Goal: Task Accomplishment & Management: Manage account settings

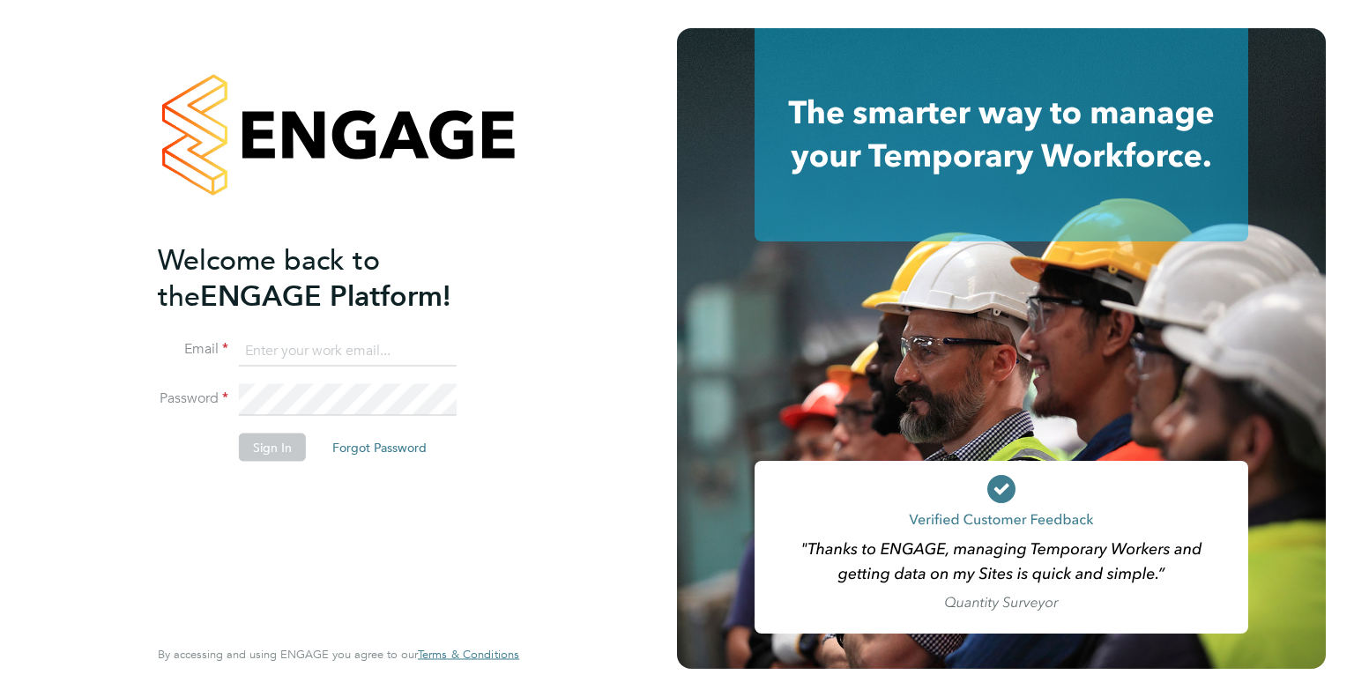
click at [249, 354] on input at bounding box center [348, 351] width 218 height 32
type input "danielle.harris@jdr.co.uk"
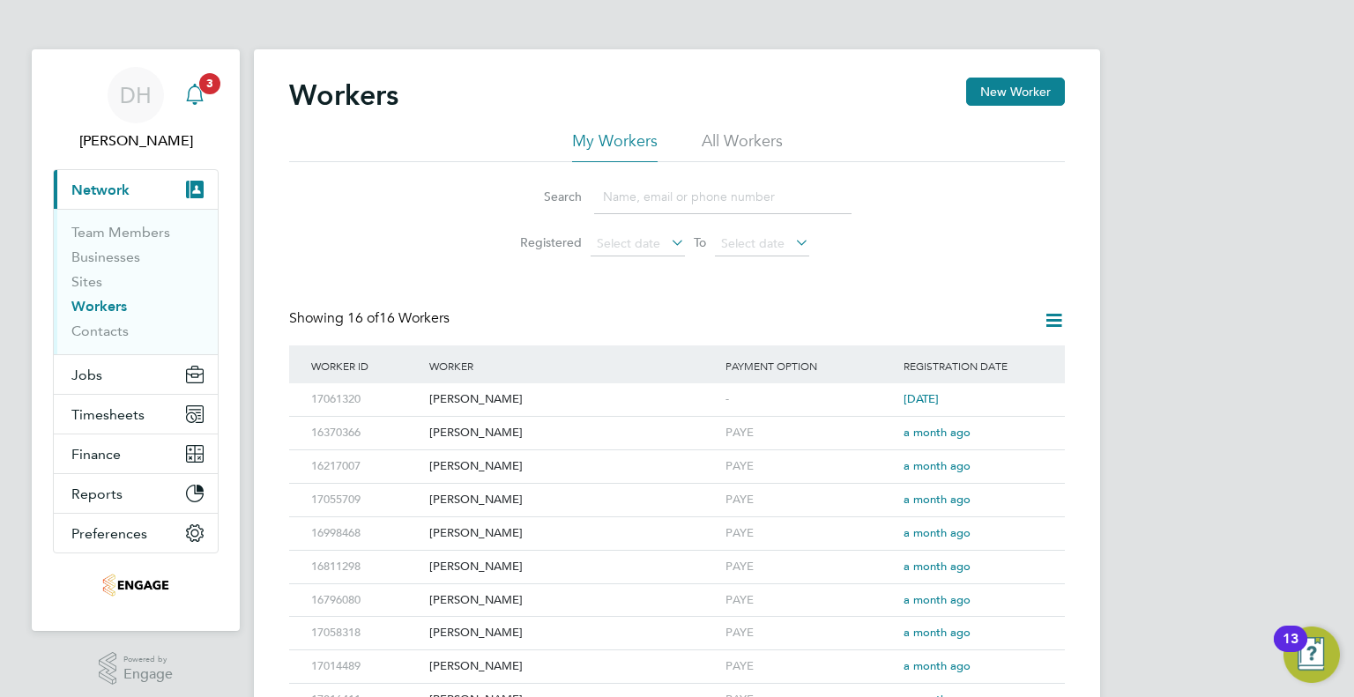
click at [186, 101] on icon "Main navigation" at bounding box center [194, 94] width 21 height 21
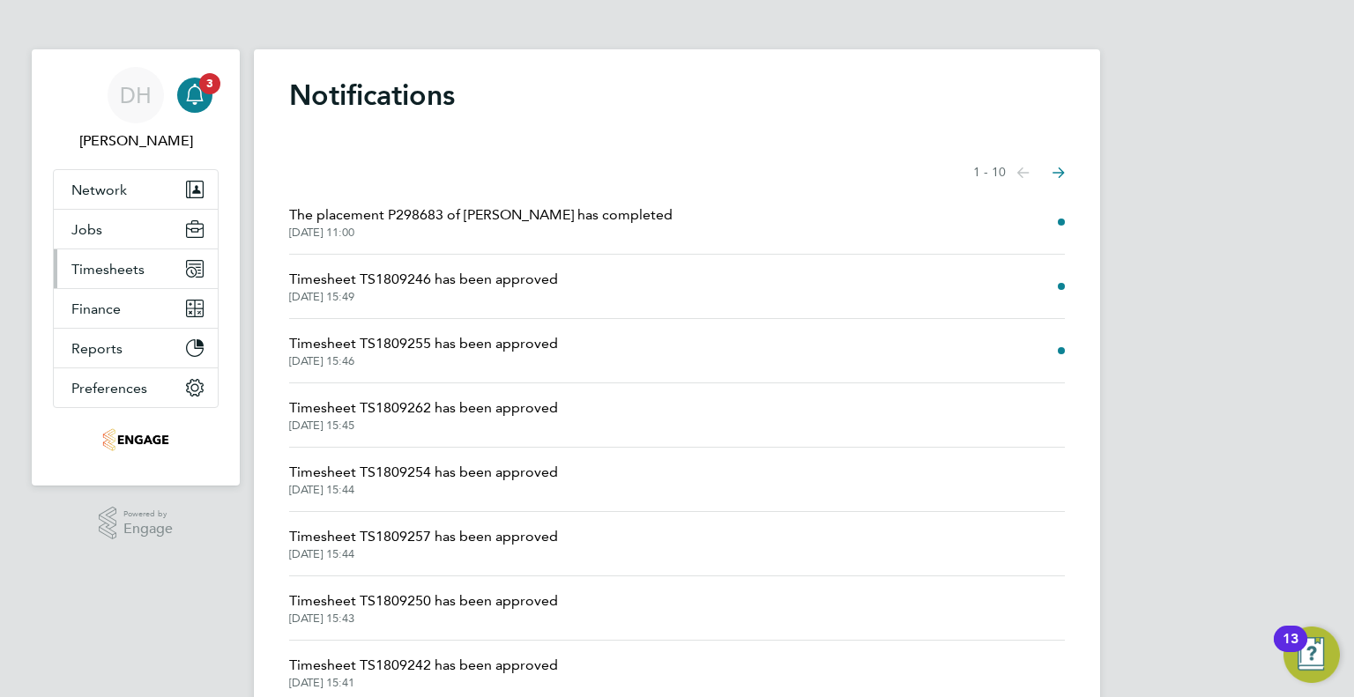
click at [99, 263] on span "Timesheets" at bounding box center [107, 269] width 73 height 17
click at [95, 270] on span "Timesheets" at bounding box center [107, 269] width 73 height 17
click at [83, 271] on span "Timesheets" at bounding box center [107, 269] width 73 height 17
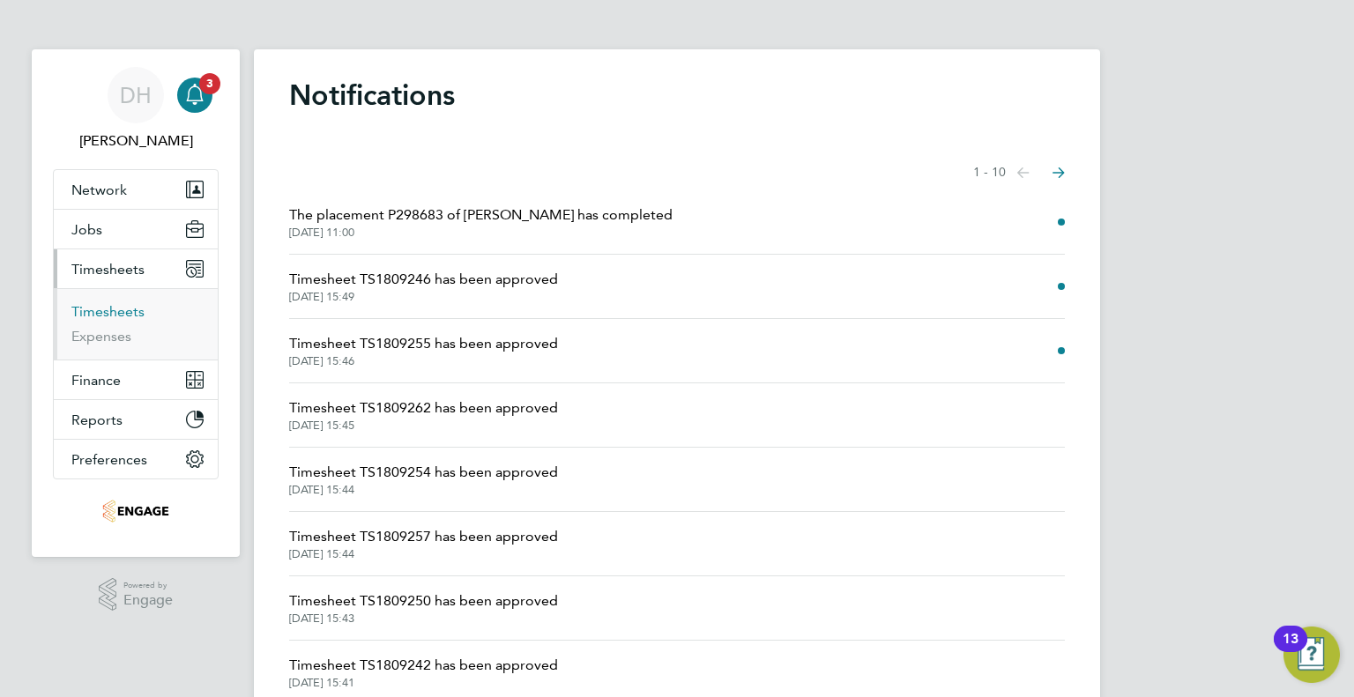
click at [89, 314] on link "Timesheets" at bounding box center [107, 311] width 73 height 17
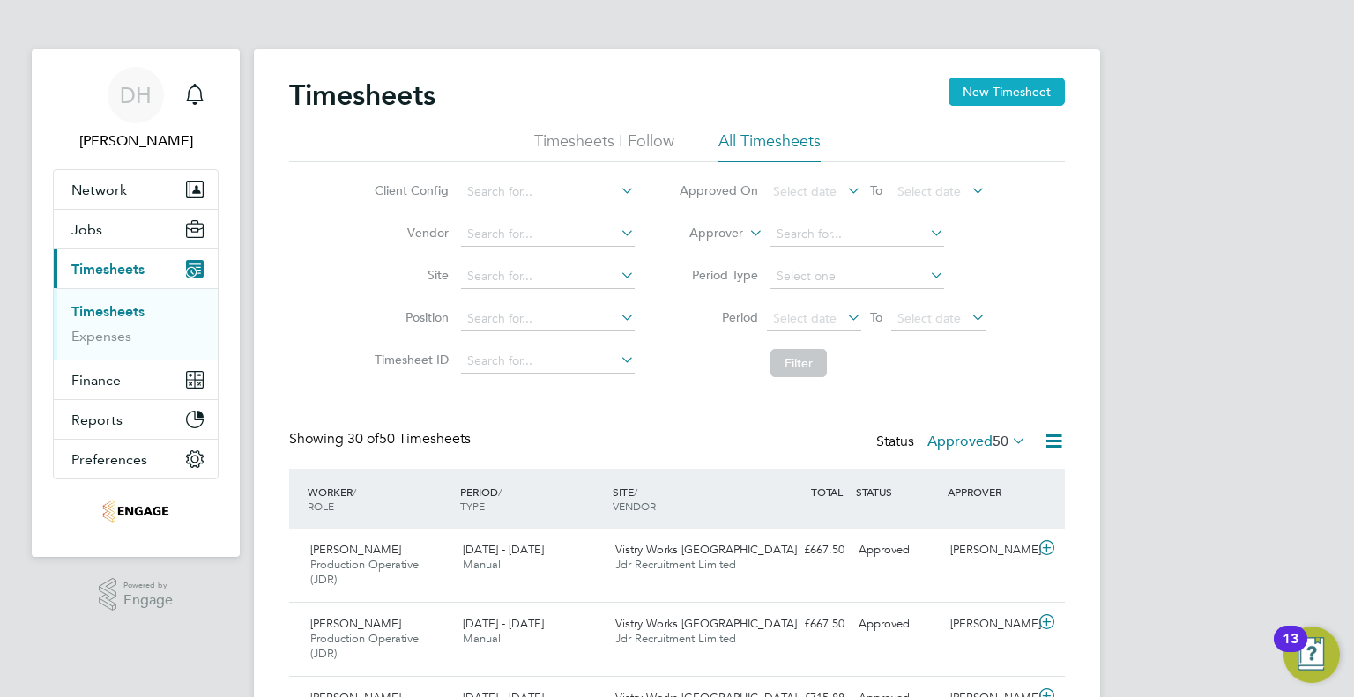
click at [987, 102] on button "New Timesheet" at bounding box center [1006, 92] width 116 height 28
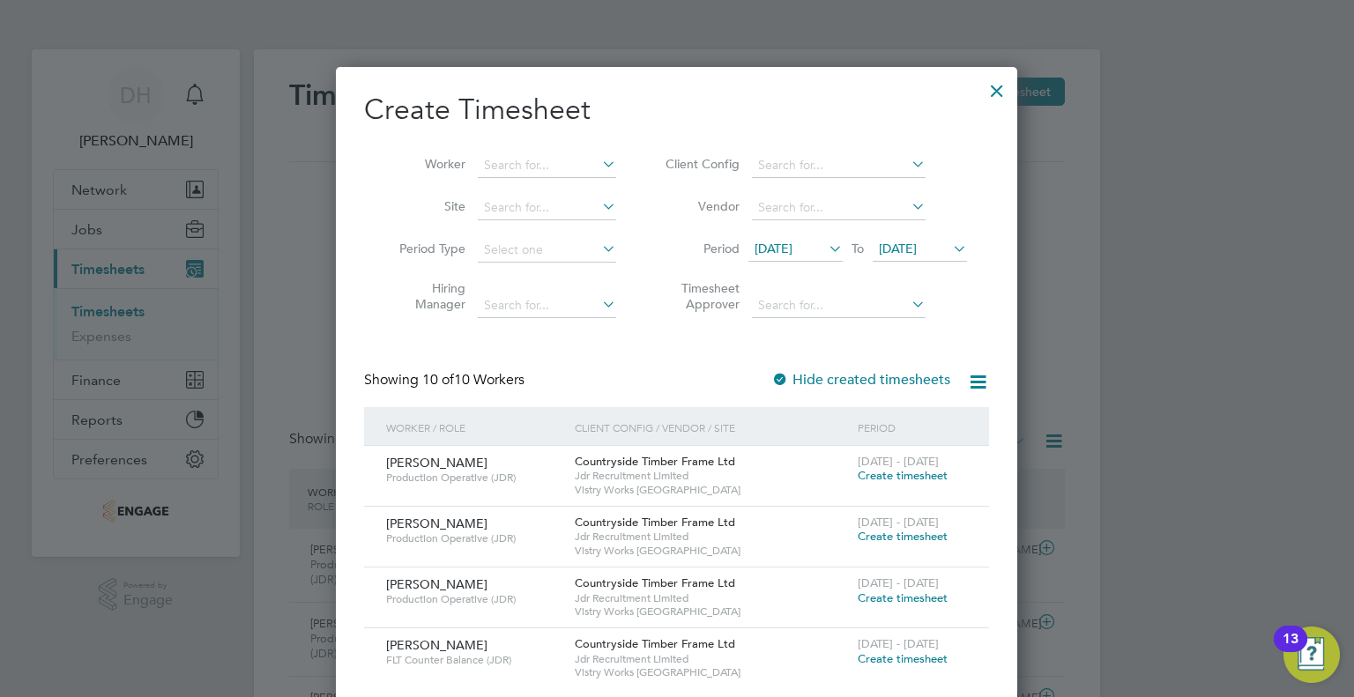
click at [532, 151] on li "Worker" at bounding box center [501, 166] width 274 height 42
click at [526, 171] on input at bounding box center [547, 165] width 138 height 25
click at [511, 192] on li "Liam Thompson" at bounding box center [587, 189] width 218 height 24
type input "Liam Thompson"
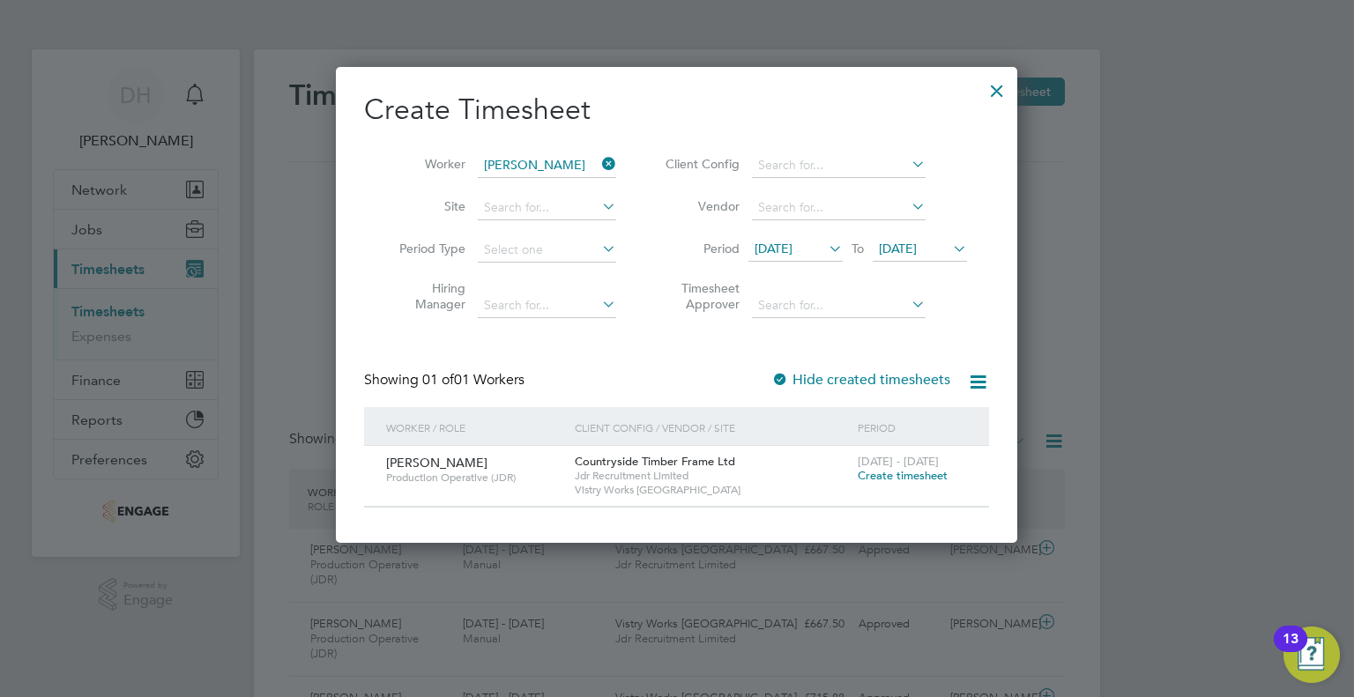
click at [825, 242] on icon at bounding box center [825, 248] width 0 height 25
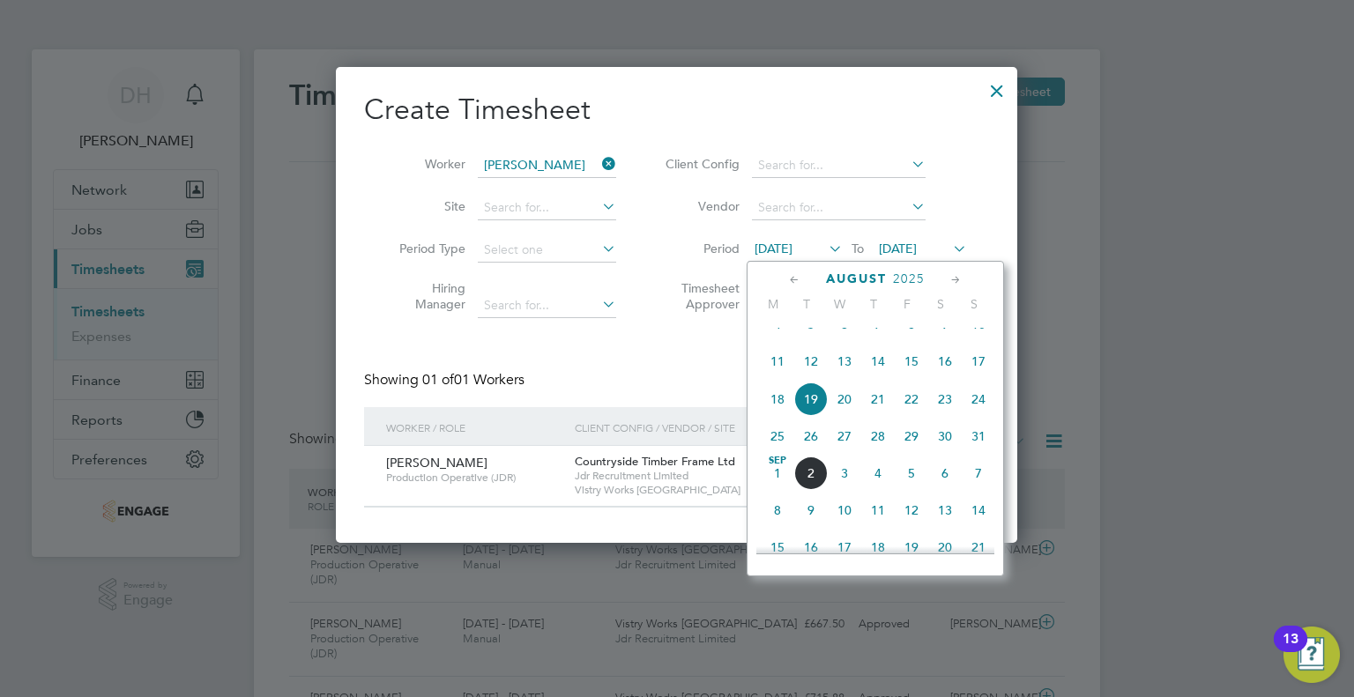
click at [778, 453] on span "25" at bounding box center [777, 436] width 33 height 33
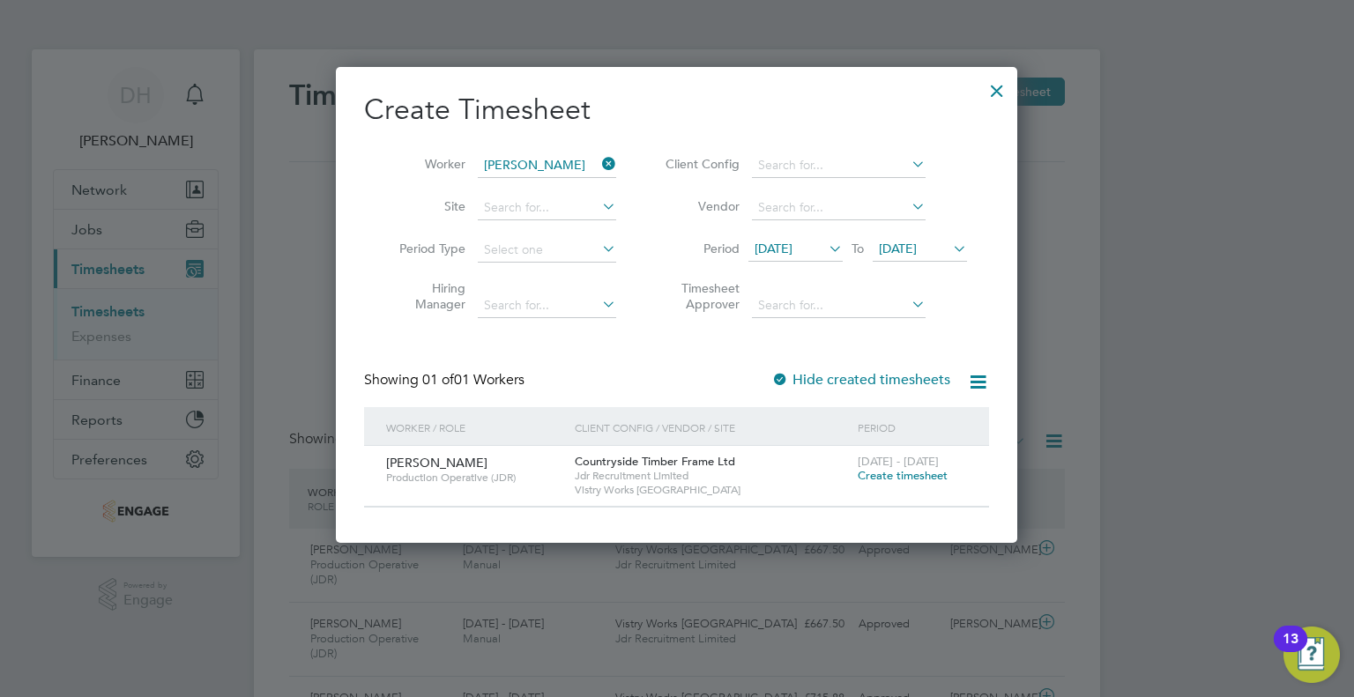
click at [949, 249] on icon at bounding box center [949, 248] width 0 height 25
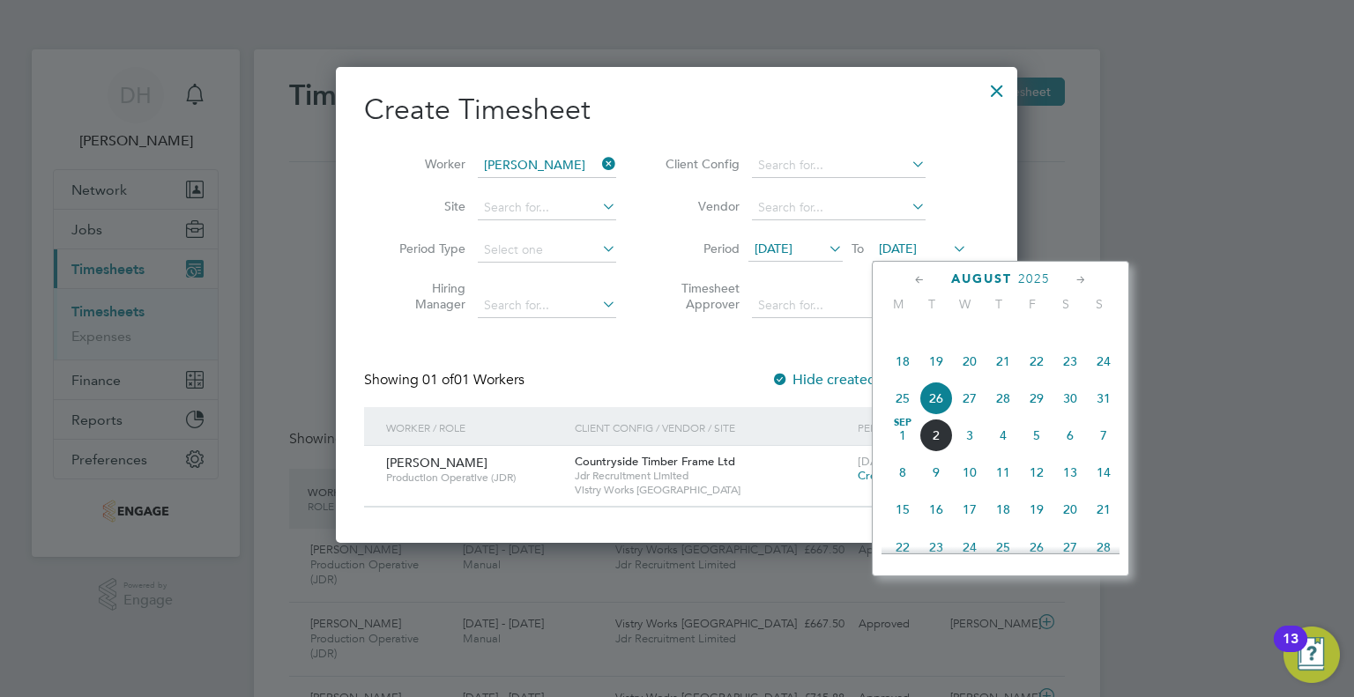
click at [1095, 413] on span "31" at bounding box center [1103, 398] width 33 height 33
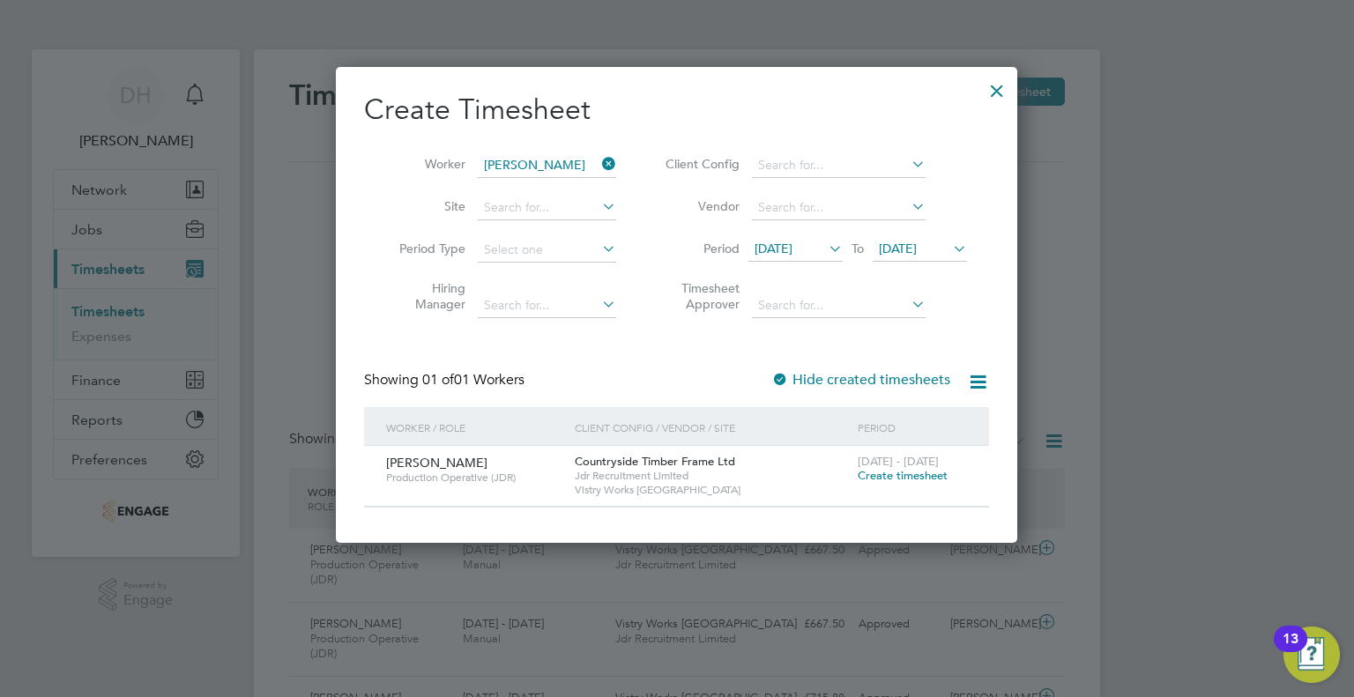
click at [918, 470] on span "Create timesheet" at bounding box center [903, 475] width 90 height 15
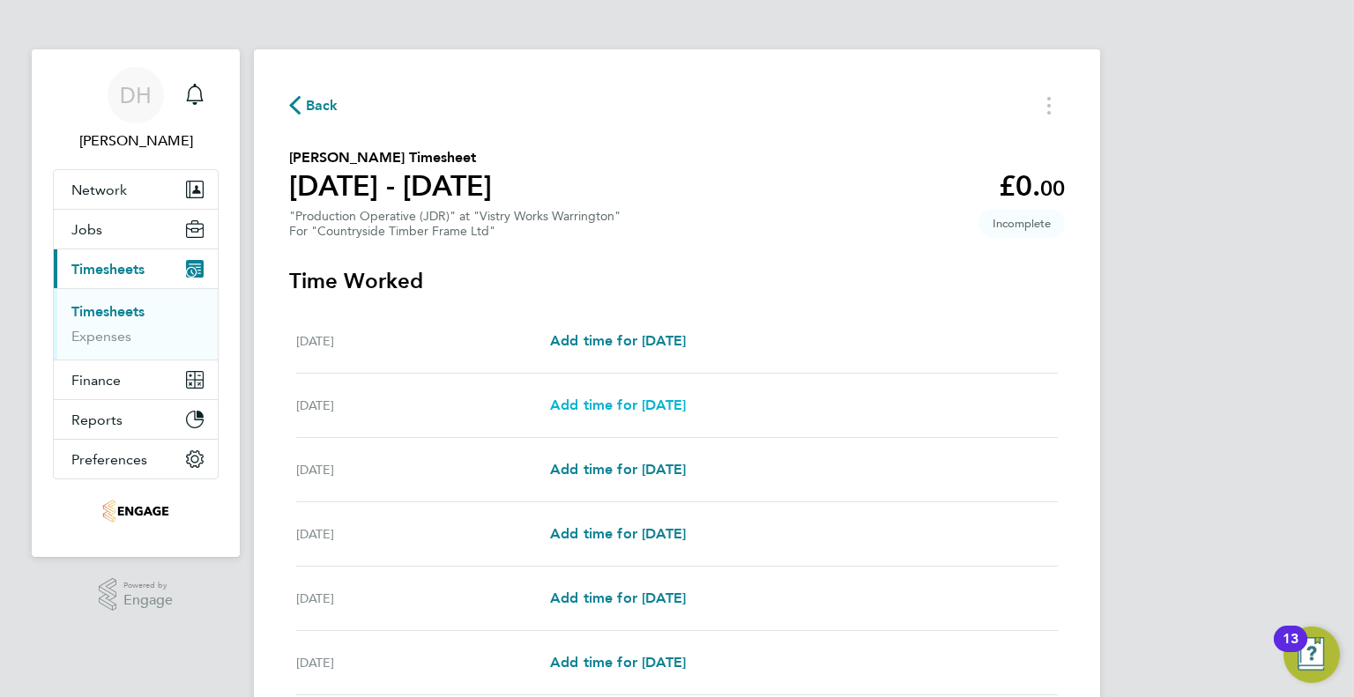
click at [555, 415] on link "Add time for [DATE]" at bounding box center [618, 405] width 136 height 21
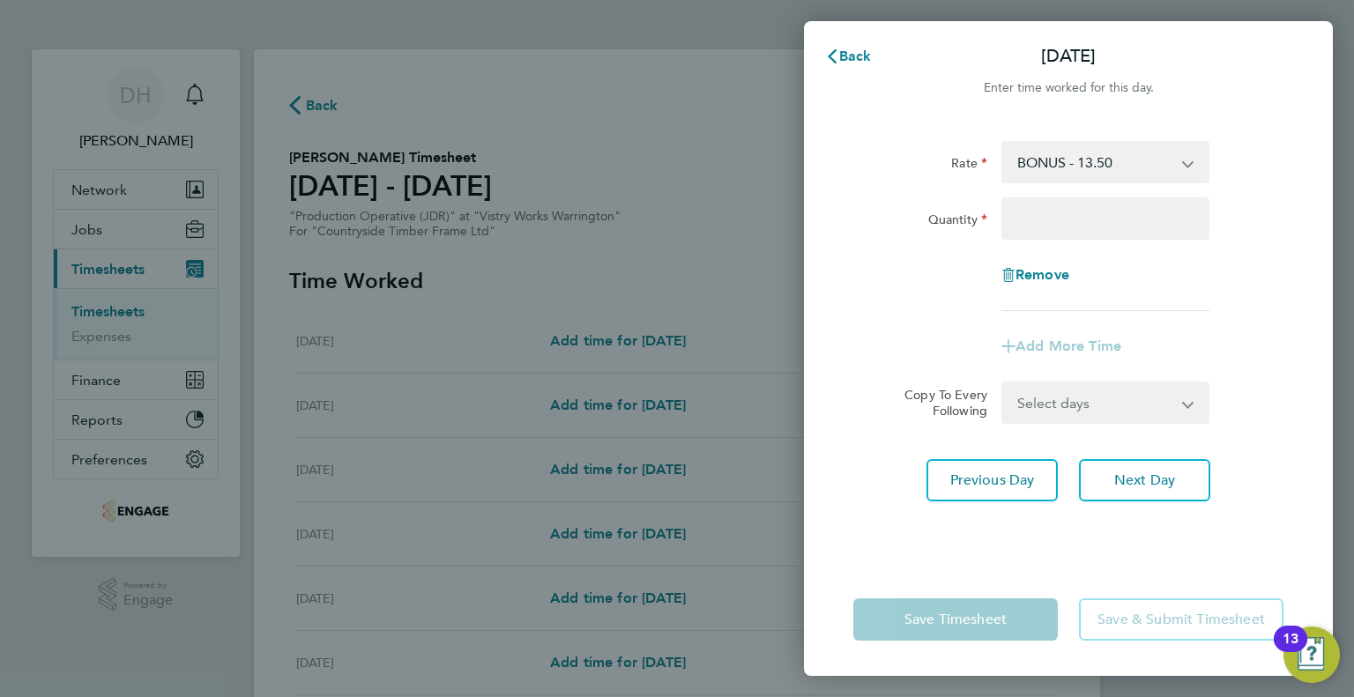
click at [1042, 172] on select "BONUS - 13.50 AM Standard - 17.80 AM OT1 - 26.70 PM Standard - 19.09 AM OT2 - 3…" at bounding box center [1094, 162] width 183 height 39
select select "15"
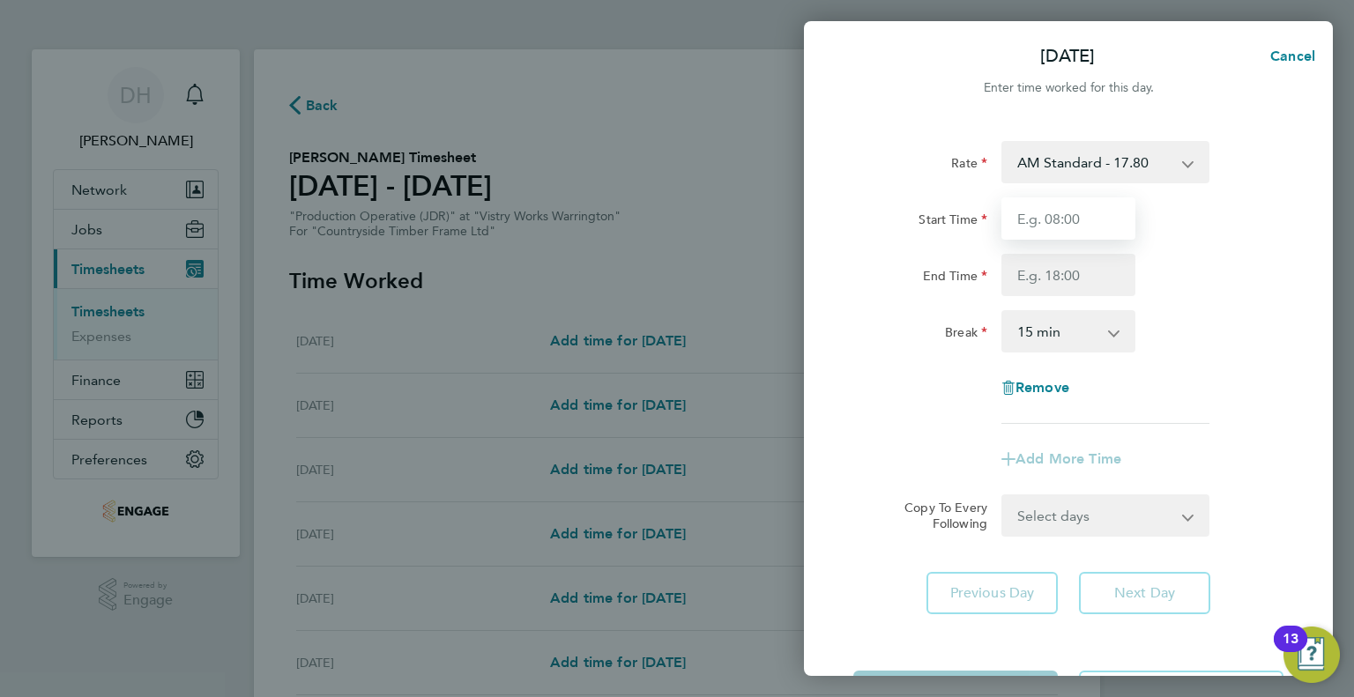
drag, startPoint x: 1042, startPoint y: 180, endPoint x: 1031, endPoint y: 220, distance: 41.9
click at [1031, 220] on input "Start Time" at bounding box center [1068, 218] width 134 height 42
type input "06:00"
click at [1029, 265] on input "End Time" at bounding box center [1068, 275] width 134 height 42
type input "14:00"
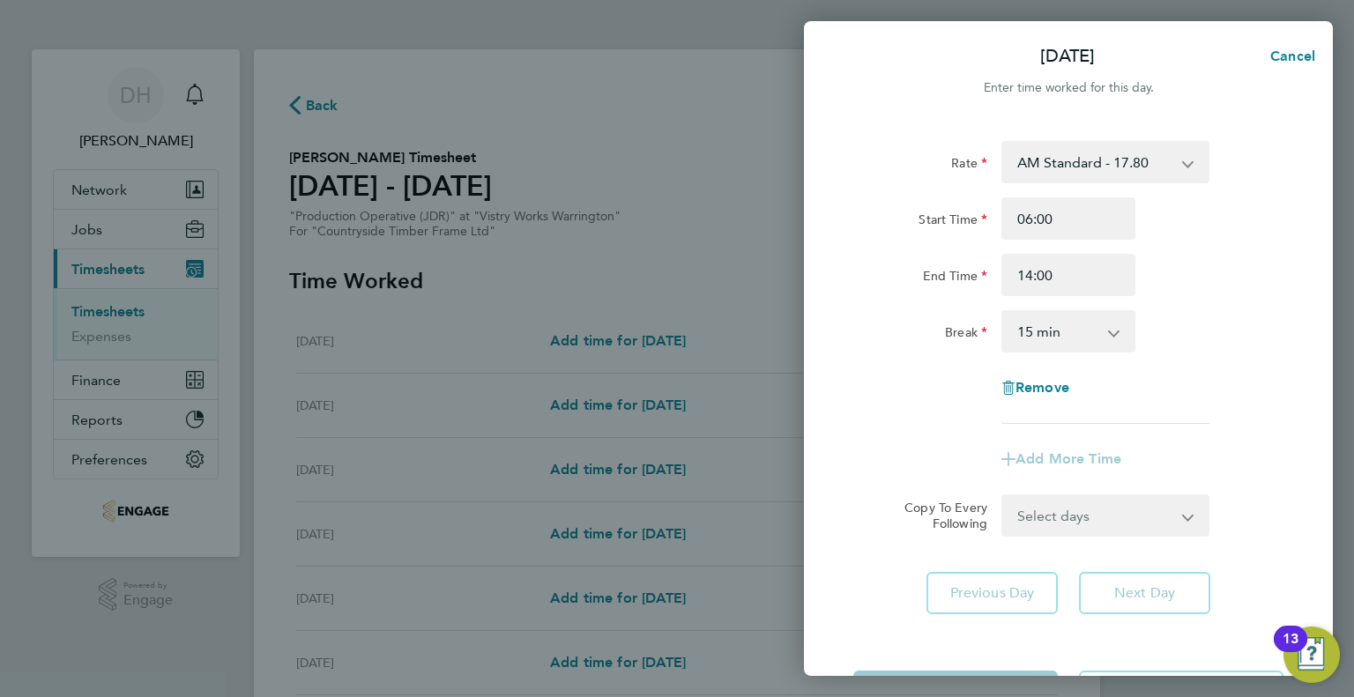
click at [1023, 341] on select "0 min 15 min 30 min 45 min 60 min 75 min 90 min" at bounding box center [1057, 331] width 109 height 39
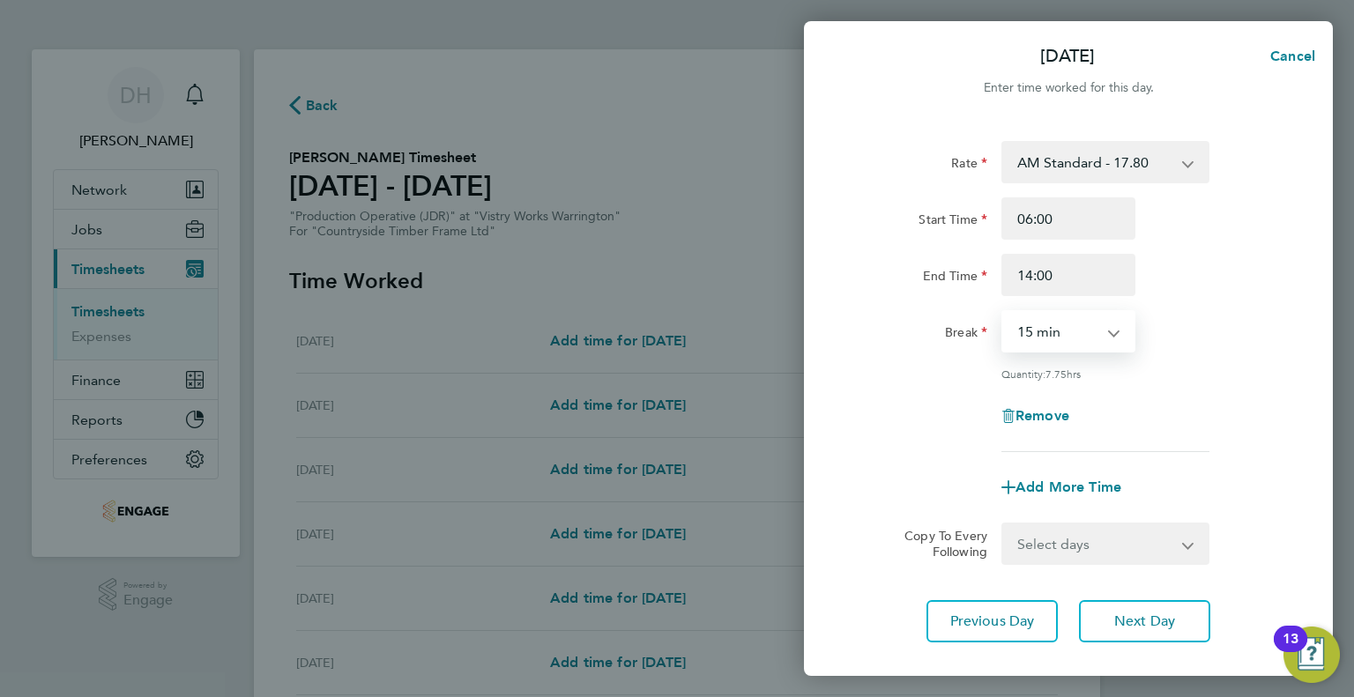
select select "30"
click at [1003, 312] on select "0 min 15 min 30 min 45 min 60 min 75 min 90 min" at bounding box center [1057, 331] width 109 height 39
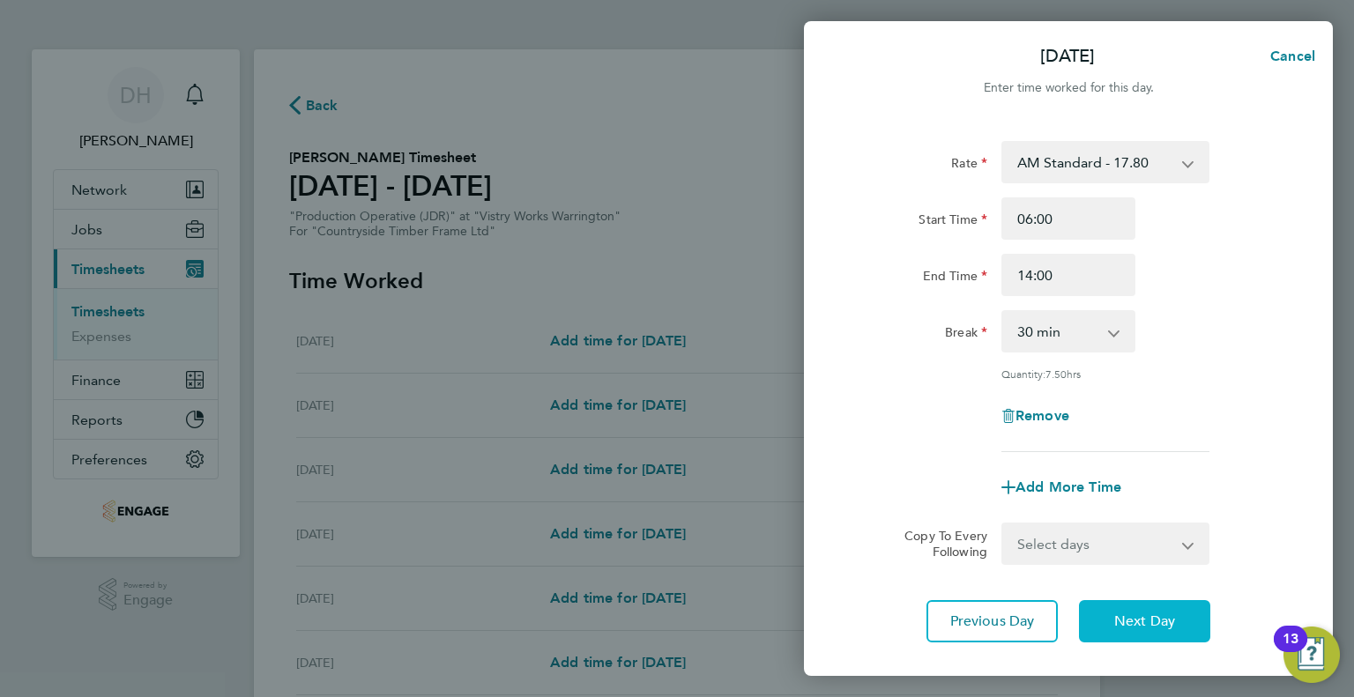
click at [1107, 619] on button "Next Day" at bounding box center [1144, 621] width 131 height 42
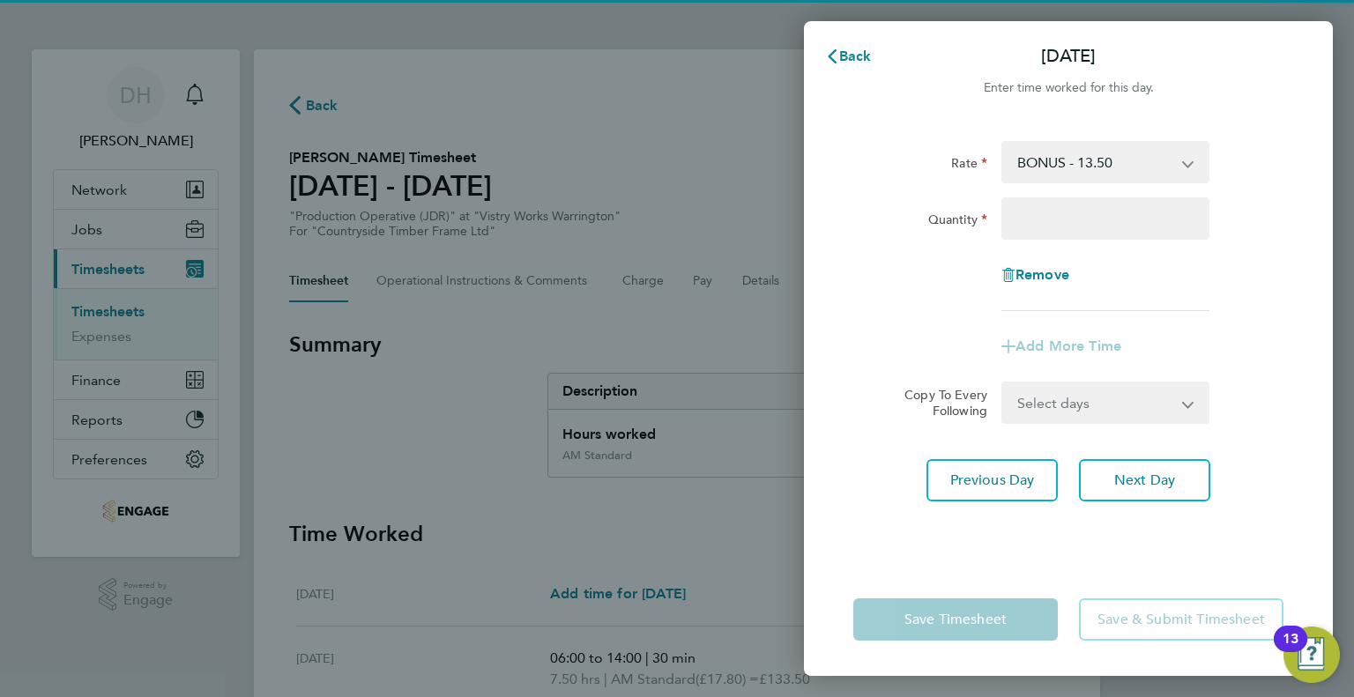
click at [1023, 165] on select "BONUS - 13.50 AM Standard - 17.80 AM OT1 - 26.70 PM Standard - 19.09 AM OT2 - 3…" at bounding box center [1094, 162] width 183 height 39
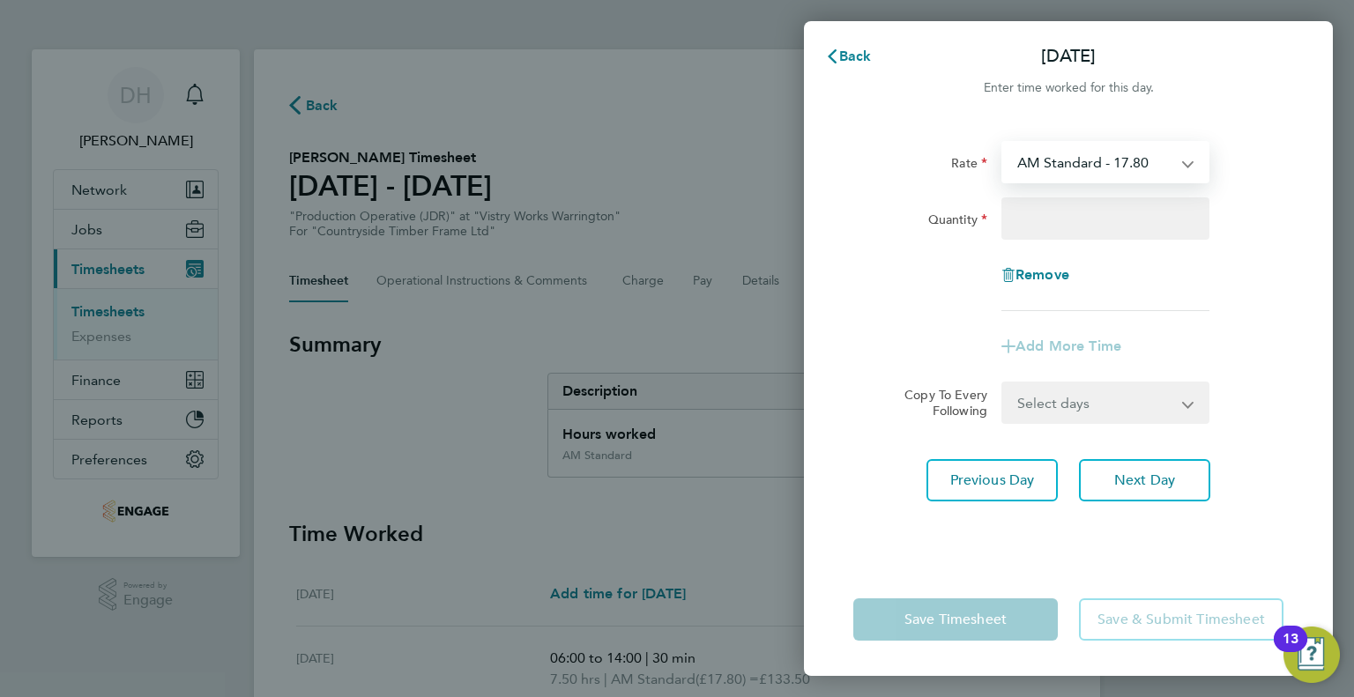
select select "15"
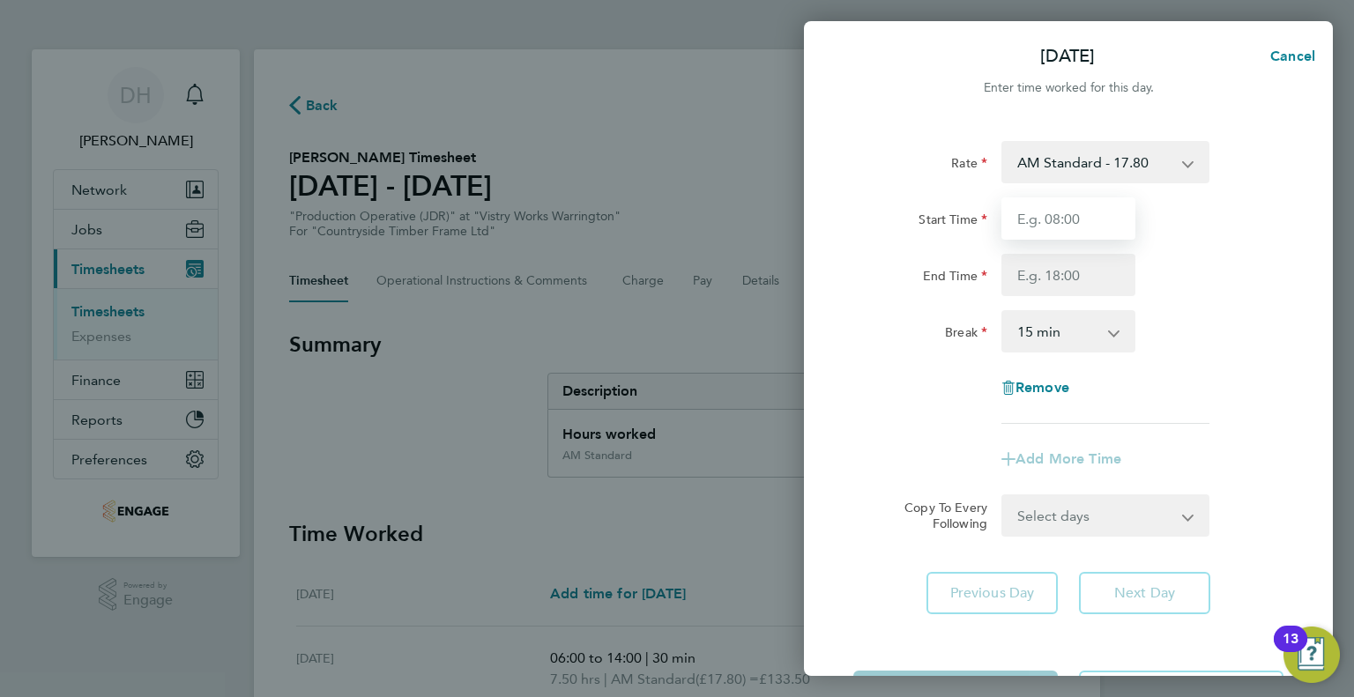
click at [1035, 219] on input "Start Time" at bounding box center [1068, 218] width 134 height 42
type input "06:00"
click at [1021, 274] on input "End Time" at bounding box center [1068, 275] width 134 height 42
type input "14:00"
click at [1020, 322] on select "0 min 15 min 30 min 45 min 60 min 75 min 90 min" at bounding box center [1057, 331] width 109 height 39
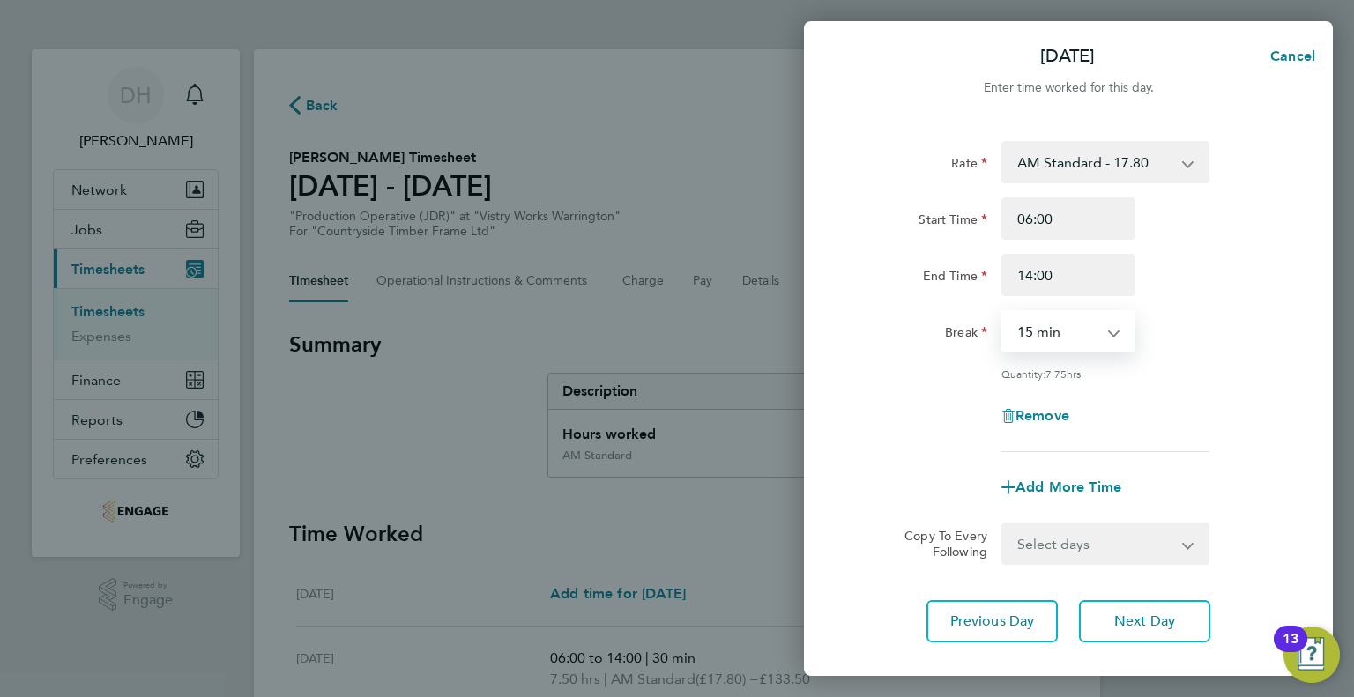
select select "30"
click at [1003, 312] on select "0 min 15 min 30 min 45 min 60 min 75 min 90 min" at bounding box center [1057, 331] width 109 height 39
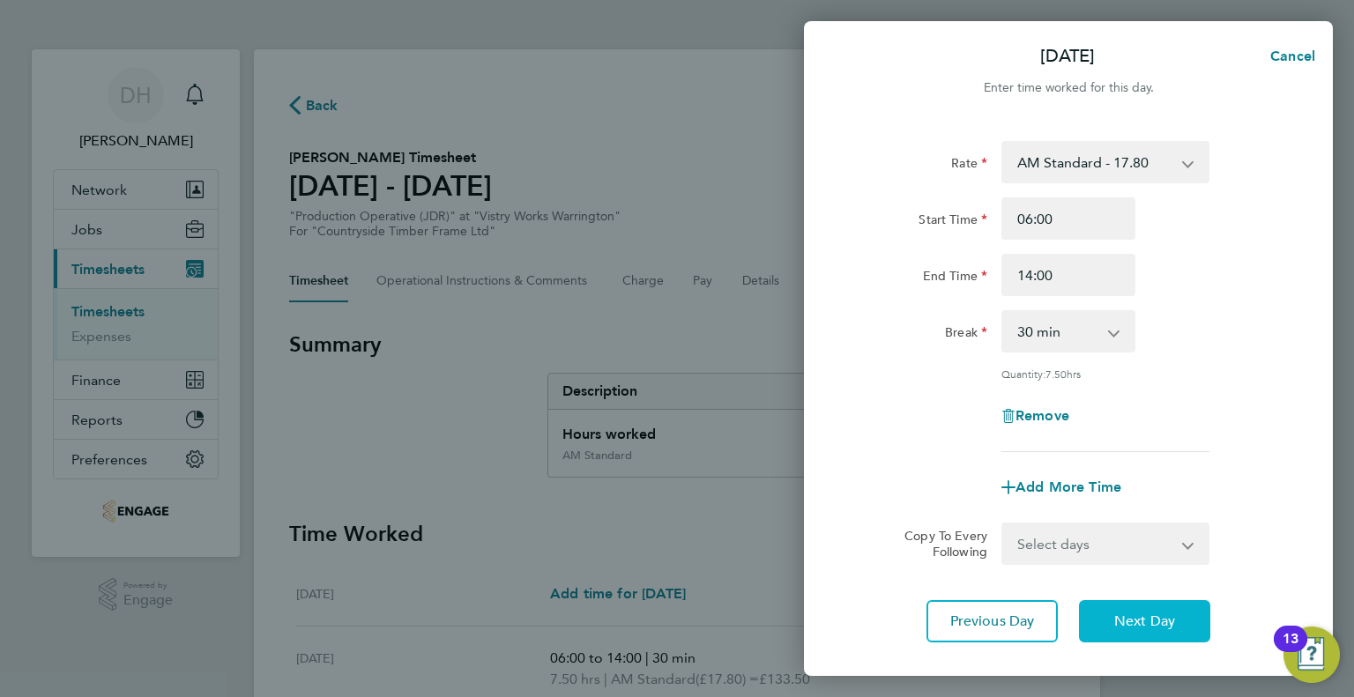
click at [1131, 623] on span "Next Day" at bounding box center [1144, 622] width 61 height 18
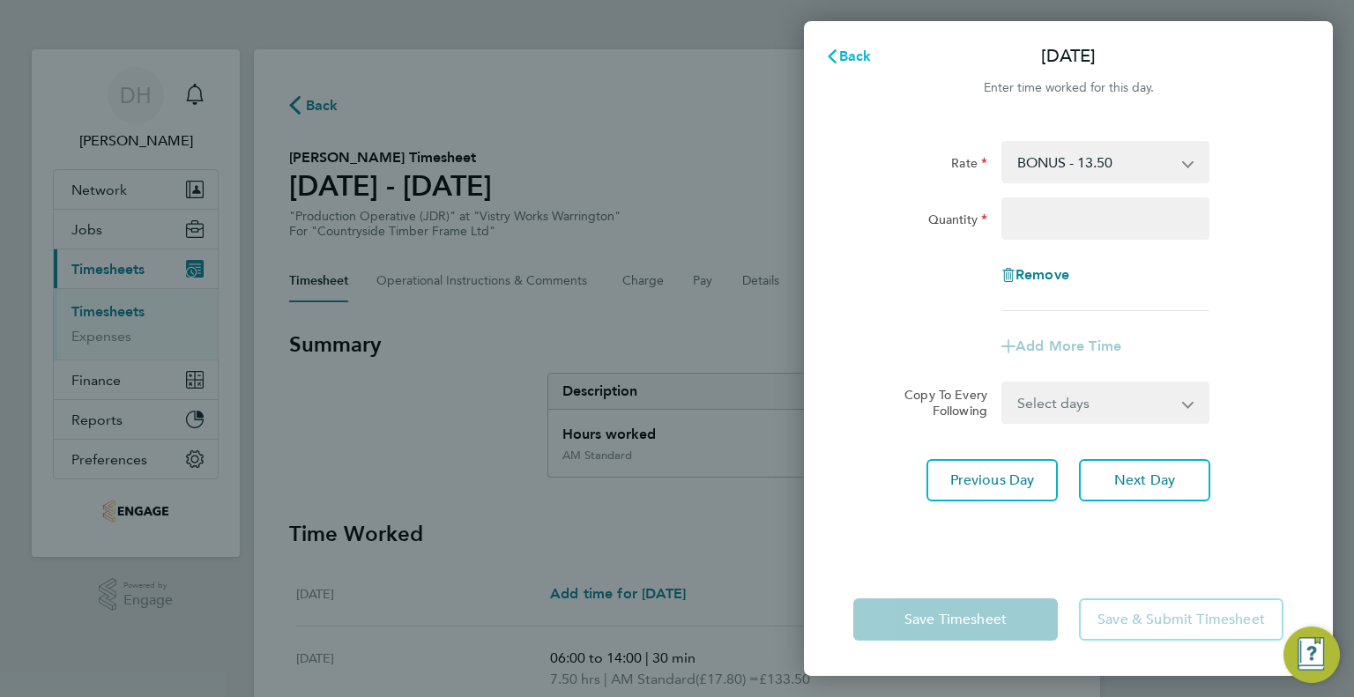
click at [834, 39] on button "Back" at bounding box center [848, 56] width 82 height 35
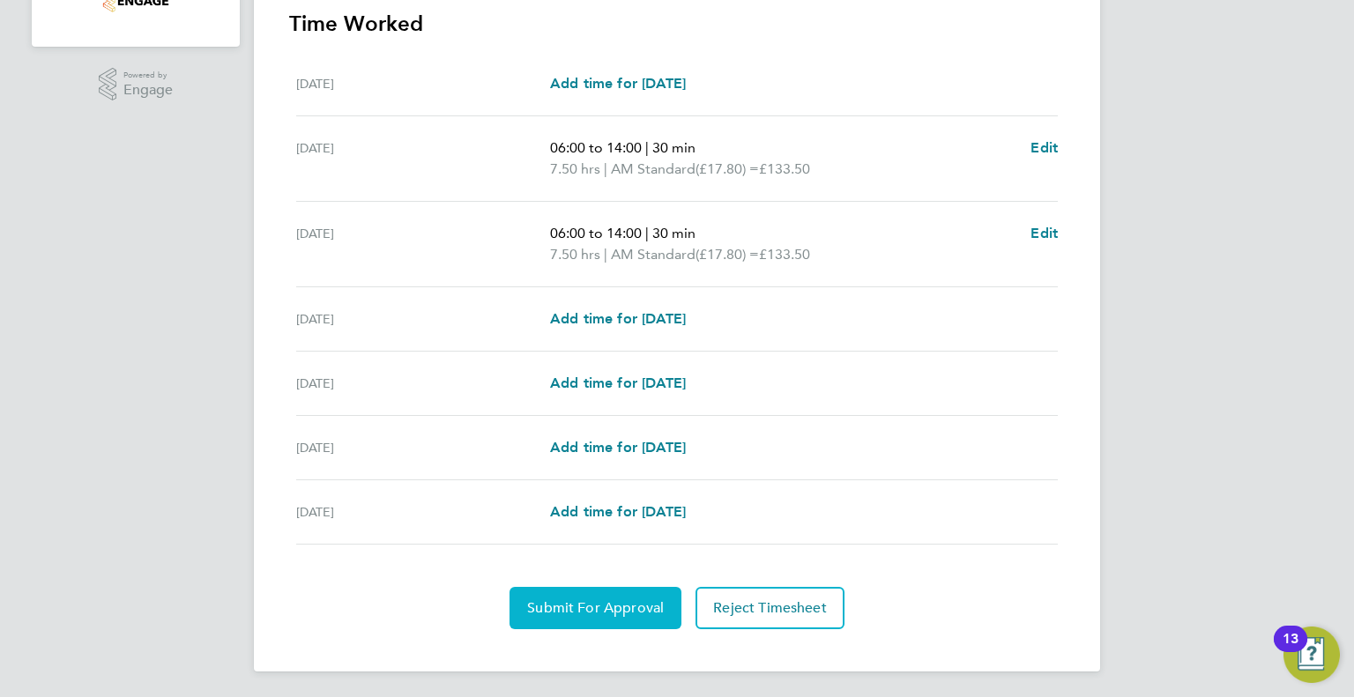
click at [556, 603] on span "Submit For Approval" at bounding box center [595, 608] width 137 height 18
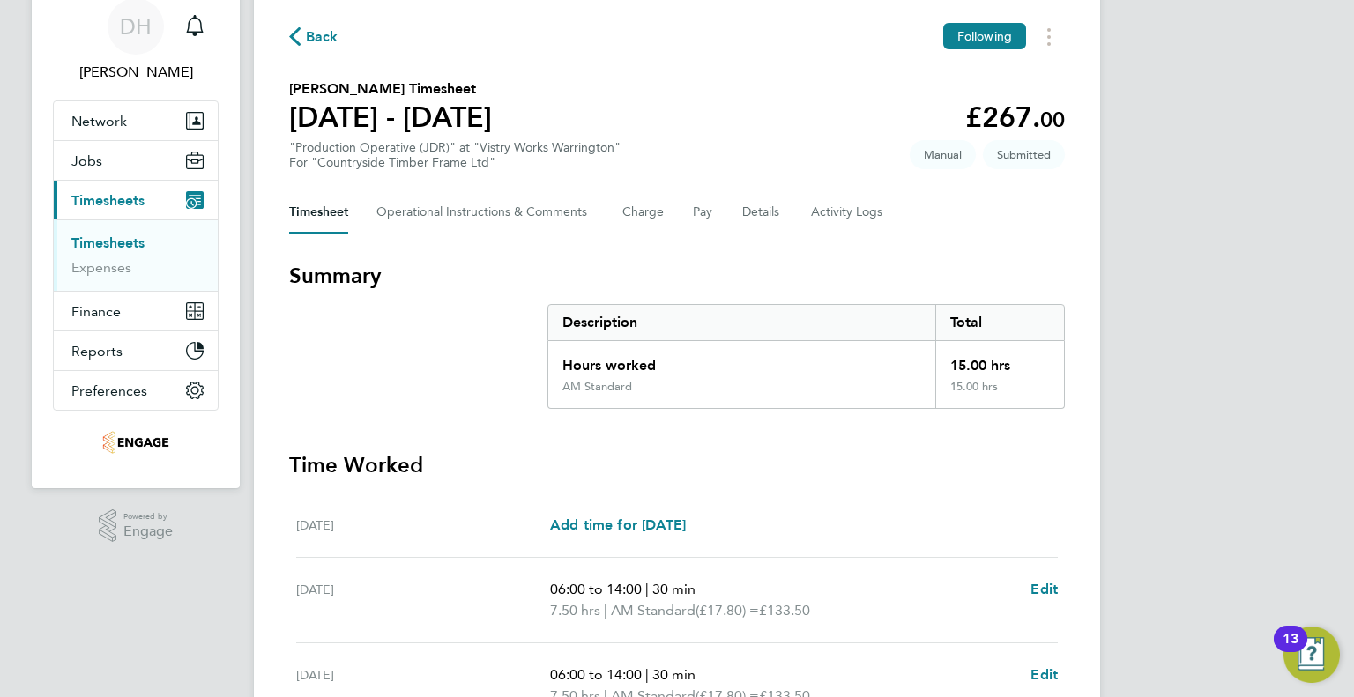
click at [102, 239] on link "Timesheets" at bounding box center [107, 242] width 73 height 17
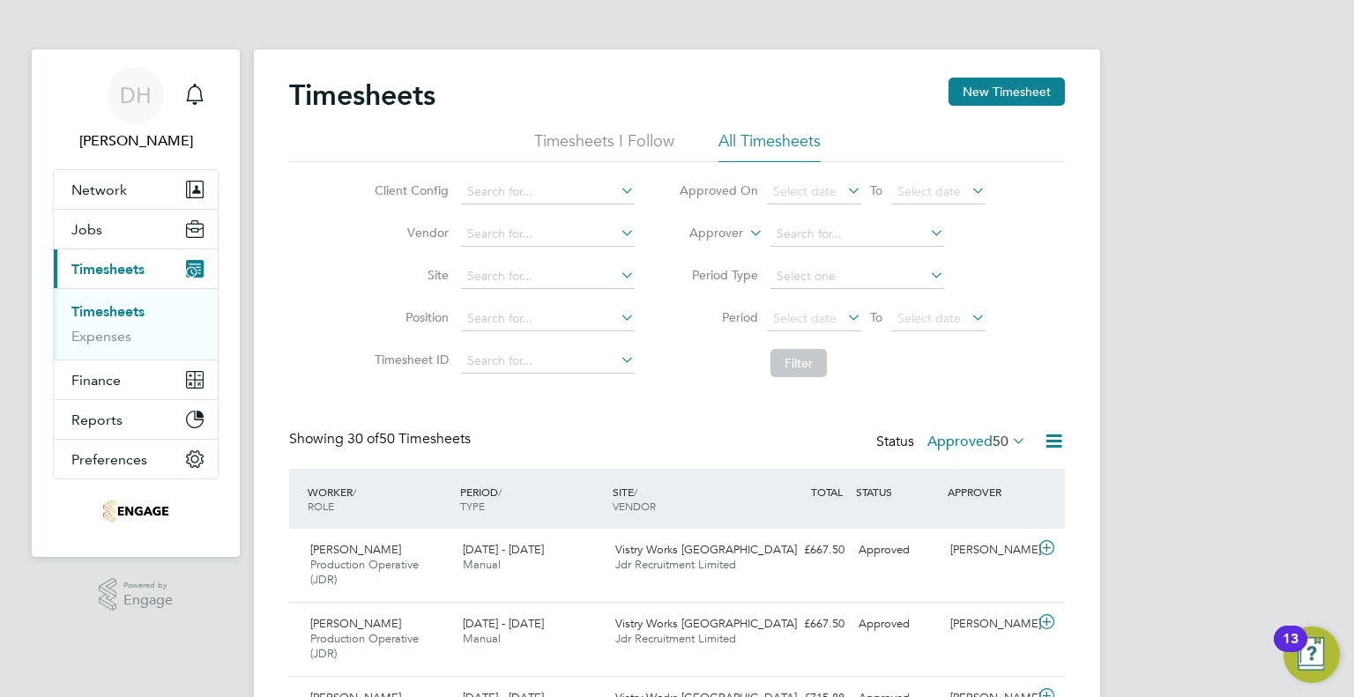
click at [970, 112] on div "Timesheets New Timesheet" at bounding box center [677, 104] width 776 height 53
click at [975, 99] on button "New Timesheet" at bounding box center [1006, 92] width 116 height 28
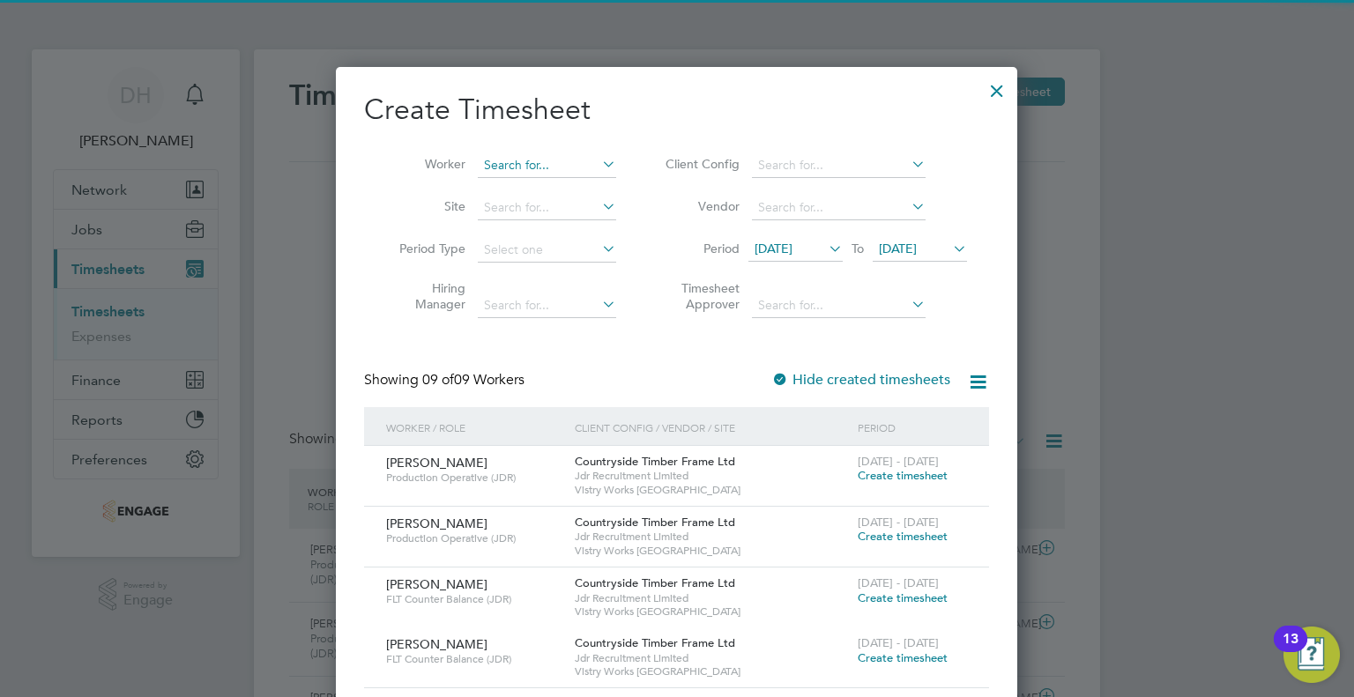
drag, startPoint x: 506, startPoint y: 170, endPoint x: 488, endPoint y: 170, distance: 17.6
click at [504, 170] on input at bounding box center [547, 165] width 138 height 25
click at [498, 197] on li "Simon Thompson" at bounding box center [587, 189] width 218 height 24
type input "Simon Thompson"
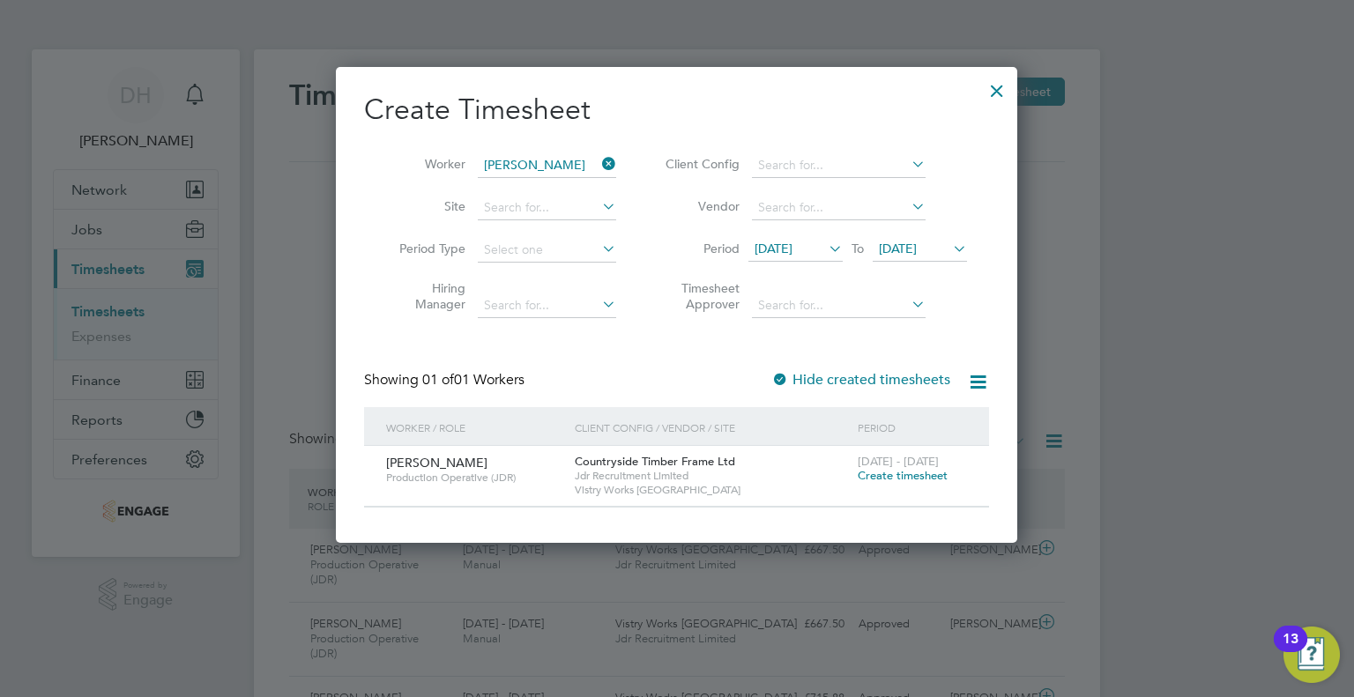
click at [825, 247] on icon at bounding box center [825, 248] width 0 height 25
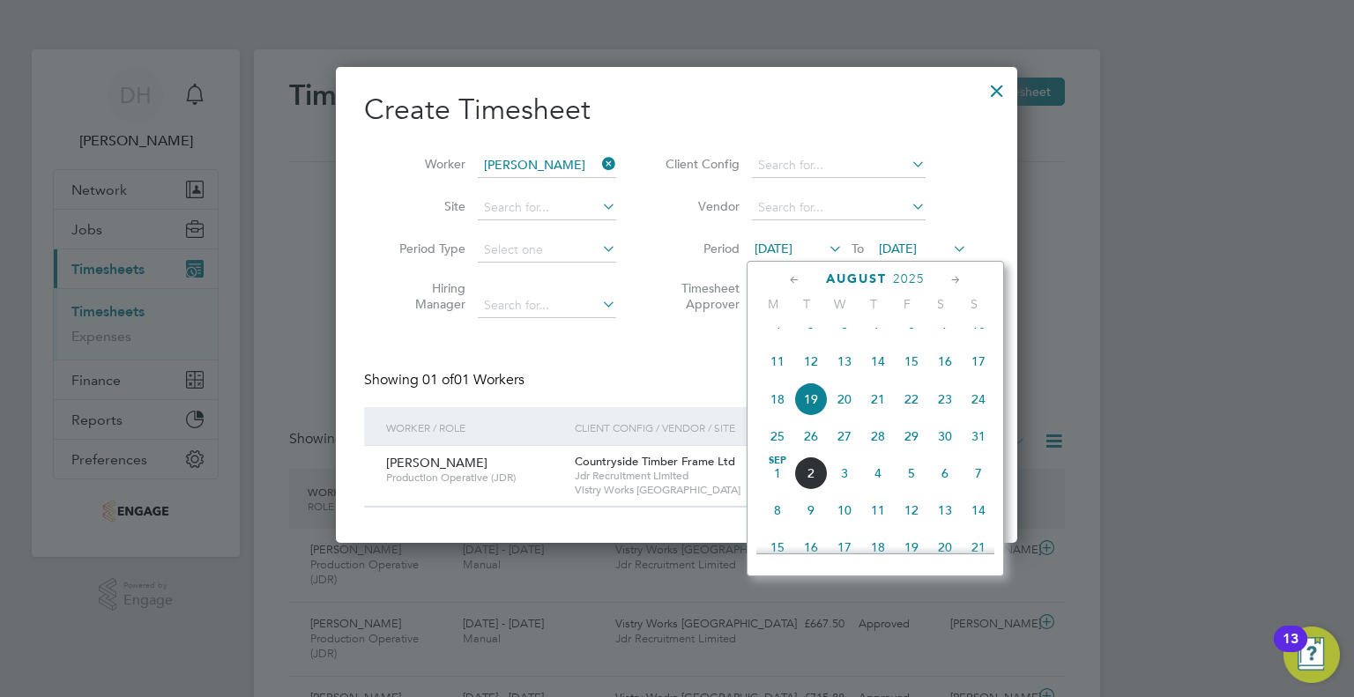
click at [771, 453] on span "25" at bounding box center [777, 436] width 33 height 33
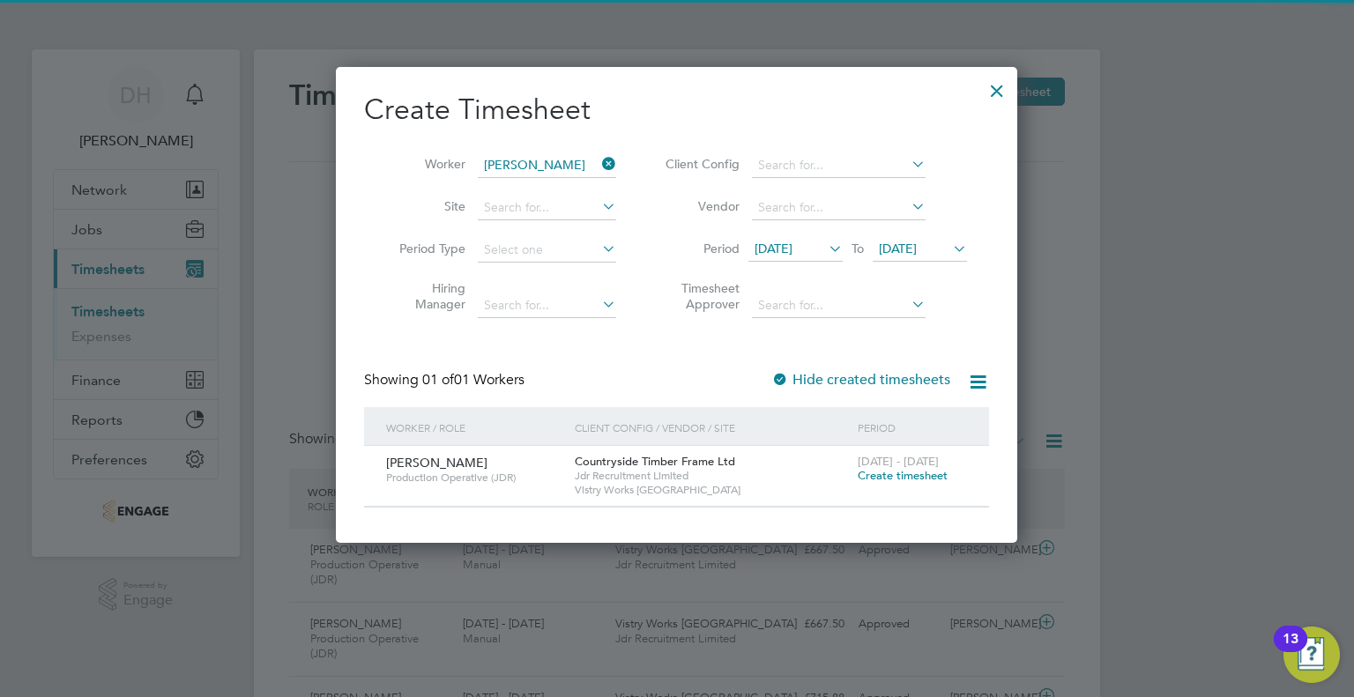
click at [949, 249] on icon at bounding box center [949, 248] width 0 height 25
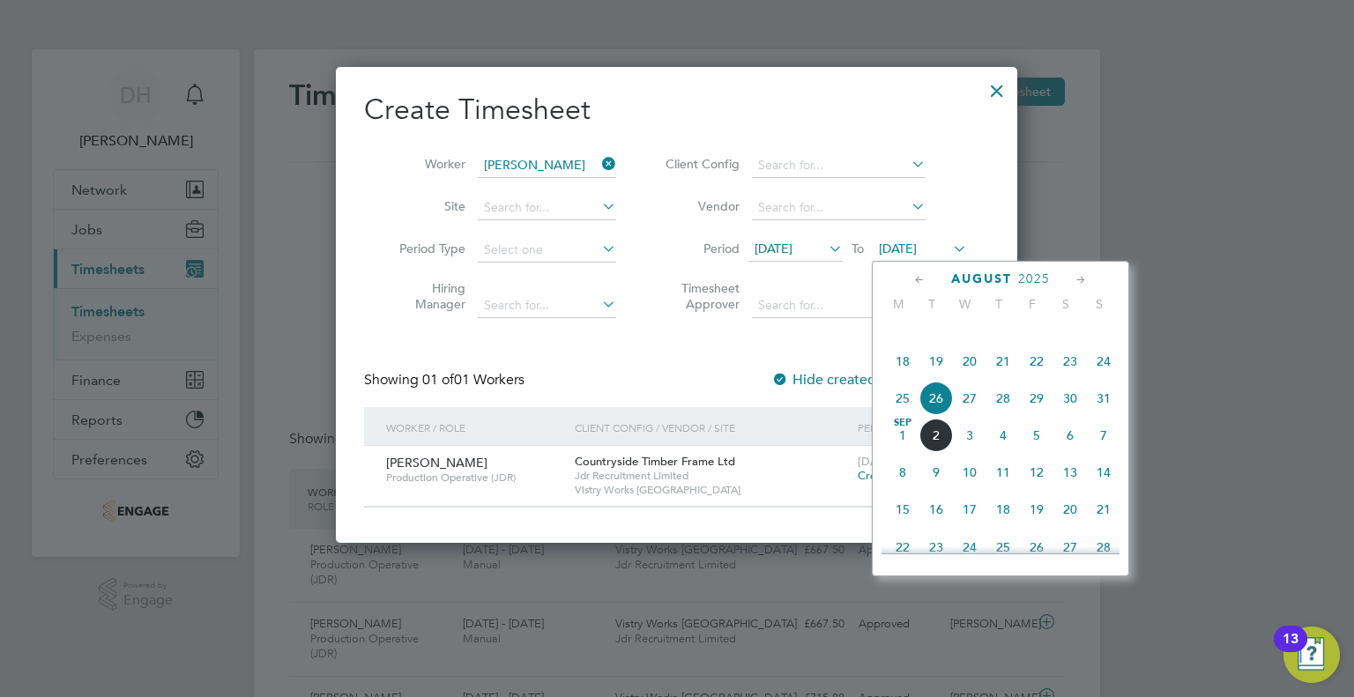
click at [1104, 415] on span "31" at bounding box center [1103, 398] width 33 height 33
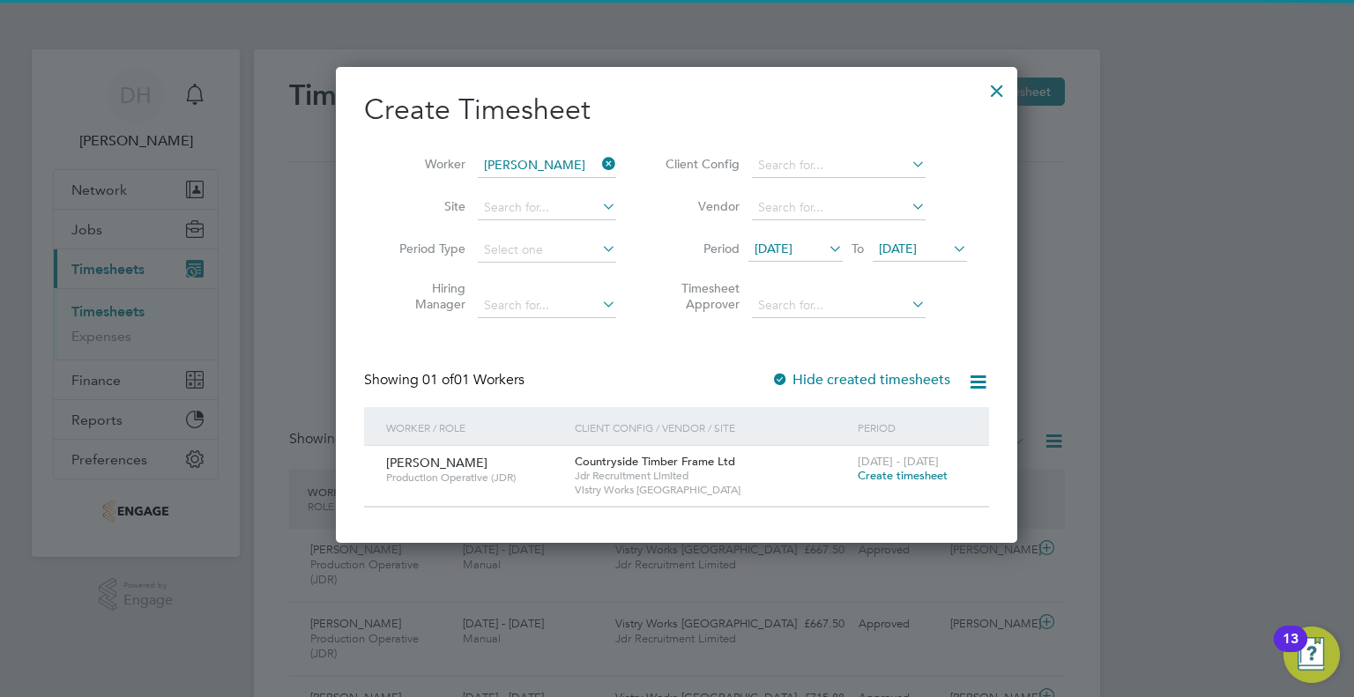
click at [875, 472] on span "Create timesheet" at bounding box center [903, 475] width 90 height 15
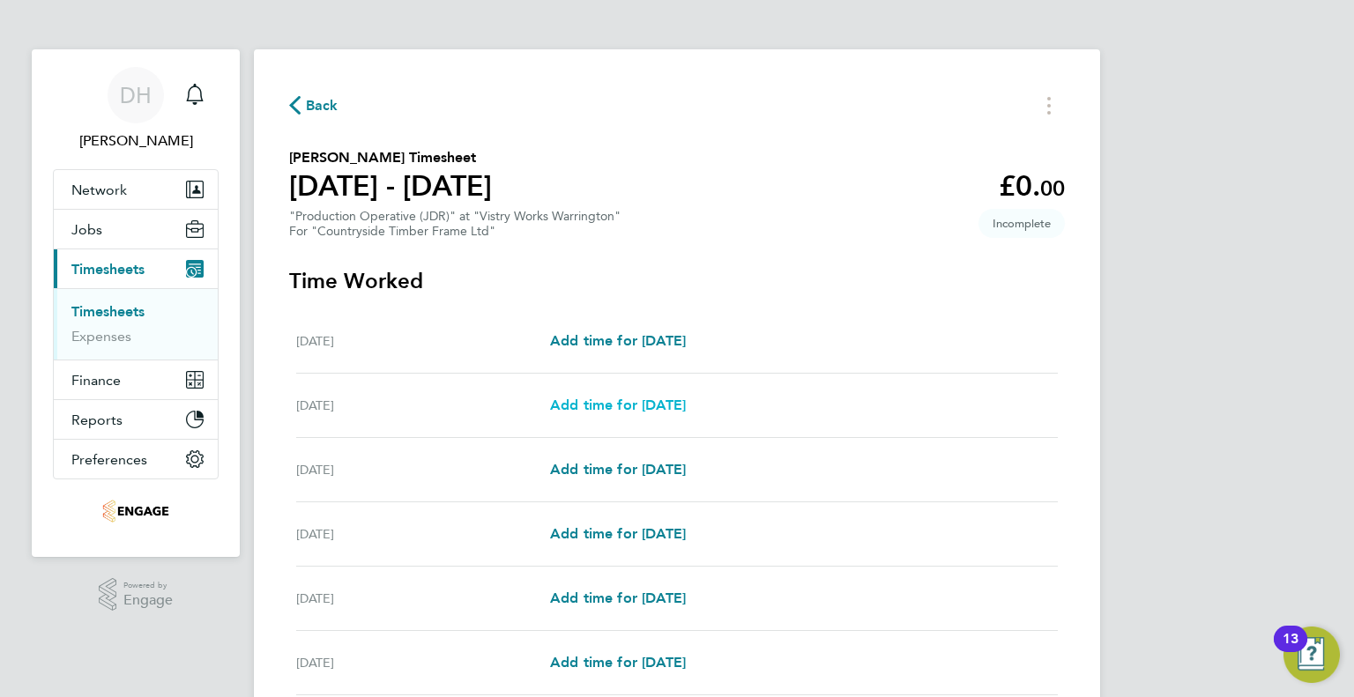
click at [563, 402] on span "Add time for [DATE]" at bounding box center [618, 405] width 136 height 17
select select "15"
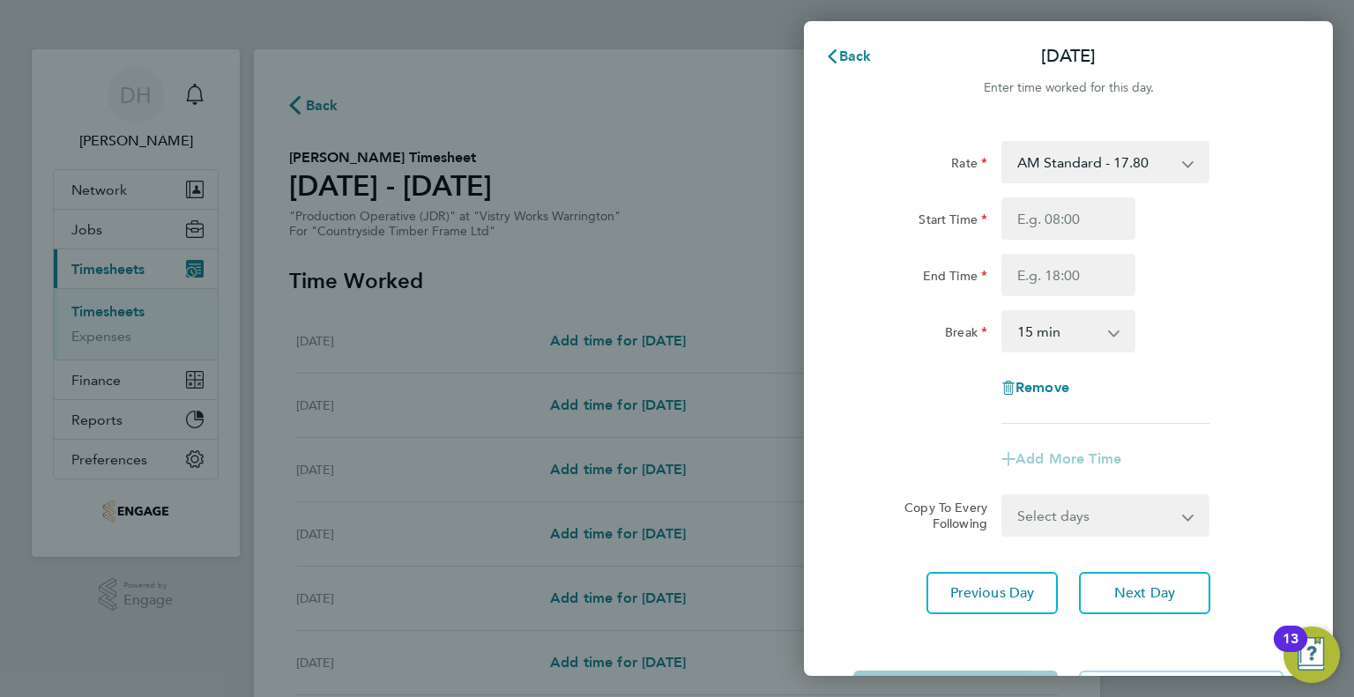
click at [1040, 160] on select "AM Standard - 17.80 BONUS - 13.50 PM OT2 - 38.18 AM OT2 - 35.60 PM Standard - 1…" at bounding box center [1094, 162] width 183 height 39
select select "15"
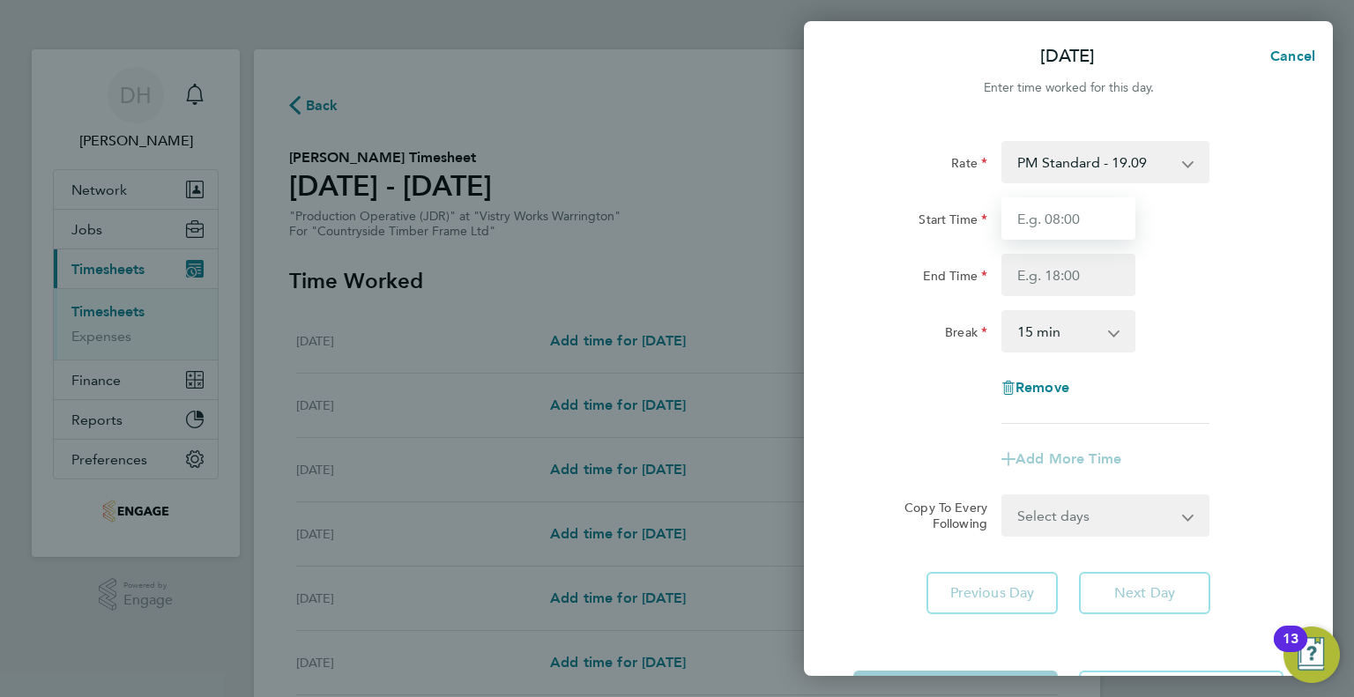
click at [1040, 230] on input "Start Time" at bounding box center [1068, 218] width 134 height 42
type input "14:00"
click at [1029, 277] on input "End Time" at bounding box center [1068, 275] width 134 height 42
type input "00:15"
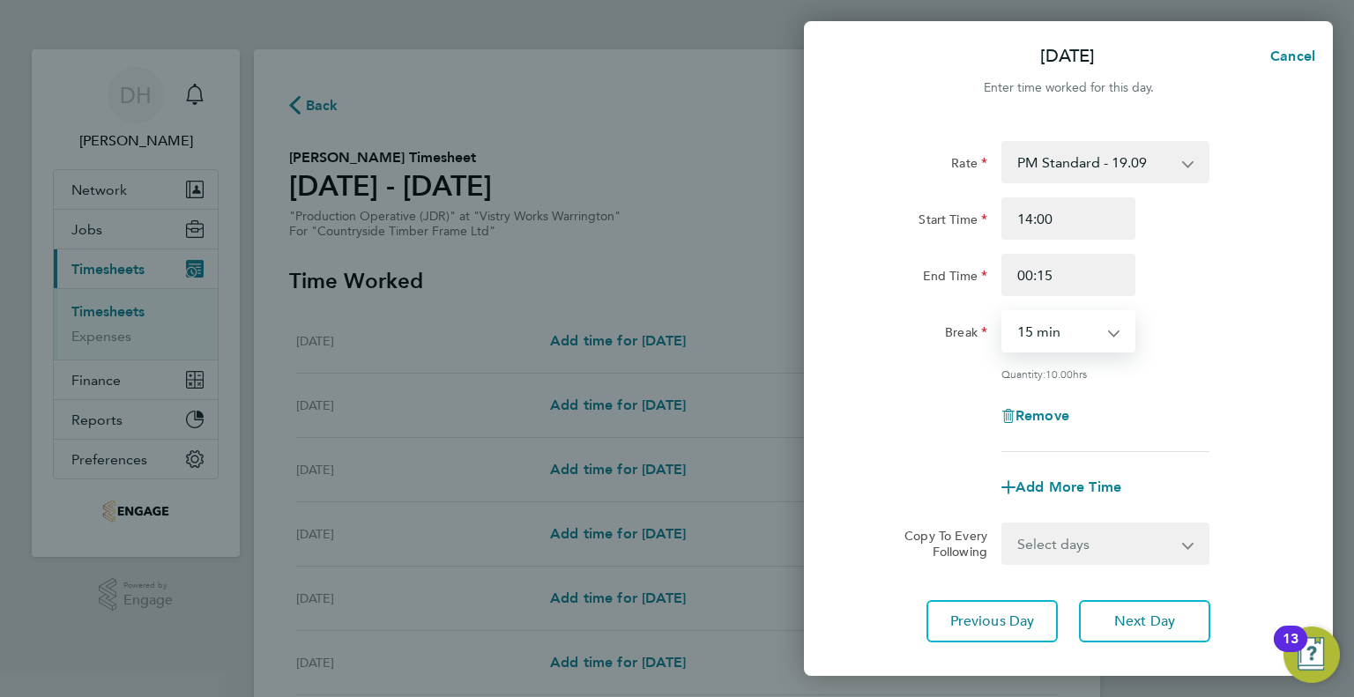
click at [1022, 323] on select "0 min 15 min 30 min 45 min 60 min 75 min 90 min" at bounding box center [1057, 331] width 109 height 39
select select "45"
click at [1003, 312] on select "0 min 15 min 30 min 45 min 60 min 75 min 90 min" at bounding box center [1057, 331] width 109 height 39
click at [1098, 617] on button "Next Day" at bounding box center [1144, 621] width 131 height 42
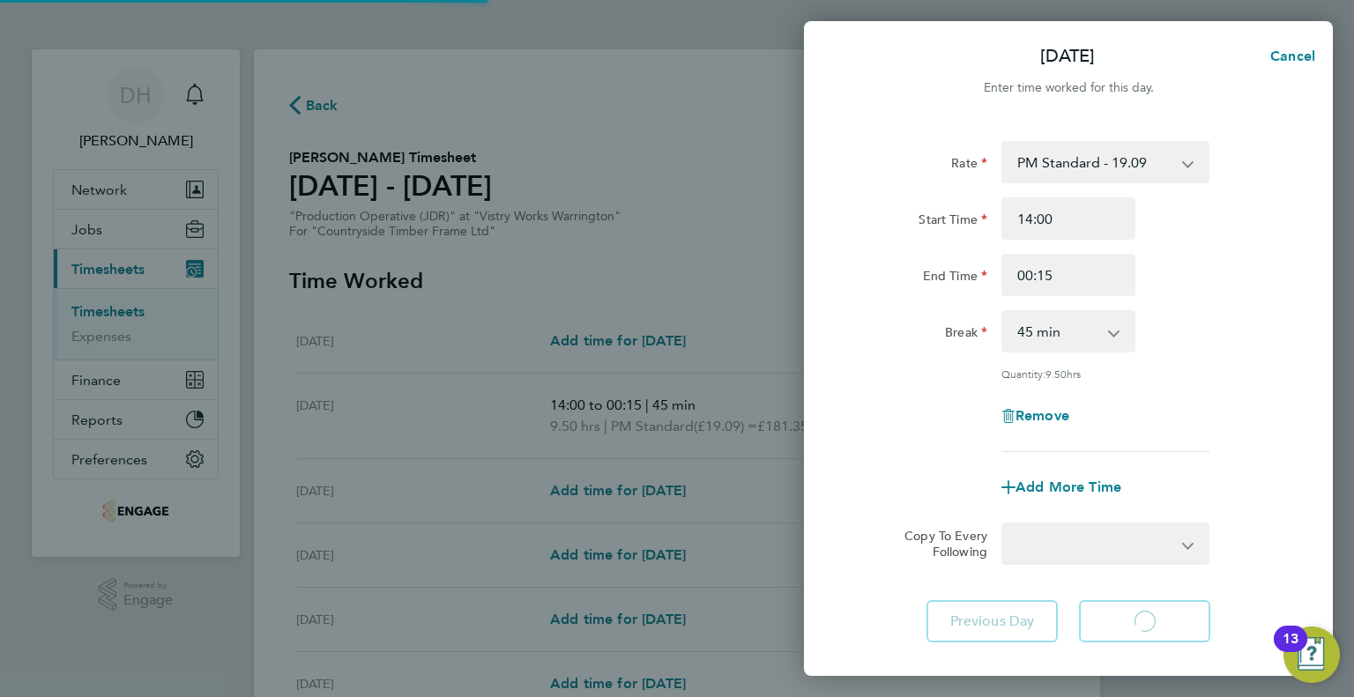
select select "15"
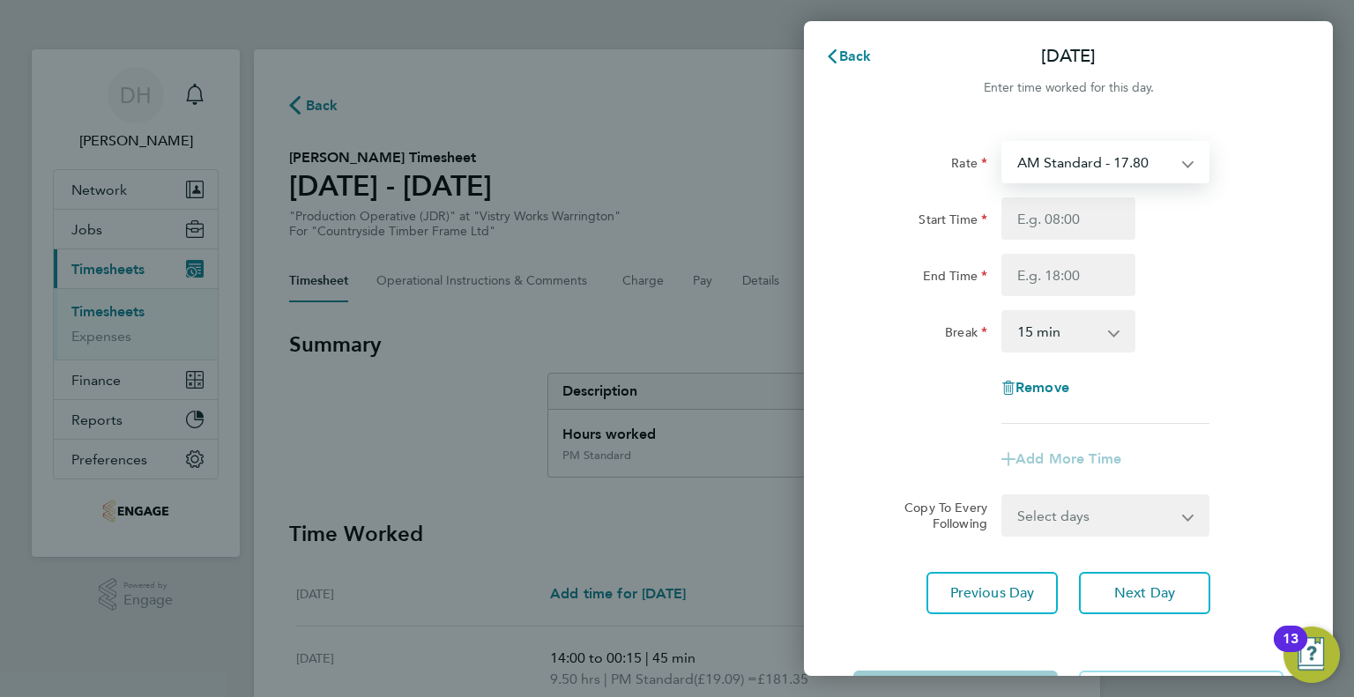
drag, startPoint x: 1029, startPoint y: 154, endPoint x: 1029, endPoint y: 170, distance: 15.9
click at [1029, 154] on select "AM Standard - 17.80 BONUS - 13.50 PM OT2 - 38.18 AM OT2 - 35.60 PM Standard - 1…" at bounding box center [1094, 162] width 183 height 39
select select "15"
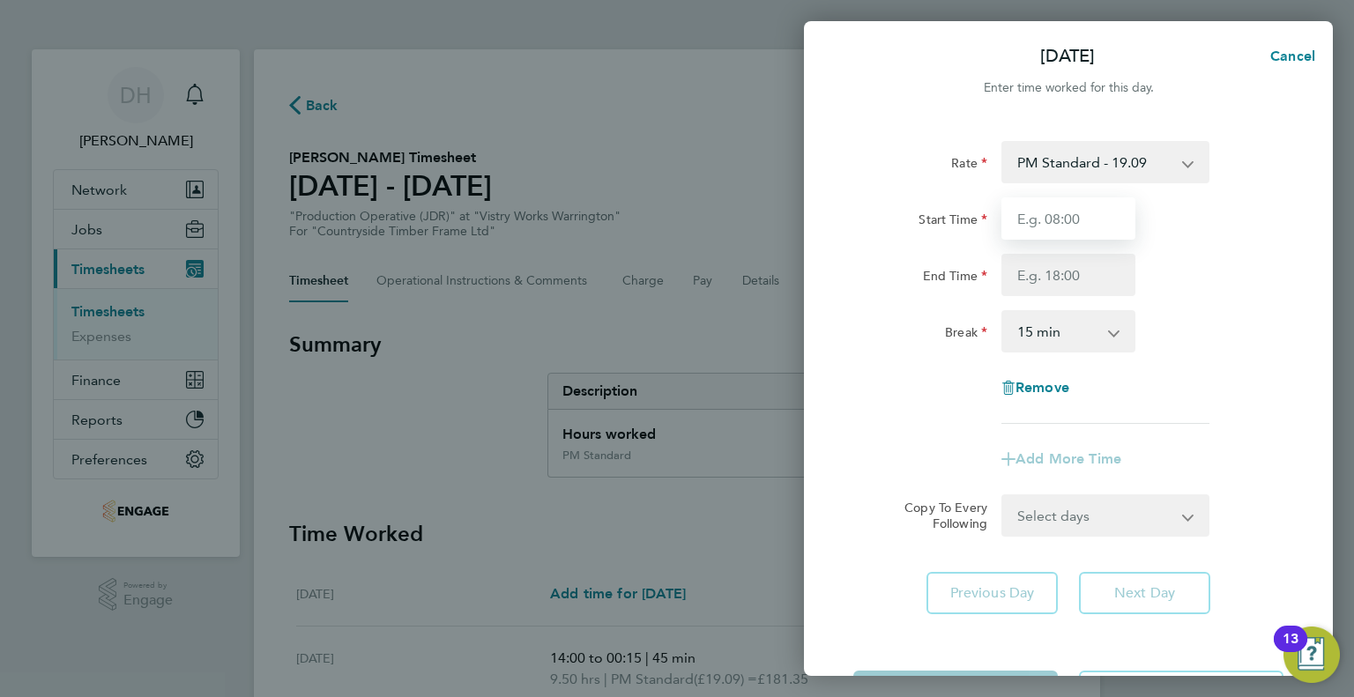
click at [1033, 236] on input "Start Time" at bounding box center [1068, 218] width 134 height 42
type input "14:00"
click at [1026, 268] on input "End Time" at bounding box center [1068, 275] width 134 height 42
type input "00:15"
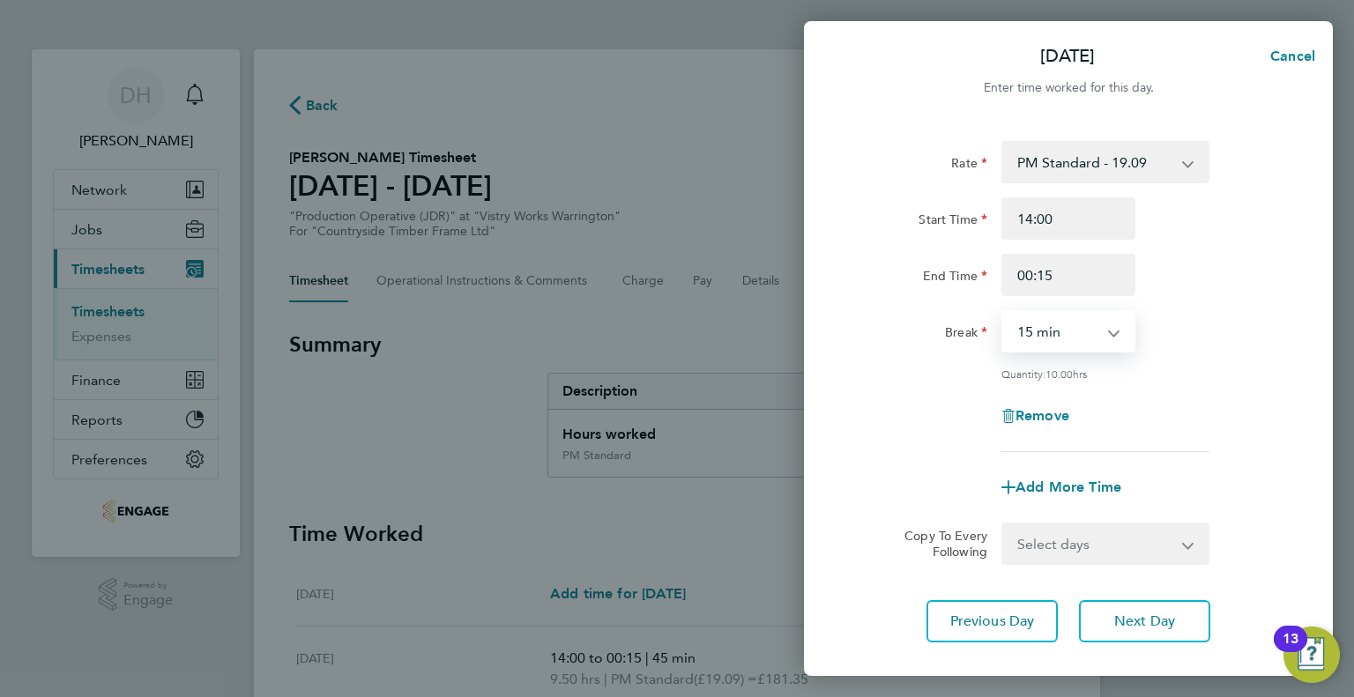
drag, startPoint x: 1011, startPoint y: 334, endPoint x: 1011, endPoint y: 347, distance: 13.2
click at [1011, 334] on select "0 min 15 min 30 min 45 min 60 min 75 min 90 min" at bounding box center [1057, 331] width 109 height 39
select select "45"
click at [1003, 312] on select "0 min 15 min 30 min 45 min 60 min 75 min 90 min" at bounding box center [1057, 331] width 109 height 39
click at [1133, 628] on span "Next Day" at bounding box center [1144, 622] width 61 height 18
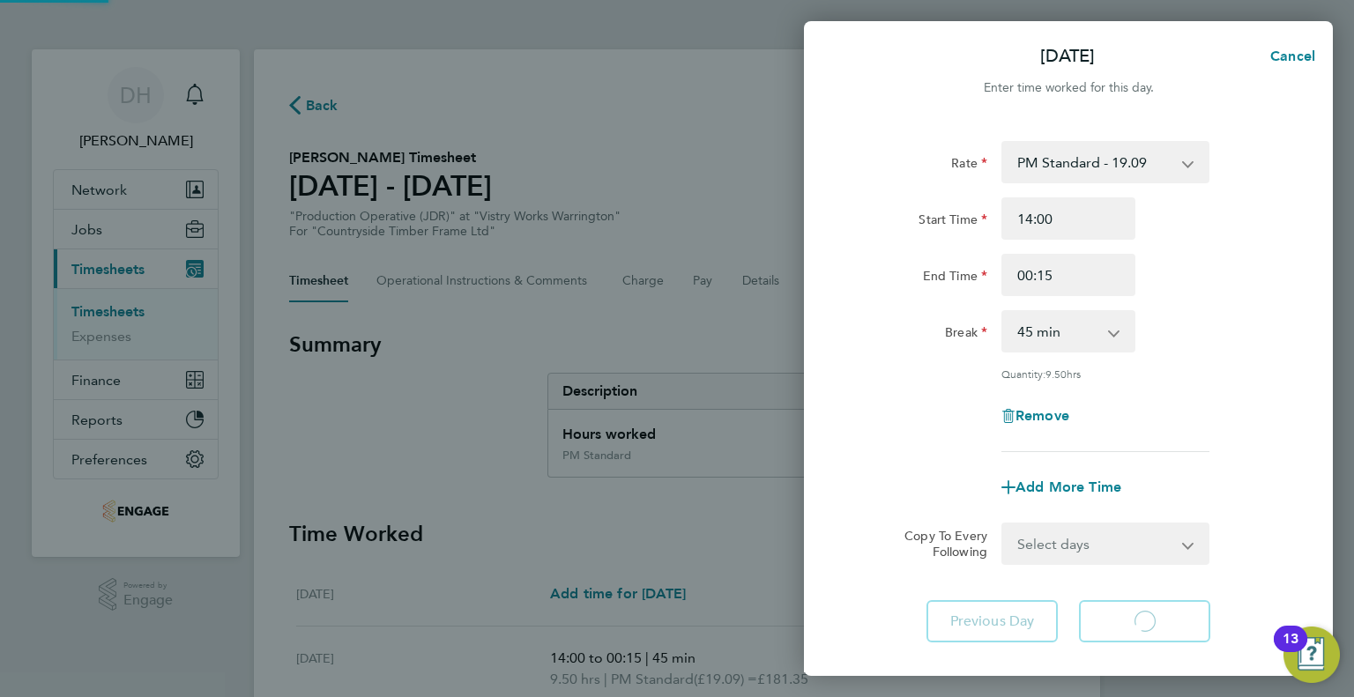
select select "15"
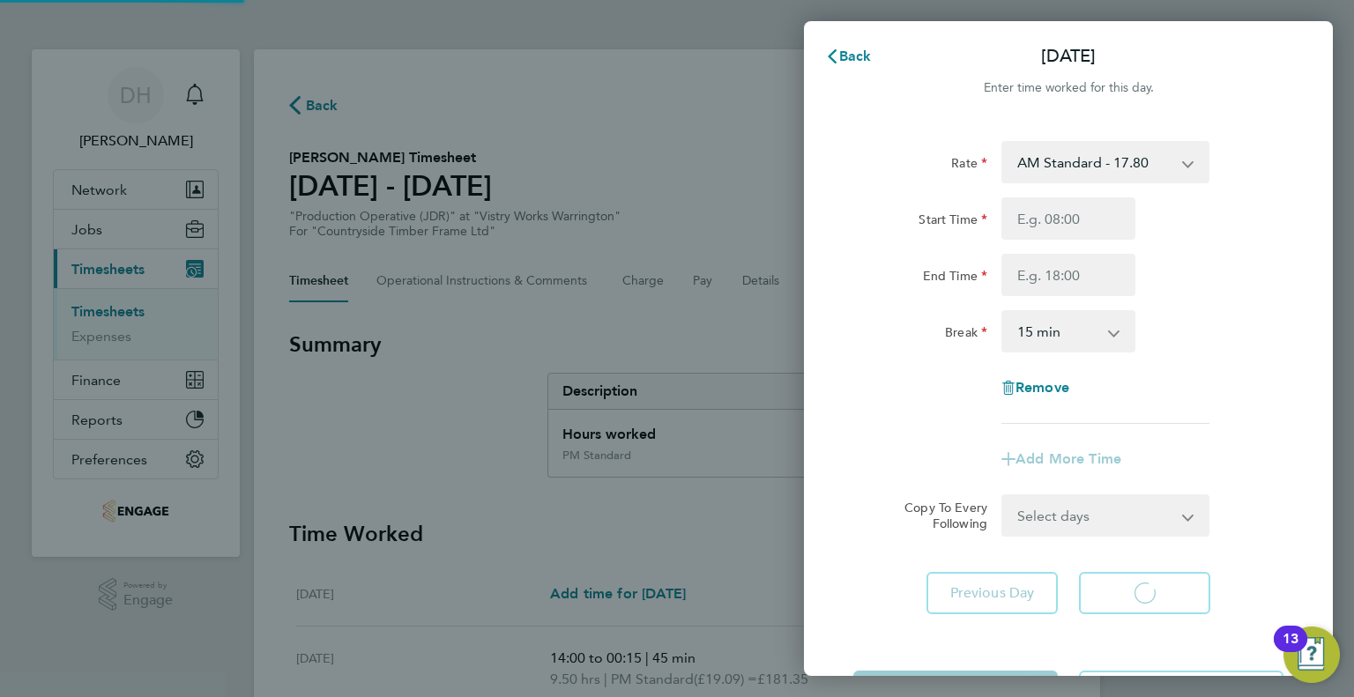
select select "15"
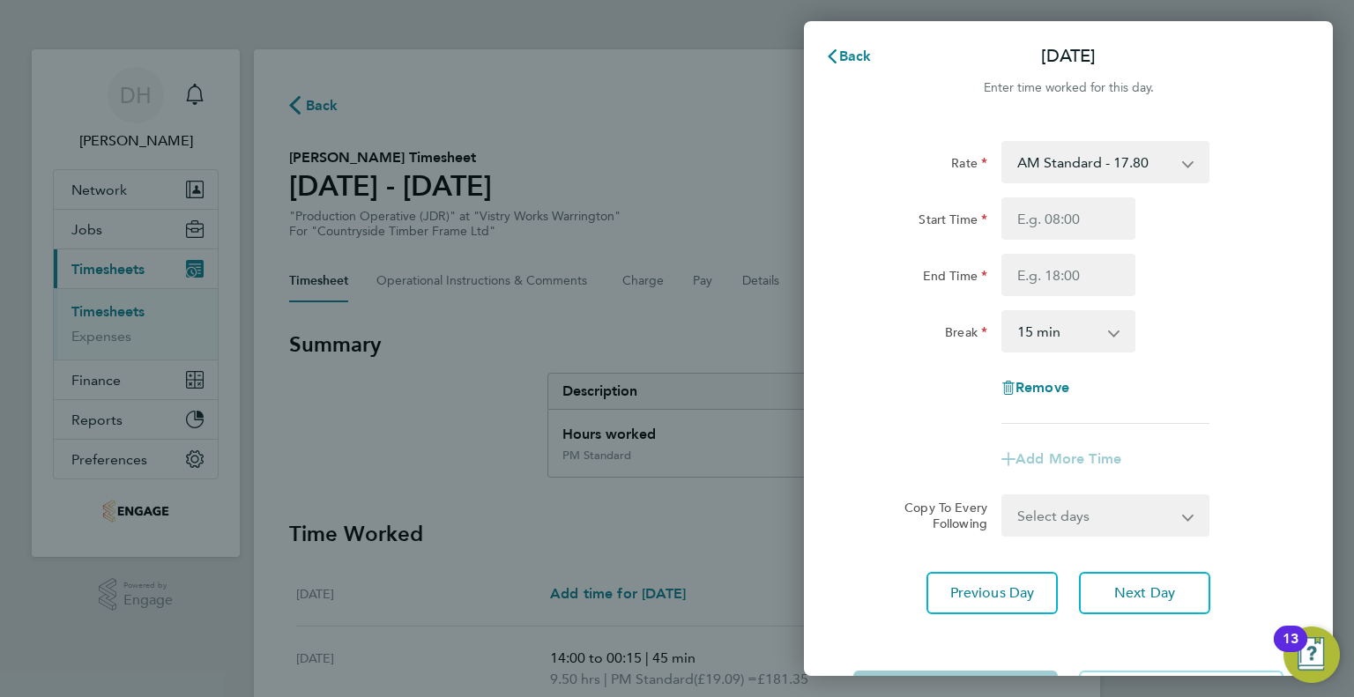
click at [1041, 172] on select "AM Standard - 17.80 BONUS - 13.50 PM OT2 - 38.18 AM OT2 - 35.60 PM Standard - 1…" at bounding box center [1094, 162] width 183 height 39
select select "15"
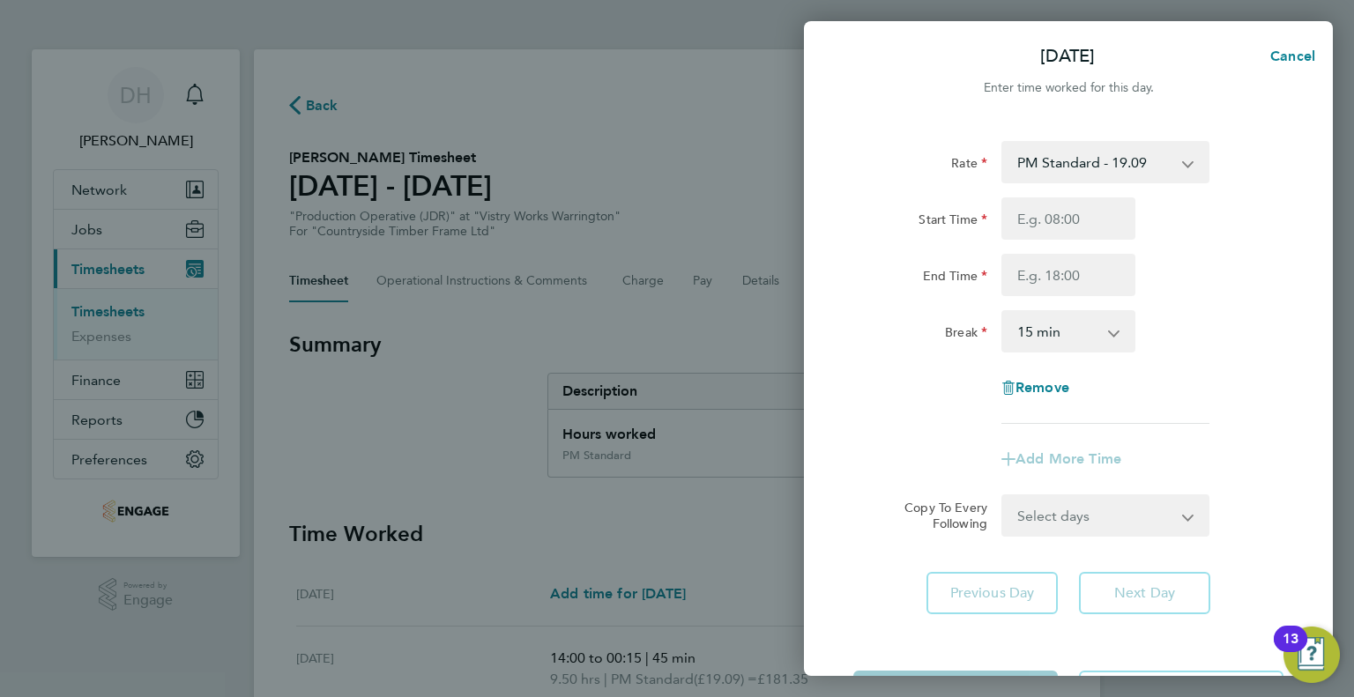
click at [1020, 249] on div "Start Time End Time" at bounding box center [1068, 246] width 444 height 99
click at [1021, 226] on input "Start Time" at bounding box center [1068, 218] width 134 height 42
type input "14:00"
click at [1019, 285] on input "End Time" at bounding box center [1068, 275] width 134 height 42
type input "00:15"
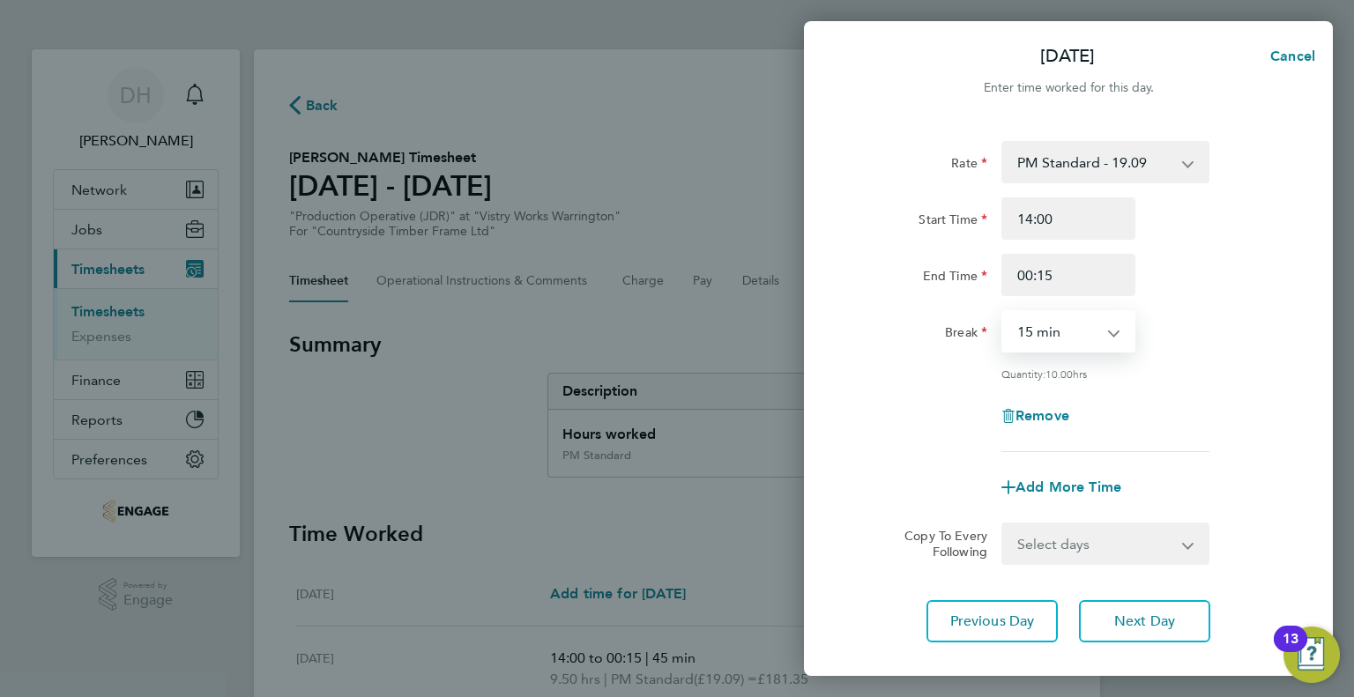
click at [1019, 320] on select "0 min 15 min 30 min 45 min 60 min 75 min 90 min" at bounding box center [1057, 331] width 109 height 39
select select "60"
click at [1003, 312] on select "0 min 15 min 30 min 45 min 60 min 75 min 90 min" at bounding box center [1057, 331] width 109 height 39
click at [1049, 346] on select "0 min 15 min 30 min 45 min 60 min 75 min 90 min" at bounding box center [1057, 331] width 109 height 39
click at [1037, 282] on input "00:15" at bounding box center [1068, 275] width 134 height 42
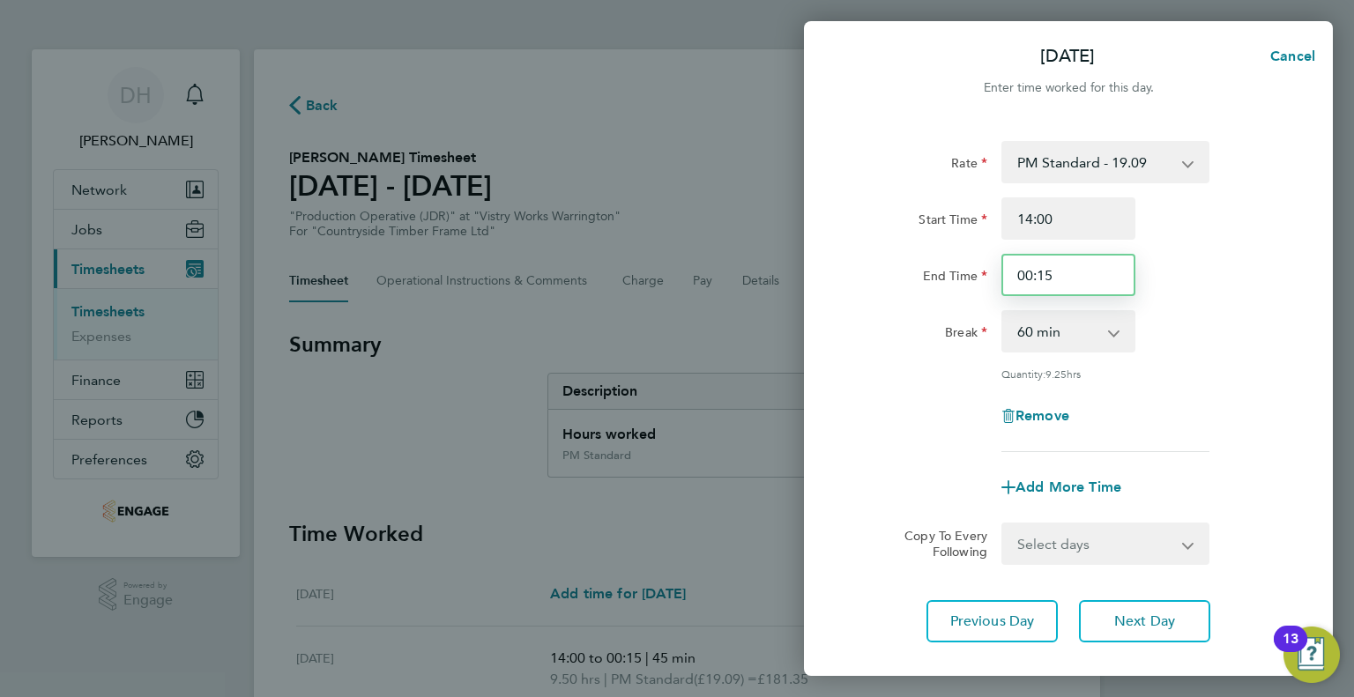
drag, startPoint x: 1082, startPoint y: 279, endPoint x: 987, endPoint y: 273, distance: 95.3
click at [987, 273] on div "End Time 00:15" at bounding box center [1068, 275] width 444 height 42
type input "00:00"
click at [977, 336] on label "Break" at bounding box center [966, 334] width 42 height 21
click at [1003, 336] on select "0 min 15 min 30 min 45 min 60 min 75 min 90 min" at bounding box center [1057, 331] width 109 height 39
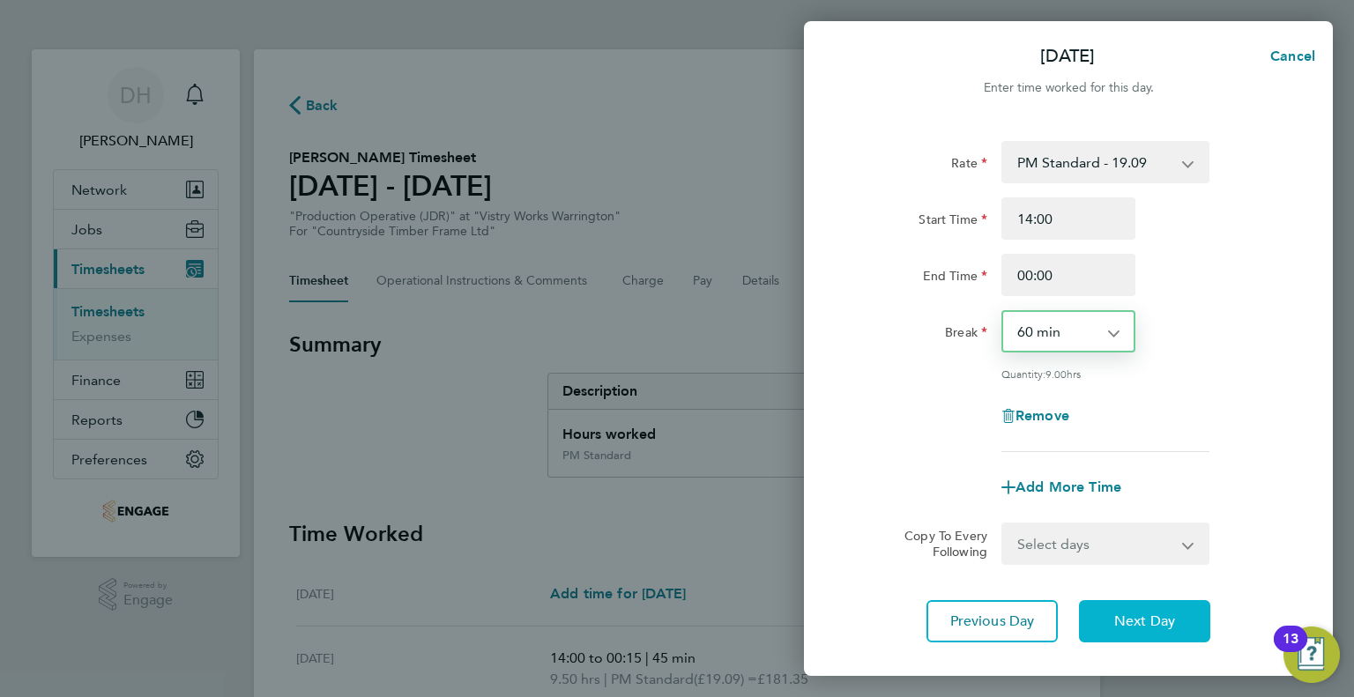
click at [1118, 617] on span "Next Day" at bounding box center [1144, 622] width 61 height 18
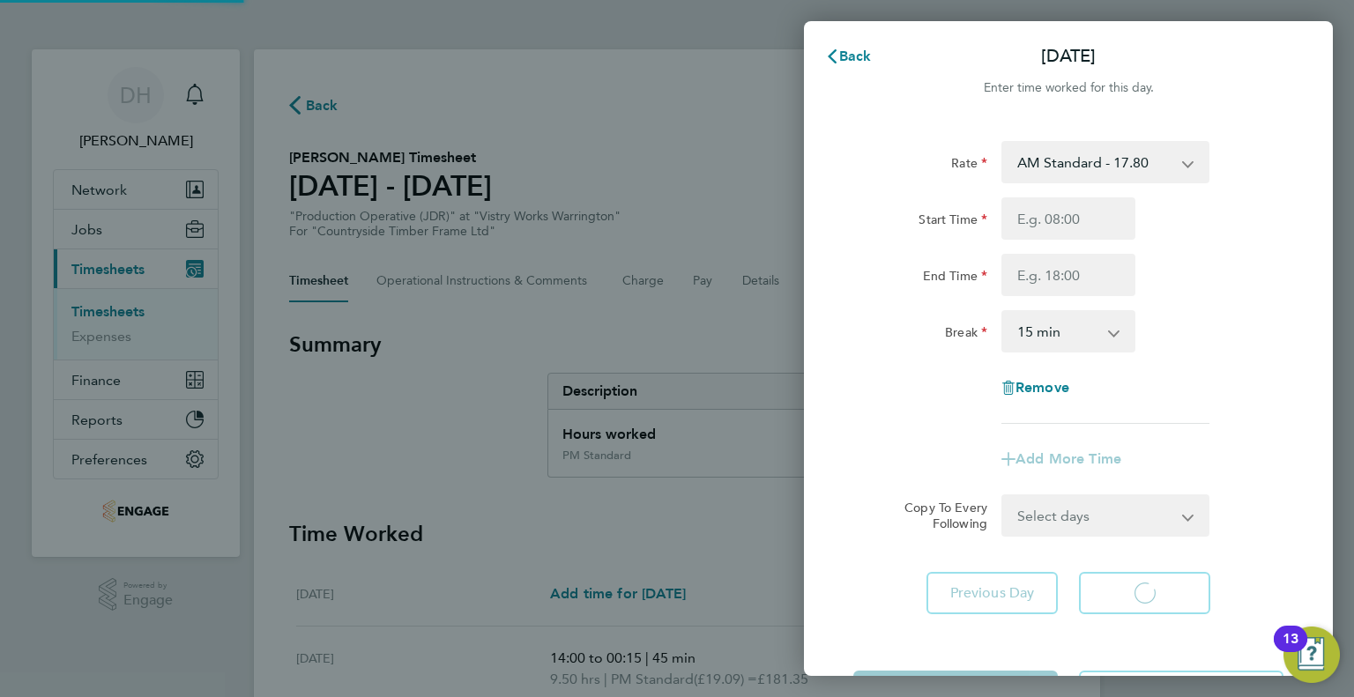
select select "15"
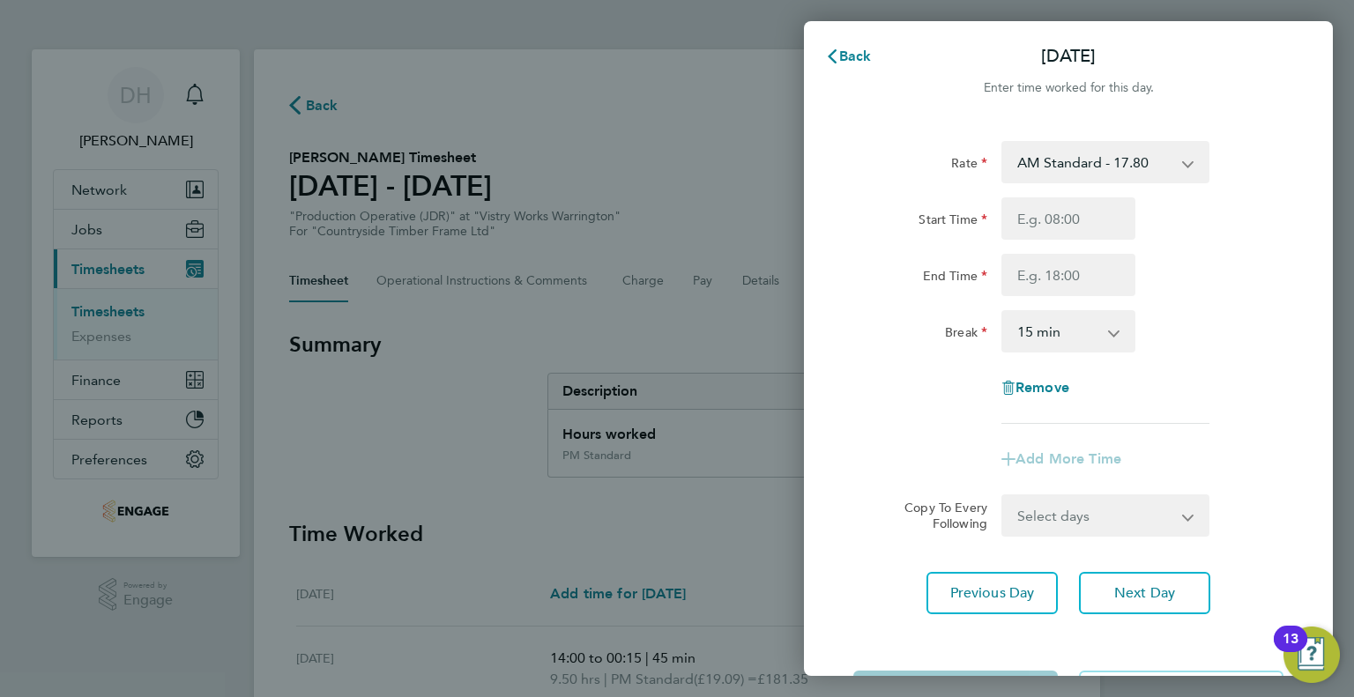
click at [1100, 169] on select "AM Standard - 17.80 BONUS - 13.50 PM OT2 - 38.18 AM OT2 - 35.60 PM Standard - 1…" at bounding box center [1094, 162] width 183 height 39
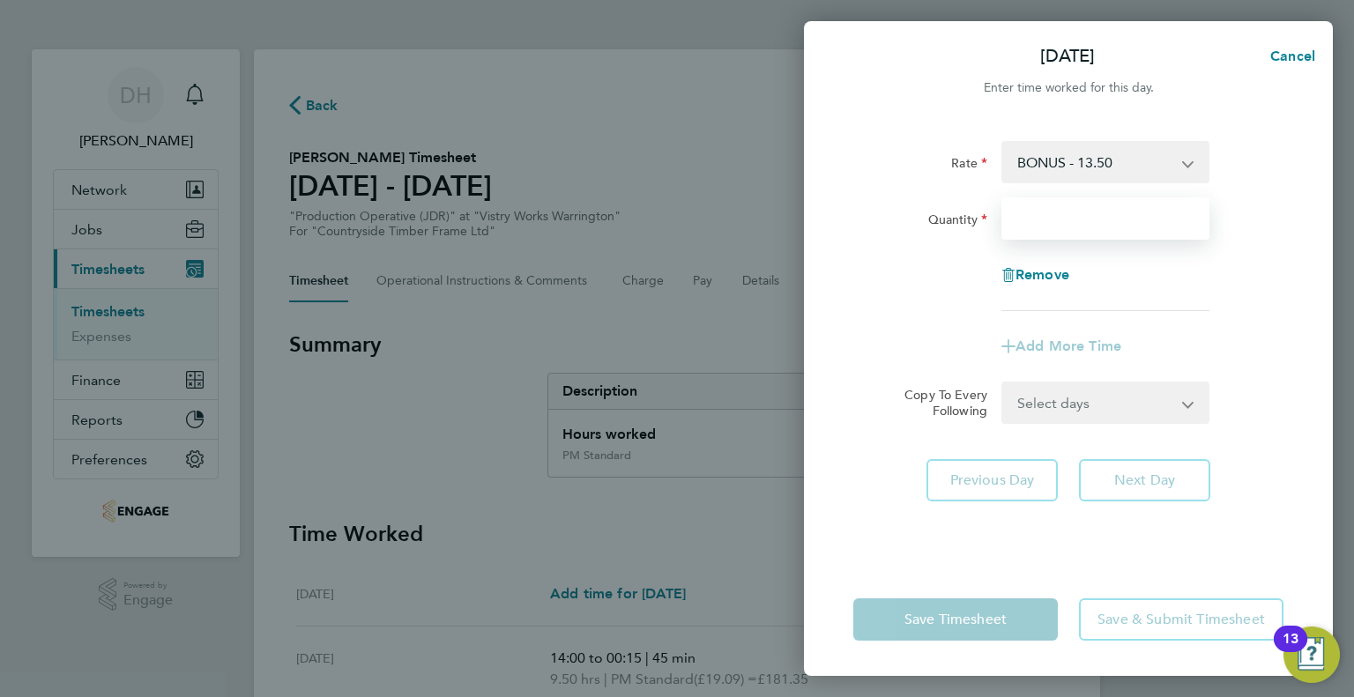
click at [1071, 228] on input "Quantity" at bounding box center [1105, 218] width 208 height 42
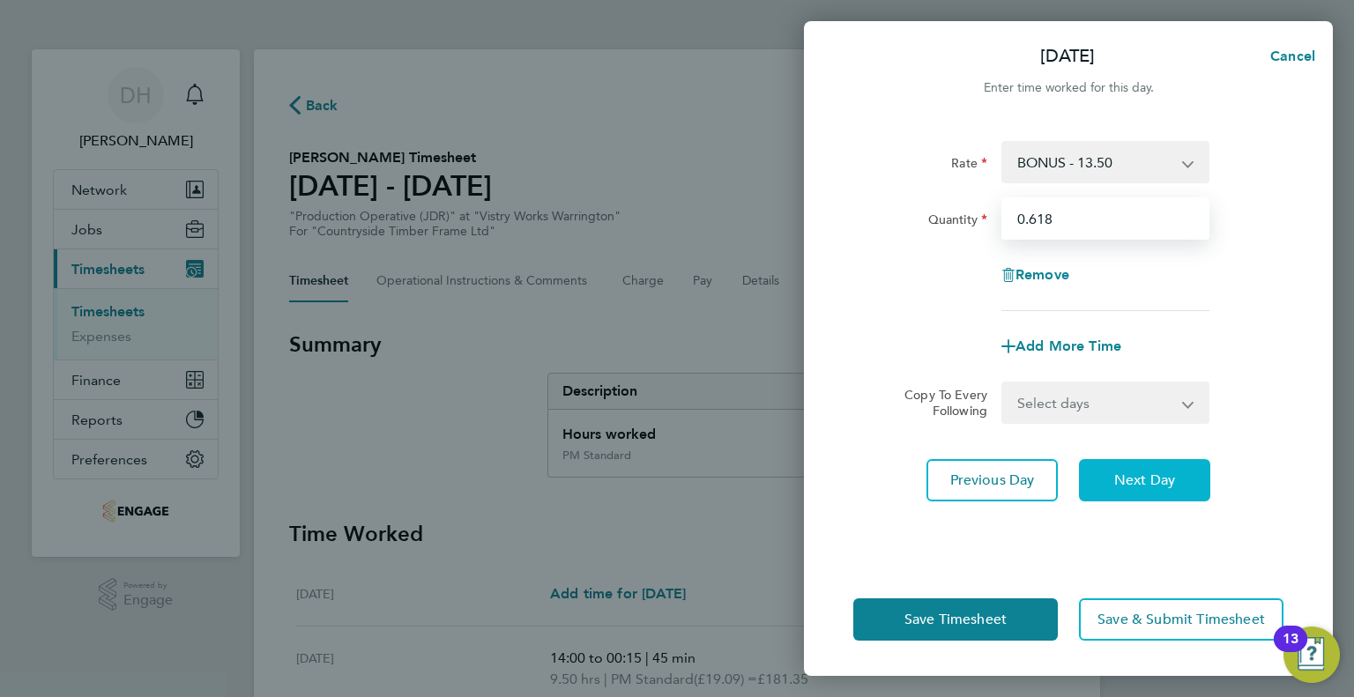
type input "0.618"
click at [1089, 483] on button "Next Day" at bounding box center [1144, 480] width 131 height 42
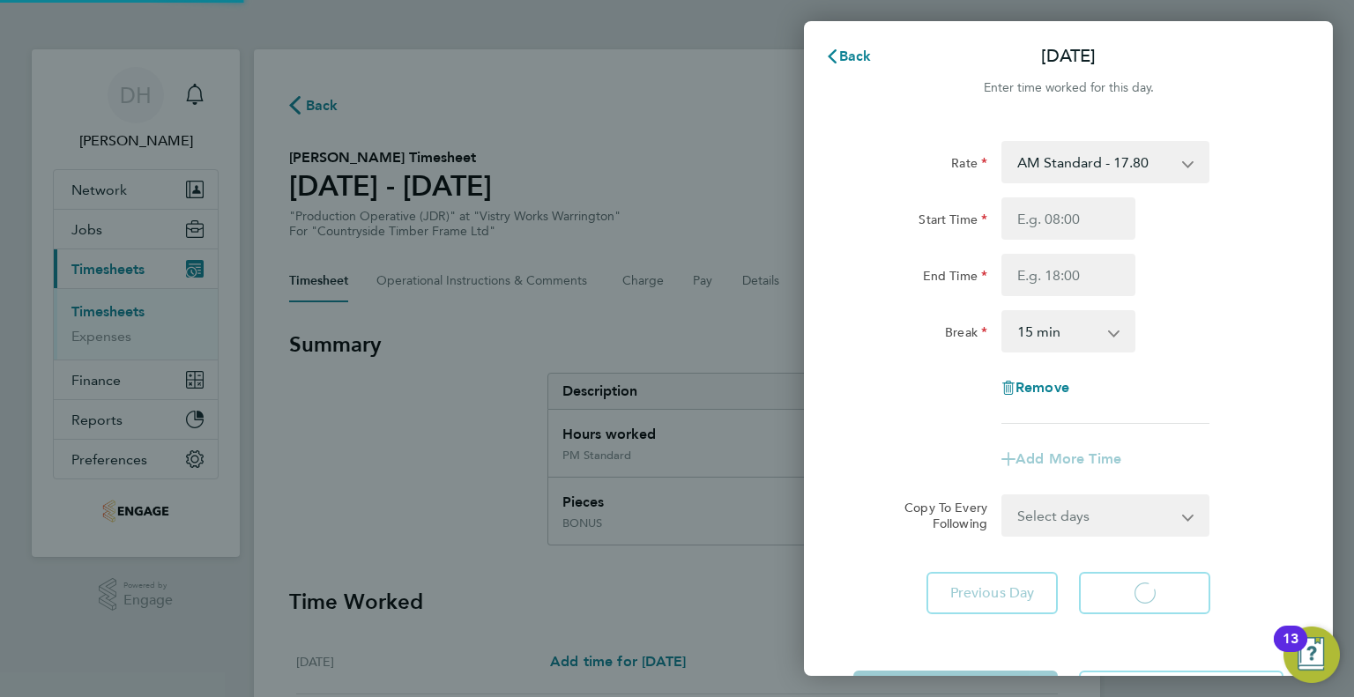
select select "15"
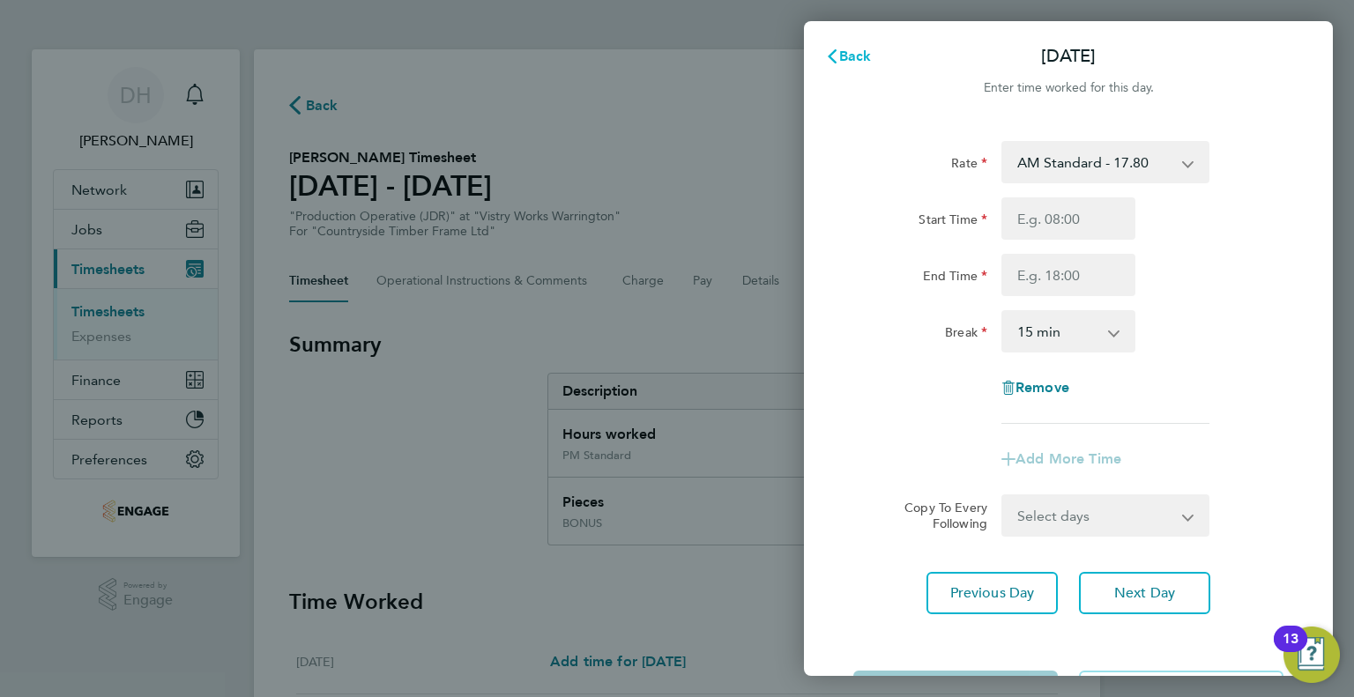
click at [857, 48] on span "Back" at bounding box center [855, 56] width 33 height 17
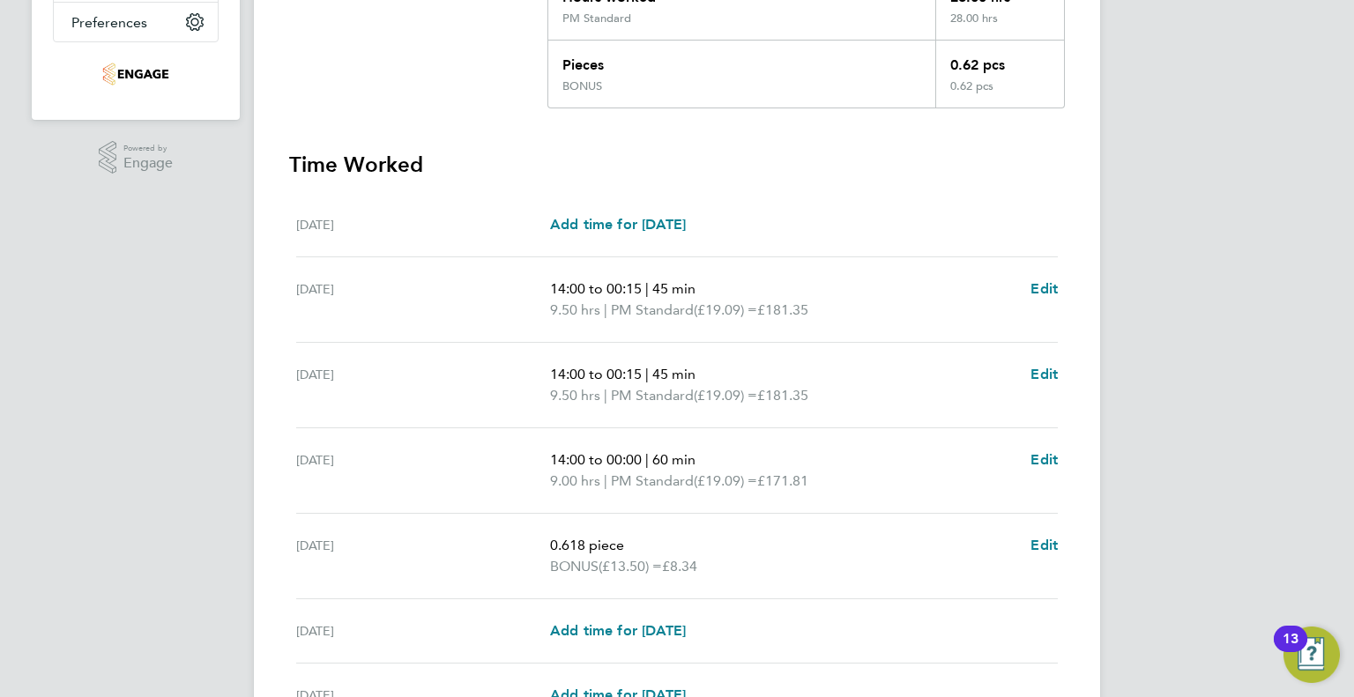
scroll to position [529, 0]
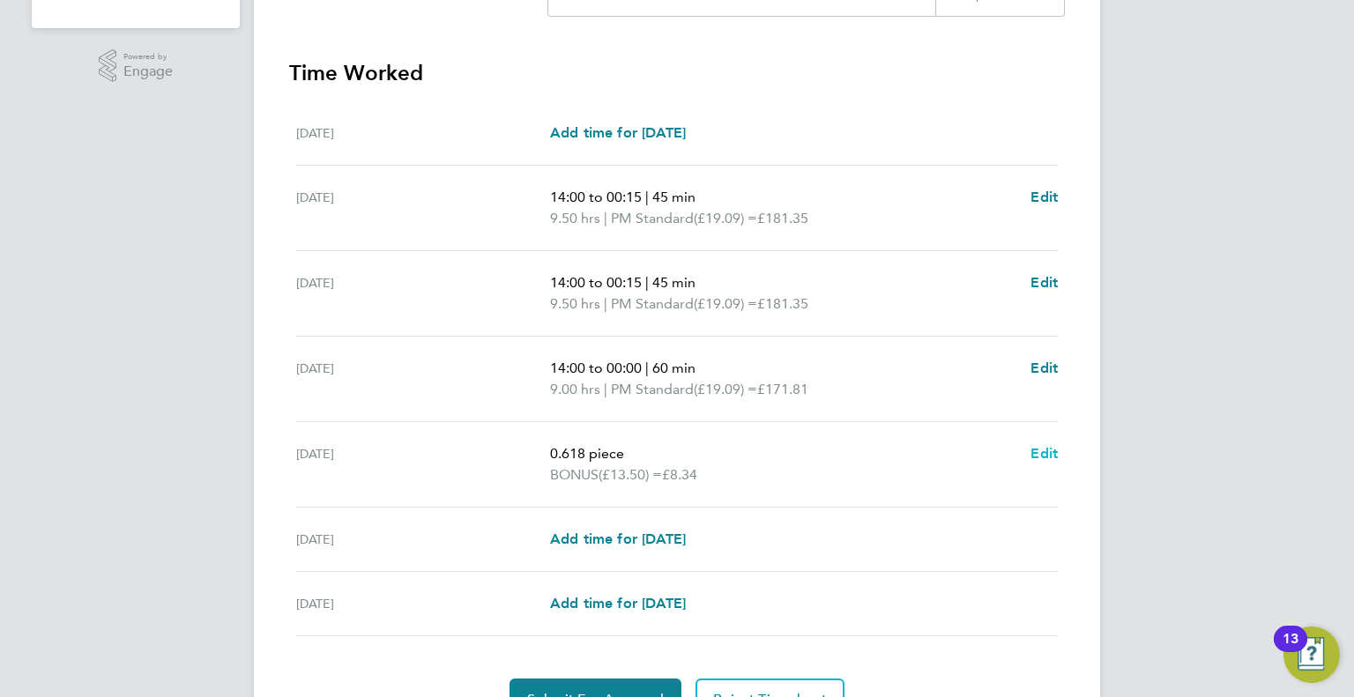
click at [1032, 450] on span "Edit" at bounding box center [1043, 453] width 27 height 17
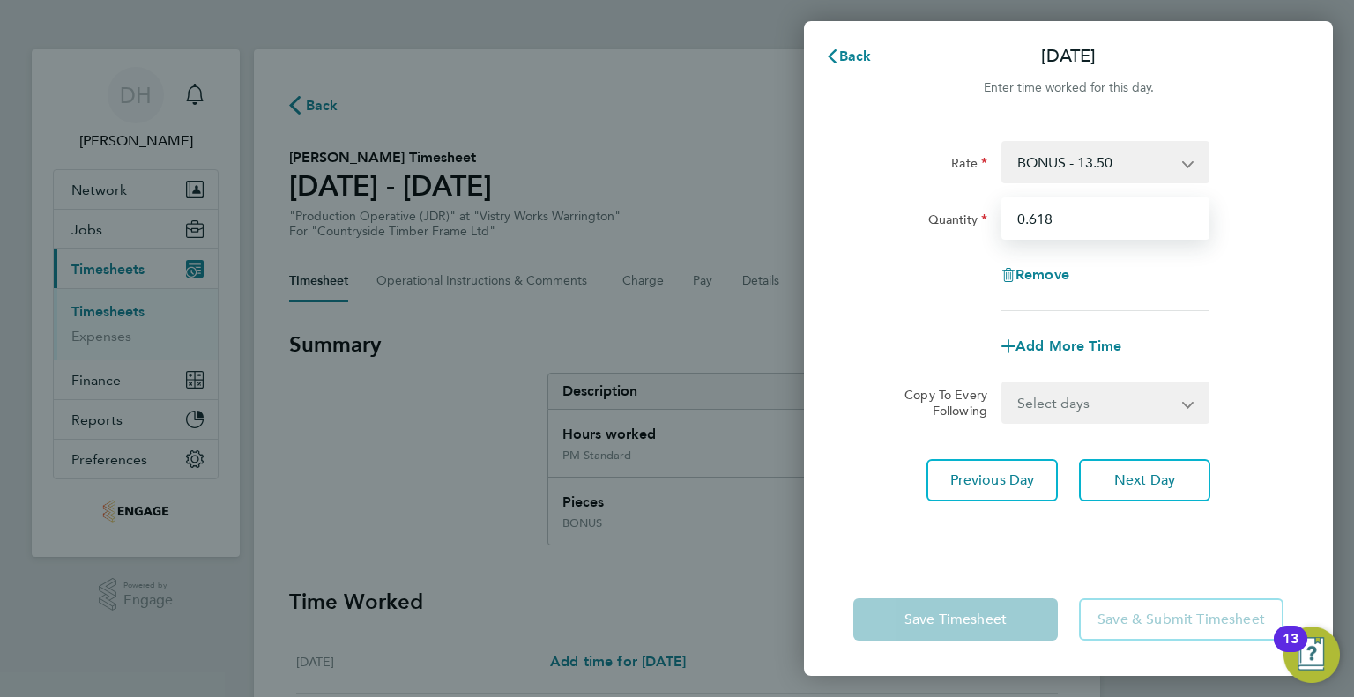
drag, startPoint x: 1082, startPoint y: 214, endPoint x: 955, endPoint y: 212, distance: 127.8
click at [955, 212] on div "Quantity 0.618" at bounding box center [1068, 218] width 444 height 42
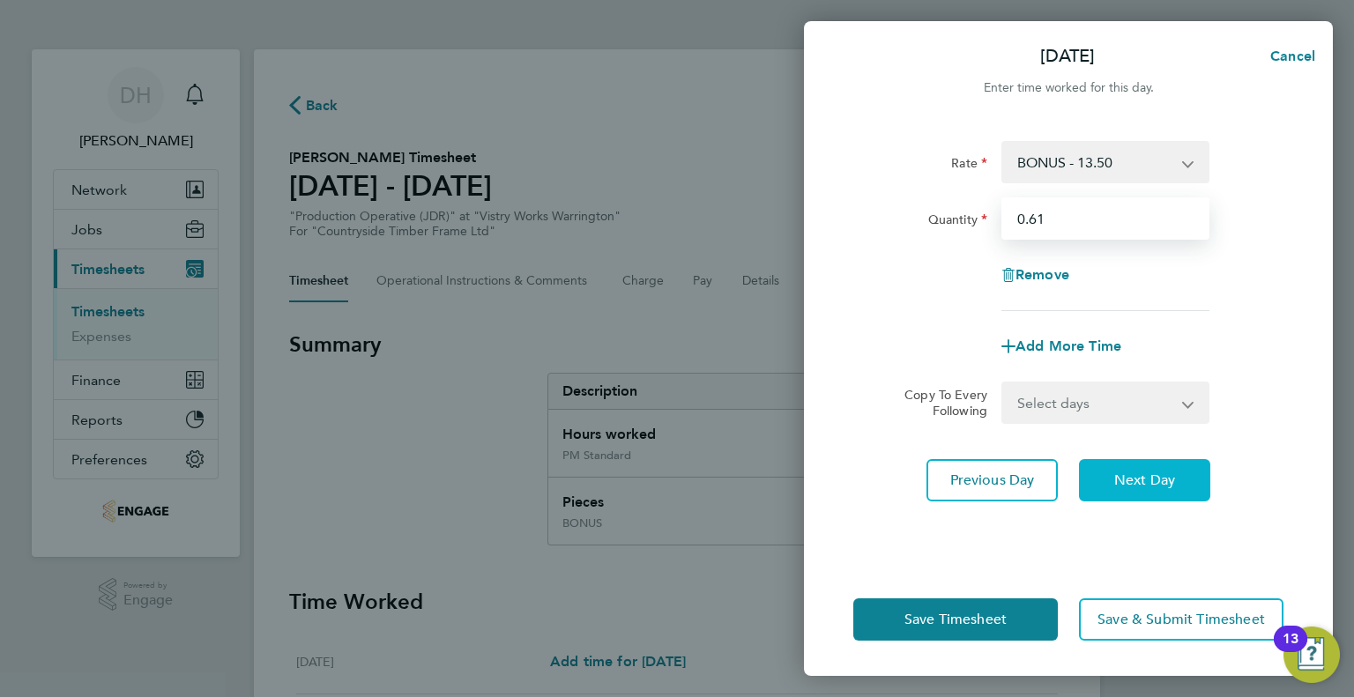
type input "0.61"
click at [1178, 472] on button "Next Day" at bounding box center [1144, 480] width 131 height 42
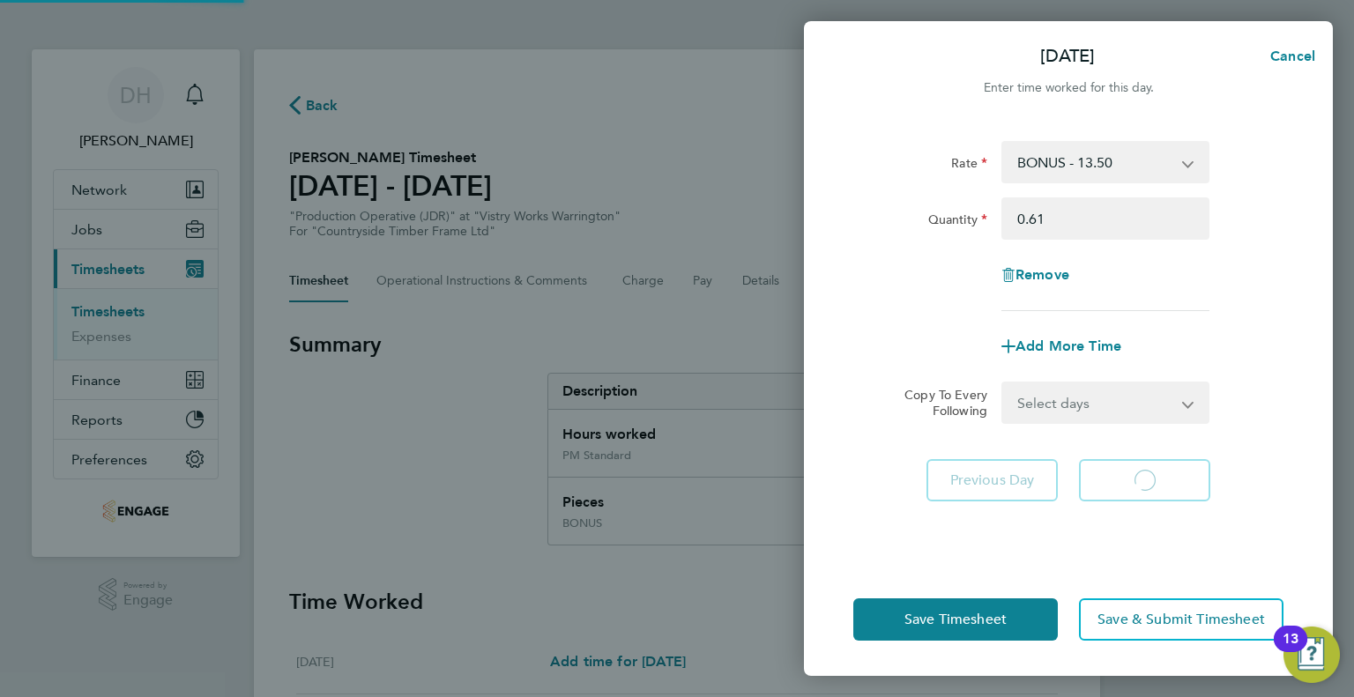
select select "15"
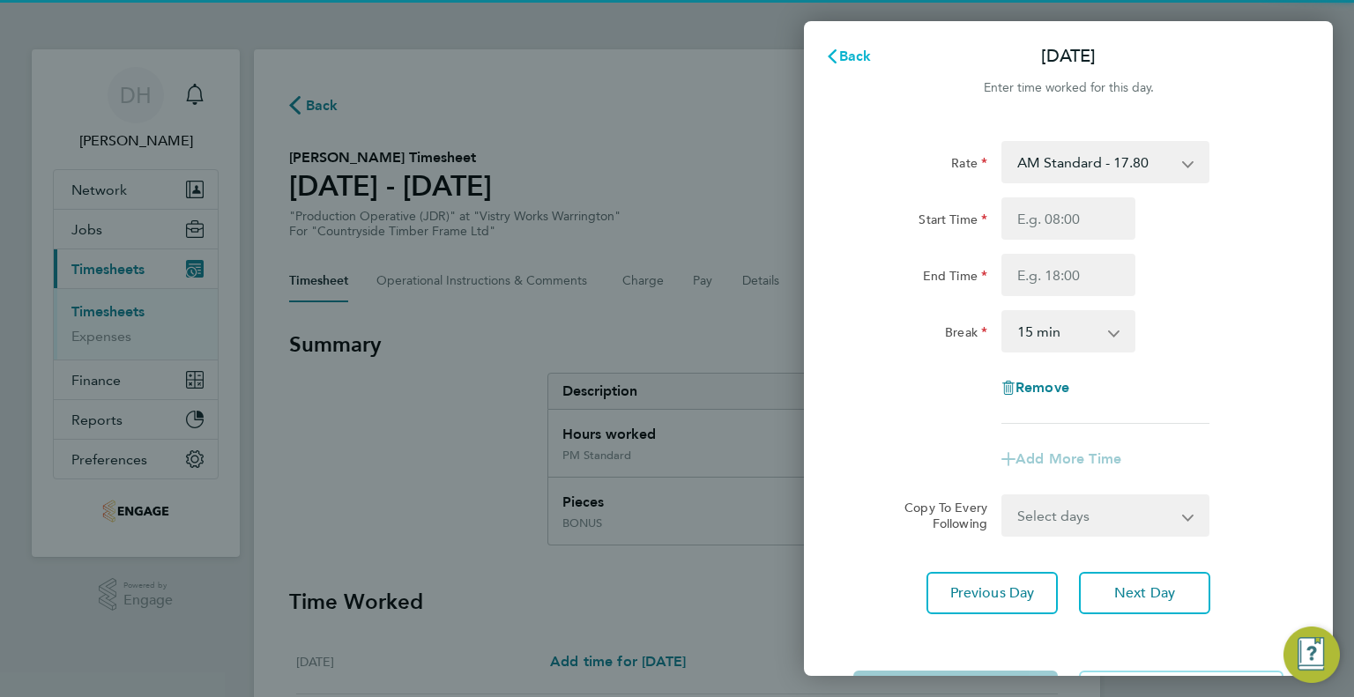
click at [838, 56] on icon "button" at bounding box center [832, 56] width 14 height 14
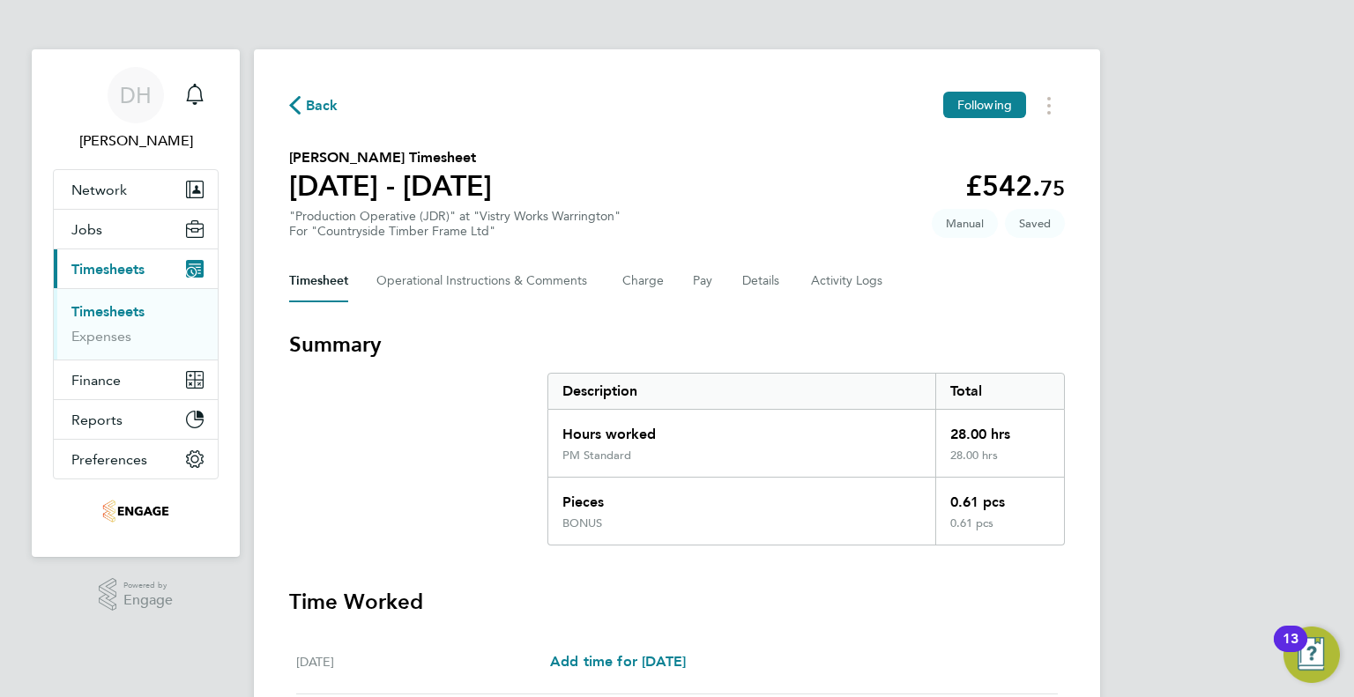
click at [328, 105] on span "Back" at bounding box center [322, 105] width 33 height 21
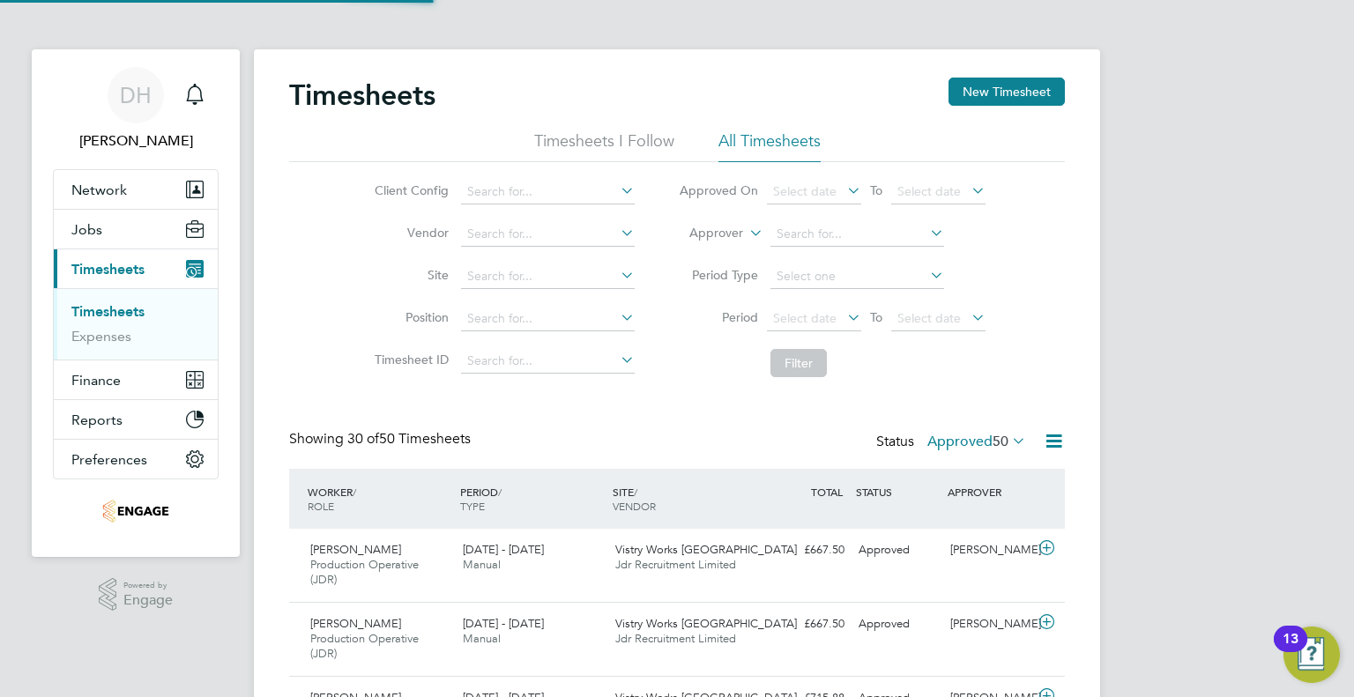
scroll to position [59, 153]
click at [777, 316] on span "Select date" at bounding box center [804, 318] width 63 height 16
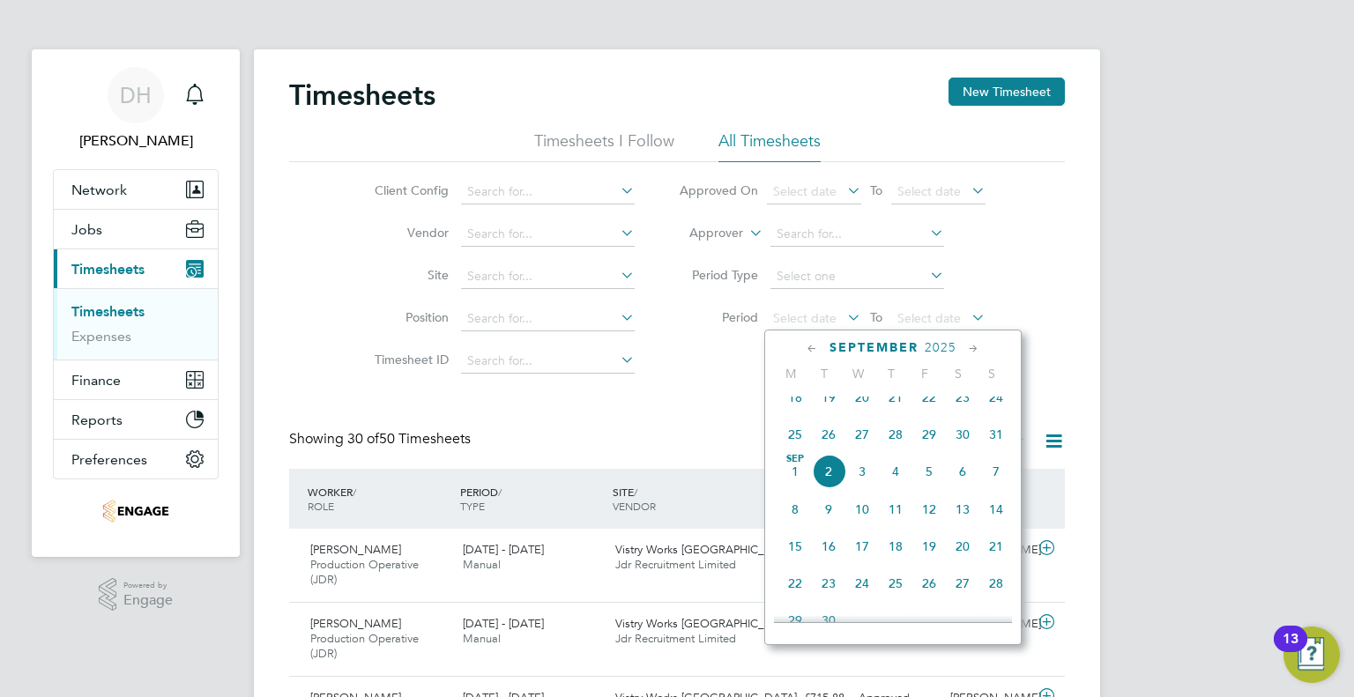
click at [785, 442] on span "25" at bounding box center [794, 434] width 33 height 33
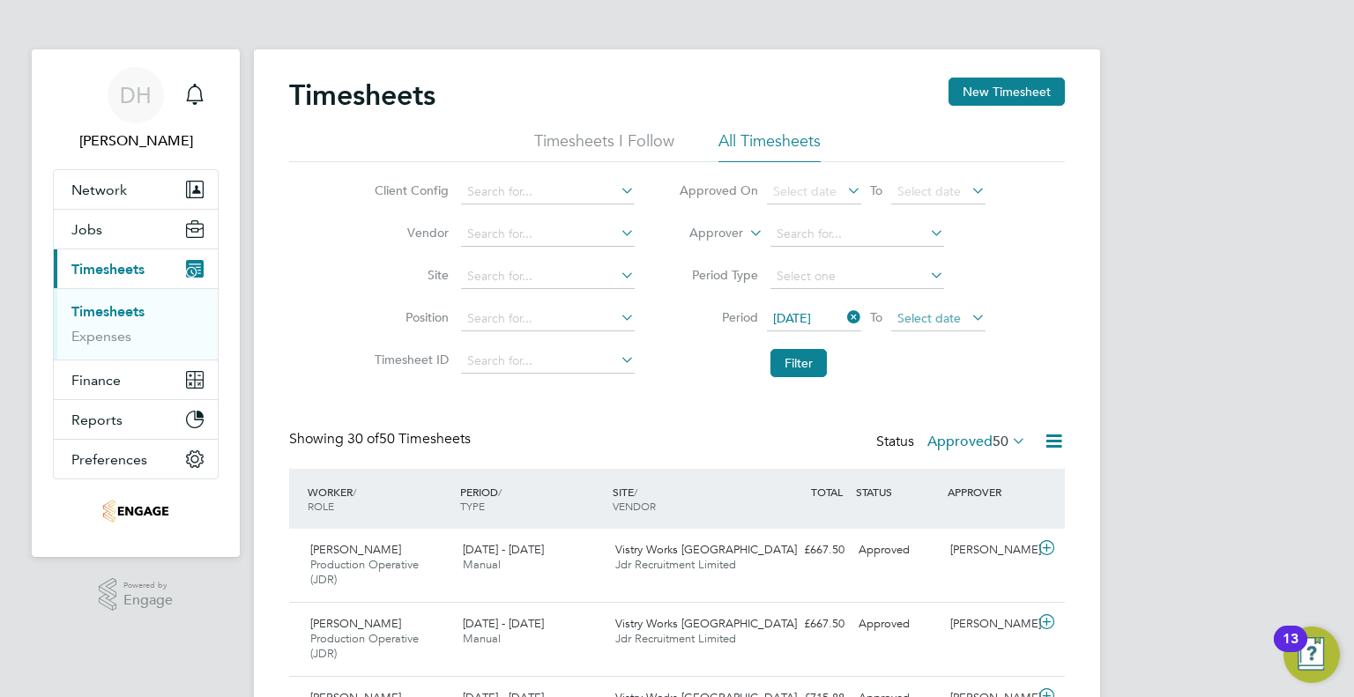
click at [934, 320] on span "Select date" at bounding box center [928, 318] width 63 height 16
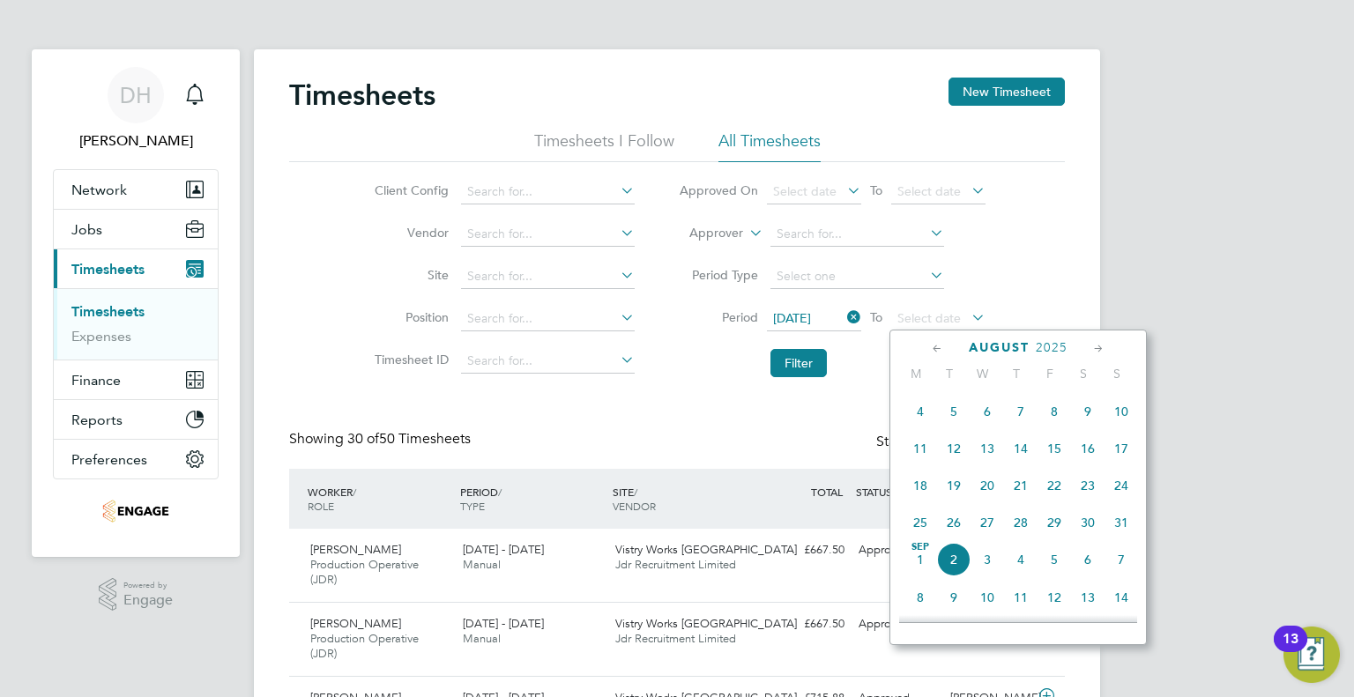
click at [1122, 531] on span "31" at bounding box center [1120, 522] width 33 height 33
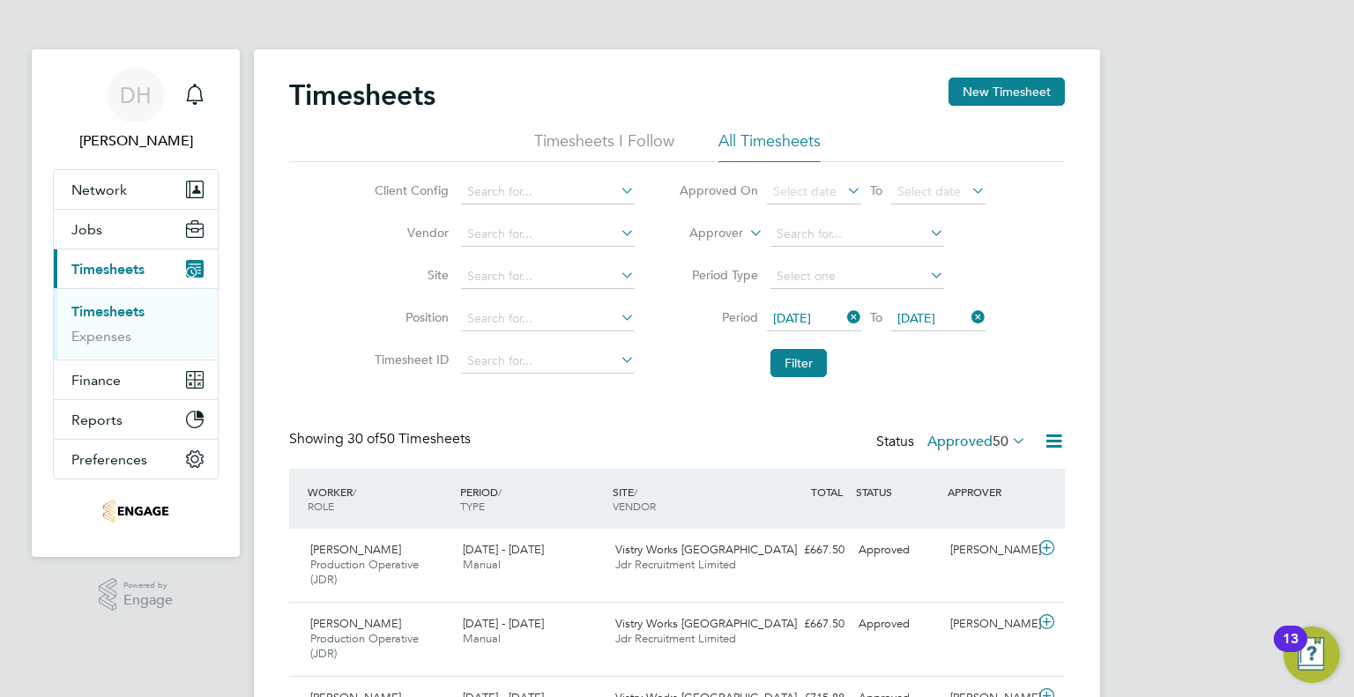
click at [812, 364] on button "Filter" at bounding box center [798, 363] width 56 height 28
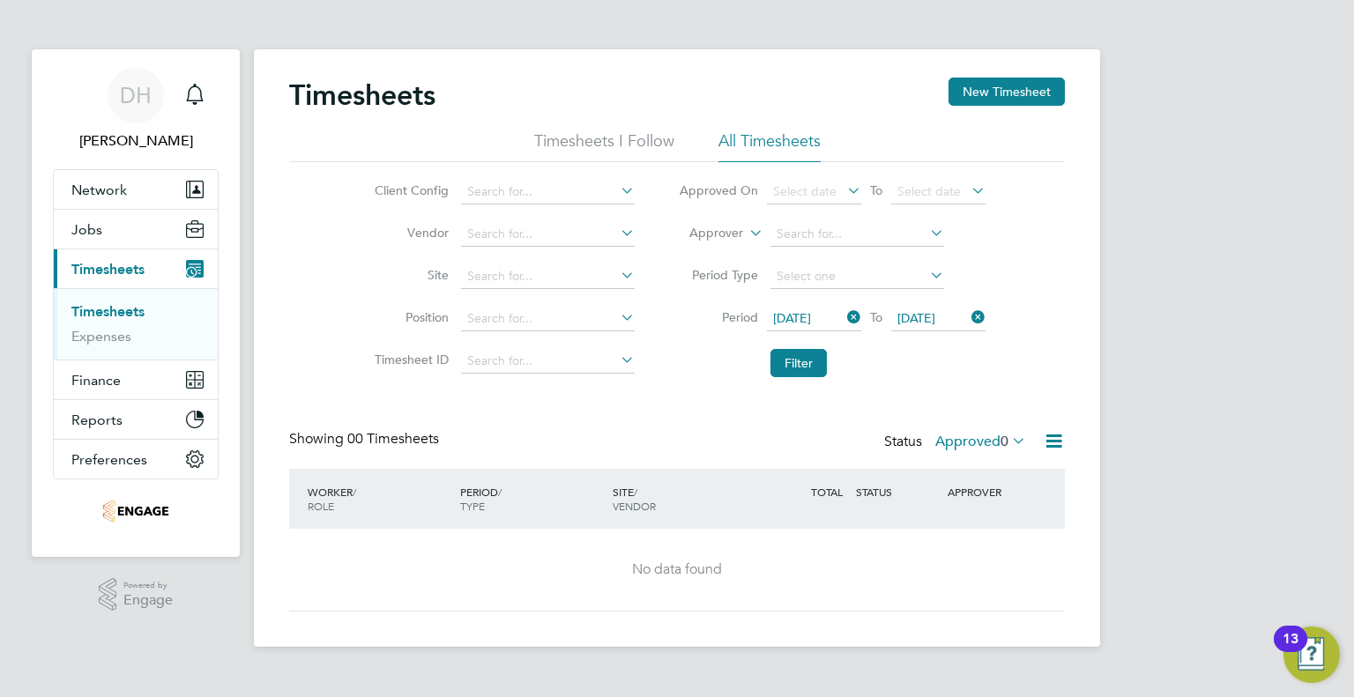
click at [1008, 445] on icon at bounding box center [1008, 440] width 0 height 25
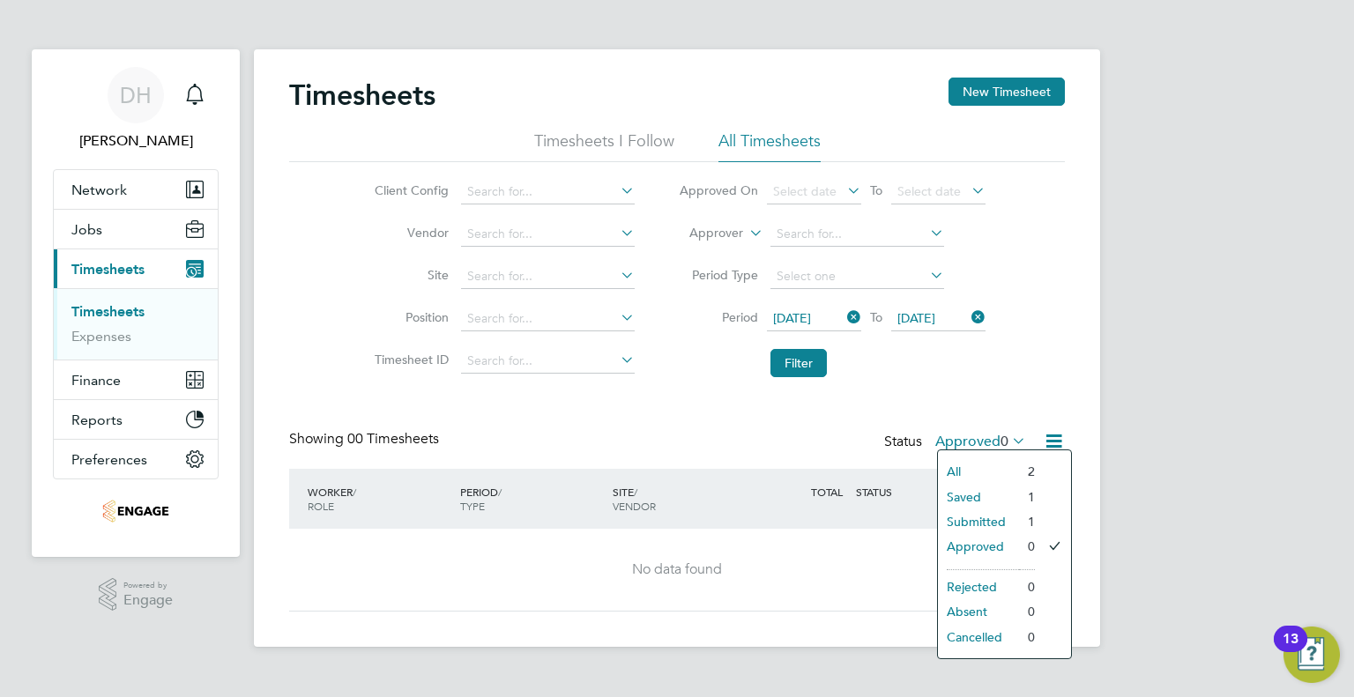
click at [972, 493] on li "Saved" at bounding box center [978, 497] width 81 height 25
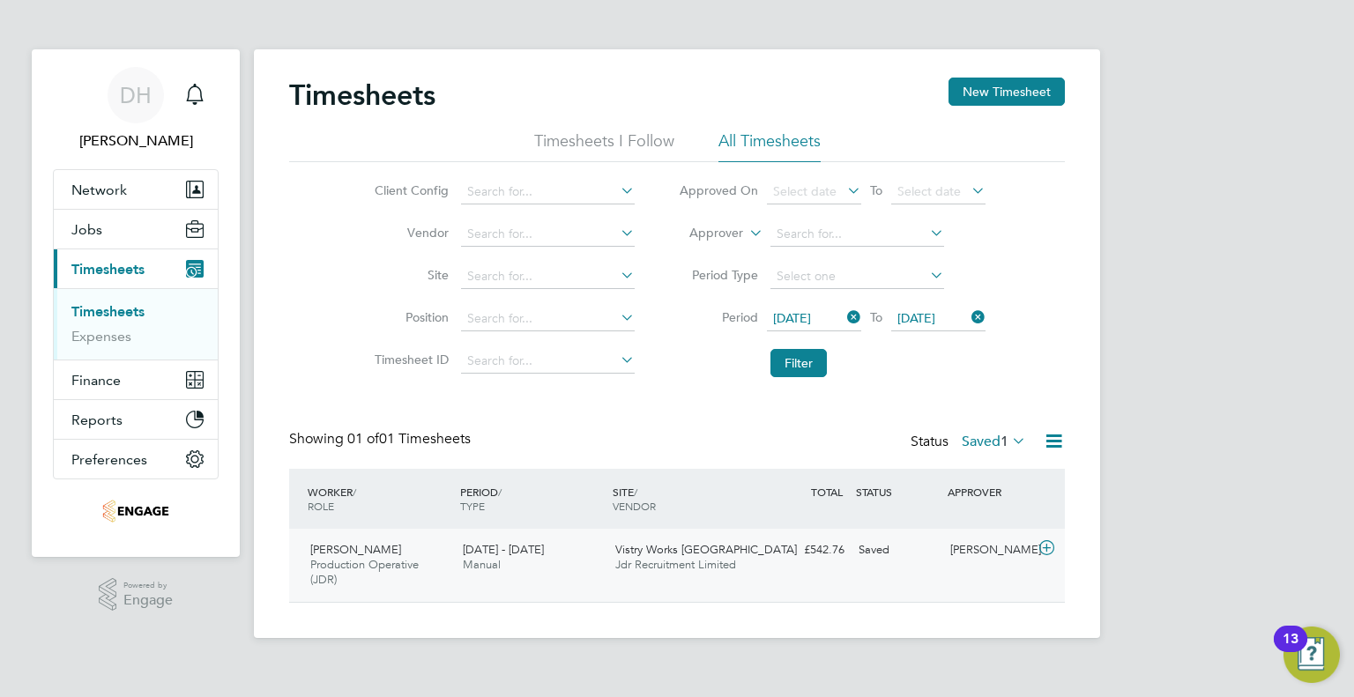
click at [778, 553] on div "£542.76 Saved" at bounding box center [806, 550] width 92 height 29
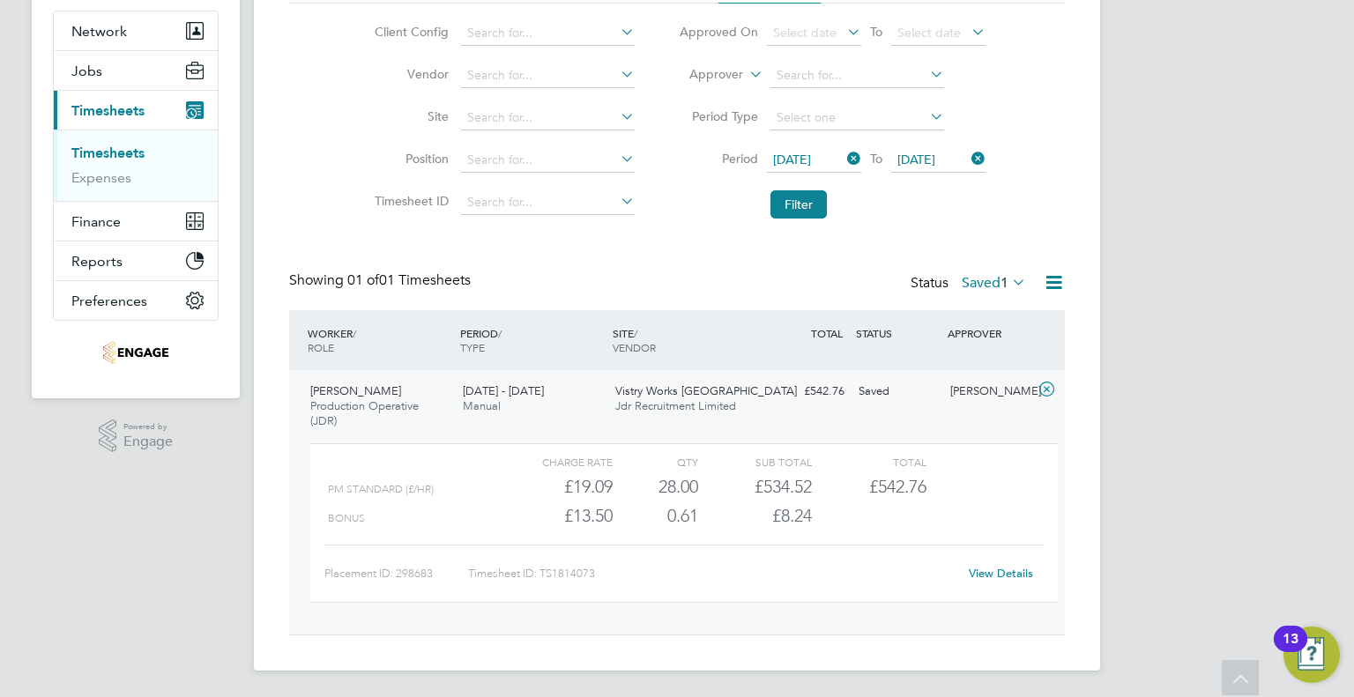
click at [993, 586] on div "Charge rate QTY Sub Total Total PM Standard (£/HR) £19.09 28 28.00 28 £534.52 £…" at bounding box center [683, 523] width 747 height 160
click at [991, 572] on link "View Details" at bounding box center [1001, 573] width 64 height 15
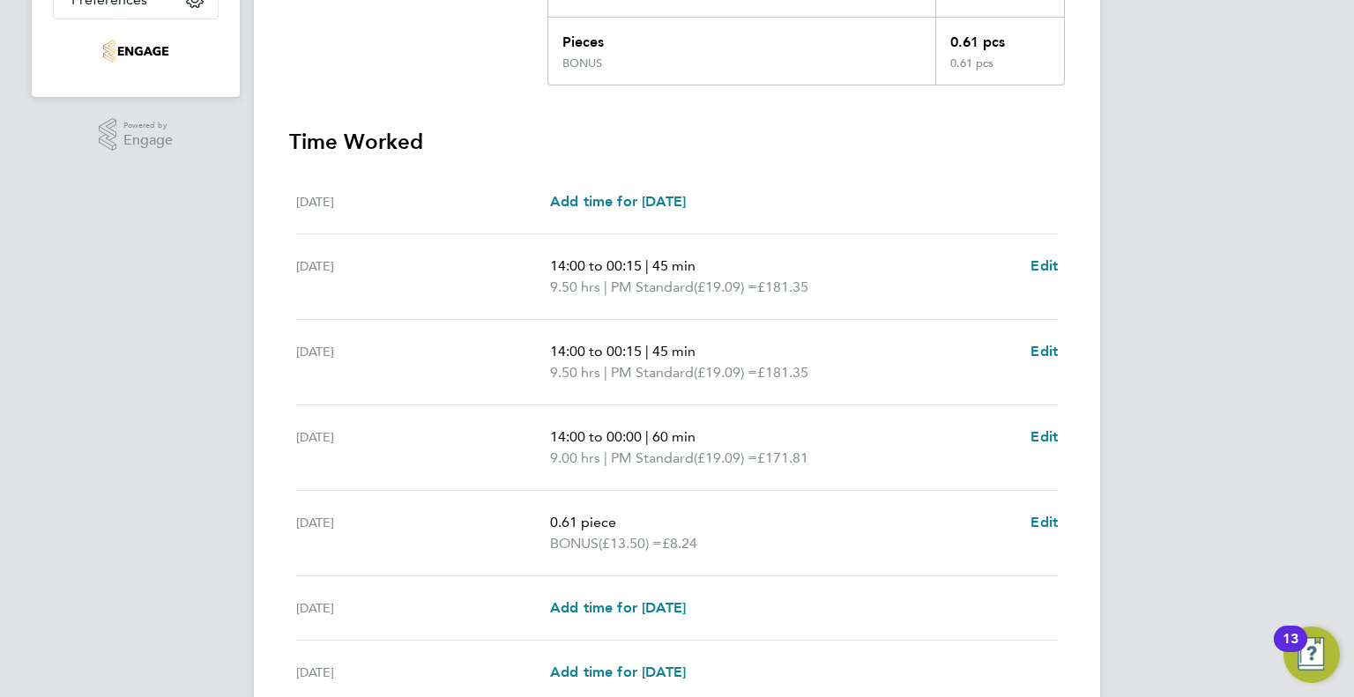
scroll to position [529, 0]
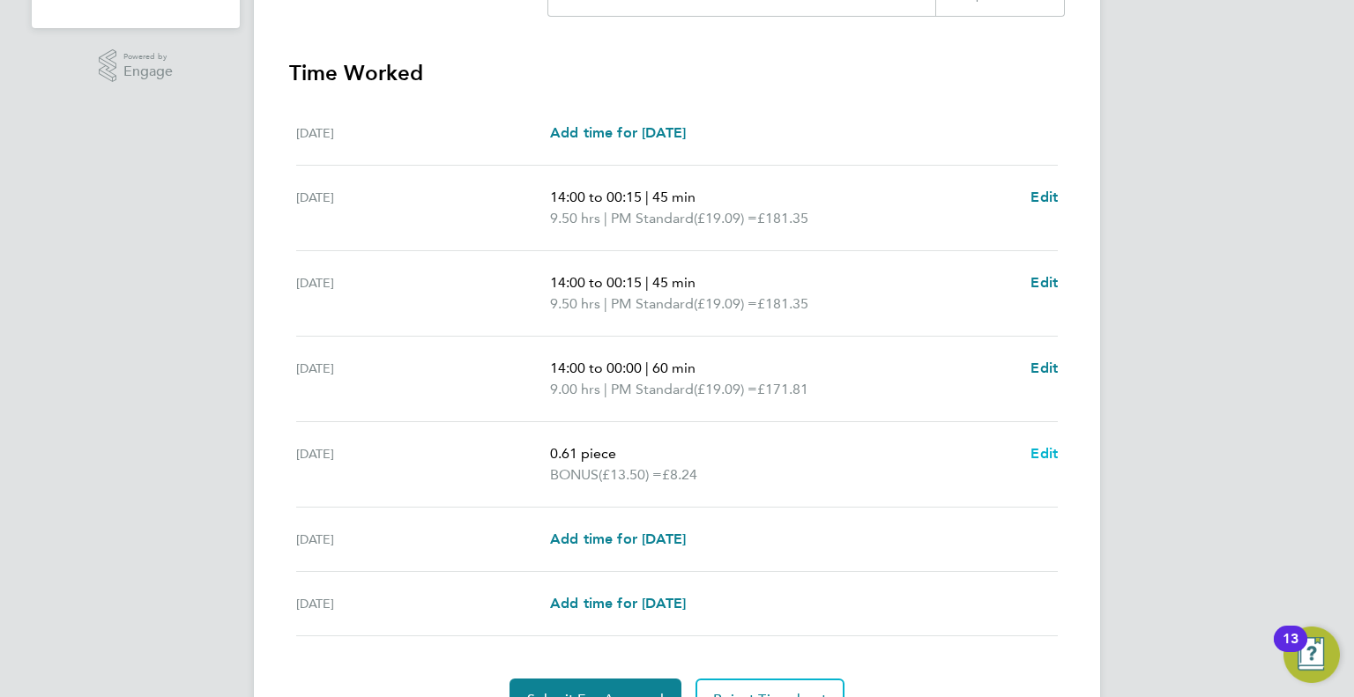
click at [1048, 453] on span "Edit" at bounding box center [1043, 453] width 27 height 17
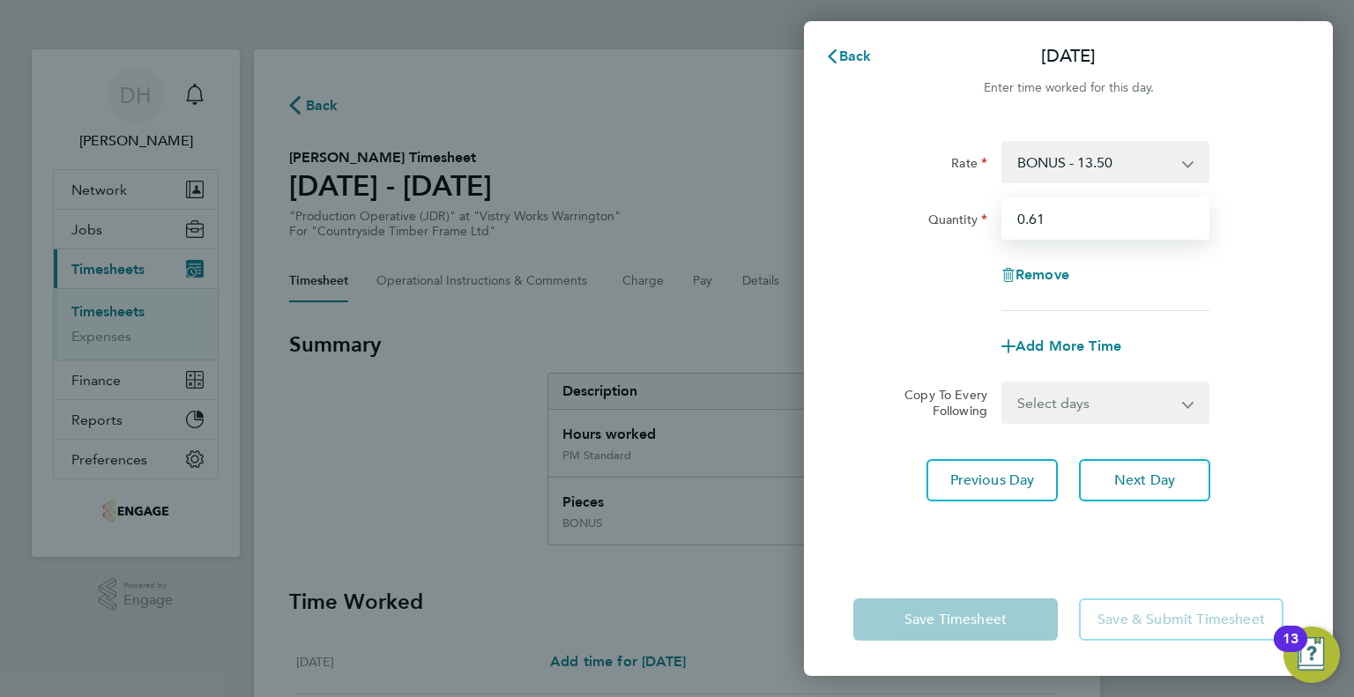
drag, startPoint x: 1062, startPoint y: 228, endPoint x: 942, endPoint y: 228, distance: 119.9
click at [942, 228] on div "Quantity 0.61" at bounding box center [1068, 218] width 444 height 42
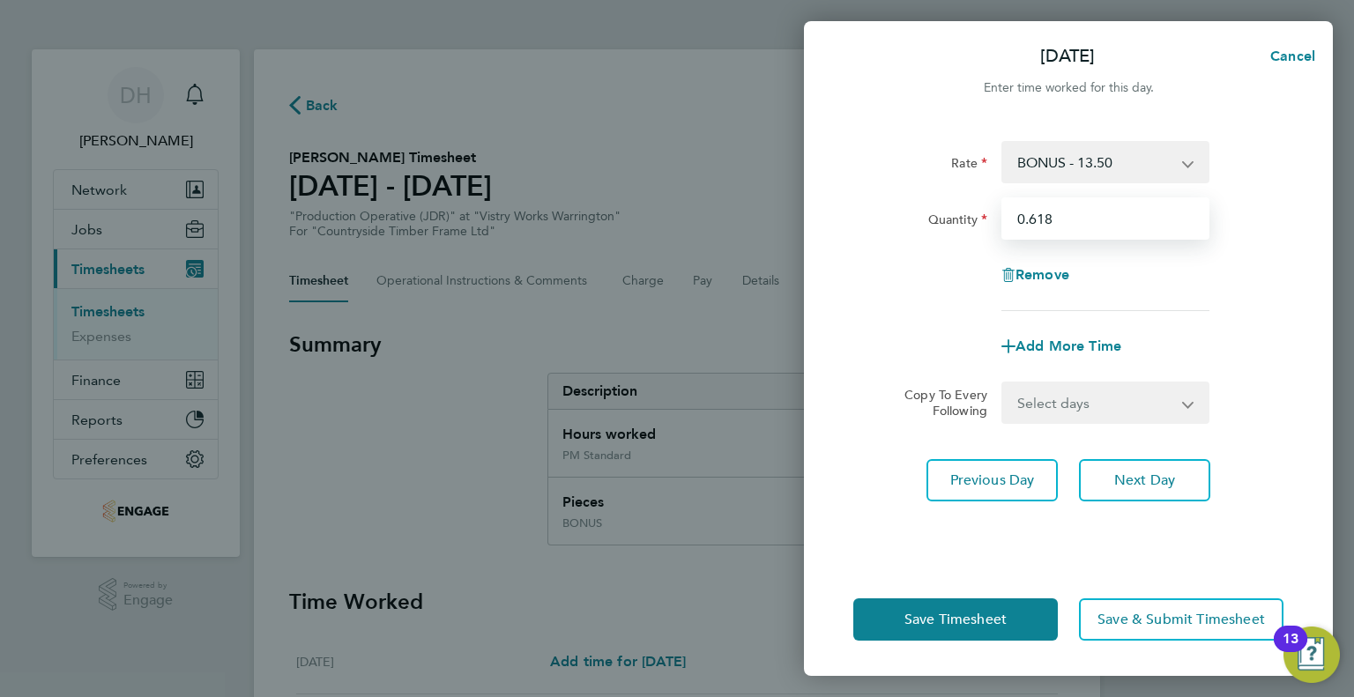
type input "0.618"
click at [945, 300] on div "Rate BONUS - 13.50 AM Standard - 17.80 PM OT2 - 38.18 AM OT2 - 35.60 PM Standar…" at bounding box center [1068, 226] width 430 height 170
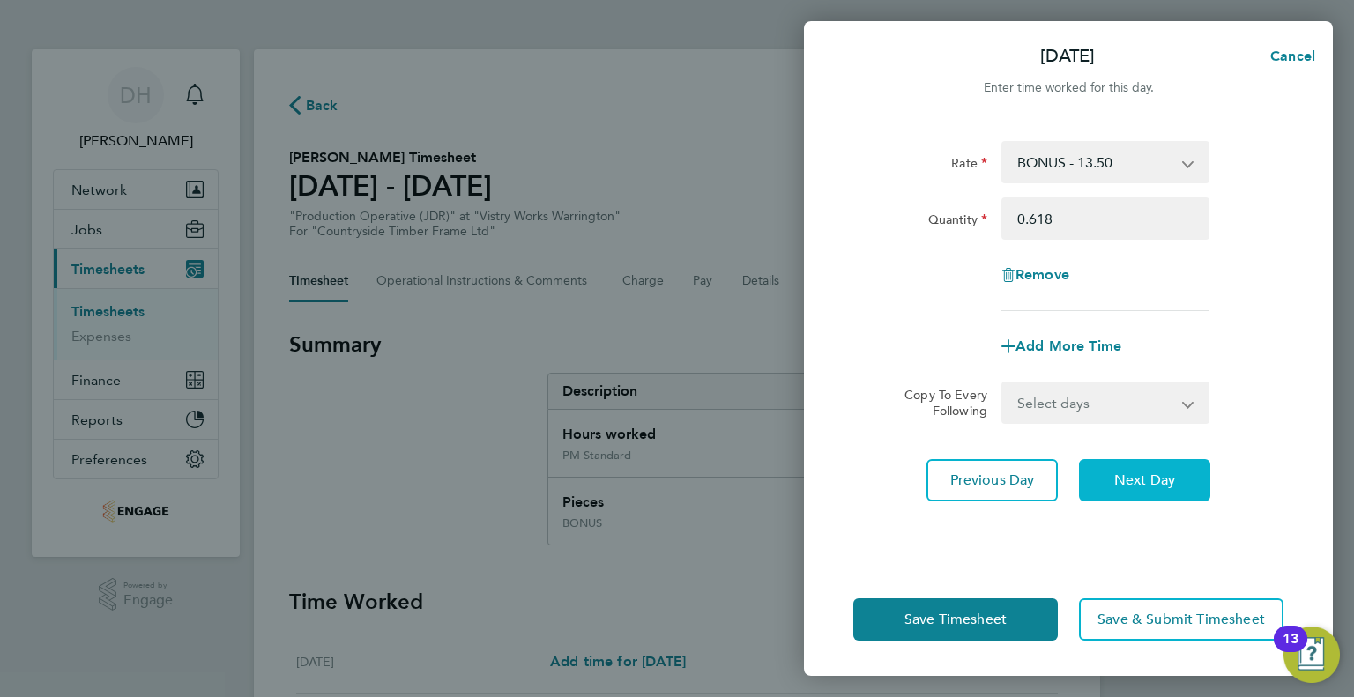
click at [1124, 474] on span "Next Day" at bounding box center [1144, 481] width 61 height 18
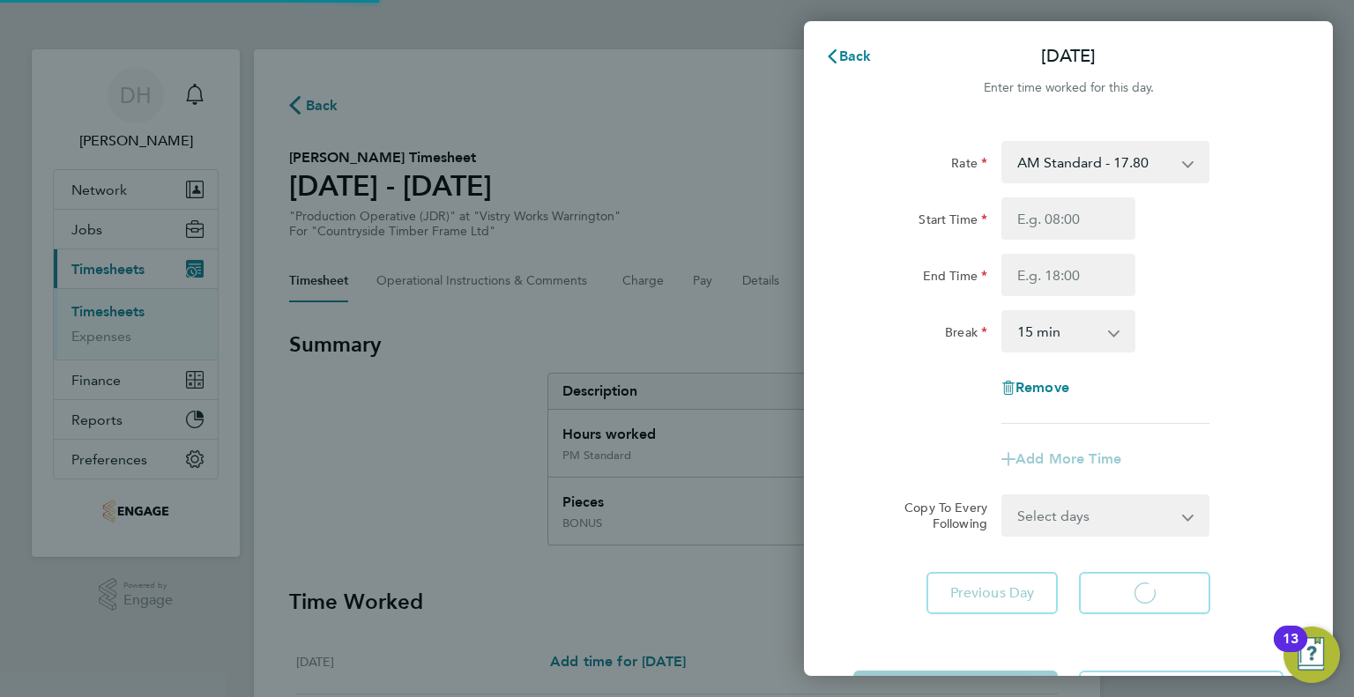
select select "15"
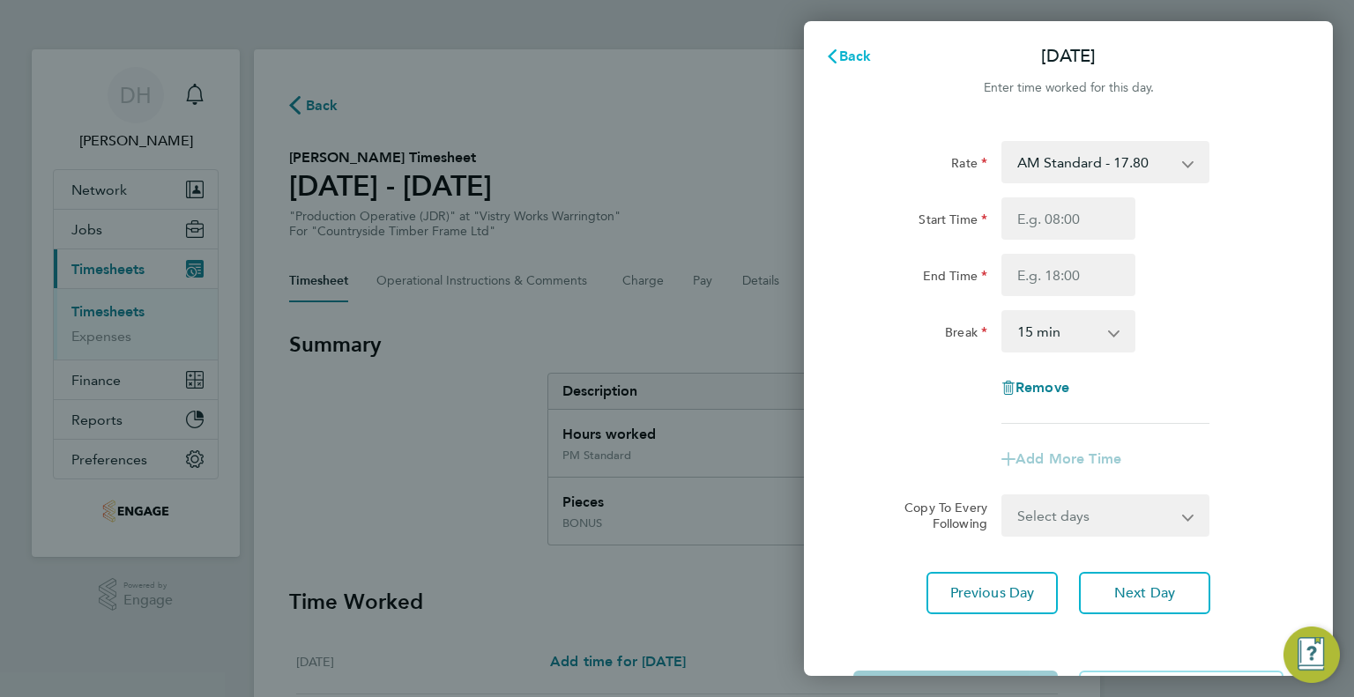
click at [832, 57] on icon "button" at bounding box center [832, 56] width 14 height 14
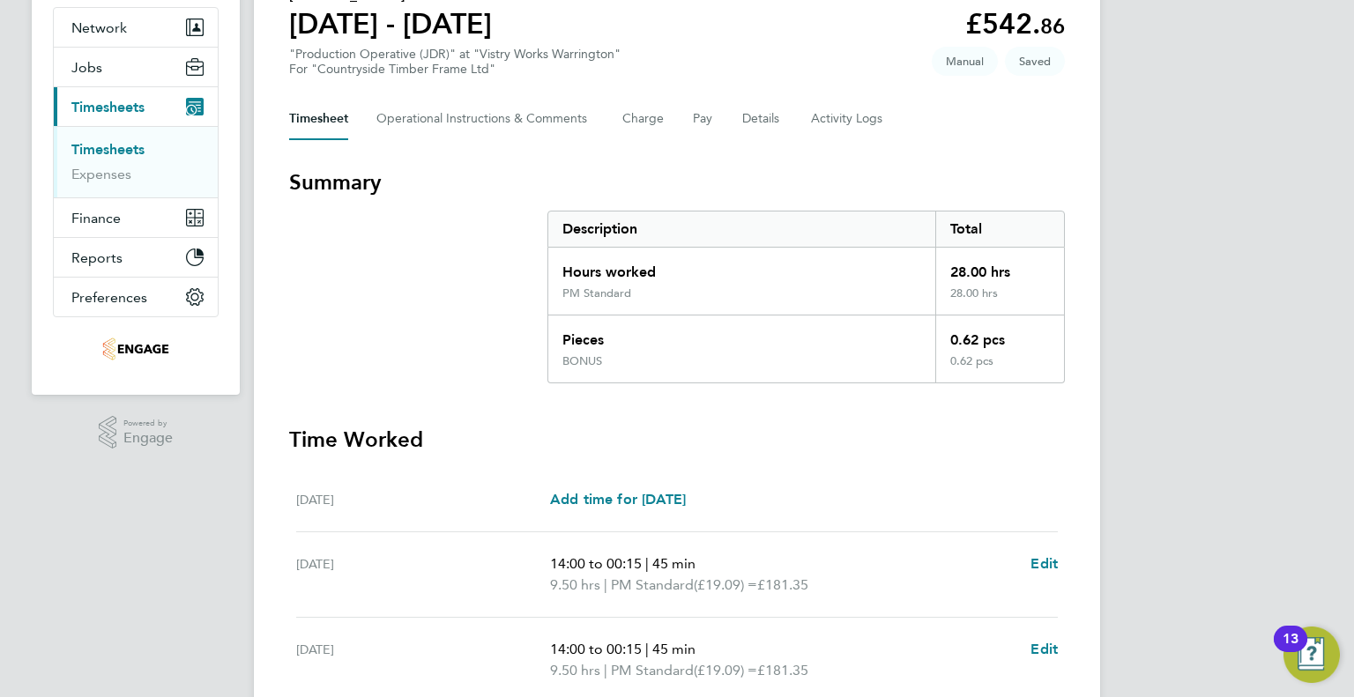
scroll to position [4, 0]
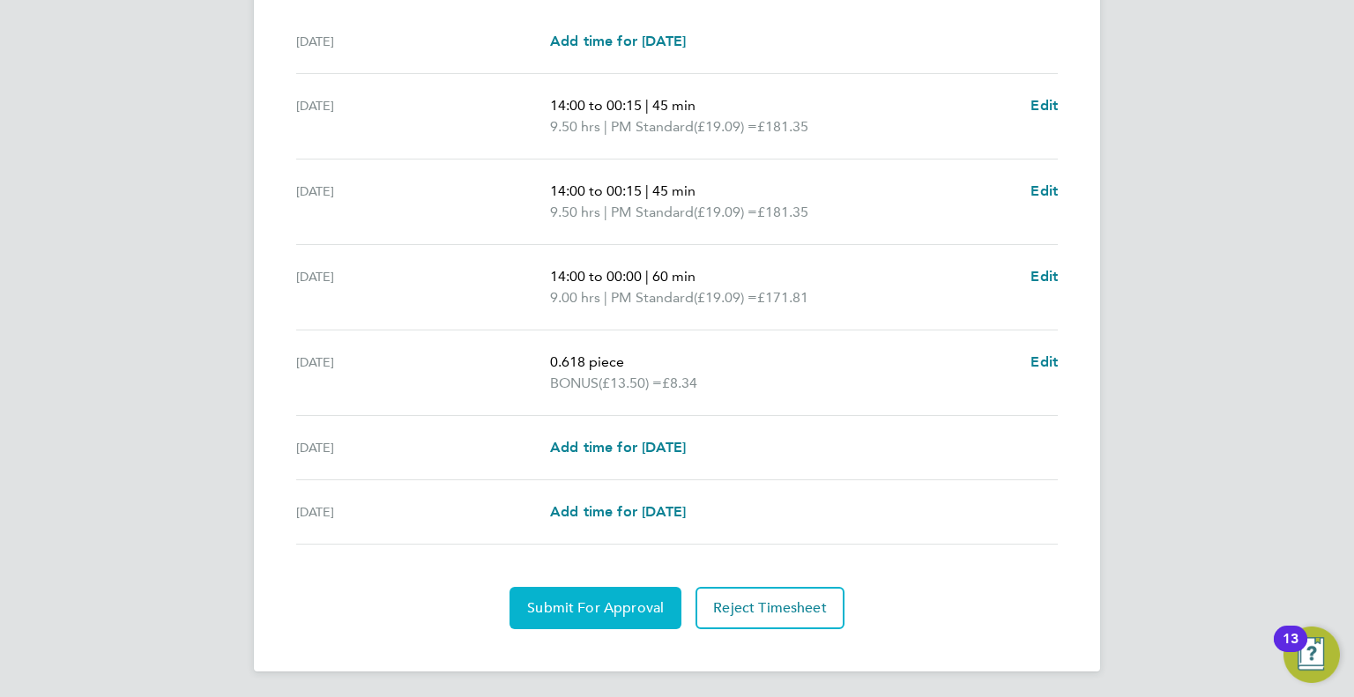
click at [635, 594] on button "Submit For Approval" at bounding box center [595, 608] width 172 height 42
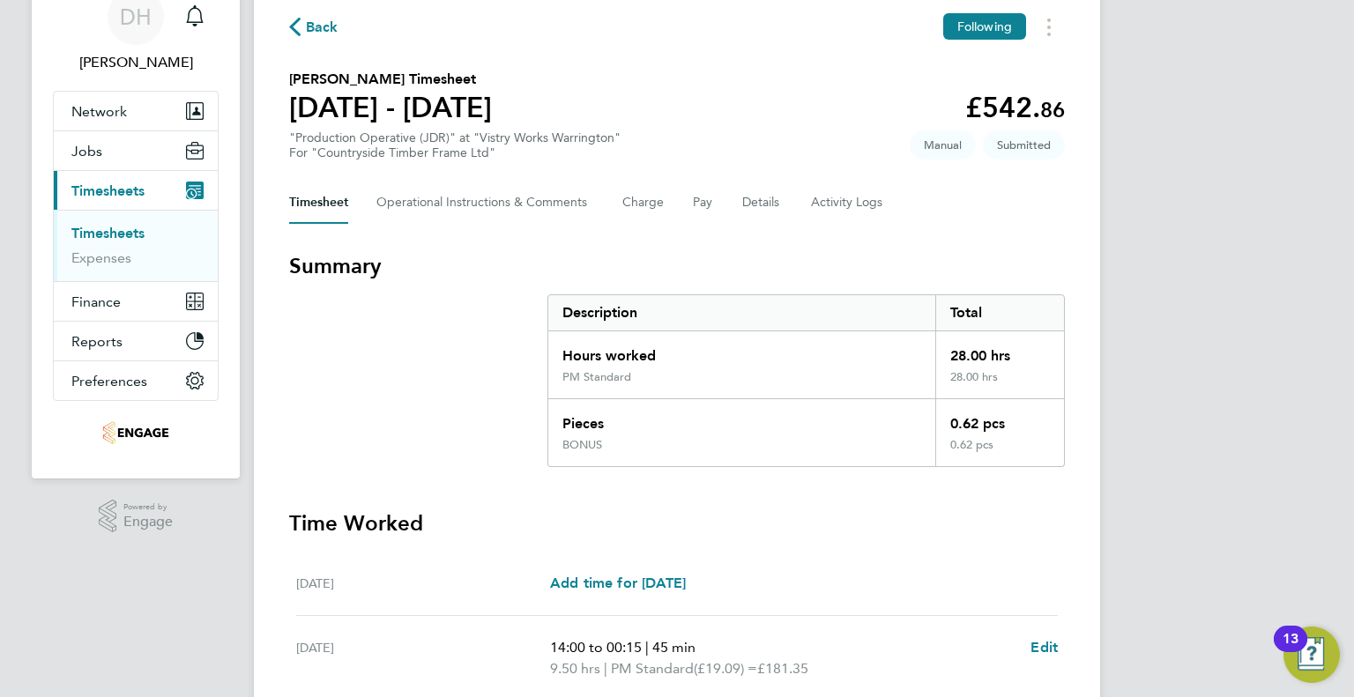
scroll to position [0, 0]
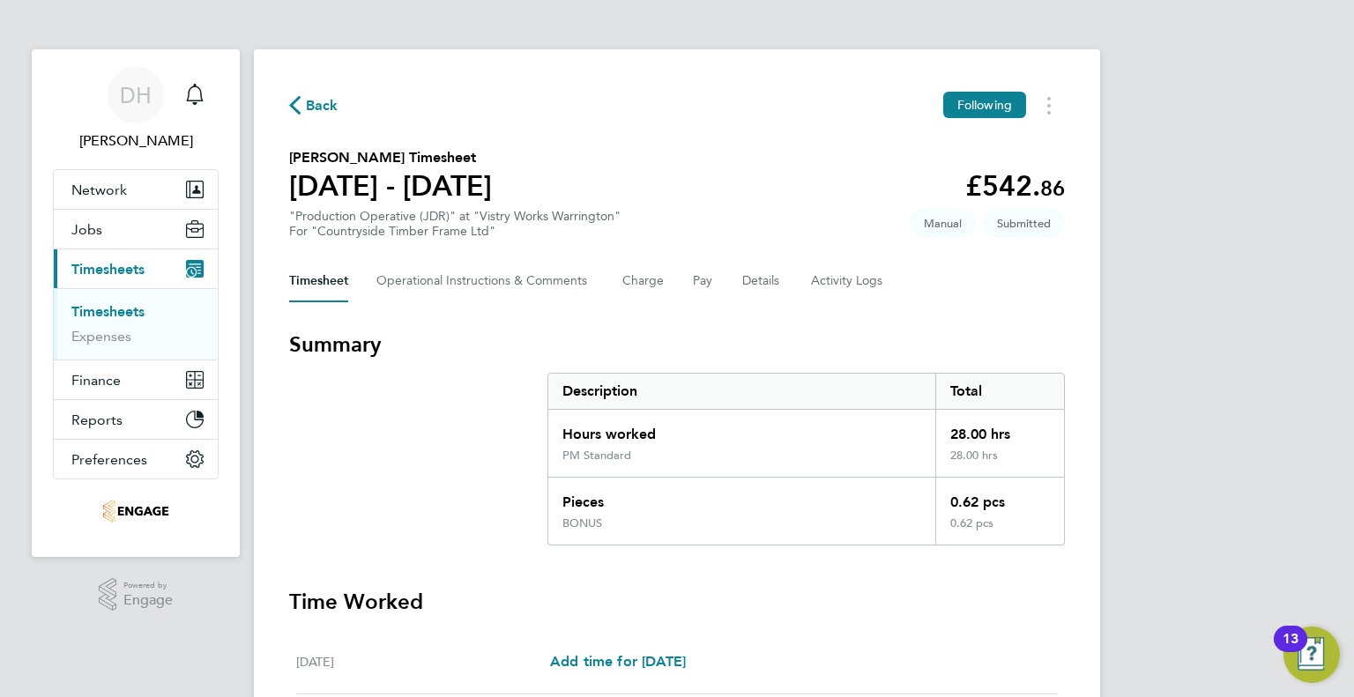
click at [317, 106] on span "Back" at bounding box center [322, 105] width 33 height 21
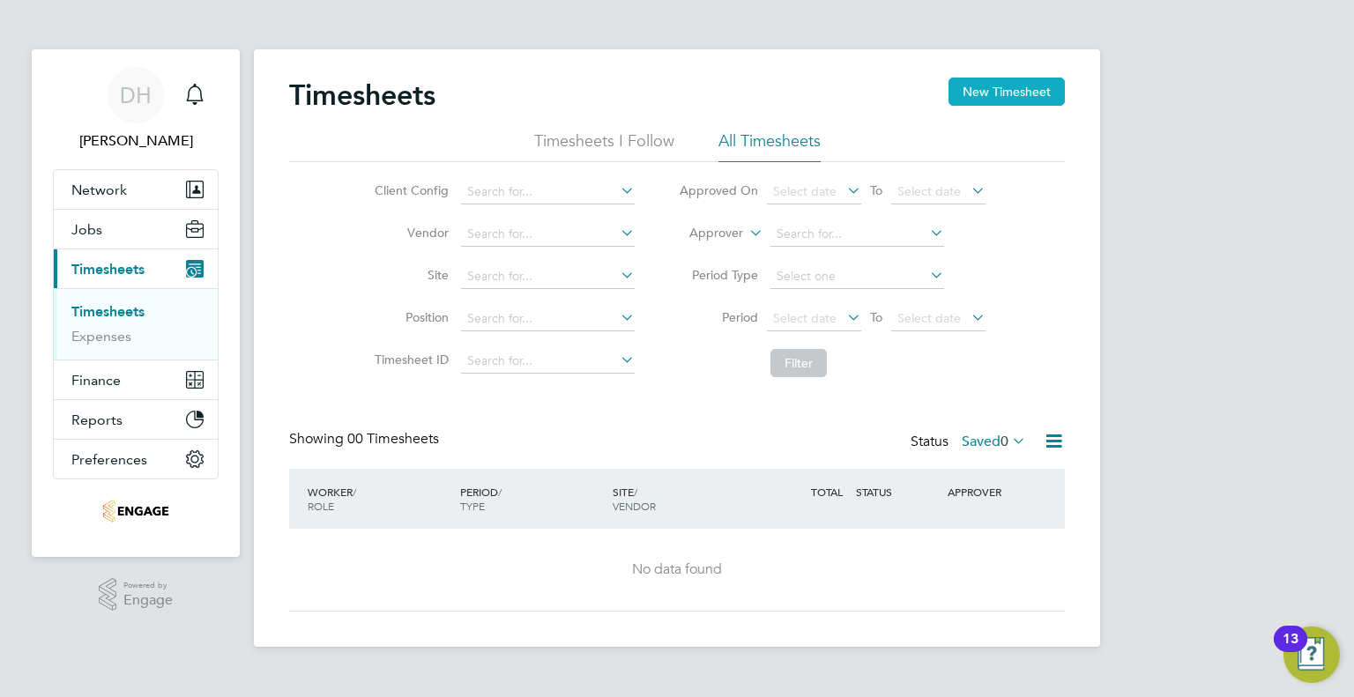
click at [1026, 93] on button "New Timesheet" at bounding box center [1006, 92] width 116 height 28
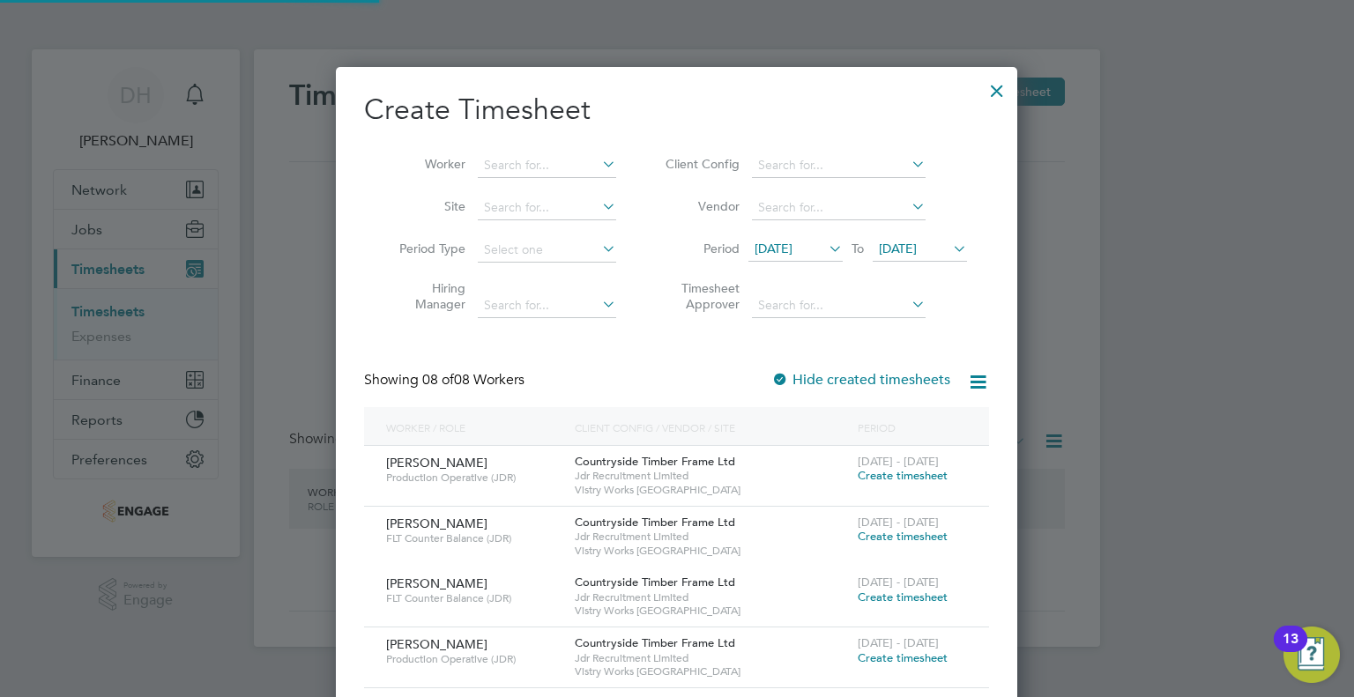
scroll to position [8, 9]
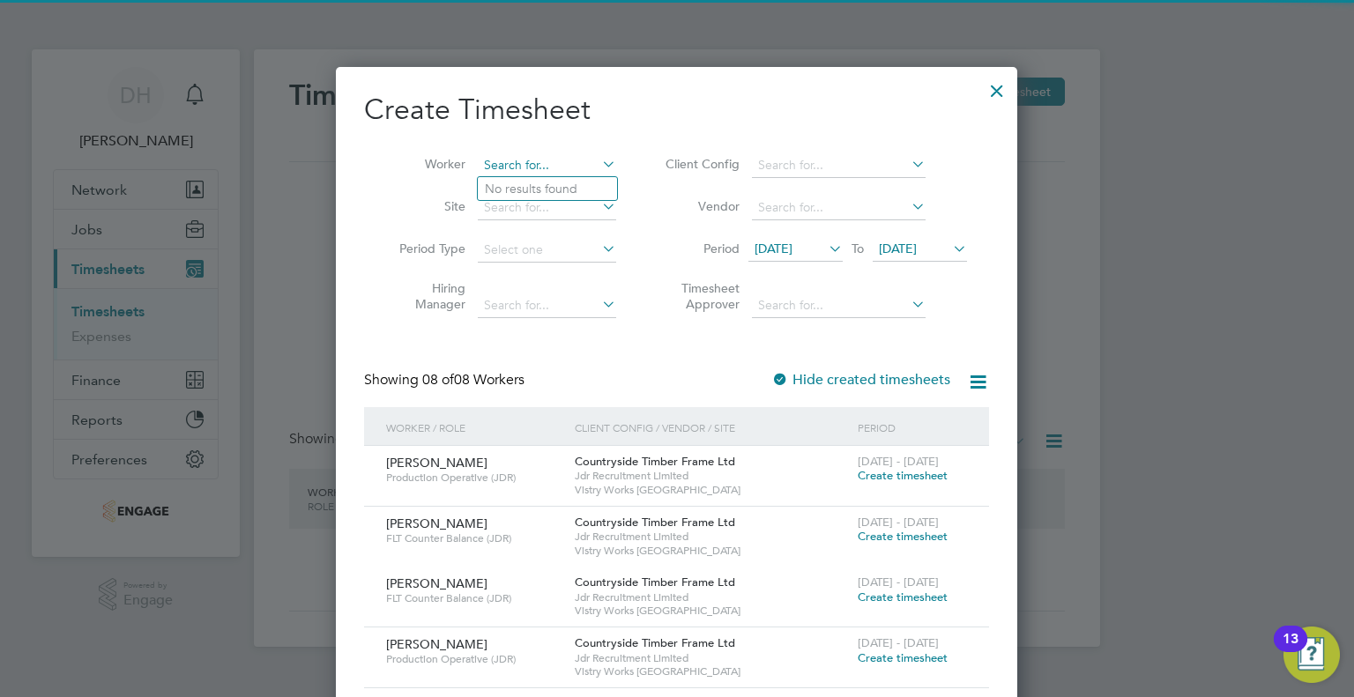
click at [514, 163] on input at bounding box center [547, 165] width 138 height 25
click at [508, 190] on b "[PERSON_NAME]" at bounding box center [536, 189] width 102 height 15
type input "[PERSON_NAME]"
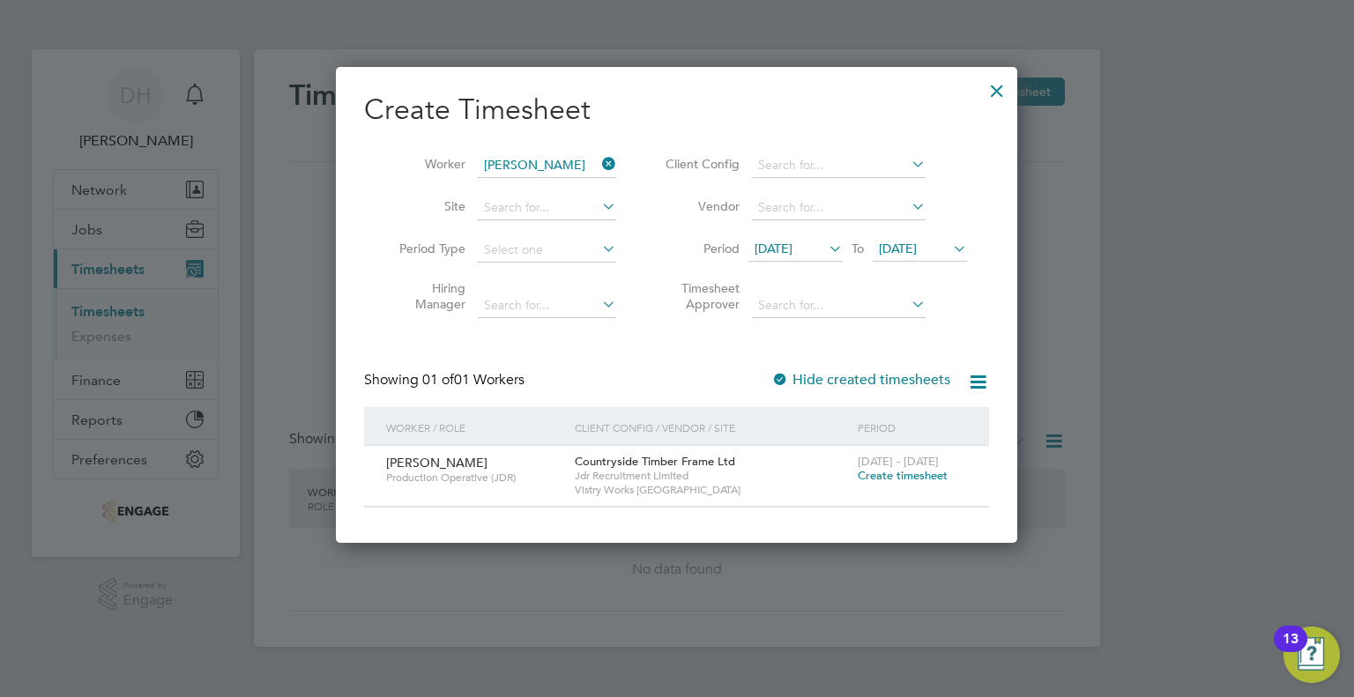
scroll to position [474, 682]
click at [825, 242] on icon at bounding box center [825, 248] width 0 height 25
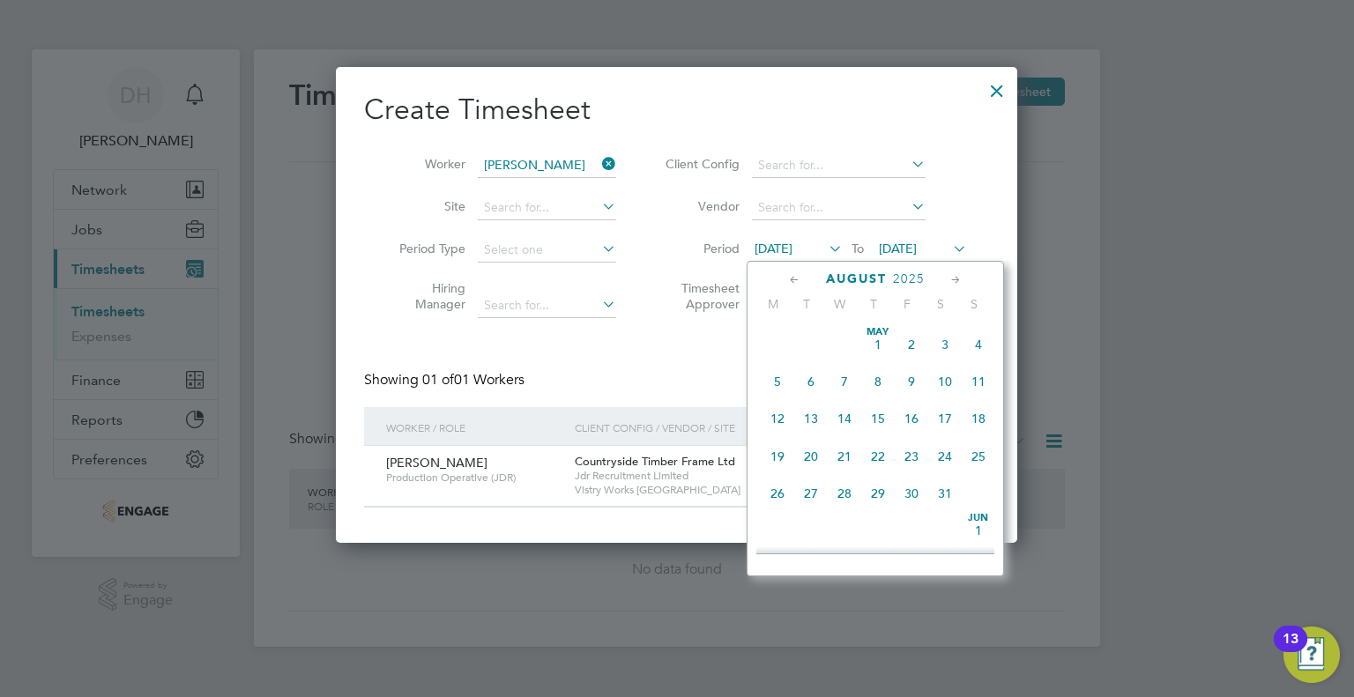
scroll to position [652, 0]
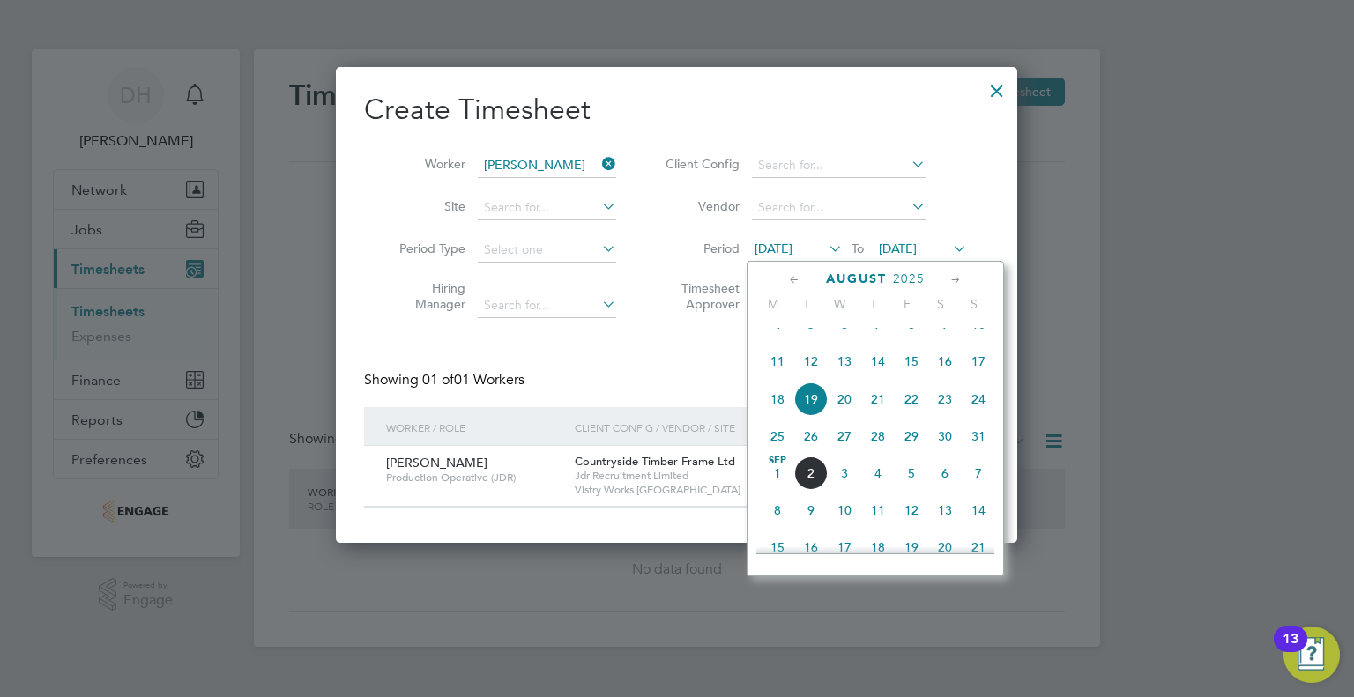
click at [779, 450] on span "25" at bounding box center [777, 436] width 33 height 33
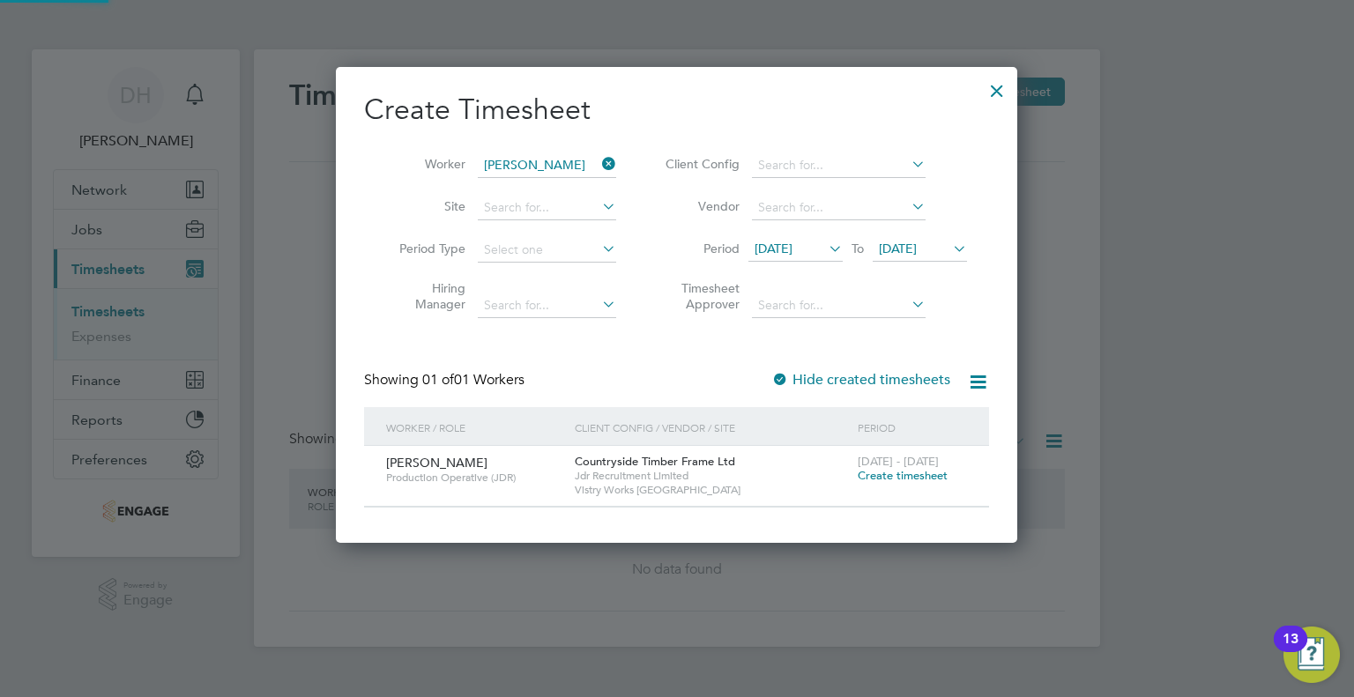
scroll to position [474, 682]
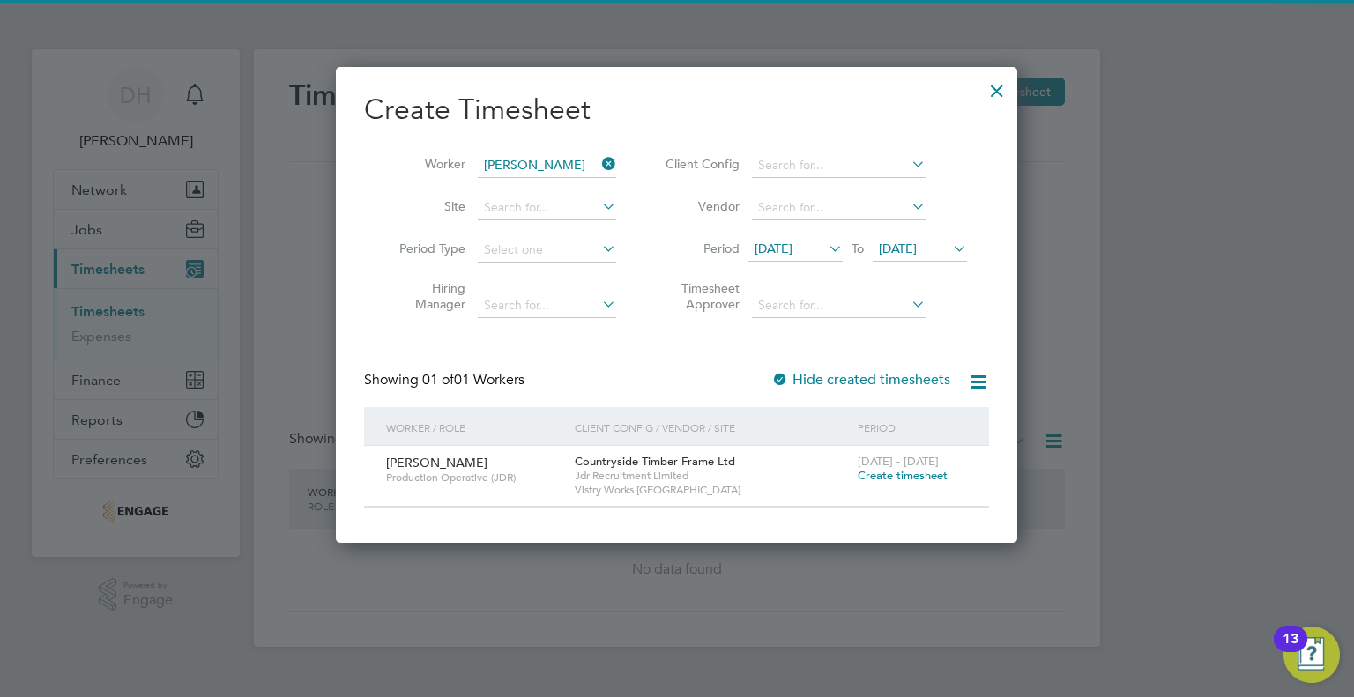
click at [917, 244] on span "[DATE]" at bounding box center [898, 249] width 38 height 16
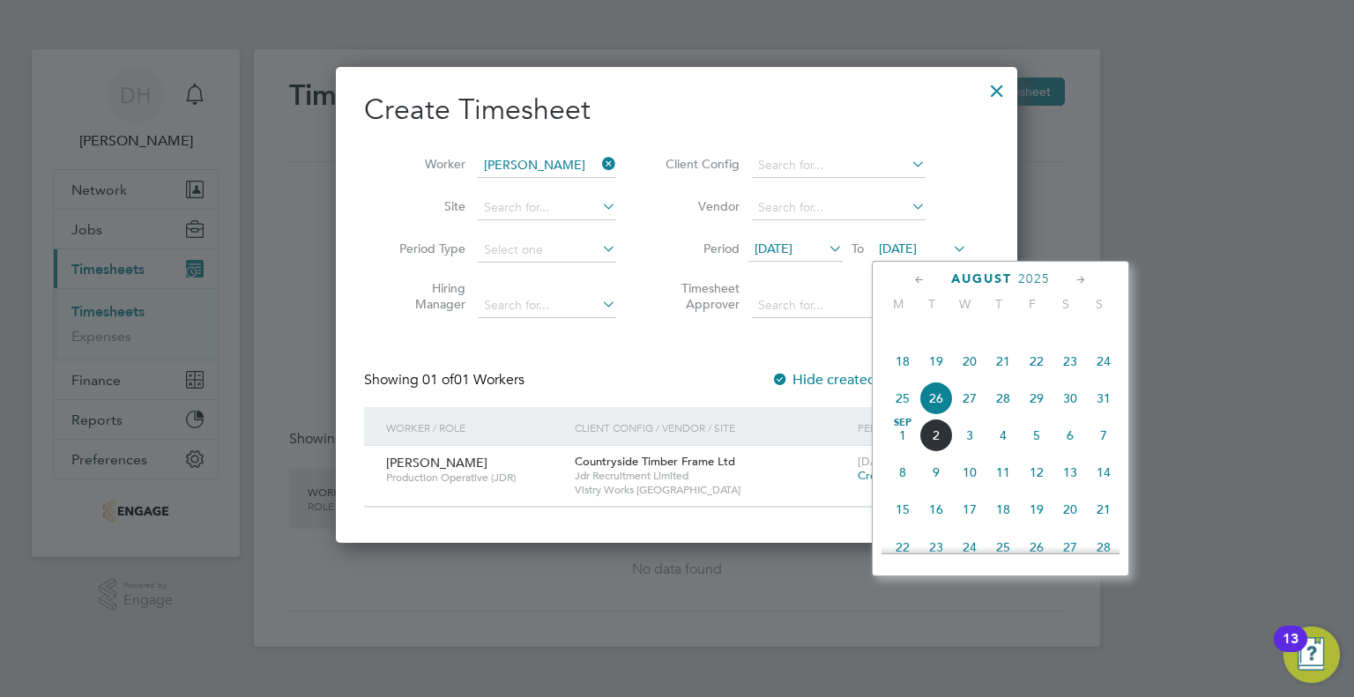
click at [1107, 410] on span "31" at bounding box center [1103, 398] width 33 height 33
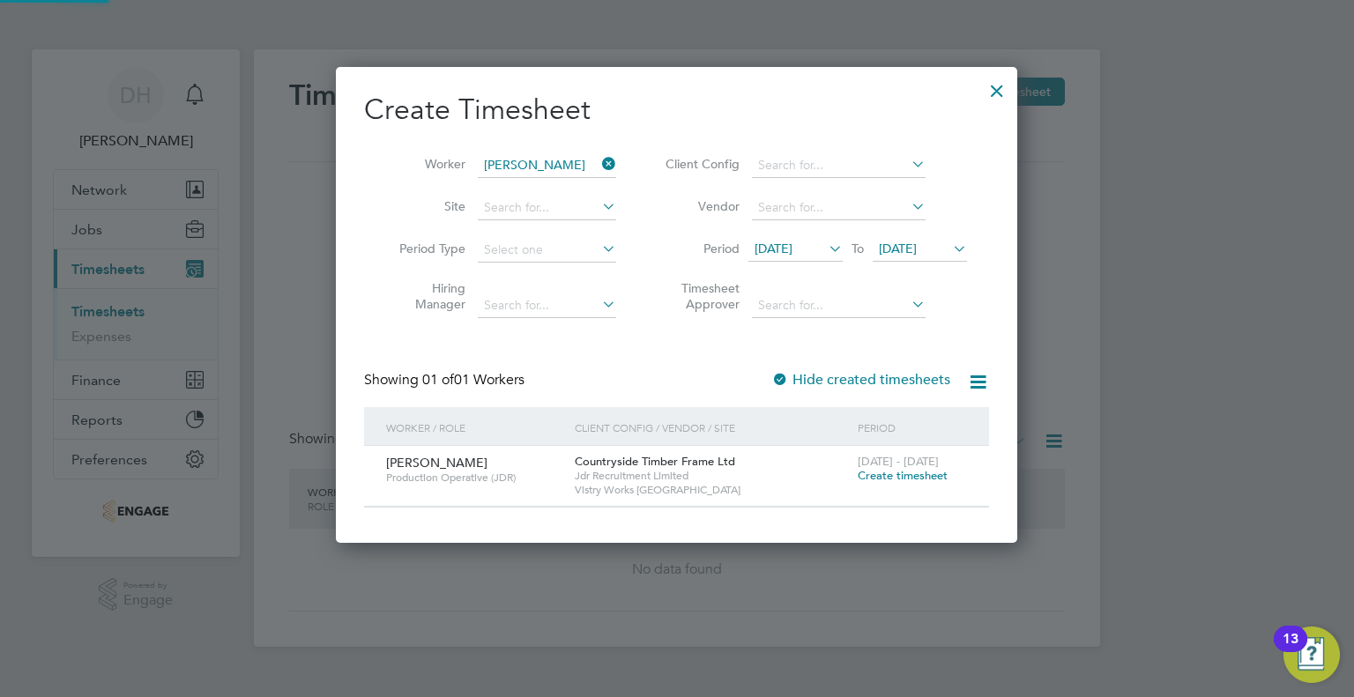
scroll to position [474, 682]
click at [881, 474] on span "Create timesheet" at bounding box center [903, 475] width 90 height 15
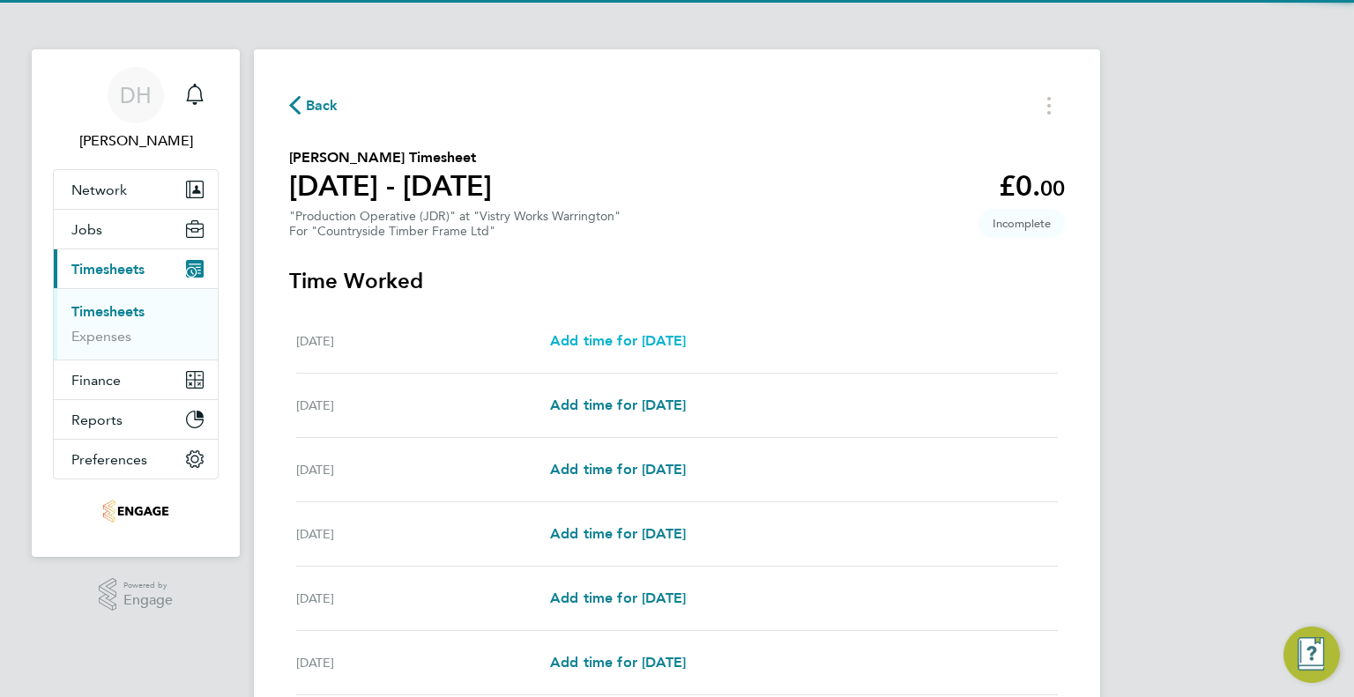
click at [598, 335] on span "Add time for [DATE]" at bounding box center [618, 340] width 136 height 17
select select "15"
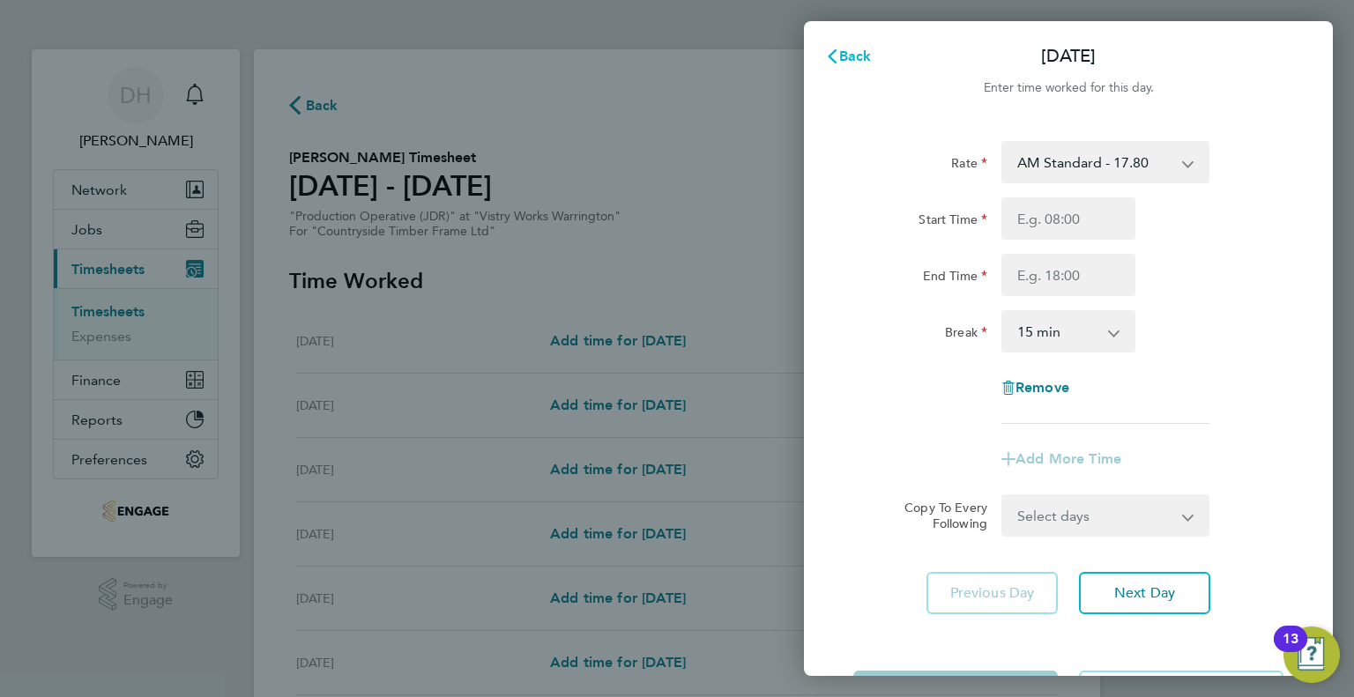
click at [859, 53] on span "Back" at bounding box center [855, 56] width 33 height 17
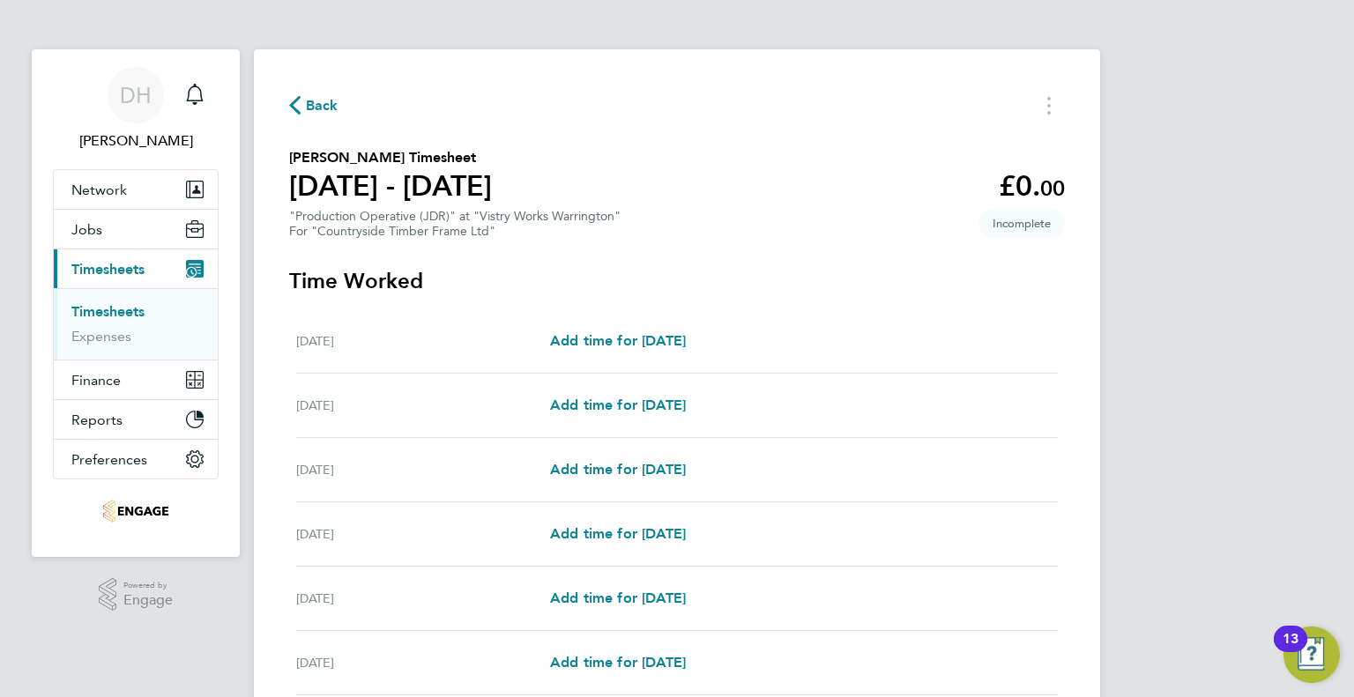
click at [565, 423] on div "[DATE] Add time for [DATE] Add time for [DATE]" at bounding box center [677, 406] width 762 height 64
click at [575, 410] on span "Add time for [DATE]" at bounding box center [618, 405] width 136 height 17
select select "15"
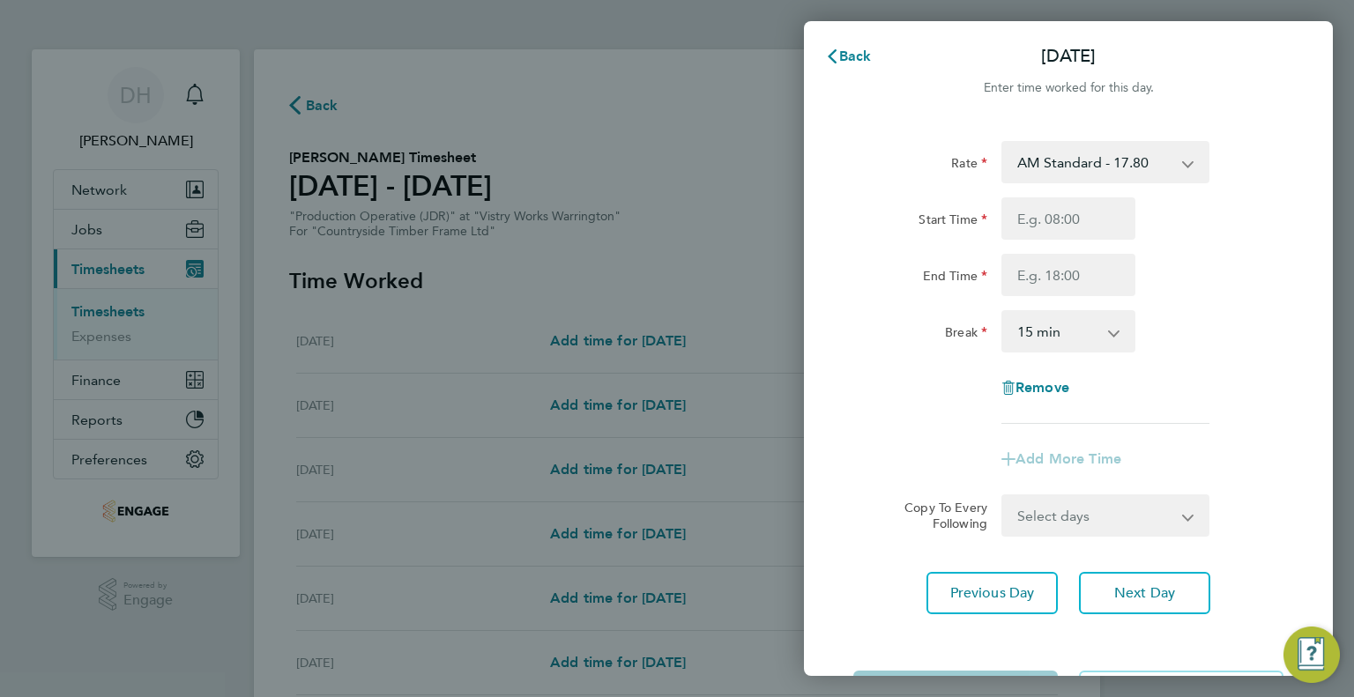
click at [1071, 192] on div "Rate AM Standard - 17.80 BONUS - 13.50 PM OT1 - 28.64 AM OT1 - 26.70 PM Standar…" at bounding box center [1068, 282] width 430 height 283
click at [1061, 219] on input "Start Time" at bounding box center [1068, 218] width 134 height 42
type input "06:00"
click at [1041, 260] on input "End Time" at bounding box center [1068, 275] width 134 height 42
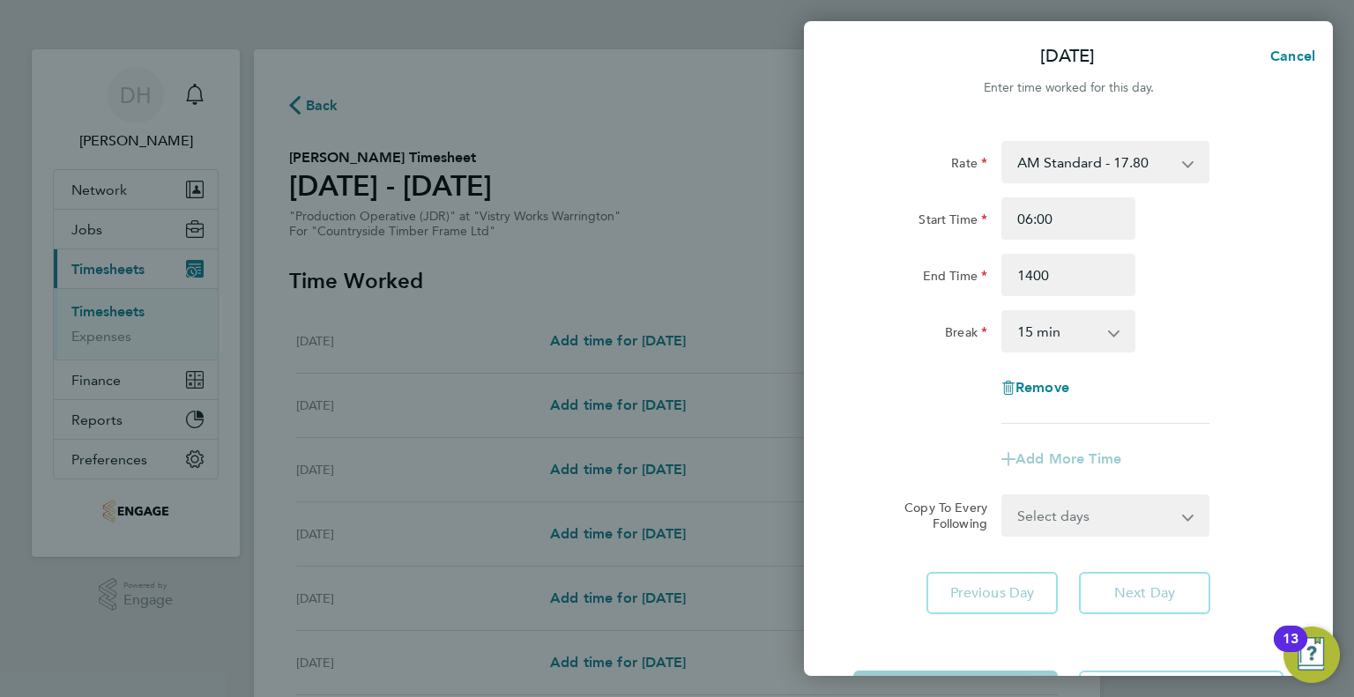
type input "14:00"
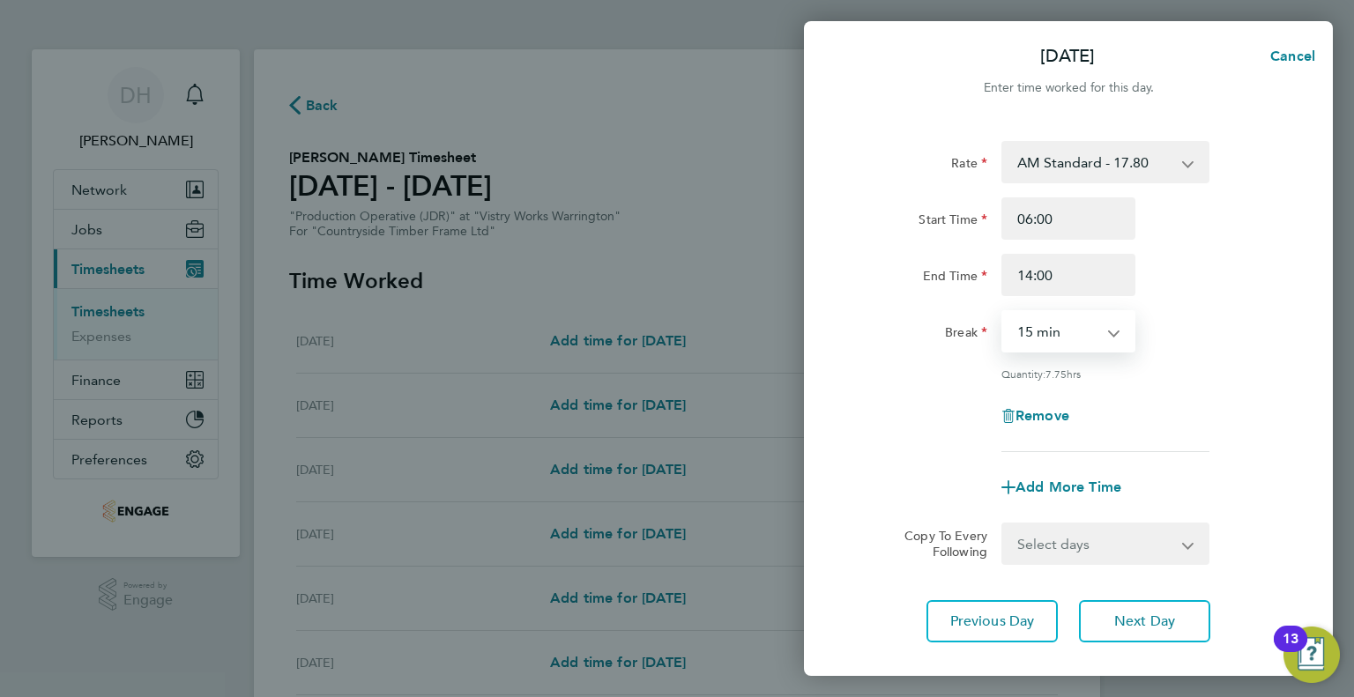
click at [1032, 339] on select "0 min 15 min 30 min 45 min 60 min 75 min 90 min" at bounding box center [1057, 331] width 109 height 39
select select "30"
click at [1003, 312] on select "0 min 15 min 30 min 45 min 60 min 75 min 90 min" at bounding box center [1057, 331] width 109 height 39
click at [1110, 642] on div "Rate AM Standard - 17.80 BONUS - 13.50 PM OT1 - 28.64 AM OT1 - 26.70 PM Standar…" at bounding box center [1068, 392] width 529 height 544
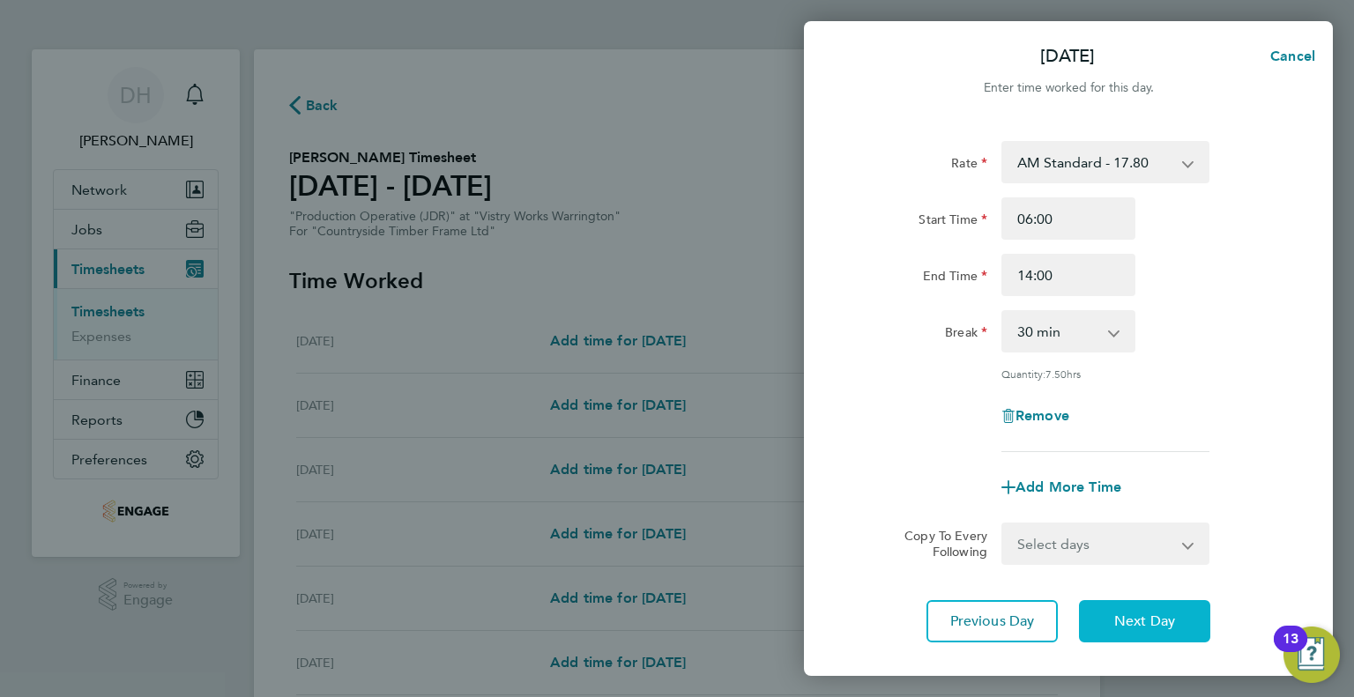
click at [1110, 621] on button "Next Day" at bounding box center [1144, 621] width 131 height 42
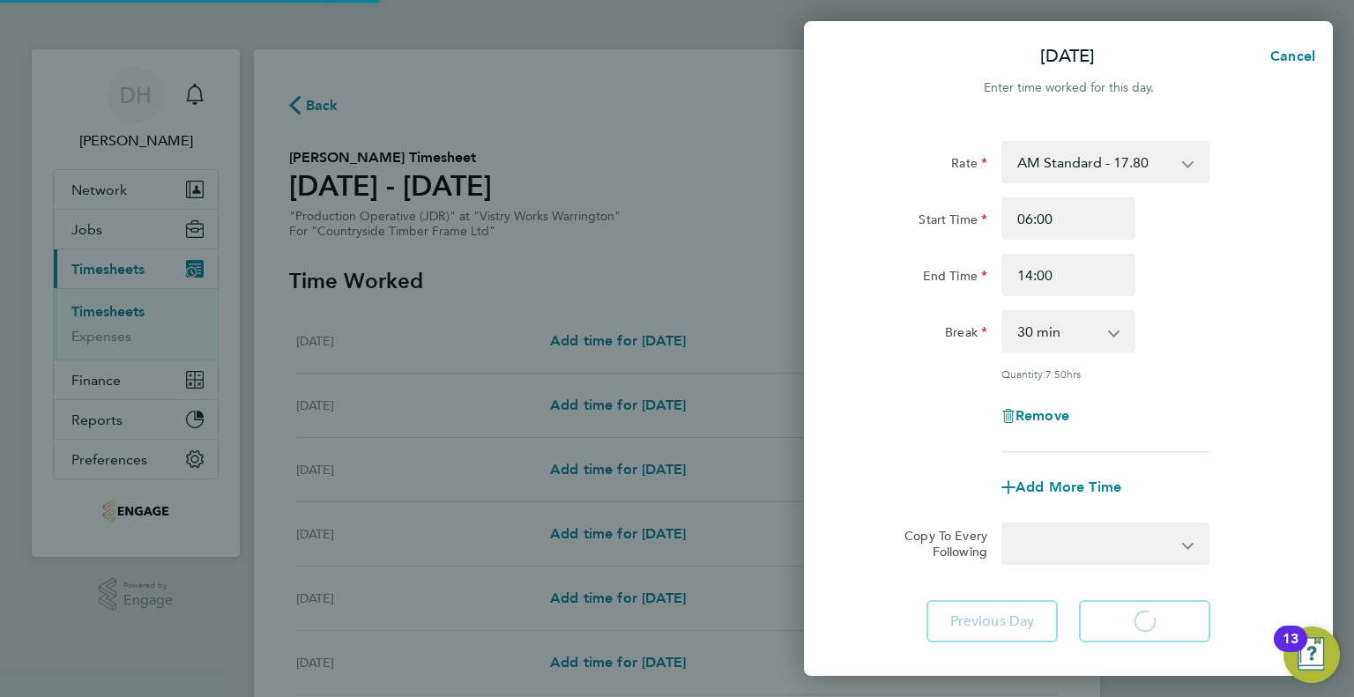
select select "15"
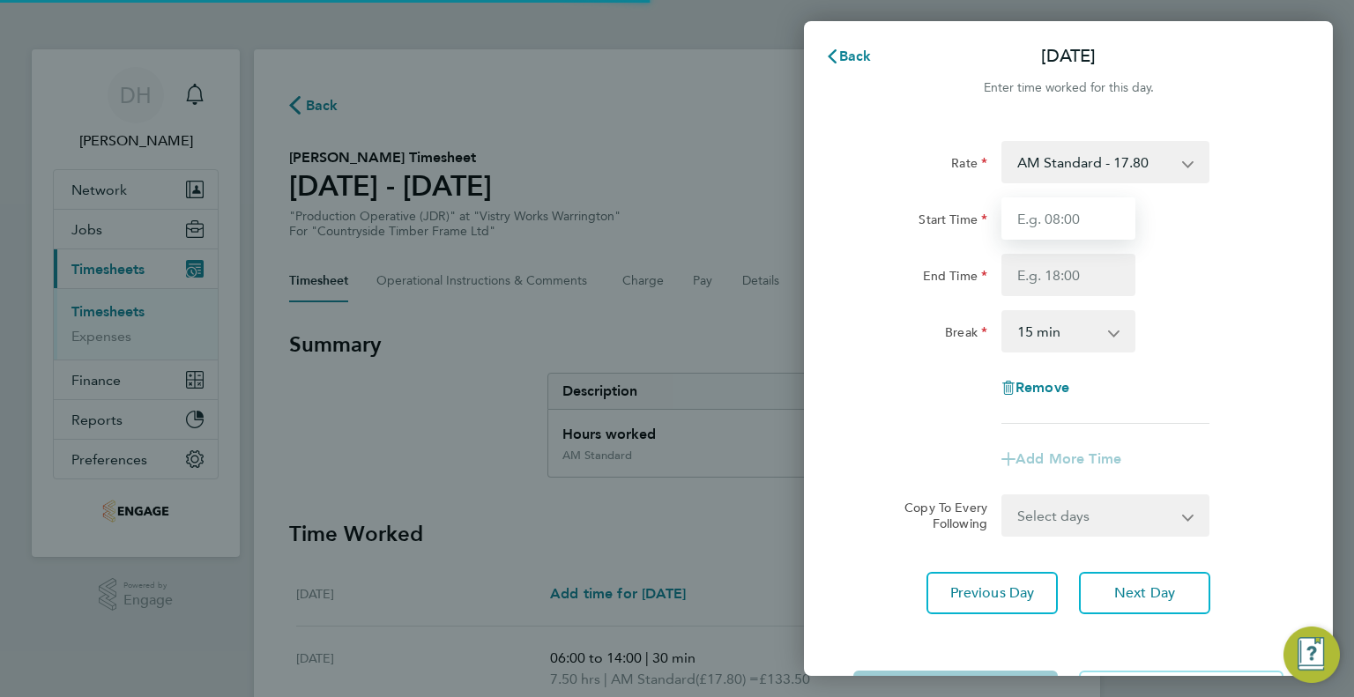
click at [1053, 229] on input "Start Time" at bounding box center [1068, 218] width 134 height 42
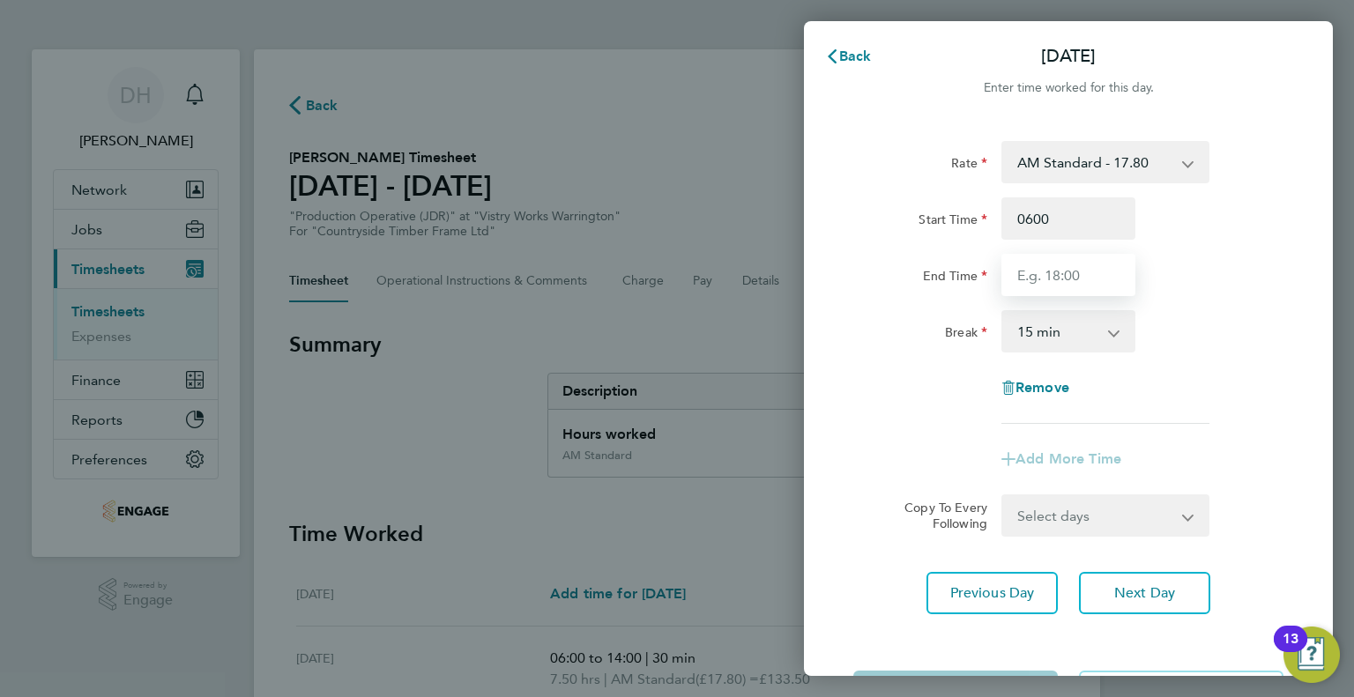
type input "06:00"
click at [1024, 285] on input "End Time" at bounding box center [1068, 275] width 134 height 42
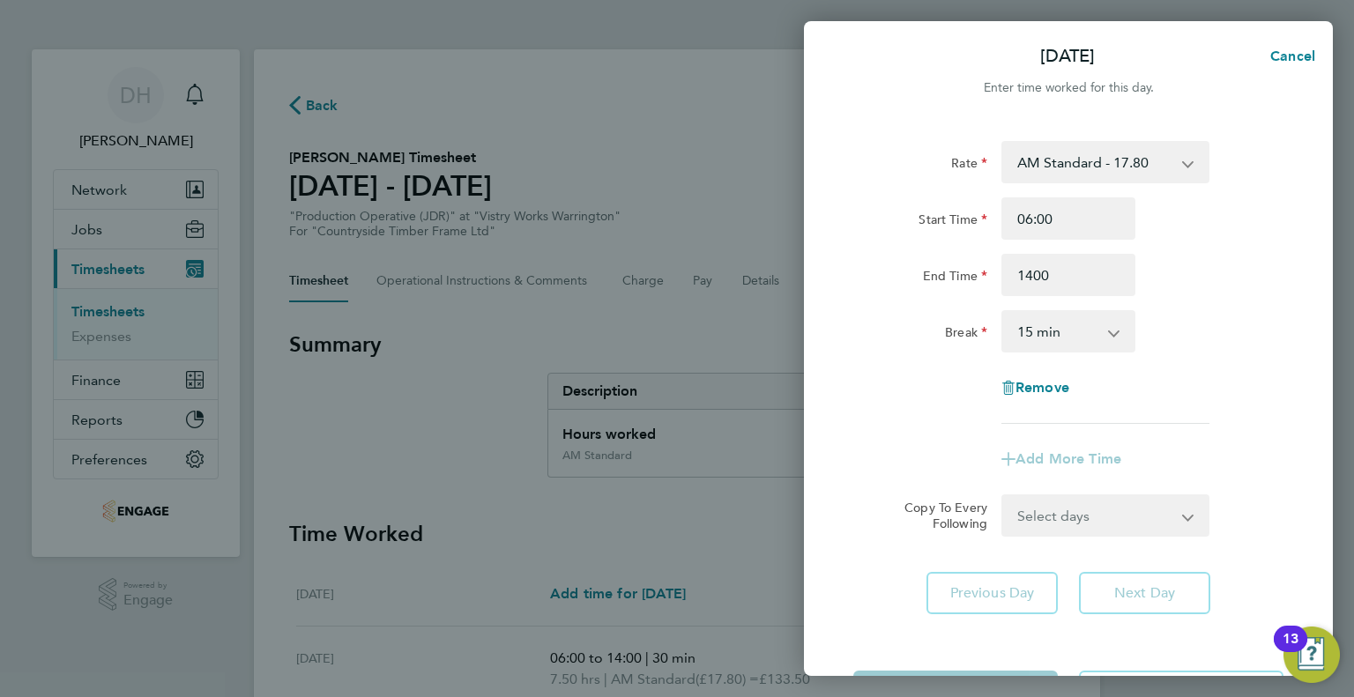
type input "14:00"
drag, startPoint x: 1025, startPoint y: 320, endPoint x: 1025, endPoint y: 346, distance: 26.4
click at [1025, 320] on select "0 min 15 min 30 min 45 min 60 min 75 min 90 min" at bounding box center [1057, 331] width 109 height 39
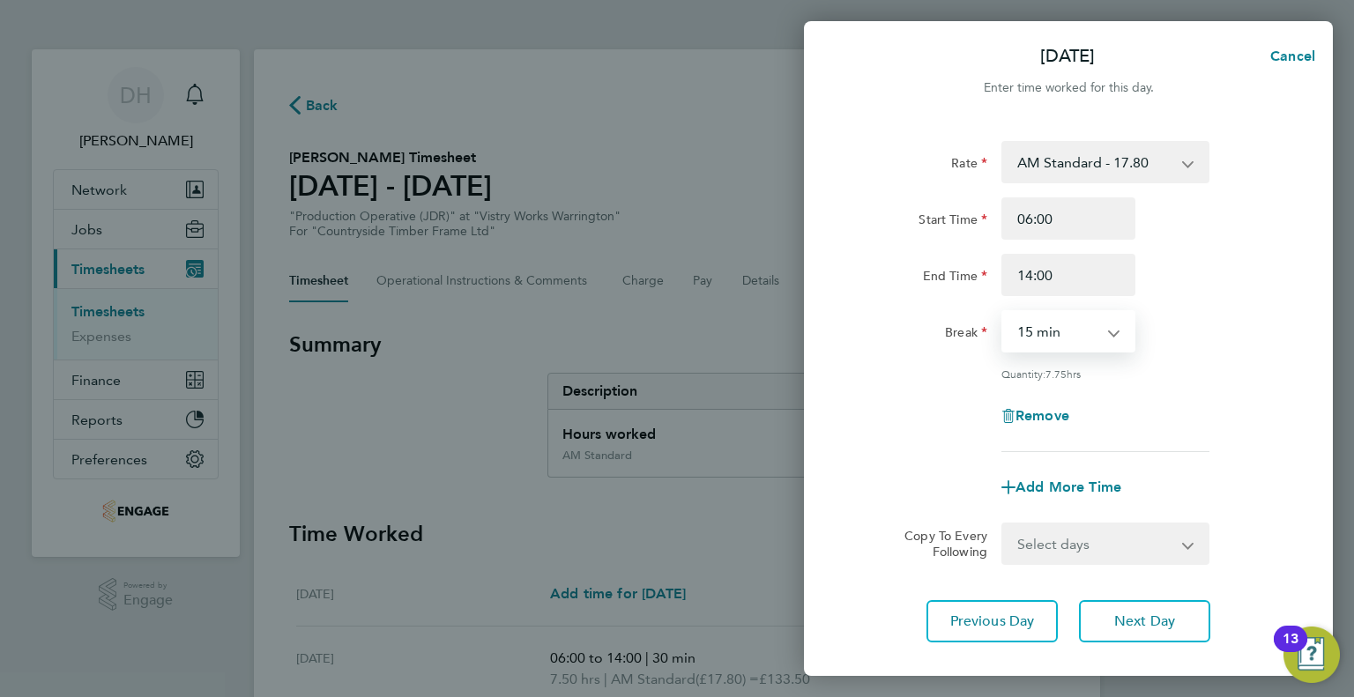
select select "30"
click at [1003, 312] on select "0 min 15 min 30 min 45 min 60 min 75 min 90 min" at bounding box center [1057, 331] width 109 height 39
click at [1122, 630] on button "Next Day" at bounding box center [1144, 621] width 131 height 42
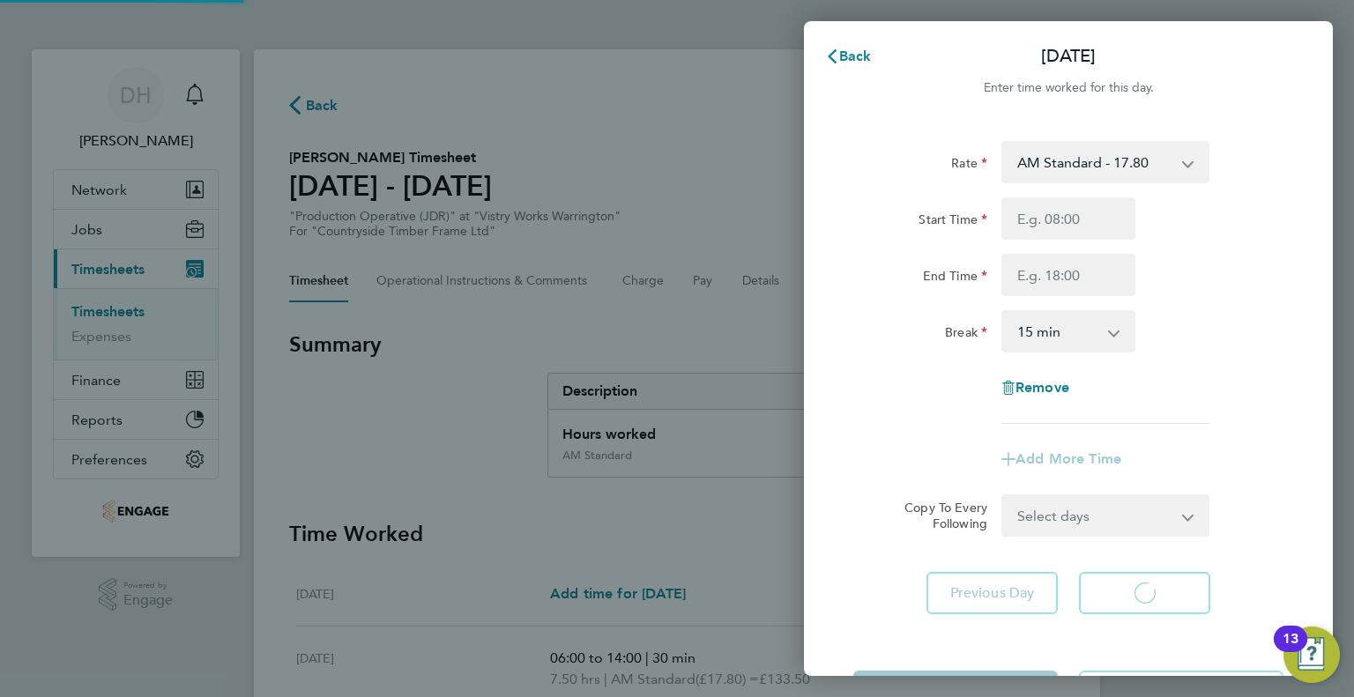
select select "15"
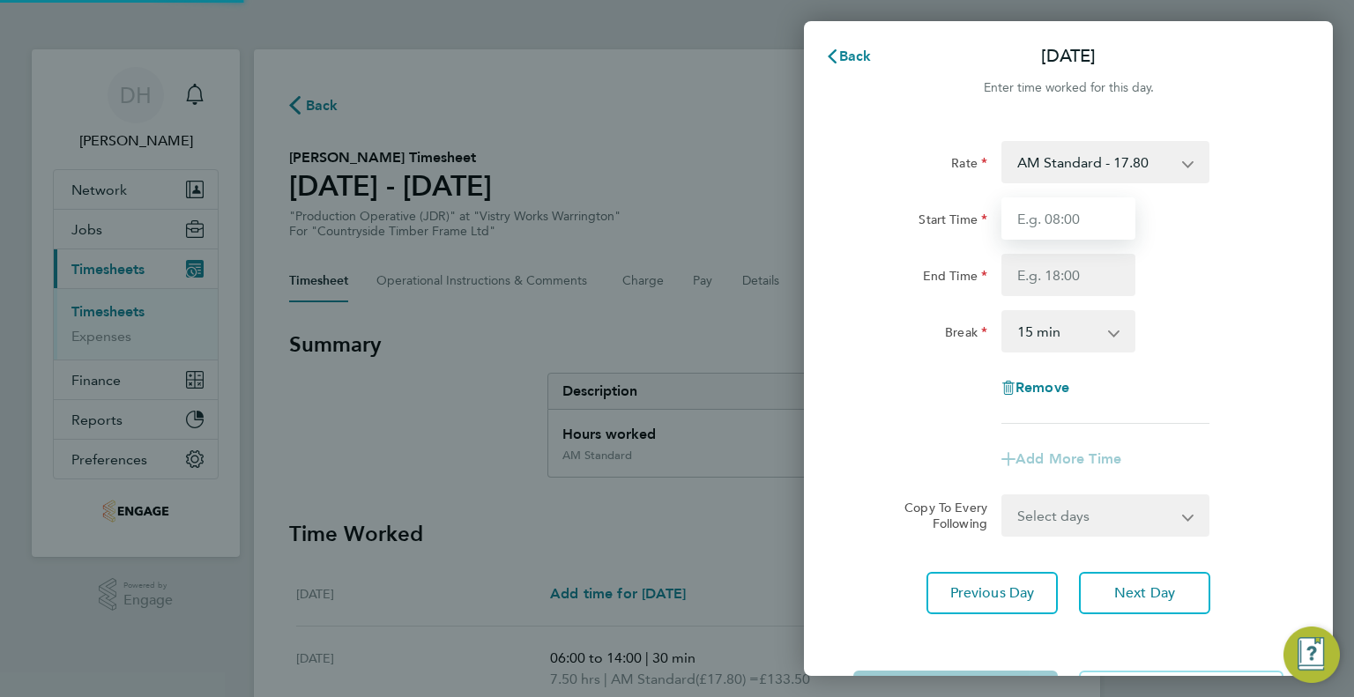
click at [1037, 234] on input "Start Time" at bounding box center [1068, 218] width 134 height 42
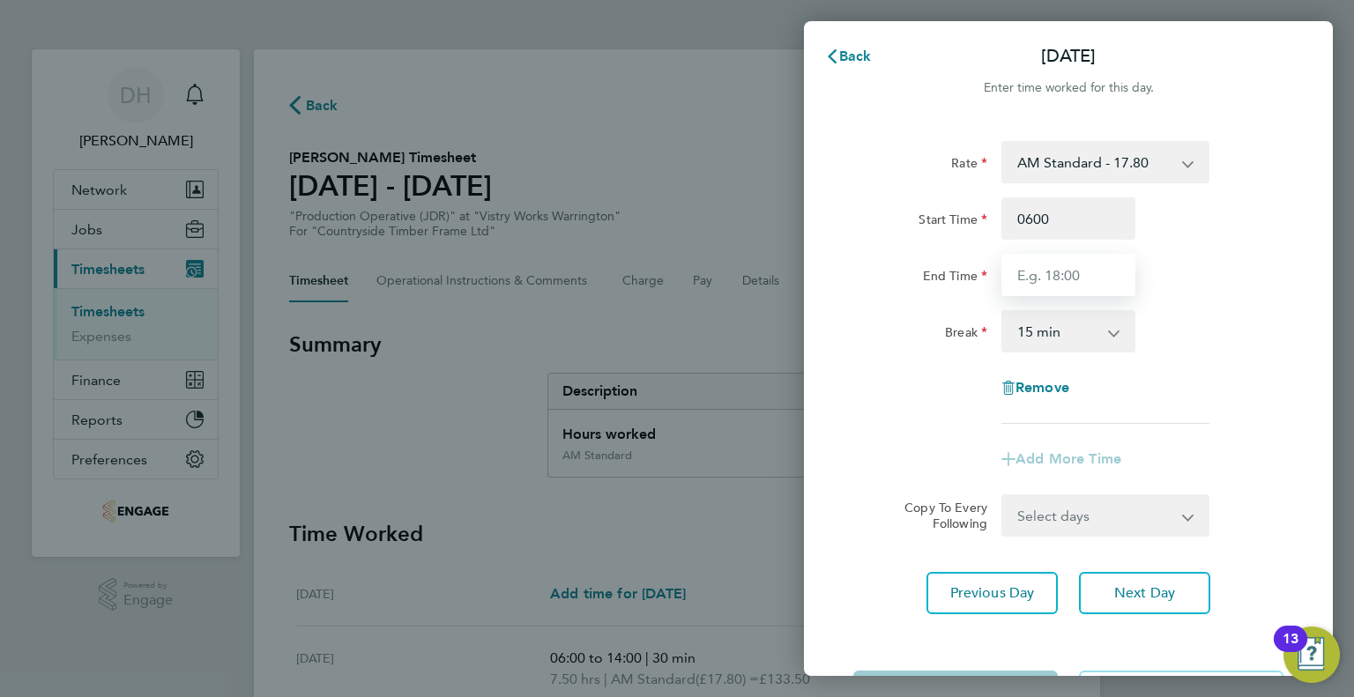
type input "06:00"
click at [1022, 274] on input "End Time" at bounding box center [1068, 275] width 134 height 42
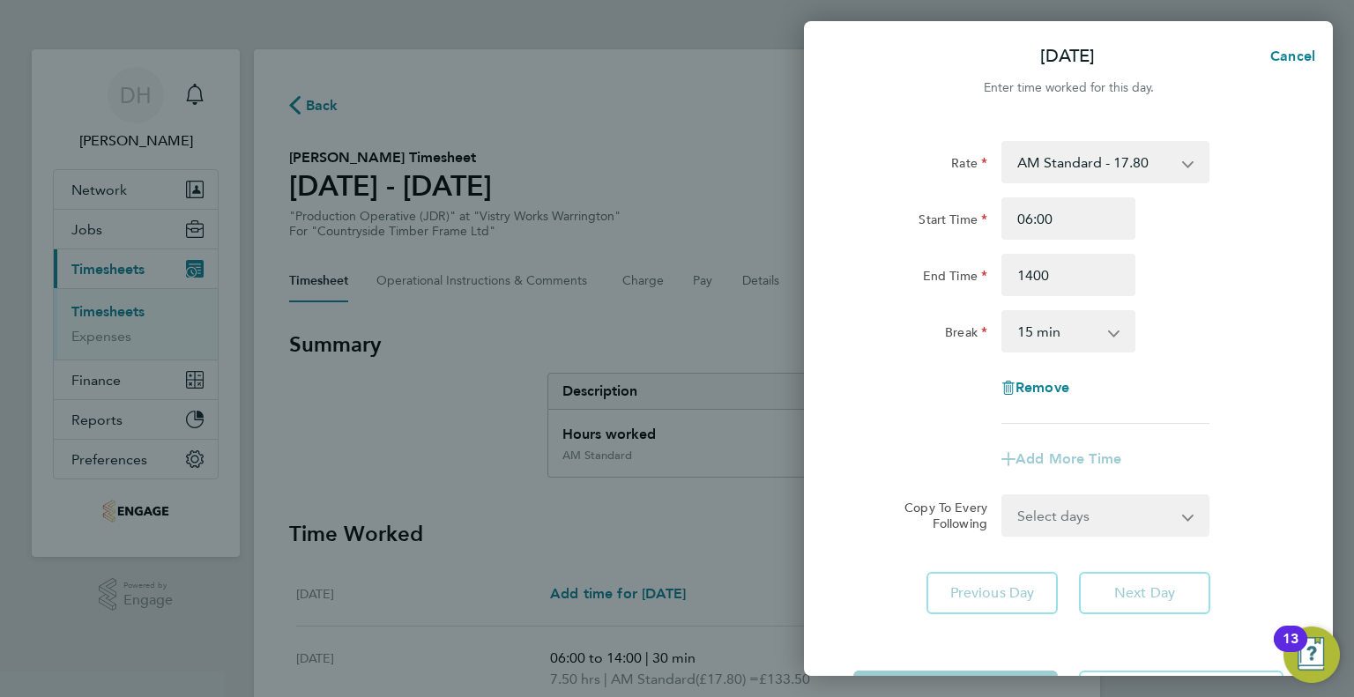
type input "14:00"
drag, startPoint x: 1022, startPoint y: 324, endPoint x: 1022, endPoint y: 349, distance: 24.7
click at [1022, 324] on select "0 min 15 min 30 min 45 min 60 min 75 min 90 min" at bounding box center [1057, 331] width 109 height 39
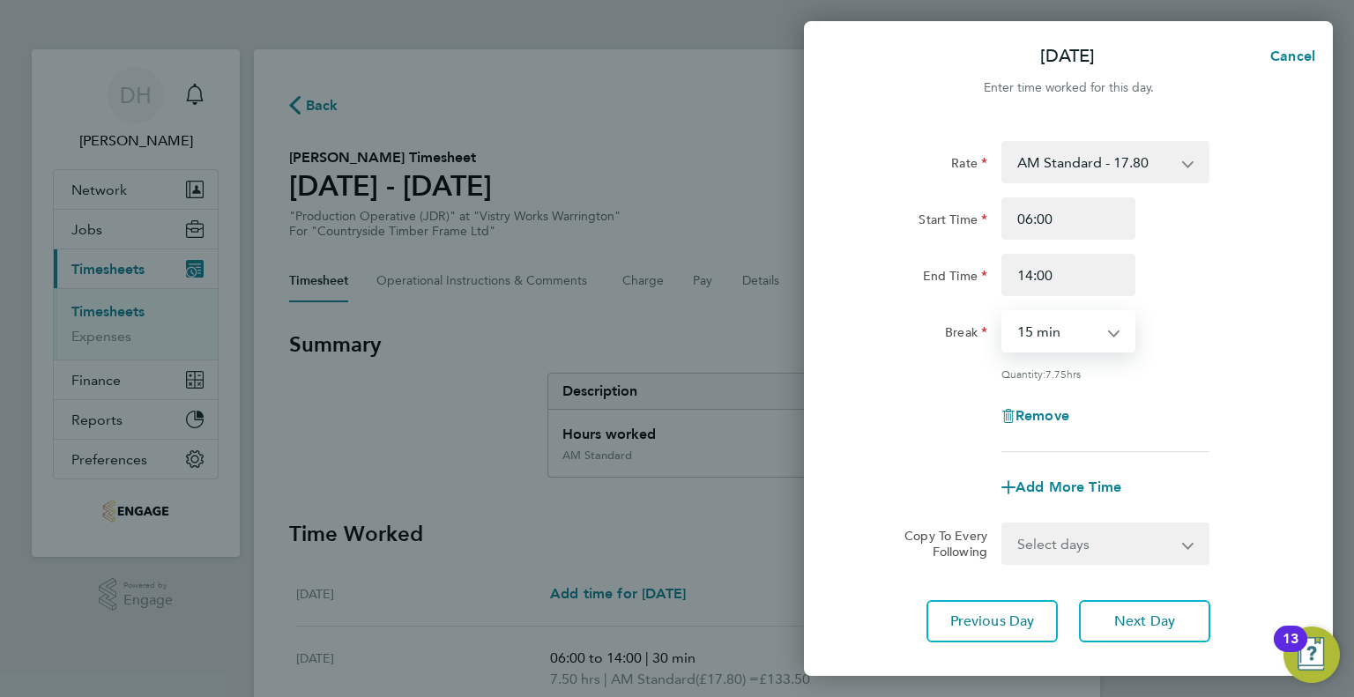
select select "30"
click at [1003, 312] on select "0 min 15 min 30 min 45 min 60 min 75 min 90 min" at bounding box center [1057, 331] width 109 height 39
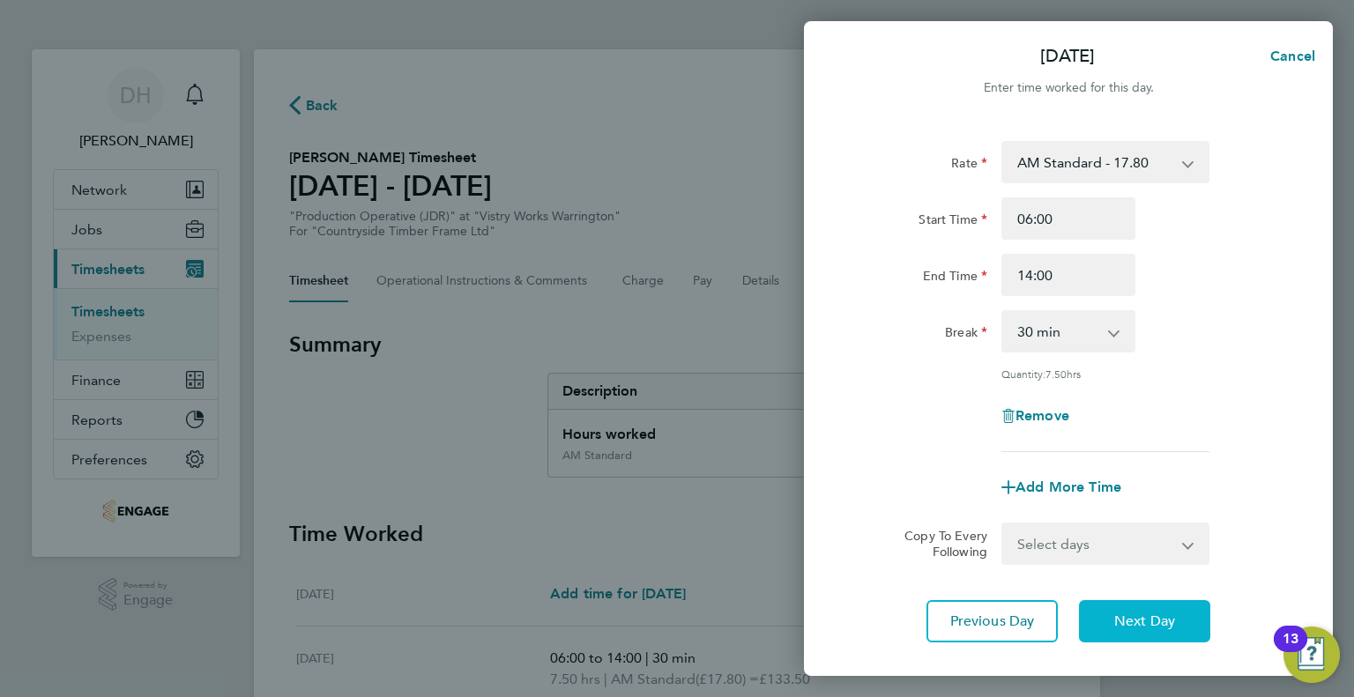
click at [1101, 610] on button "Next Day" at bounding box center [1144, 621] width 131 height 42
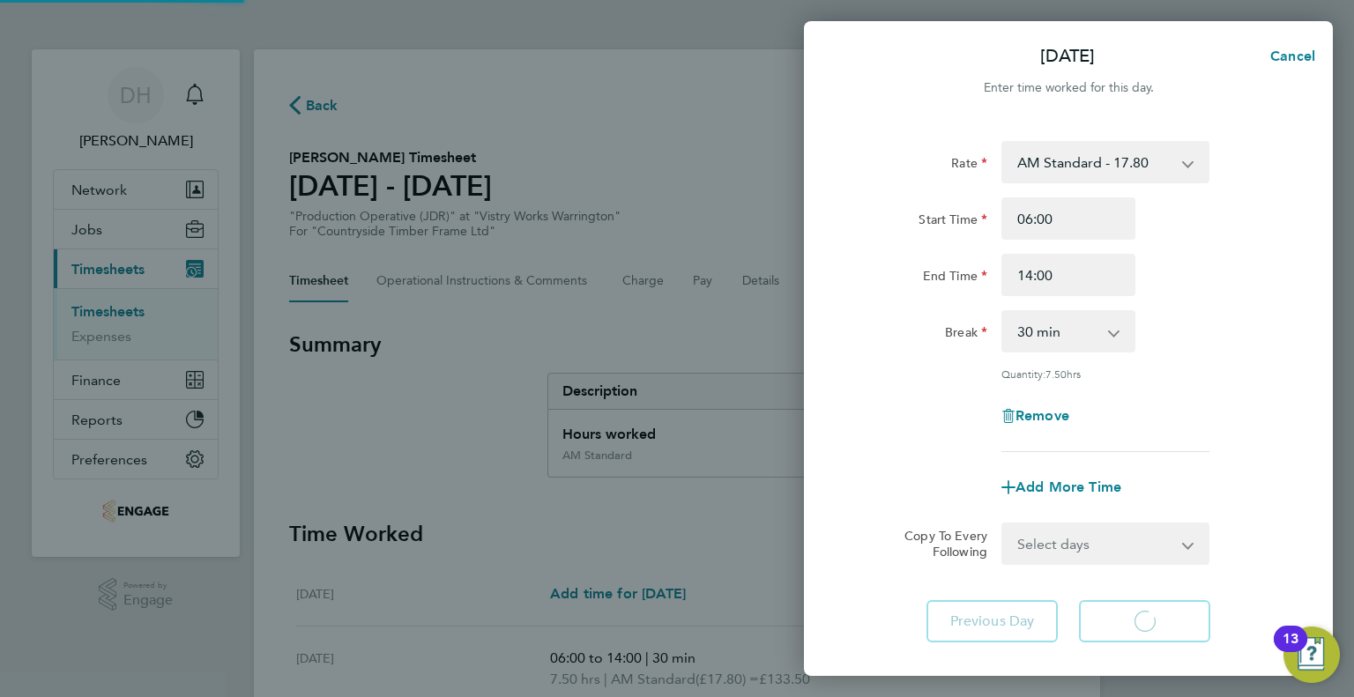
select select "15"
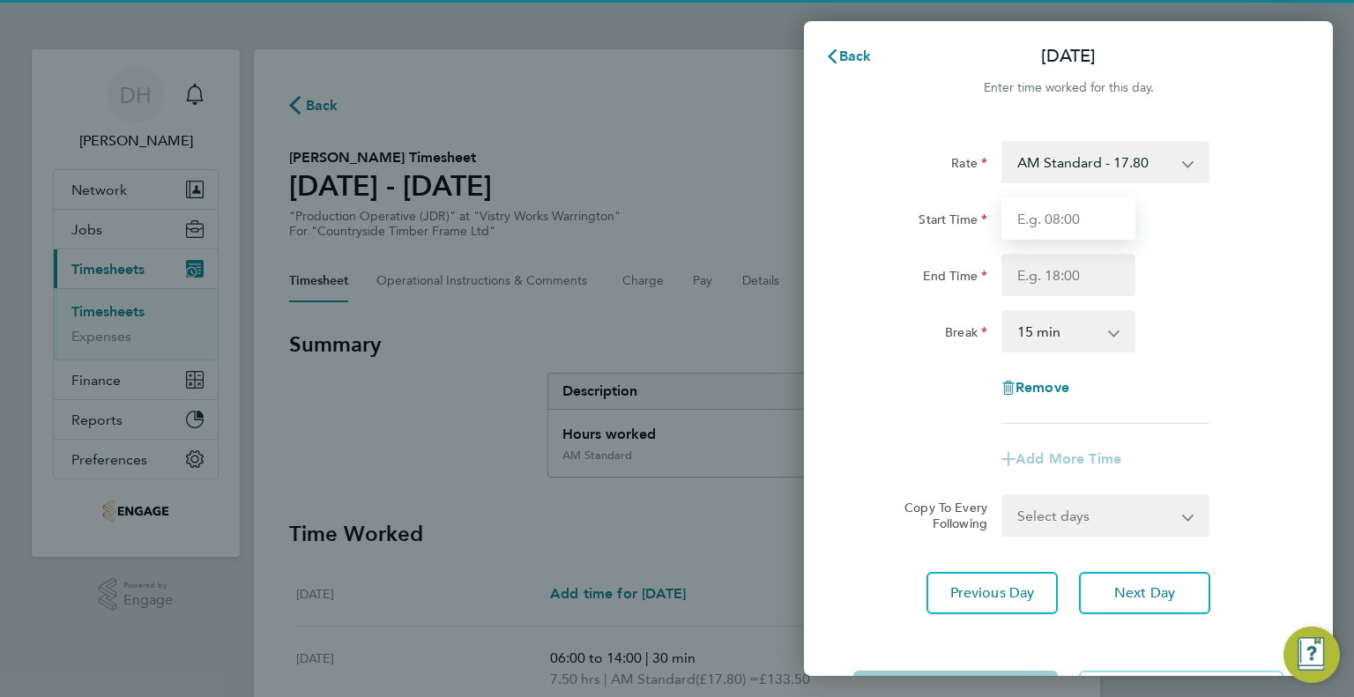
click at [1033, 215] on input "Start Time" at bounding box center [1068, 218] width 134 height 42
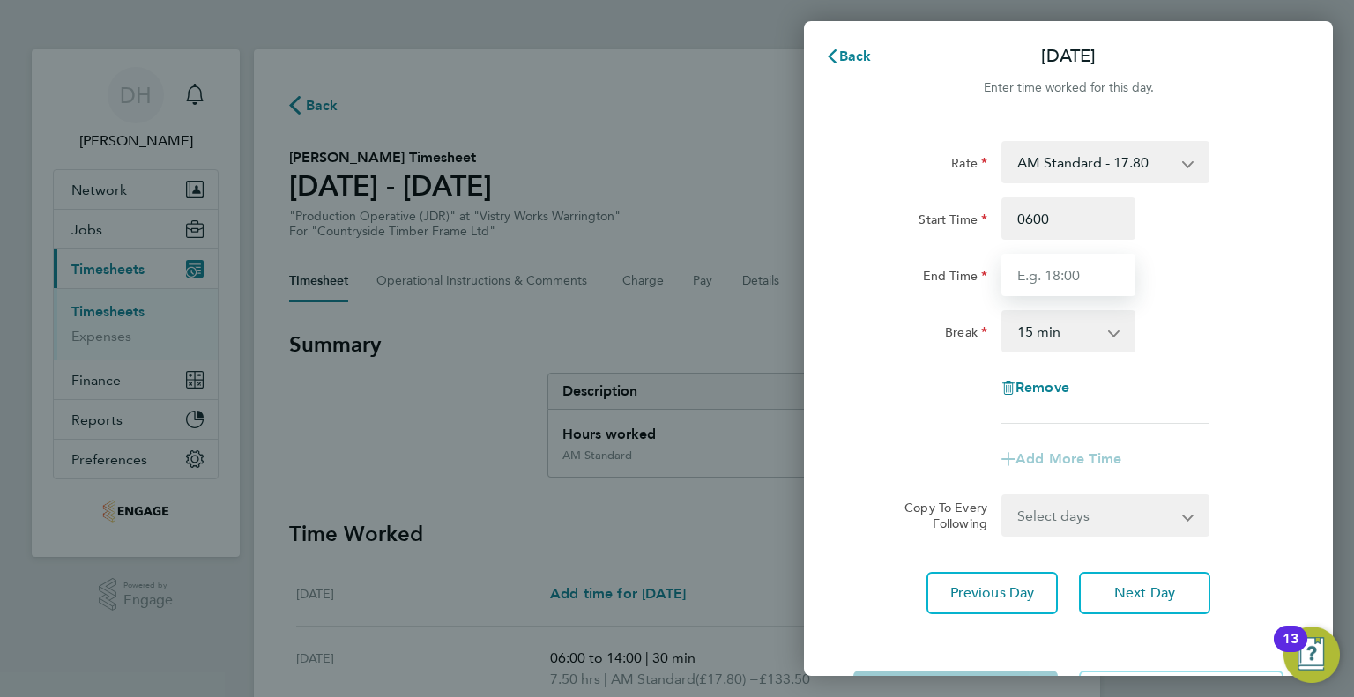
type input "06:00"
click at [1016, 271] on input "End Time" at bounding box center [1068, 275] width 134 height 42
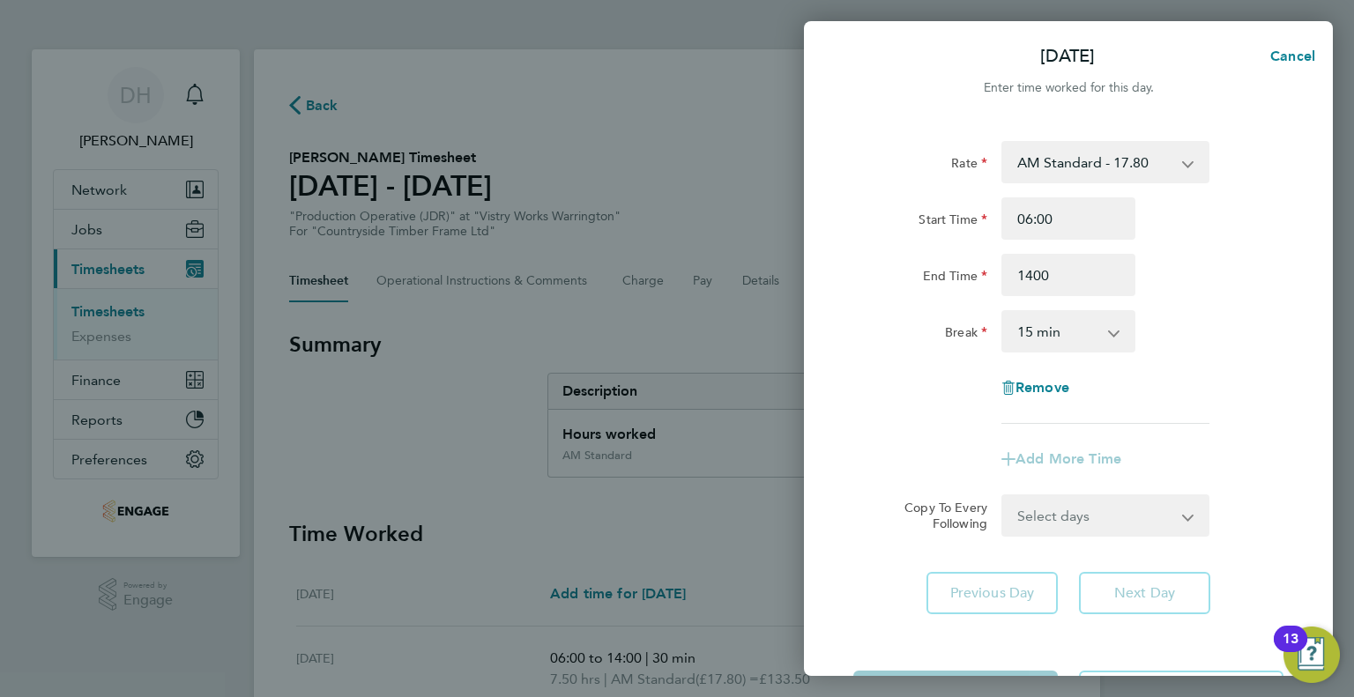
type input "14:00"
click at [1015, 329] on select "0 min 15 min 30 min 45 min 60 min 75 min 90 min" at bounding box center [1057, 331] width 109 height 39
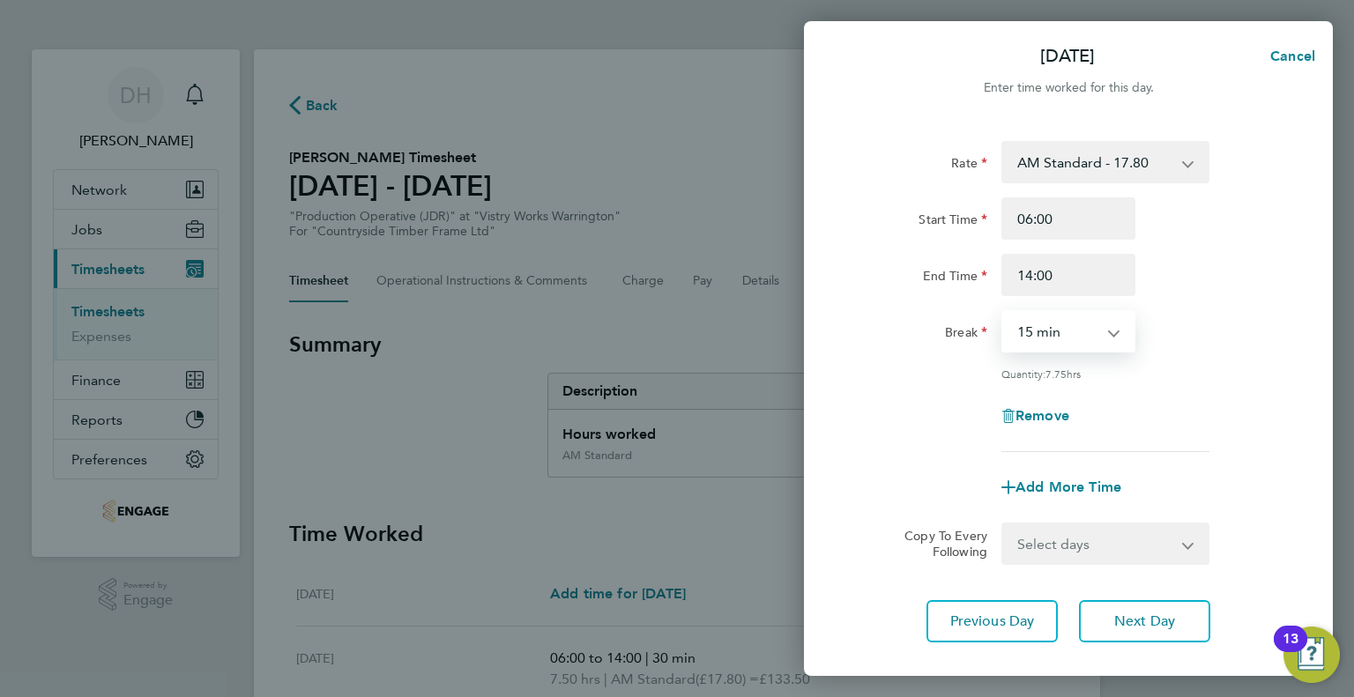
select select "30"
click at [1003, 312] on select "0 min 15 min 30 min 45 min 60 min 75 min 90 min" at bounding box center [1057, 331] width 109 height 39
click at [1090, 612] on button "Next Day" at bounding box center [1144, 621] width 131 height 42
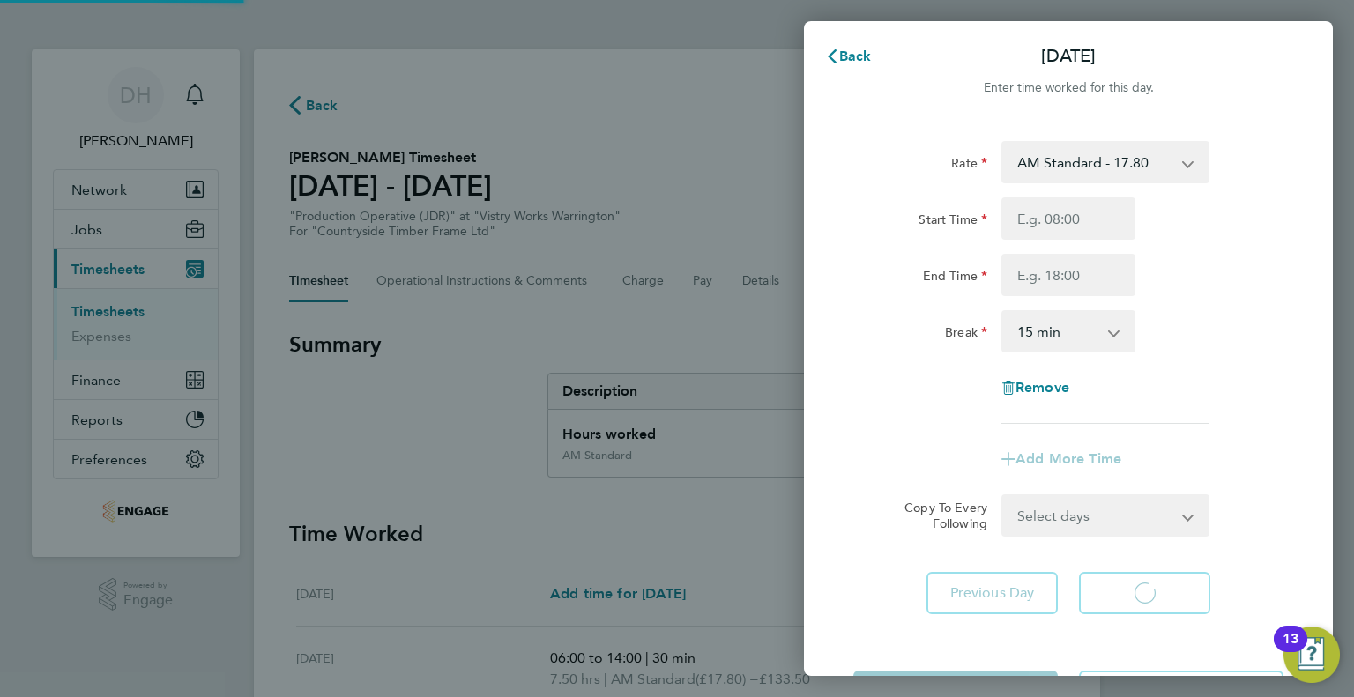
select select "15"
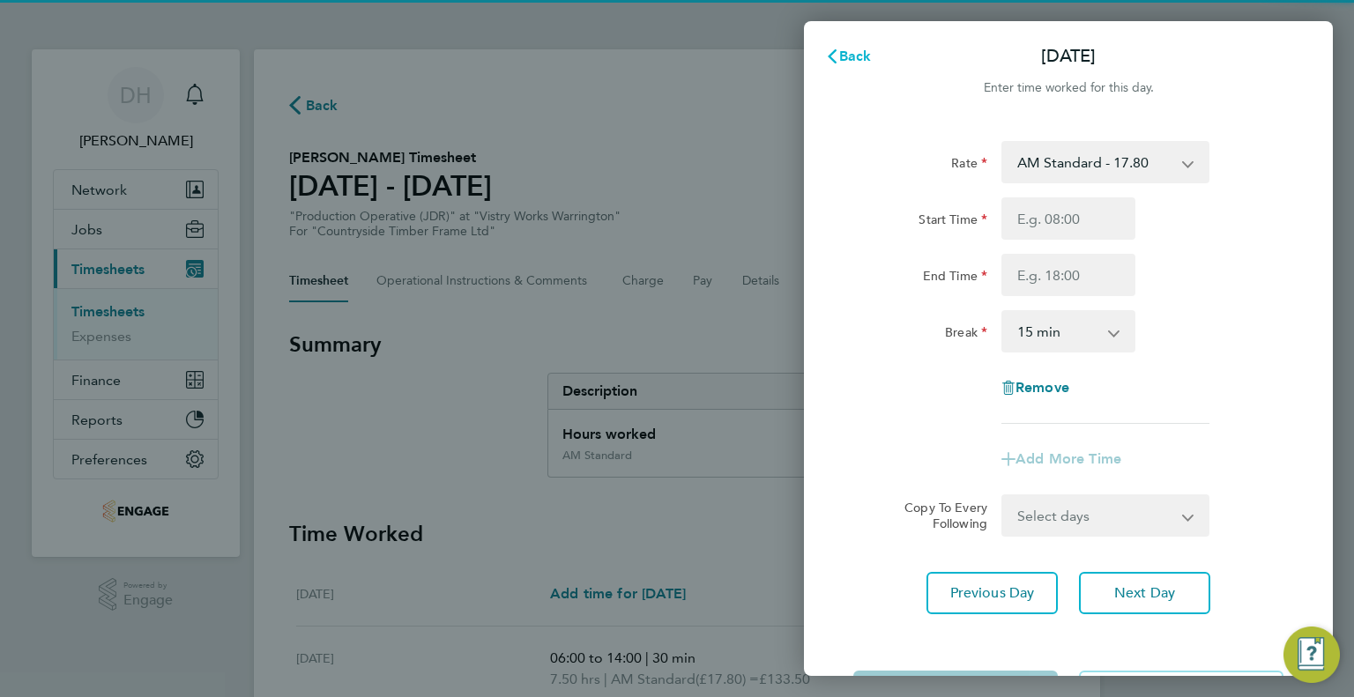
click at [844, 63] on span "Back" at bounding box center [855, 56] width 33 height 17
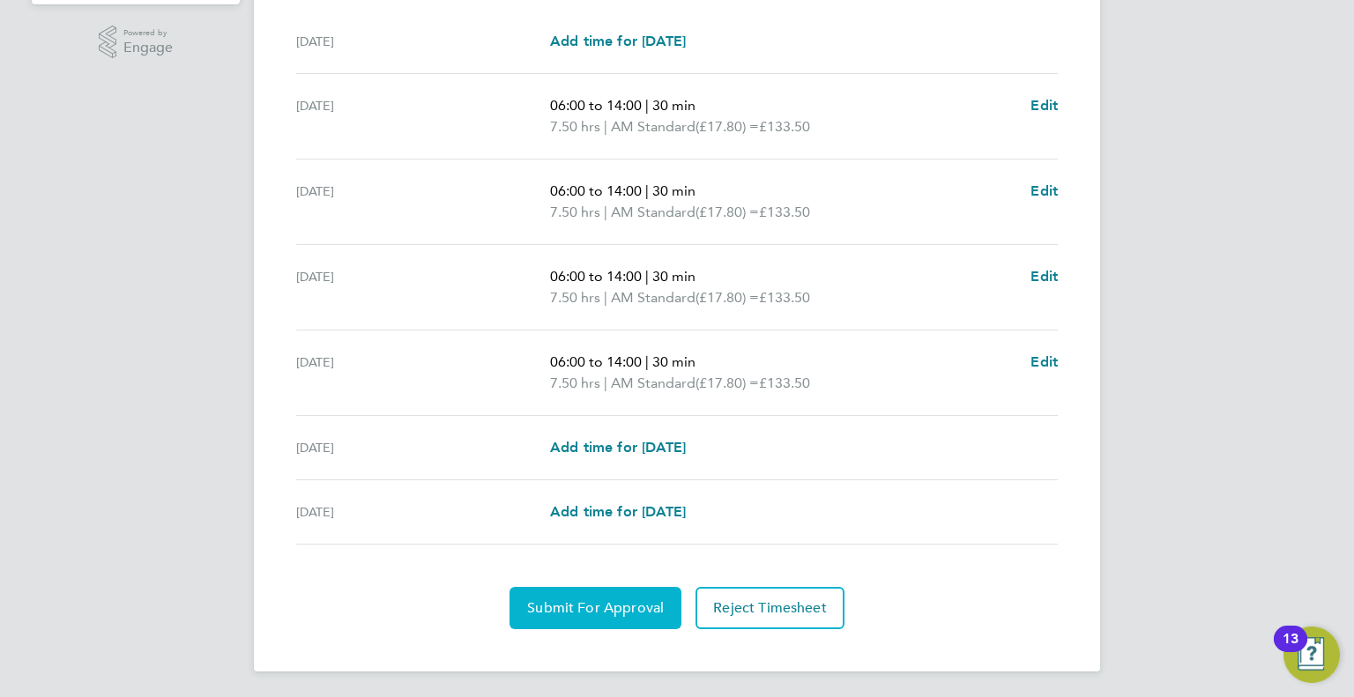
click at [543, 599] on span "Submit For Approval" at bounding box center [595, 608] width 137 height 18
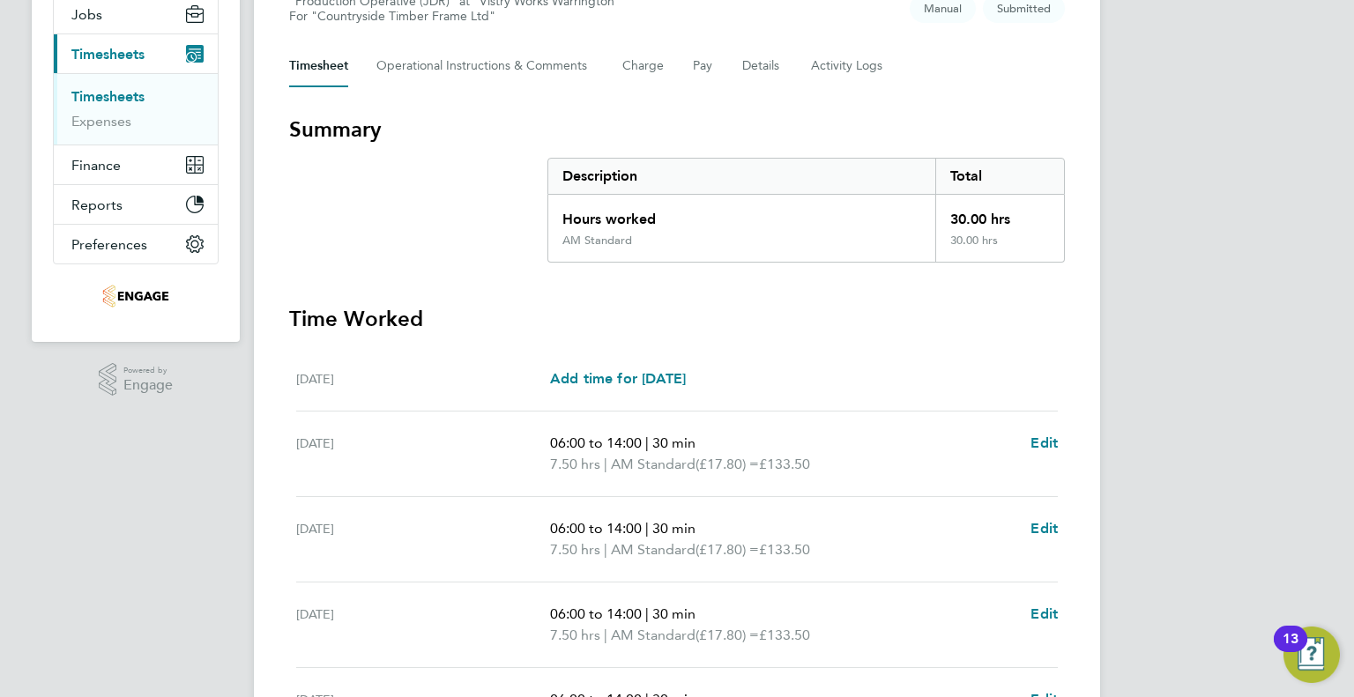
scroll to position [23, 0]
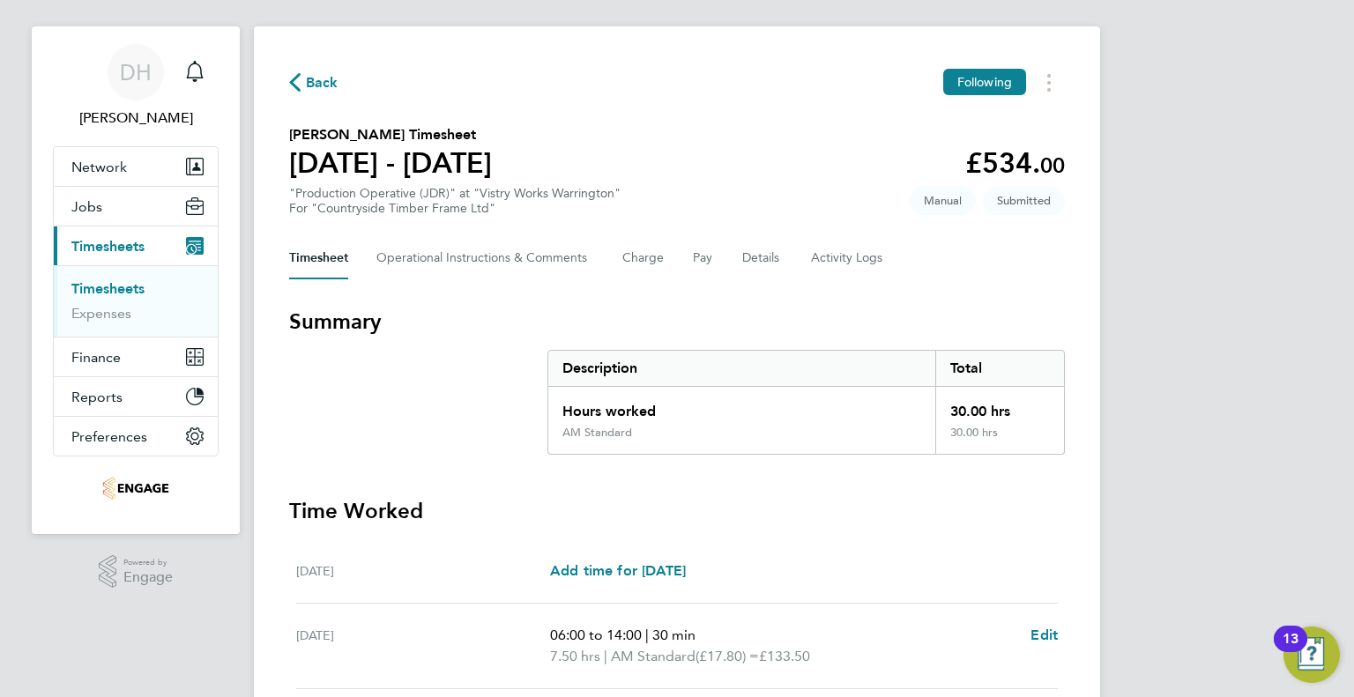
click at [298, 57] on div "Back Following [PERSON_NAME] Timesheet [DATE] - [DATE] £534. 00 "Production Ope…" at bounding box center [677, 613] width 846 height 1175
click at [309, 91] on span "Back" at bounding box center [322, 82] width 33 height 21
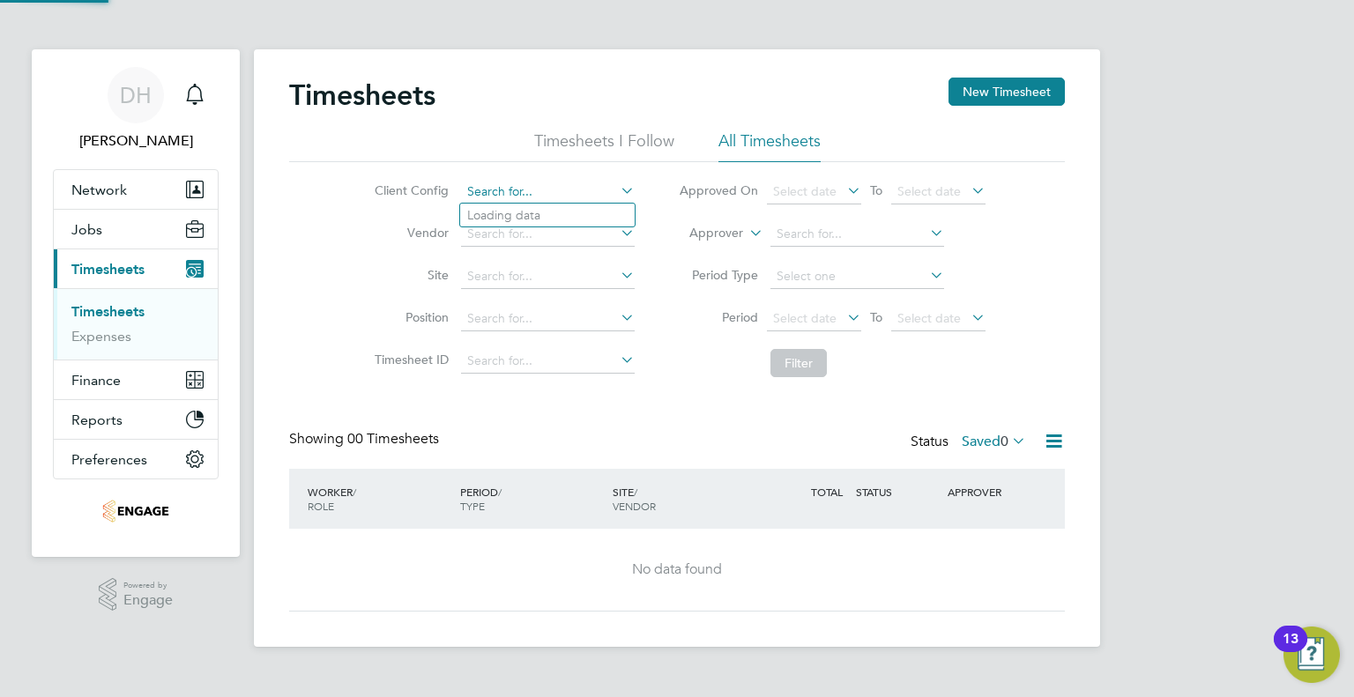
click at [497, 184] on input at bounding box center [548, 192] width 174 height 25
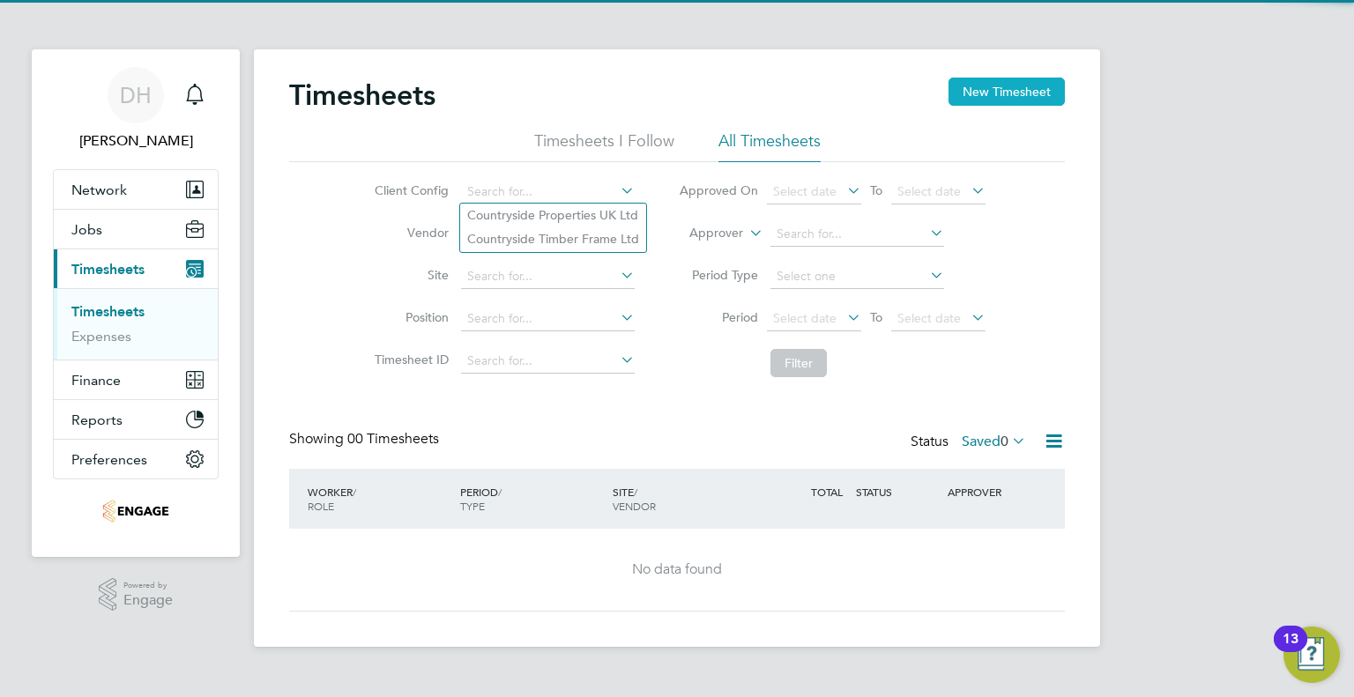
click at [979, 91] on button "New Timesheet" at bounding box center [1006, 92] width 116 height 28
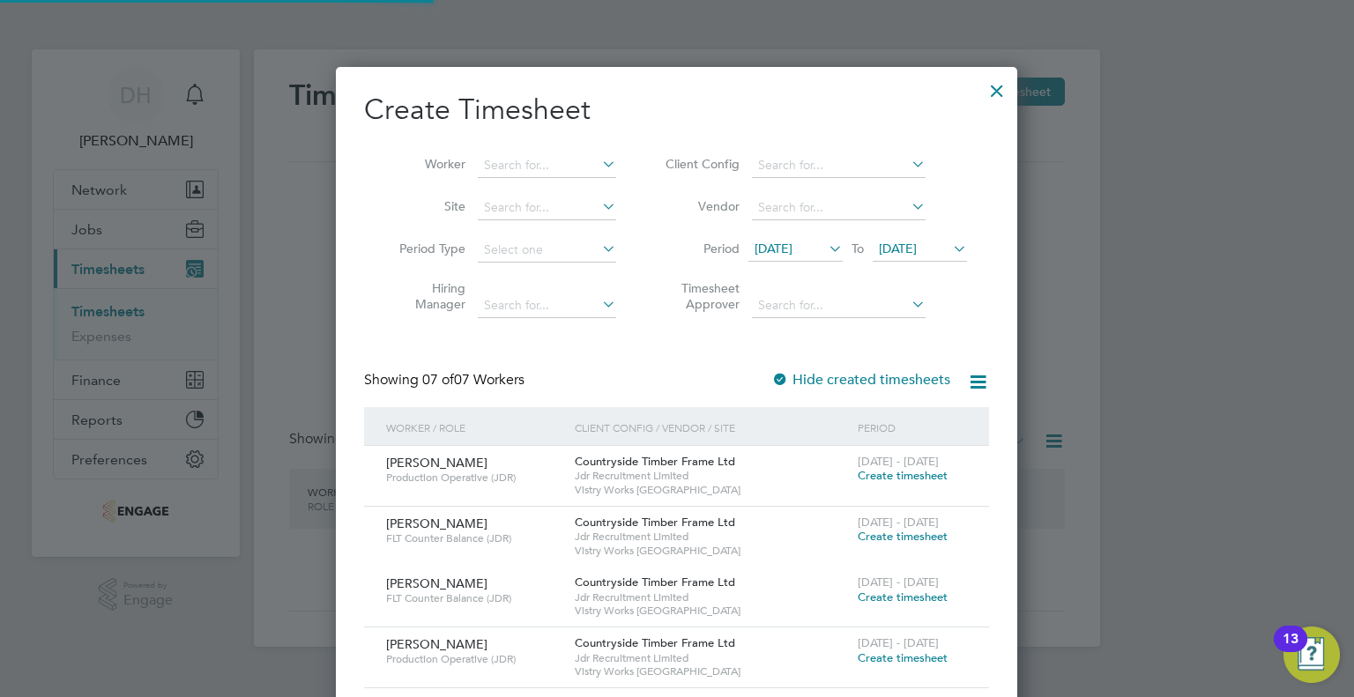
scroll to position [899, 682]
click at [497, 167] on input at bounding box center [547, 165] width 138 height 25
click at [515, 188] on li "Kacp [PERSON_NAME]" at bounding box center [550, 189] width 145 height 24
type input "[PERSON_NAME]"
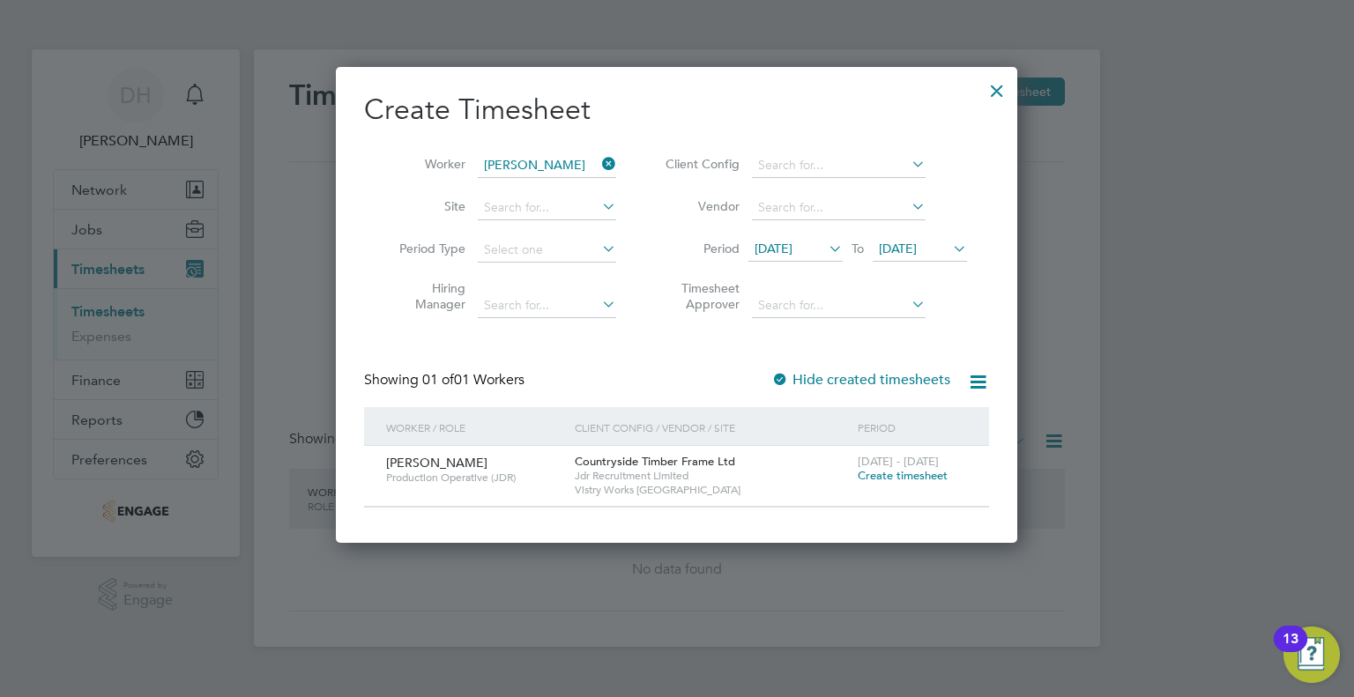
scroll to position [474, 682]
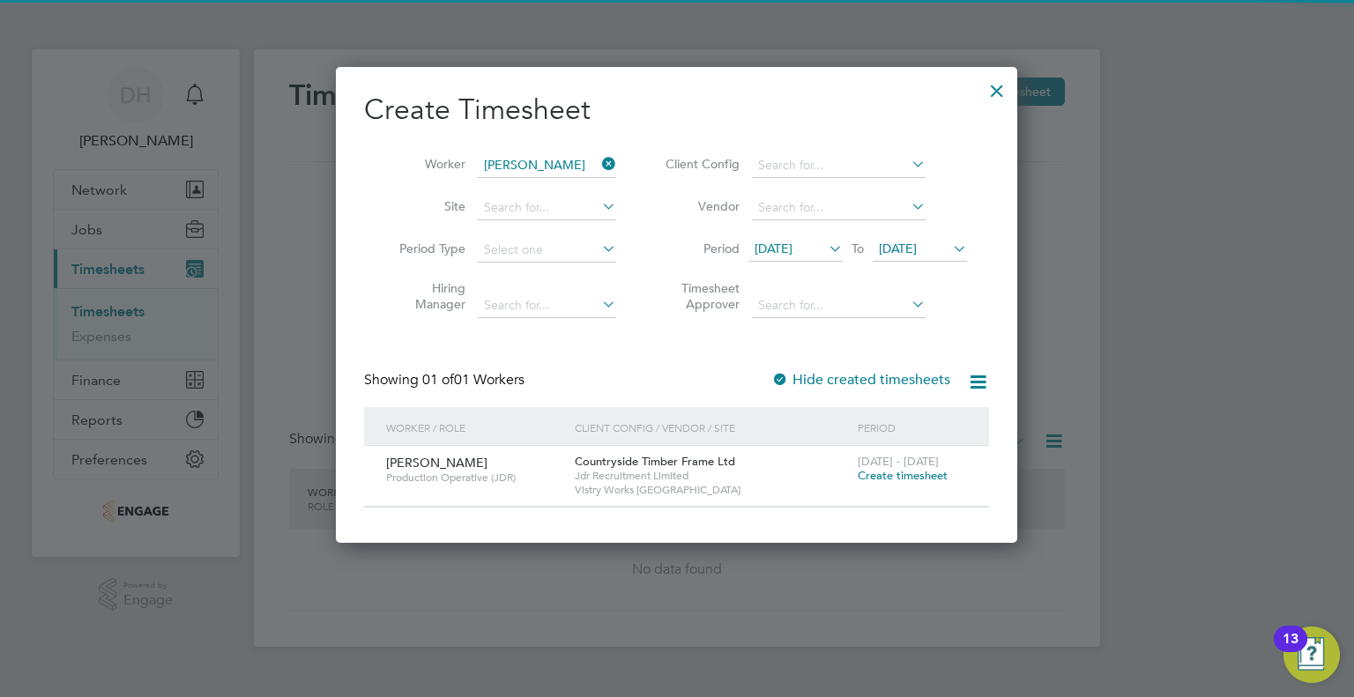
click at [825, 249] on icon at bounding box center [825, 248] width 0 height 25
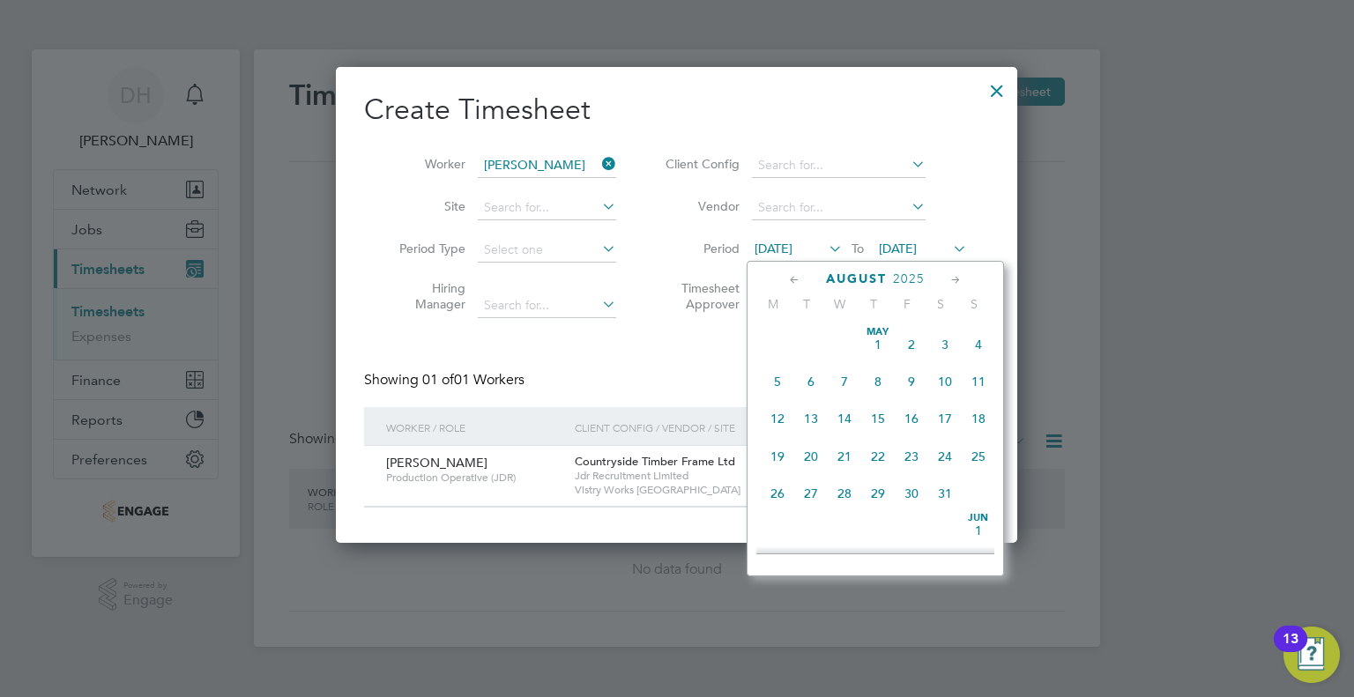
scroll to position [652, 0]
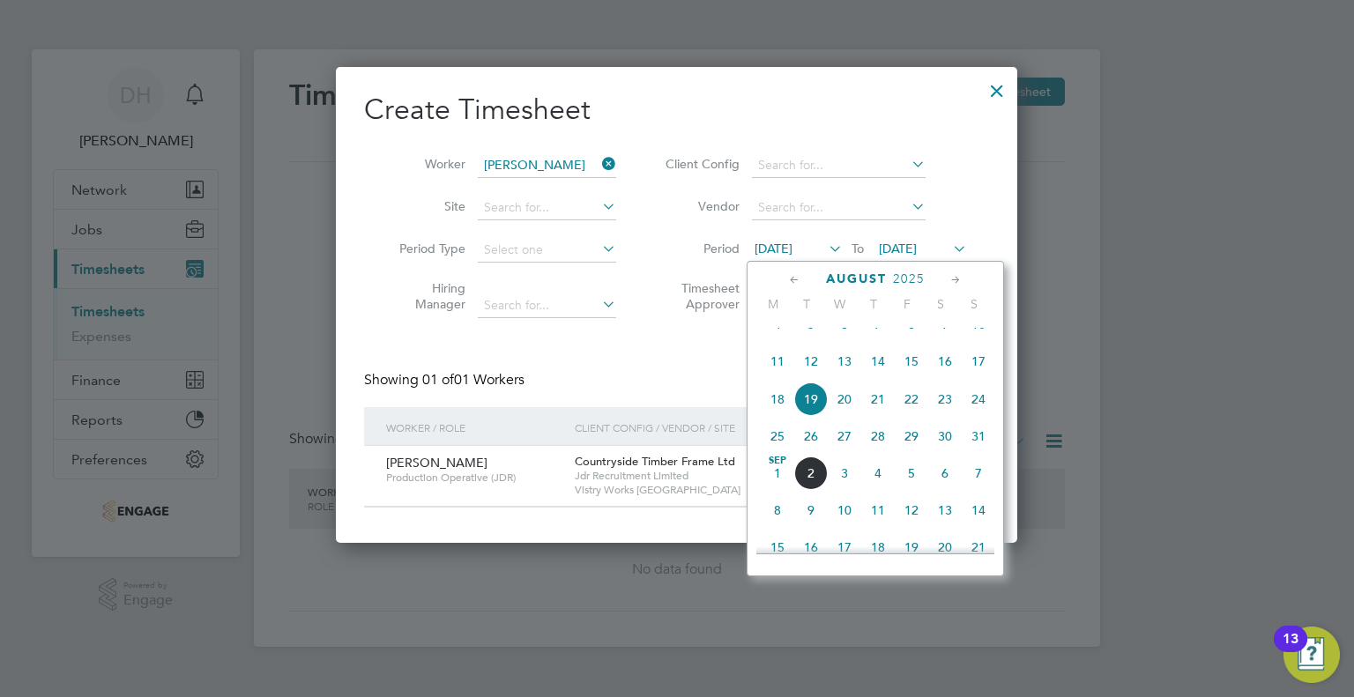
click at [774, 453] on span "25" at bounding box center [777, 436] width 33 height 33
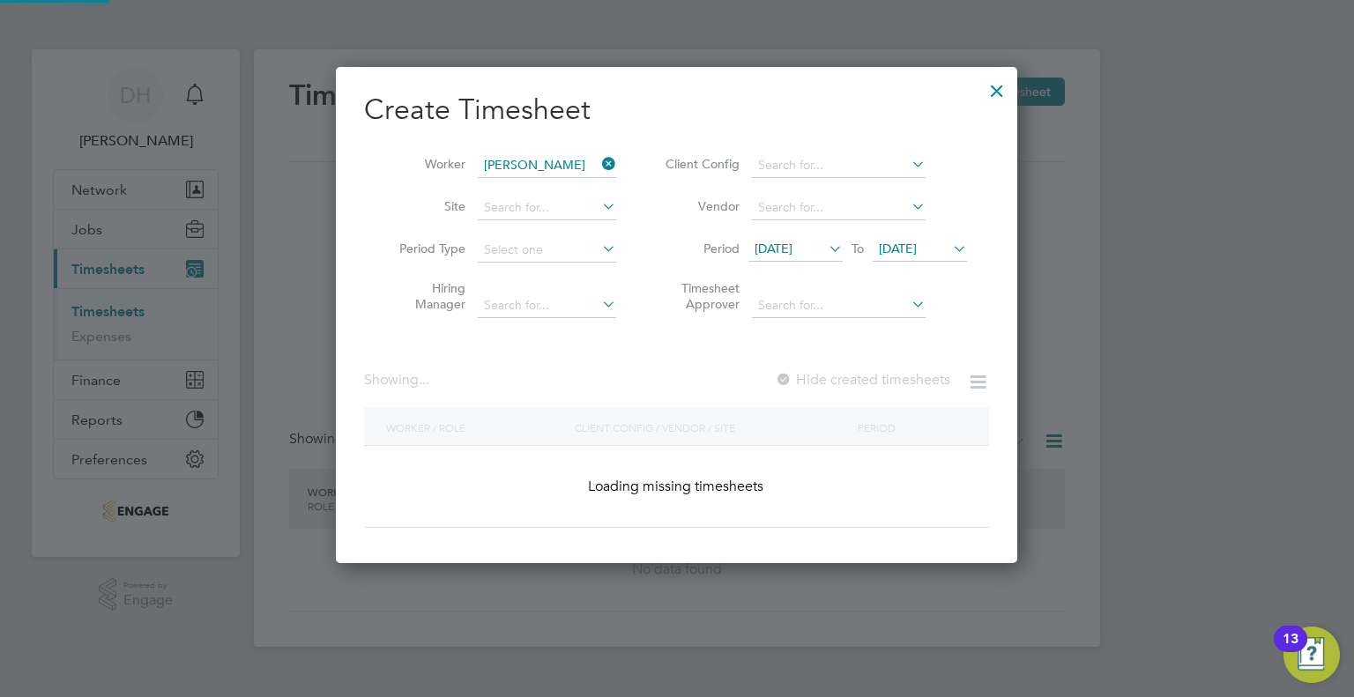
scroll to position [0, 0]
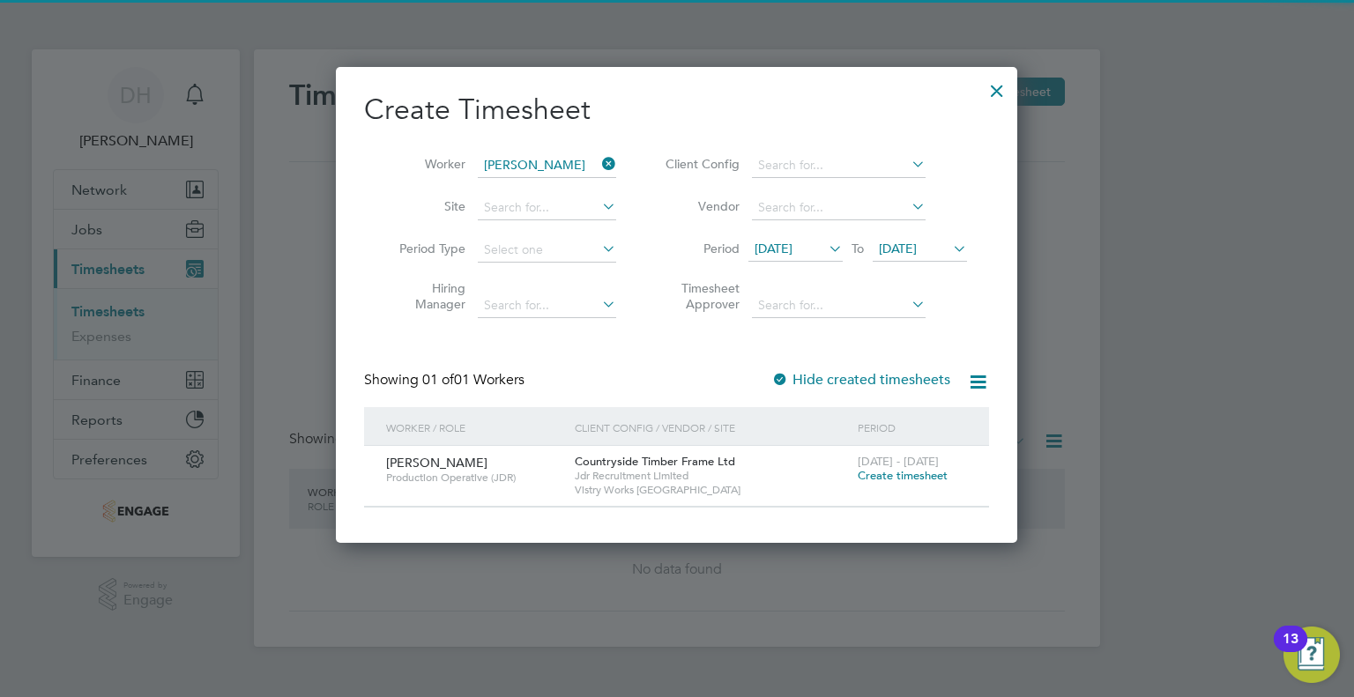
click at [954, 236] on li "Period [DATE] To [DATE]" at bounding box center [813, 250] width 351 height 42
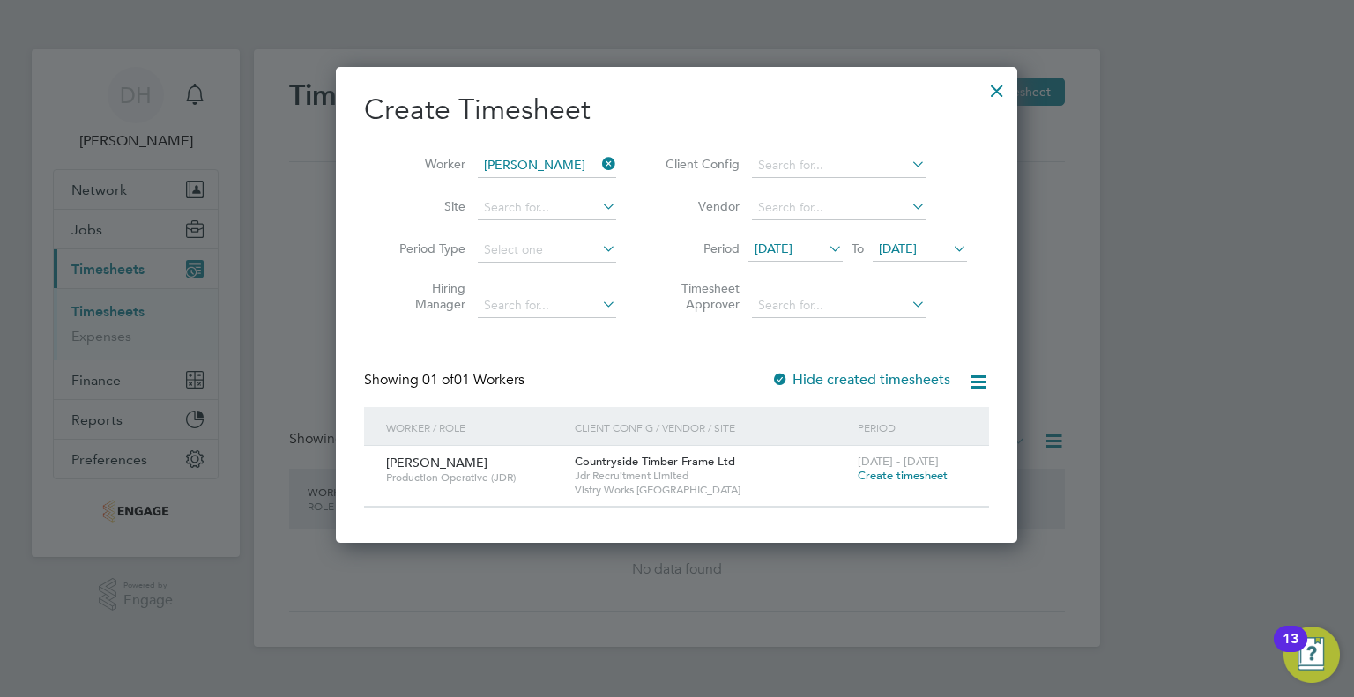
click at [949, 256] on icon at bounding box center [949, 248] width 0 height 25
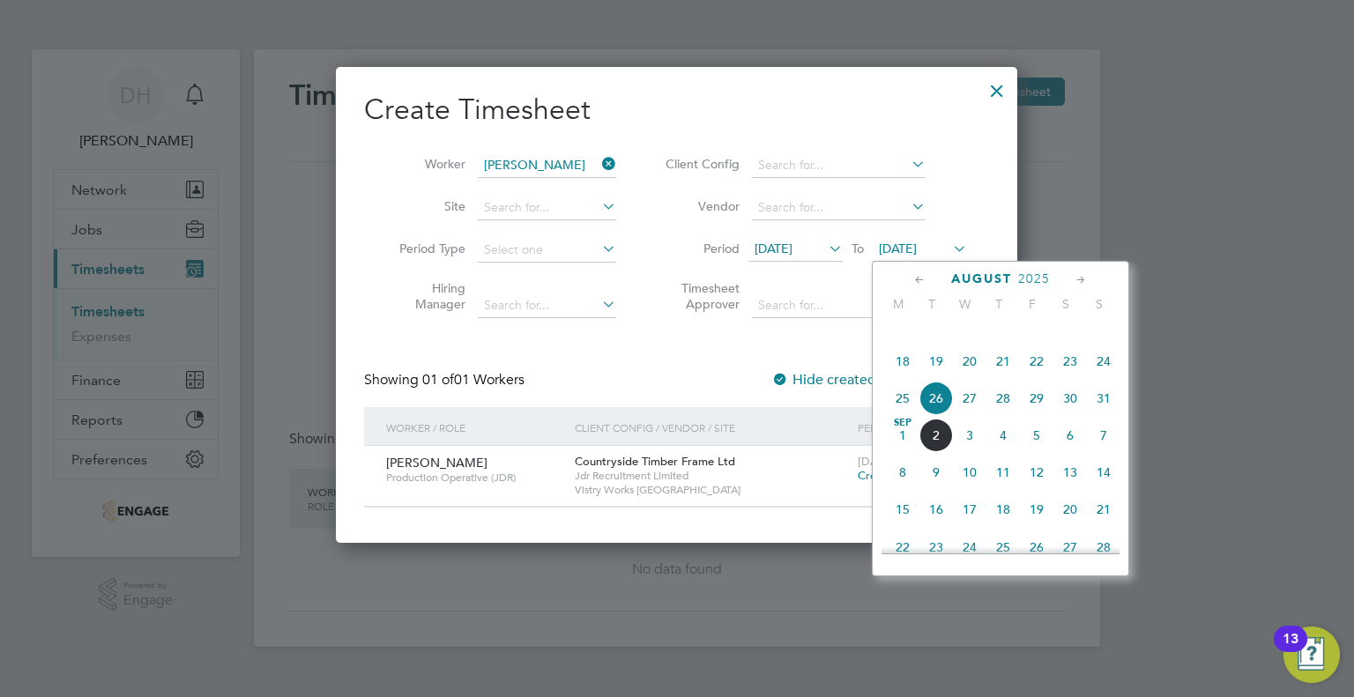
click at [1104, 415] on span "31" at bounding box center [1103, 398] width 33 height 33
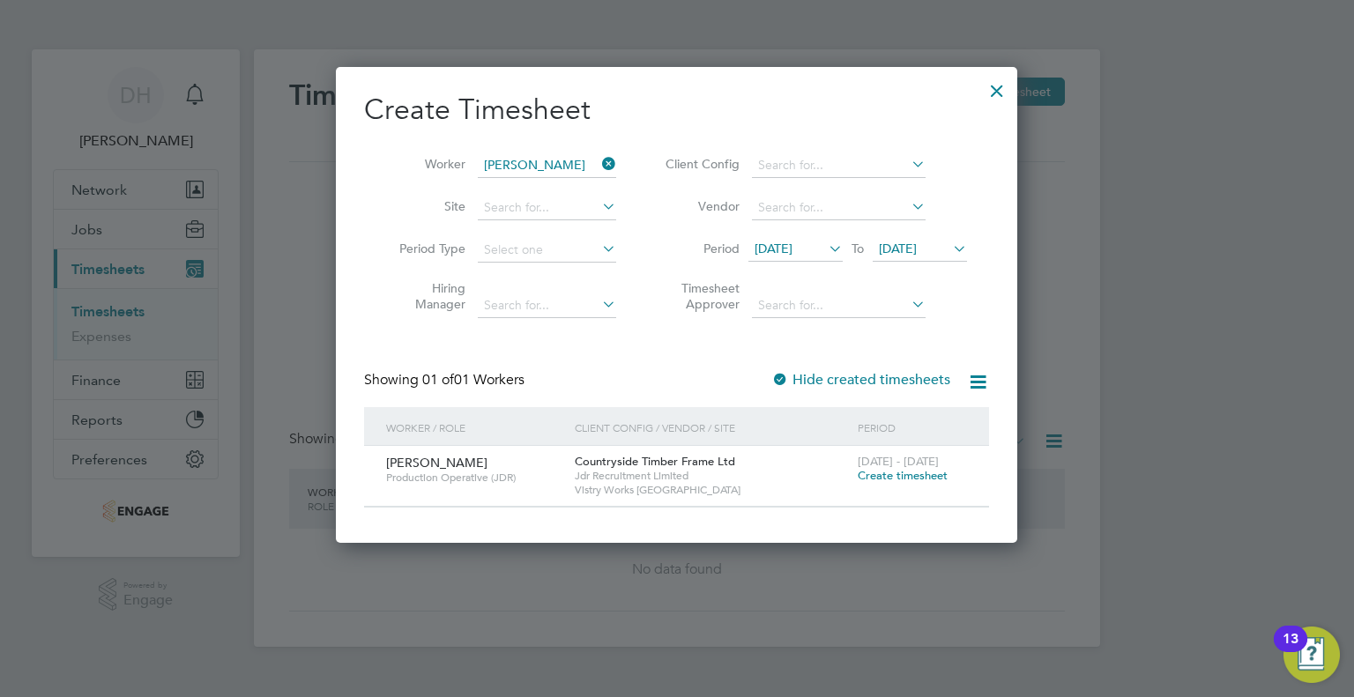
click at [871, 479] on span "Create timesheet" at bounding box center [903, 475] width 90 height 15
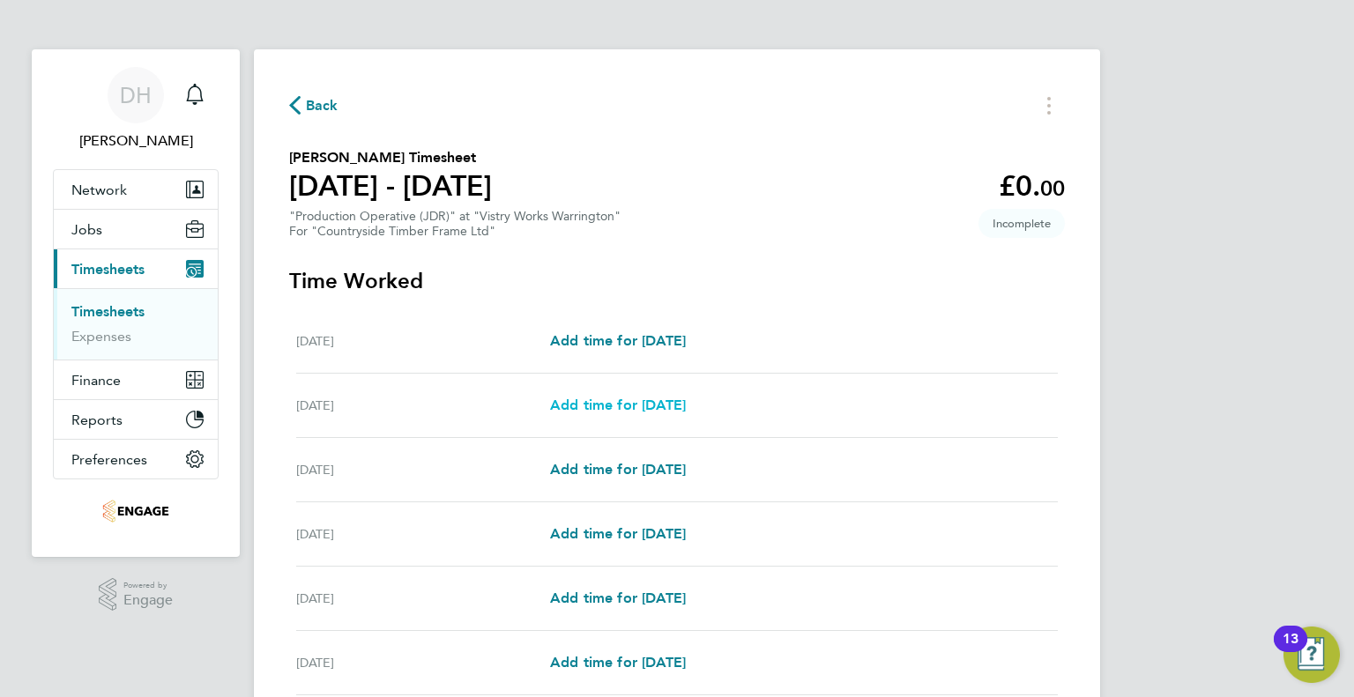
click at [584, 410] on span "Add time for [DATE]" at bounding box center [618, 405] width 136 height 17
select select "15"
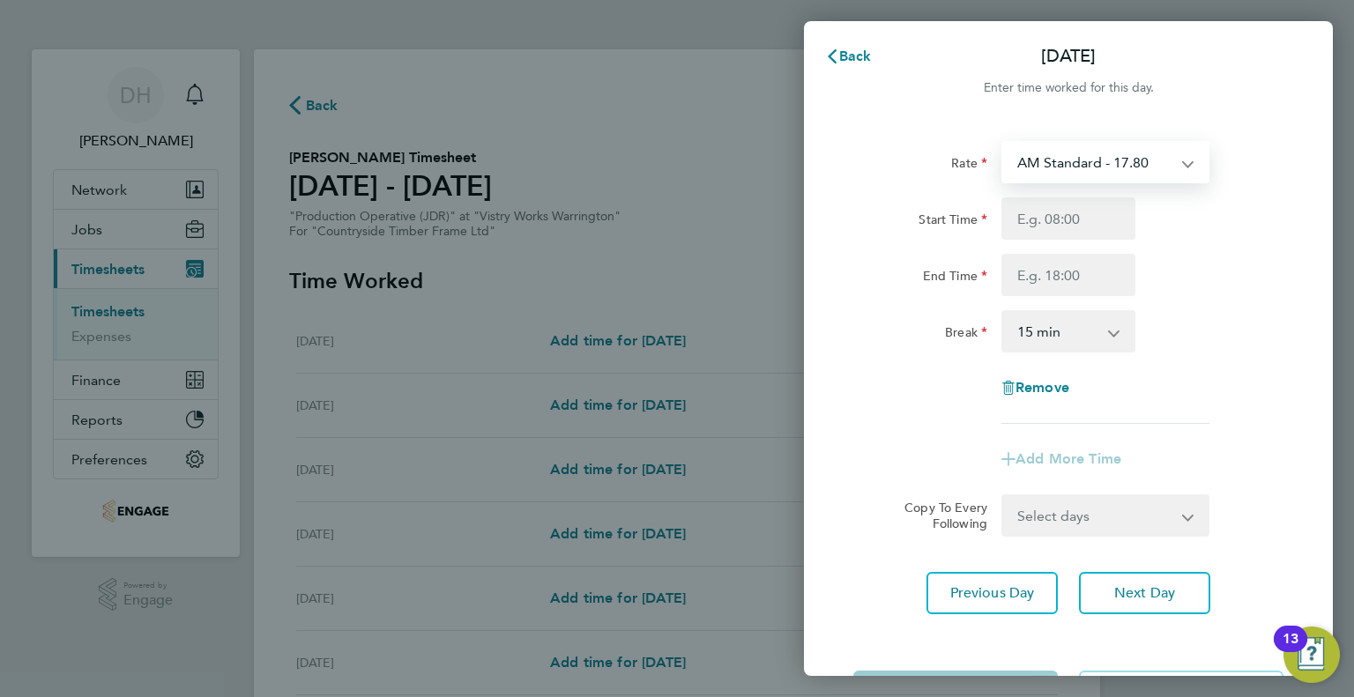
click at [1040, 179] on select "AM Standard - 17.80 BONUS - 13.50 PM OT1 - 28.64 AM OT1 - 26.70 PM Standard - 1…" at bounding box center [1094, 162] width 183 height 39
select select "15"
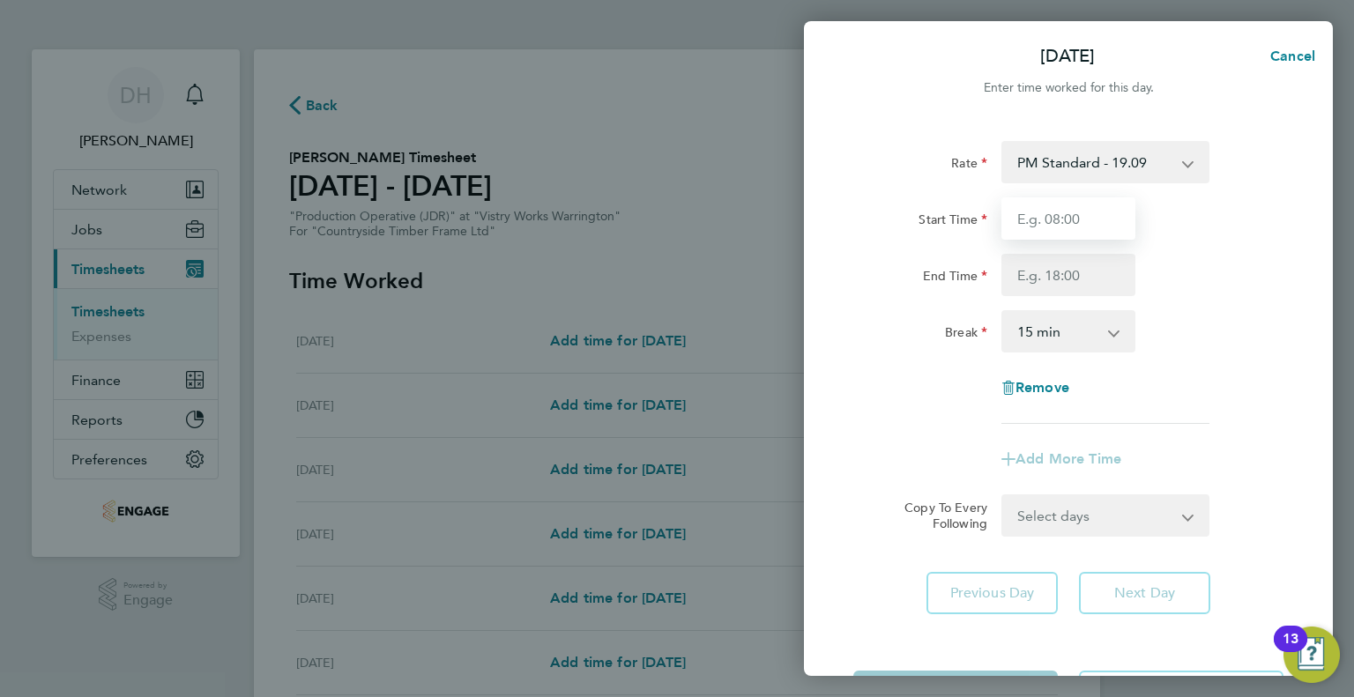
click at [1043, 219] on input "Start Time" at bounding box center [1068, 218] width 134 height 42
type input "14:00"
click at [1031, 274] on input "End Time" at bounding box center [1068, 275] width 134 height 42
type input "00:15"
click at [1039, 329] on select "0 min 15 min 30 min 45 min 60 min 75 min 90 min" at bounding box center [1057, 331] width 109 height 39
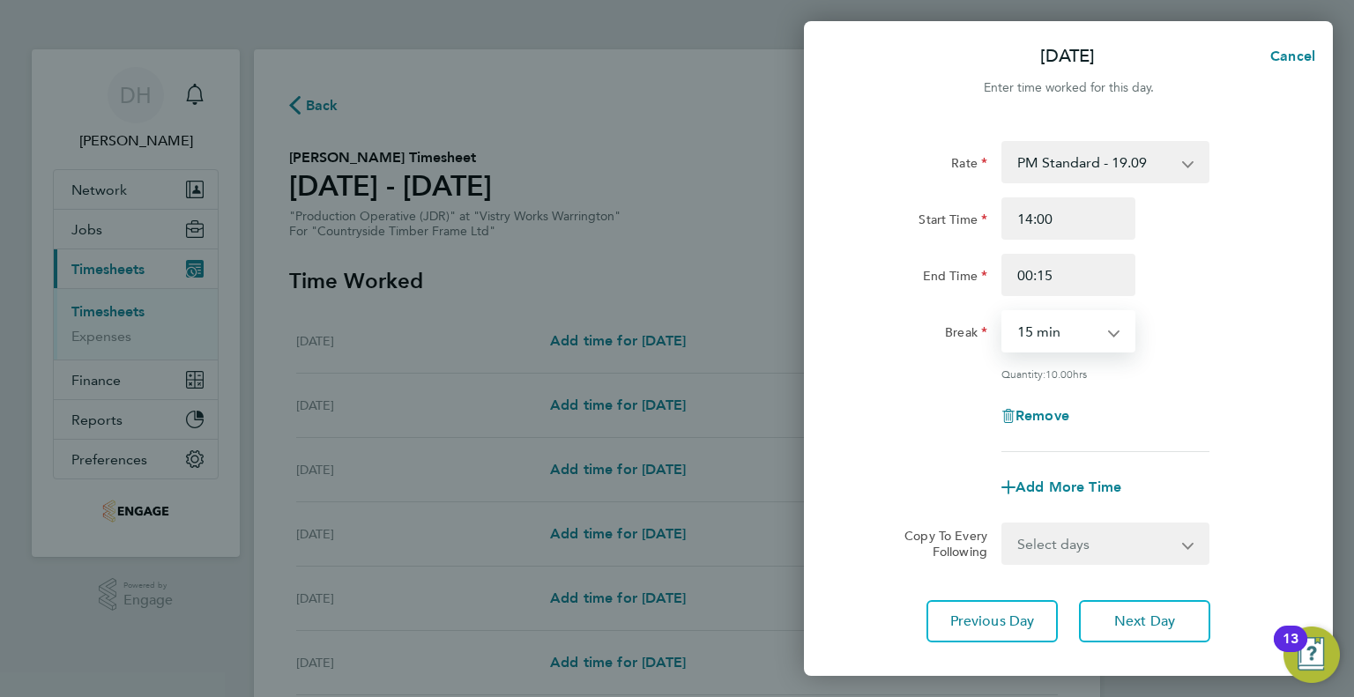
select select "45"
click at [1003, 312] on select "0 min 15 min 30 min 45 min 60 min 75 min 90 min" at bounding box center [1057, 331] width 109 height 39
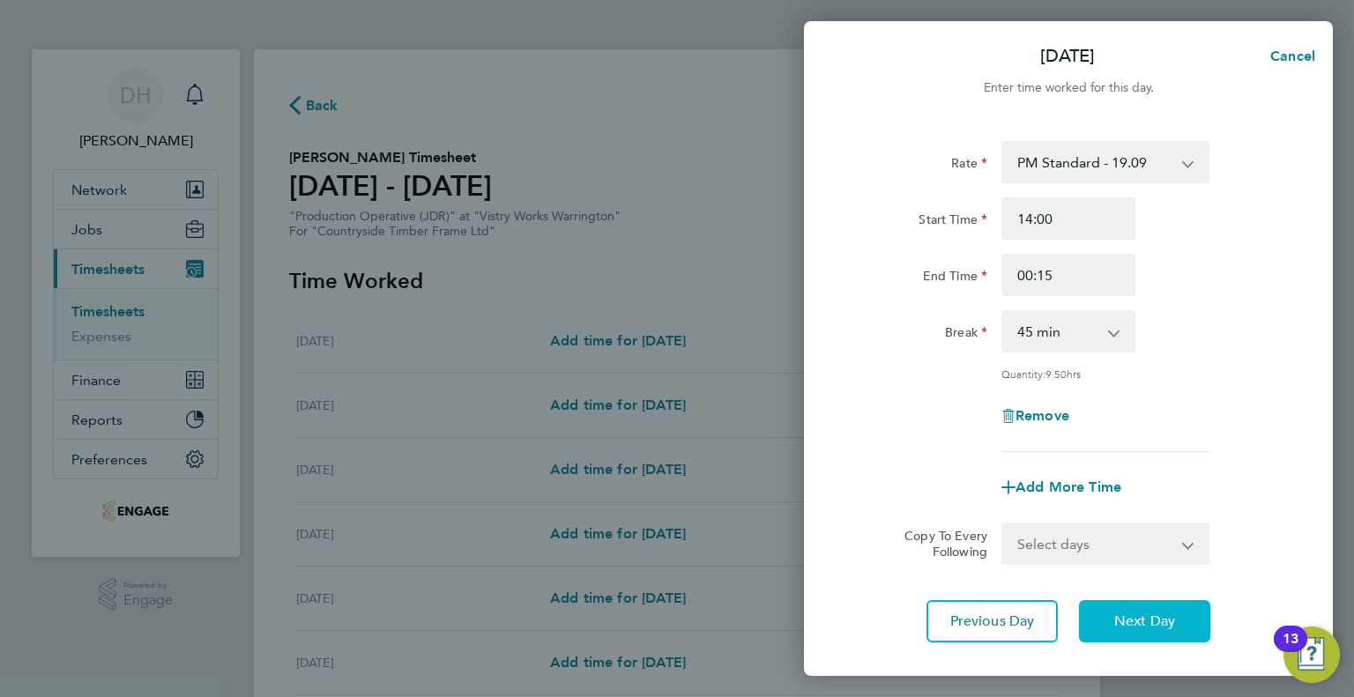
click at [1125, 613] on span "Next Day" at bounding box center [1144, 622] width 61 height 18
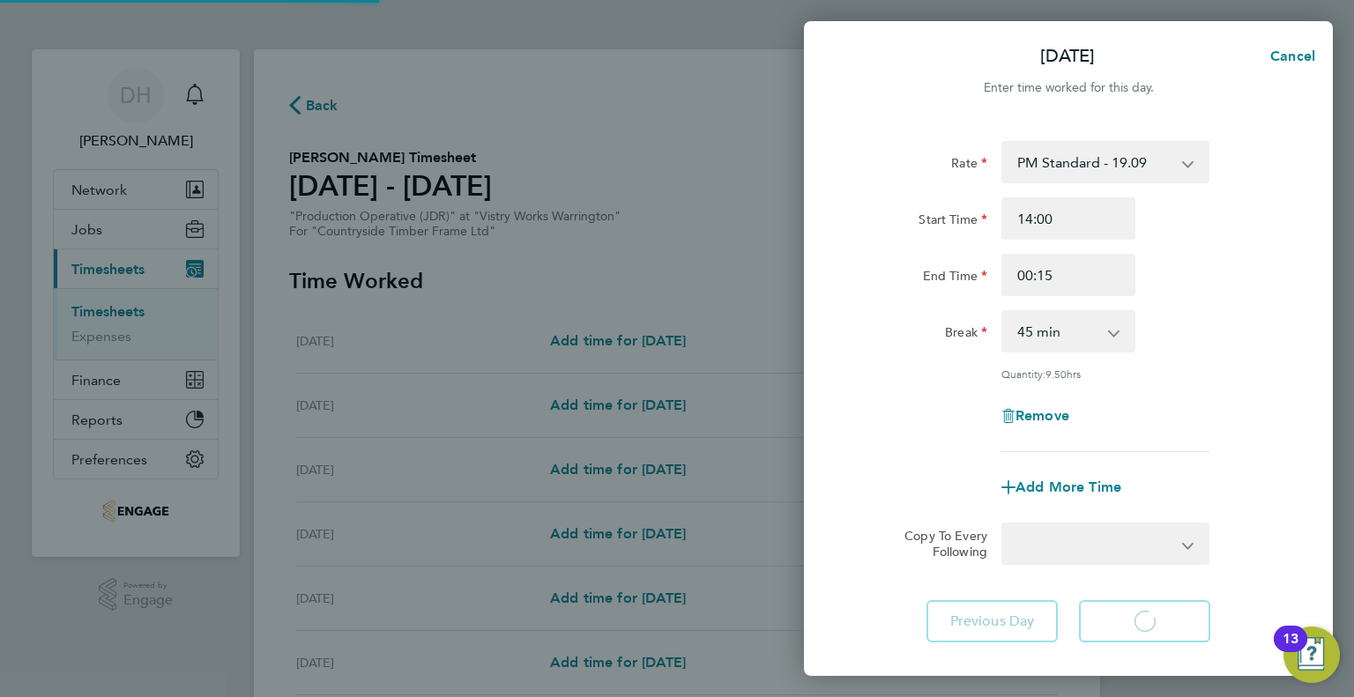
select select "15"
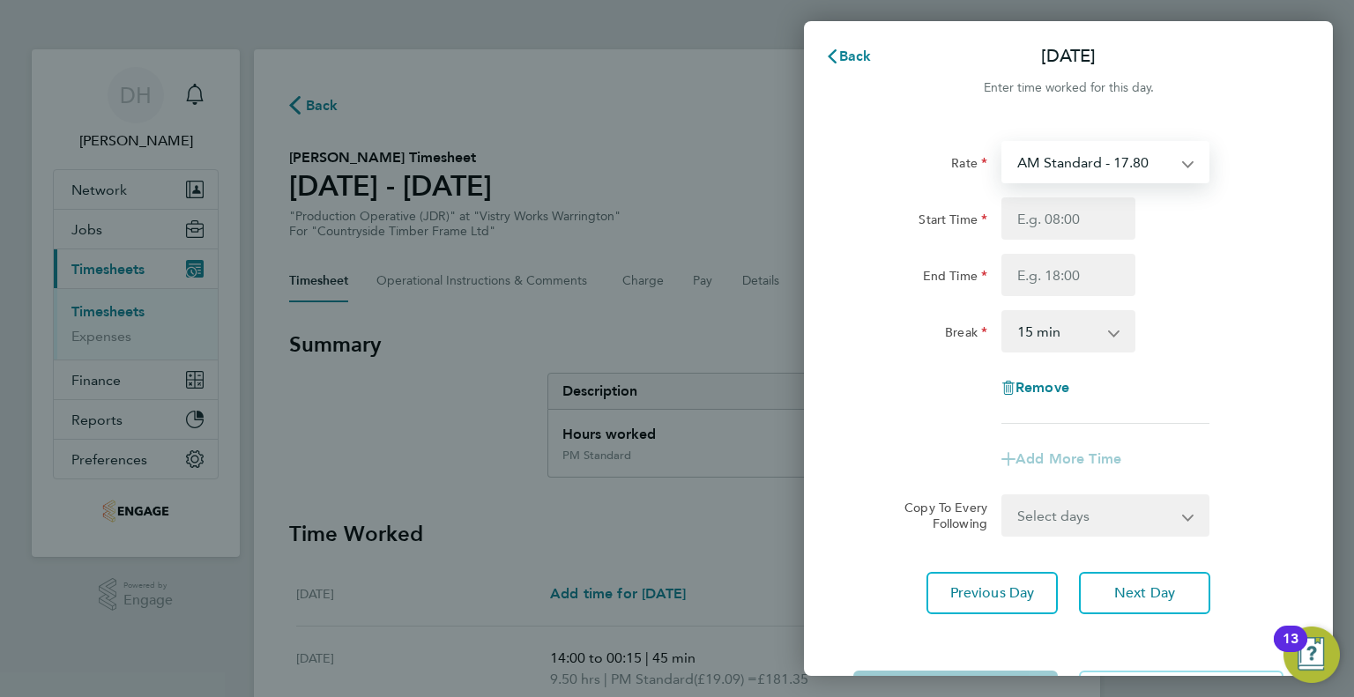
click at [1036, 172] on select "AM Standard - 17.80 BONUS - 13.50 PM OT1 - 28.64 AM OT1 - 26.70 PM Standard - 1…" at bounding box center [1094, 162] width 183 height 39
select select "15"
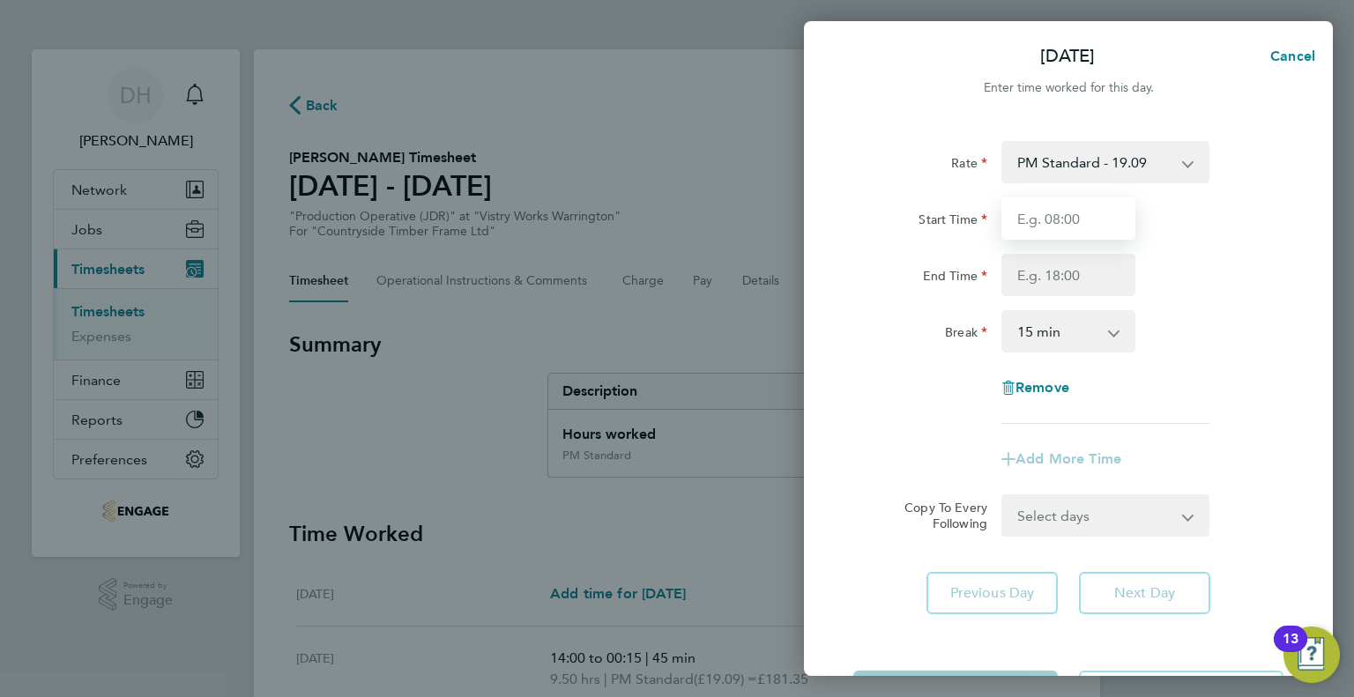
click at [1044, 217] on input "Start Time" at bounding box center [1068, 218] width 134 height 42
type input "14:00"
click at [1033, 277] on input "End Time" at bounding box center [1068, 275] width 134 height 42
type input "00:15"
click at [1023, 334] on select "0 min 15 min 30 min 45 min 60 min 75 min 90 min" at bounding box center [1057, 331] width 109 height 39
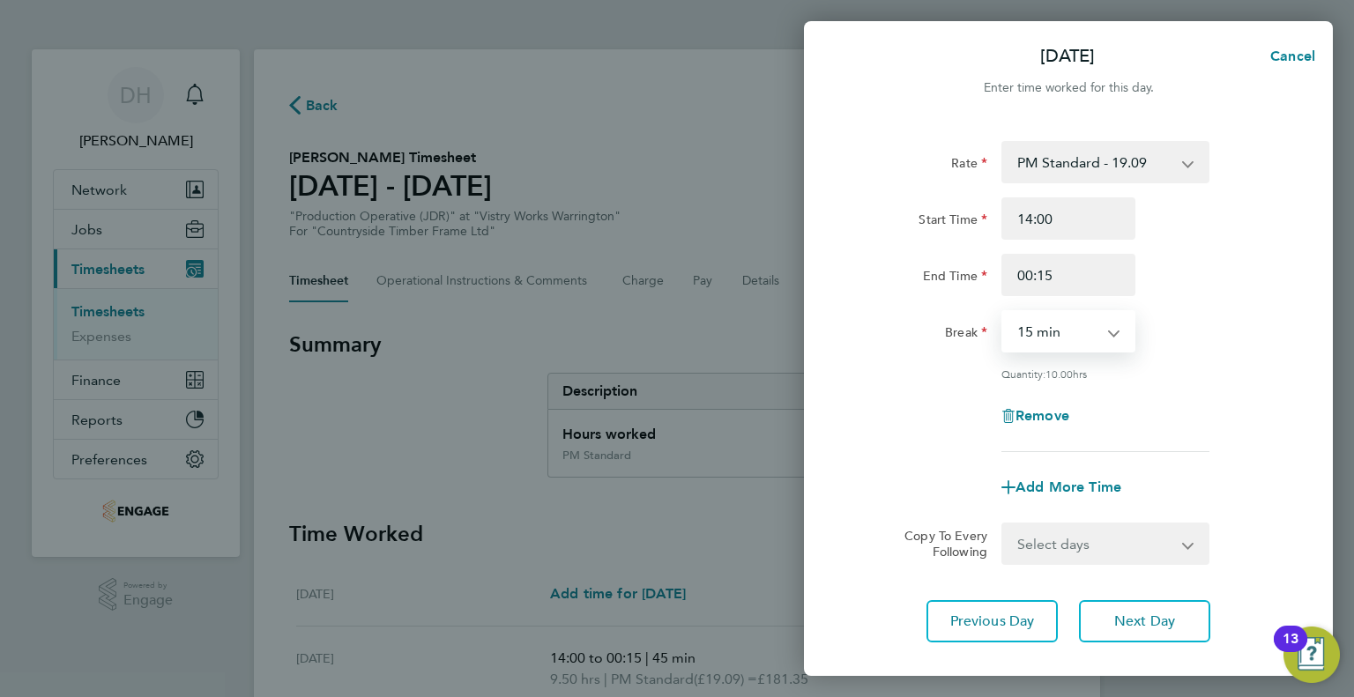
select select "45"
click at [1003, 312] on select "0 min 15 min 30 min 45 min 60 min 75 min 90 min" at bounding box center [1057, 331] width 109 height 39
click at [1128, 625] on span "Next Day" at bounding box center [1144, 622] width 61 height 18
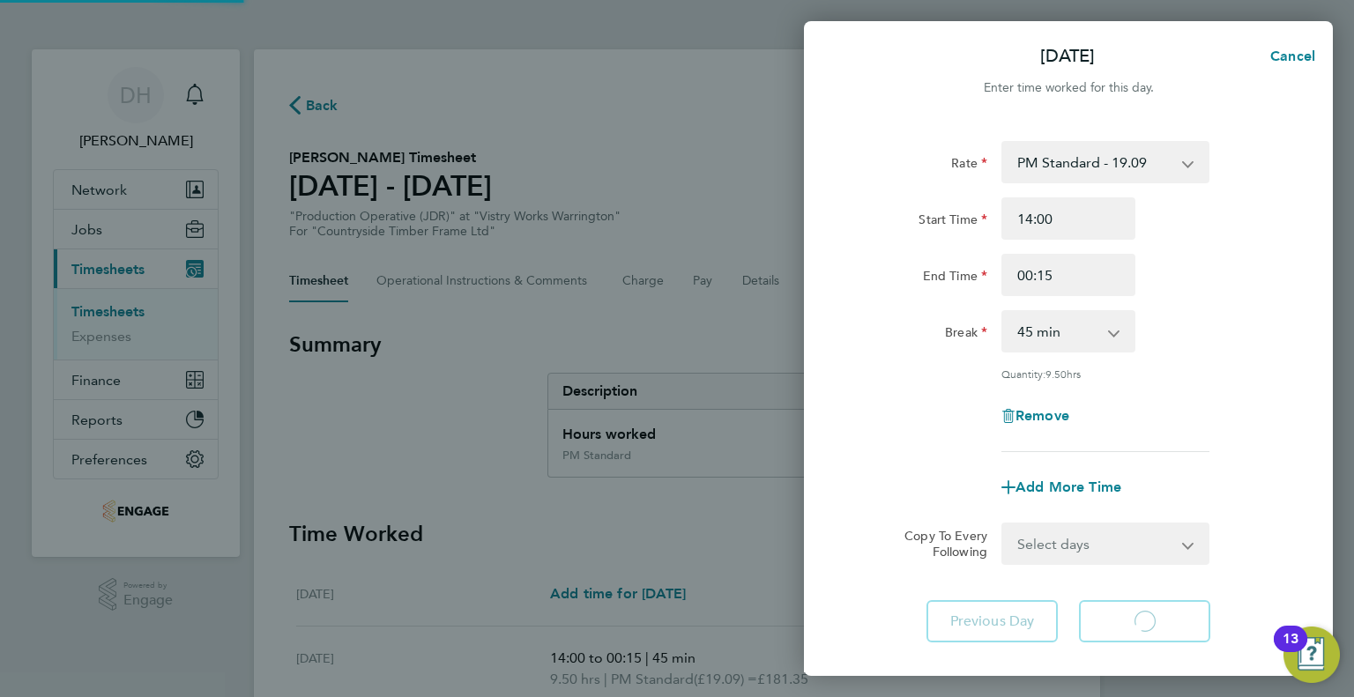
select select "15"
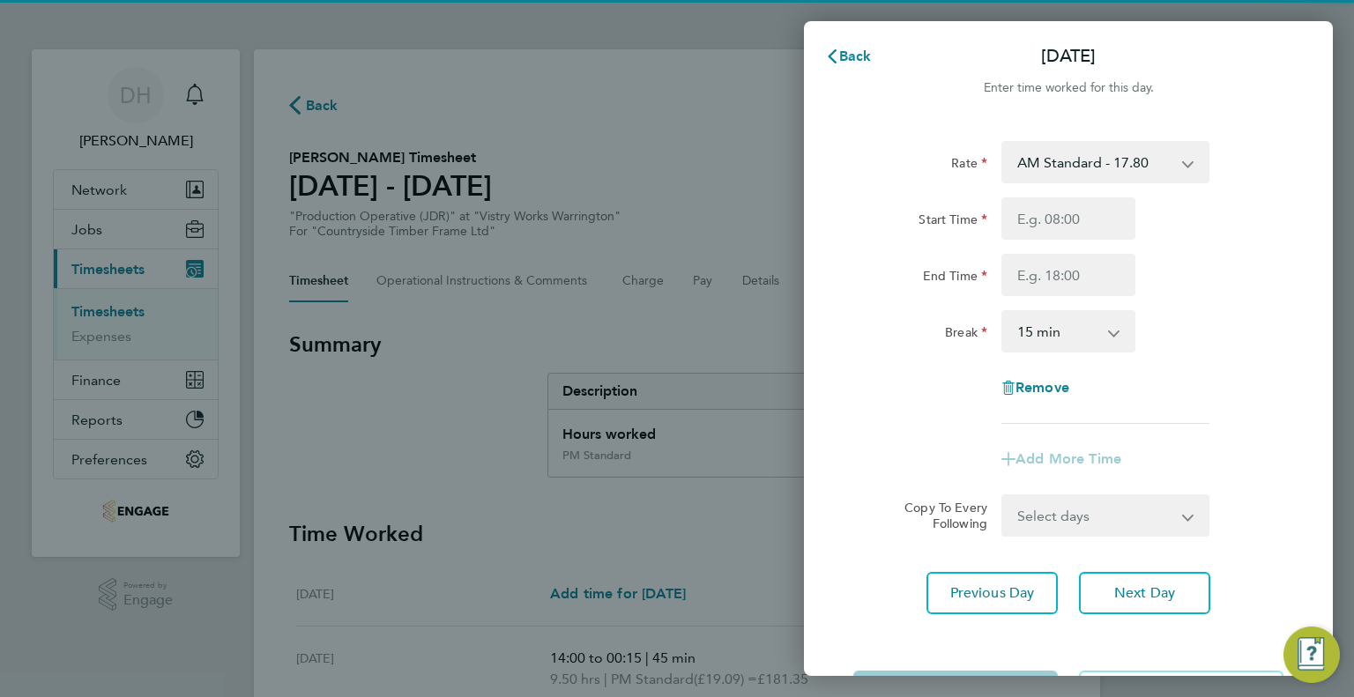
click at [1054, 174] on select "AM Standard - 17.80 BONUS - 13.50 PM OT1 - 28.64 AM OT1 - 26.70 PM Standard - 1…" at bounding box center [1094, 162] width 183 height 39
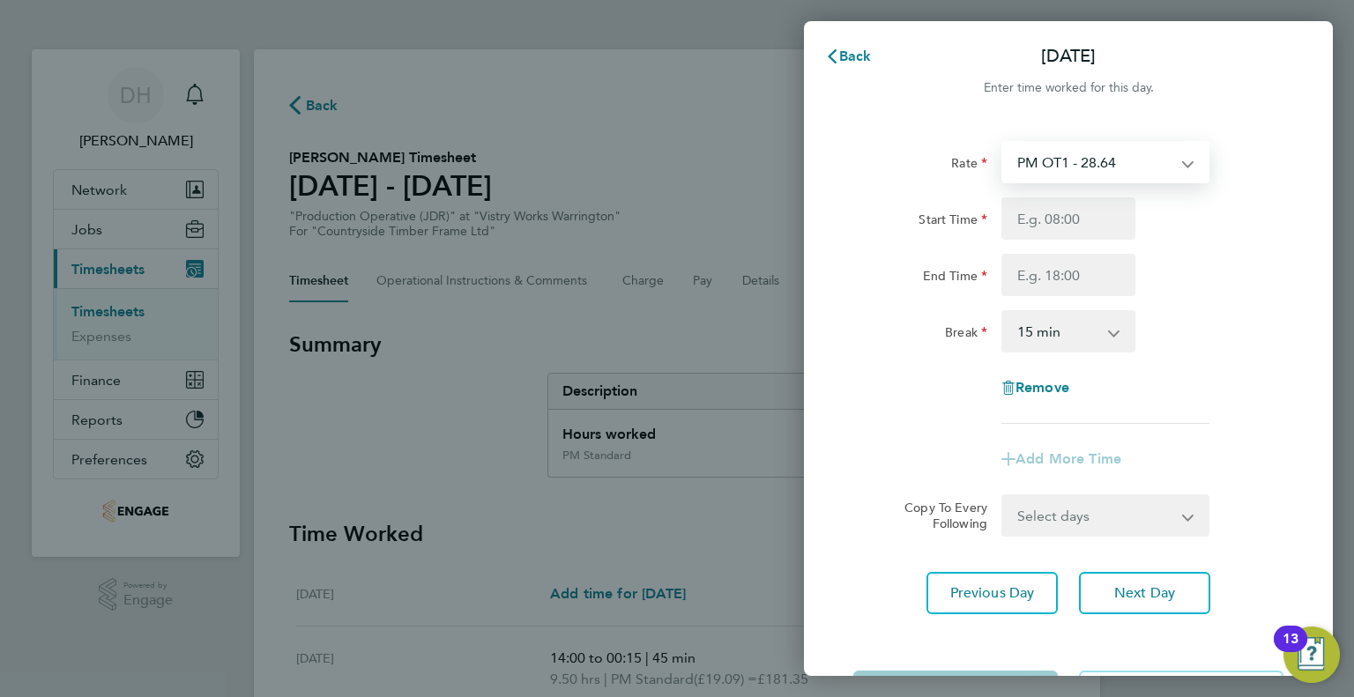
select select "15"
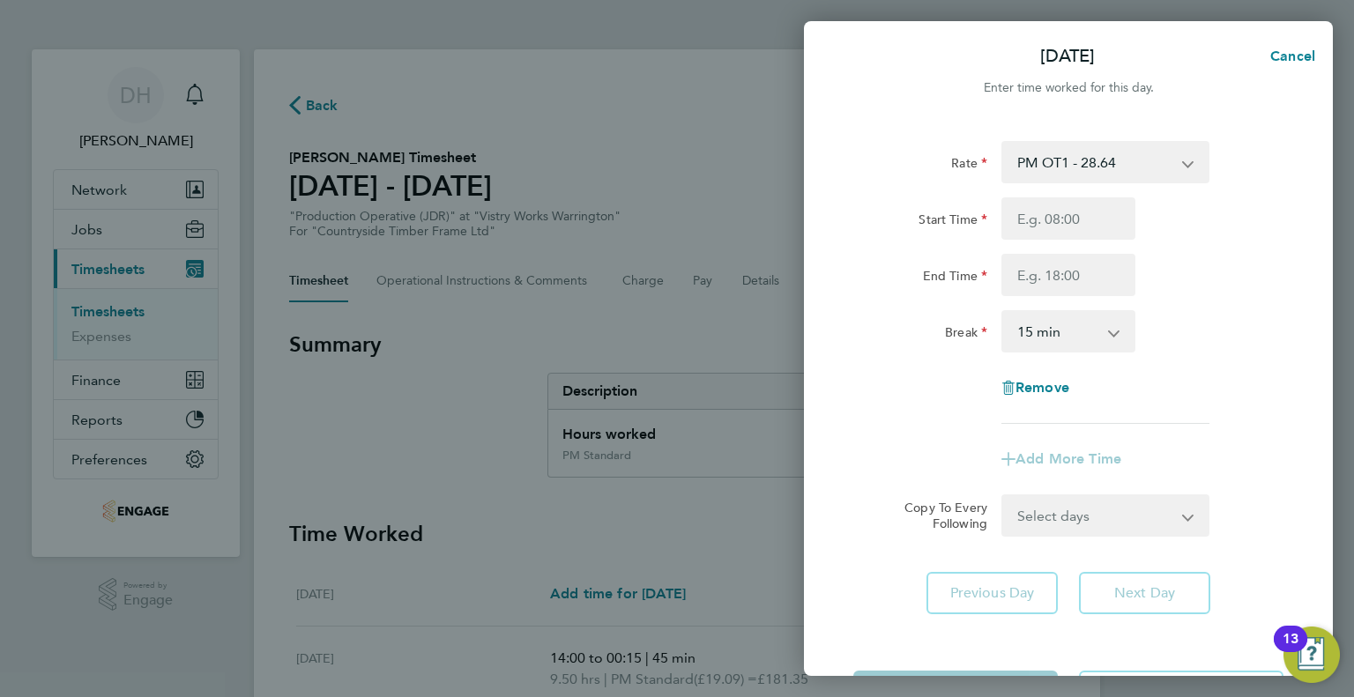
click at [1029, 176] on select "PM OT1 - 28.64 BONUS - 13.50 AM Standard - 17.80 AM OT1 - 26.70 PM Standard - 1…" at bounding box center [1094, 162] width 183 height 39
select select "15"
click at [1023, 220] on input "Start Time" at bounding box center [1068, 218] width 134 height 42
type input "14:00"
click at [1023, 264] on input "End Time" at bounding box center [1068, 275] width 134 height 42
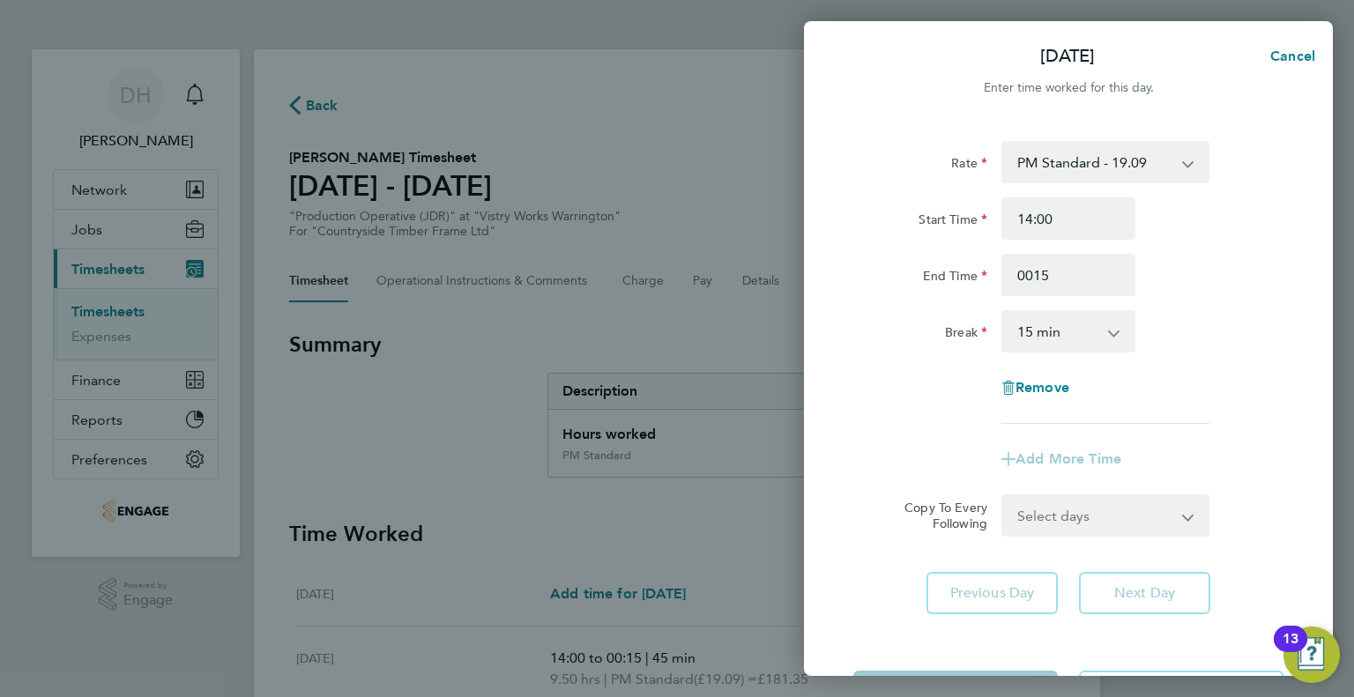
type input "00:15"
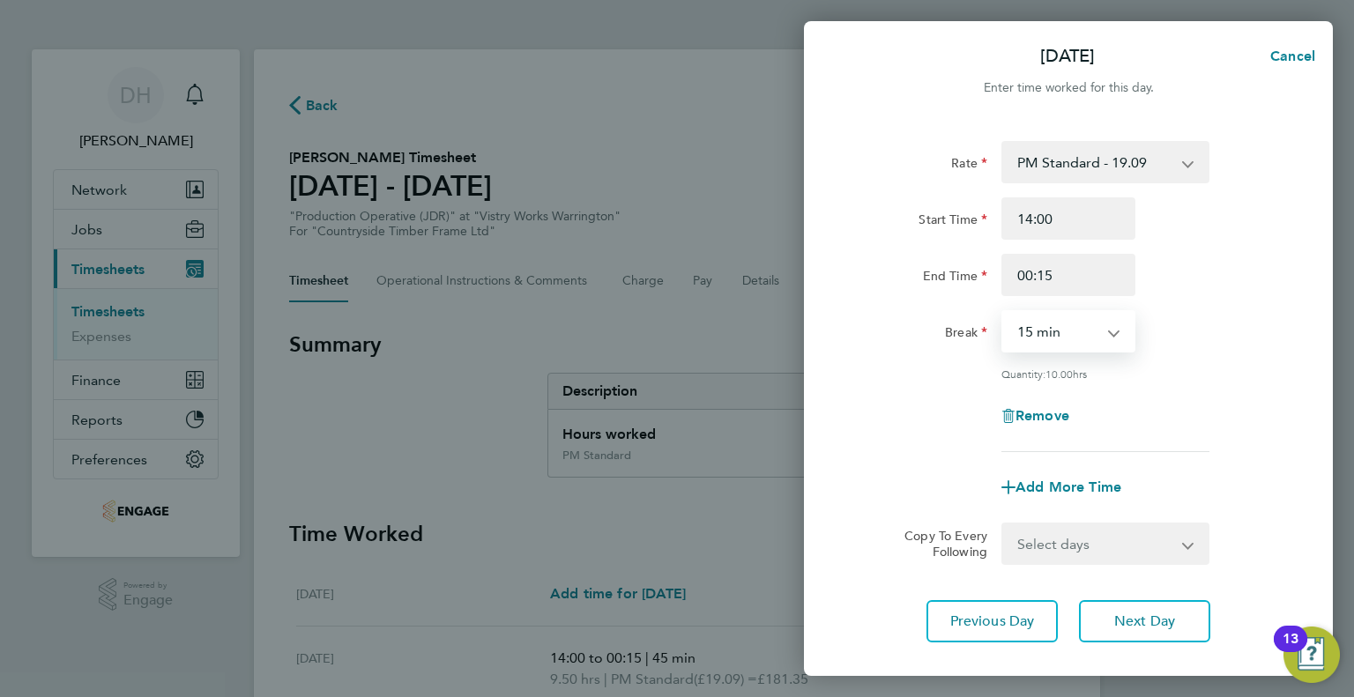
drag, startPoint x: 1024, startPoint y: 323, endPoint x: 1033, endPoint y: 347, distance: 26.2
click at [1024, 323] on select "0 min 15 min 30 min 45 min 60 min 75 min 90 min" at bounding box center [1057, 331] width 109 height 39
select select "45"
click at [1003, 312] on select "0 min 15 min 30 min 45 min 60 min 75 min 90 min" at bounding box center [1057, 331] width 109 height 39
click at [1135, 628] on button "Next Day" at bounding box center [1144, 621] width 131 height 42
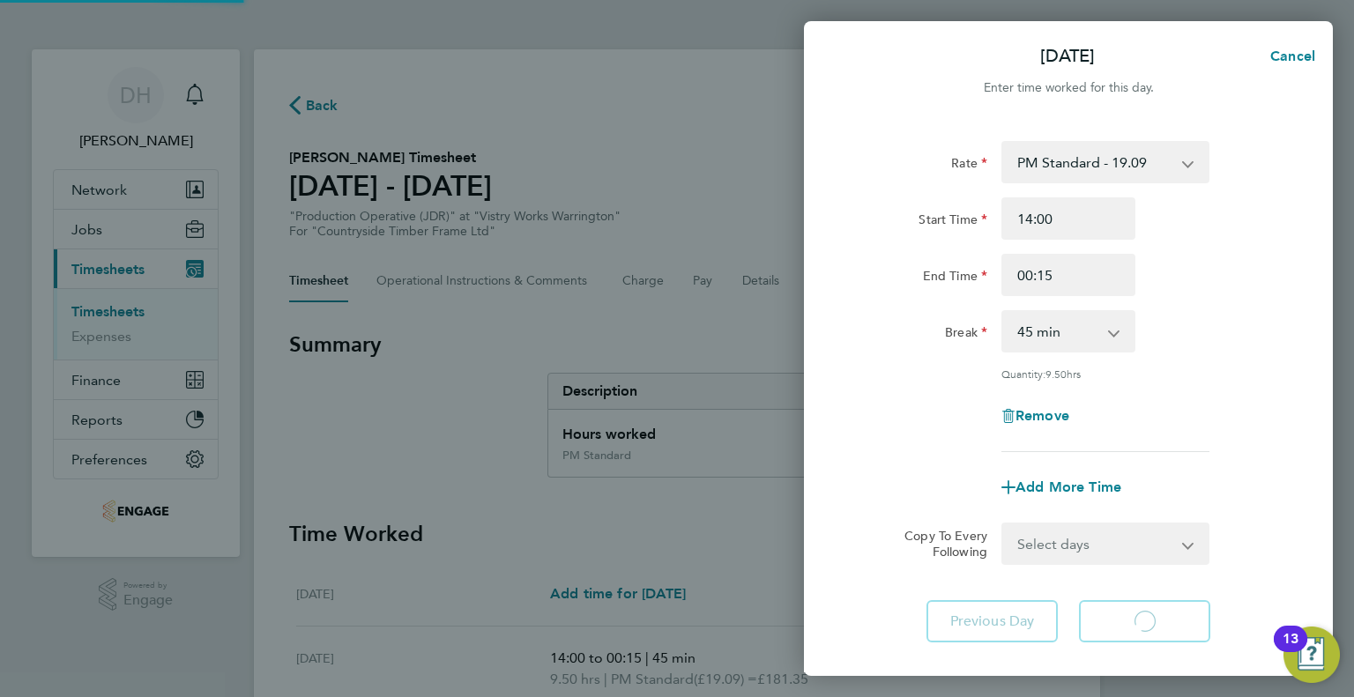
select select "15"
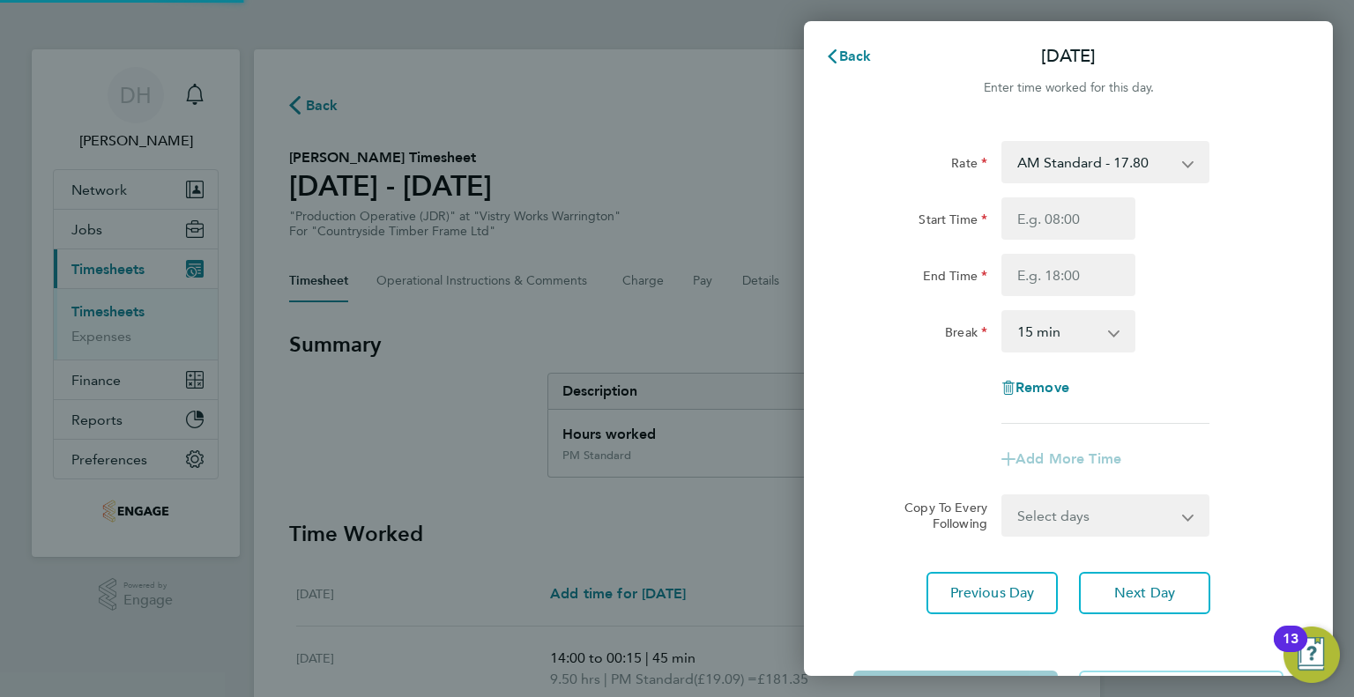
click at [1057, 172] on select "AM Standard - 17.80 BONUS - 13.50 PM OT1 - 28.64 AM OT1 - 26.70 PM Standard - 1…" at bounding box center [1094, 162] width 183 height 39
select select "15"
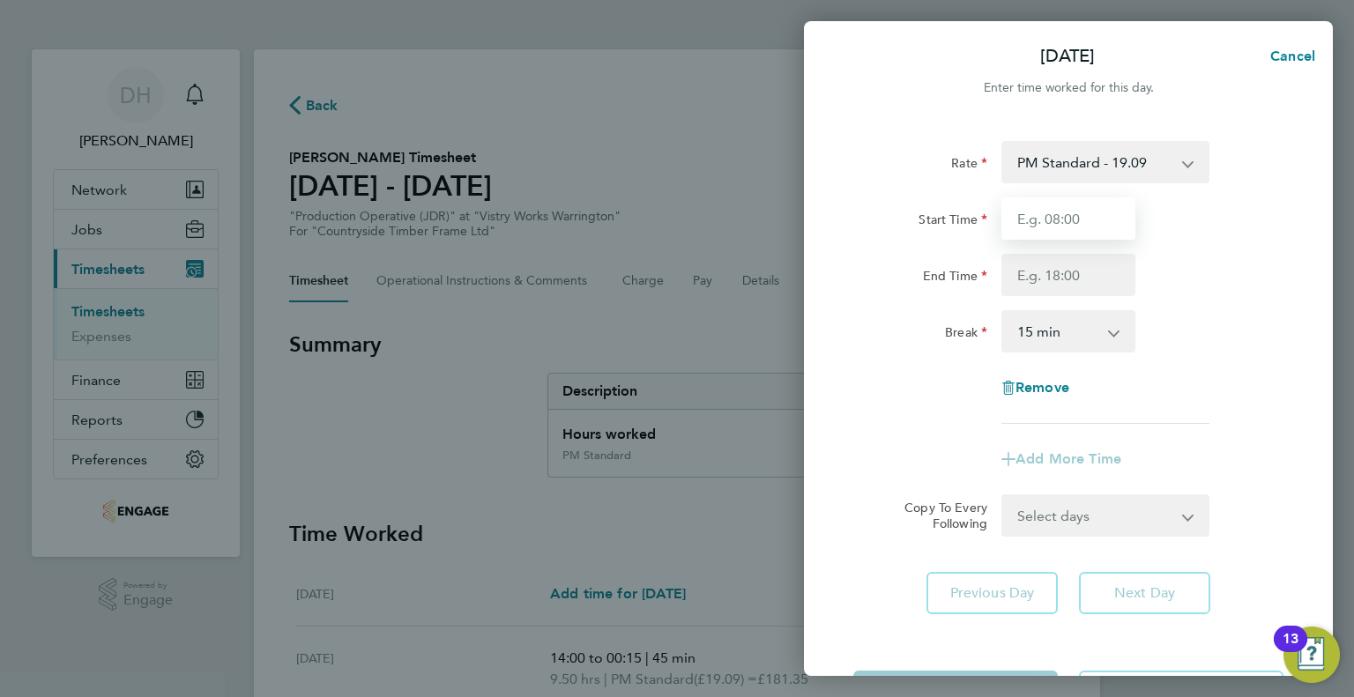
drag, startPoint x: 1058, startPoint y: 177, endPoint x: 1029, endPoint y: 227, distance: 57.6
click at [1029, 227] on input "Start Time" at bounding box center [1068, 218] width 134 height 42
type input "14:00"
click at [1017, 274] on input "End Time" at bounding box center [1068, 275] width 134 height 42
type input "00:00"
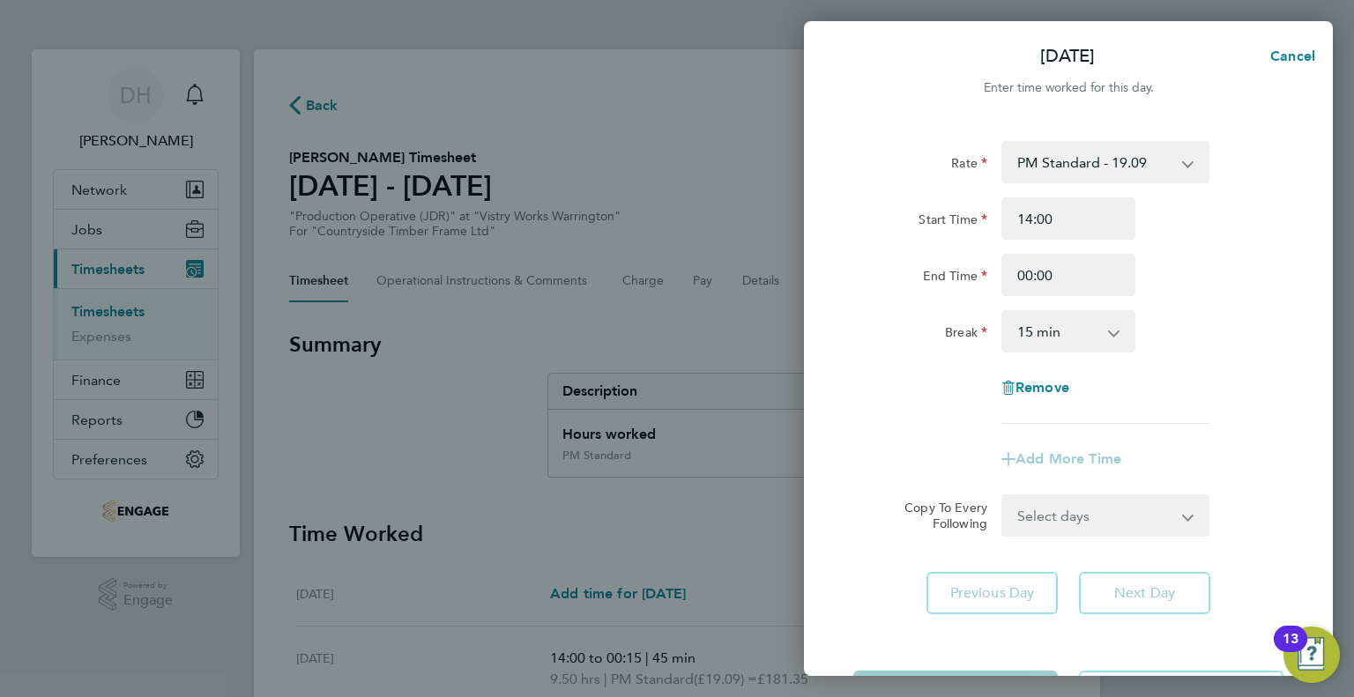
click at [1017, 316] on select "0 min 15 min 30 min 45 min 60 min 75 min 90 min" at bounding box center [1057, 331] width 109 height 39
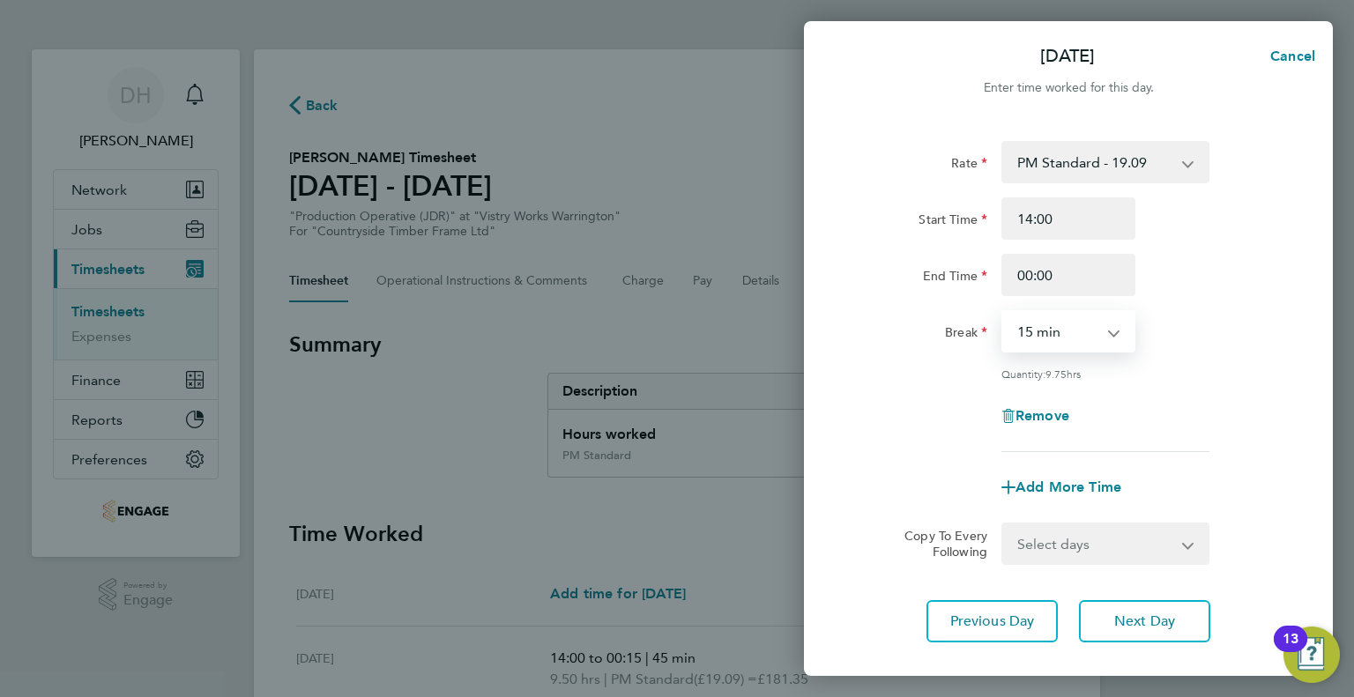
select select "60"
click at [1003, 312] on select "0 min 15 min 30 min 45 min 60 min 75 min 90 min" at bounding box center [1057, 331] width 109 height 39
click at [1120, 619] on span "Next Day" at bounding box center [1144, 622] width 61 height 18
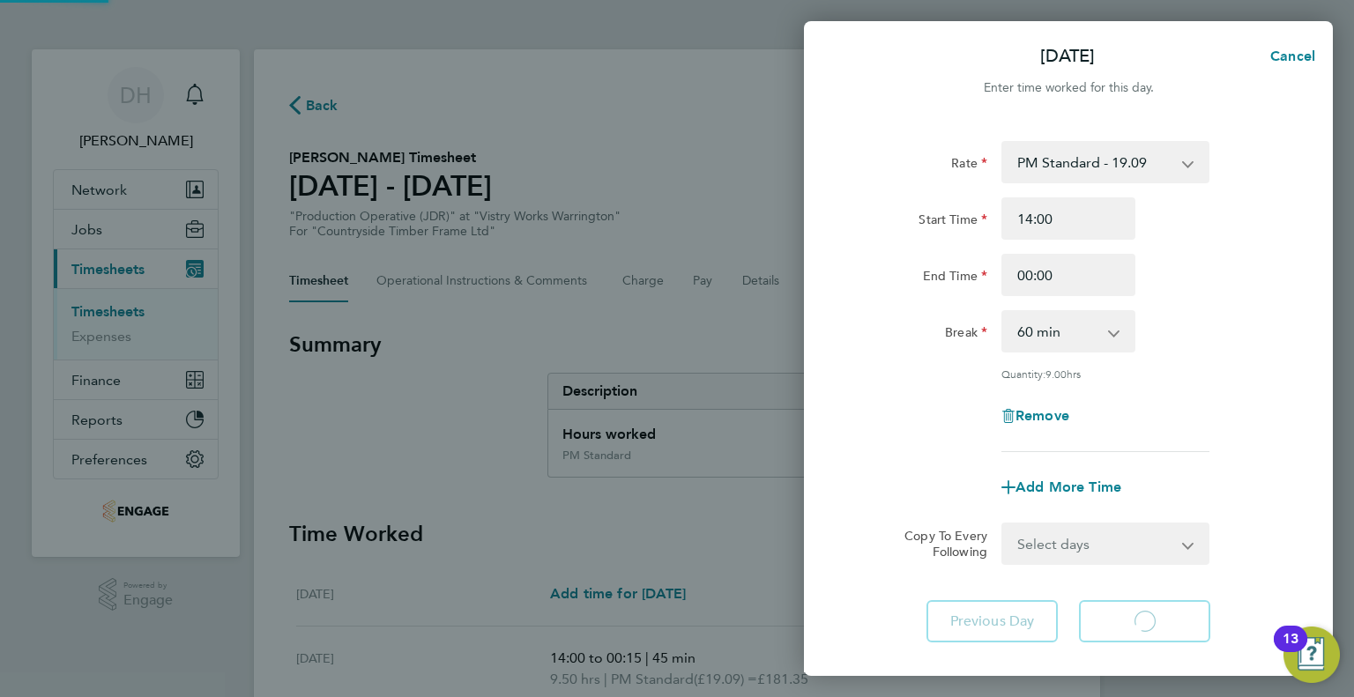
select select "15"
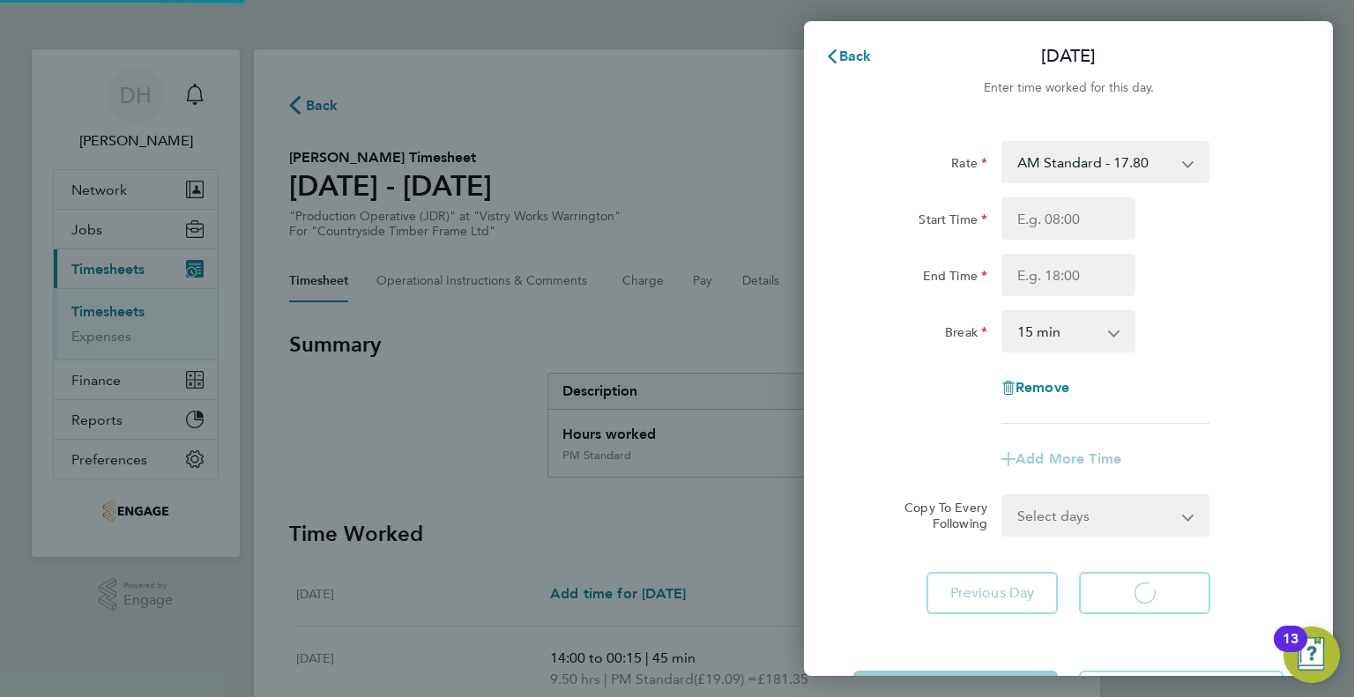
select select "15"
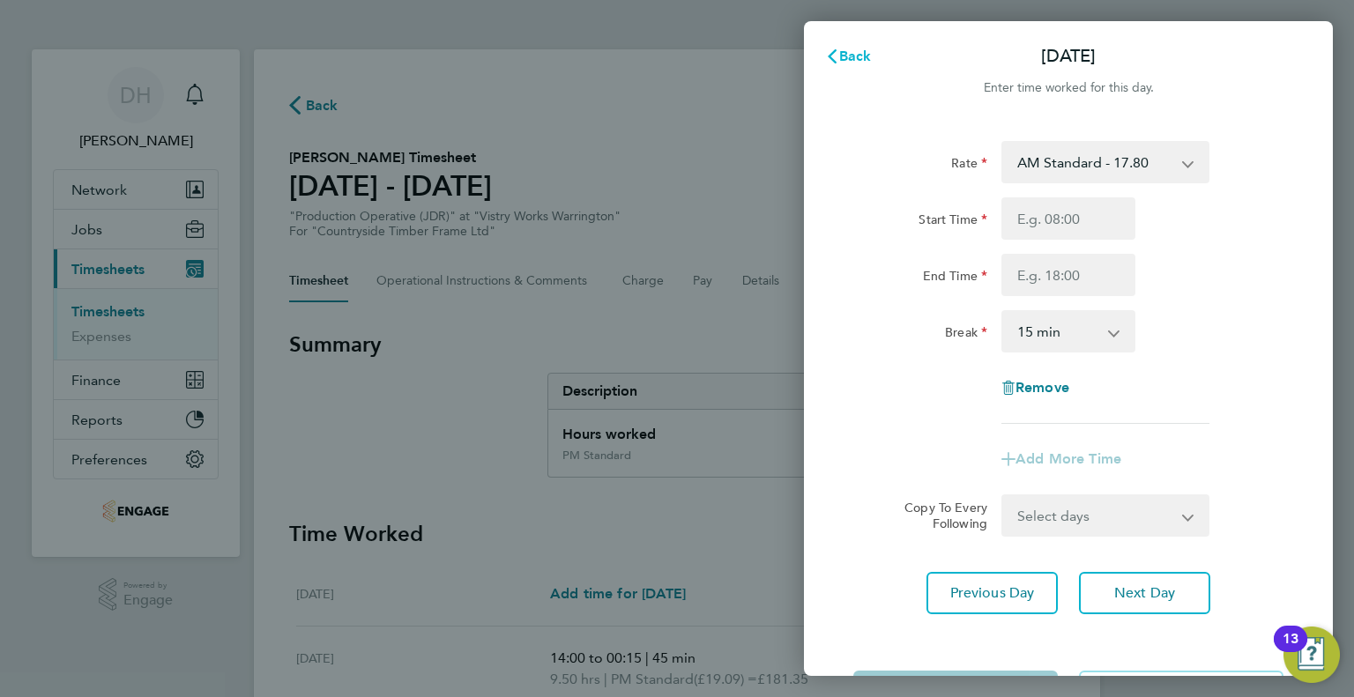
click at [845, 53] on span "Back" at bounding box center [855, 56] width 33 height 17
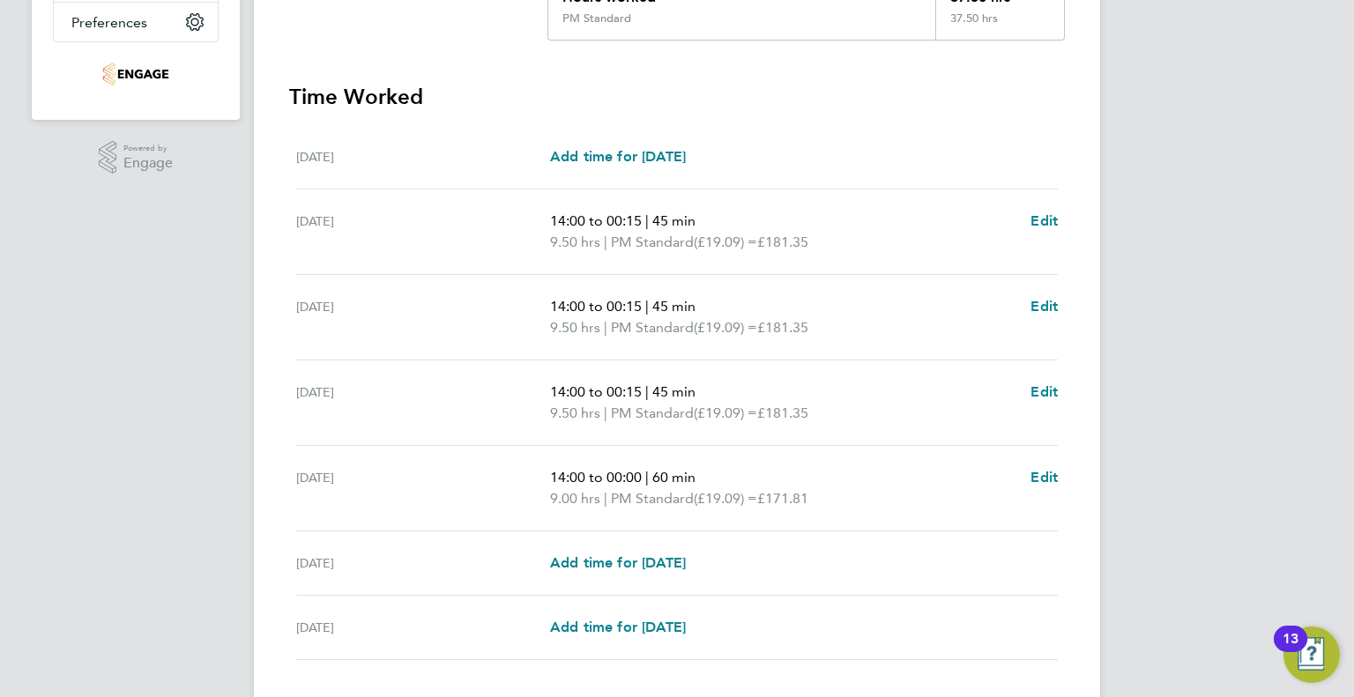
scroll to position [553, 0]
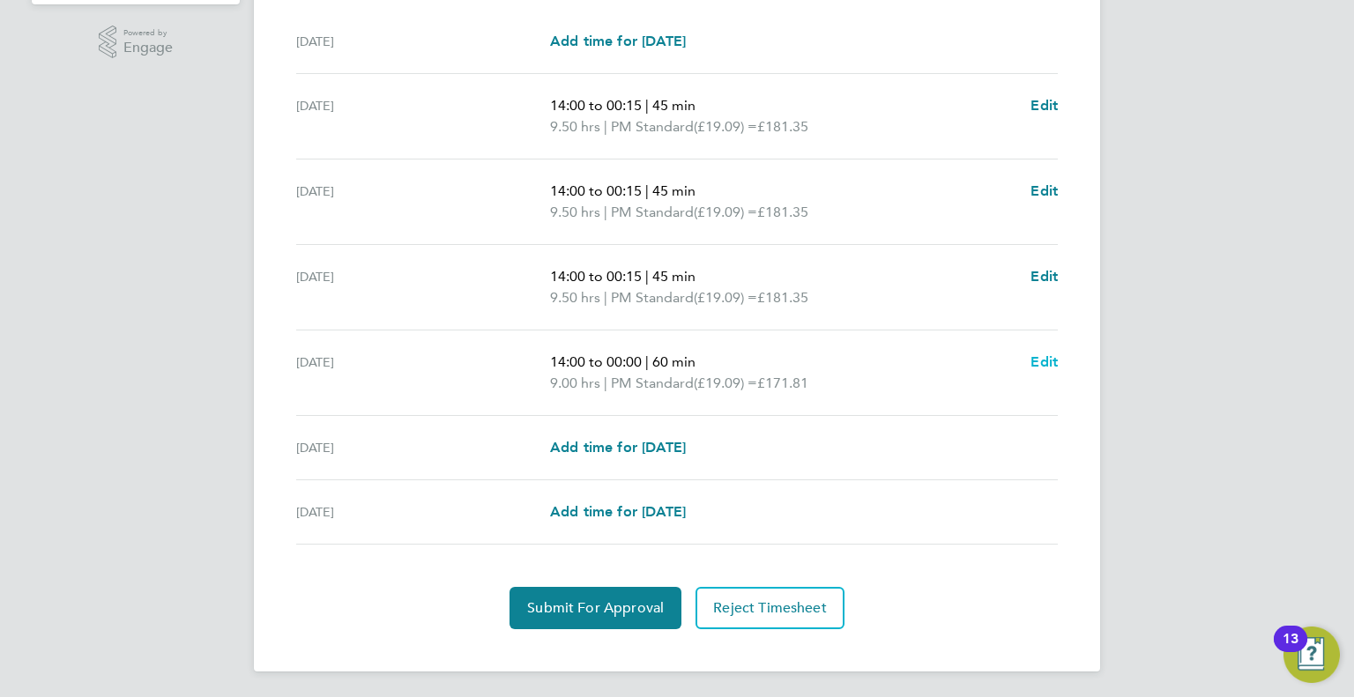
click at [1040, 356] on span "Edit" at bounding box center [1043, 361] width 27 height 17
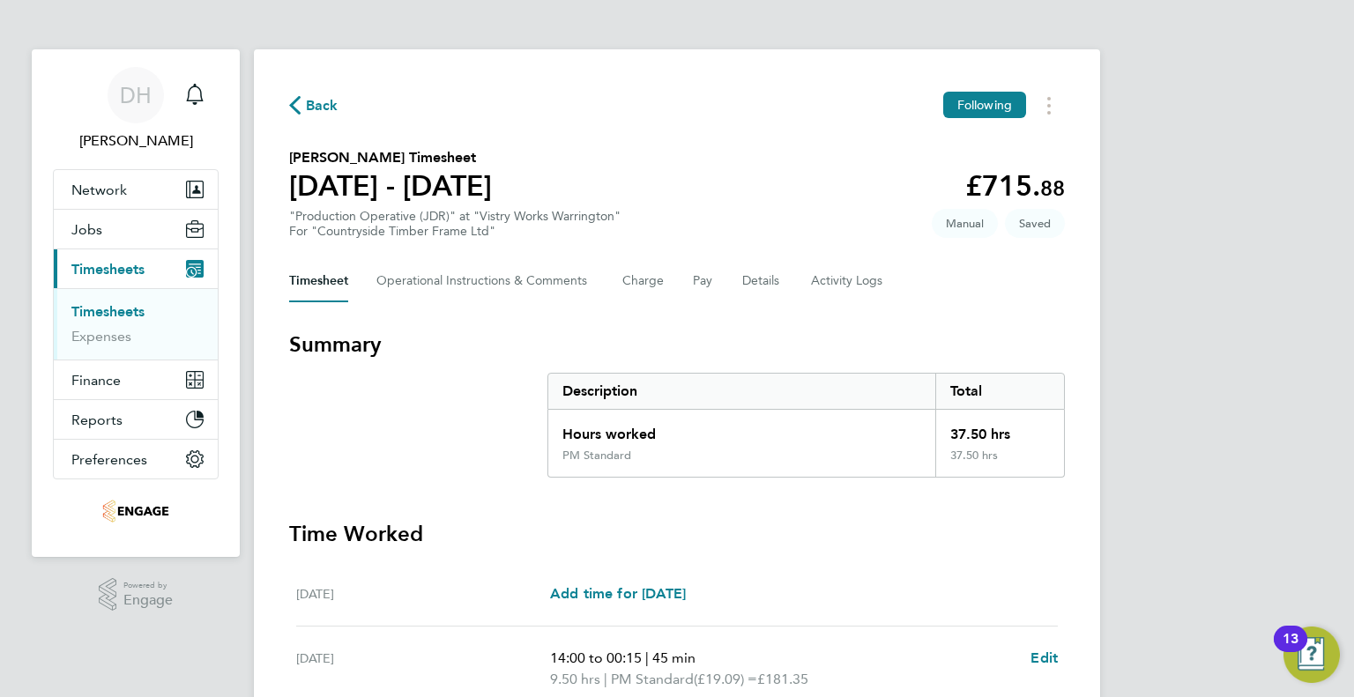
select select "60"
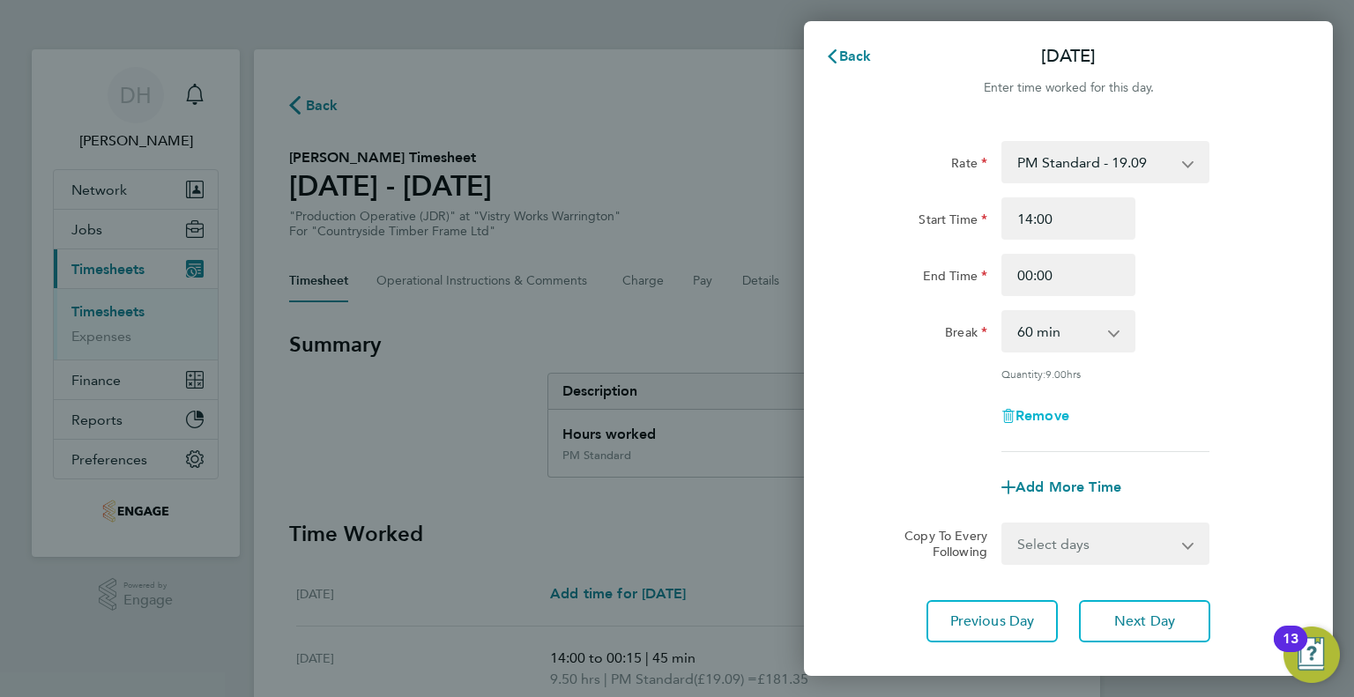
click at [1052, 412] on span "Remove" at bounding box center [1042, 415] width 54 height 17
select select "null"
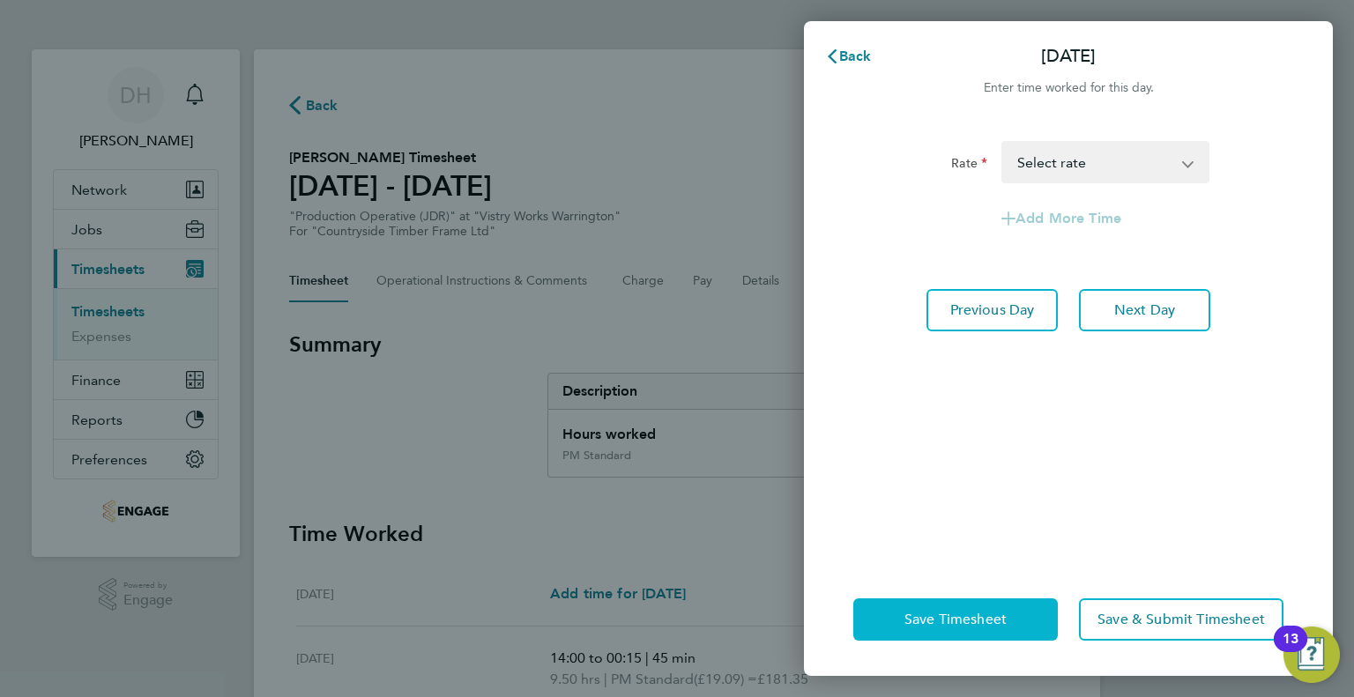
click at [917, 626] on span "Save Timesheet" at bounding box center [955, 620] width 102 height 18
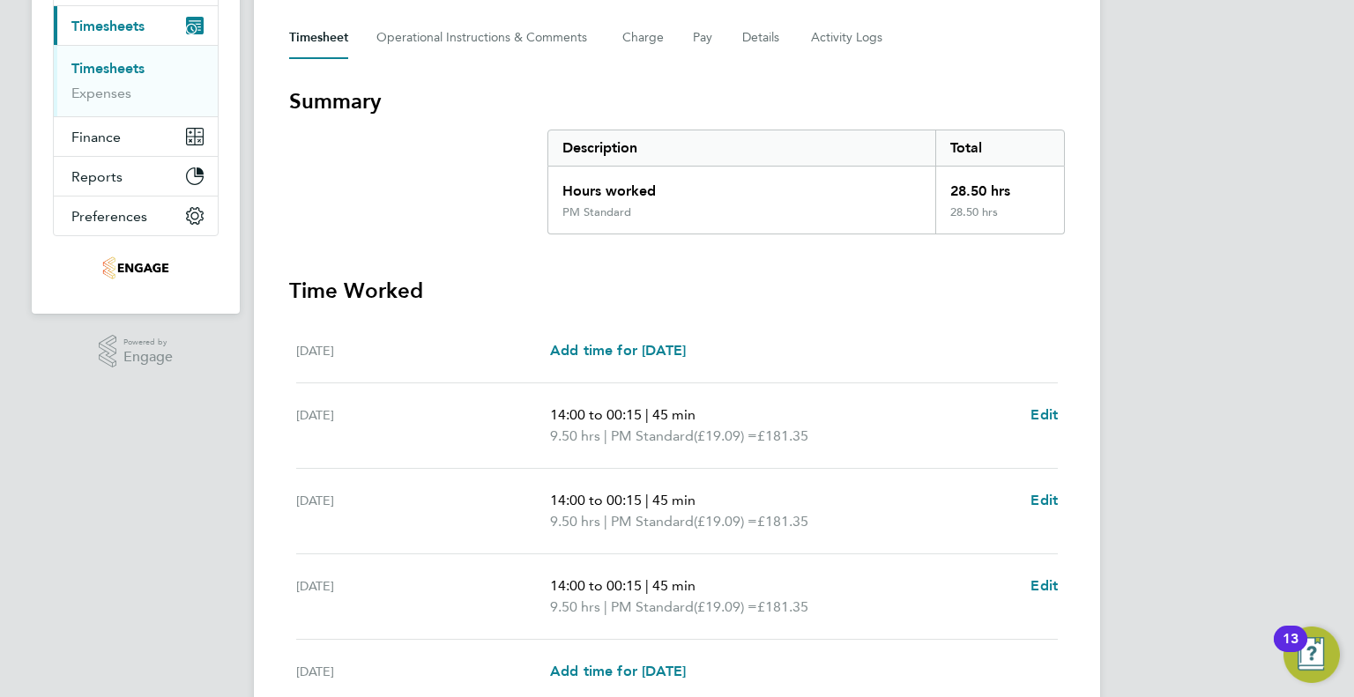
scroll to position [443, 0]
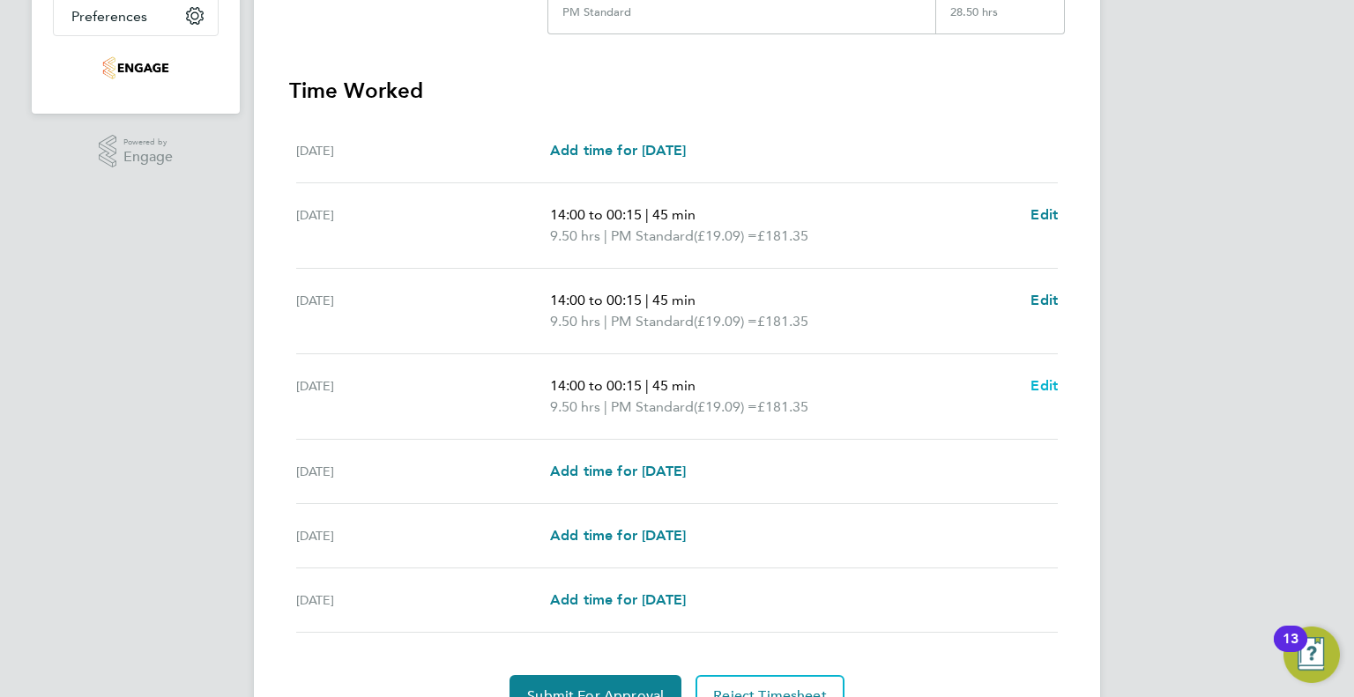
click at [1044, 383] on span "Edit" at bounding box center [1043, 385] width 27 height 17
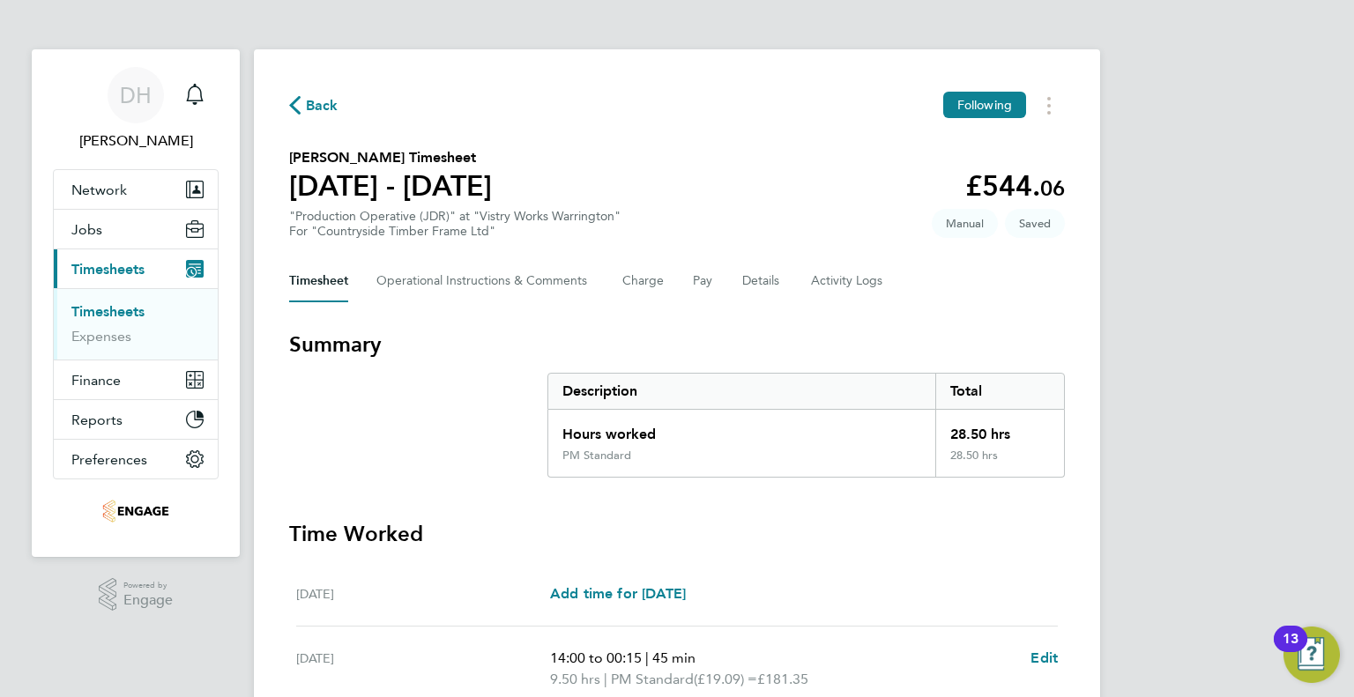
select select "45"
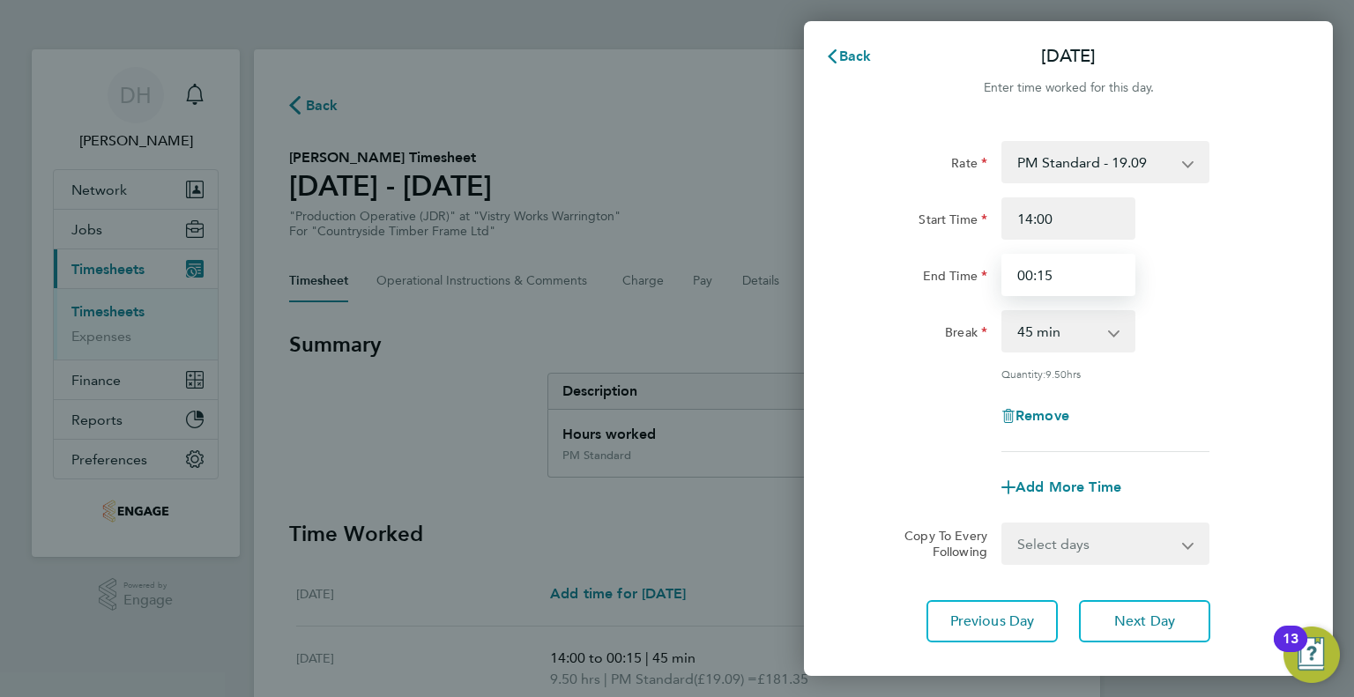
drag, startPoint x: 1047, startPoint y: 264, endPoint x: 944, endPoint y: 264, distance: 103.1
click at [944, 264] on div "End Time 00:15" at bounding box center [1068, 275] width 444 height 42
type input "00:00"
click at [1015, 338] on select "0 min 15 min 30 min 45 min 60 min 75 min 90 min" at bounding box center [1057, 331] width 109 height 39
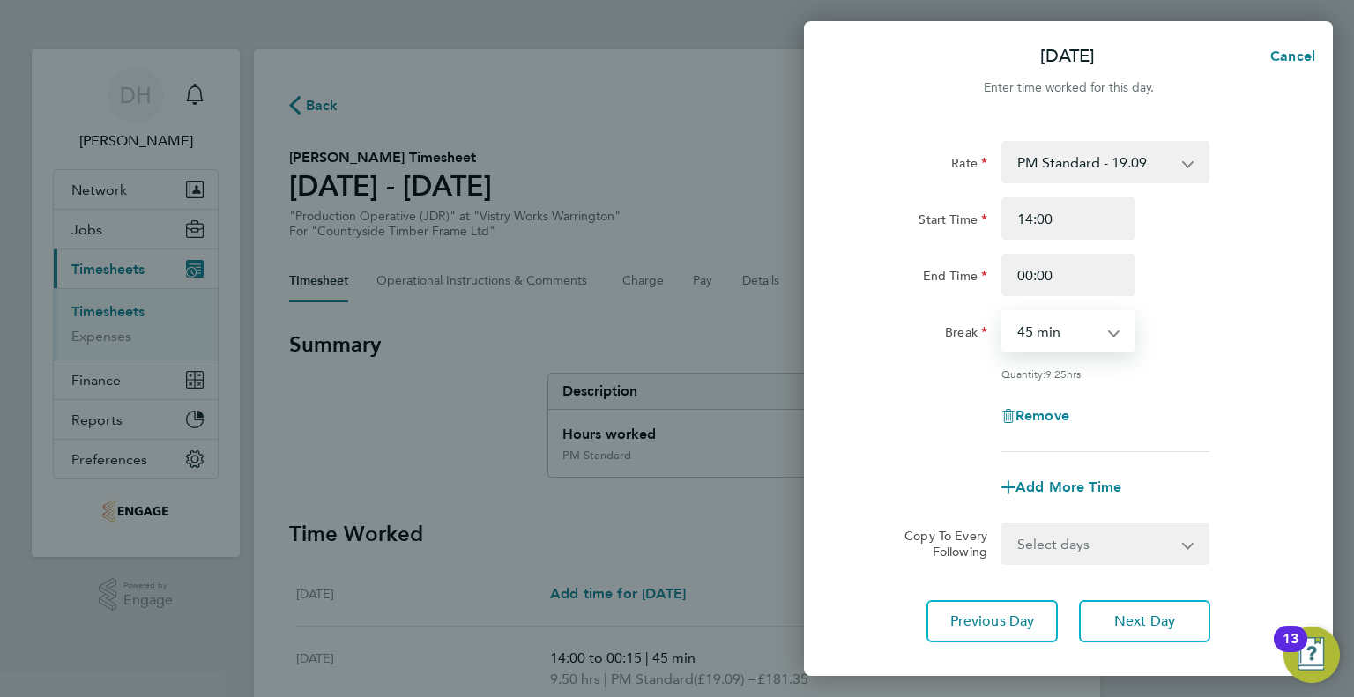
select select "60"
click at [1003, 312] on select "0 min 15 min 30 min 45 min 60 min 75 min 90 min" at bounding box center [1057, 331] width 109 height 39
click at [1127, 602] on button "Next Day" at bounding box center [1144, 621] width 131 height 42
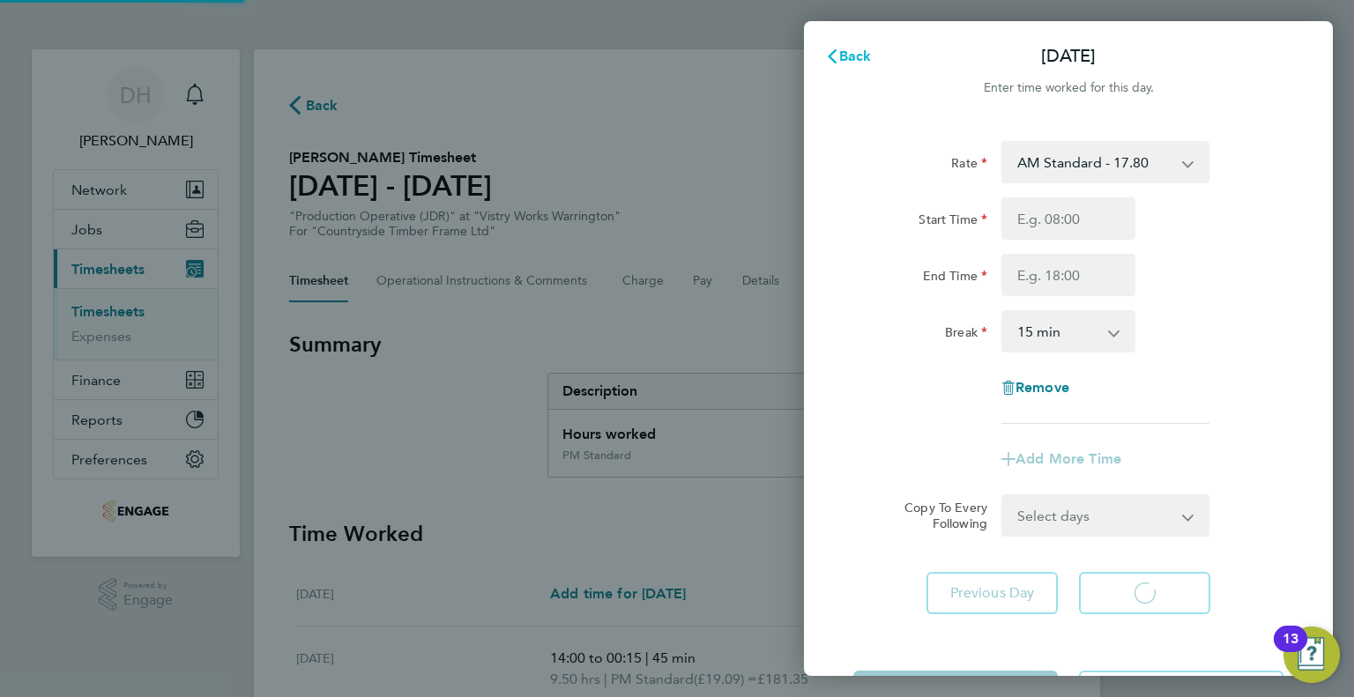
select select "15"
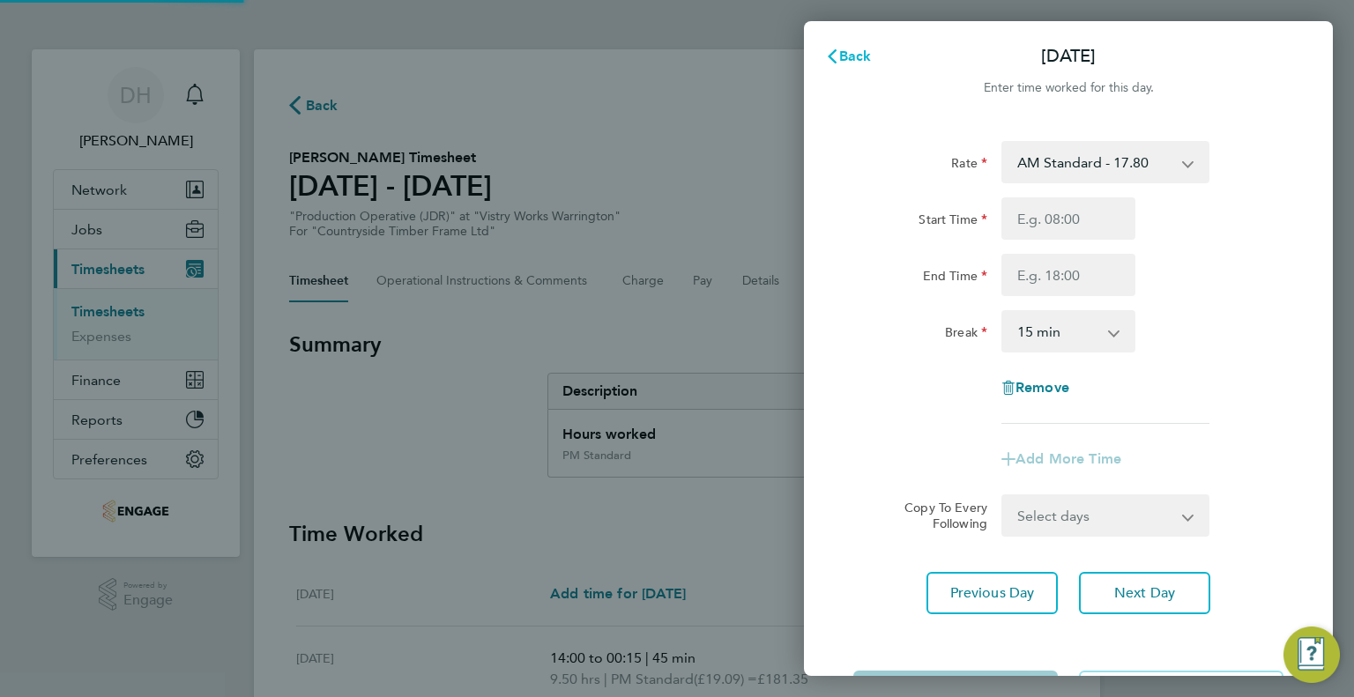
click at [852, 47] on button "Back" at bounding box center [848, 56] width 82 height 35
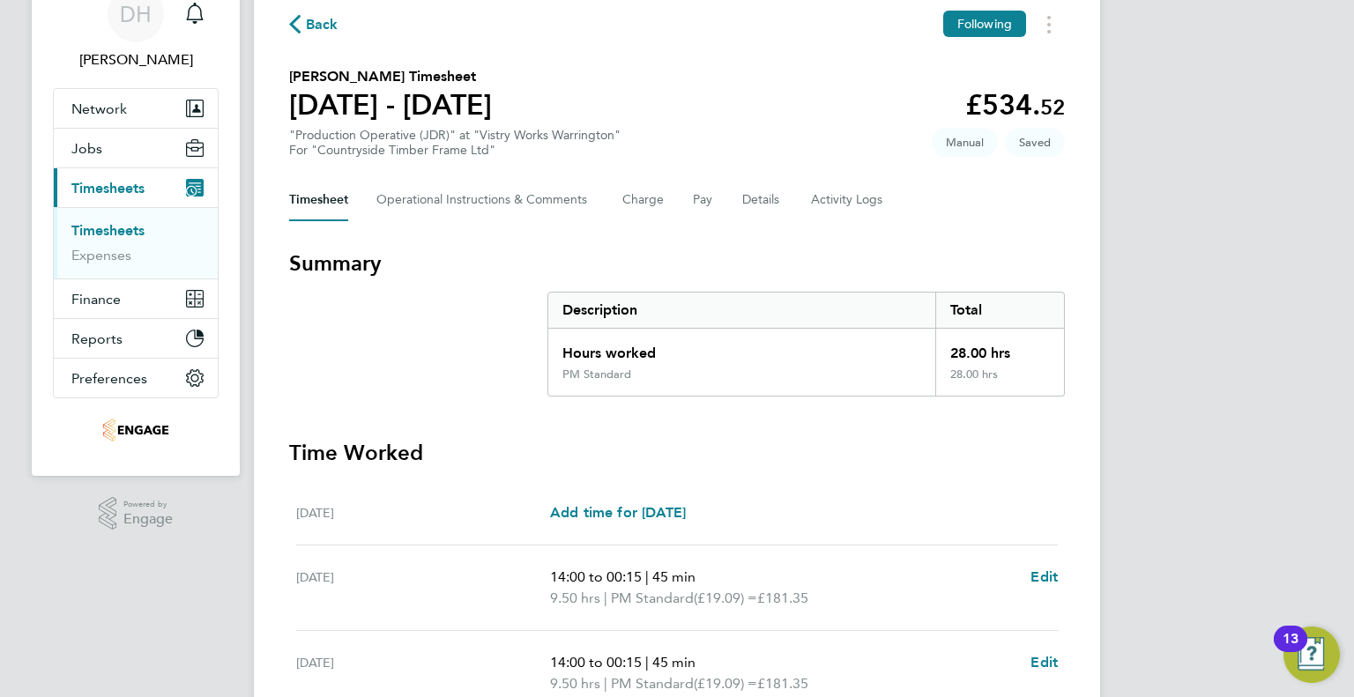
scroll to position [176, 0]
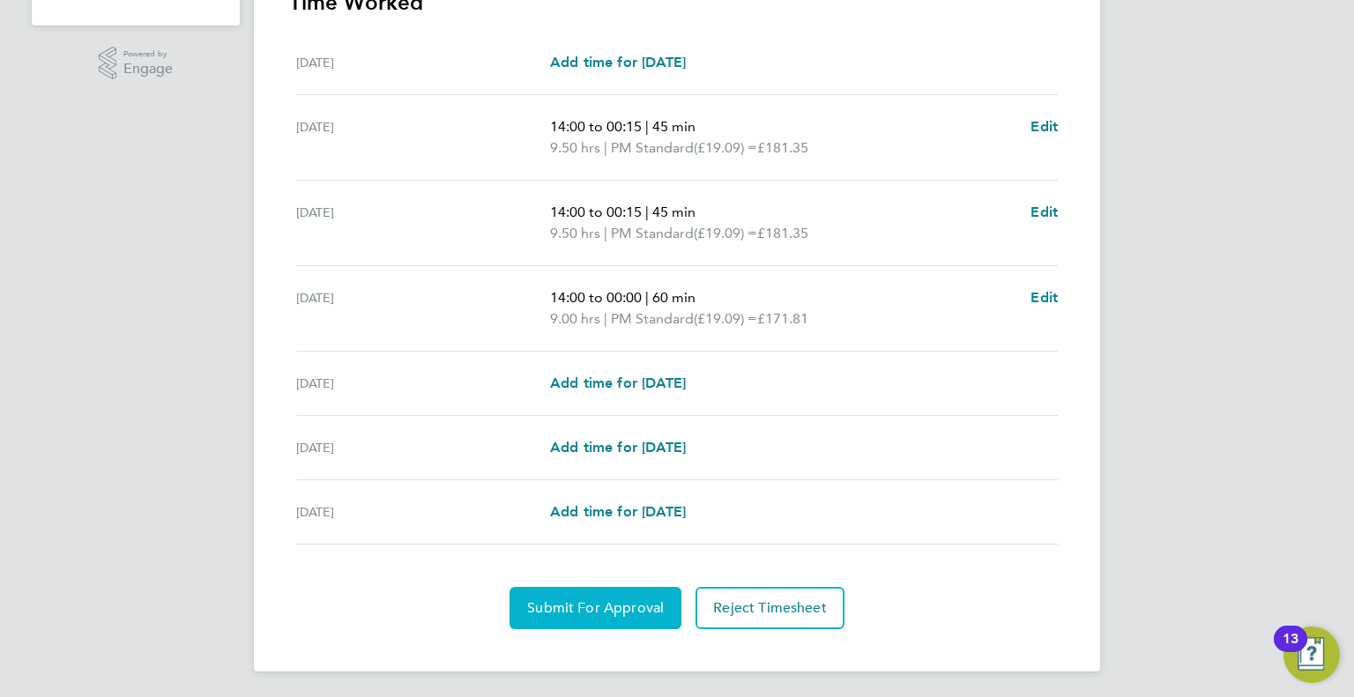
click at [578, 599] on span "Submit For Approval" at bounding box center [595, 608] width 137 height 18
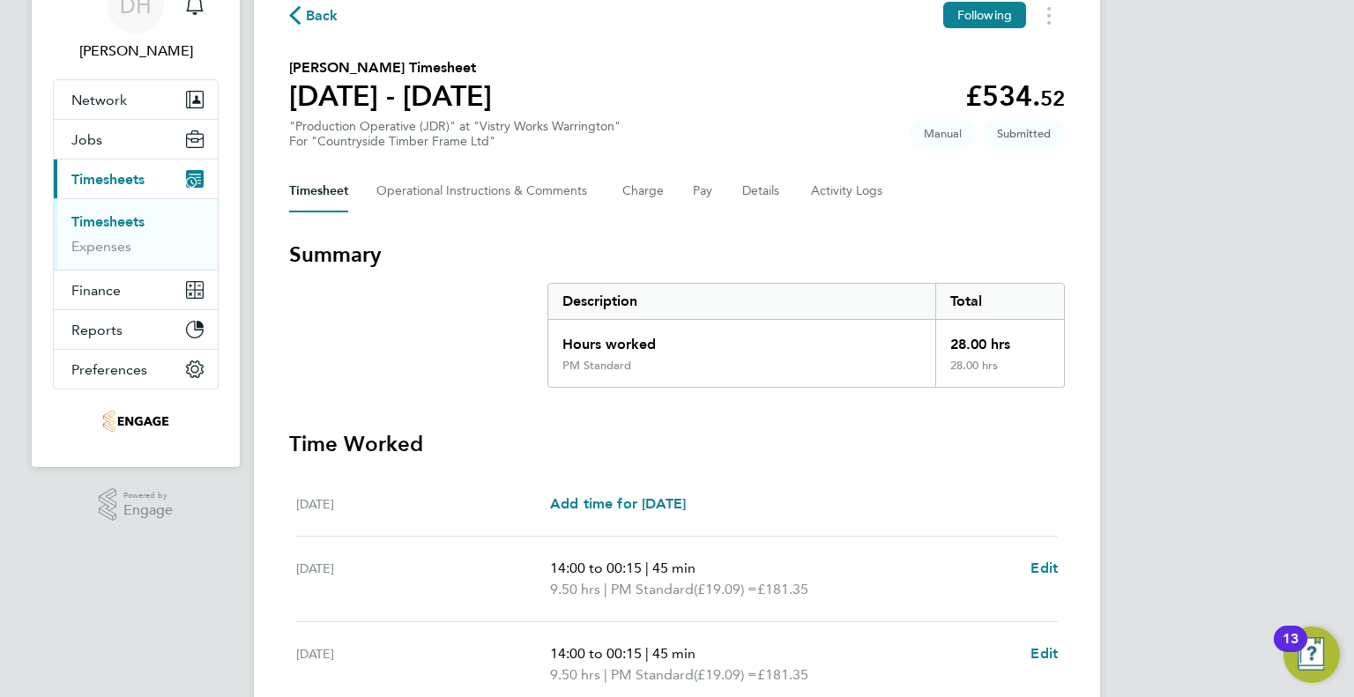
scroll to position [2, 0]
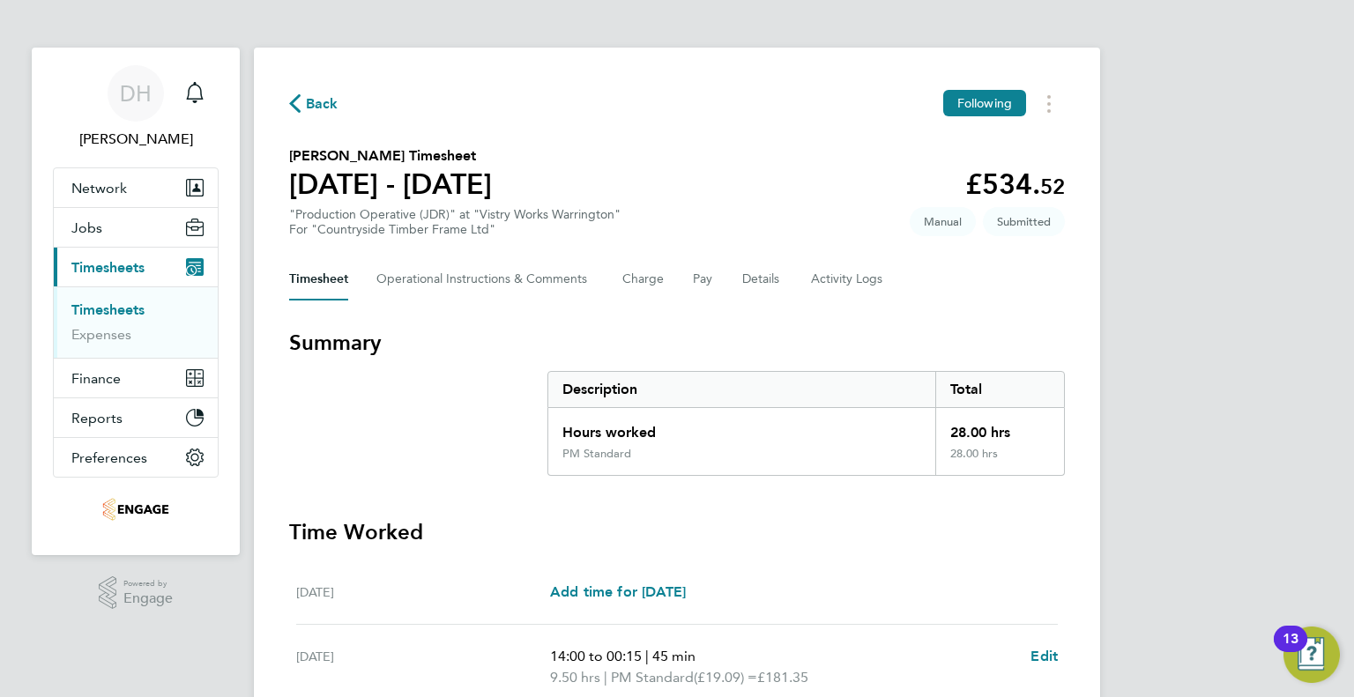
click at [324, 97] on span "Back" at bounding box center [322, 103] width 33 height 21
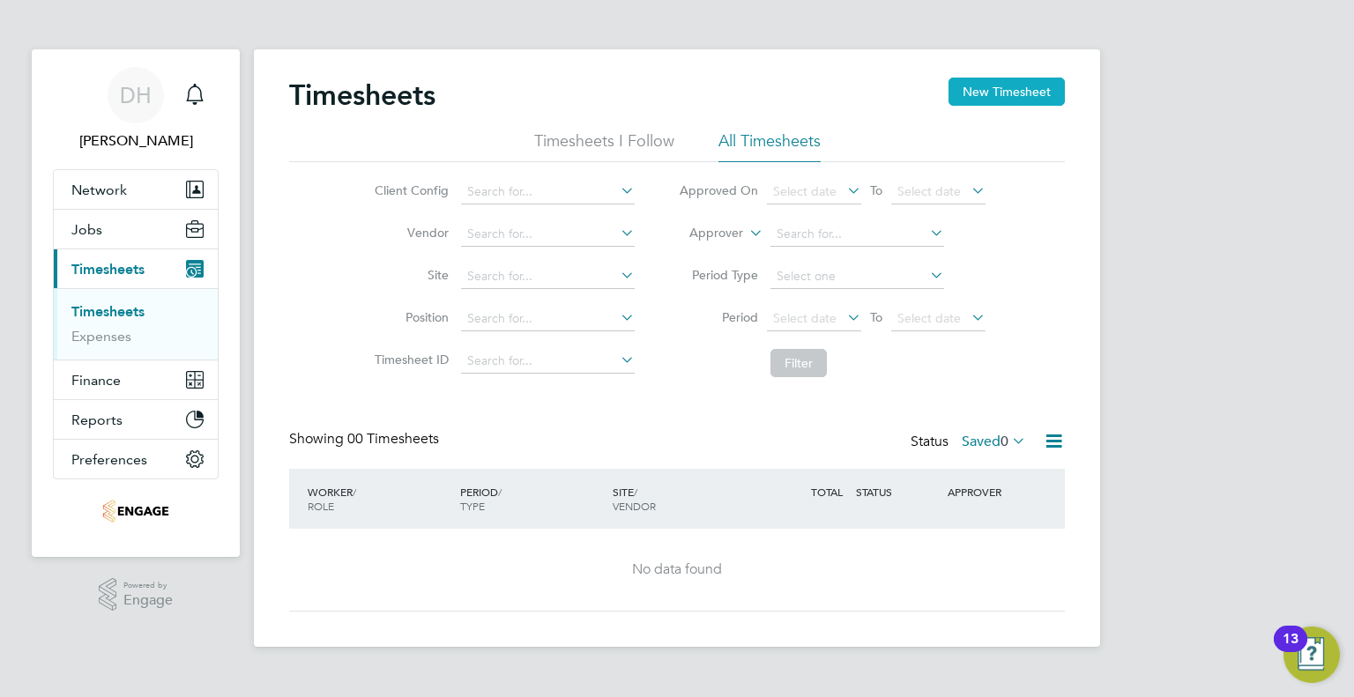
click at [999, 84] on button "New Timesheet" at bounding box center [1006, 92] width 116 height 28
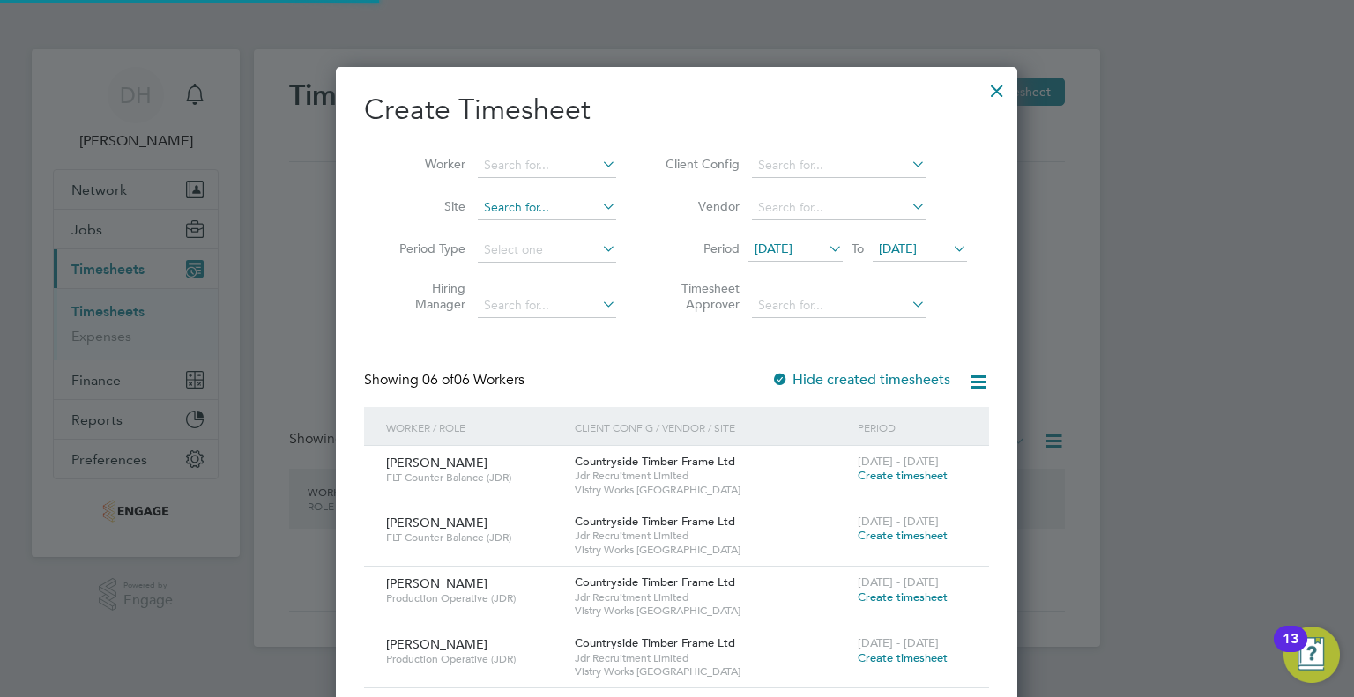
scroll to position [839, 682]
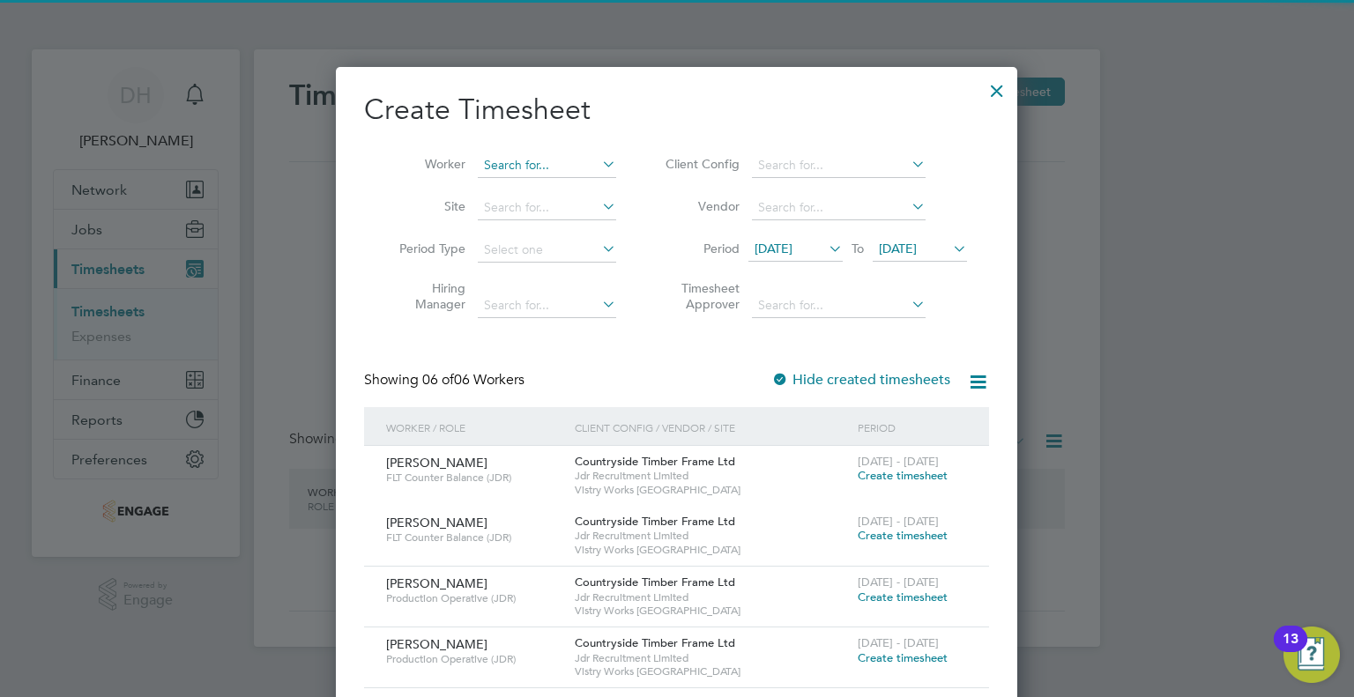
click at [531, 157] on input at bounding box center [547, 165] width 138 height 25
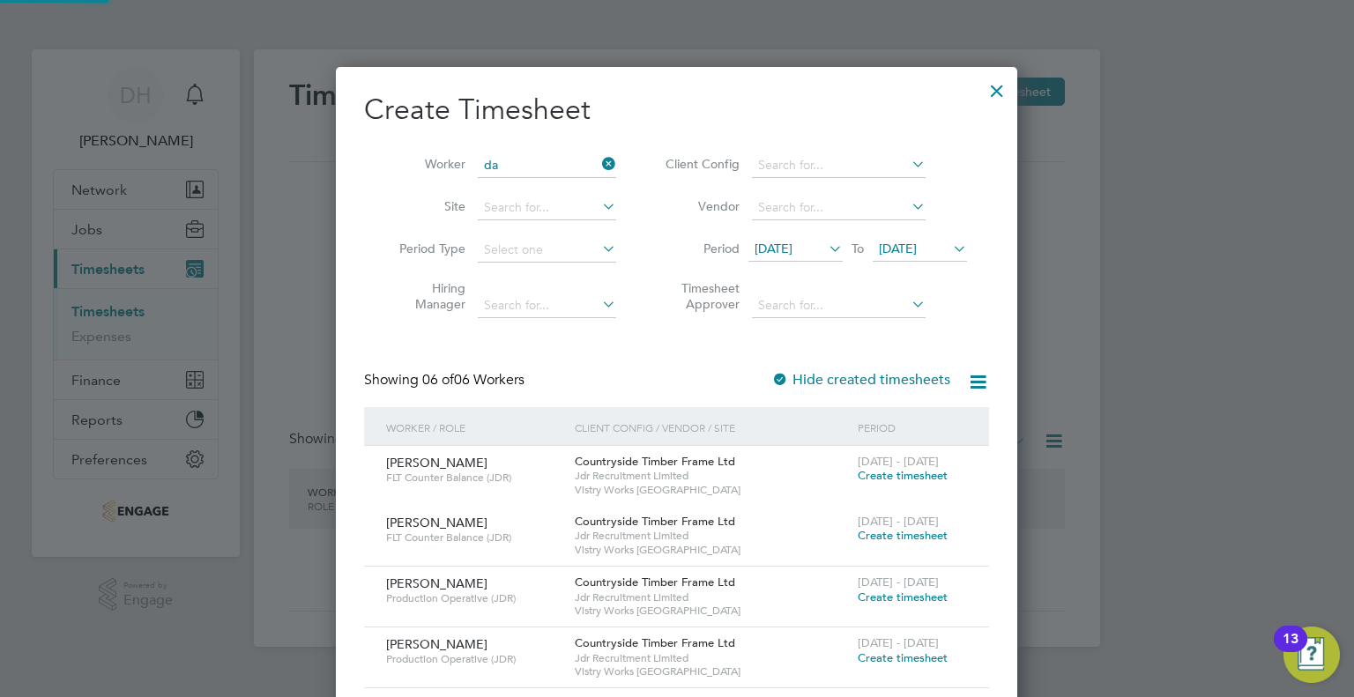
click at [531, 180] on li "Da [PERSON_NAME]" at bounding box center [547, 189] width 139 height 24
type input "[PERSON_NAME]"
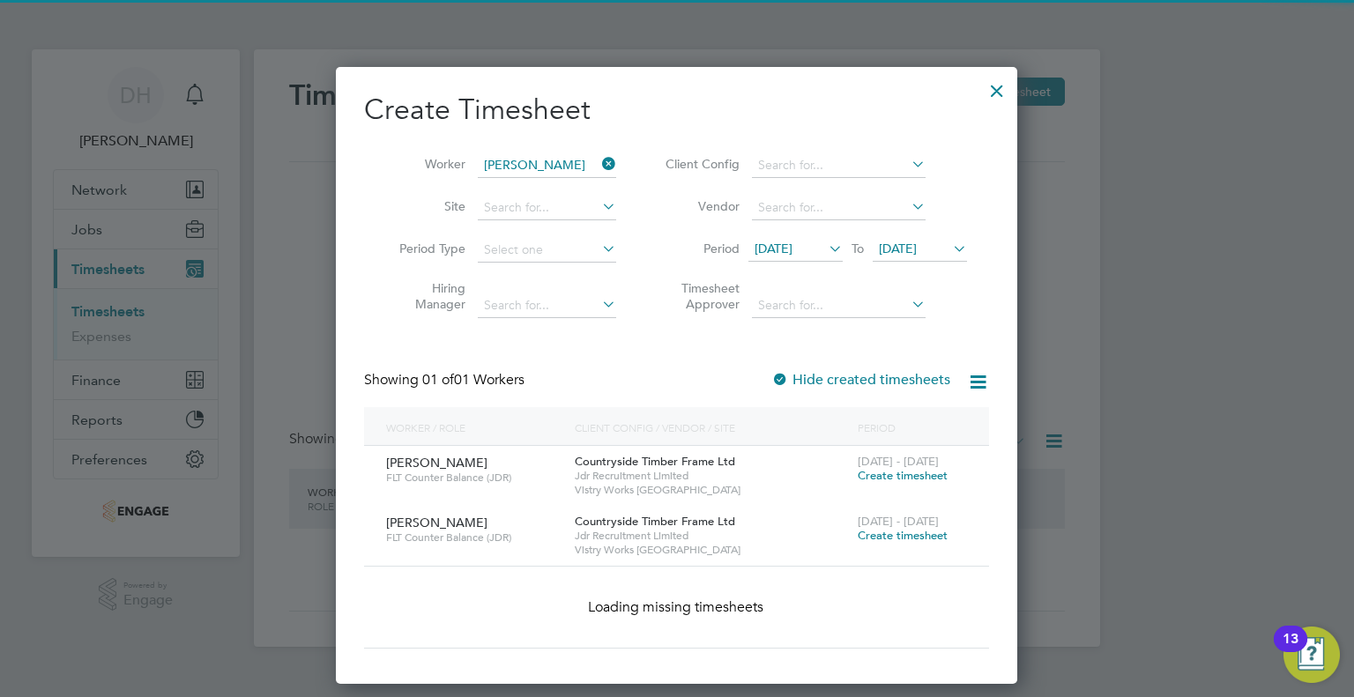
scroll to position [534, 682]
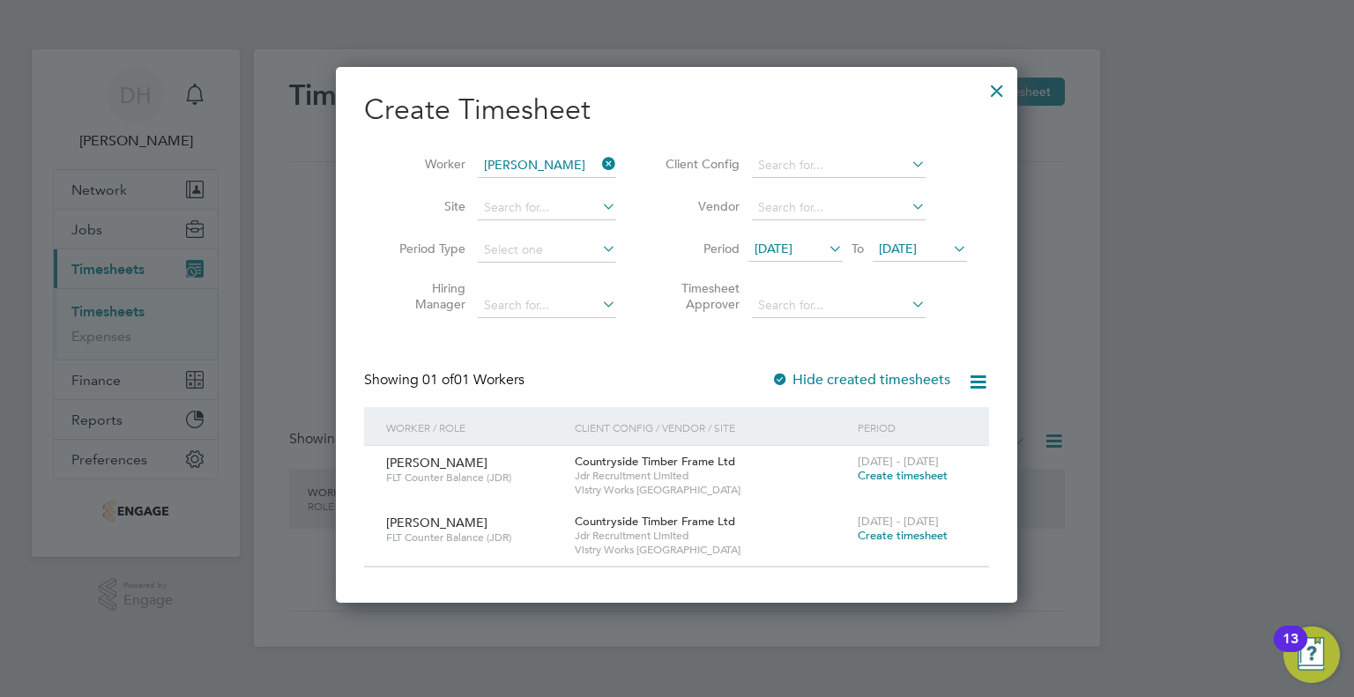
click at [855, 242] on span "To" at bounding box center [857, 248] width 23 height 23
click at [825, 253] on icon at bounding box center [825, 248] width 0 height 25
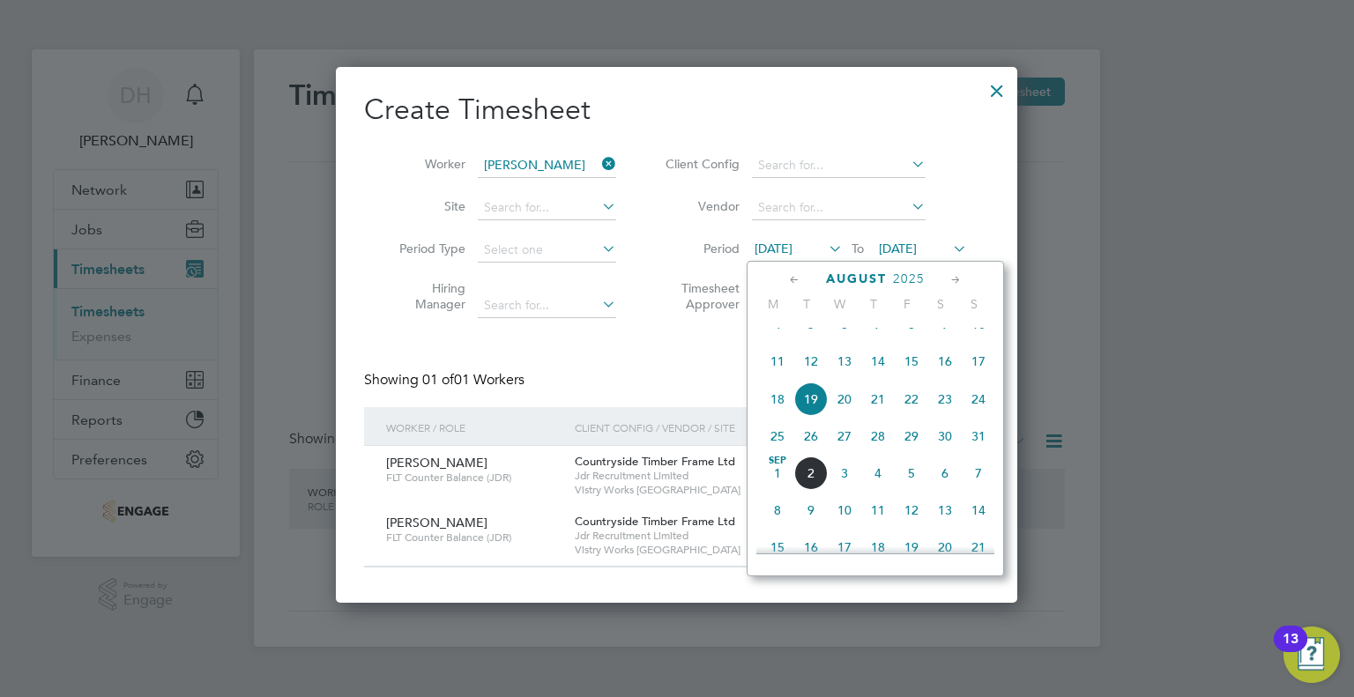
click at [780, 453] on span "25" at bounding box center [777, 436] width 33 height 33
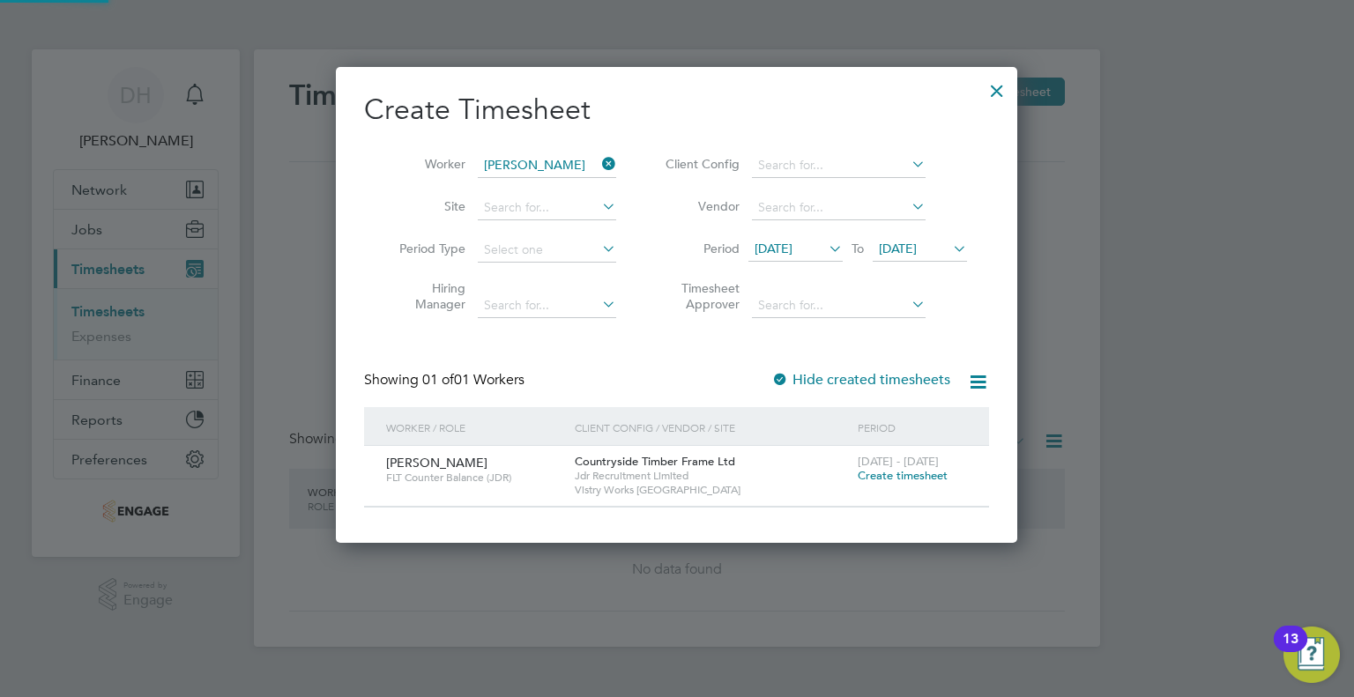
scroll to position [474, 682]
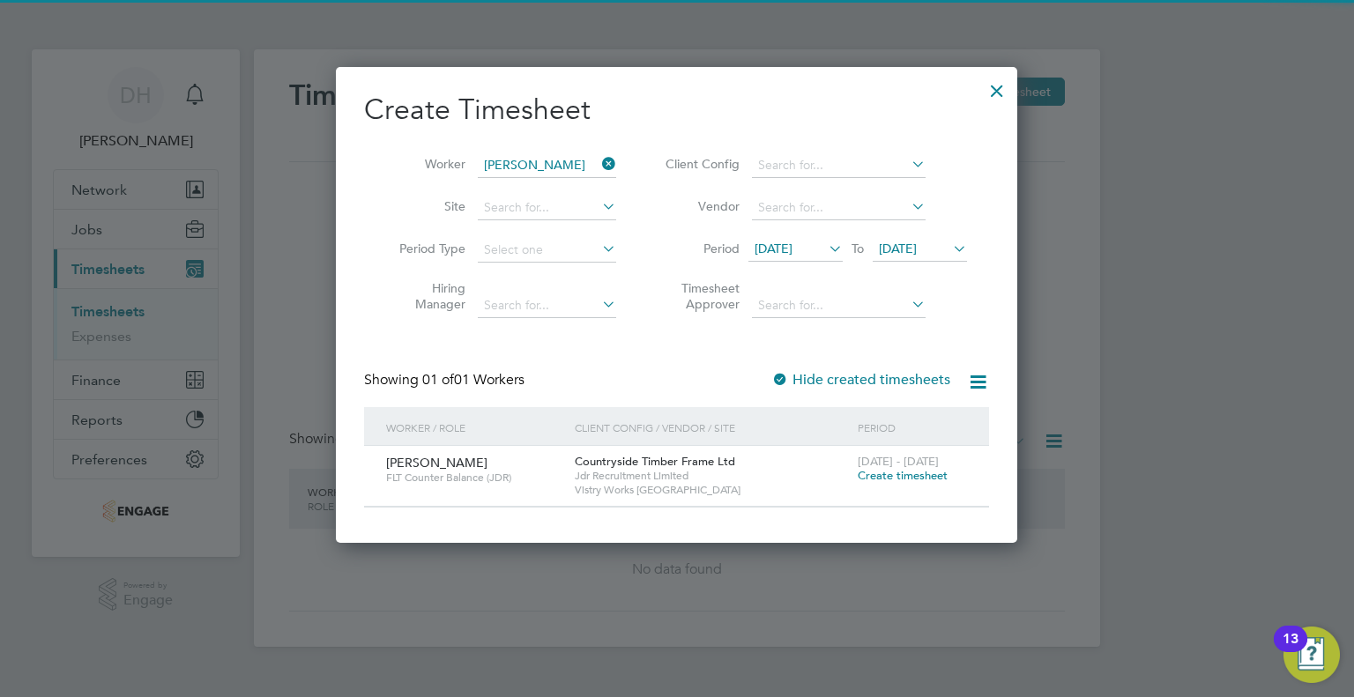
click at [949, 246] on icon at bounding box center [949, 248] width 0 height 25
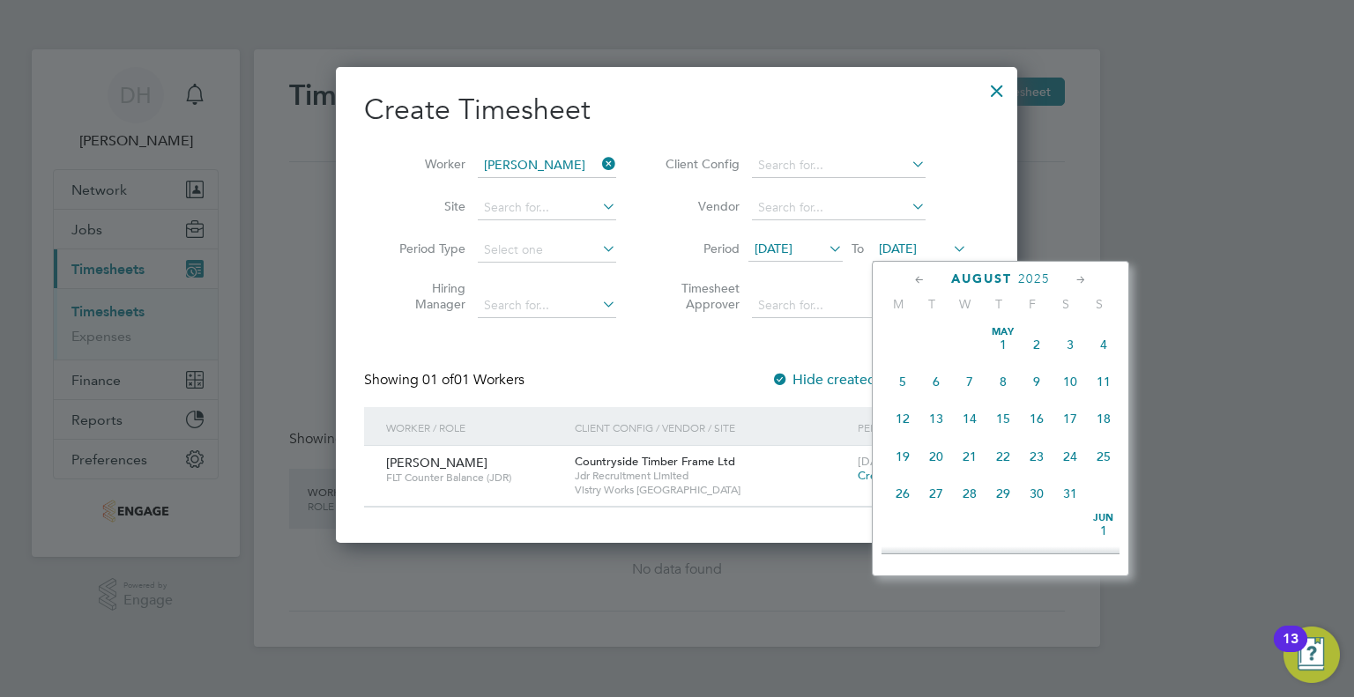
scroll to position [690, 0]
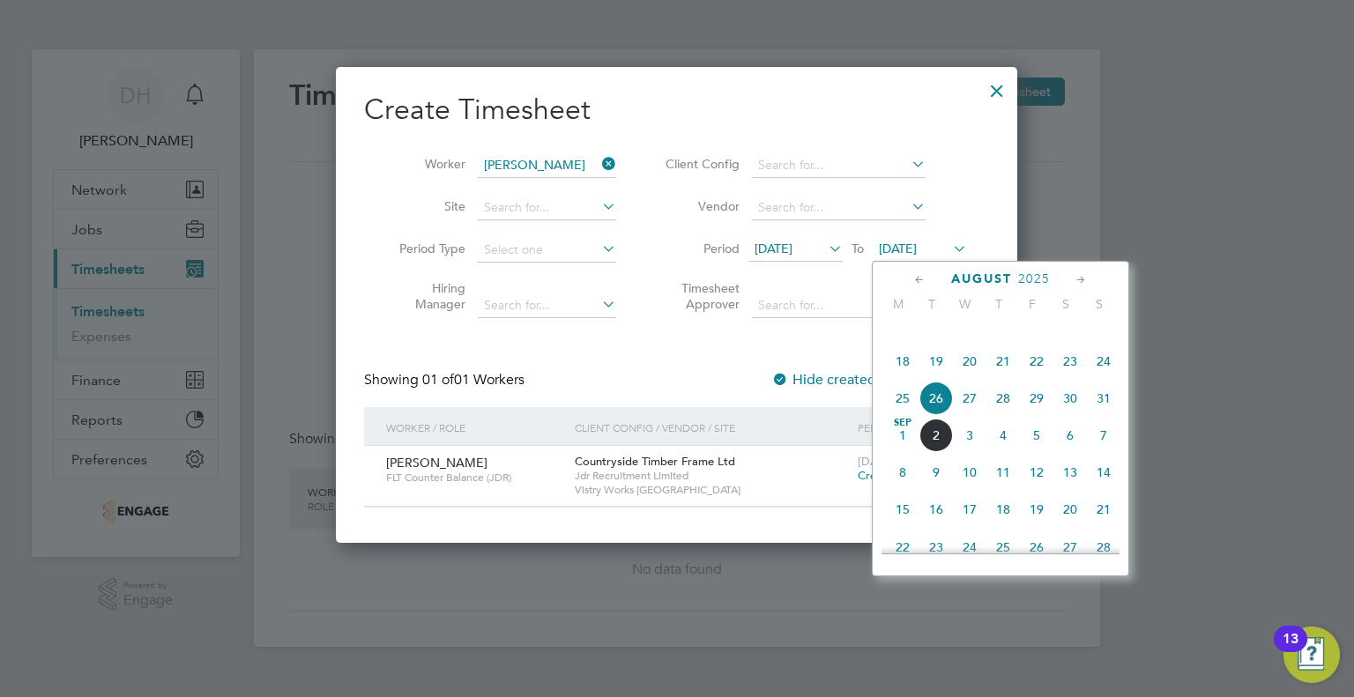
click at [1090, 415] on span "31" at bounding box center [1103, 398] width 33 height 33
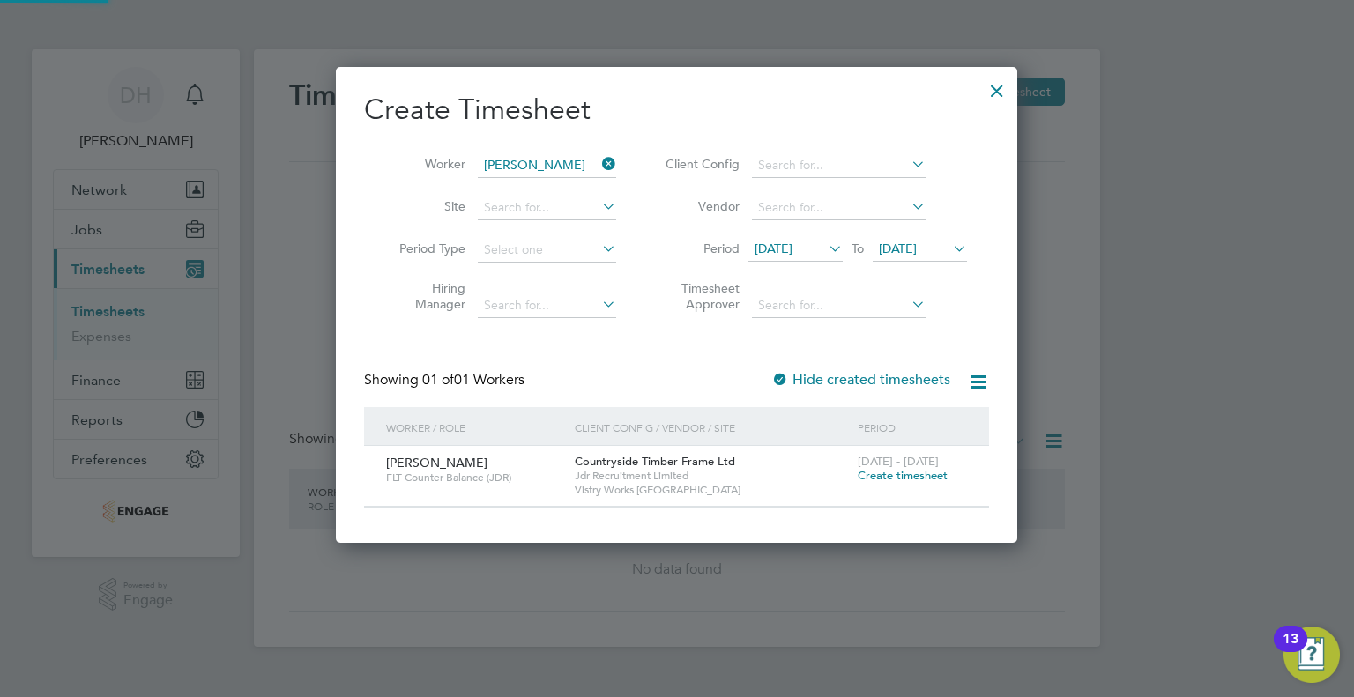
scroll to position [474, 682]
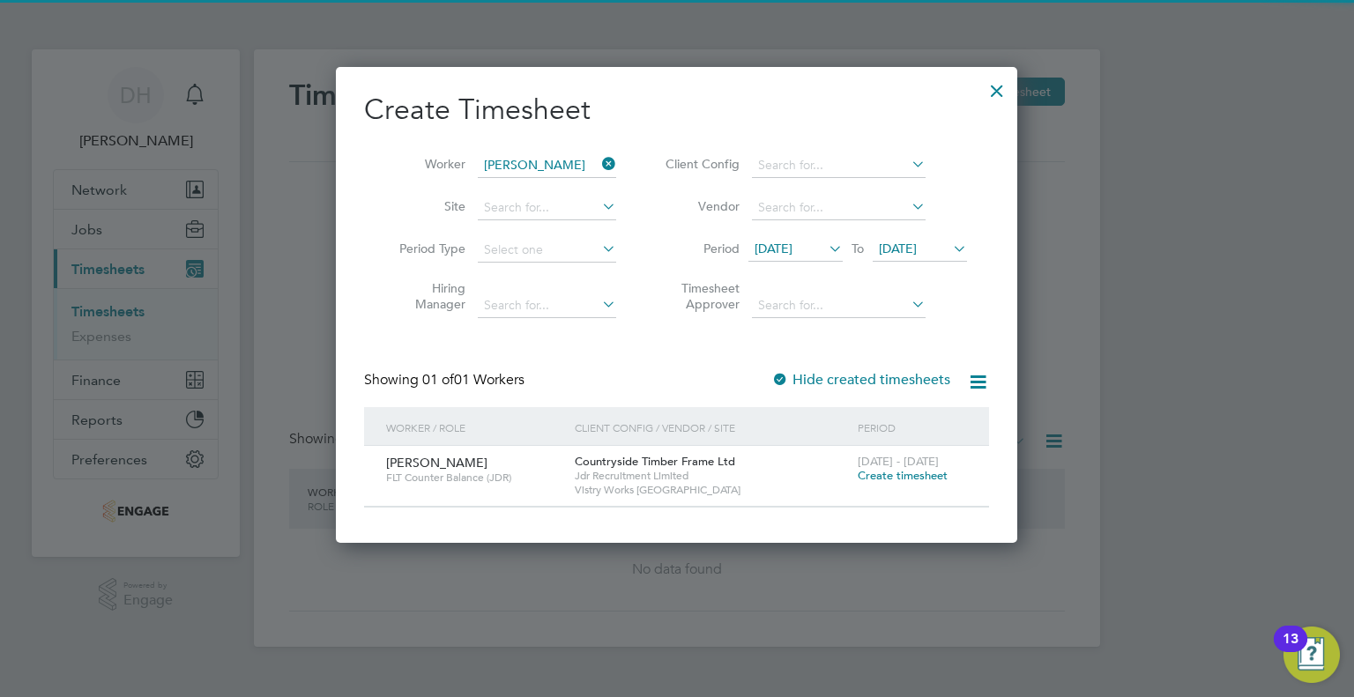
click at [885, 472] on span "Create timesheet" at bounding box center [903, 475] width 90 height 15
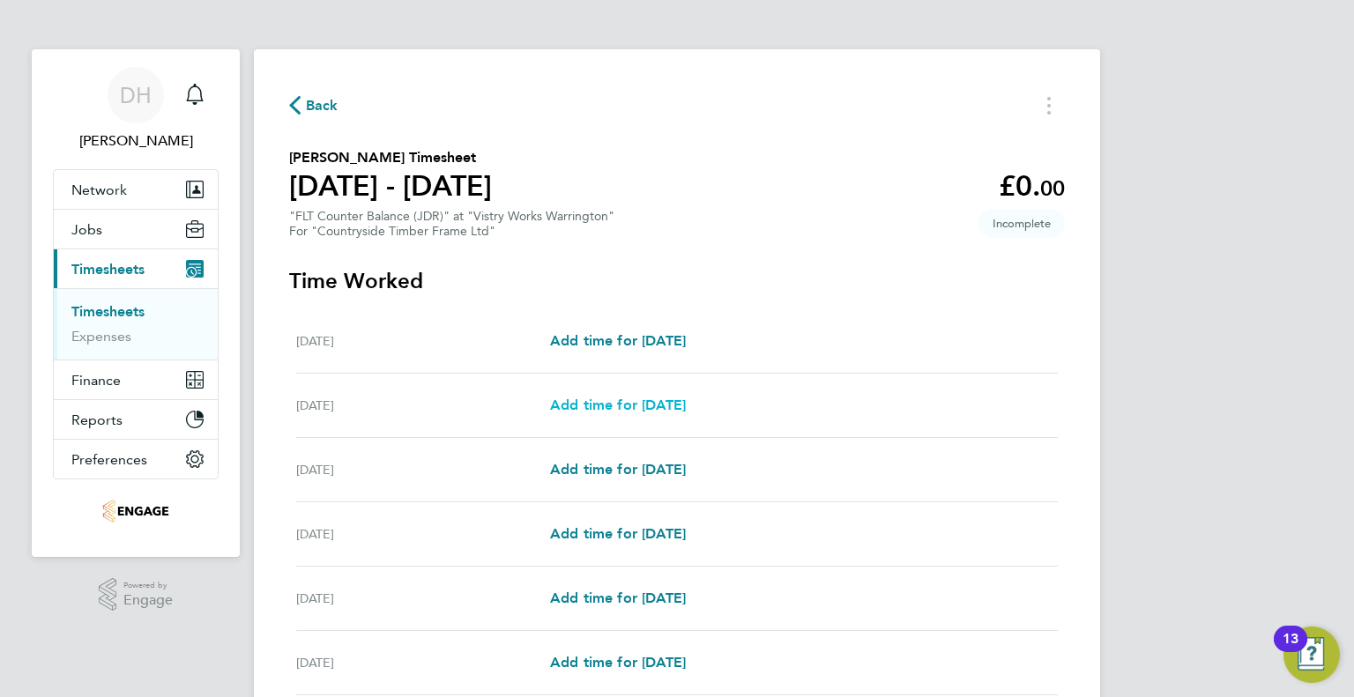
click at [614, 413] on span "Add time for [DATE]" at bounding box center [618, 405] width 136 height 17
select select "15"
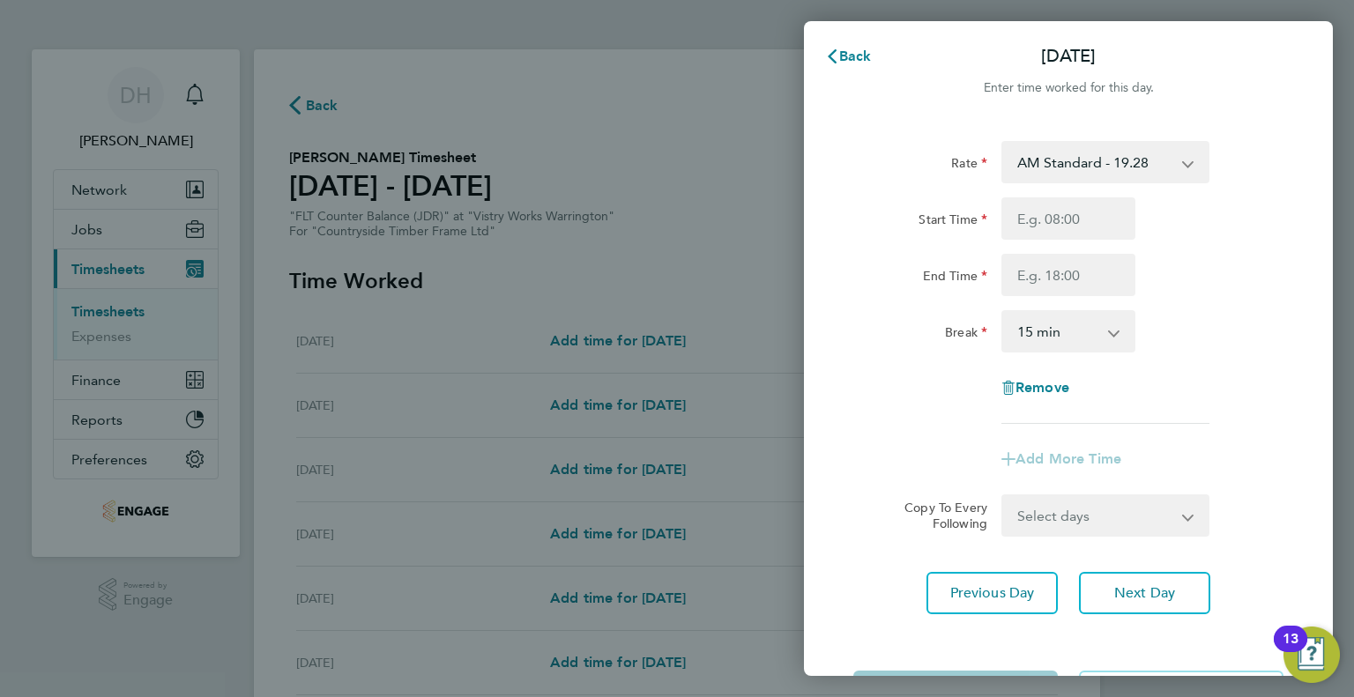
drag, startPoint x: 1061, startPoint y: 158, endPoint x: 1069, endPoint y: 175, distance: 19.3
click at [1061, 158] on select "AM Standard - 19.28 BONUS - 13.50 PM Standard - 21.02 PM OT 1 - 31.52 PM OT 2 -…" at bounding box center [1094, 162] width 183 height 39
select select "15"
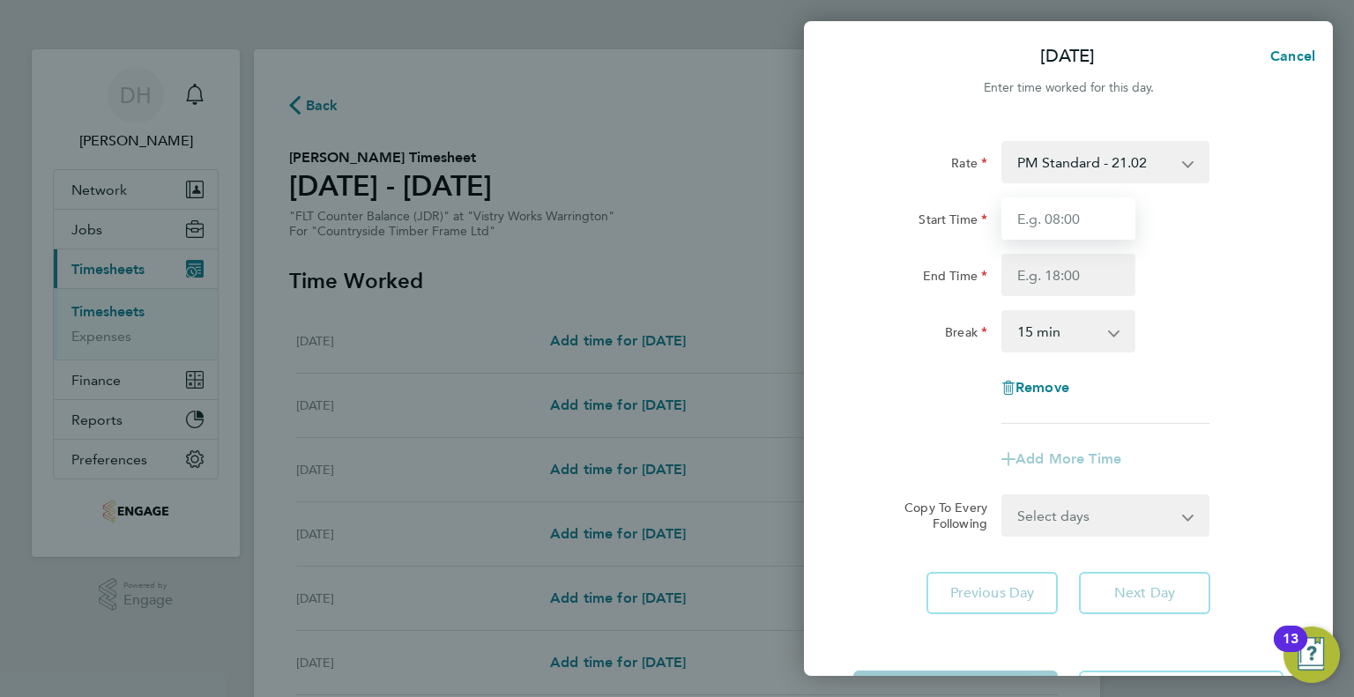
drag, startPoint x: 1069, startPoint y: 175, endPoint x: 1033, endPoint y: 236, distance: 70.7
click at [1033, 237] on input "Start Time" at bounding box center [1068, 218] width 134 height 42
type input "14:00"
click at [1038, 277] on input "End Time" at bounding box center [1068, 275] width 134 height 42
type input "00:15"
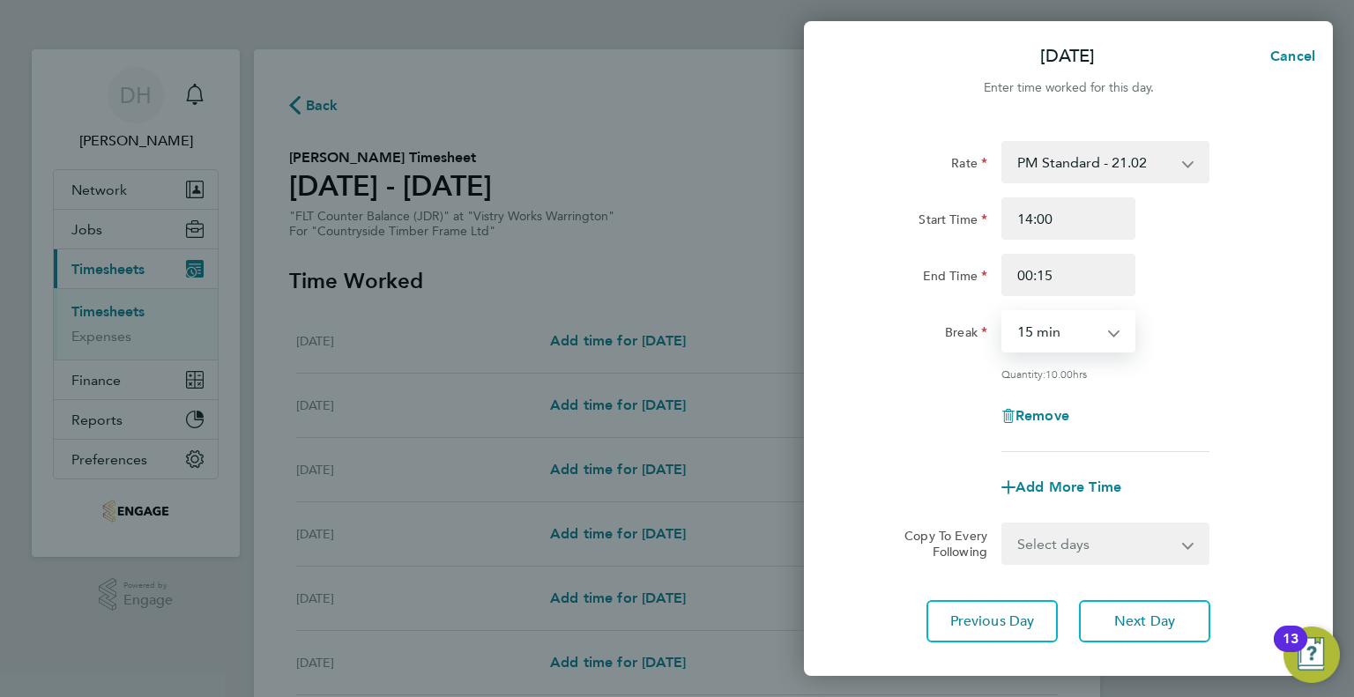
click at [1024, 336] on select "0 min 15 min 30 min 45 min 60 min 75 min 90 min" at bounding box center [1057, 331] width 109 height 39
select select "45"
click at [1003, 312] on select "0 min 15 min 30 min 45 min 60 min 75 min 90 min" at bounding box center [1057, 331] width 109 height 39
click at [1119, 623] on span "Next Day" at bounding box center [1144, 622] width 61 height 18
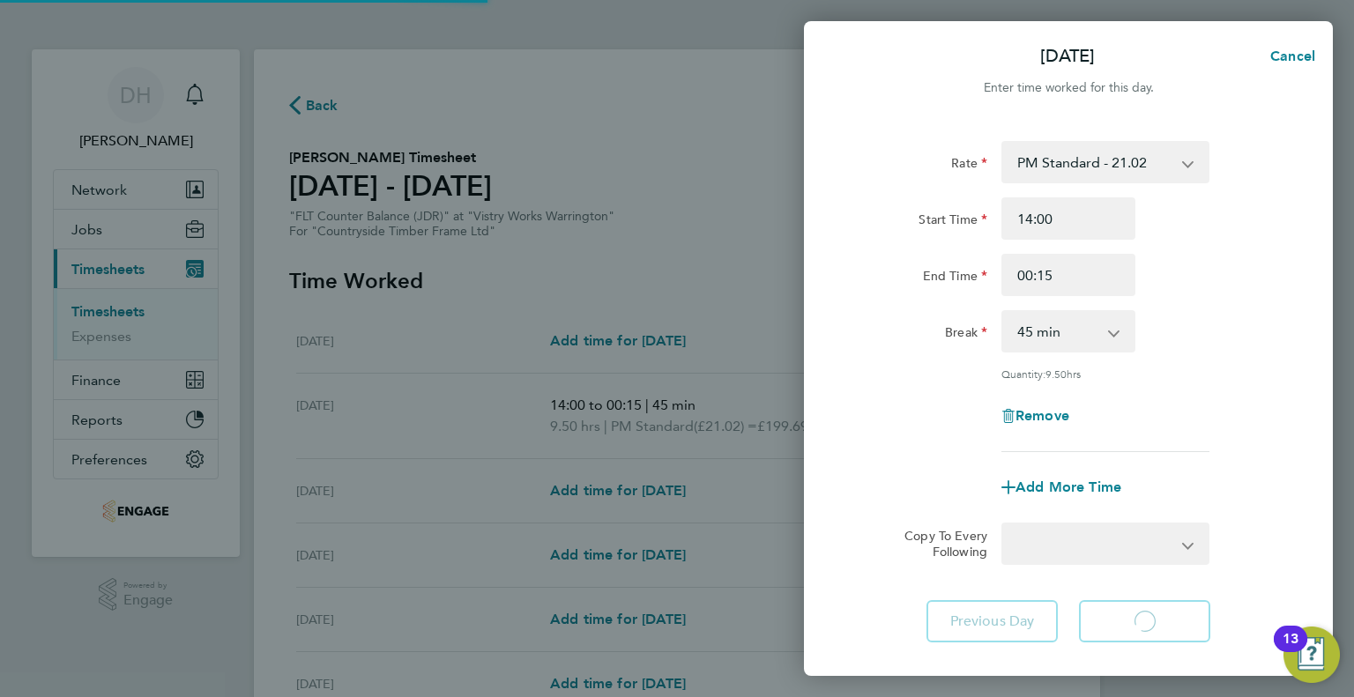
select select "15"
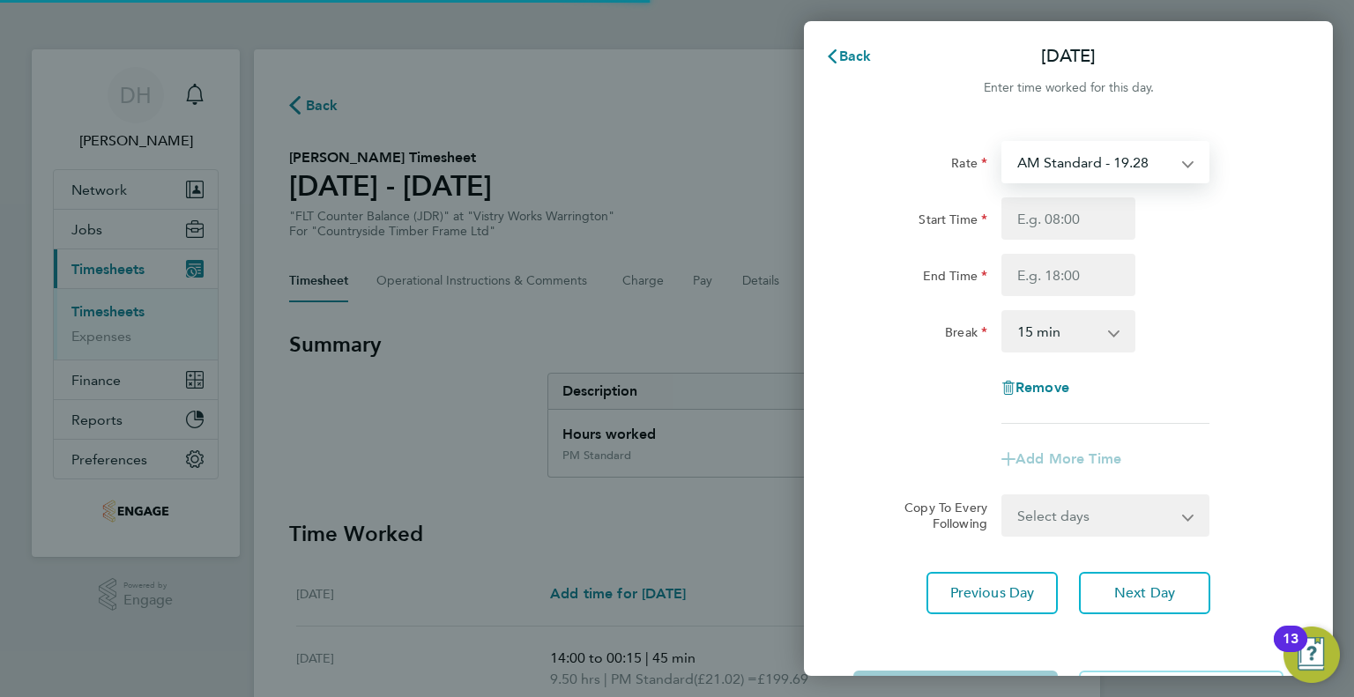
click at [1040, 175] on select "AM Standard - 19.28 BONUS - 13.50 PM Standard - 21.02 PM OT 1 - 31.52 PM OT 2 -…" at bounding box center [1094, 162] width 183 height 39
select select "15"
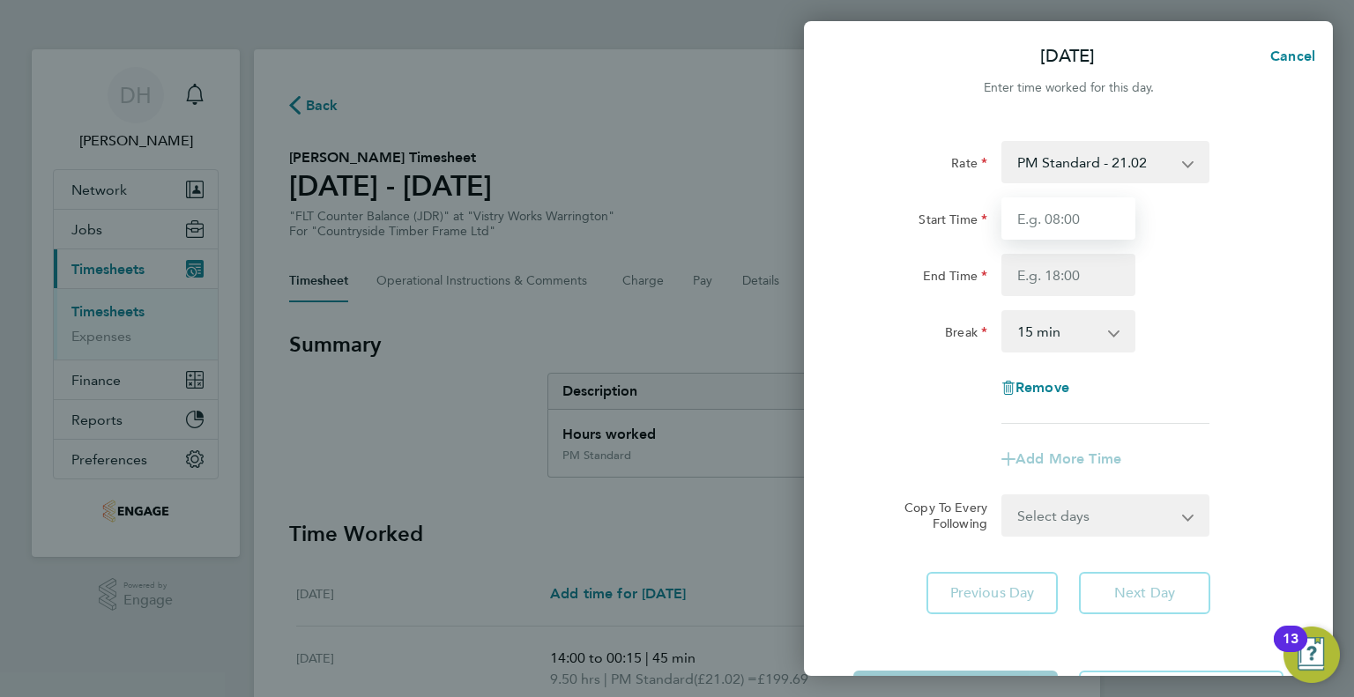
click at [1026, 229] on input "Start Time" at bounding box center [1068, 218] width 134 height 42
type input "14:00"
click at [1029, 293] on input "End Time" at bounding box center [1068, 275] width 134 height 42
type input "00:15"
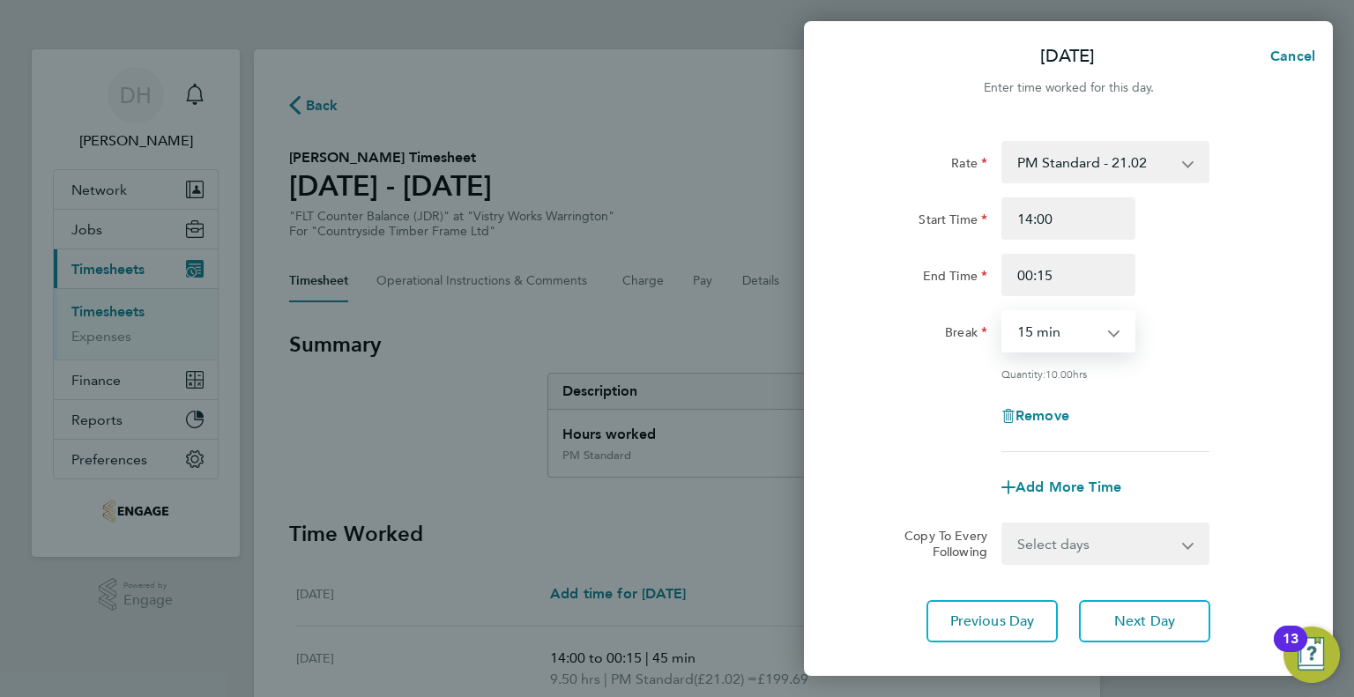
drag, startPoint x: 1021, startPoint y: 324, endPoint x: 1021, endPoint y: 339, distance: 15.0
click at [1021, 324] on select "0 min 15 min 30 min 45 min 60 min 75 min 90 min" at bounding box center [1057, 331] width 109 height 39
select select "45"
click at [1003, 312] on select "0 min 15 min 30 min 45 min 60 min 75 min 90 min" at bounding box center [1057, 331] width 109 height 39
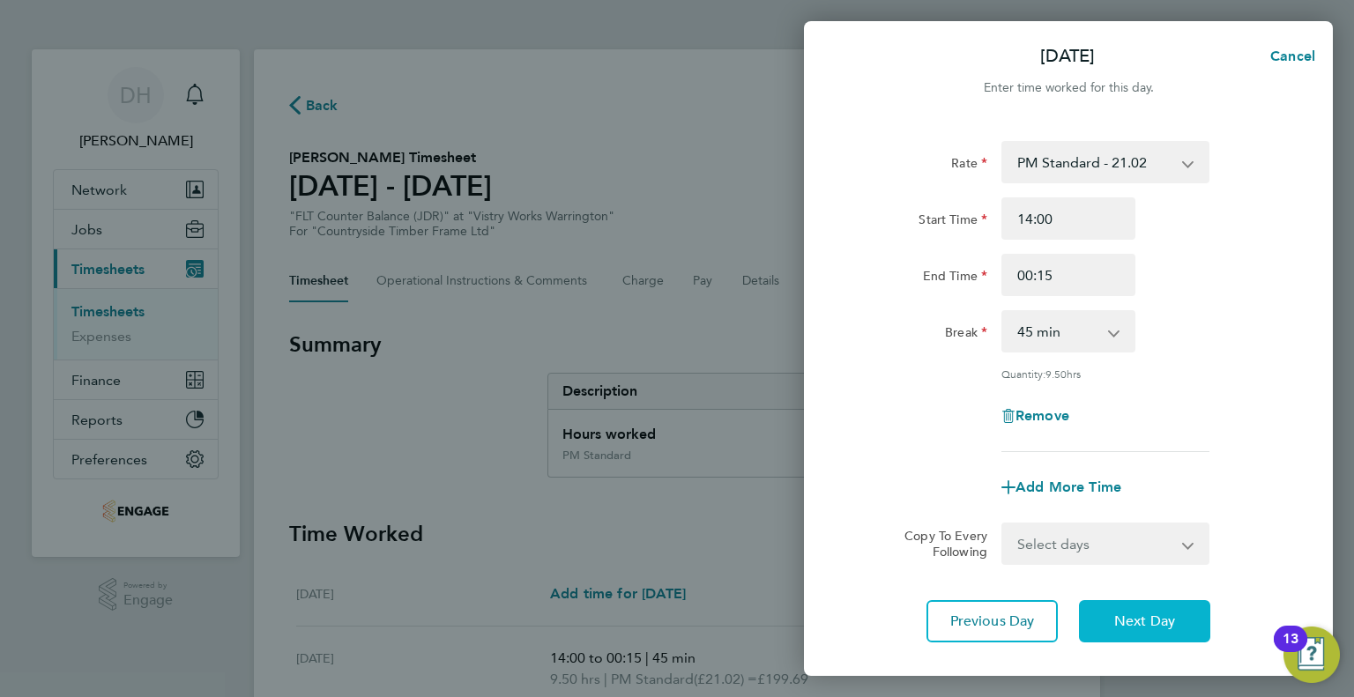
click at [1130, 639] on button "Next Day" at bounding box center [1144, 621] width 131 height 42
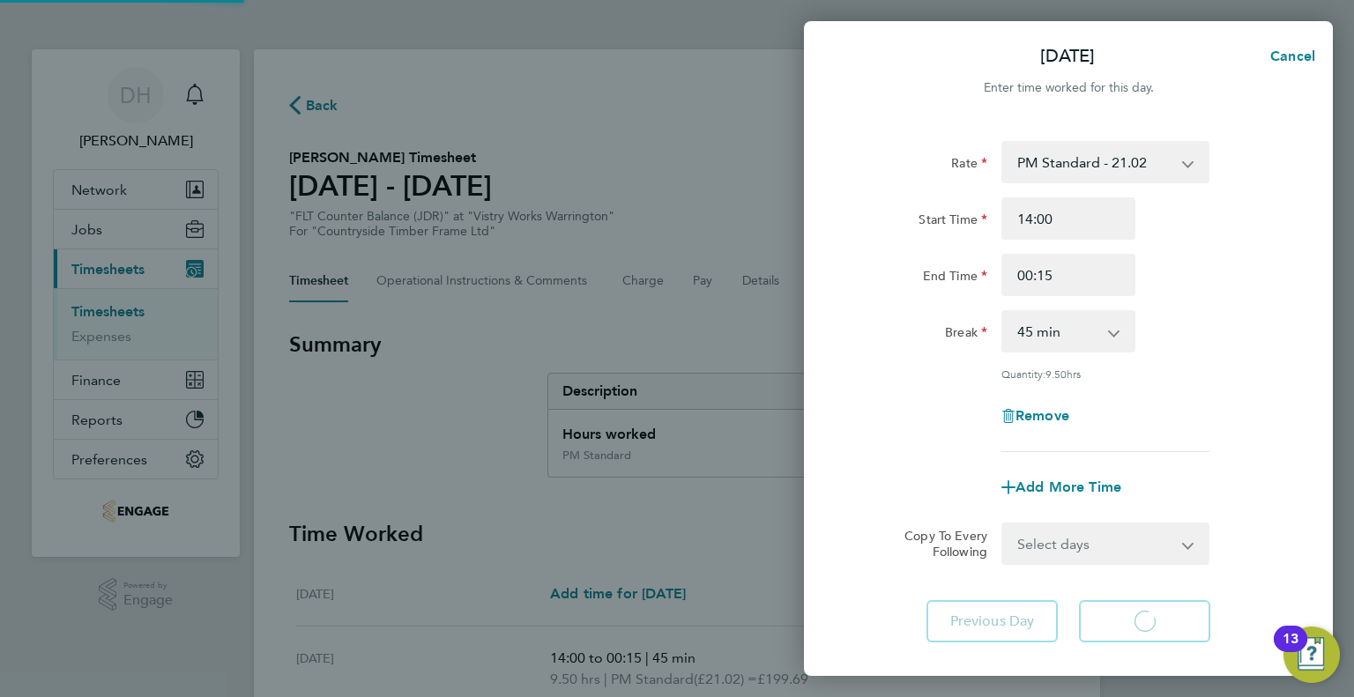
select select "15"
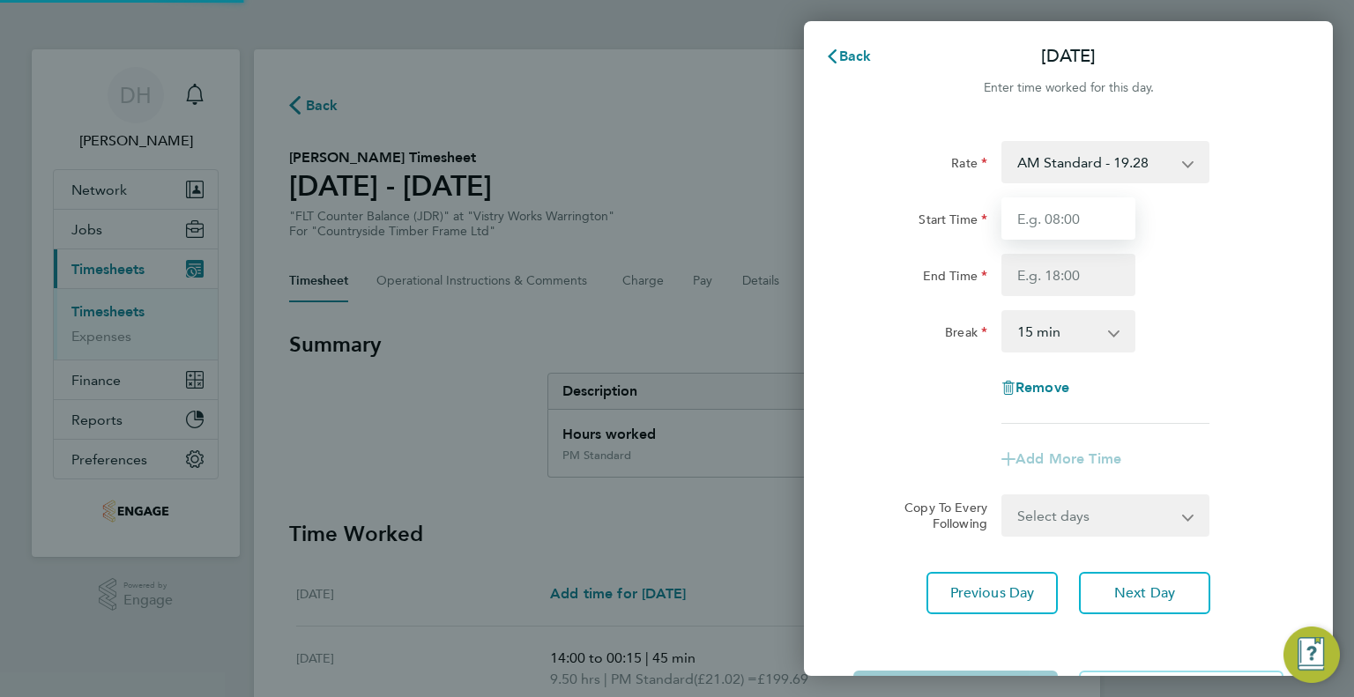
click at [1023, 212] on input "Start Time" at bounding box center [1068, 218] width 134 height 42
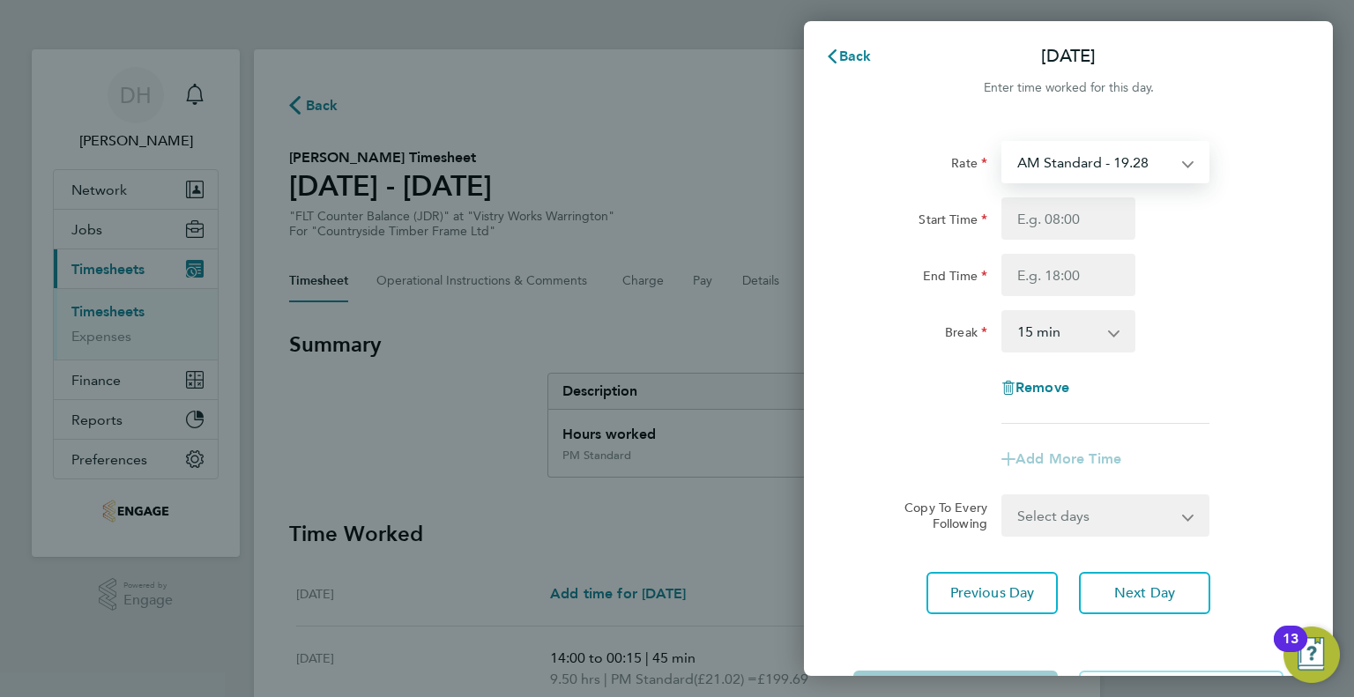
drag, startPoint x: 1030, startPoint y: 165, endPoint x: 1031, endPoint y: 177, distance: 12.4
click at [1030, 165] on select "AM Standard - 19.28 BONUS - 13.50 PM Standard - 21.02 PM OT 1 - 31.52 PM OT 2 -…" at bounding box center [1094, 162] width 183 height 39
select select "15"
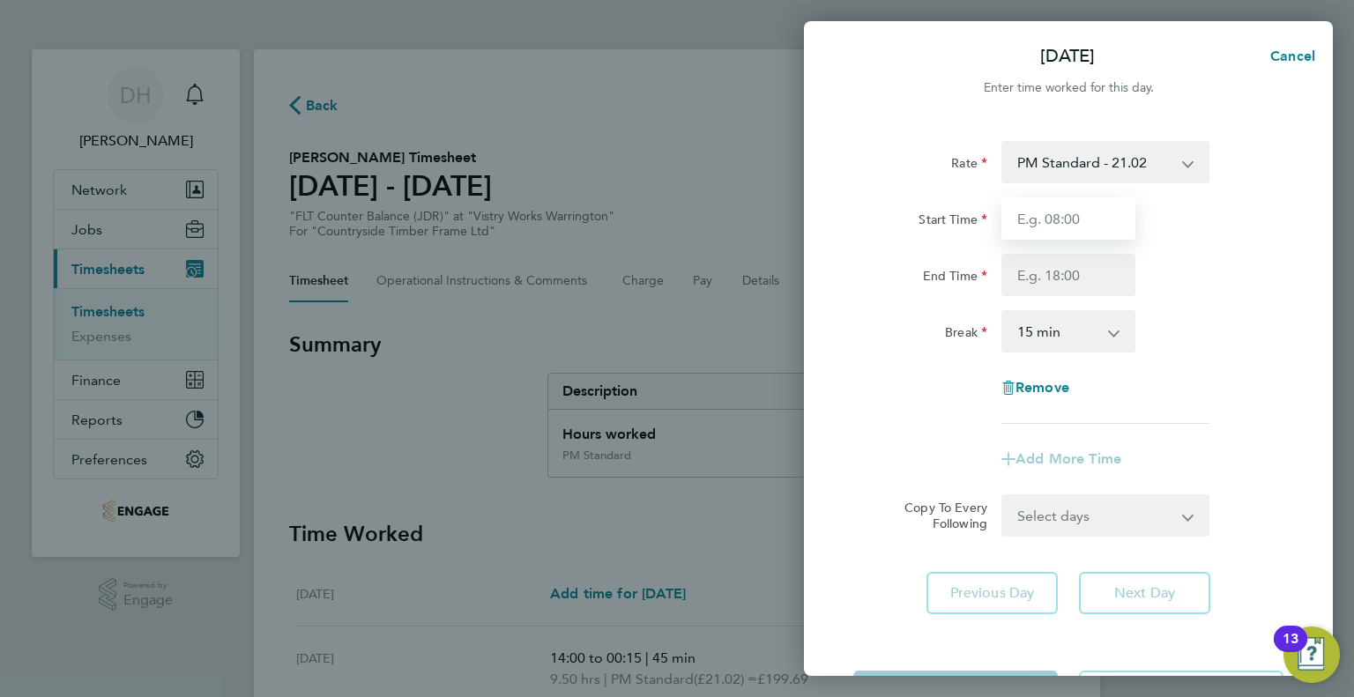
click at [1029, 221] on input "Start Time" at bounding box center [1068, 218] width 134 height 42
type input "14:00"
click at [1018, 264] on input "End Time" at bounding box center [1068, 275] width 134 height 42
type input "00:15"
click at [1020, 323] on select "0 min 15 min 30 min 45 min 60 min 75 min 90 min" at bounding box center [1057, 331] width 109 height 39
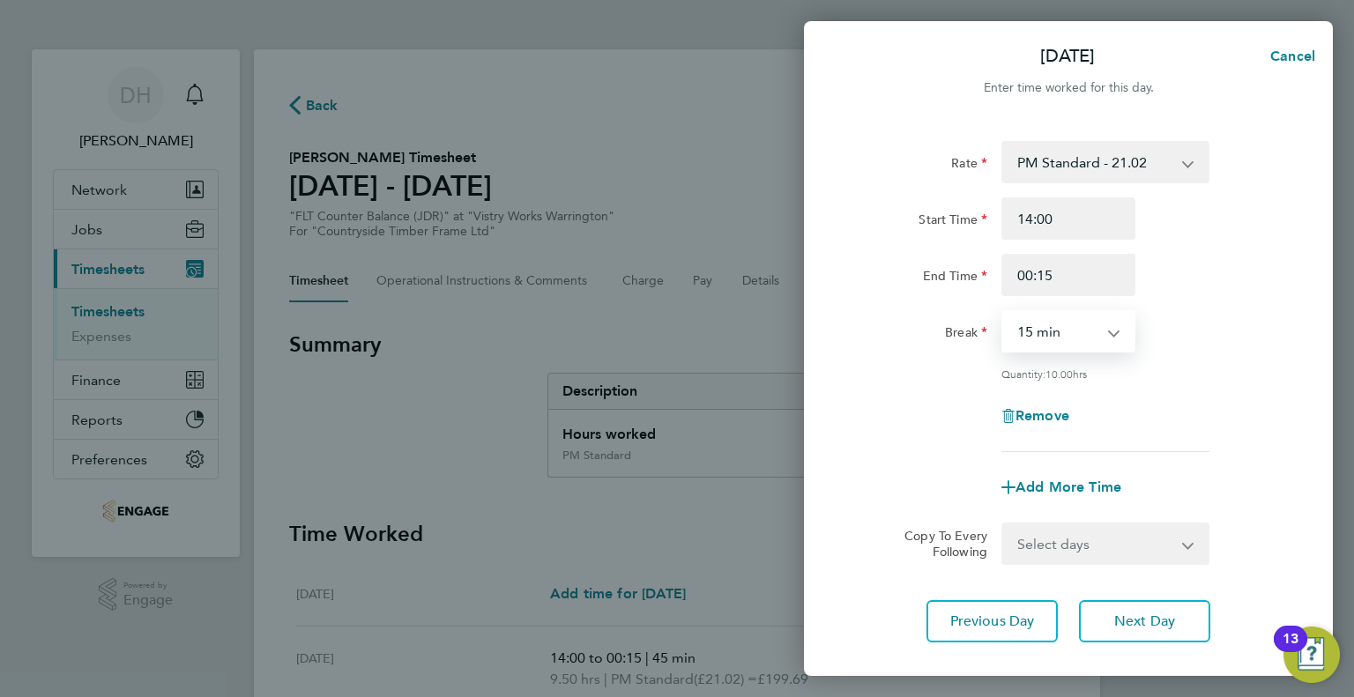
select select "60"
click at [1003, 312] on select "0 min 15 min 30 min 45 min 60 min 75 min 90 min" at bounding box center [1057, 331] width 109 height 39
drag, startPoint x: 1057, startPoint y: 271, endPoint x: 996, endPoint y: 274, distance: 60.9
click at [1021, 266] on input "00:15" at bounding box center [1068, 275] width 134 height 42
type input "00:00"
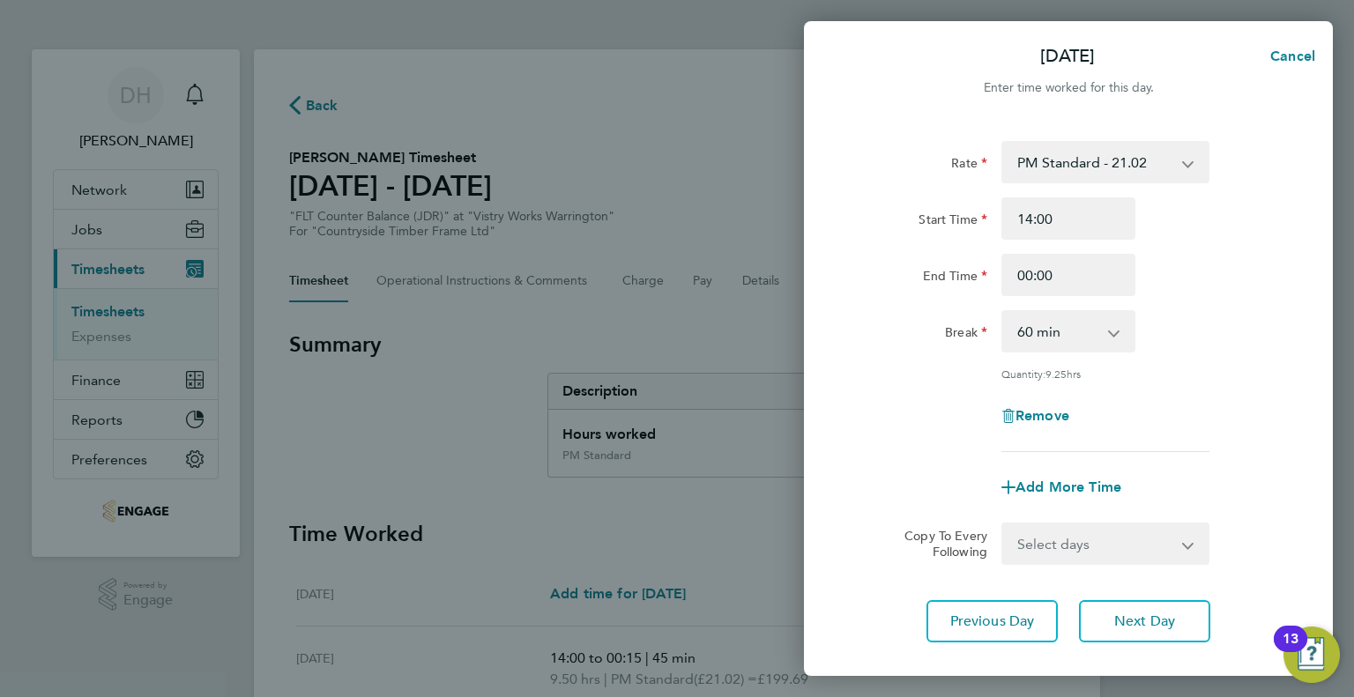
click at [991, 316] on div "Break" at bounding box center [920, 331] width 148 height 42
click at [1142, 604] on button "Next Day" at bounding box center [1144, 621] width 131 height 42
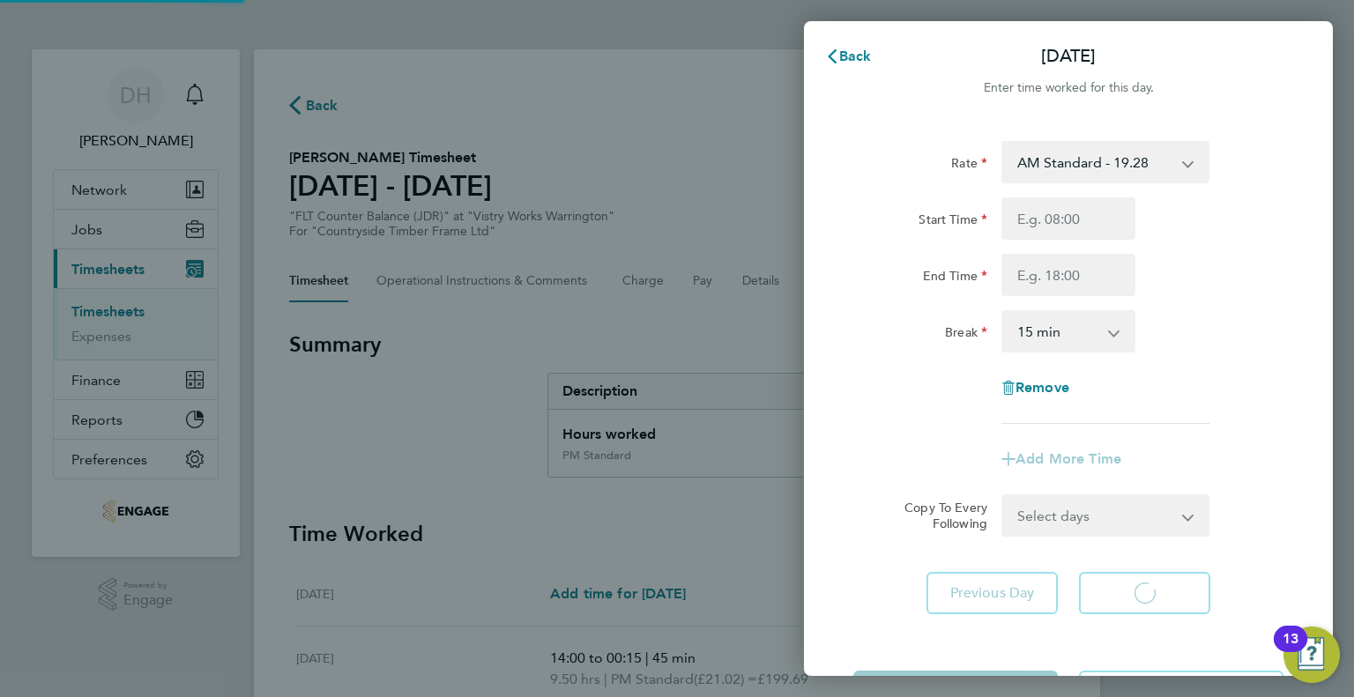
select select "15"
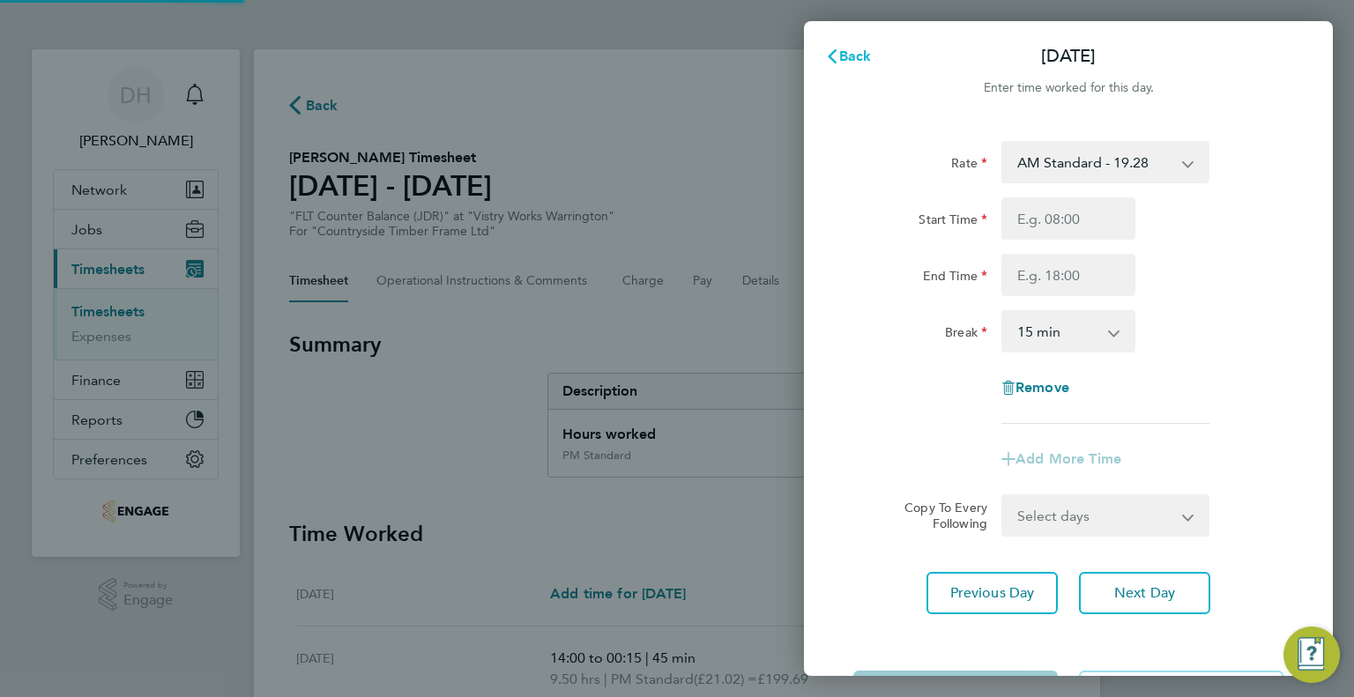
click at [859, 61] on span "Back" at bounding box center [855, 56] width 33 height 17
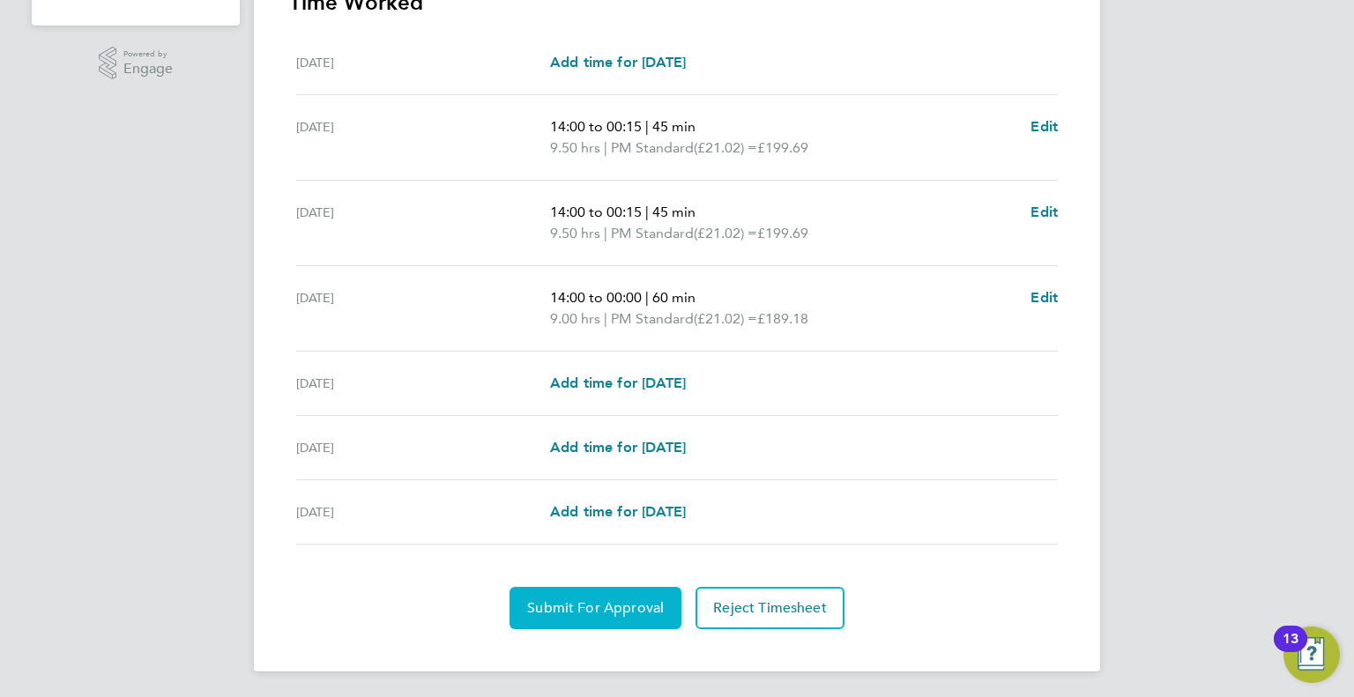
click at [561, 607] on span "Submit For Approval" at bounding box center [595, 608] width 137 height 18
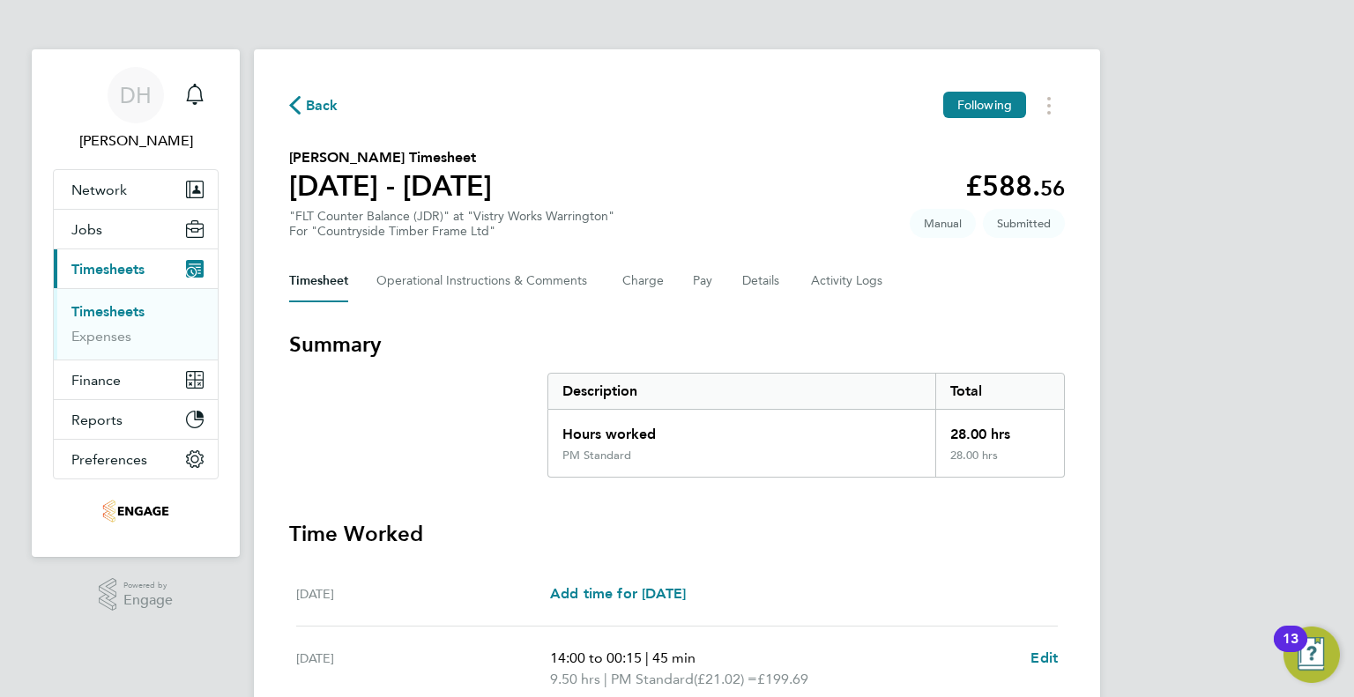
click at [321, 100] on span "Back" at bounding box center [322, 105] width 33 height 21
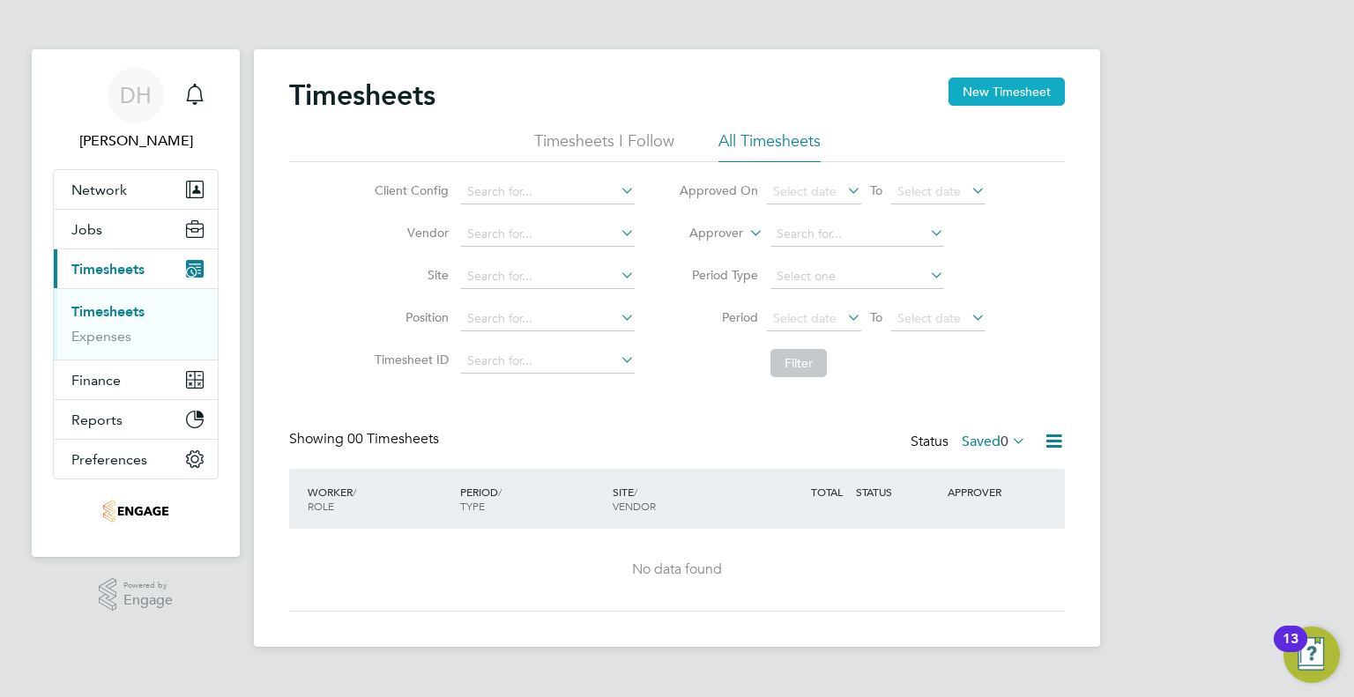
click at [992, 82] on button "New Timesheet" at bounding box center [1006, 92] width 116 height 28
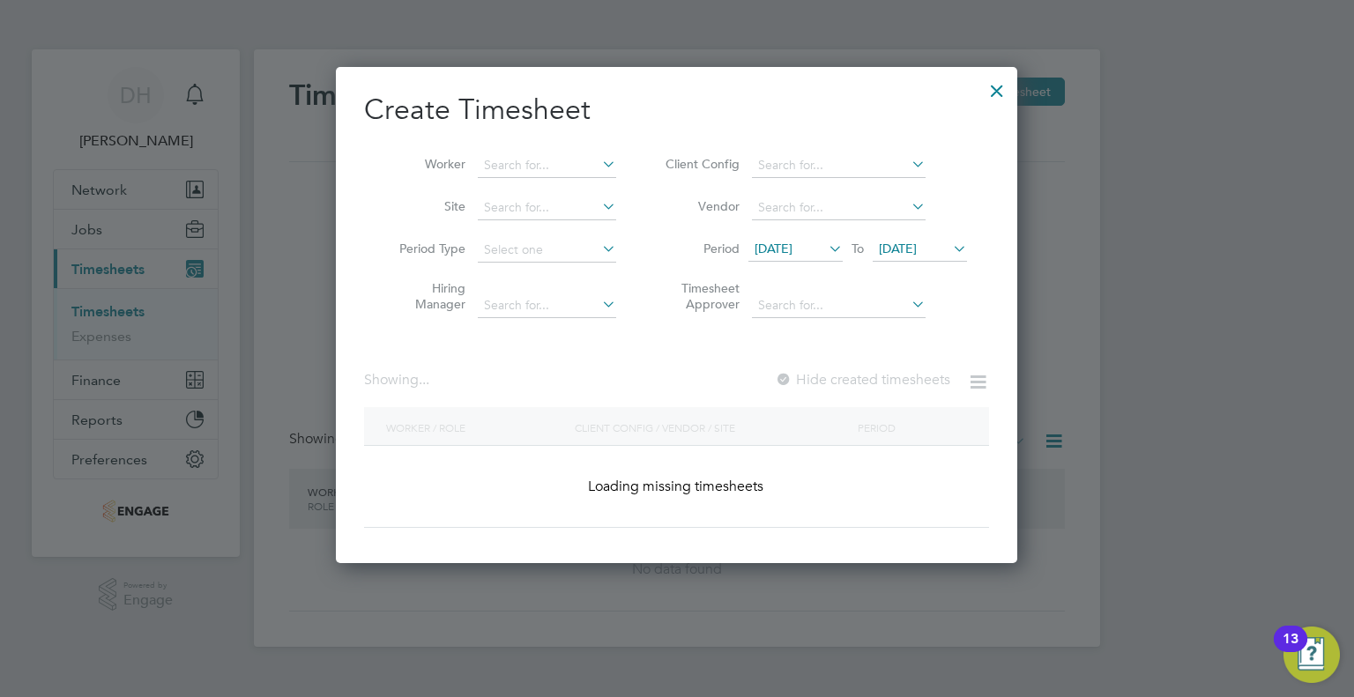
scroll to position [778, 682]
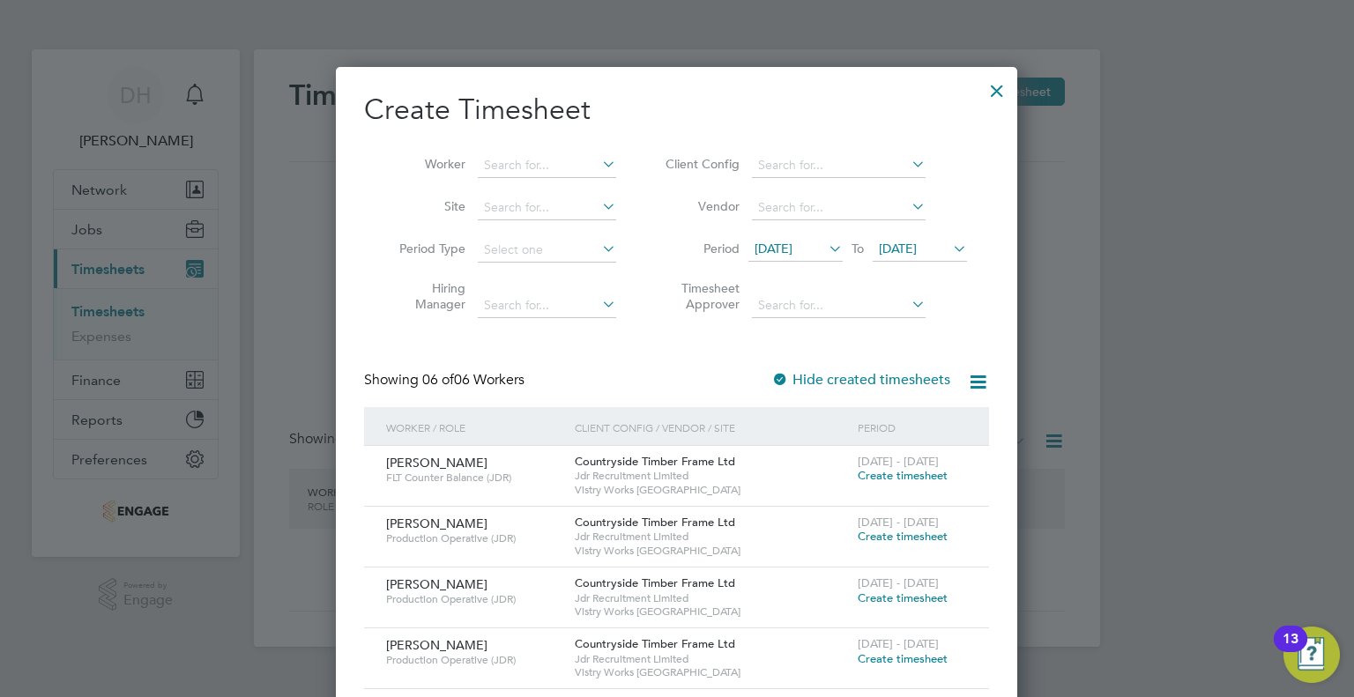
click at [575, 151] on li "Worker" at bounding box center [501, 166] width 274 height 42
click at [536, 163] on input at bounding box center [547, 165] width 138 height 25
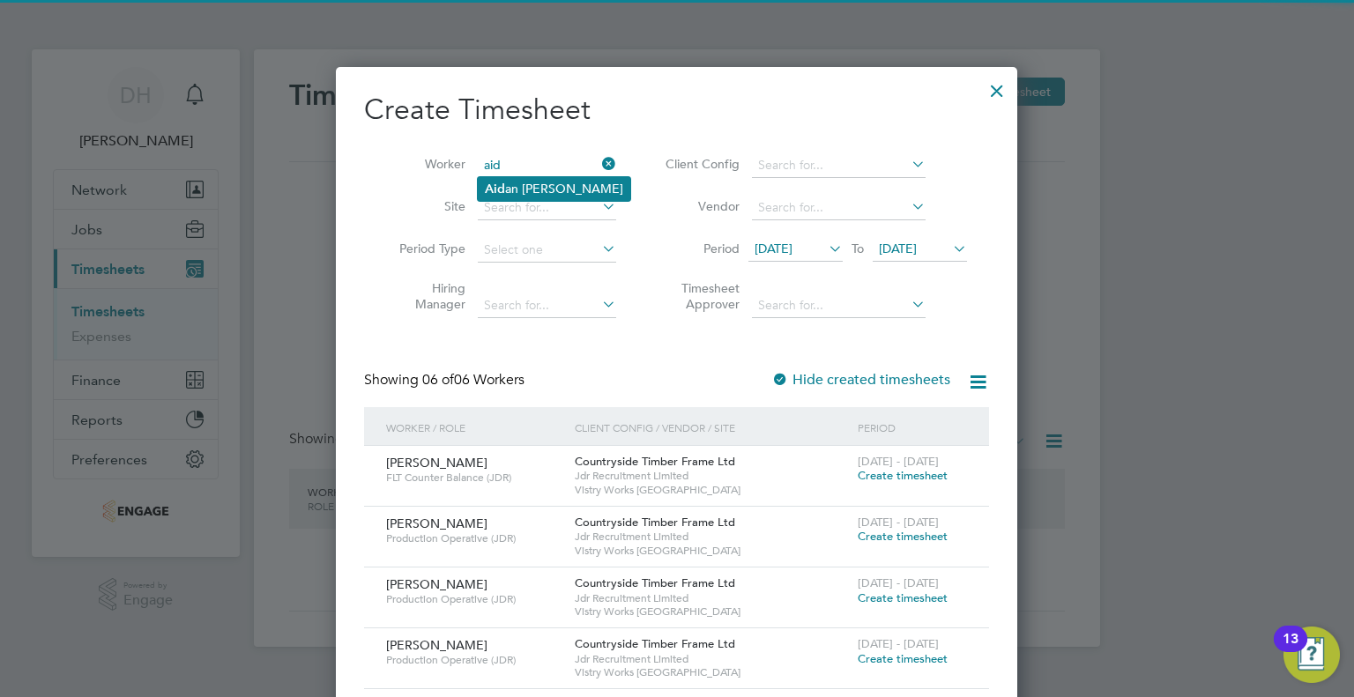
click at [492, 190] on b "Aid" at bounding box center [495, 189] width 20 height 15
type input "[PERSON_NAME]"
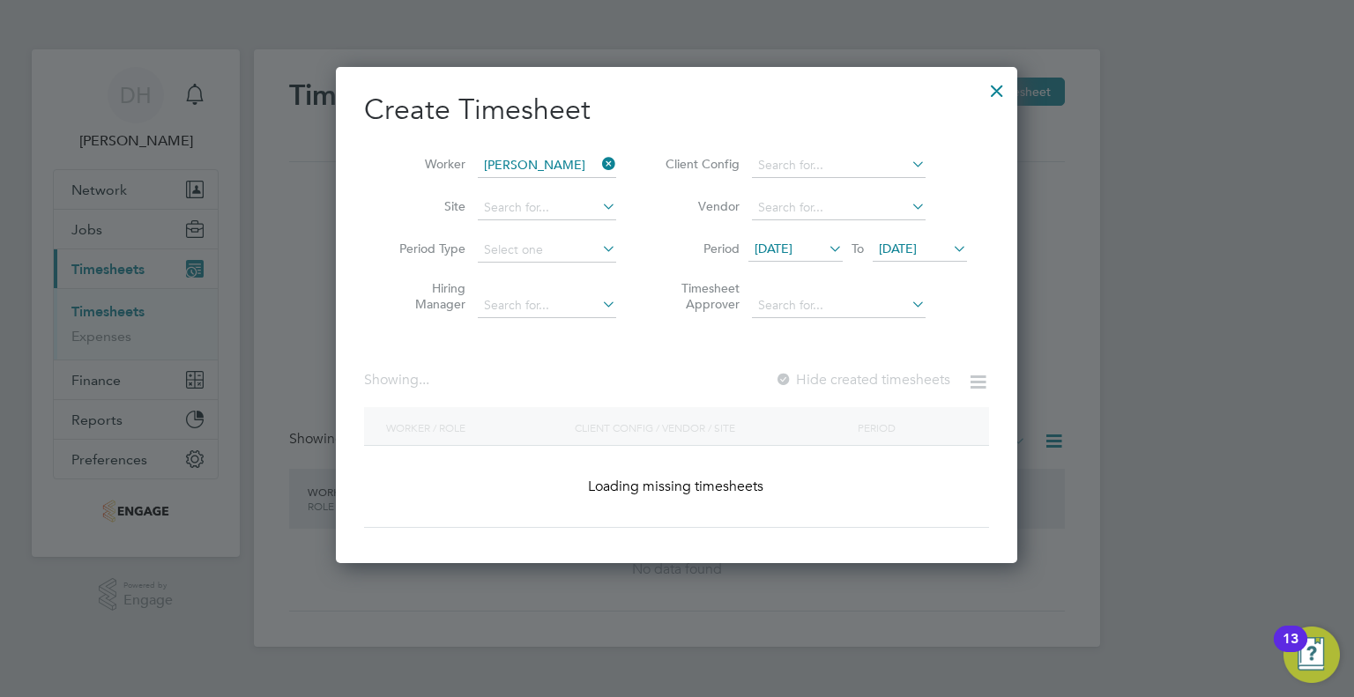
scroll to position [474, 682]
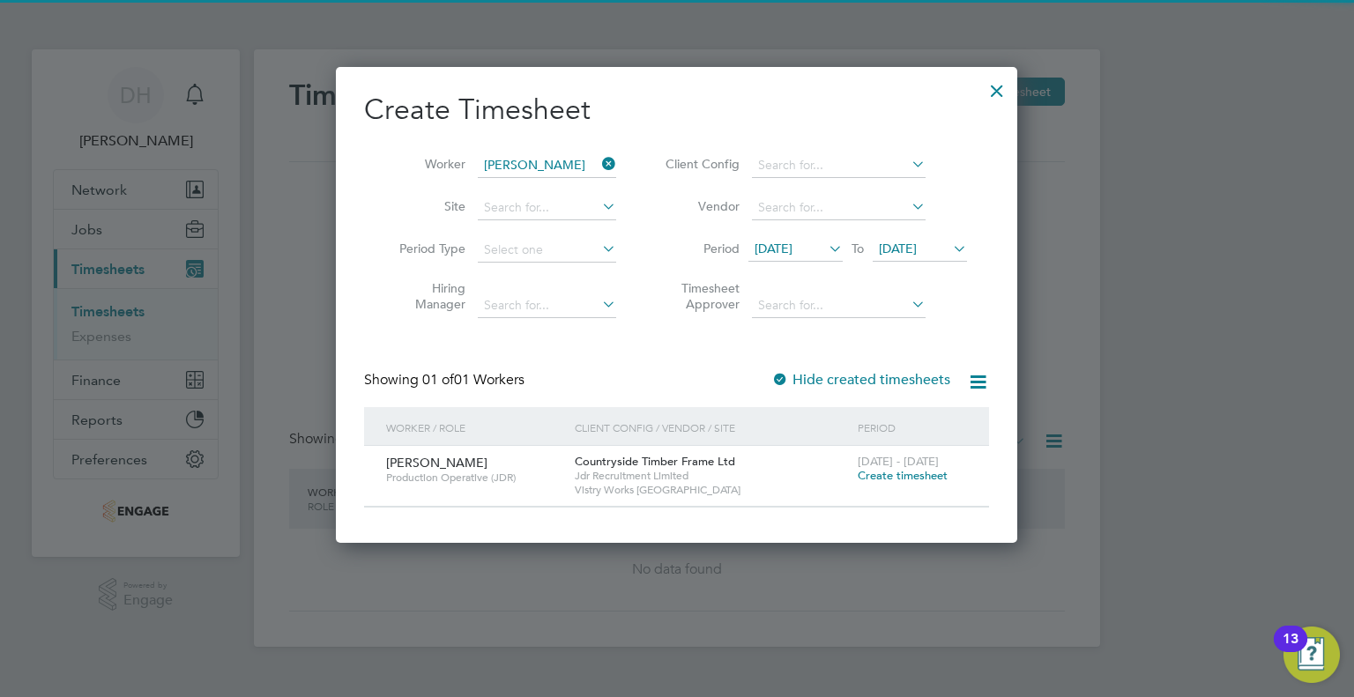
click at [825, 242] on icon at bounding box center [825, 248] width 0 height 25
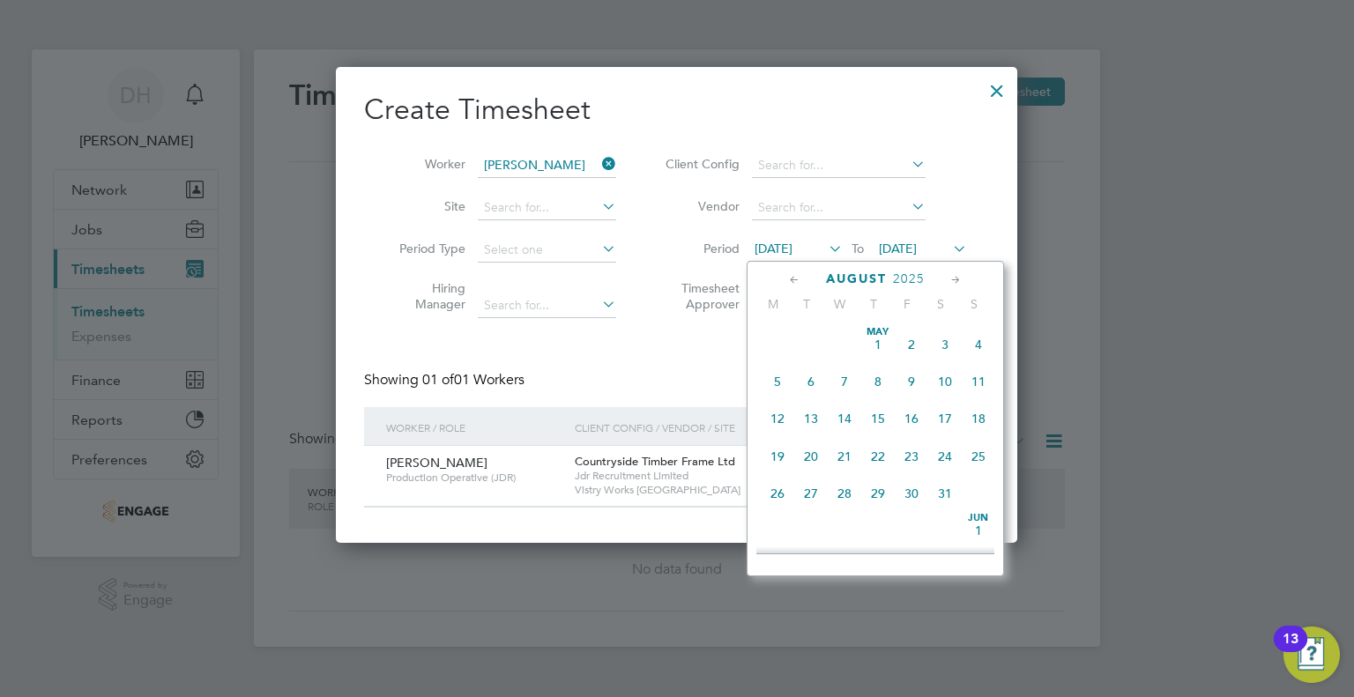
scroll to position [652, 0]
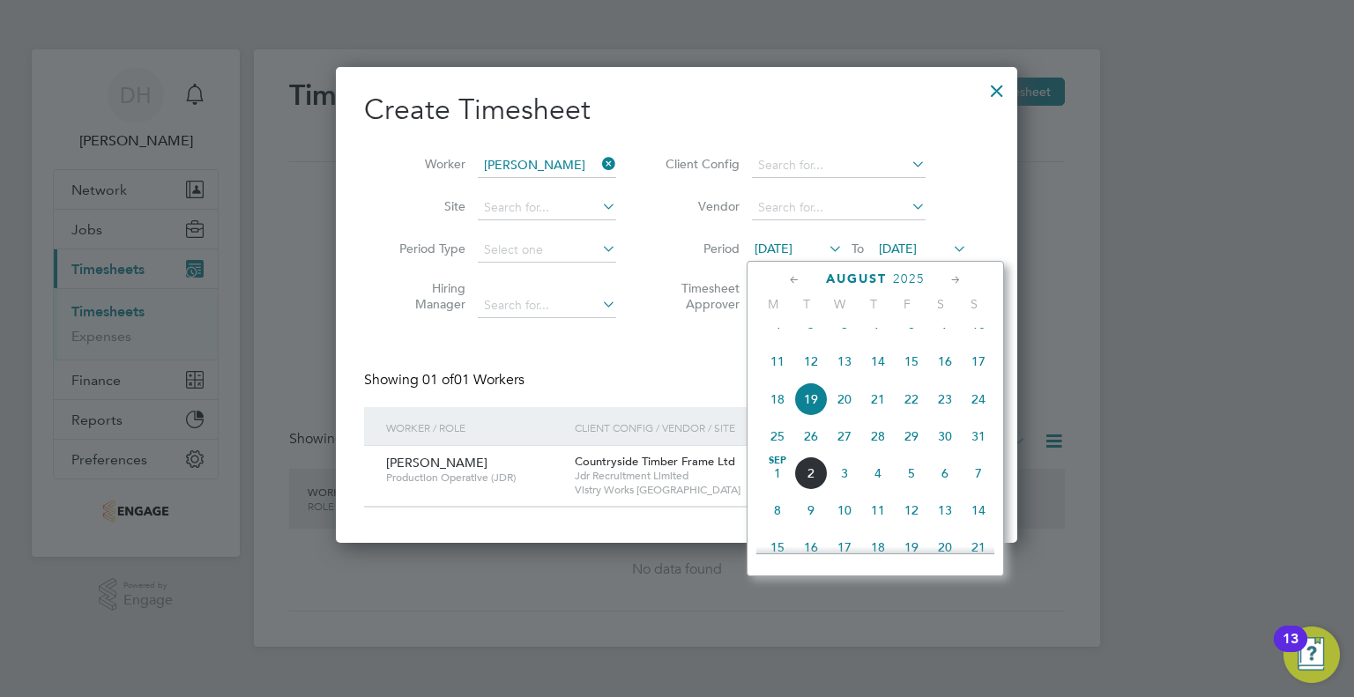
click at [786, 444] on span "25" at bounding box center [777, 436] width 33 height 33
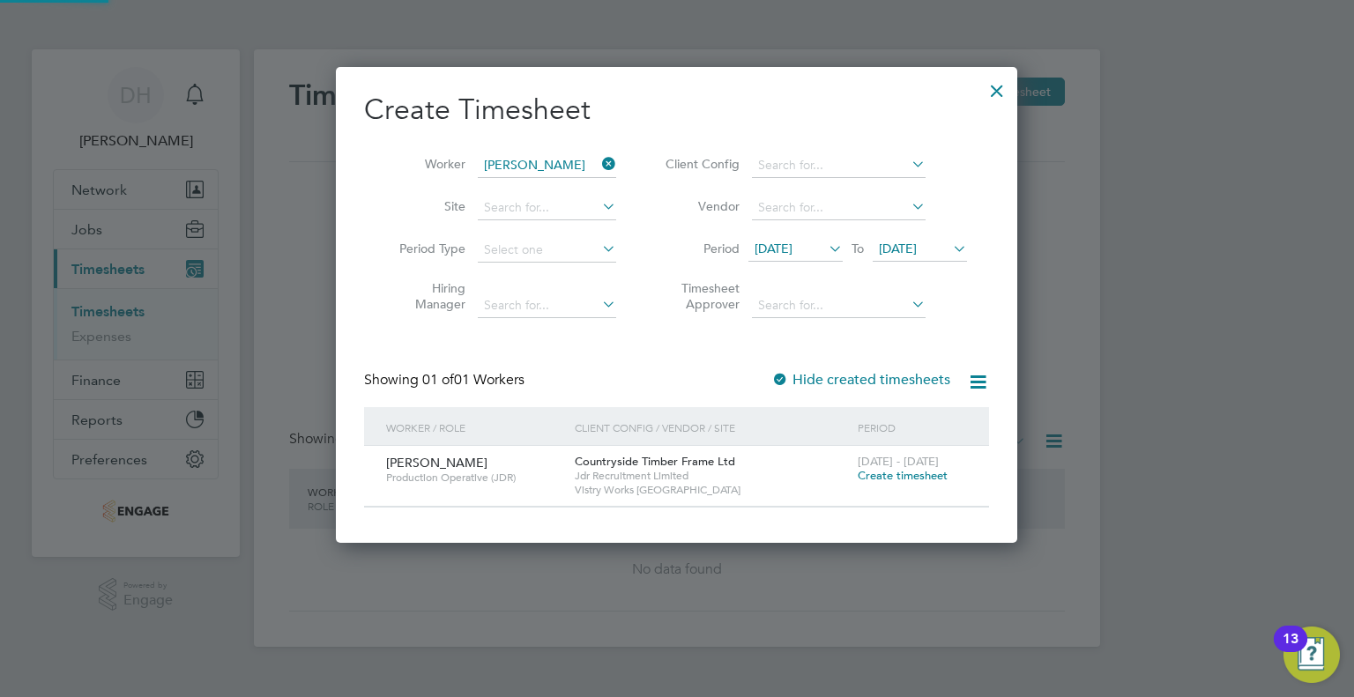
scroll to position [474, 682]
click at [957, 248] on div "[DATE] To [DATE]" at bounding box center [857, 250] width 219 height 25
click at [949, 242] on icon at bounding box center [949, 248] width 0 height 25
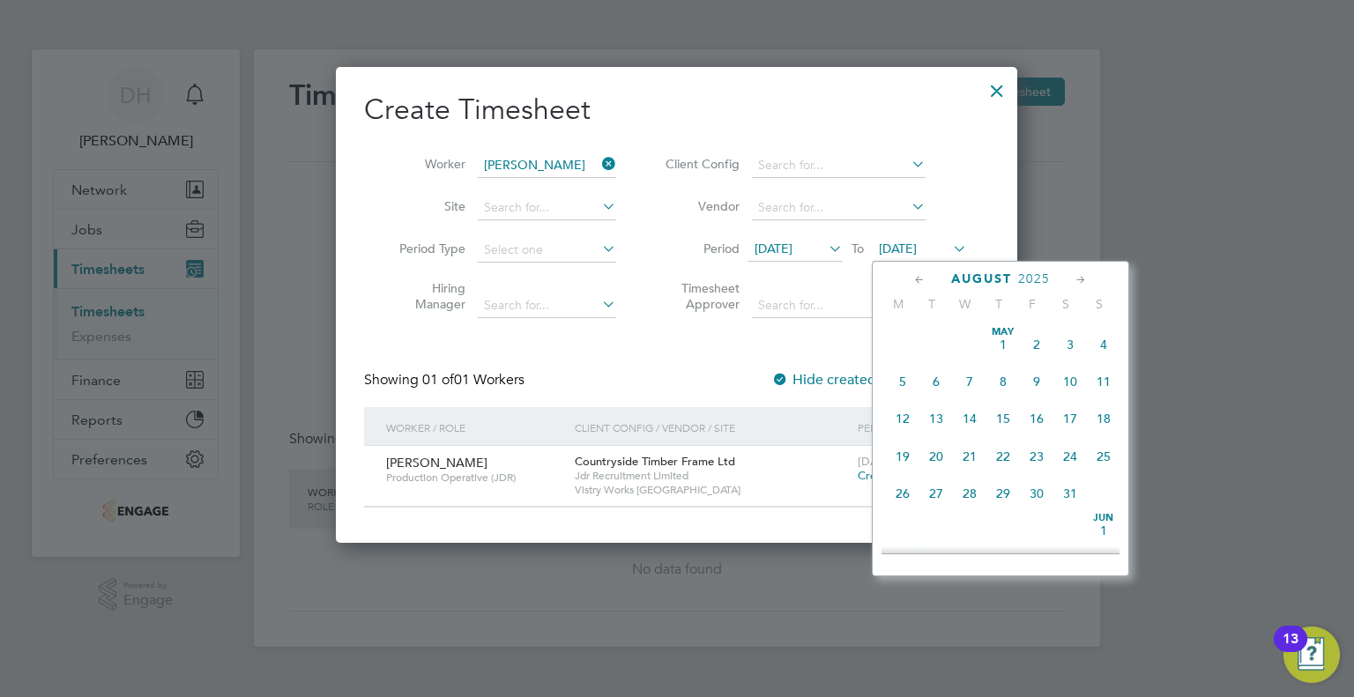
scroll to position [690, 0]
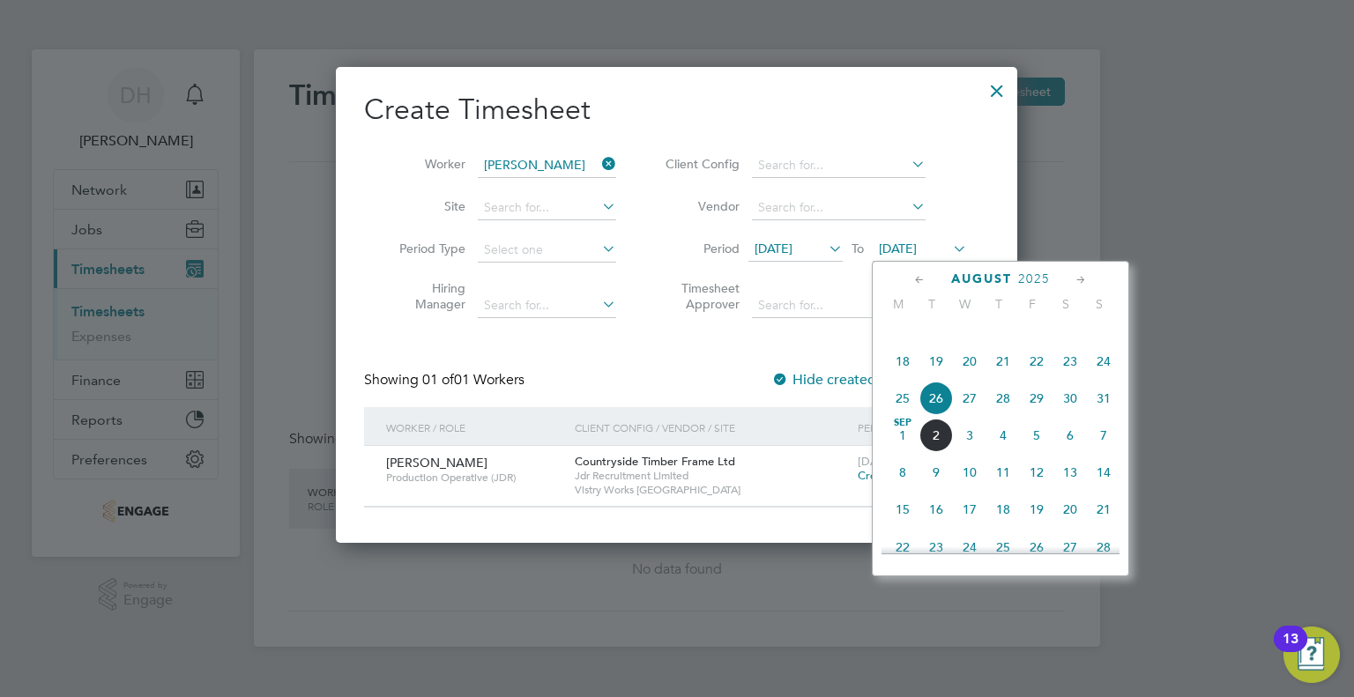
click at [1110, 414] on span "31" at bounding box center [1103, 398] width 33 height 33
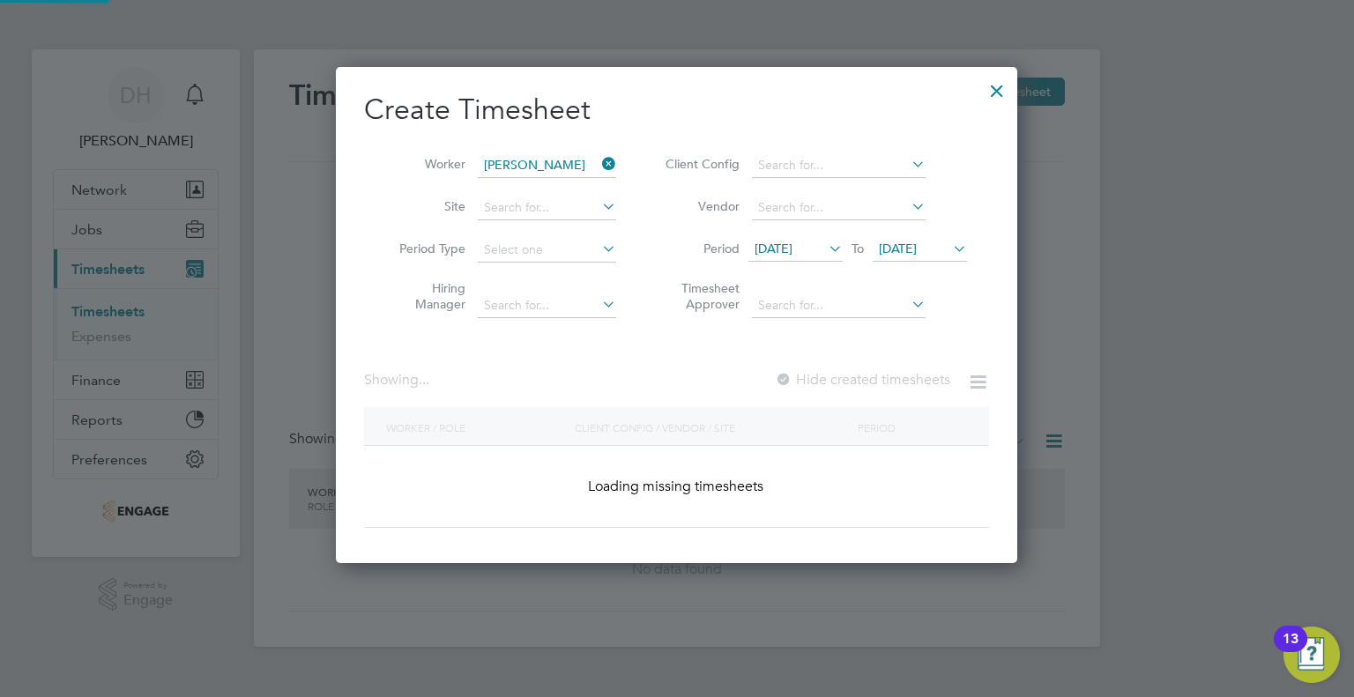
scroll to position [474, 682]
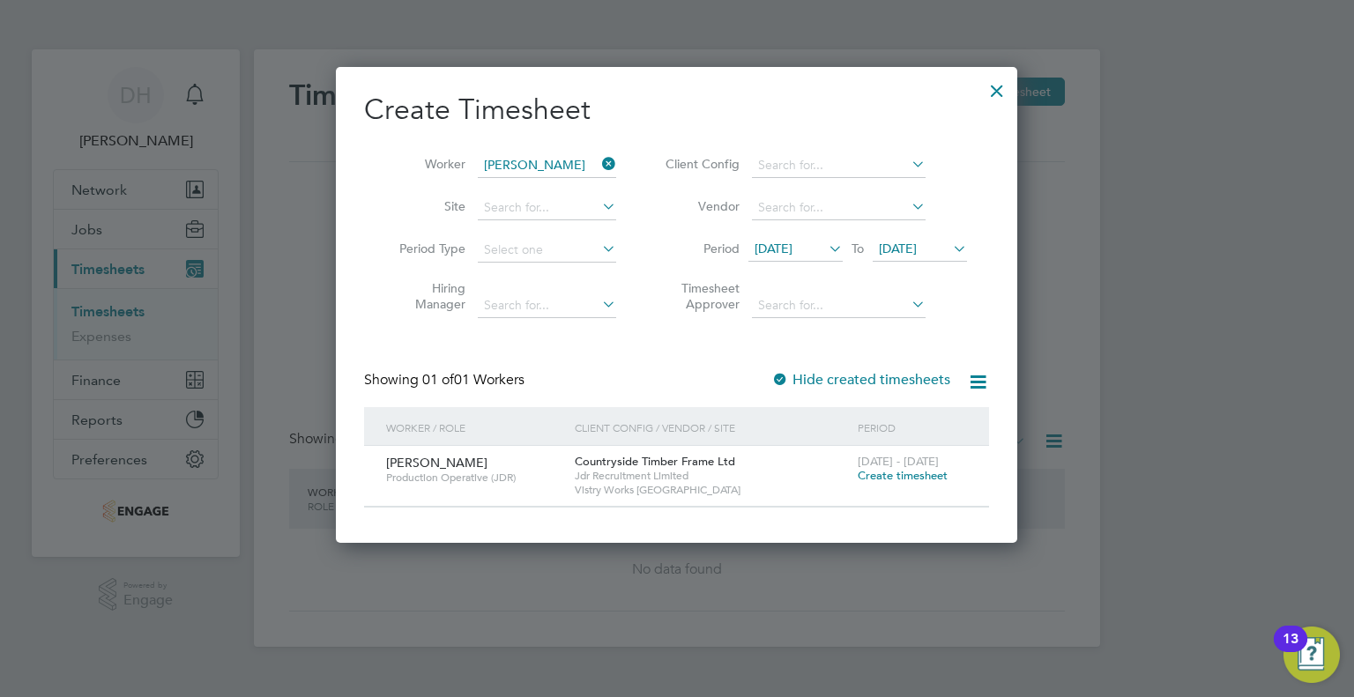
click at [909, 467] on span "[DATE] - [DATE]" at bounding box center [898, 461] width 81 height 15
click at [909, 472] on span "Create timesheet" at bounding box center [903, 475] width 90 height 15
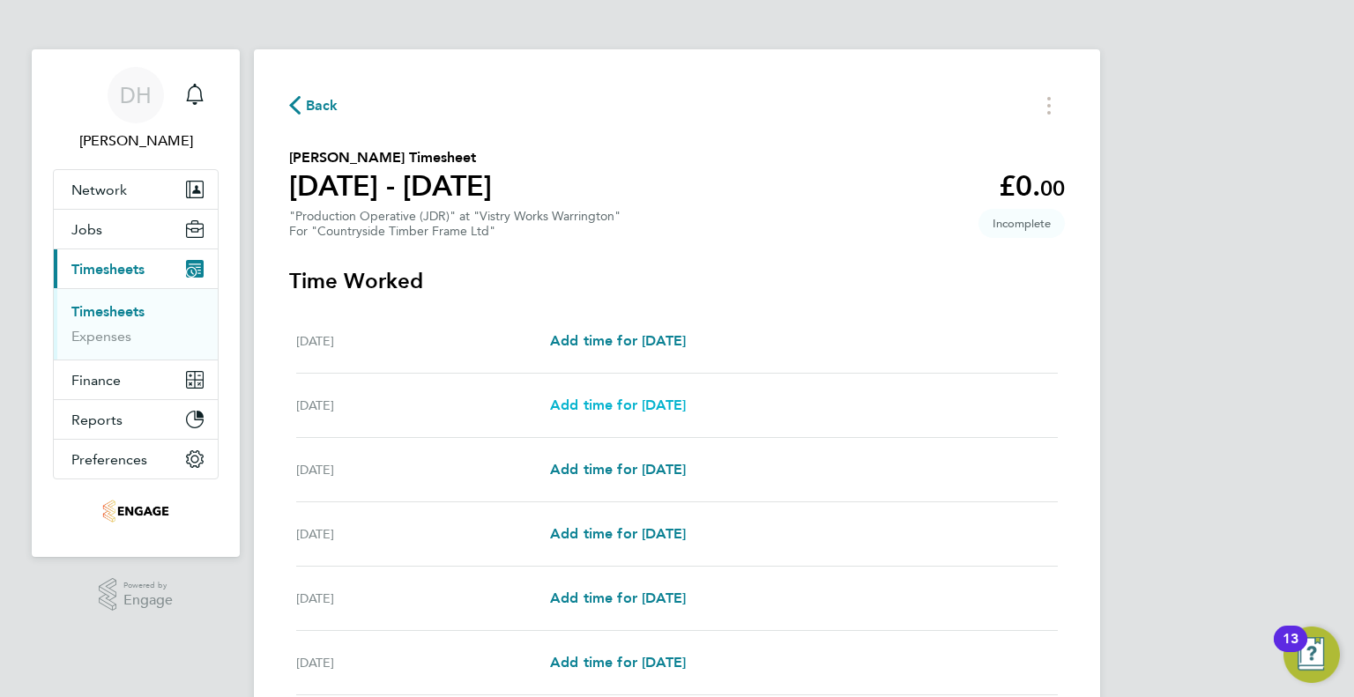
click at [603, 402] on span "Add time for [DATE]" at bounding box center [618, 405] width 136 height 17
select select "15"
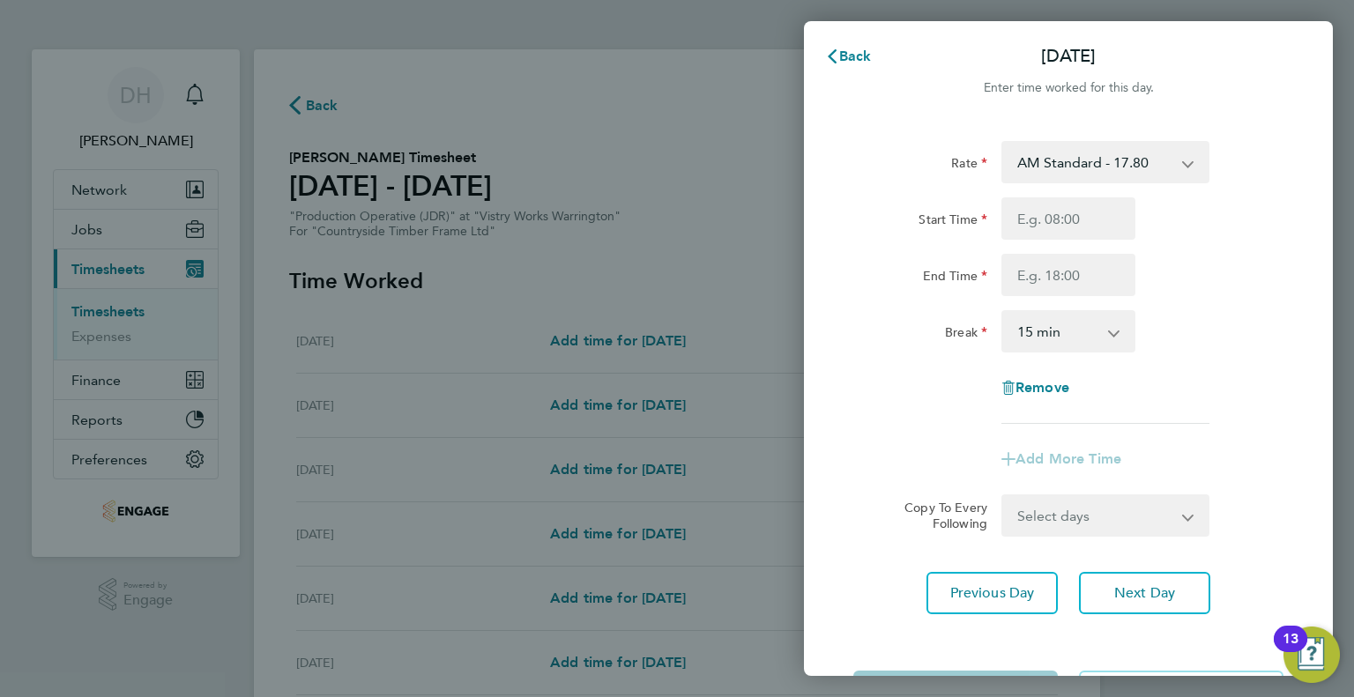
click at [1130, 152] on select "AM Standard - 17.80 BONUS - 13.50 PM OT2 - 38.18 PM OT1 - 28.64 AM OT1 - 26.70 …" at bounding box center [1094, 162] width 183 height 39
select select "15"
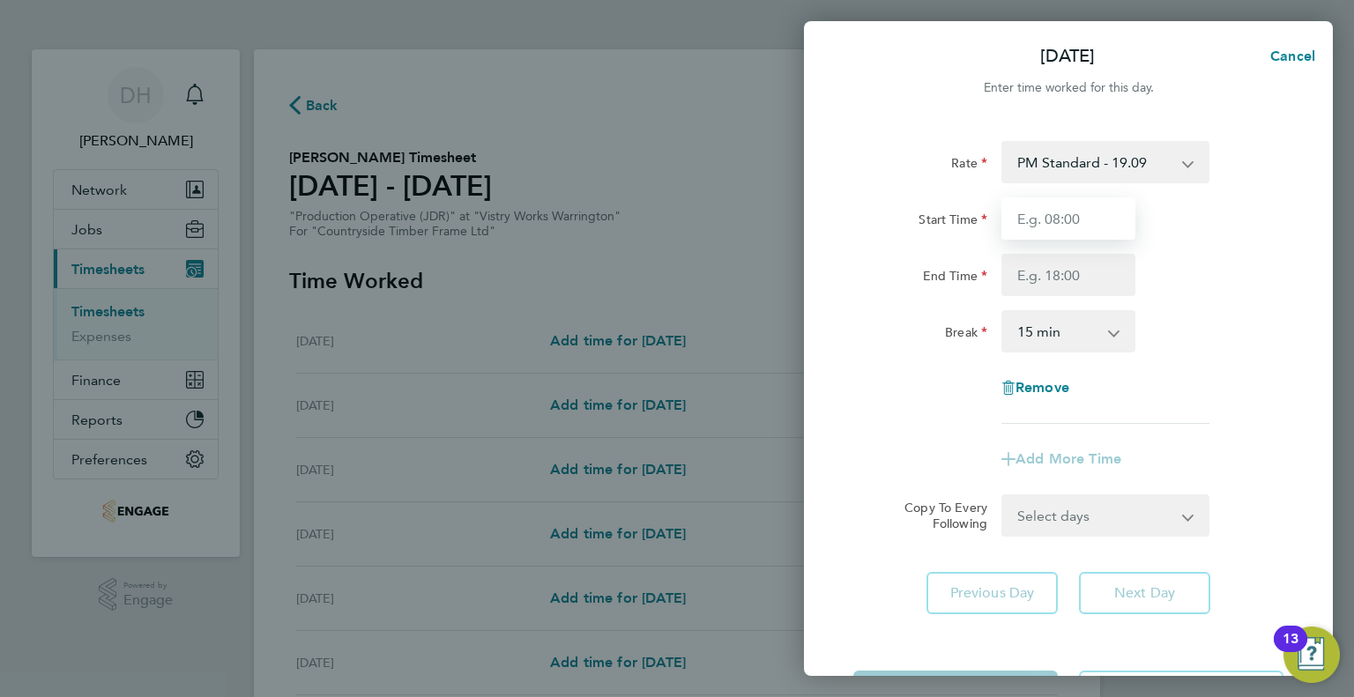
click at [1029, 214] on input "Start Time" at bounding box center [1068, 218] width 134 height 42
type input "14:00"
click at [1029, 282] on input "End Time" at bounding box center [1068, 275] width 134 height 42
type input "00:15"
drag, startPoint x: 1020, startPoint y: 320, endPoint x: 1022, endPoint y: 329, distance: 9.2
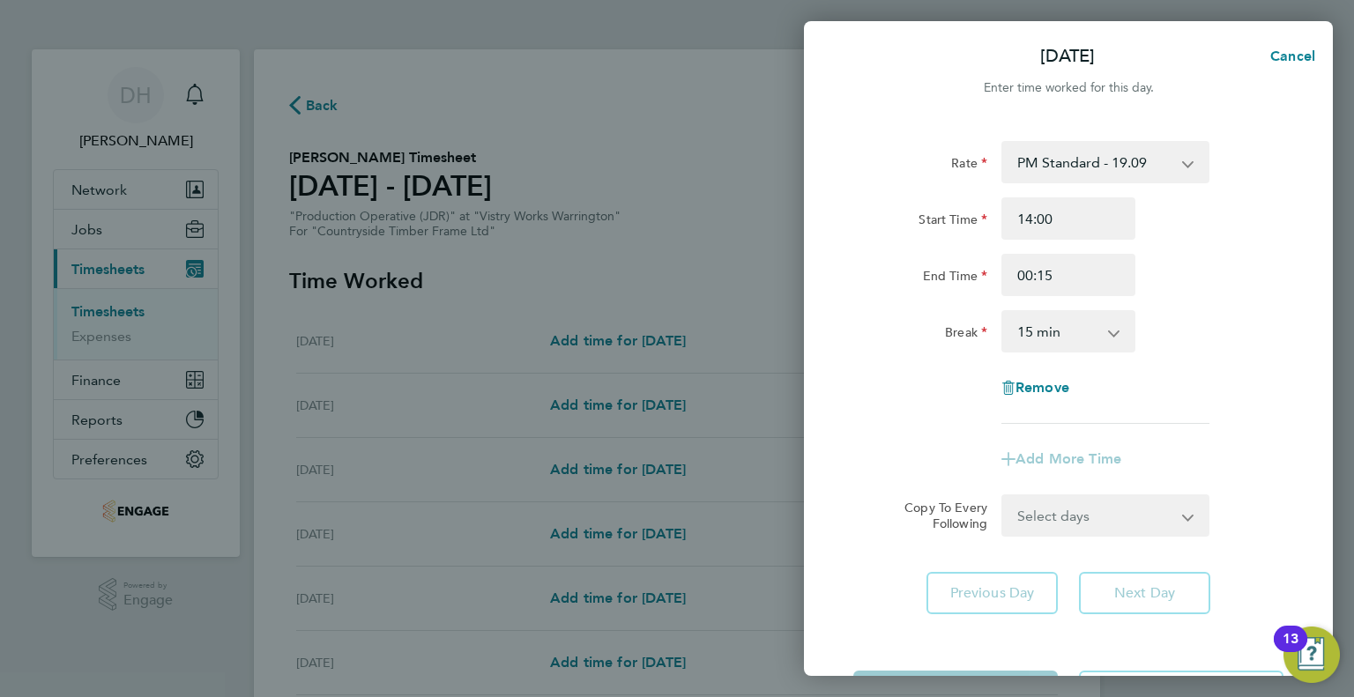
click at [1021, 323] on select "0 min 15 min 30 min 45 min 60 min 75 min 90 min" at bounding box center [1057, 331] width 109 height 39
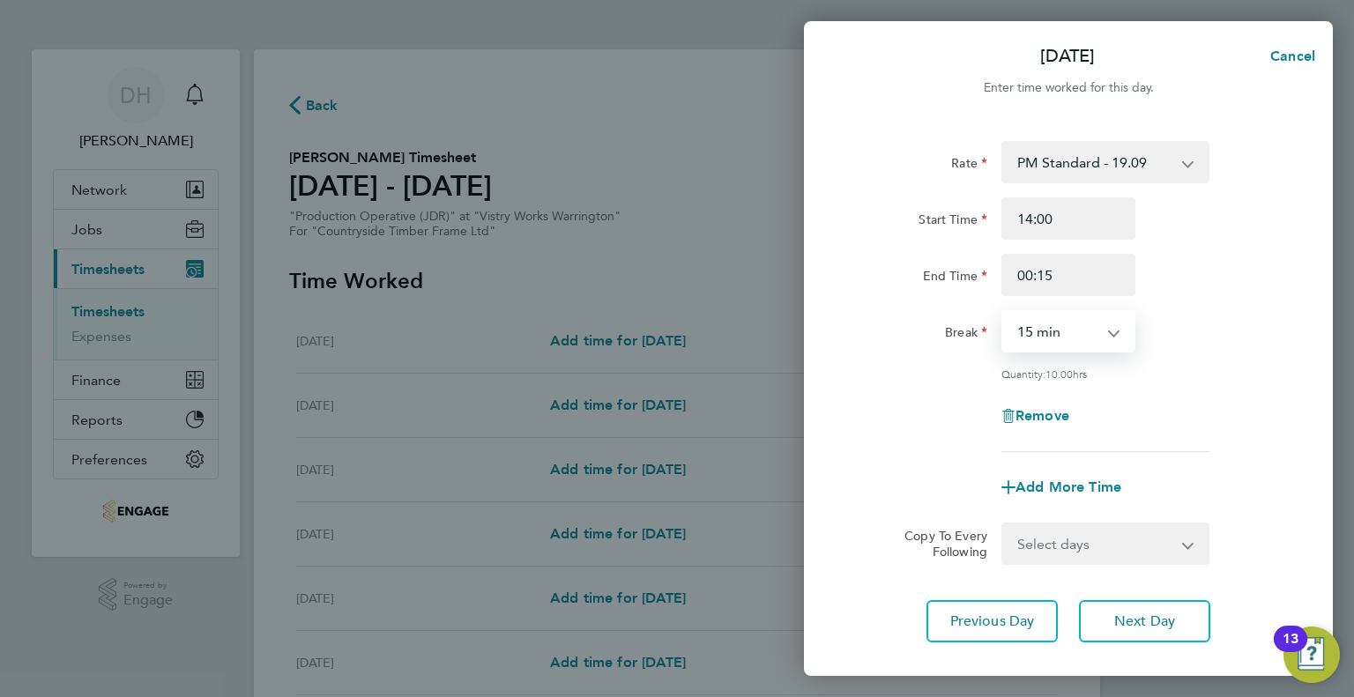
select select "45"
click at [1003, 312] on select "0 min 15 min 30 min 45 min 60 min 75 min 90 min" at bounding box center [1057, 331] width 109 height 39
click at [1153, 634] on button "Next Day" at bounding box center [1144, 621] width 131 height 42
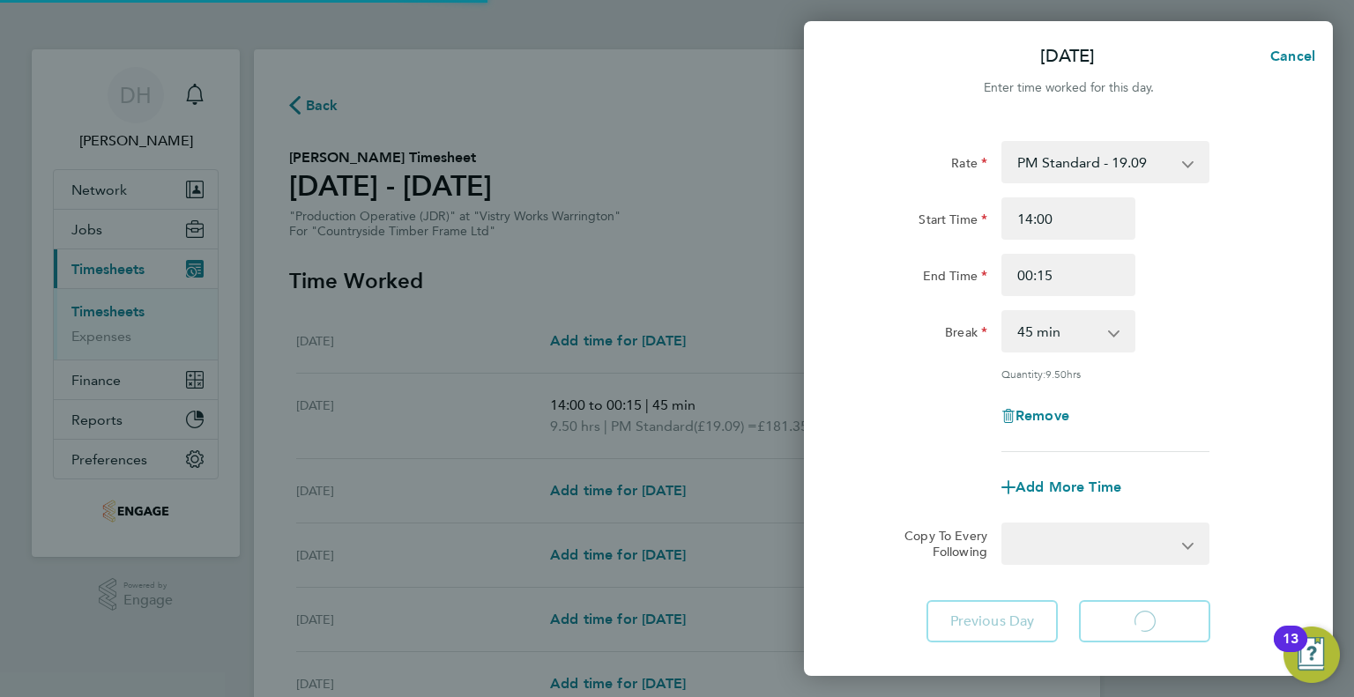
select select "15"
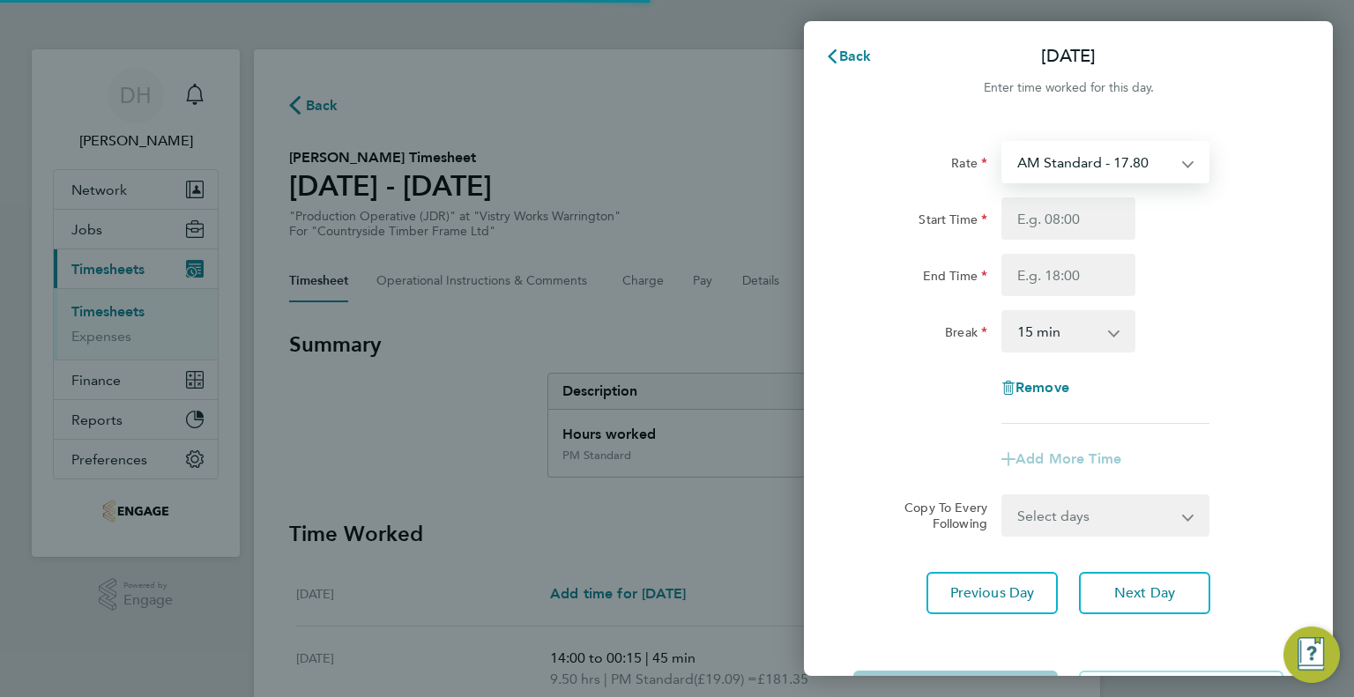
click at [1040, 166] on select "AM Standard - 17.80 BONUS - 13.50 PM OT2 - 38.18 PM OT1 - 28.64 AM OT1 - 26.70 …" at bounding box center [1094, 162] width 183 height 39
select select "15"
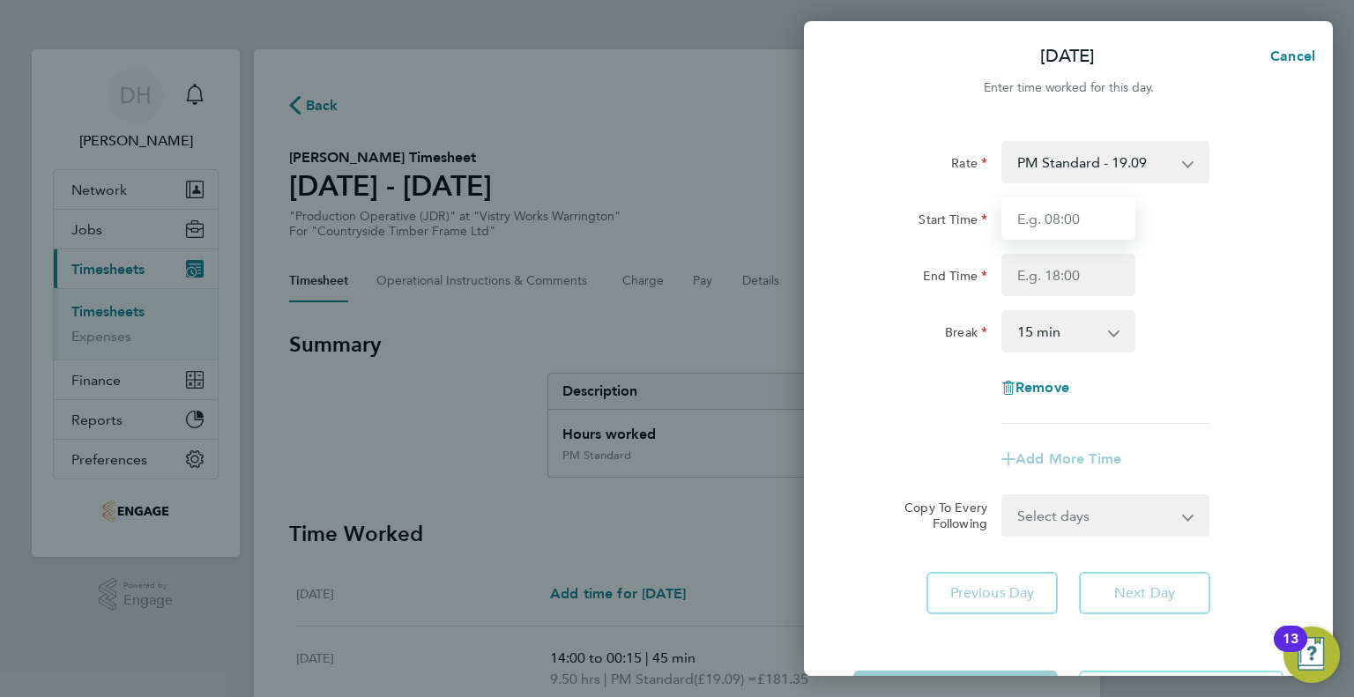
click at [1043, 234] on input "Start Time" at bounding box center [1068, 218] width 134 height 42
type input "14:00"
click at [1021, 278] on input "End Time" at bounding box center [1068, 275] width 134 height 42
type input "00:15"
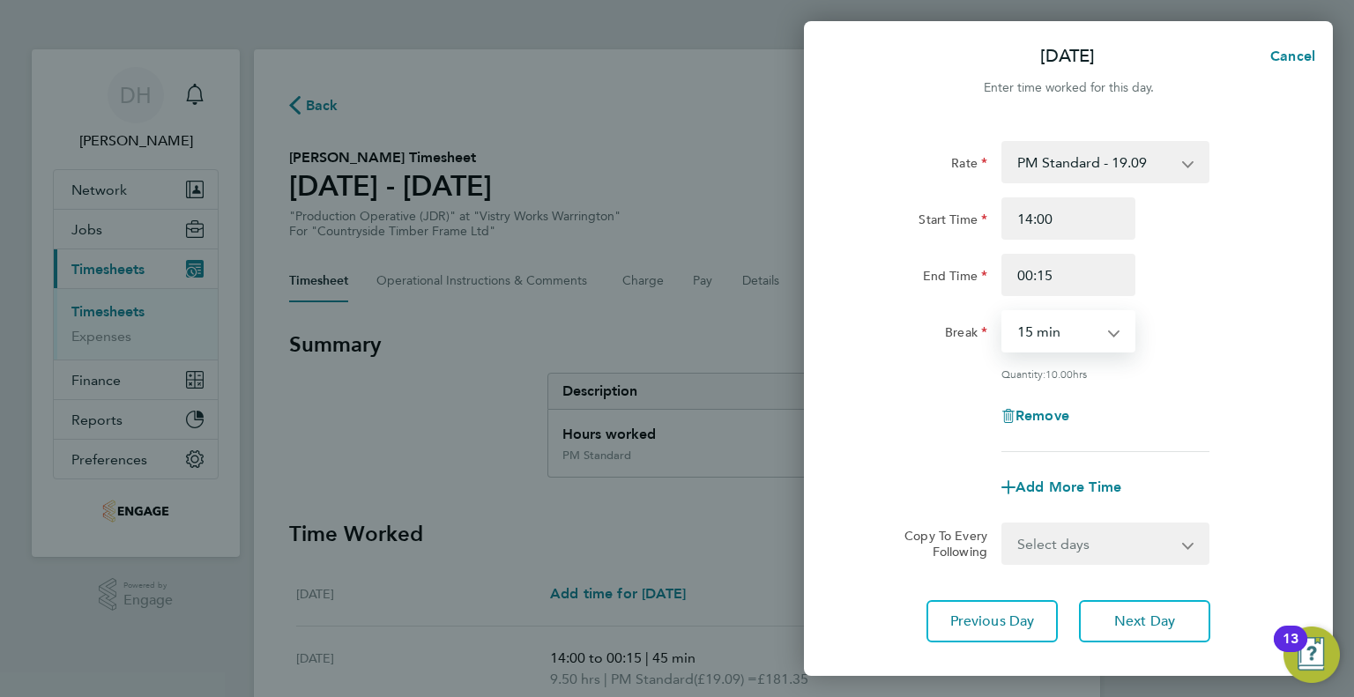
drag, startPoint x: 1029, startPoint y: 320, endPoint x: 1029, endPoint y: 342, distance: 22.0
click at [1029, 320] on select "0 min 15 min 30 min 45 min 60 min 75 min 90 min" at bounding box center [1057, 331] width 109 height 39
select select "45"
click at [1003, 312] on select "0 min 15 min 30 min 45 min 60 min 75 min 90 min" at bounding box center [1057, 331] width 109 height 39
click at [1114, 630] on button "Next Day" at bounding box center [1144, 621] width 131 height 42
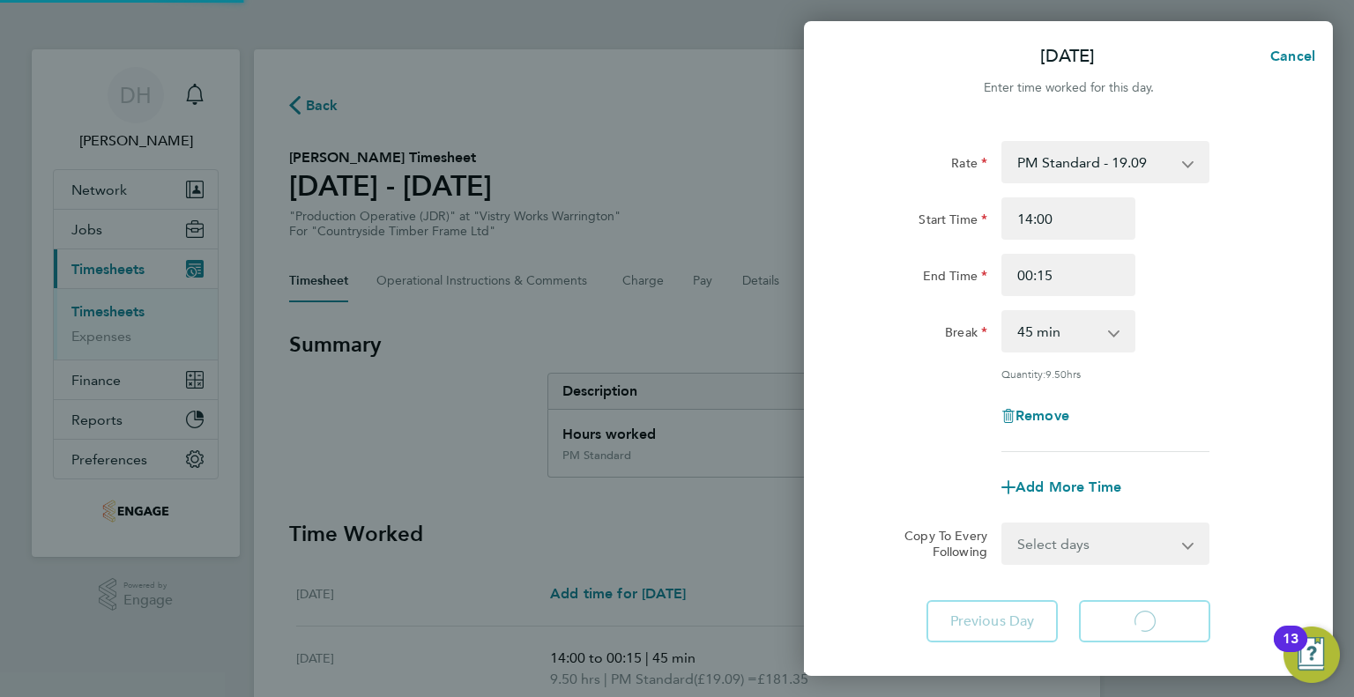
select select "15"
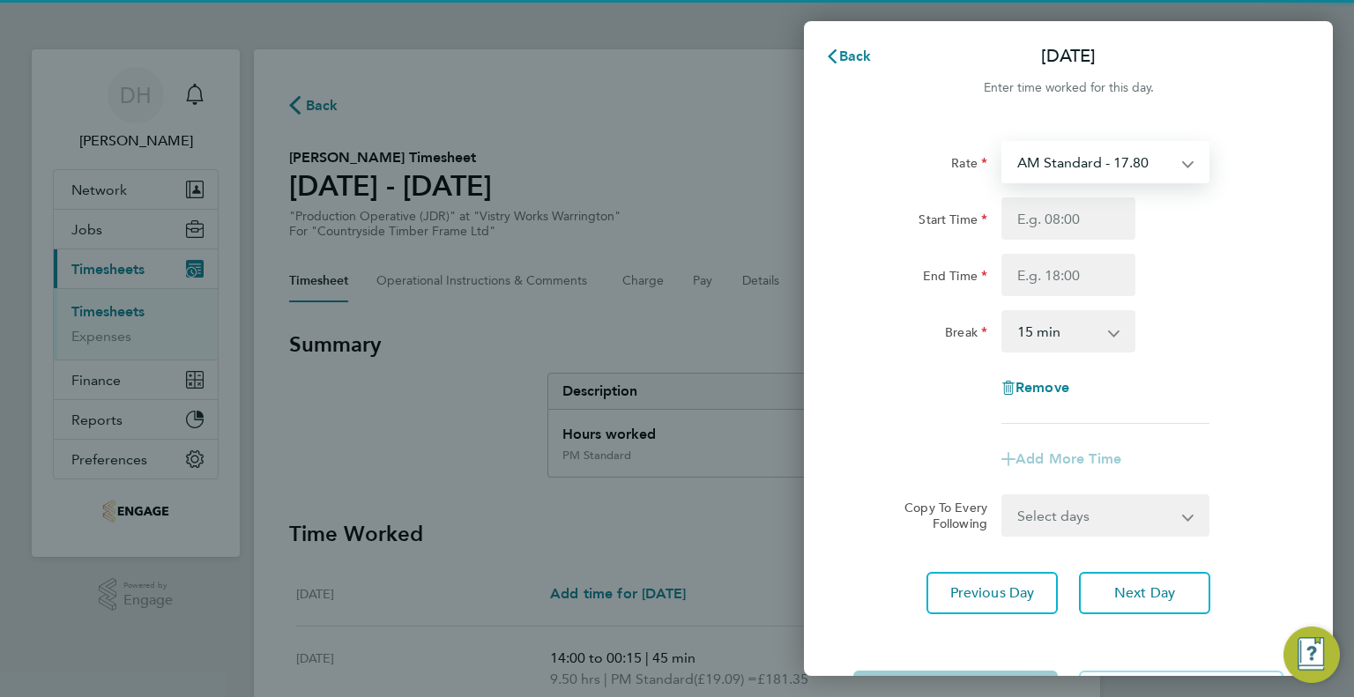
drag, startPoint x: 1039, startPoint y: 164, endPoint x: 1044, endPoint y: 177, distance: 13.9
click at [1039, 164] on select "AM Standard - 17.80 BONUS - 13.50 PM OT2 - 38.18 PM OT1 - 28.64 AM OT1 - 26.70 …" at bounding box center [1094, 162] width 183 height 39
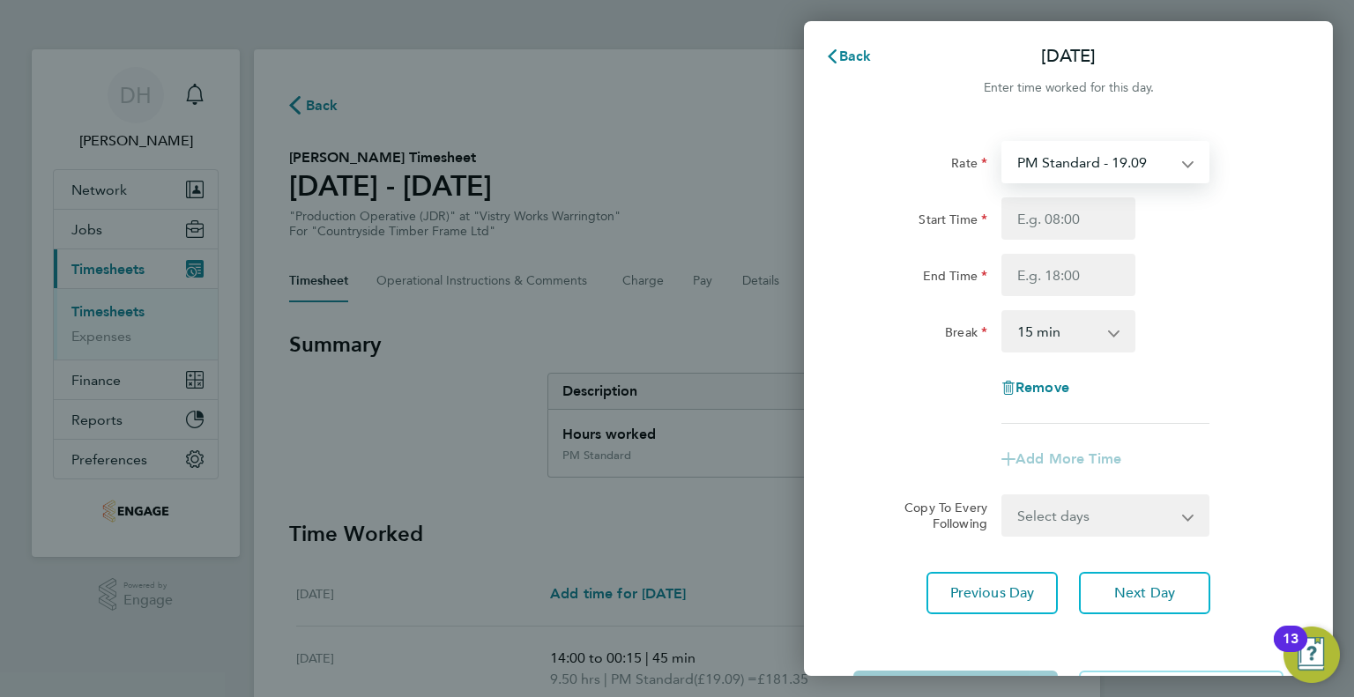
select select "15"
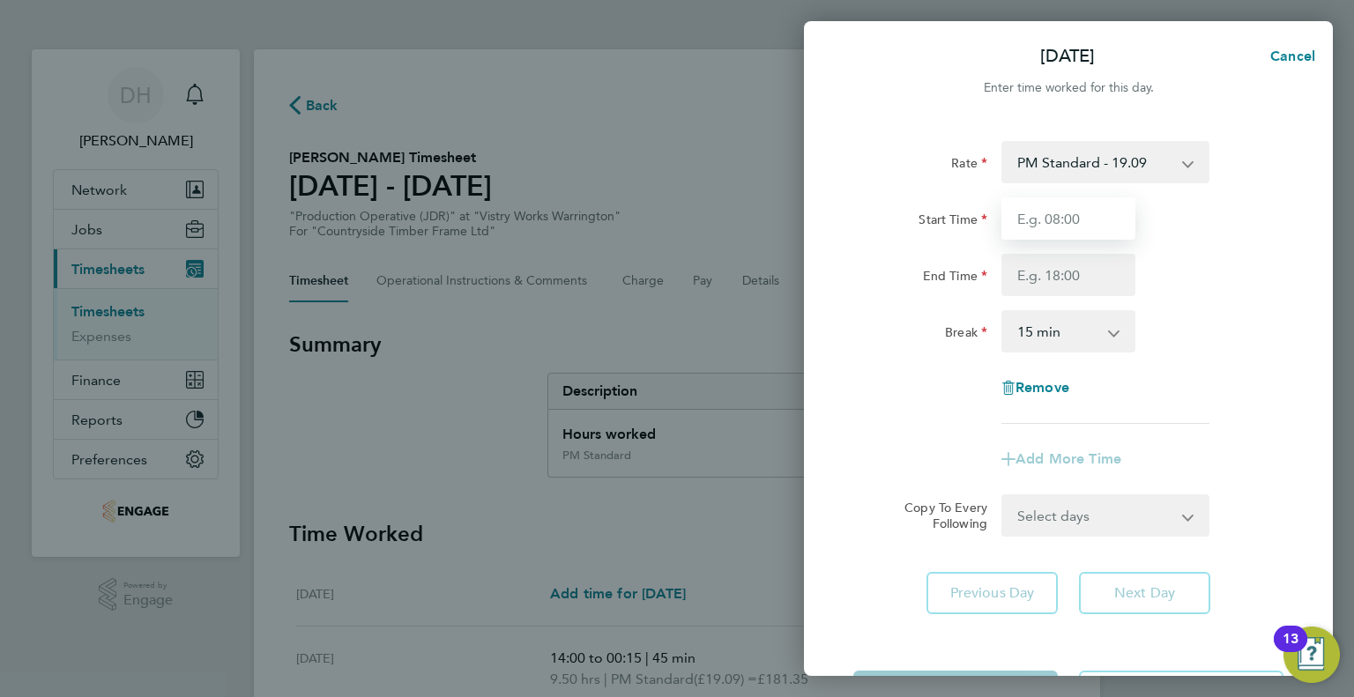
drag, startPoint x: 1044, startPoint y: 177, endPoint x: 1014, endPoint y: 198, distance: 36.7
click at [1014, 198] on input "Start Time" at bounding box center [1068, 218] width 134 height 42
type input "14:00"
click at [1038, 264] on input "End Time" at bounding box center [1068, 275] width 134 height 42
type input "00:15"
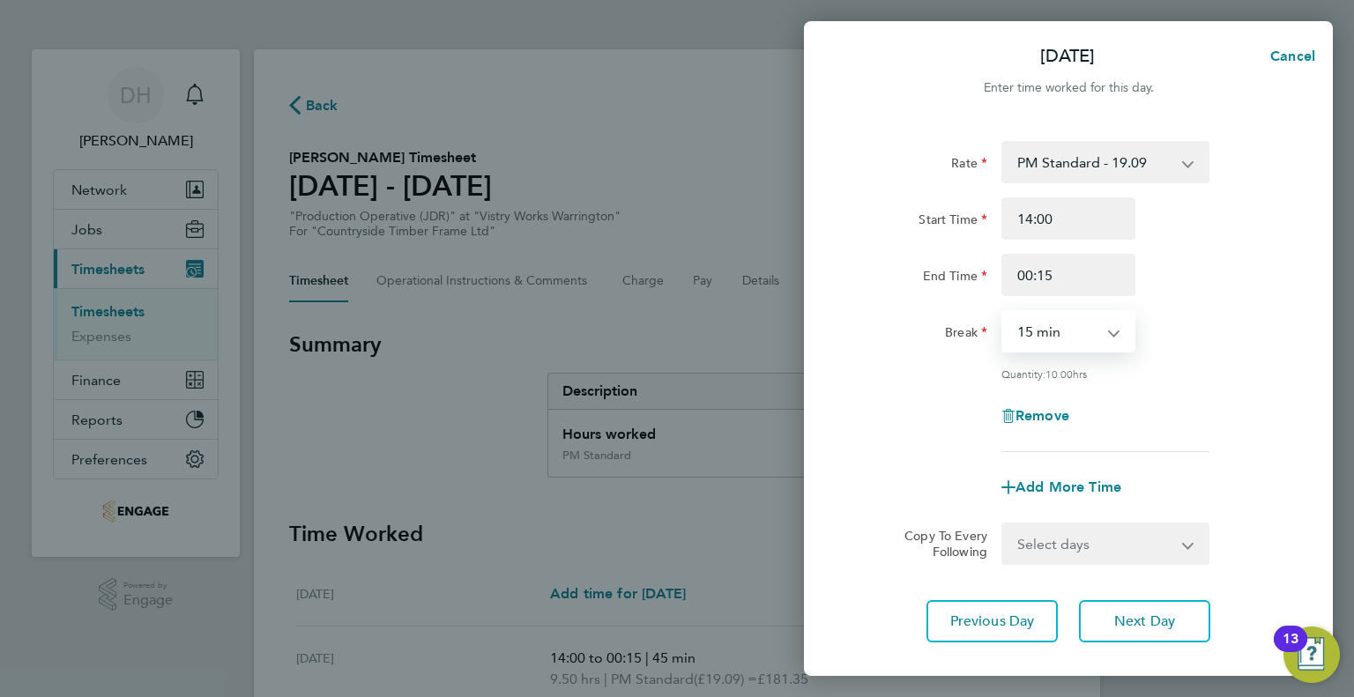
drag, startPoint x: 1030, startPoint y: 325, endPoint x: 1030, endPoint y: 349, distance: 23.8
click at [1030, 325] on select "0 min 15 min 30 min 45 min 60 min 75 min 90 min" at bounding box center [1057, 331] width 109 height 39
select select "45"
click at [1003, 312] on select "0 min 15 min 30 min 45 min 60 min 75 min 90 min" at bounding box center [1057, 331] width 109 height 39
drag, startPoint x: 1074, startPoint y: 288, endPoint x: 968, endPoint y: 264, distance: 108.6
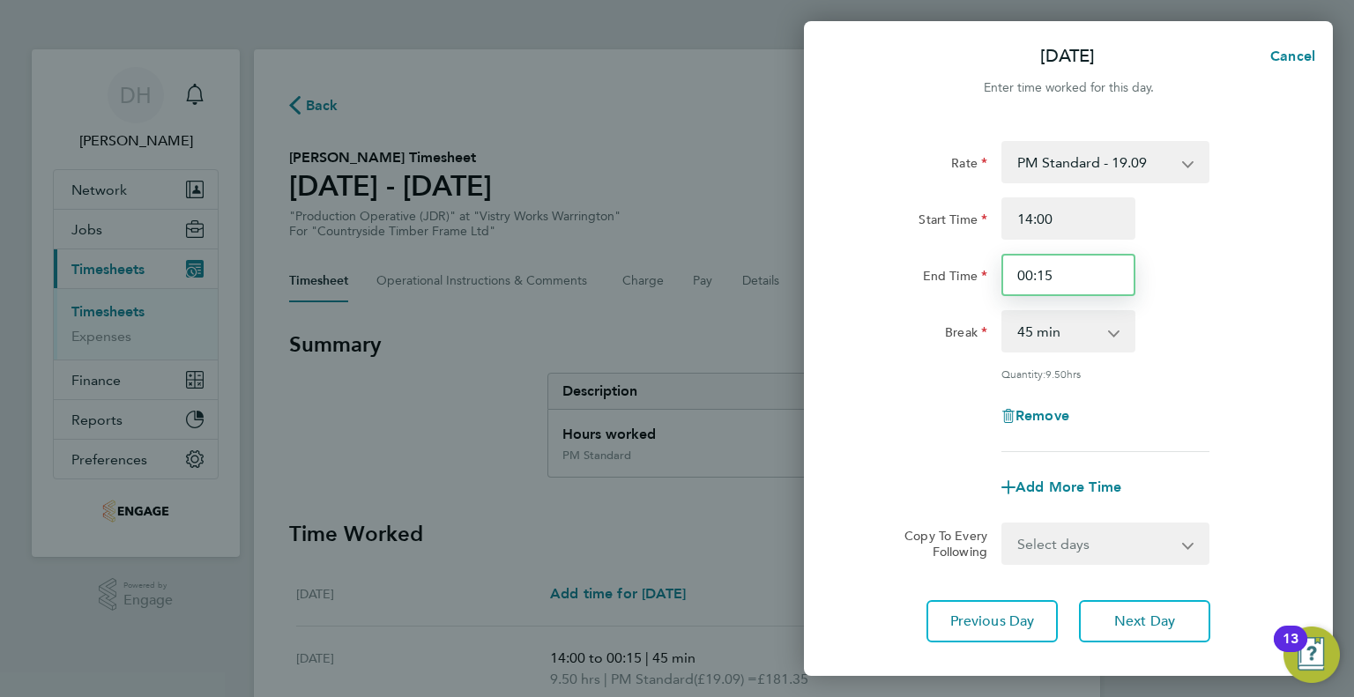
click at [968, 264] on div "End Time 00:15" at bounding box center [1068, 275] width 444 height 42
type input "00:00"
click at [917, 405] on div "Remove" at bounding box center [1068, 416] width 444 height 42
click at [1042, 338] on select "0 min 15 min 30 min 45 min 60 min 75 min 90 min" at bounding box center [1057, 331] width 109 height 39
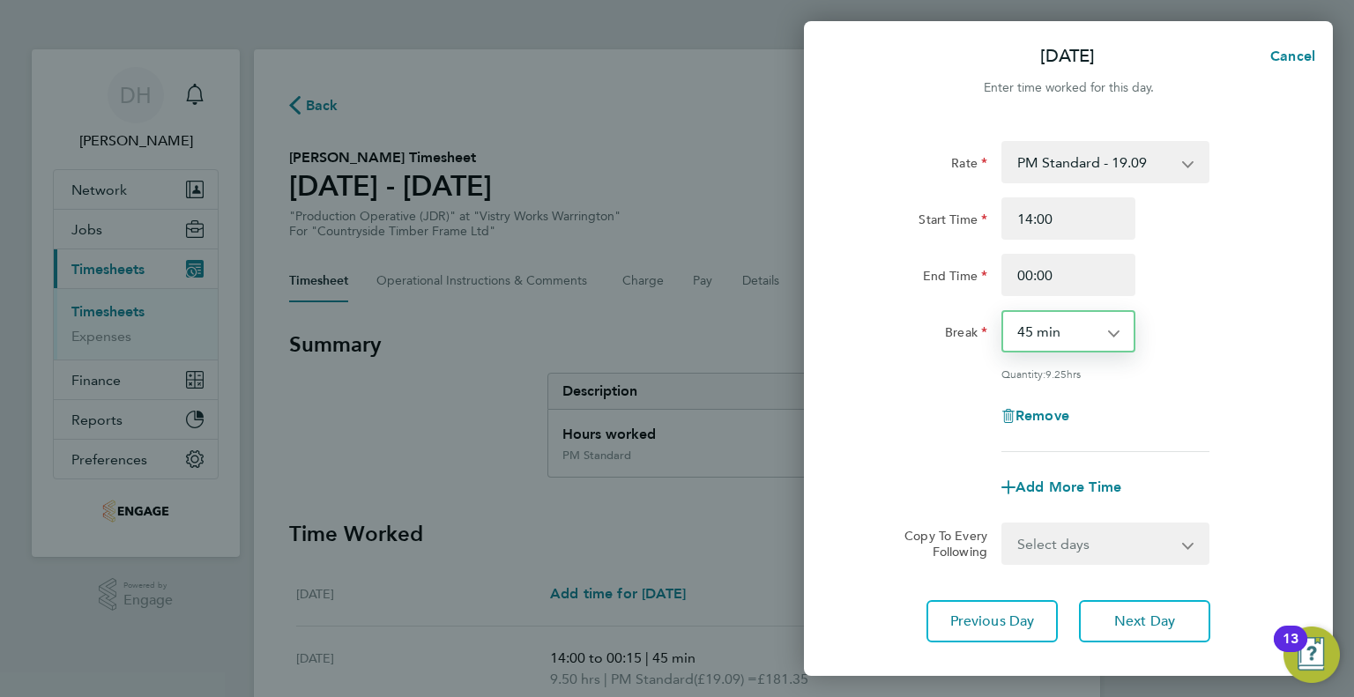
select select "60"
click at [1003, 312] on select "0 min 15 min 30 min 45 min 60 min 75 min 90 min" at bounding box center [1057, 331] width 109 height 39
click at [1119, 603] on button "Next Day" at bounding box center [1144, 621] width 131 height 42
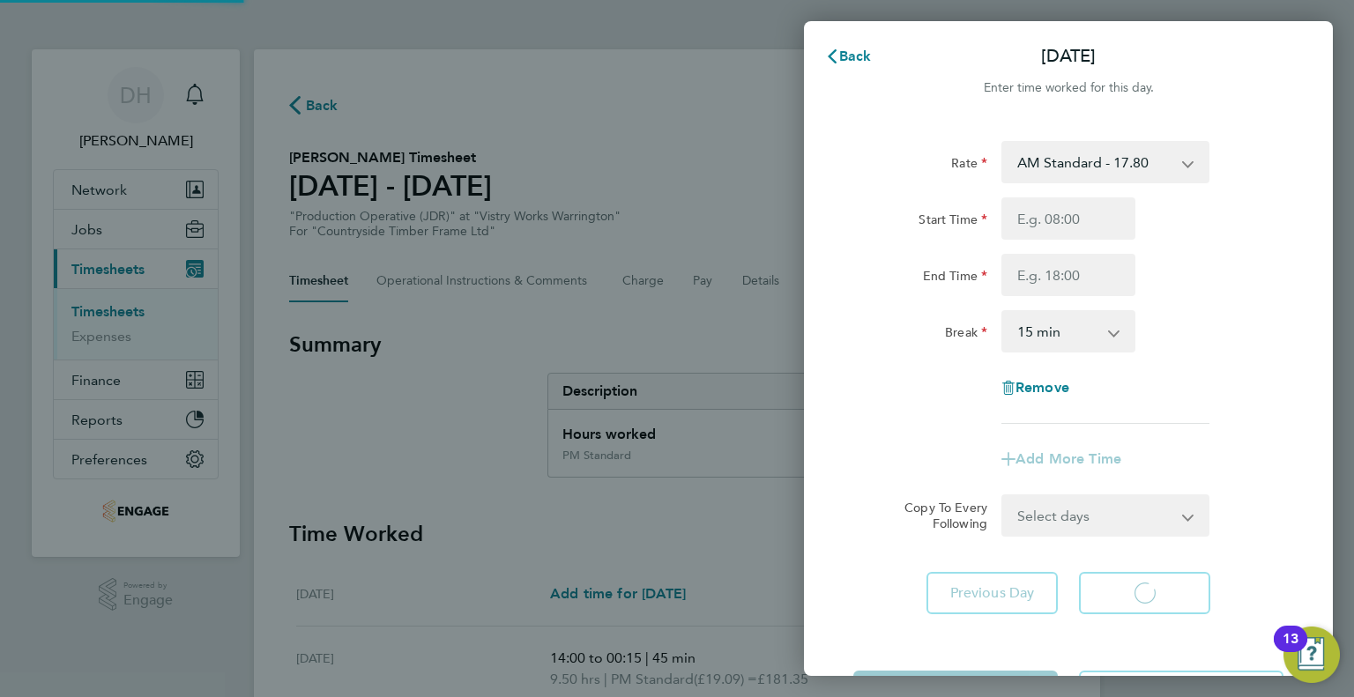
select select "15"
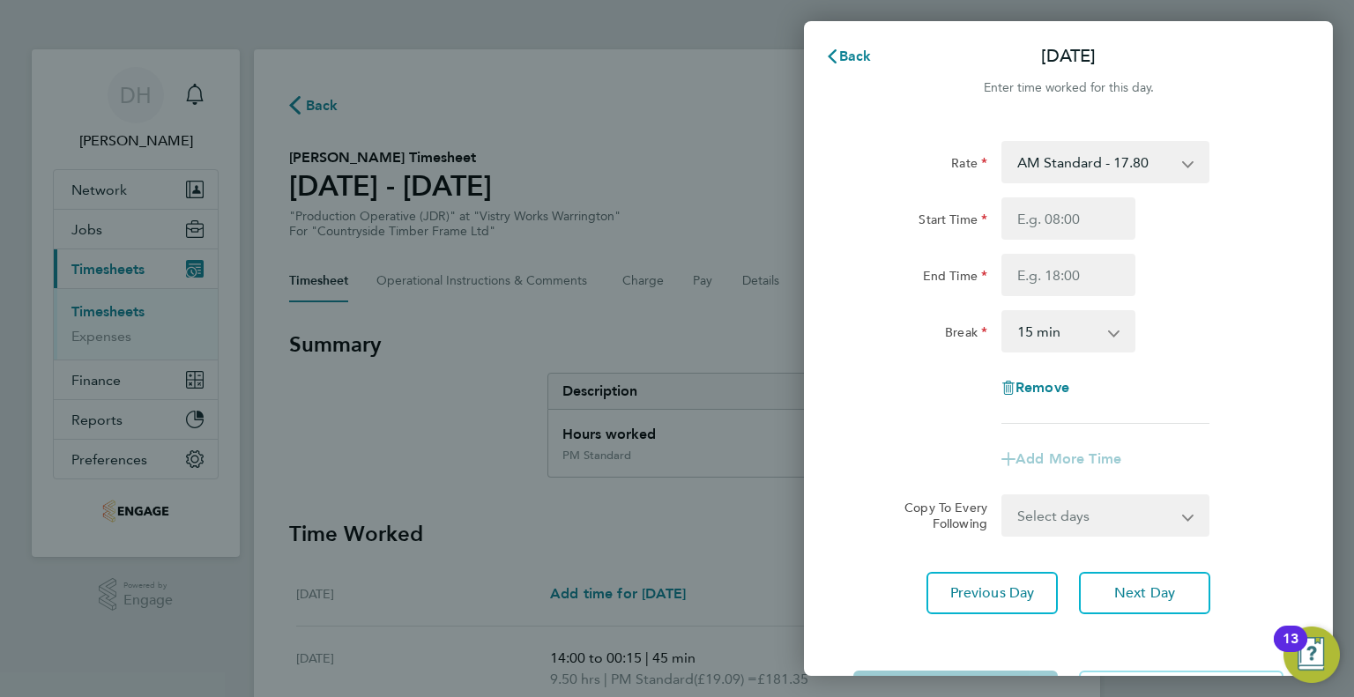
drag, startPoint x: 1065, startPoint y: 157, endPoint x: 1066, endPoint y: 175, distance: 17.7
click at [1065, 157] on select "AM Standard - 17.80 BONUS - 13.50 PM OT2 - 38.18 PM OT1 - 28.64 AM OT1 - 26.70 …" at bounding box center [1094, 162] width 183 height 39
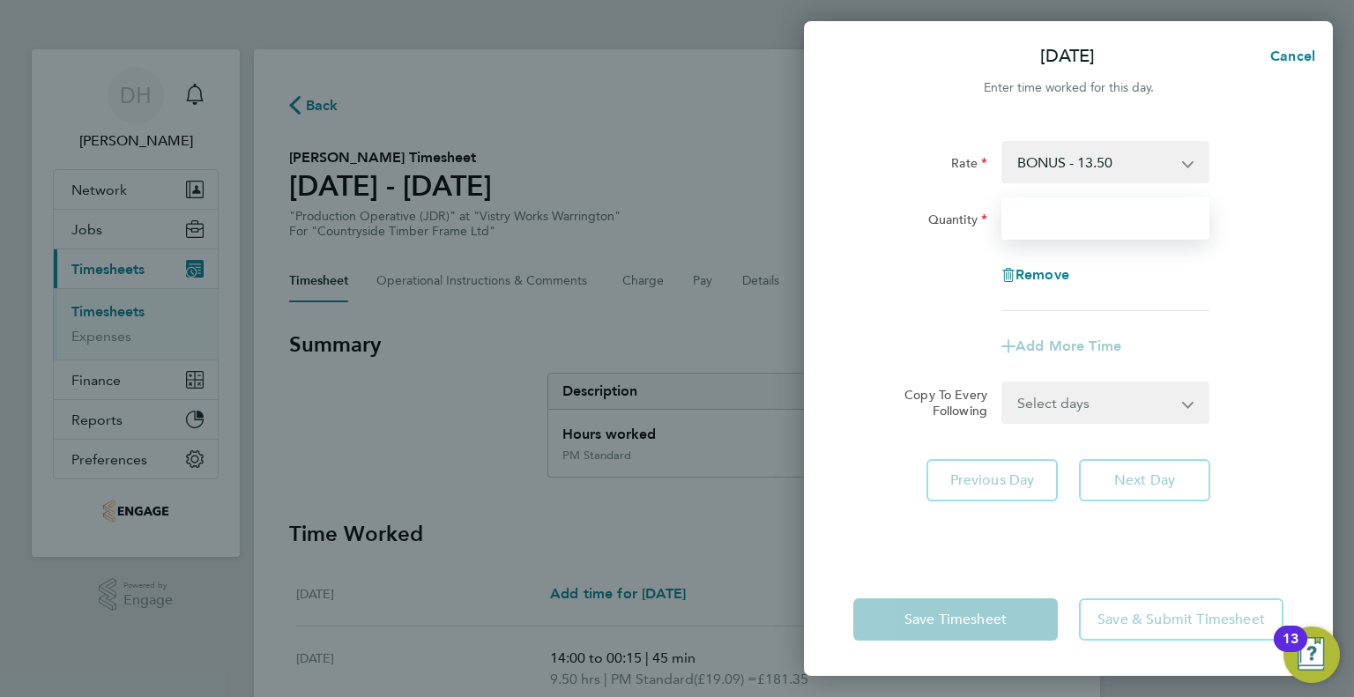
click at [1042, 222] on input "Quantity" at bounding box center [1105, 218] width 208 height 42
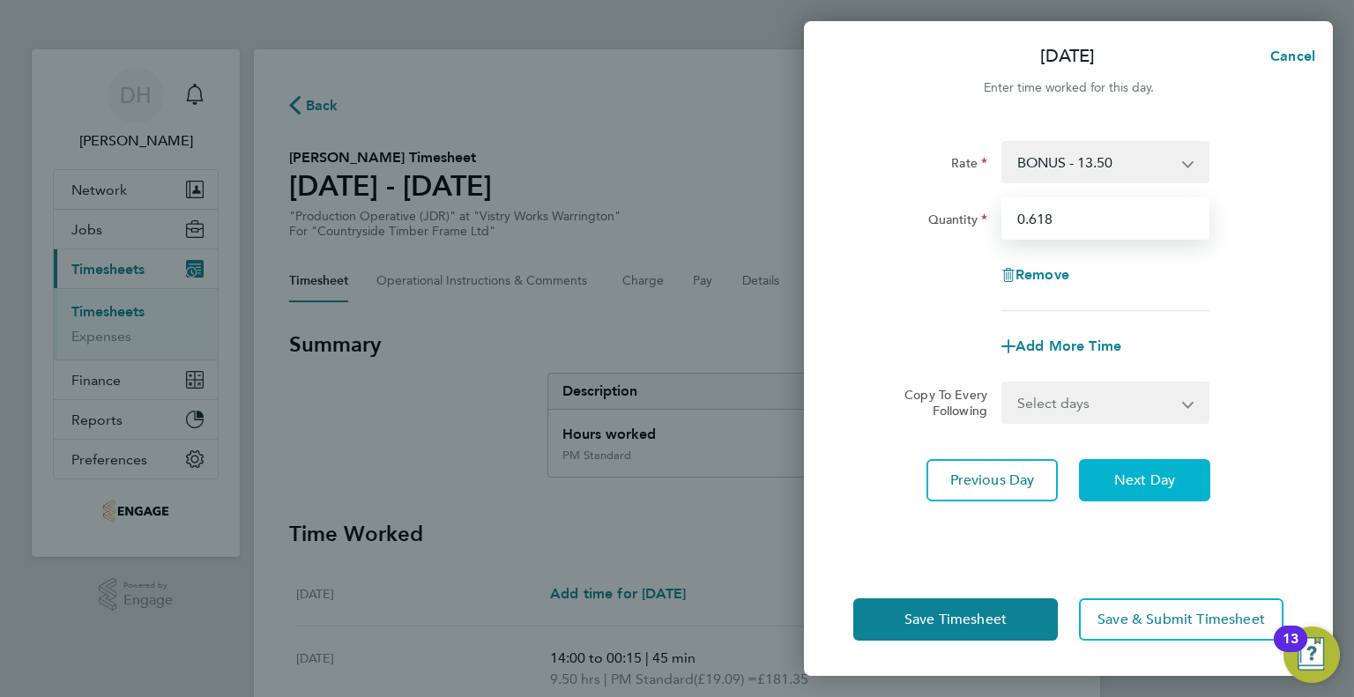
type input "0.618"
click at [1089, 482] on button "Next Day" at bounding box center [1144, 480] width 131 height 42
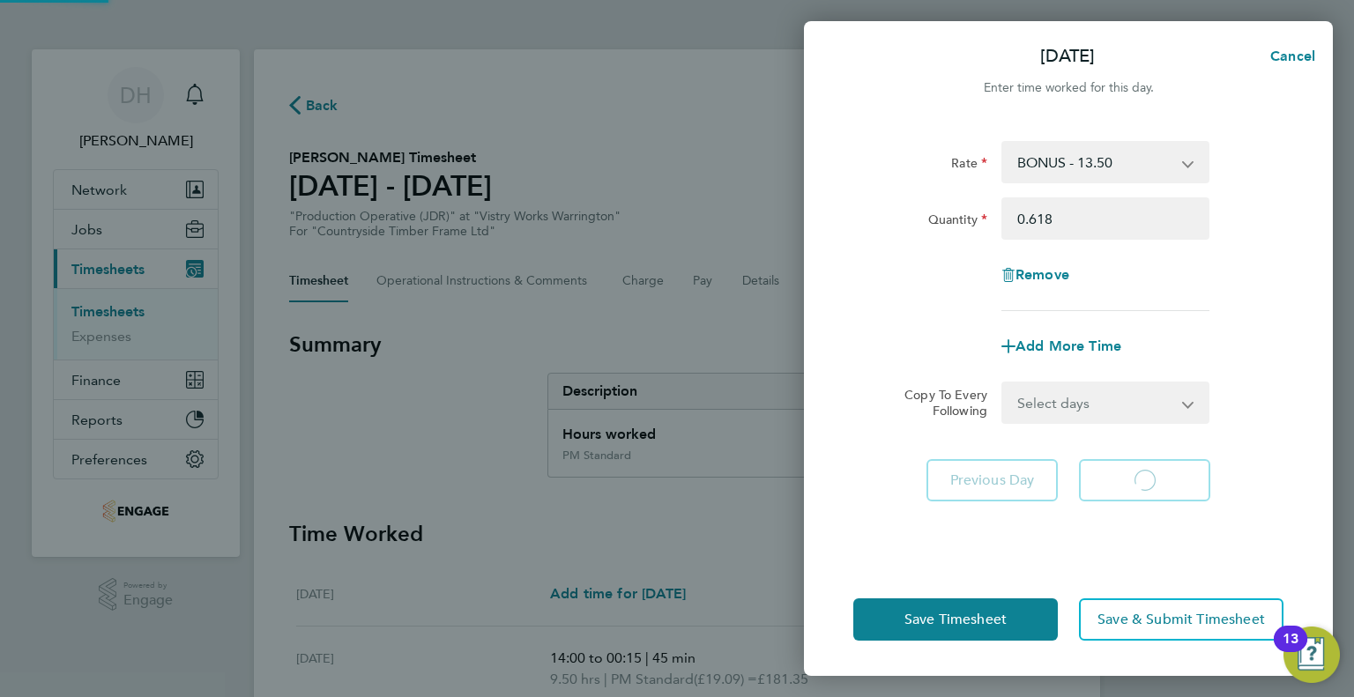
select select "15"
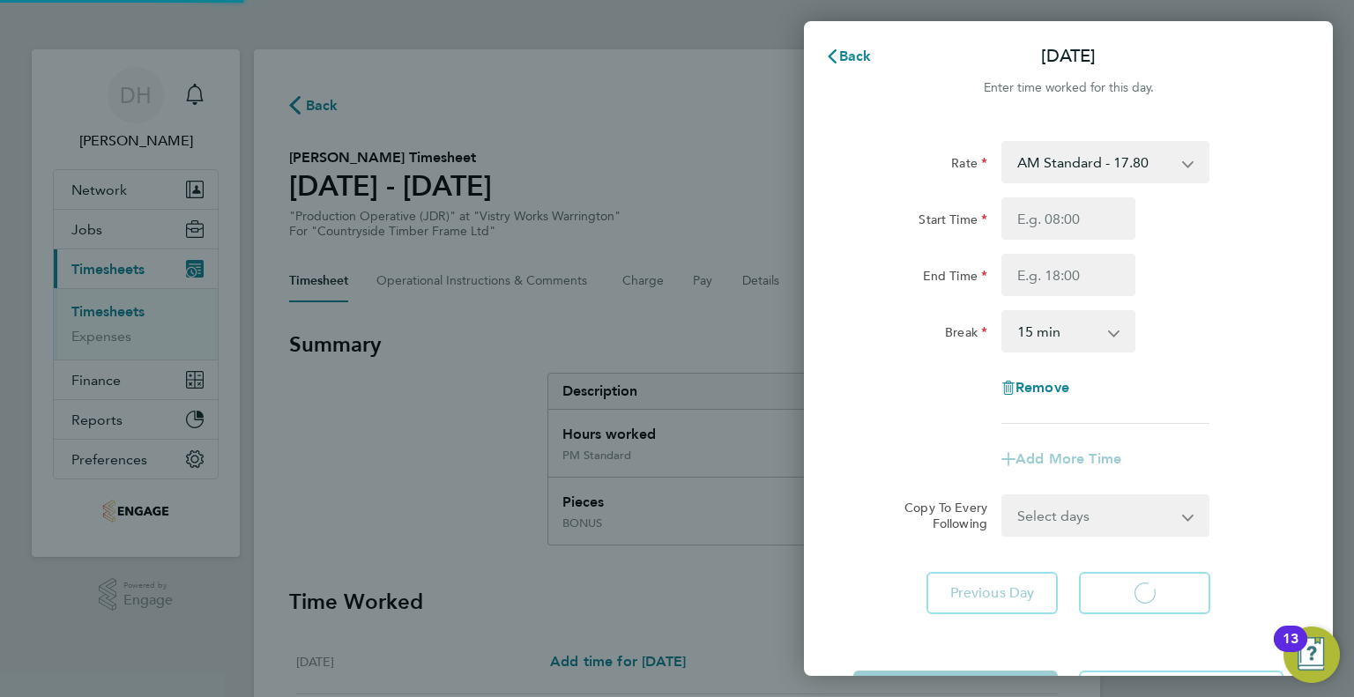
select select "15"
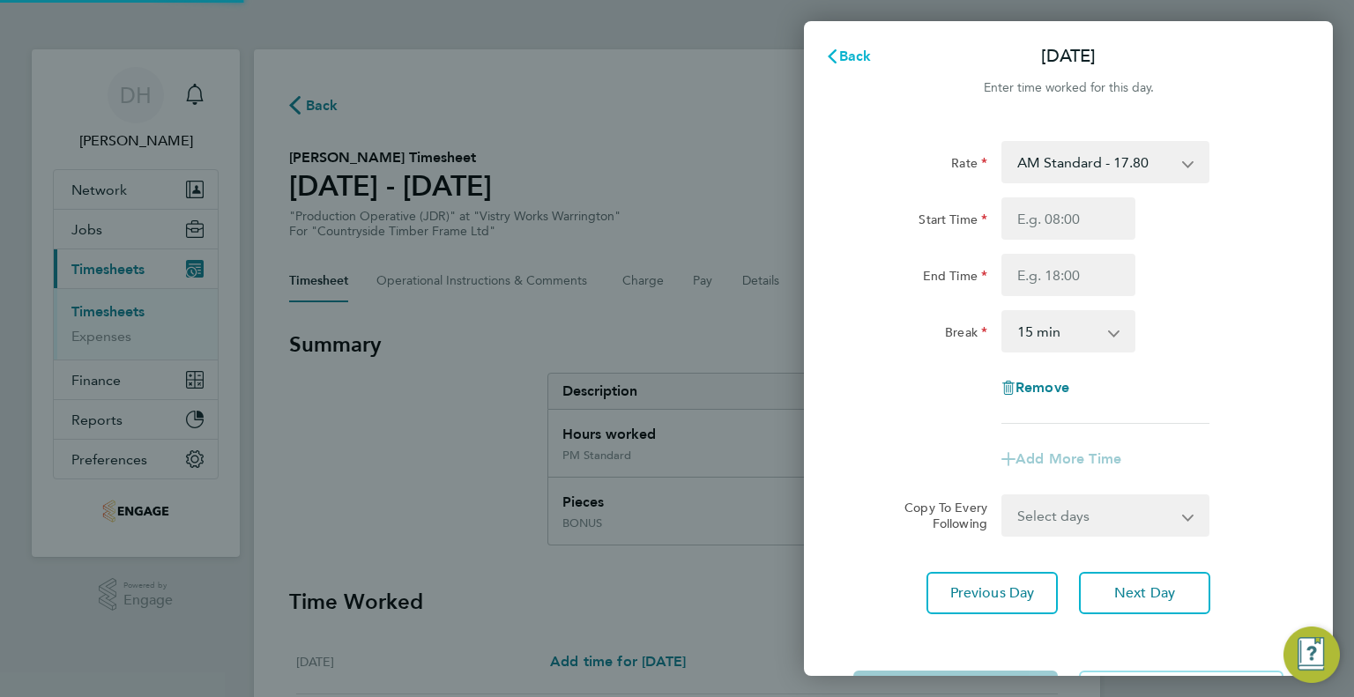
click at [866, 65] on button "Back" at bounding box center [848, 56] width 82 height 35
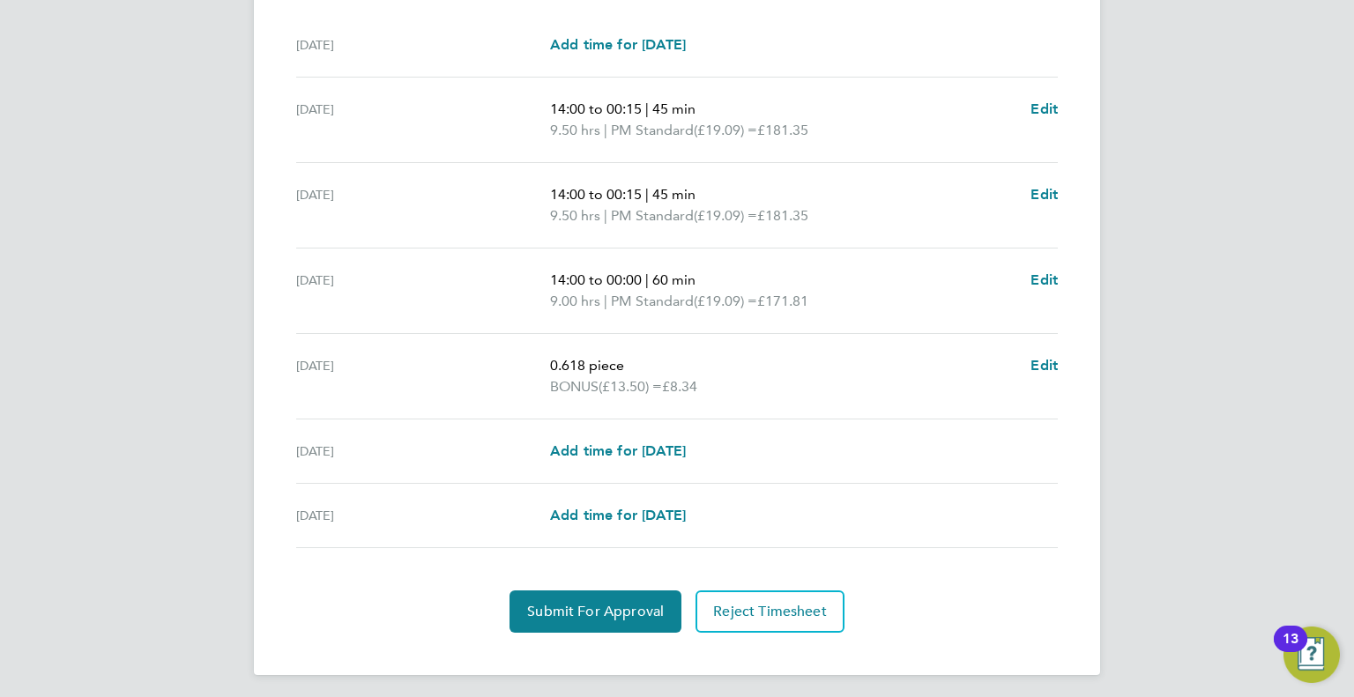
scroll to position [621, 0]
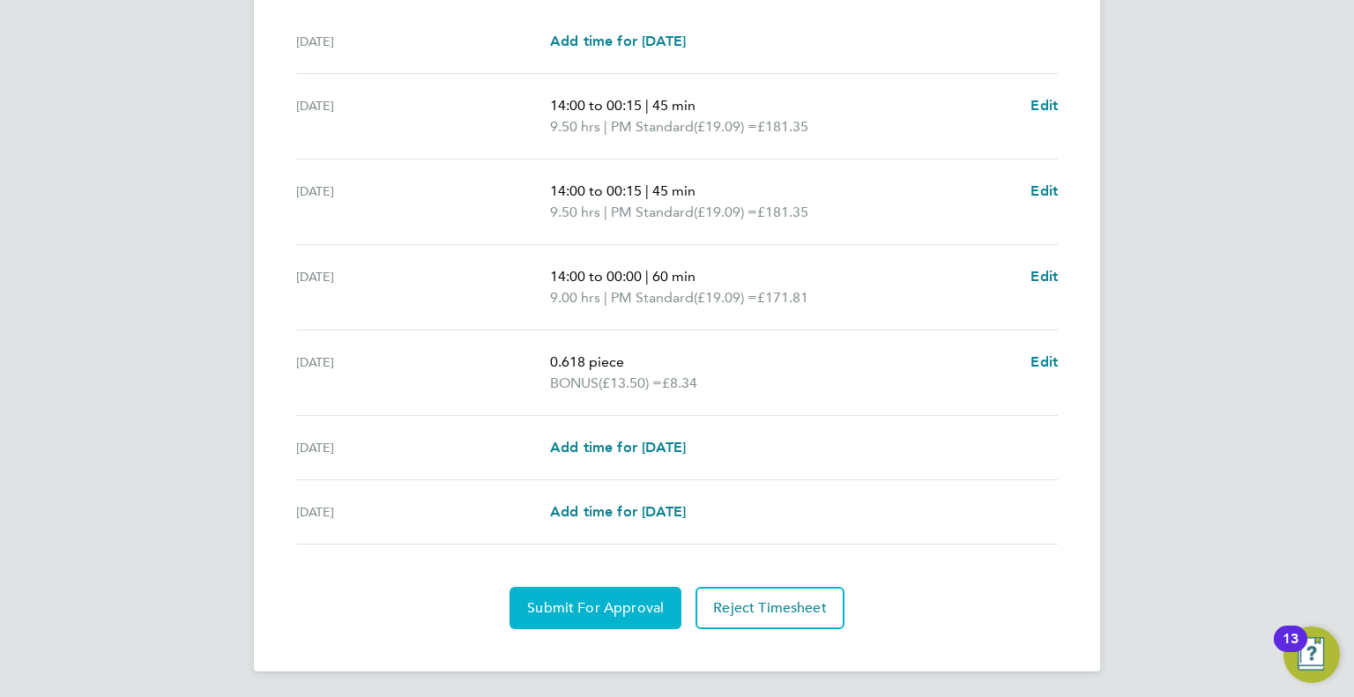
click at [546, 615] on button "Submit For Approval" at bounding box center [595, 608] width 172 height 42
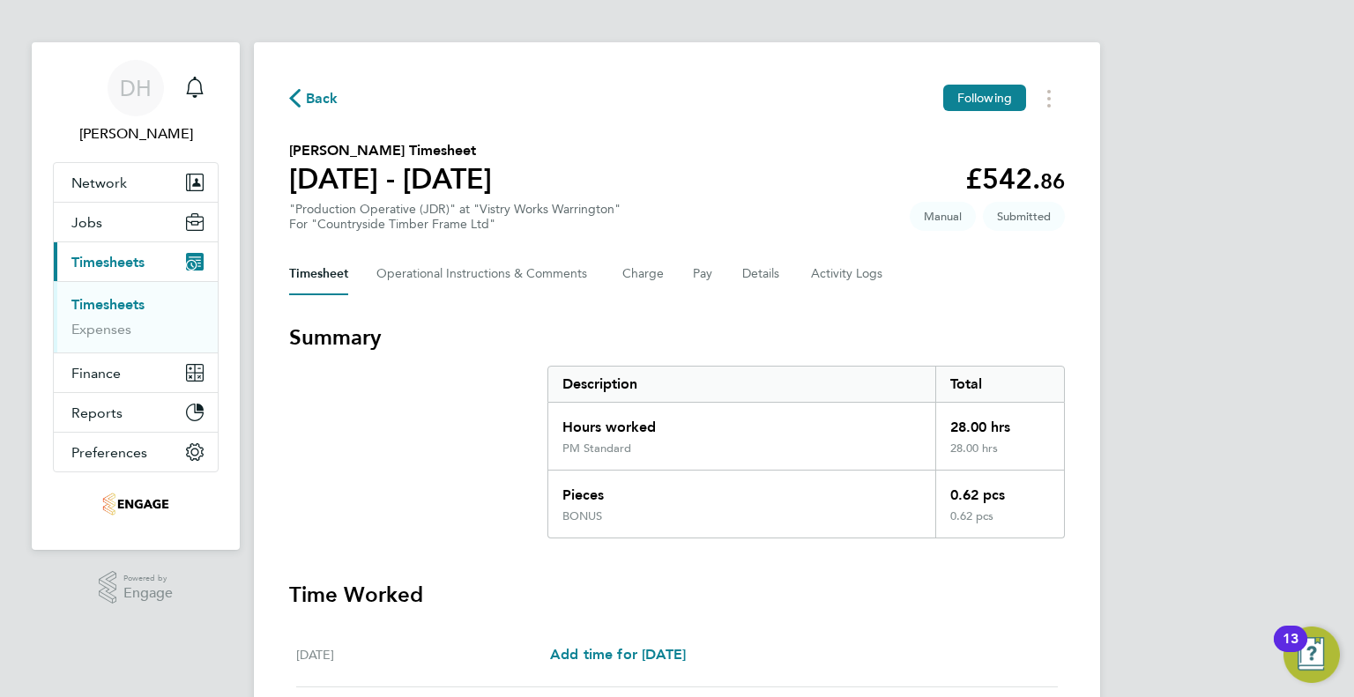
scroll to position [0, 0]
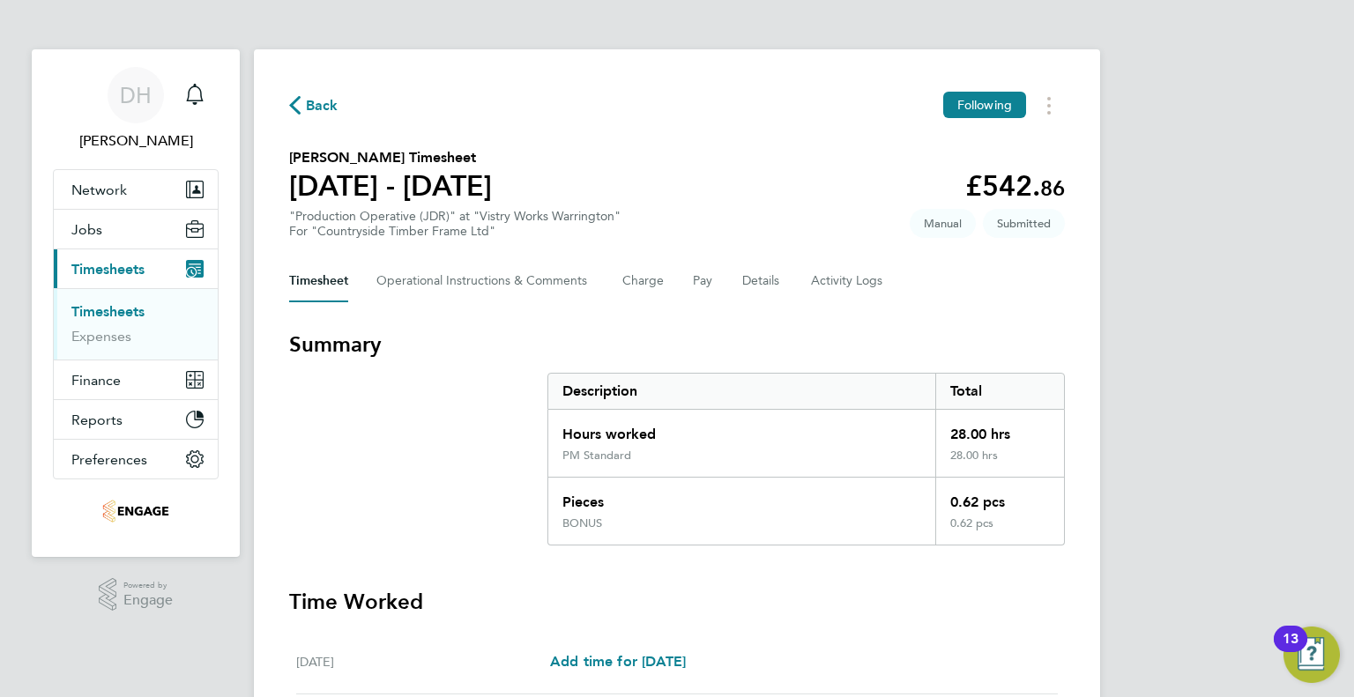
click at [332, 120] on div "Back Following [PERSON_NAME] Timesheet [DATE] - [DATE] £542. 86 "Production Ope…" at bounding box center [677, 670] width 846 height 1243
click at [325, 106] on span "Back" at bounding box center [322, 105] width 33 height 21
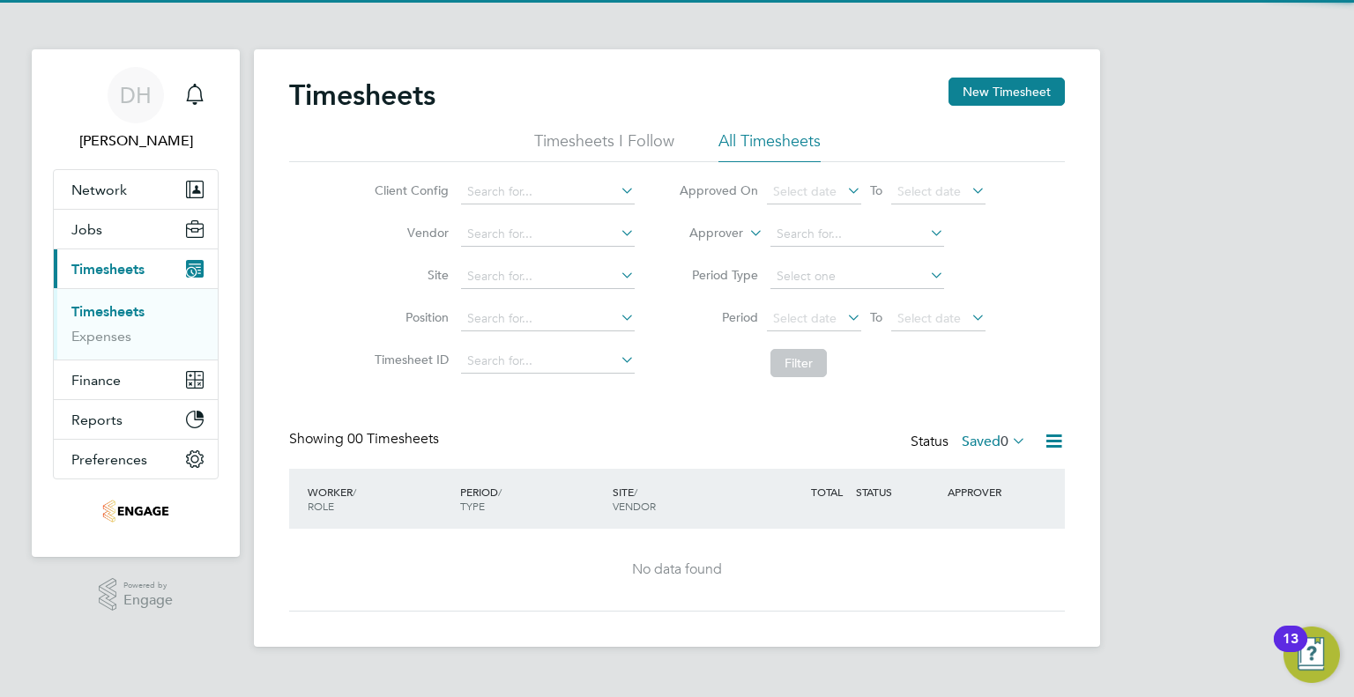
click at [1112, 85] on div "DH [PERSON_NAME] Notifications Applications: Network Team Members Businesses Si…" at bounding box center [677, 337] width 1354 height 675
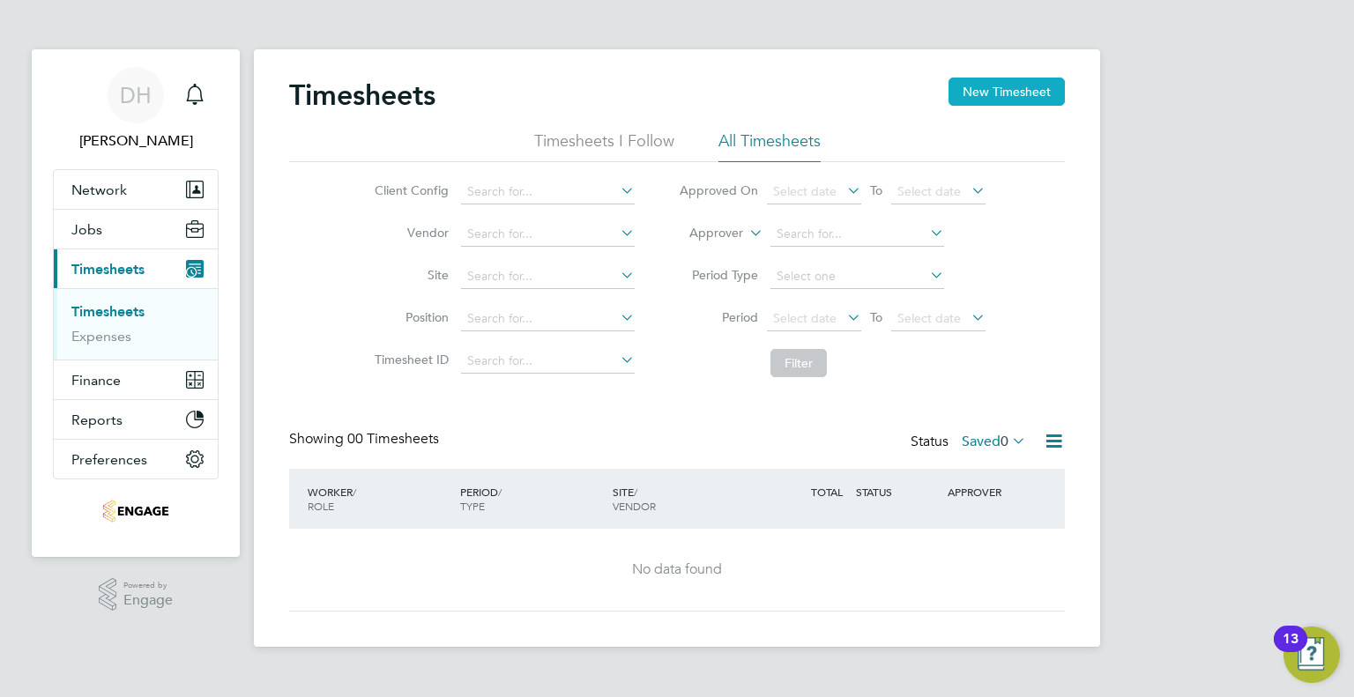
click at [1022, 84] on button "New Timesheet" at bounding box center [1006, 92] width 116 height 28
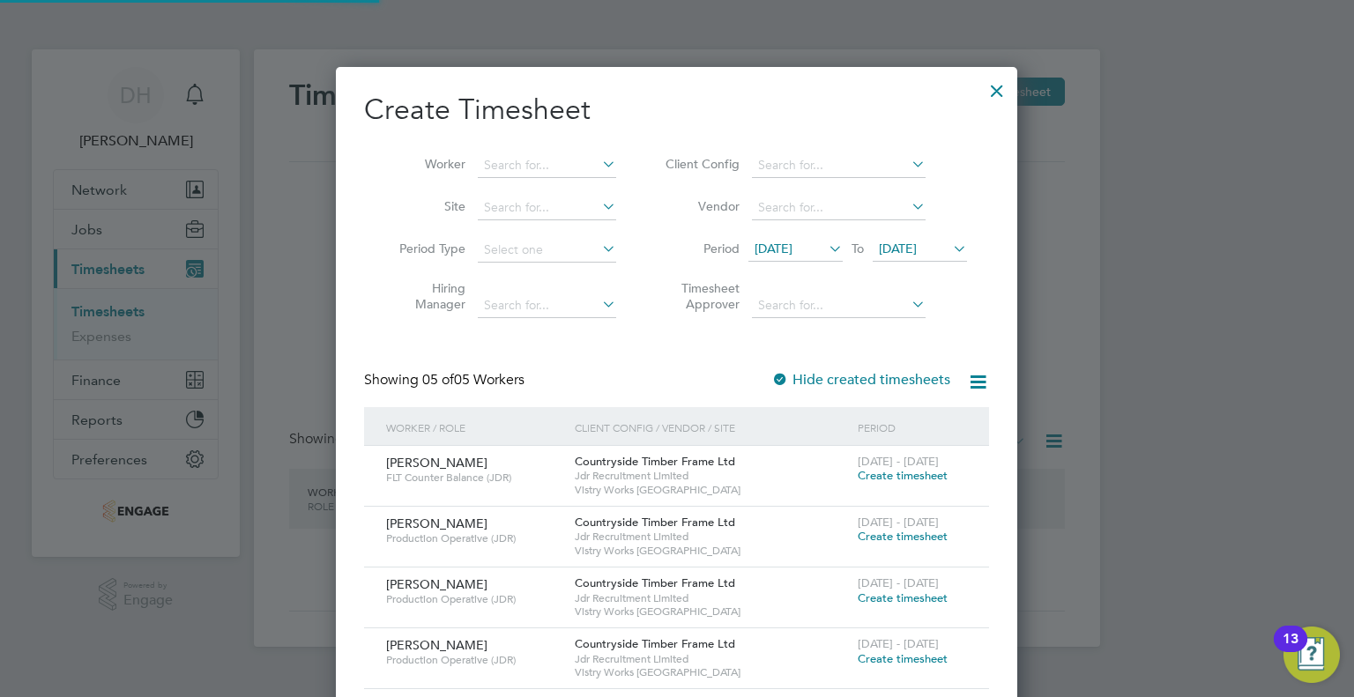
scroll to position [717, 682]
click at [568, 159] on input at bounding box center [547, 165] width 138 height 25
click at [517, 195] on li "[PERSON_NAME]" at bounding box center [558, 189] width 161 height 24
type input "[PERSON_NAME]"
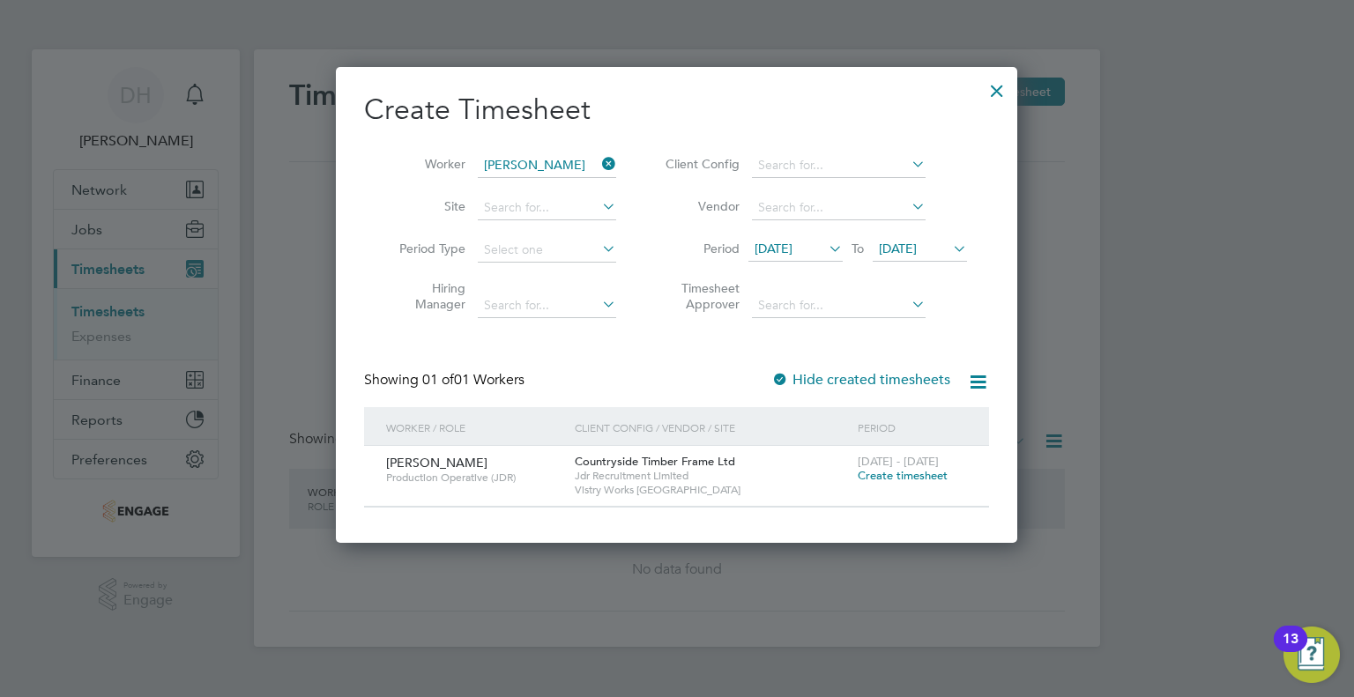
scroll to position [474, 682]
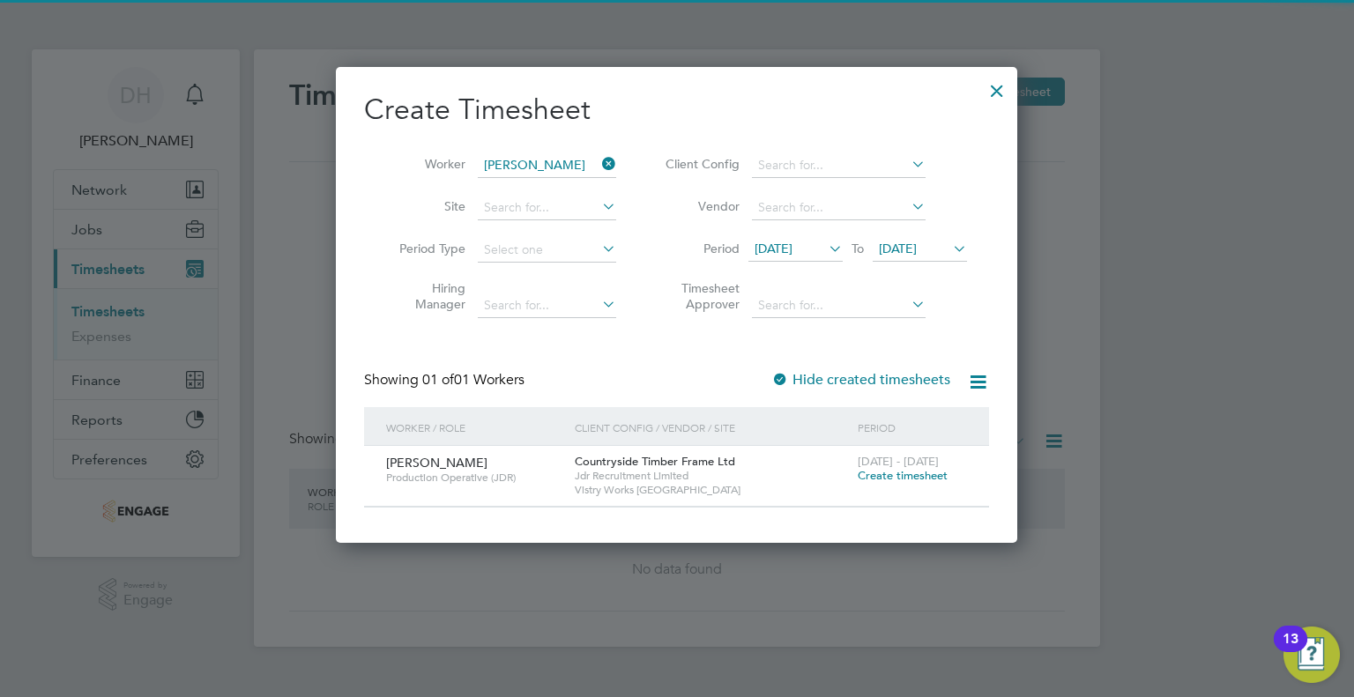
click at [825, 244] on icon at bounding box center [825, 248] width 0 height 25
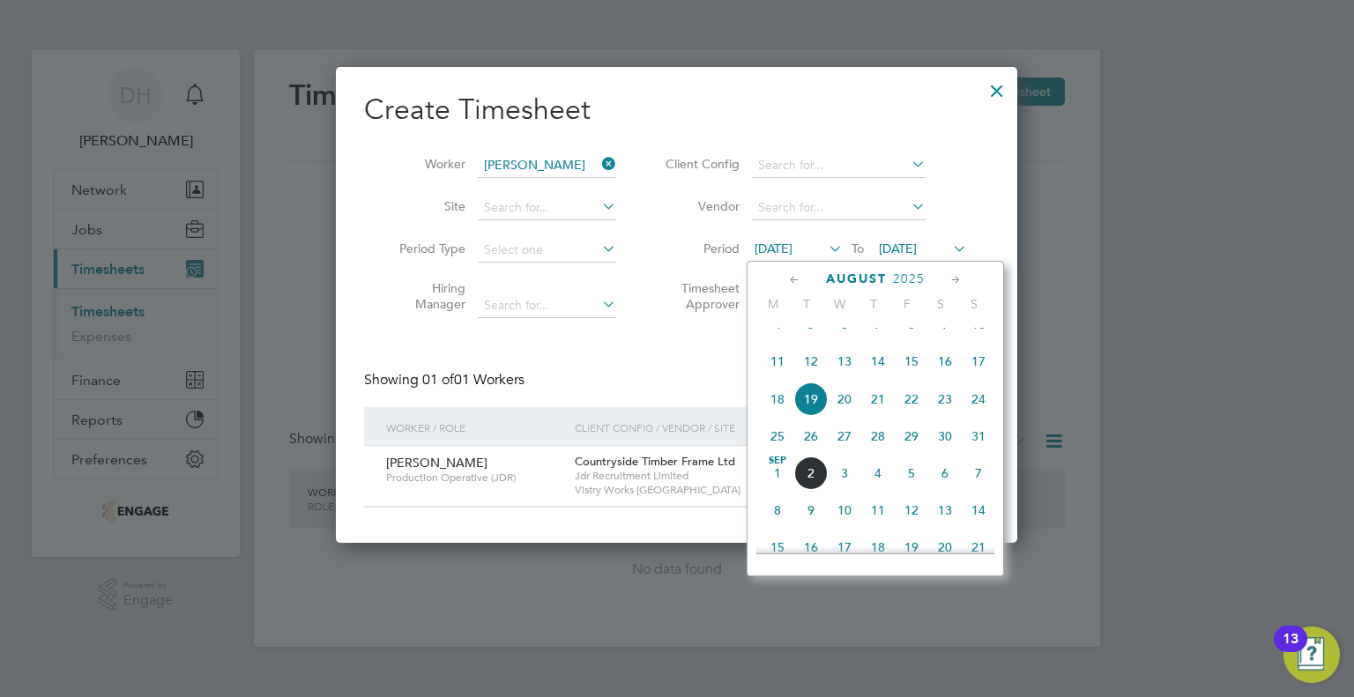
click at [775, 453] on span "25" at bounding box center [777, 436] width 33 height 33
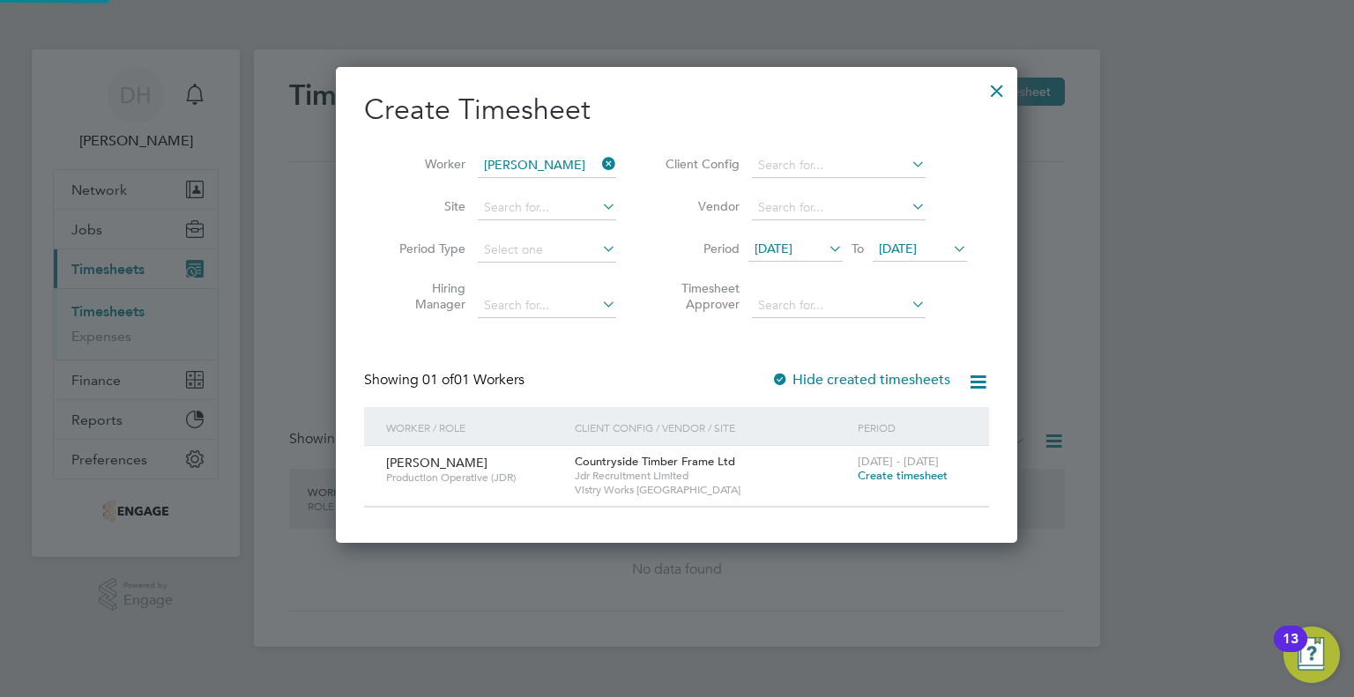
scroll to position [474, 682]
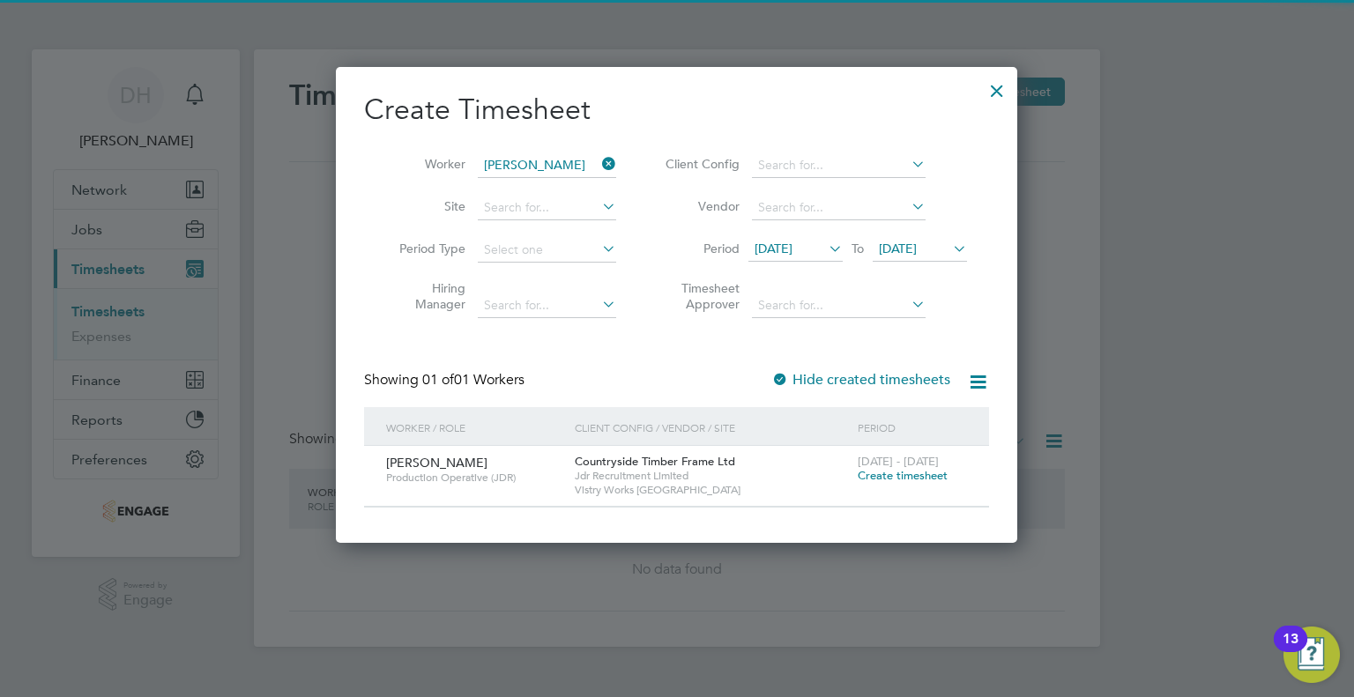
click at [949, 252] on icon at bounding box center [949, 248] width 0 height 25
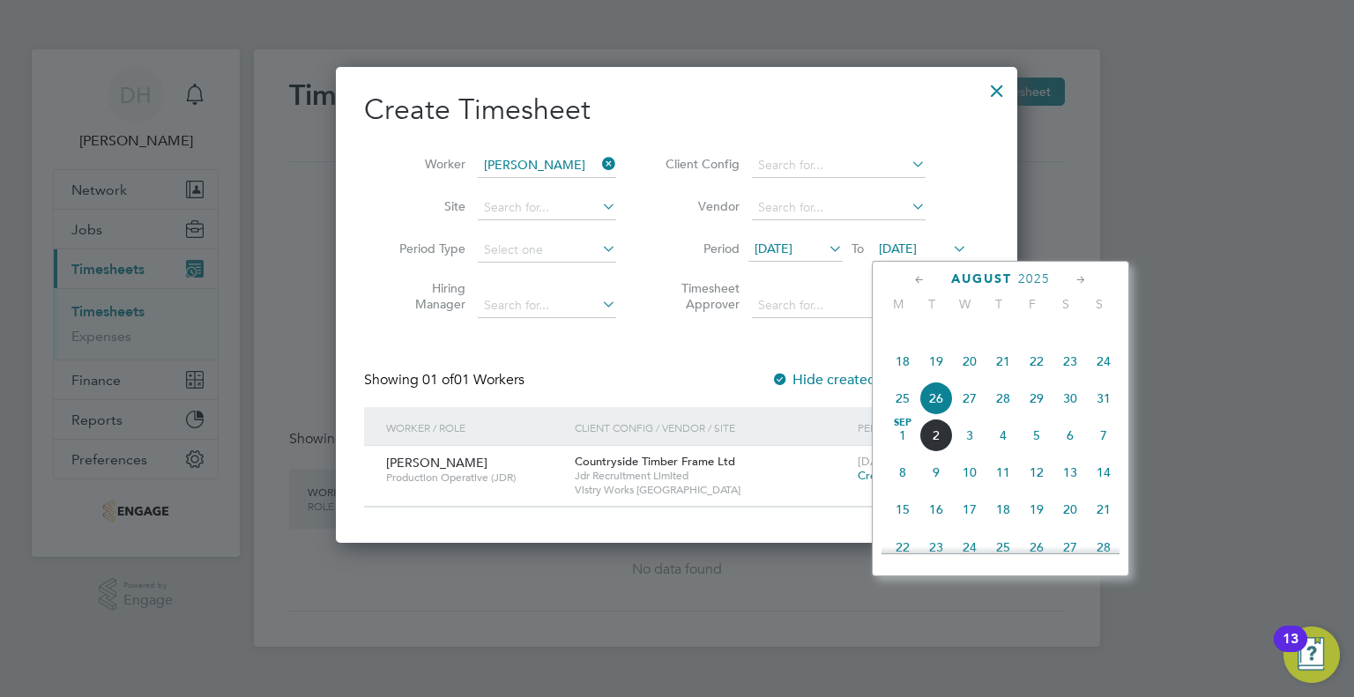
click at [1095, 415] on span "31" at bounding box center [1103, 398] width 33 height 33
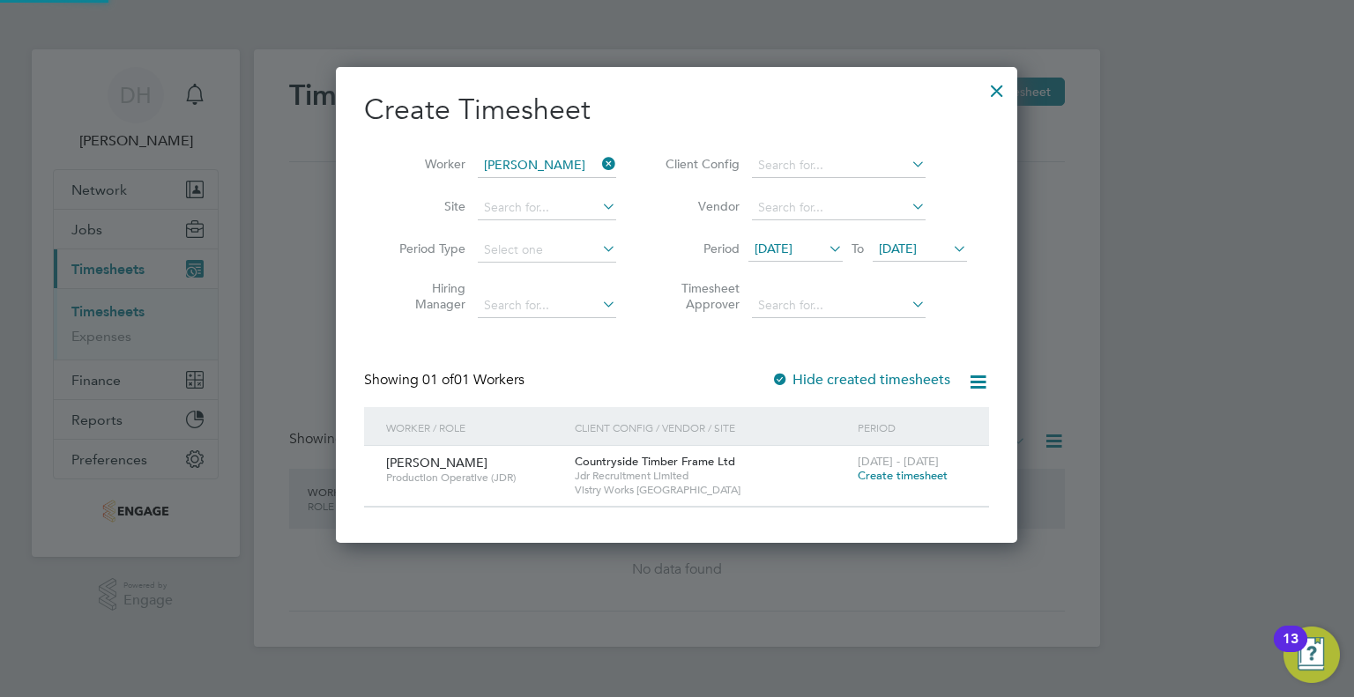
scroll to position [474, 682]
click at [910, 476] on span "Create timesheet" at bounding box center [903, 475] width 90 height 15
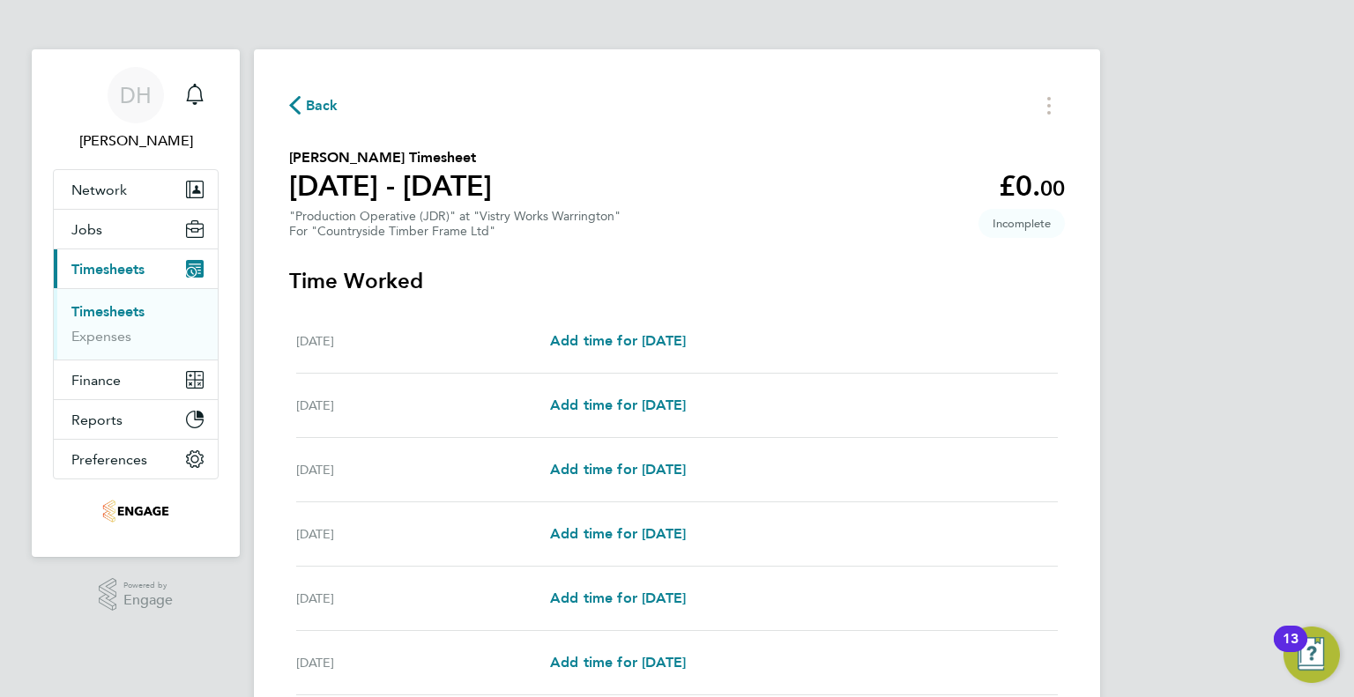
click at [628, 420] on div "[DATE] Add time for [DATE] Add time for [DATE]" at bounding box center [677, 406] width 762 height 64
click at [619, 398] on span "Add time for [DATE]" at bounding box center [618, 405] width 136 height 17
select select "15"
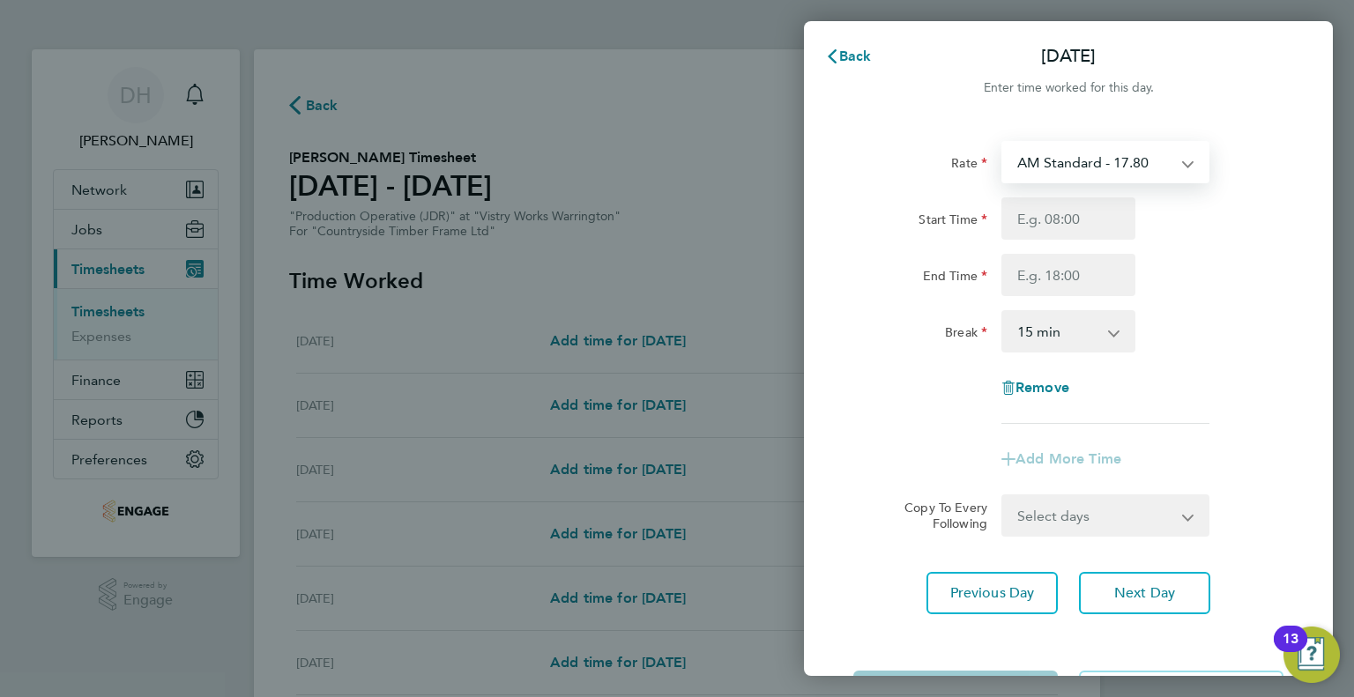
drag, startPoint x: 1054, startPoint y: 157, endPoint x: 1058, endPoint y: 175, distance: 18.8
click at [1054, 157] on select "AM Standard - 17.80 PM OT1 - 28.64 AM OT2 - 35.60 PM Standard - 19.09 AM OT1 - …" at bounding box center [1094, 162] width 183 height 39
select select "15"
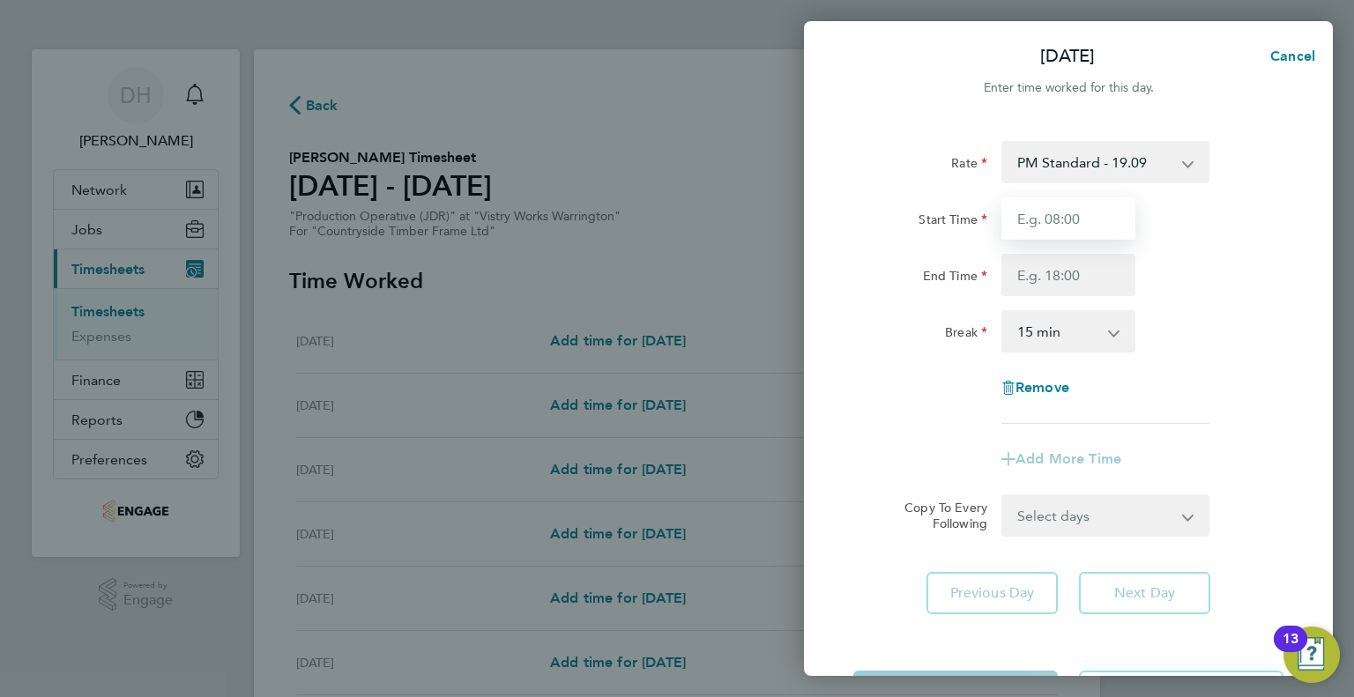
drag, startPoint x: 1019, startPoint y: 200, endPoint x: 1034, endPoint y: 208, distance: 17.0
click at [1019, 200] on input "Start Time" at bounding box center [1068, 218] width 134 height 42
type input "14:00"
click at [1023, 272] on input "End Time" at bounding box center [1068, 275] width 134 height 42
type input "00:15"
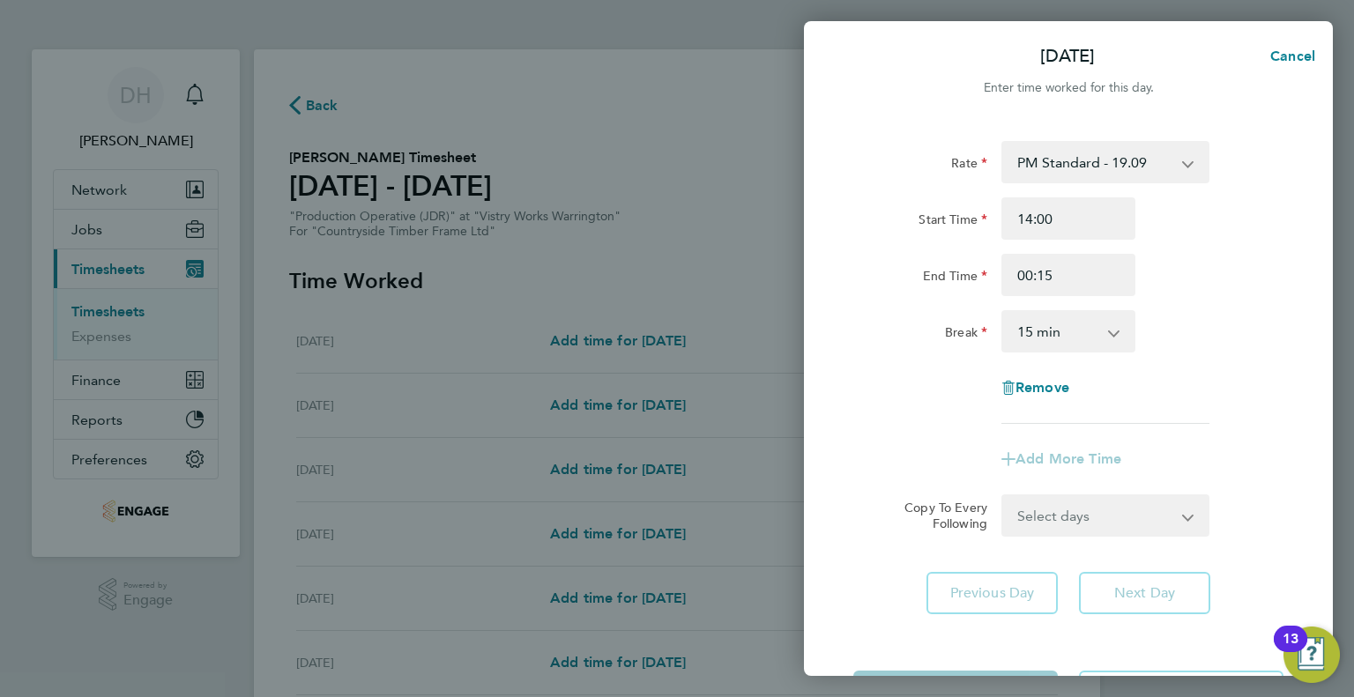
click at [1032, 348] on select "0 min 15 min 30 min 45 min 60 min 75 min 90 min" at bounding box center [1057, 331] width 109 height 39
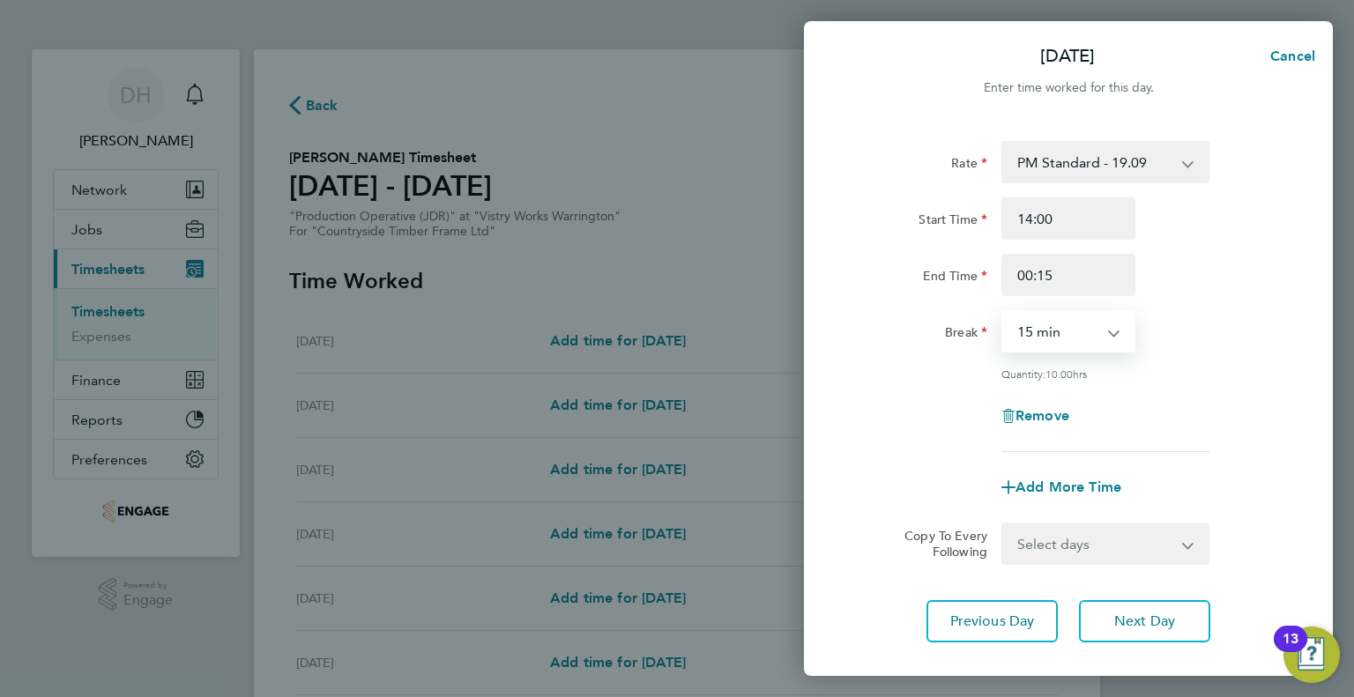
select select "45"
click at [1003, 312] on select "0 min 15 min 30 min 45 min 60 min 75 min 90 min" at bounding box center [1057, 331] width 109 height 39
click at [1156, 623] on span "Next Day" at bounding box center [1144, 622] width 61 height 18
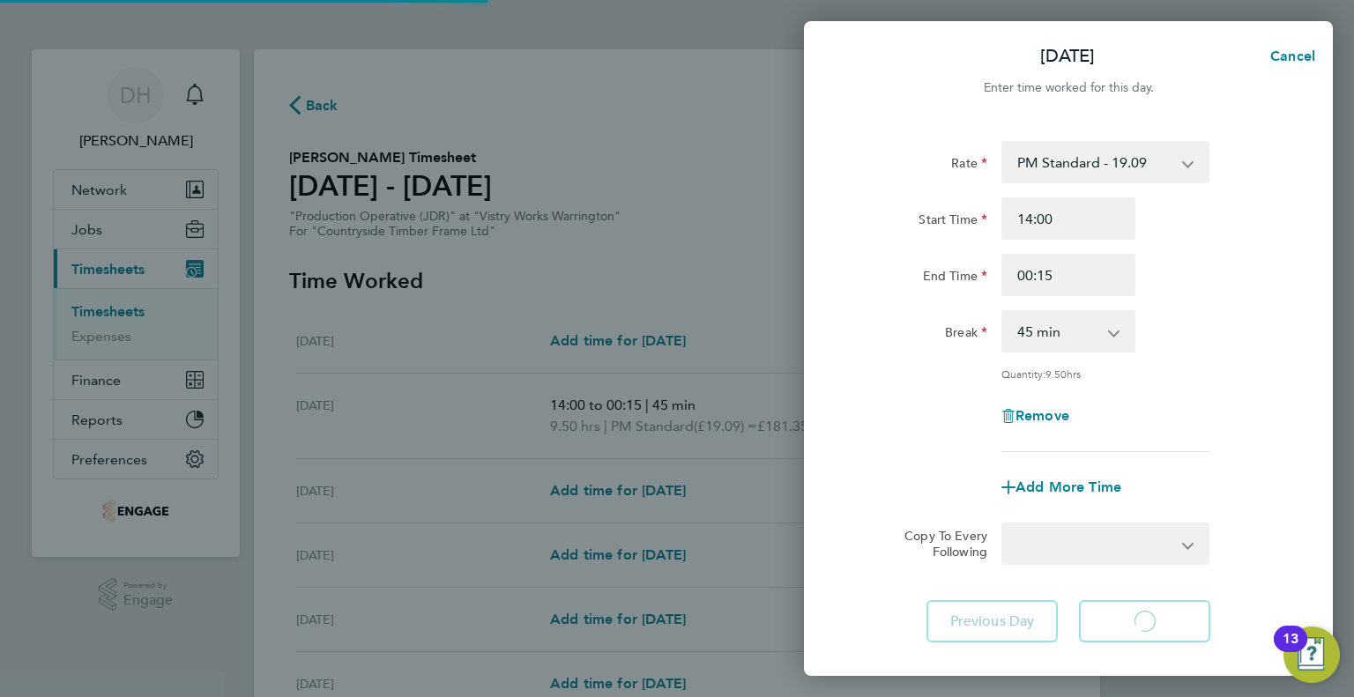
select select "15"
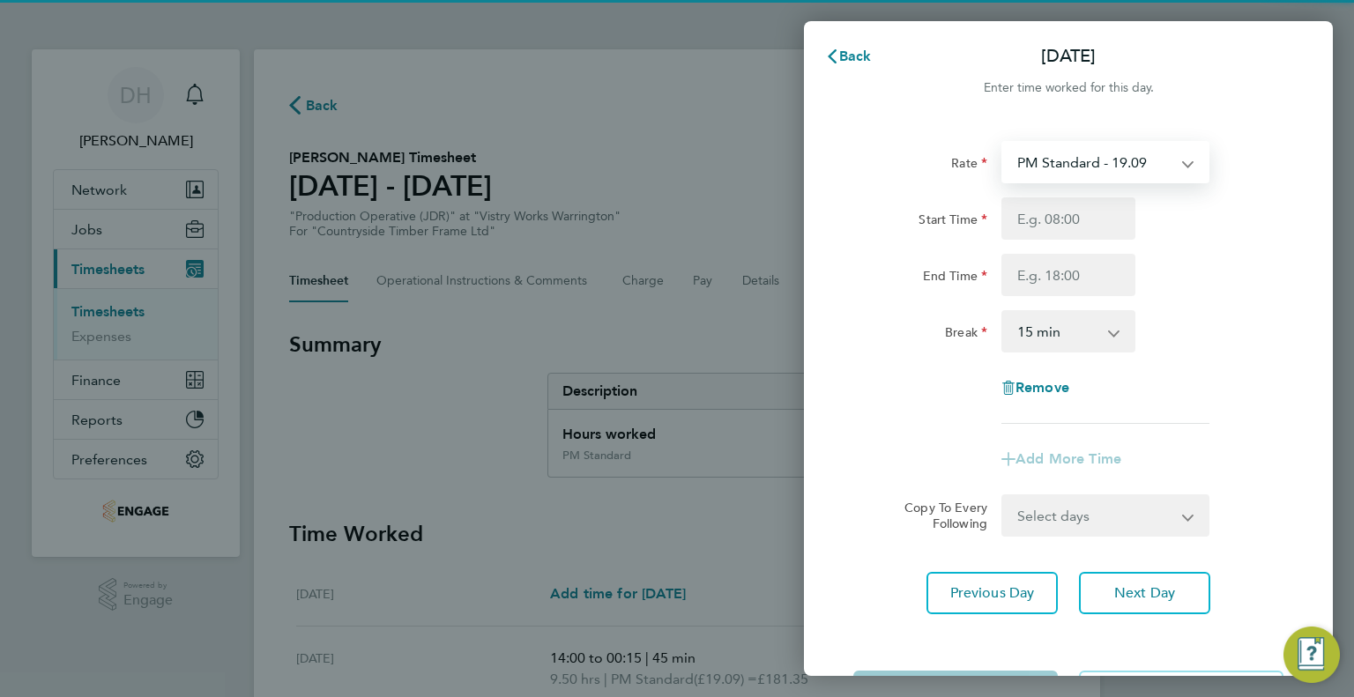
select select "15"
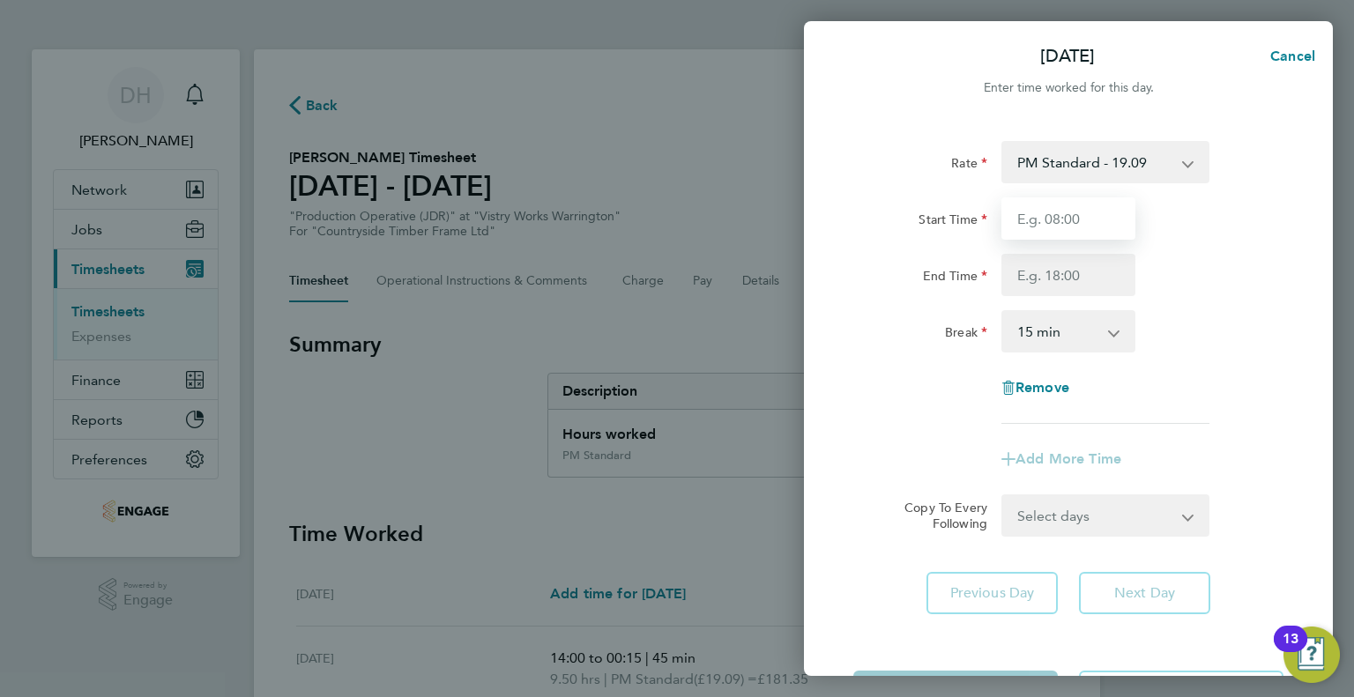
click at [1032, 219] on input "Start Time" at bounding box center [1068, 218] width 134 height 42
type input "14:00"
click at [1028, 260] on input "End Time" at bounding box center [1068, 275] width 134 height 42
type input "00:15"
click at [1022, 316] on select "0 min 15 min 30 min 45 min 60 min 75 min 90 min" at bounding box center [1057, 331] width 109 height 39
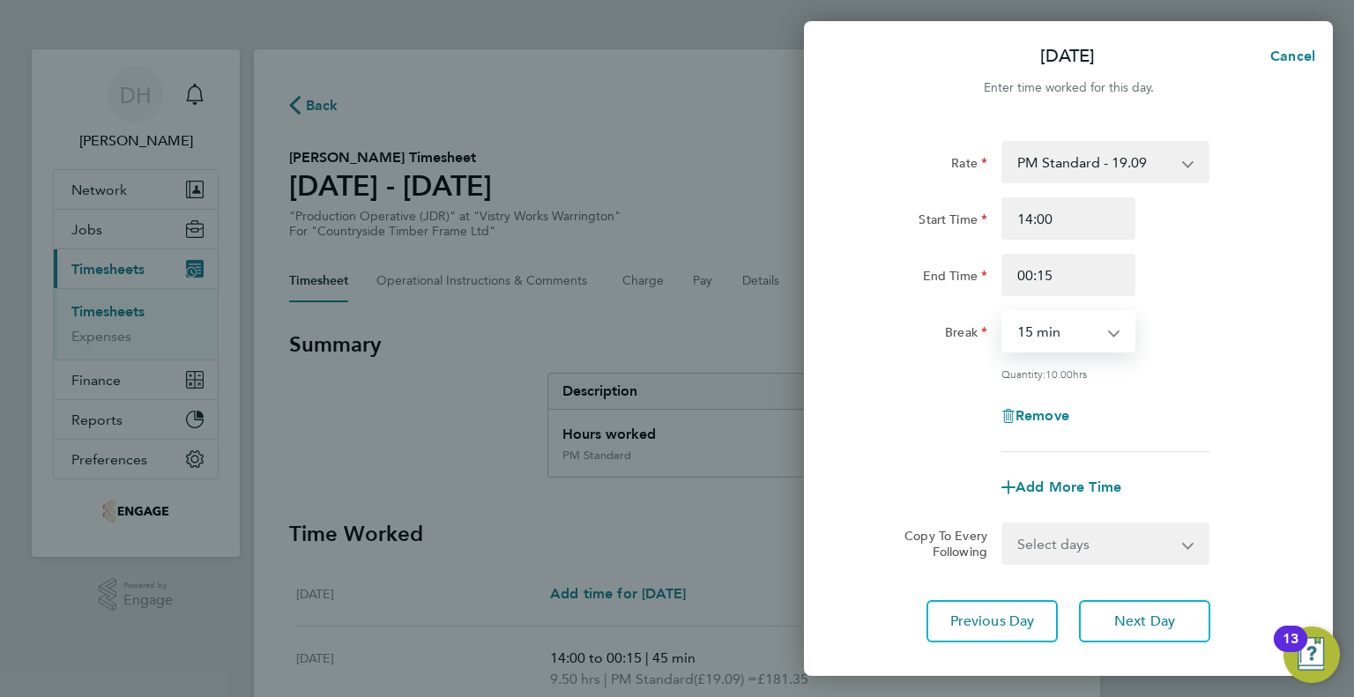
select select "45"
click at [1003, 312] on select "0 min 15 min 30 min 45 min 60 min 75 min 90 min" at bounding box center [1057, 331] width 109 height 39
drag, startPoint x: 1045, startPoint y: 661, endPoint x: 1045, endPoint y: 546, distance: 115.5
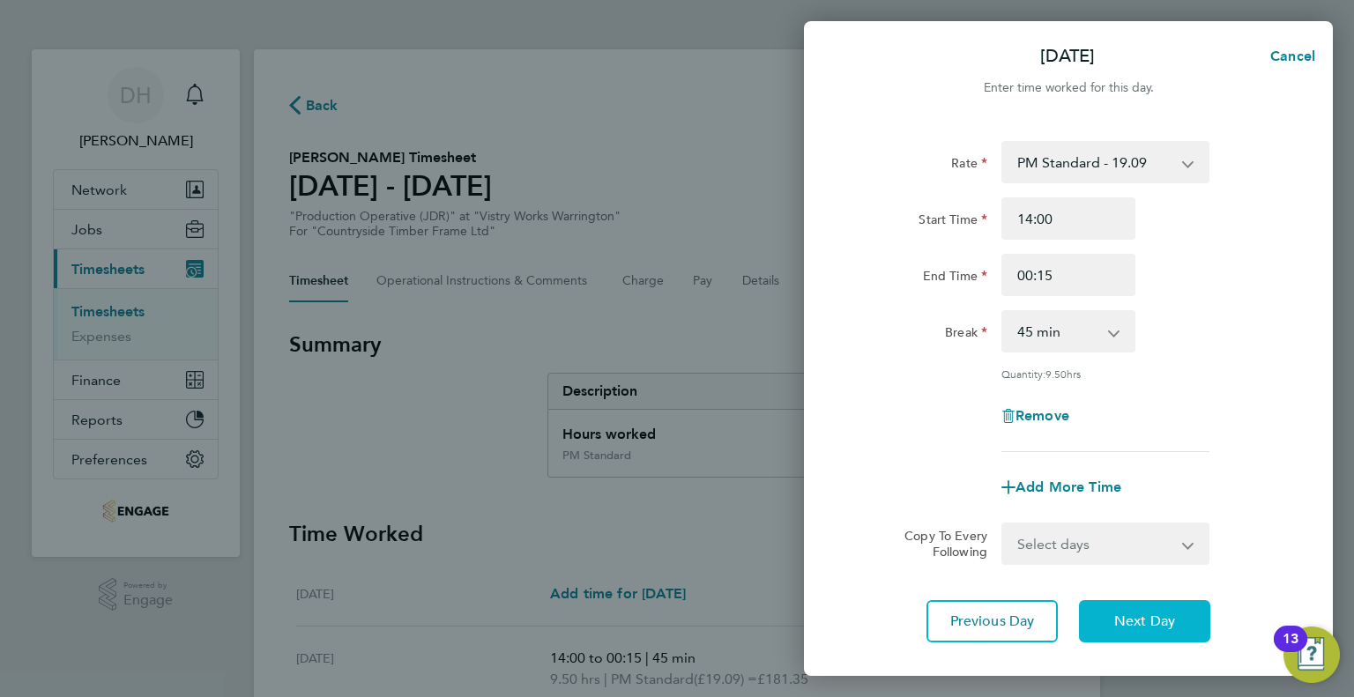
click at [1128, 620] on span "Next Day" at bounding box center [1144, 622] width 61 height 18
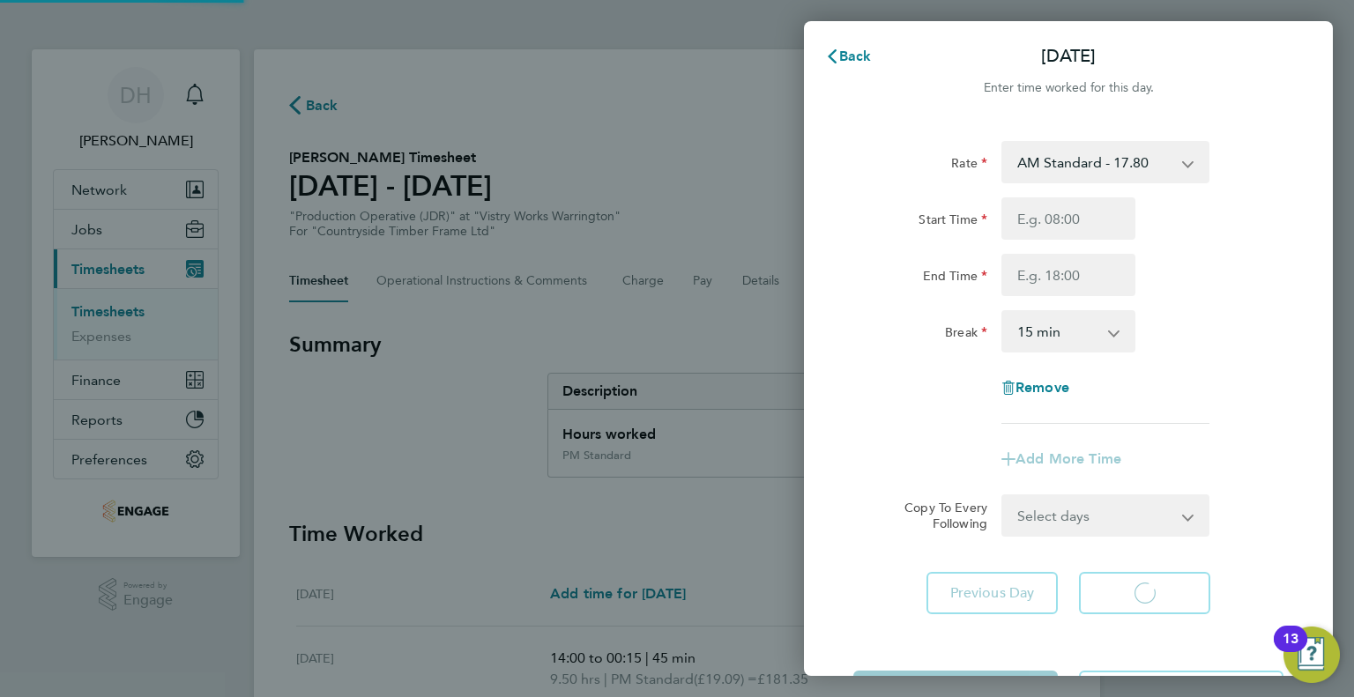
select select "15"
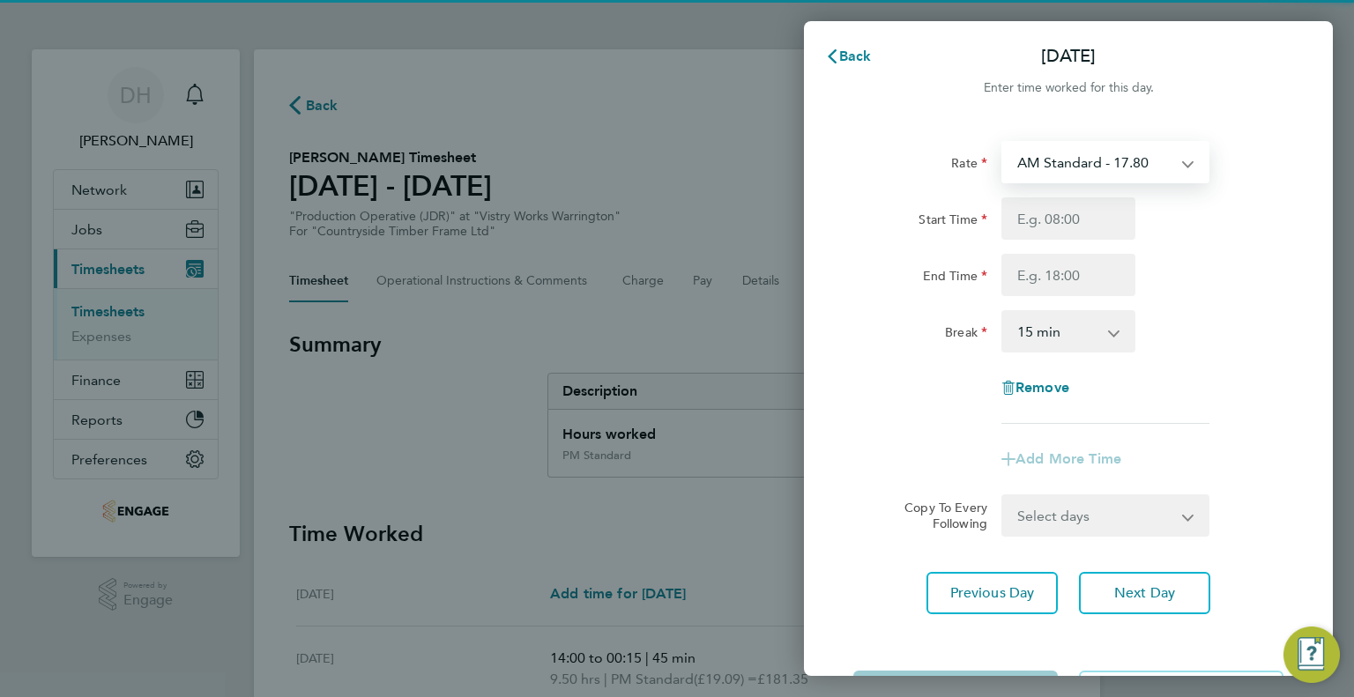
click at [1029, 165] on select "AM Standard - 17.80 PM OT1 - 28.64 AM OT2 - 35.60 PM Standard - 19.09 AM OT1 - …" at bounding box center [1094, 162] width 183 height 39
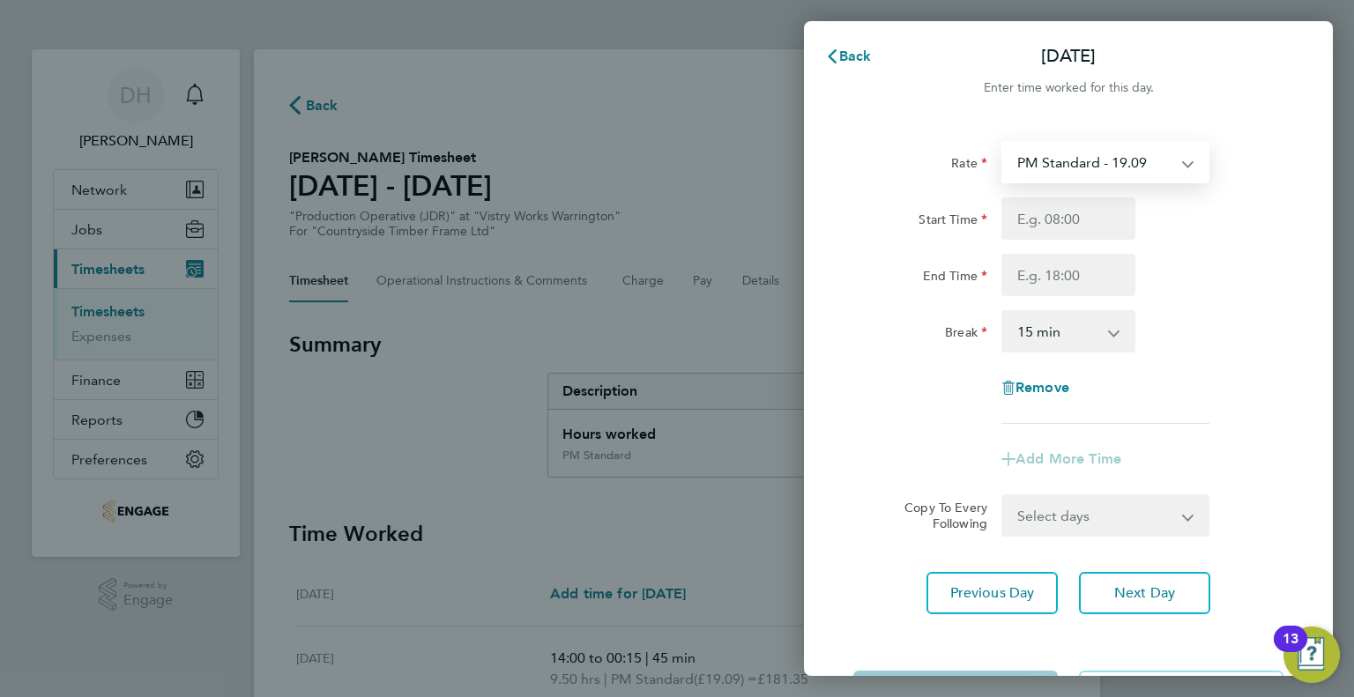
select select "15"
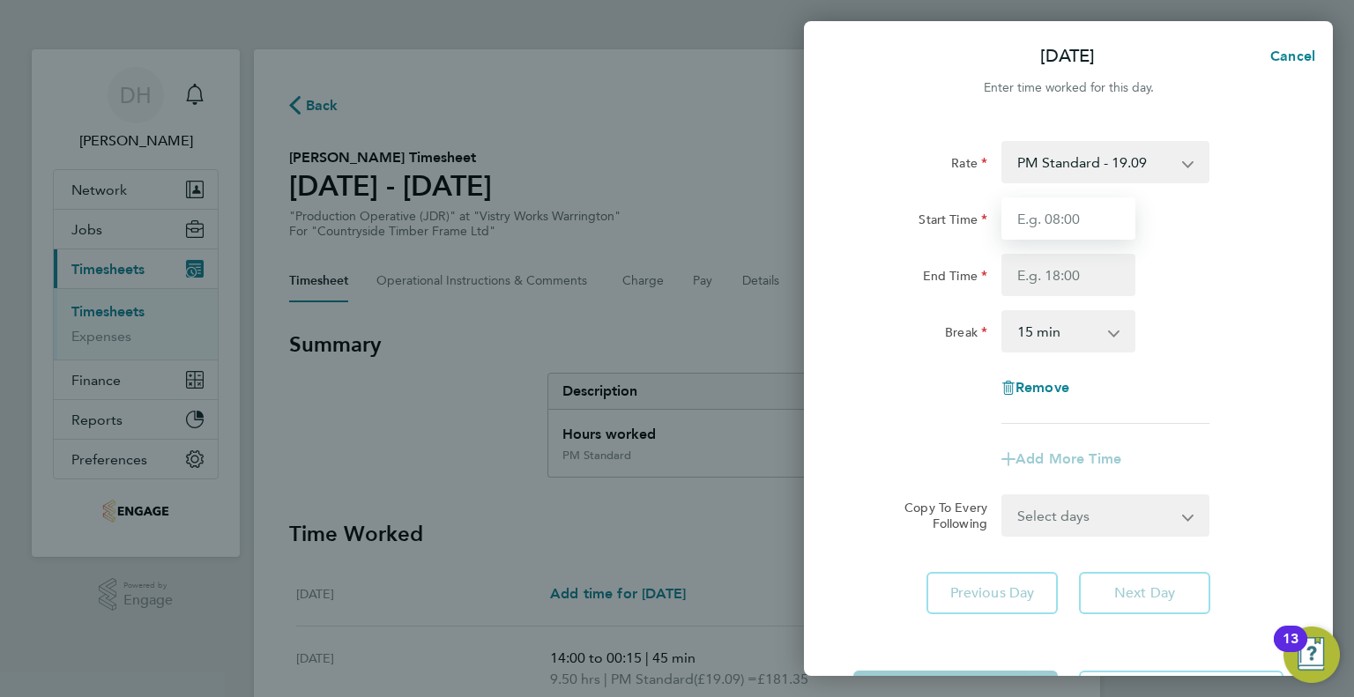
click at [1022, 221] on input "Start Time" at bounding box center [1068, 218] width 134 height 42
type input "14:00"
click at [1033, 271] on input "End Time" at bounding box center [1068, 275] width 134 height 42
type input "00:15"
click at [1009, 338] on select "0 min 15 min 30 min 45 min 60 min 75 min 90 min" at bounding box center [1057, 331] width 109 height 39
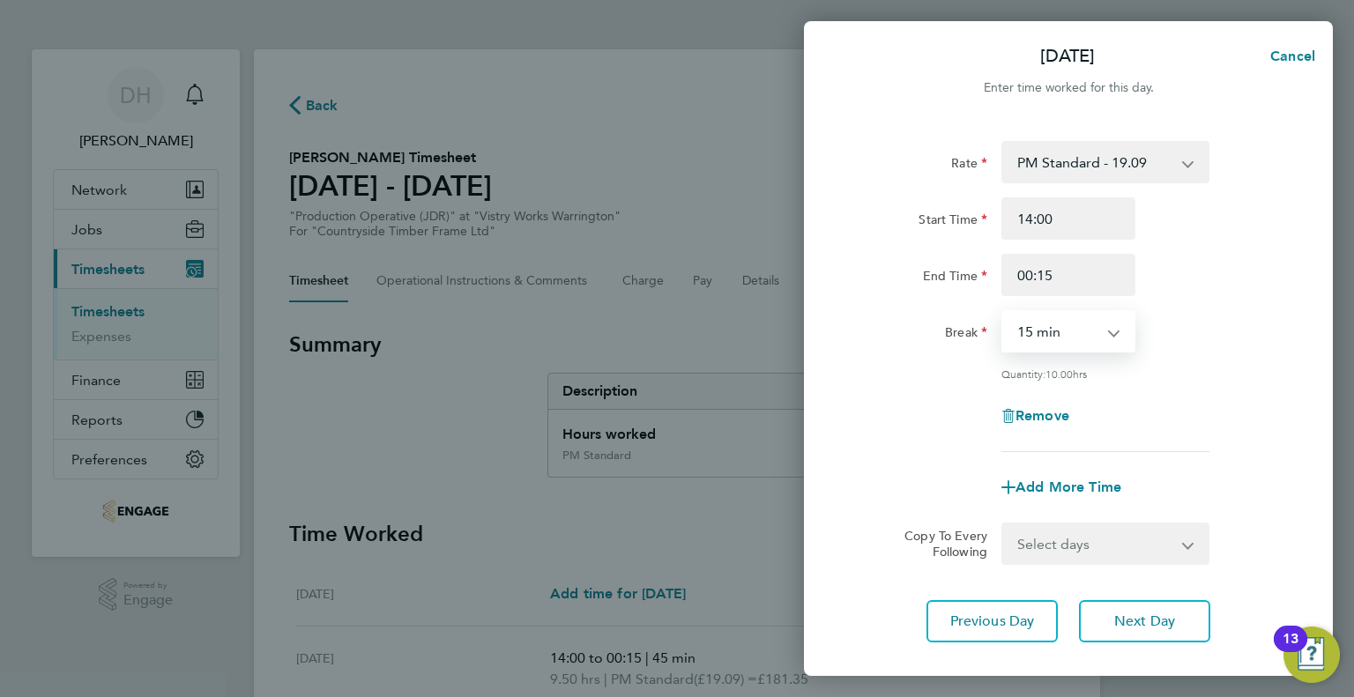
select select "60"
click at [1003, 312] on select "0 min 15 min 30 min 45 min 60 min 75 min 90 min" at bounding box center [1057, 331] width 109 height 39
click at [1024, 284] on input "00:15" at bounding box center [1068, 275] width 134 height 42
drag, startPoint x: 1054, startPoint y: 278, endPoint x: 884, endPoint y: 278, distance: 170.1
click at [939, 278] on div "End Time 00:15" at bounding box center [1068, 275] width 444 height 42
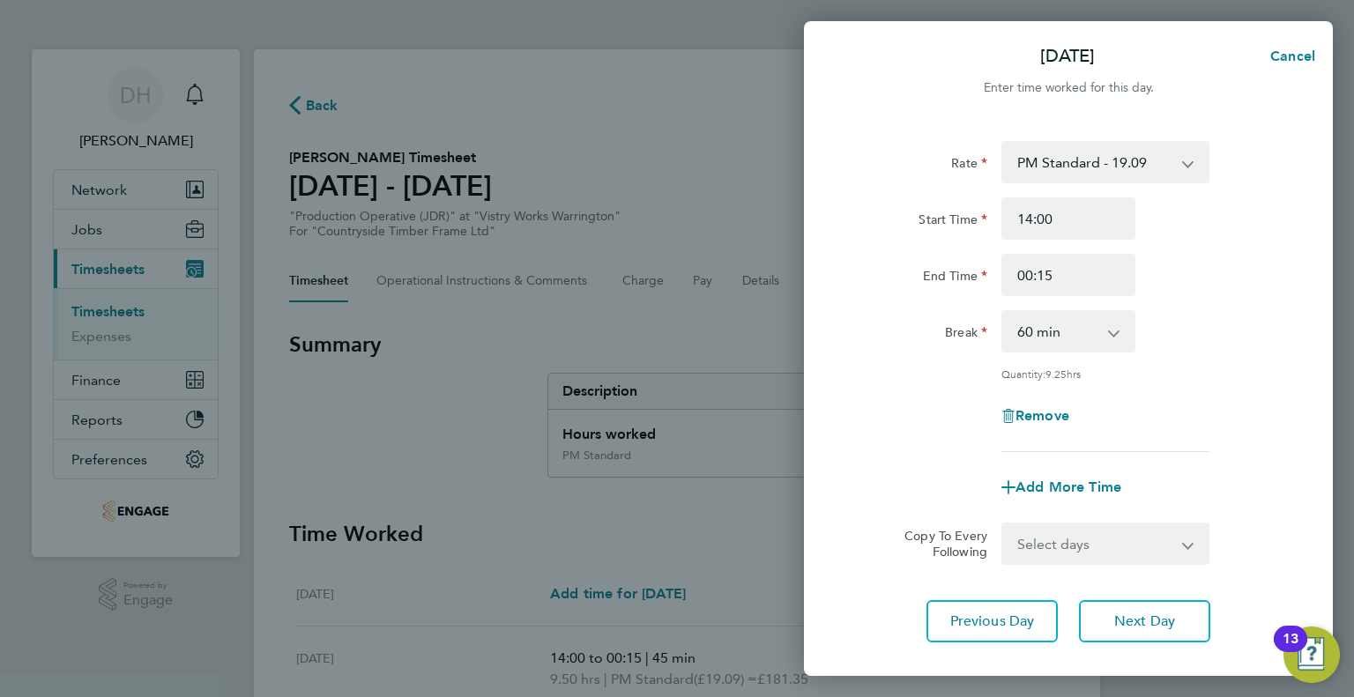
click at [884, 278] on div "End Time" at bounding box center [920, 271] width 134 height 35
drag, startPoint x: 1068, startPoint y: 293, endPoint x: 970, endPoint y: 269, distance: 101.5
click at [970, 269] on div "End Time 00:15" at bounding box center [1068, 275] width 444 height 42
type input "00:00"
click at [938, 338] on div "Break" at bounding box center [920, 327] width 134 height 35
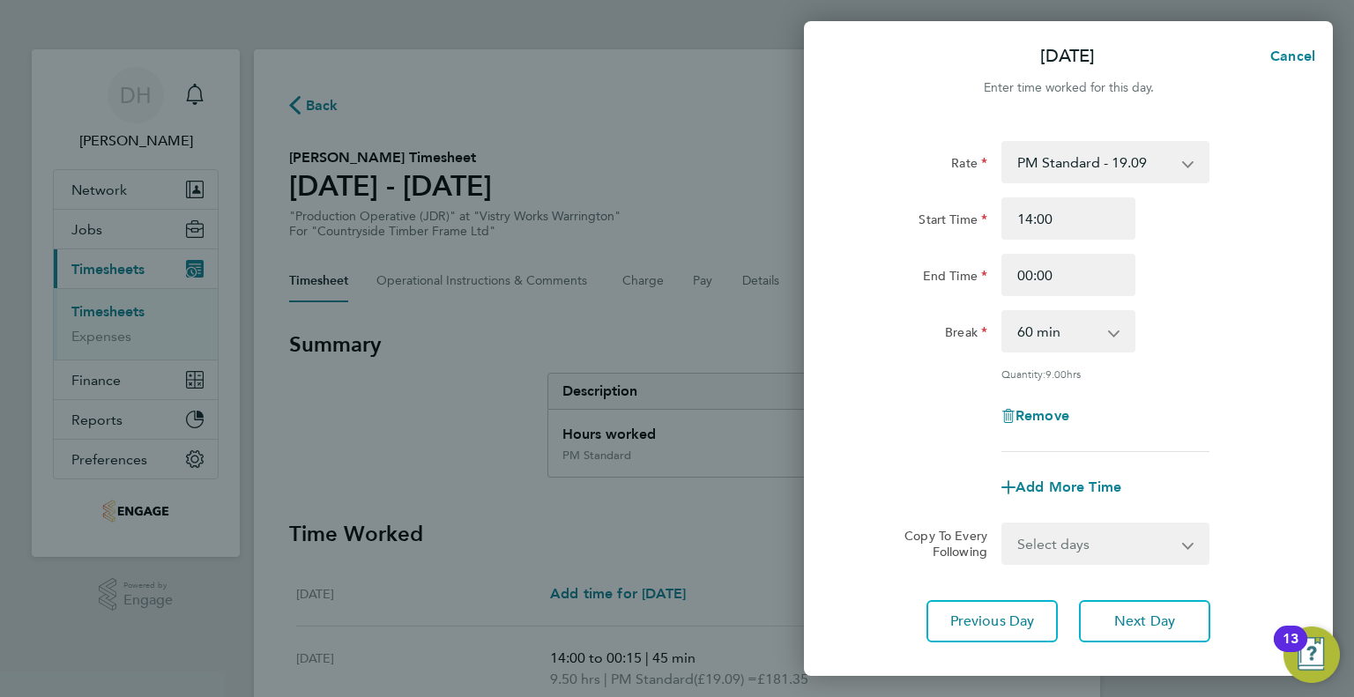
click at [1029, 324] on select "0 min 15 min 30 min 45 min 60 min 75 min 90 min" at bounding box center [1057, 331] width 109 height 39
click at [1003, 312] on select "0 min 15 min 30 min 45 min 60 min 75 min 90 min" at bounding box center [1057, 331] width 109 height 39
click at [953, 453] on app-timesheet-line-form-group "Rate PM Standard - 19.09 AM Standard - 17.80 PM OT1 - 28.64 AM OT2 - 35.60 AM O…" at bounding box center [1068, 325] width 430 height 368
click at [1135, 620] on span "Next Day" at bounding box center [1144, 622] width 61 height 18
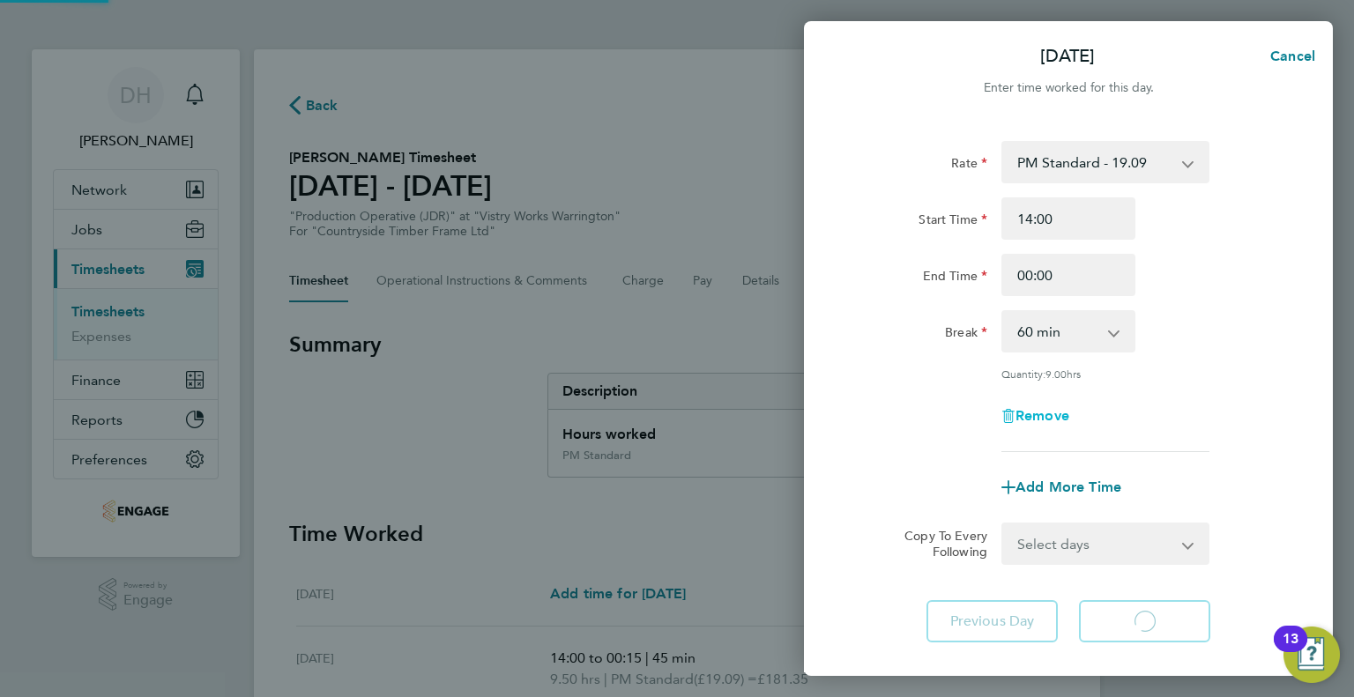
select select "15"
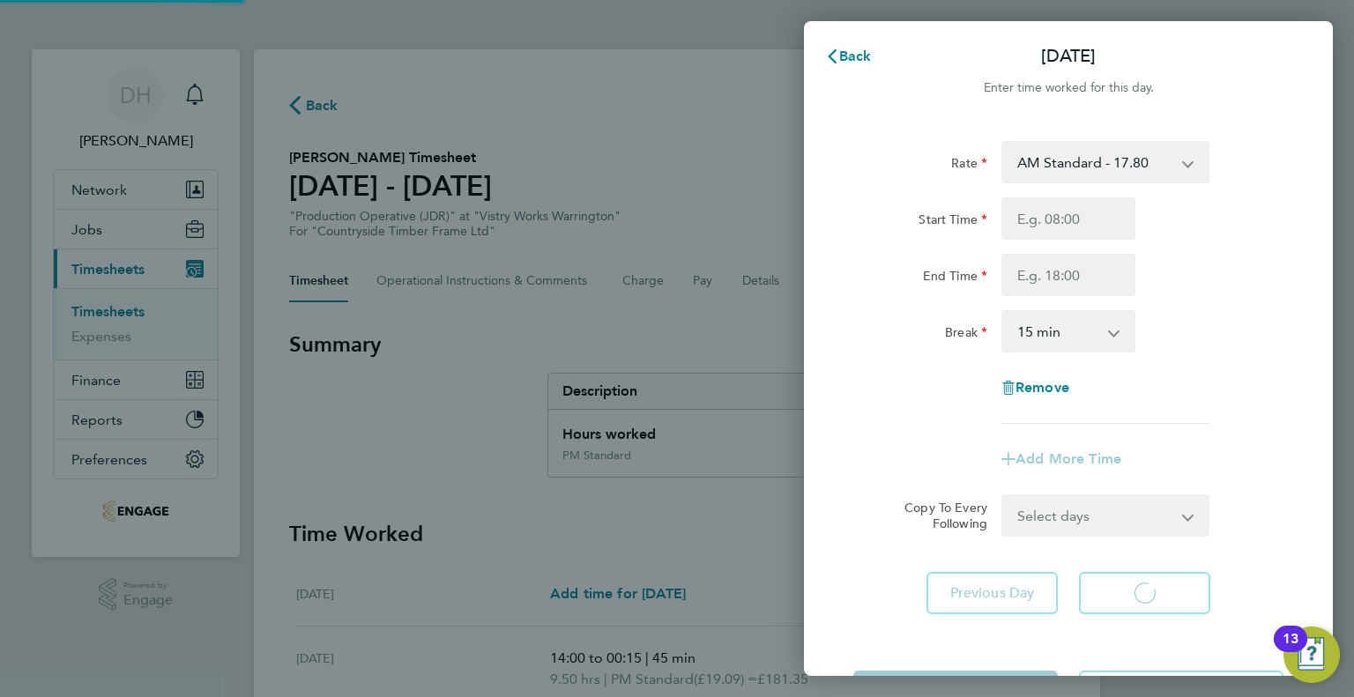
select select "15"
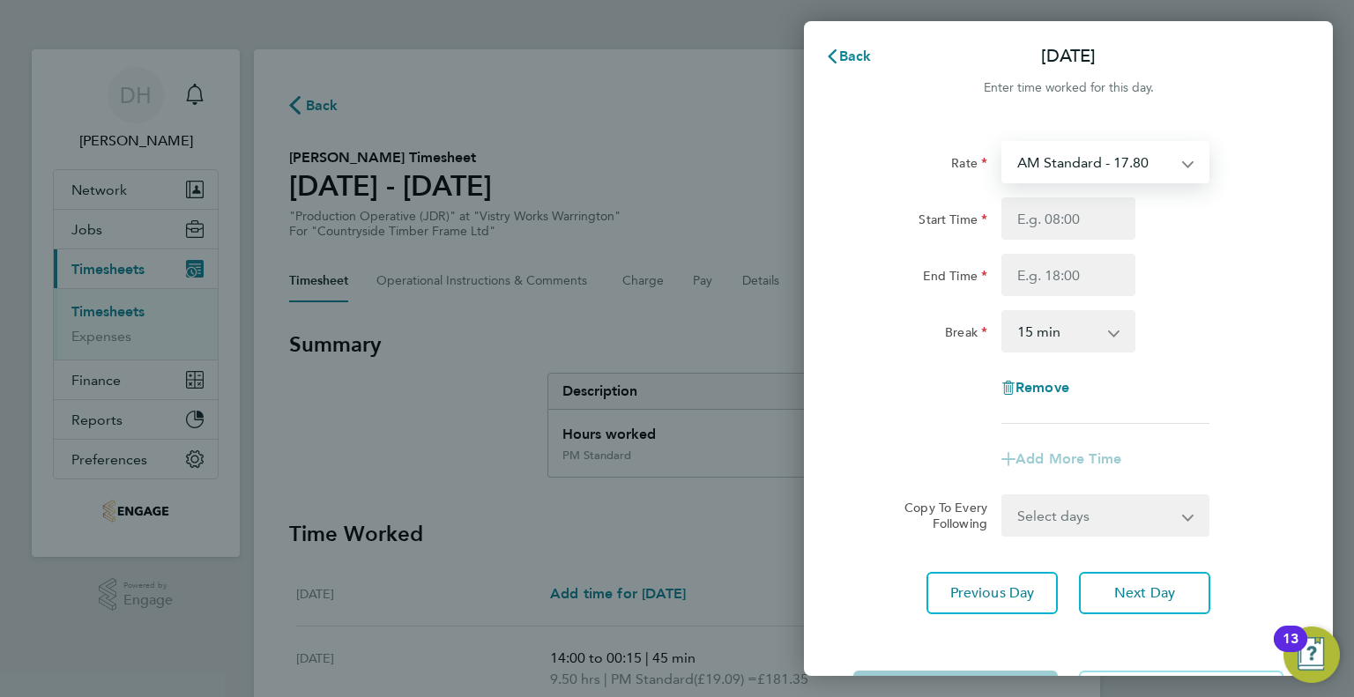
drag, startPoint x: 1074, startPoint y: 160, endPoint x: 1074, endPoint y: 179, distance: 18.5
click at [1074, 160] on select "AM Standard - 17.80 PM OT1 - 28.64 AM OT2 - 35.60 PM Standard - 19.09 AM OT1 - …" at bounding box center [1094, 162] width 183 height 39
click at [759, 443] on div "Back [DATE] Enter time worked for this day. Rate AM Standard - 17.80 PM OT1 - 2…" at bounding box center [677, 348] width 1354 height 697
click at [1067, 130] on div "Rate AM Standard - 17.80 PM OT1 - 28.64 AM OT2 - 35.60 PM Standard - 19.09 AM O…" at bounding box center [1068, 378] width 529 height 516
click at [1059, 152] on select "AM Standard - 17.80 PM OT1 - 28.64 AM OT2 - 35.60 PM Standard - 19.09 AM OT1 - …" at bounding box center [1094, 162] width 183 height 39
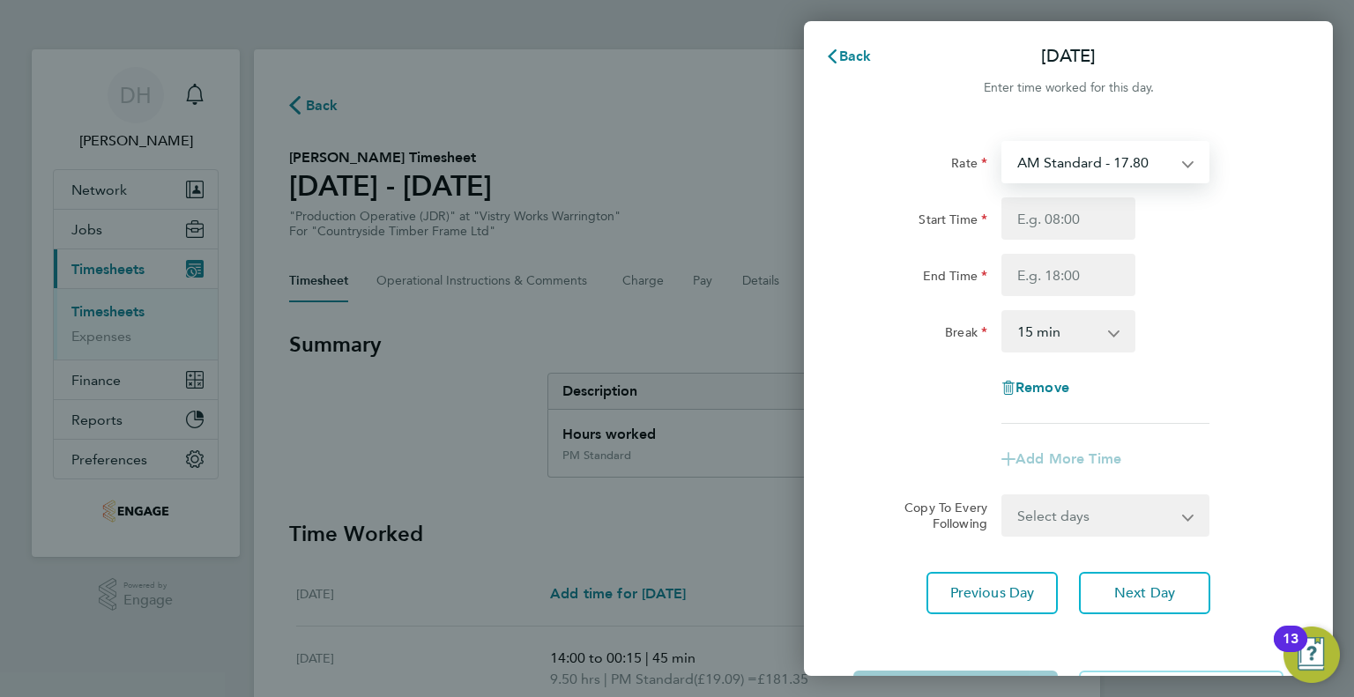
click at [1273, 356] on div "Rate AM Standard - 17.80 PM OT1 - 28.64 AM OT2 - 35.60 PM Standard - 19.09 AM O…" at bounding box center [1068, 282] width 430 height 283
click at [850, 53] on span "Back" at bounding box center [855, 56] width 33 height 17
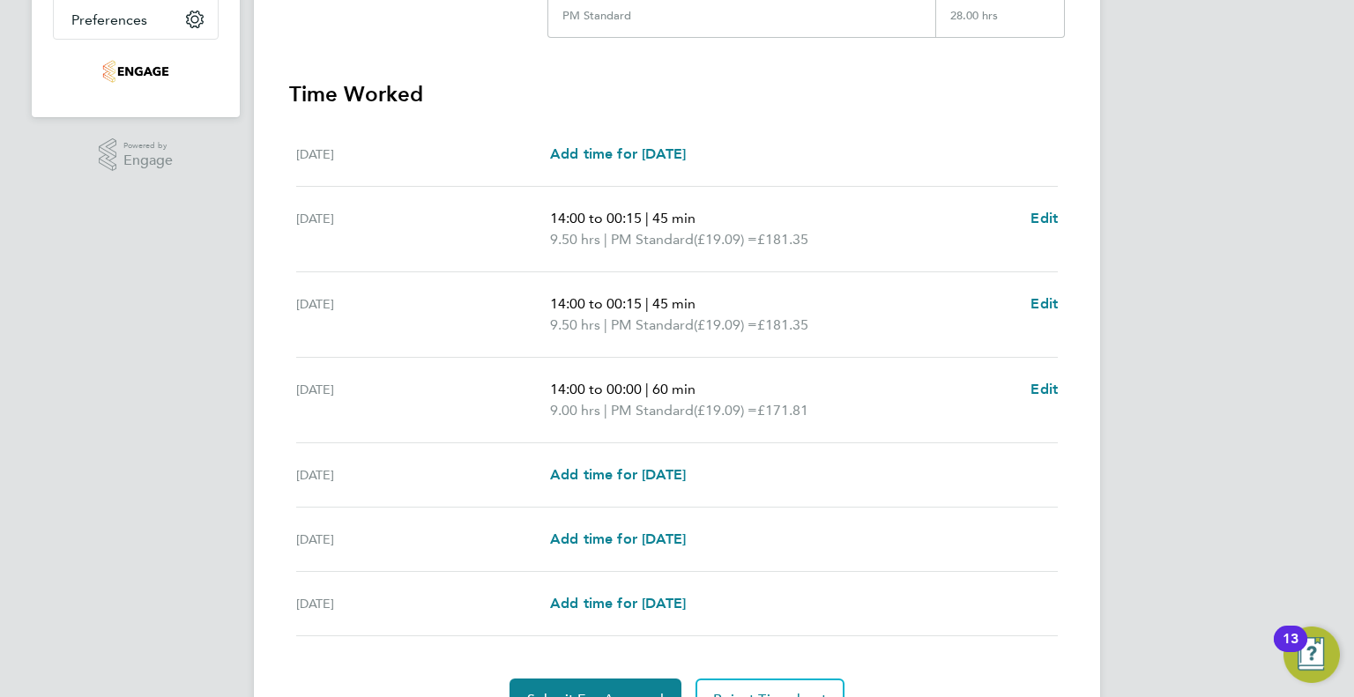
scroll to position [441, 0]
click at [632, 480] on span "Add time for [DATE]" at bounding box center [618, 473] width 136 height 17
select select "15"
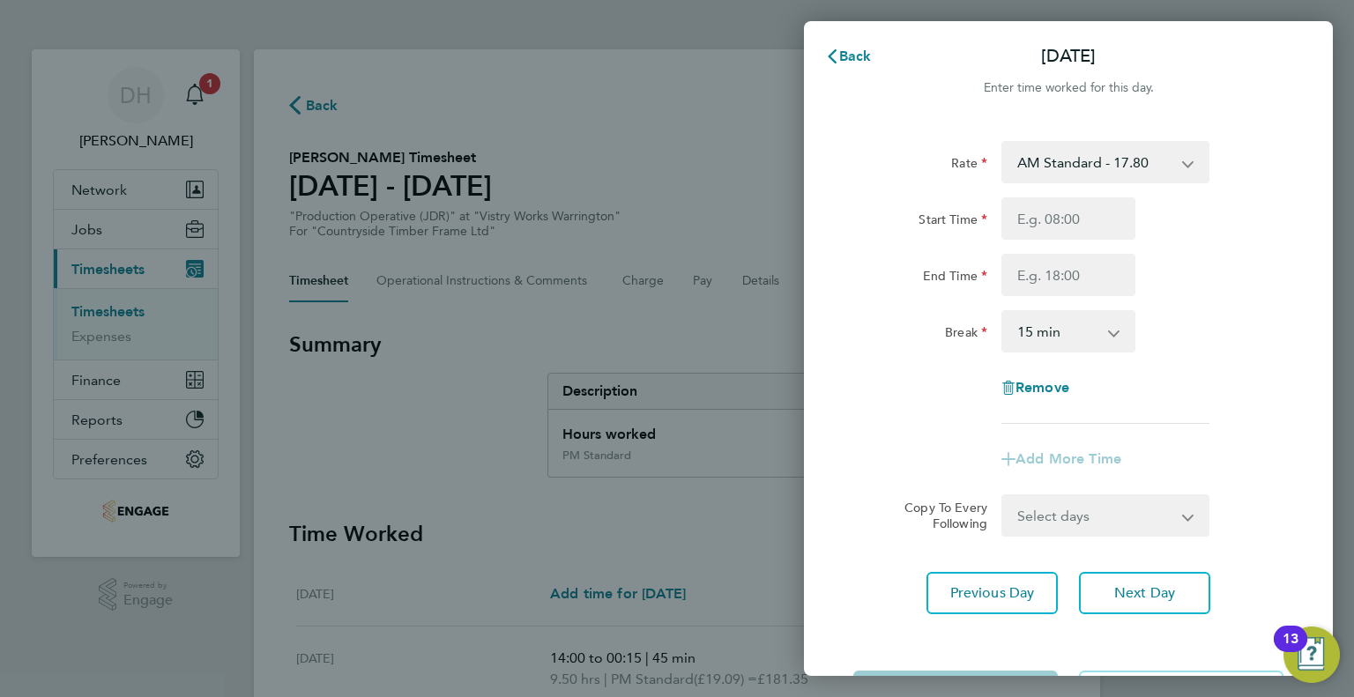
click at [1072, 153] on select "AM Standard - 17.80 PM OT1 - 28.64 AM OT2 - 35.60 PM Standard - 19.09 AM OT1 - …" at bounding box center [1094, 162] width 183 height 39
click at [871, 197] on div "Rate AM Standard - 17.80 PM OT1 - 28.64 AM OT2 - 35.60 PM Standard - 19.09 AM O…" at bounding box center [1068, 282] width 430 height 283
click at [819, 56] on button "Back" at bounding box center [848, 56] width 82 height 35
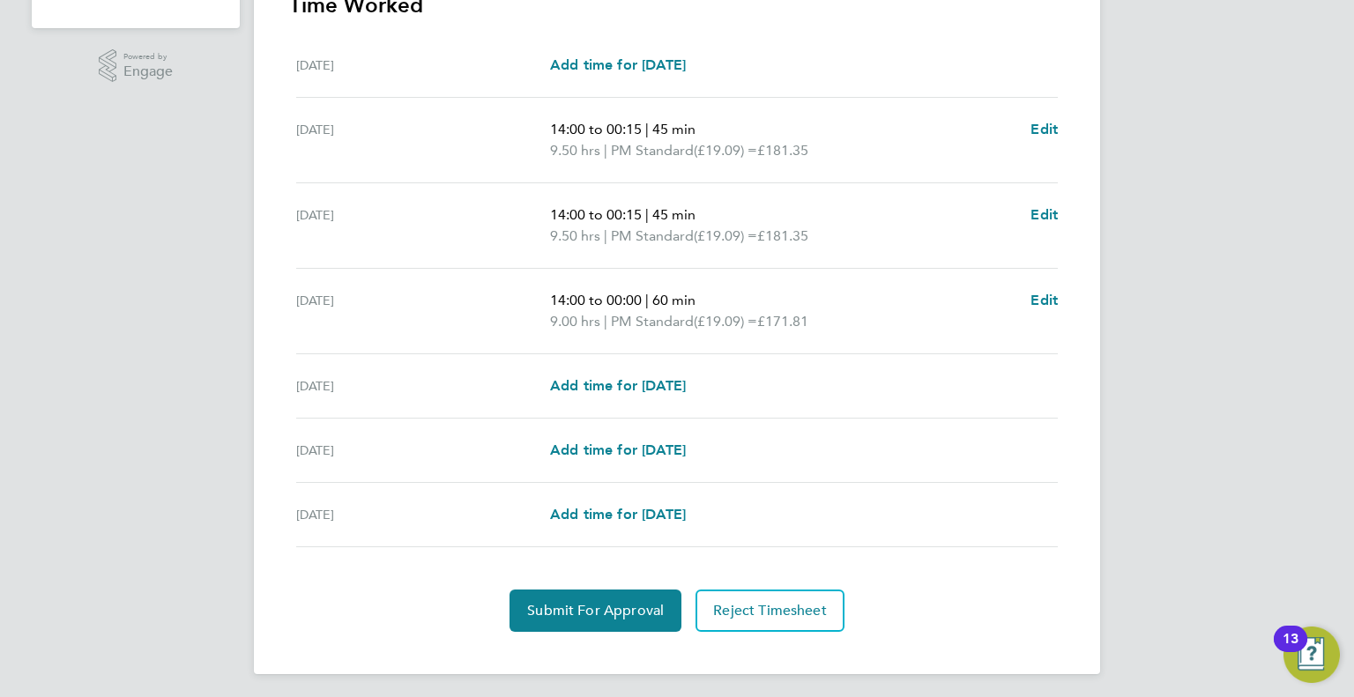
scroll to position [531, 0]
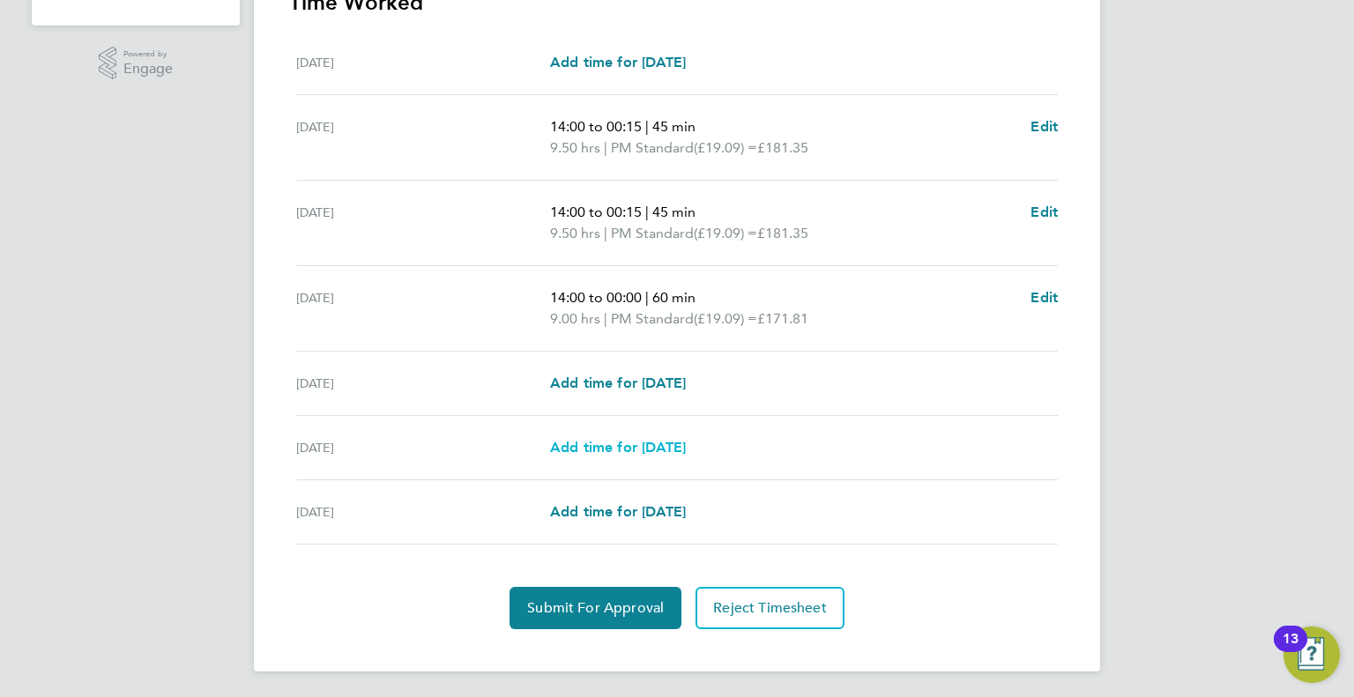
click at [651, 441] on span "Add time for [DATE]" at bounding box center [618, 447] width 136 height 17
select select "15"
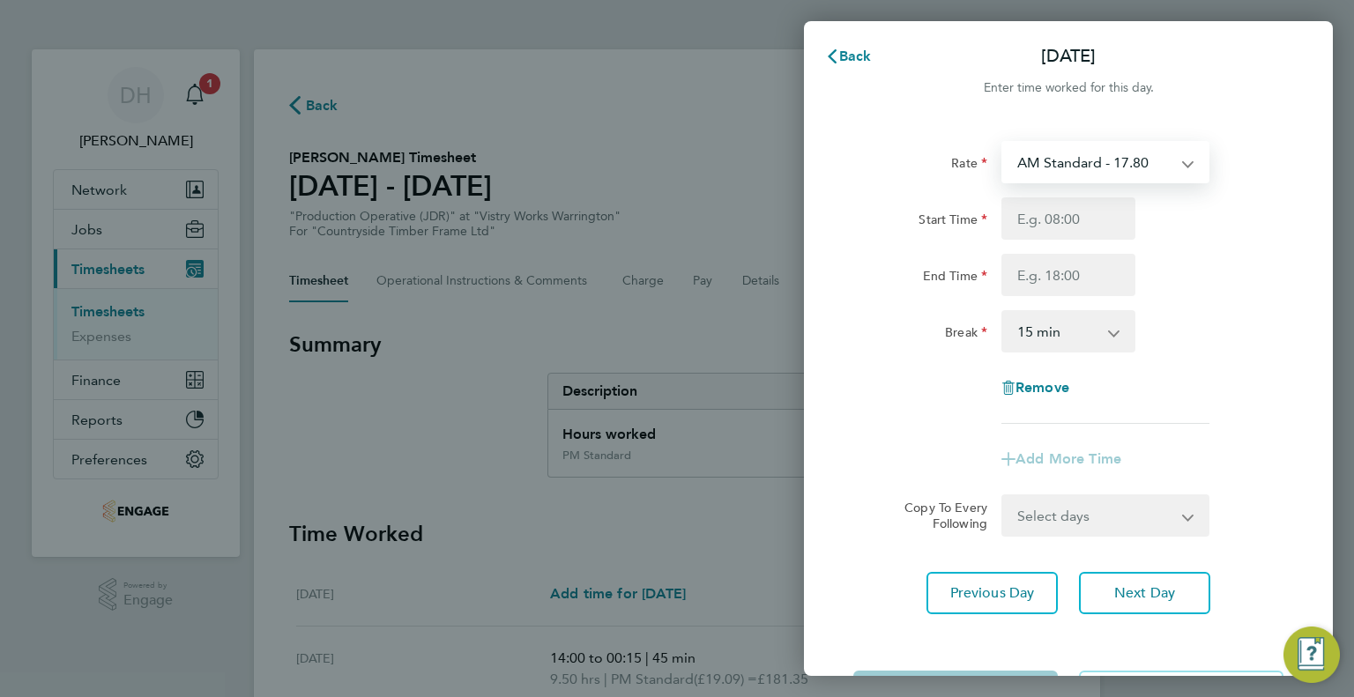
click at [1036, 167] on select "AM Standard - 17.80 PM OT1 - 28.64 AM OT2 - 35.60 PM Standard - 19.09 AM OT1 - …" at bounding box center [1094, 162] width 183 height 39
click at [844, 48] on span "Back" at bounding box center [855, 56] width 33 height 17
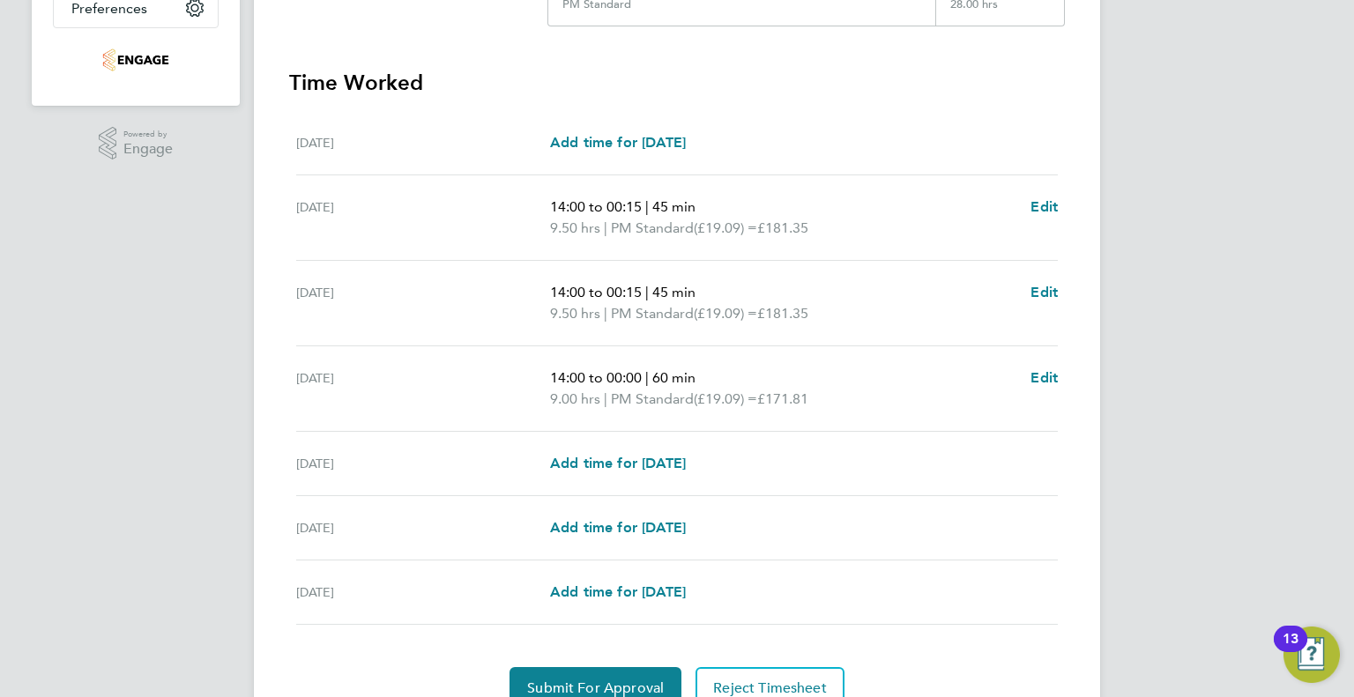
scroll to position [531, 0]
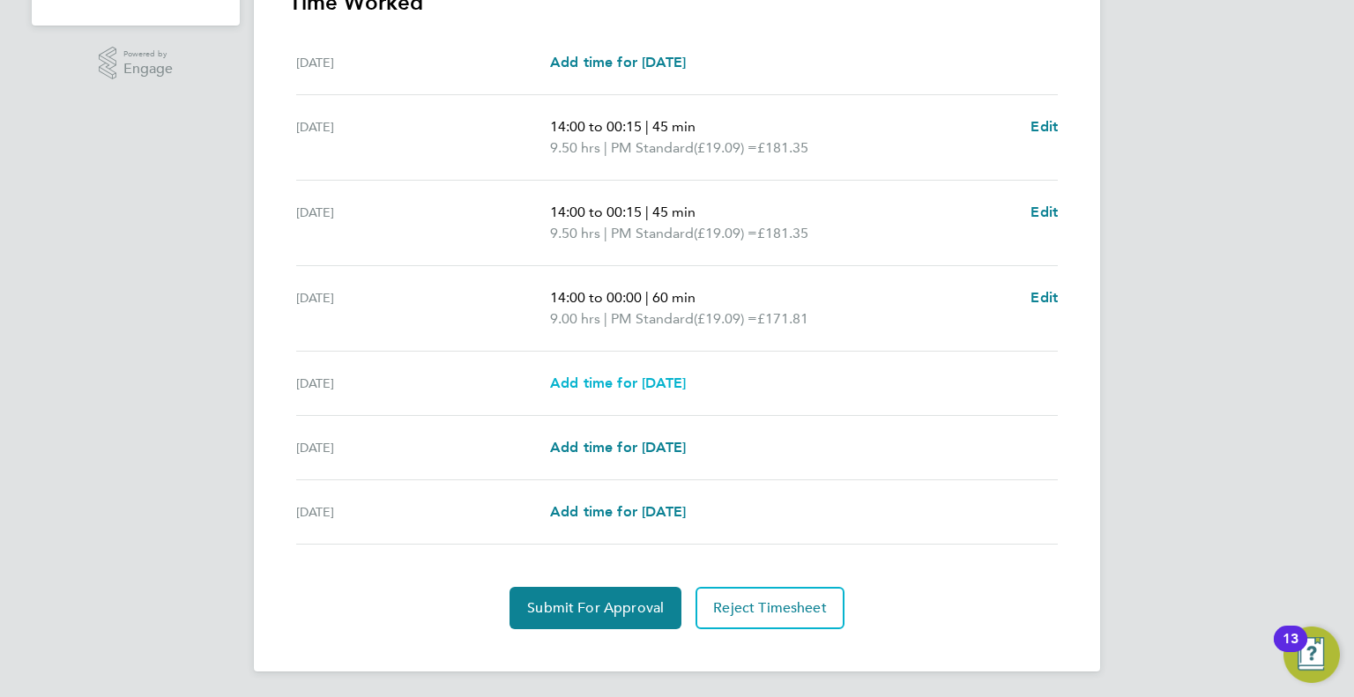
click at [637, 383] on span "Add time for [DATE]" at bounding box center [618, 383] width 136 height 17
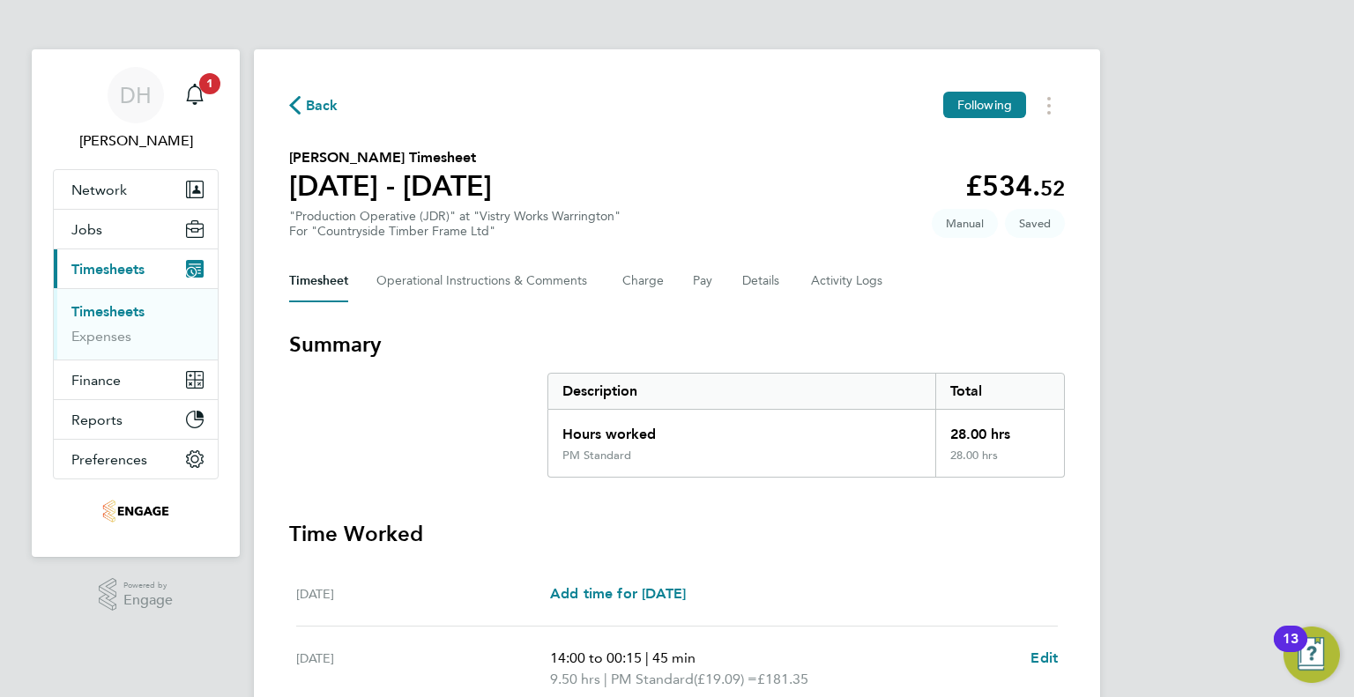
select select "15"
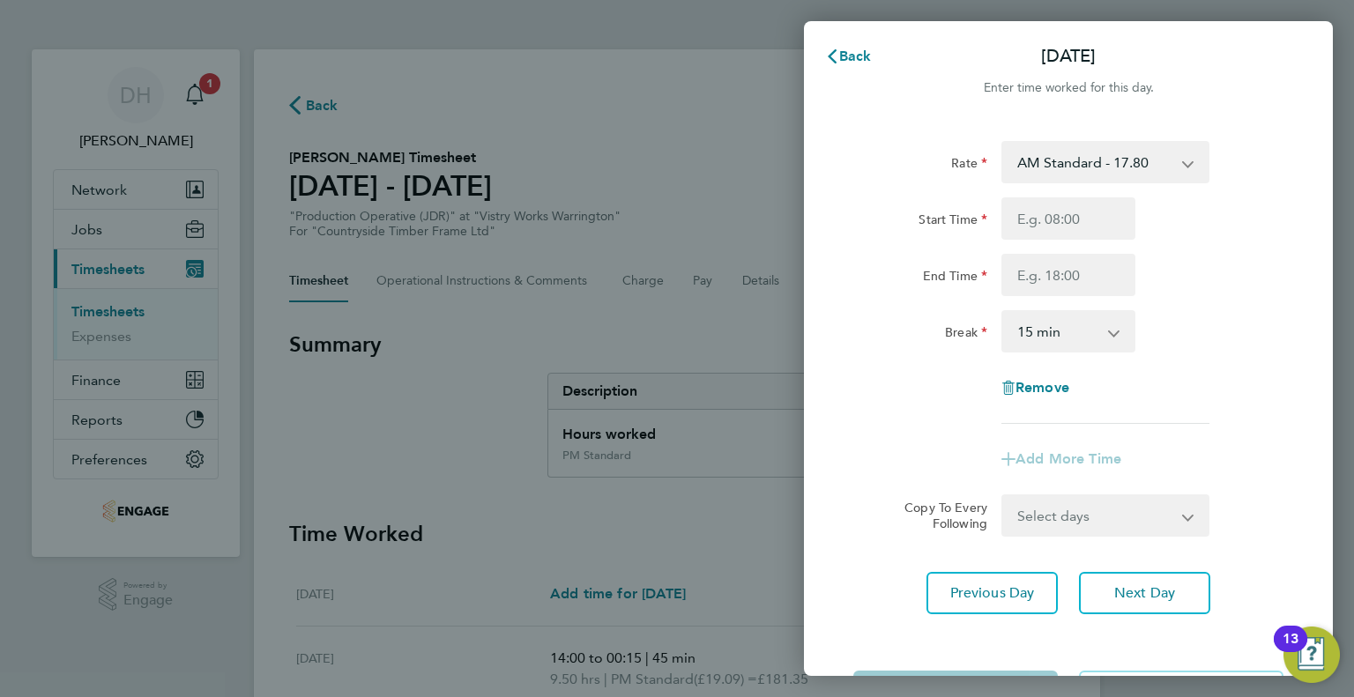
click at [1026, 165] on select "AM Standard - 17.80 PM OT1 - 28.64 AM OT2 - 35.60 PM Standard - 19.09 AM OT1 - …" at bounding box center [1094, 162] width 183 height 39
click at [797, 388] on div "Back [DATE] Enter time worked for this day. Rate AM Standard - 17.80 PM OT1 - 2…" at bounding box center [677, 348] width 1354 height 697
click at [835, 57] on icon "button" at bounding box center [832, 56] width 14 height 14
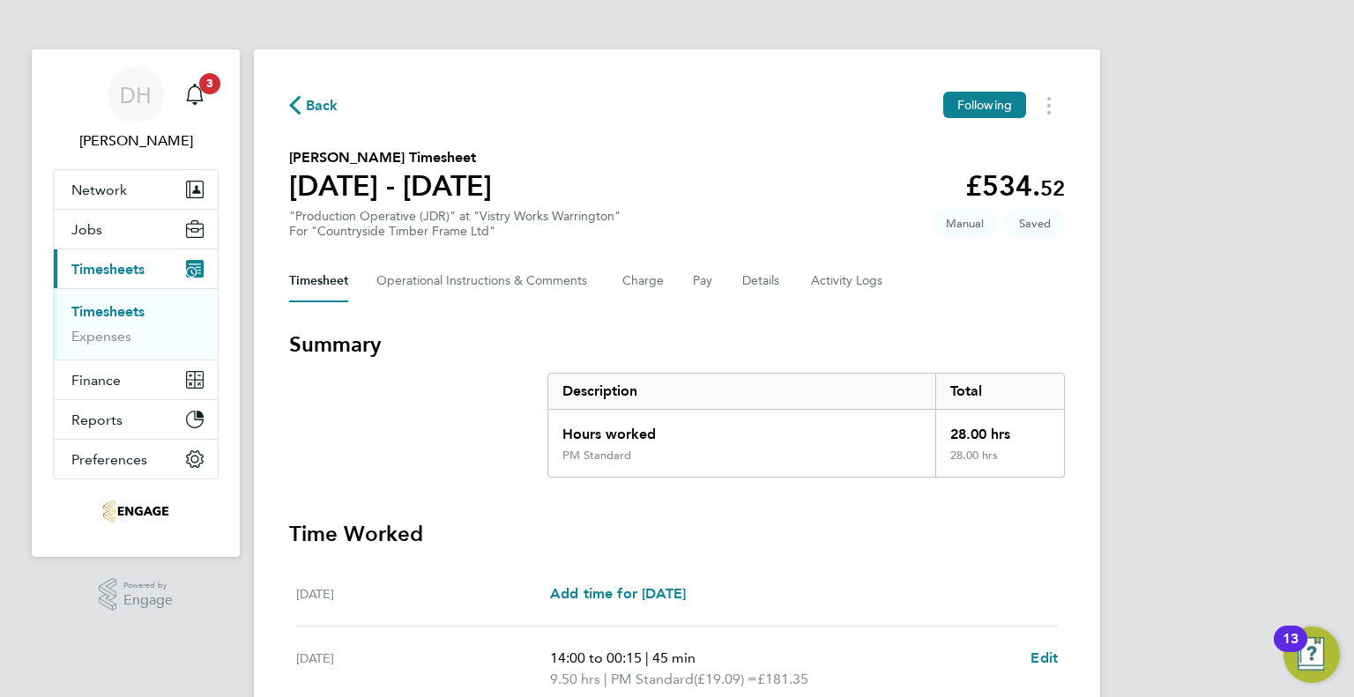
click at [309, 103] on span "Back" at bounding box center [322, 105] width 33 height 21
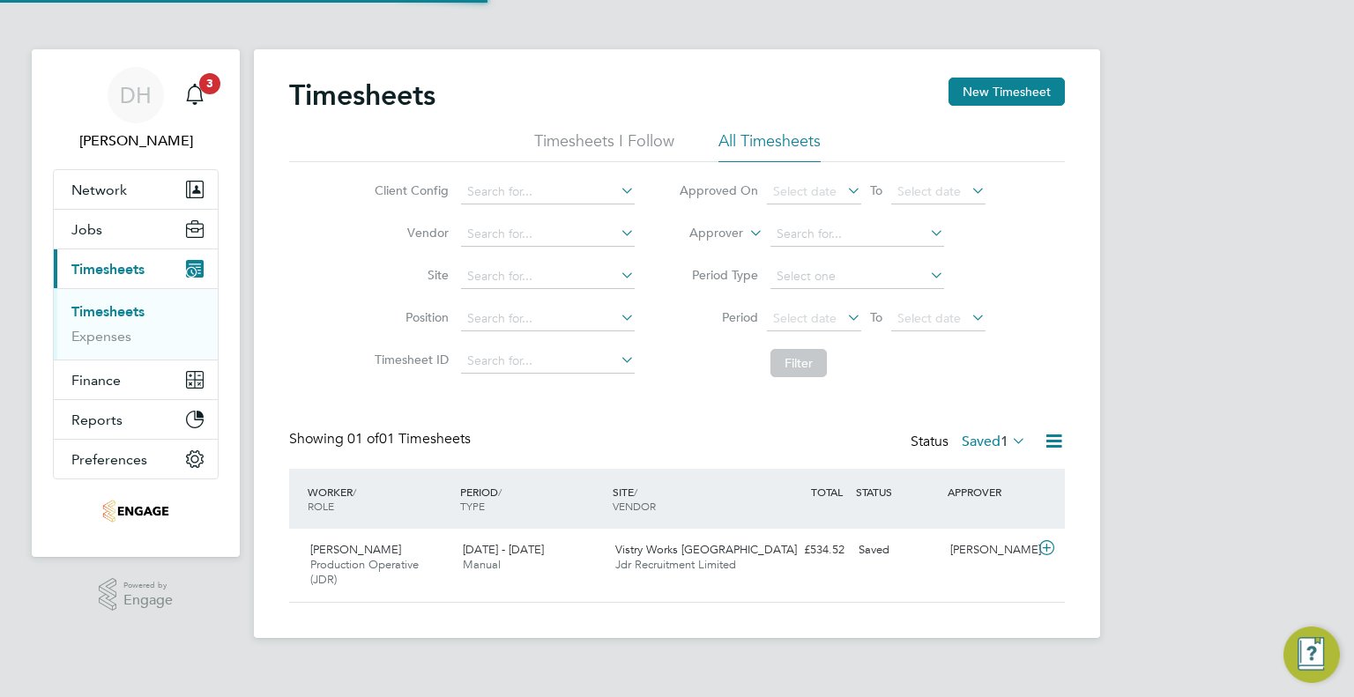
scroll to position [44, 153]
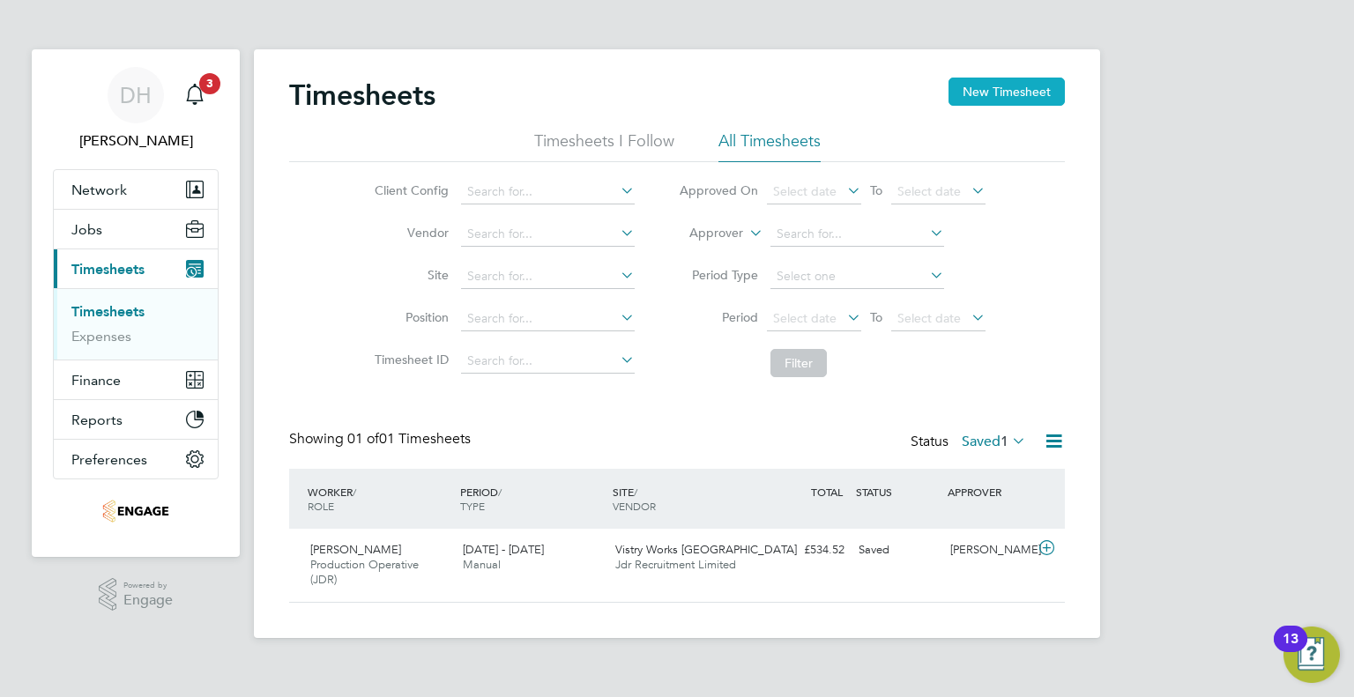
click at [994, 94] on button "New Timesheet" at bounding box center [1006, 92] width 116 height 28
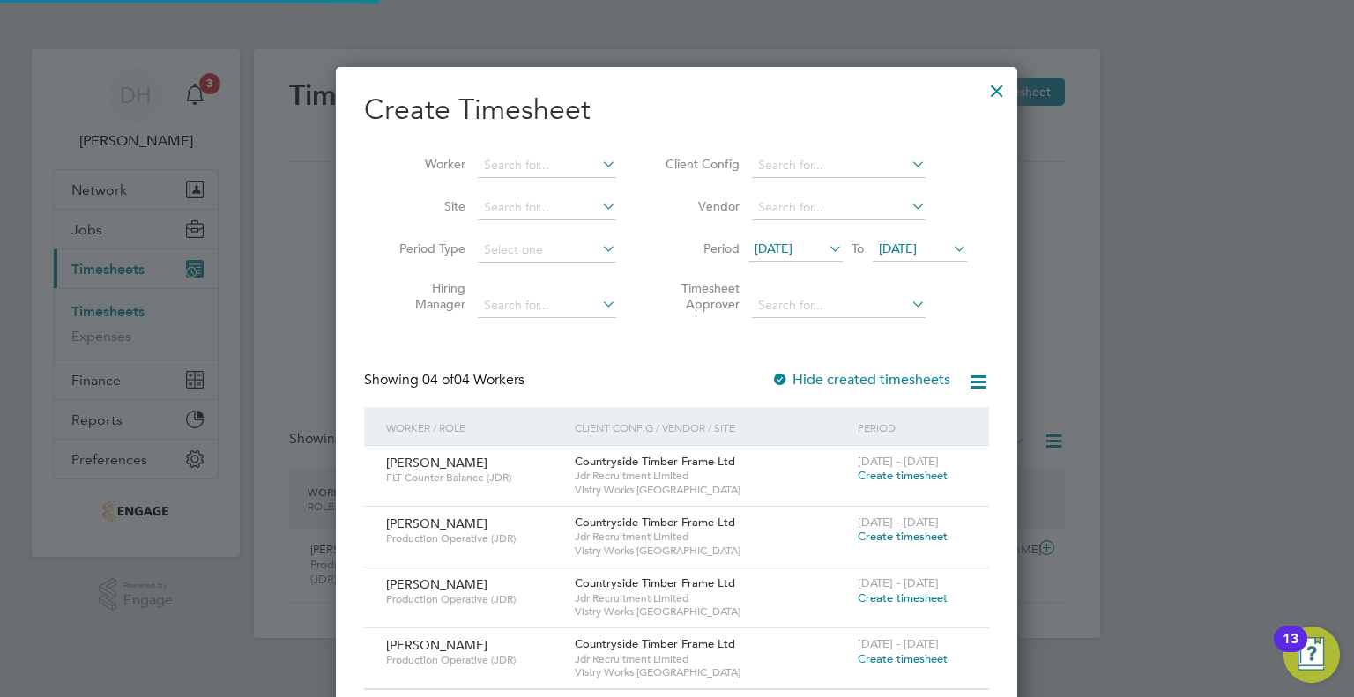
scroll to position [657, 682]
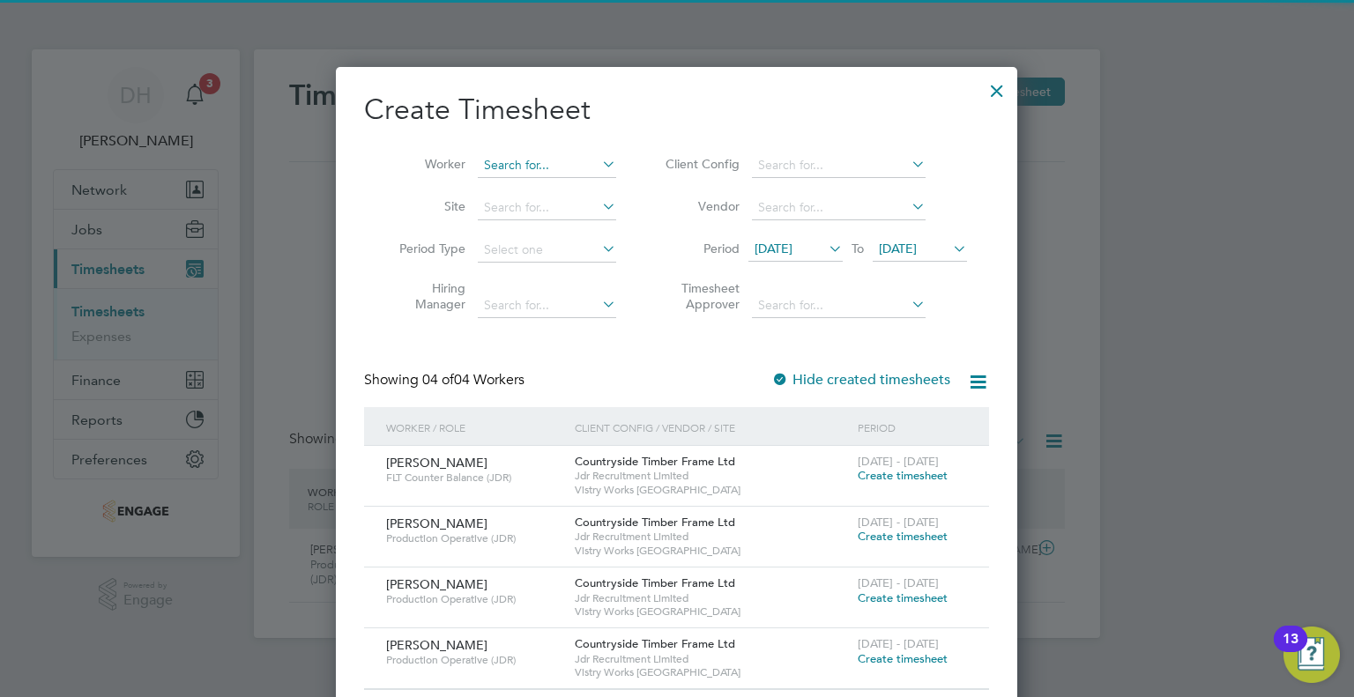
click at [522, 166] on input at bounding box center [547, 165] width 138 height 25
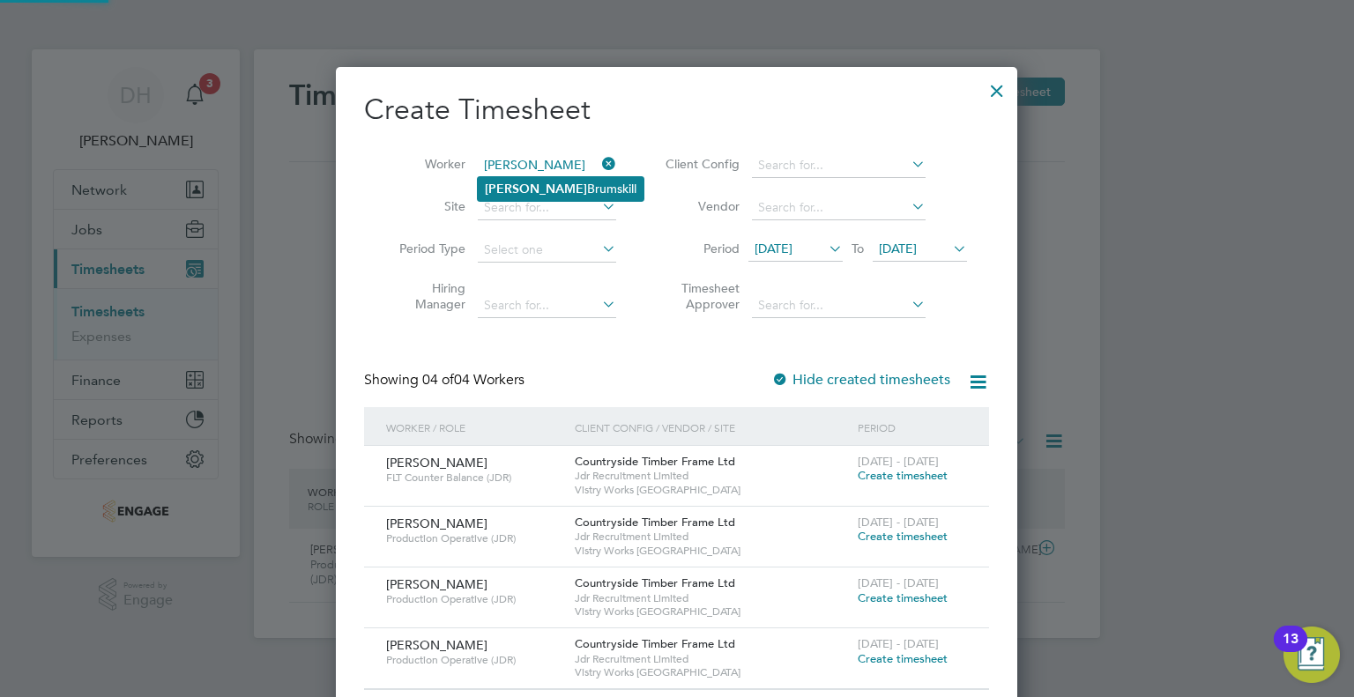
click at [508, 183] on li "[PERSON_NAME]" at bounding box center [561, 189] width 166 height 24
type input "[PERSON_NAME]"
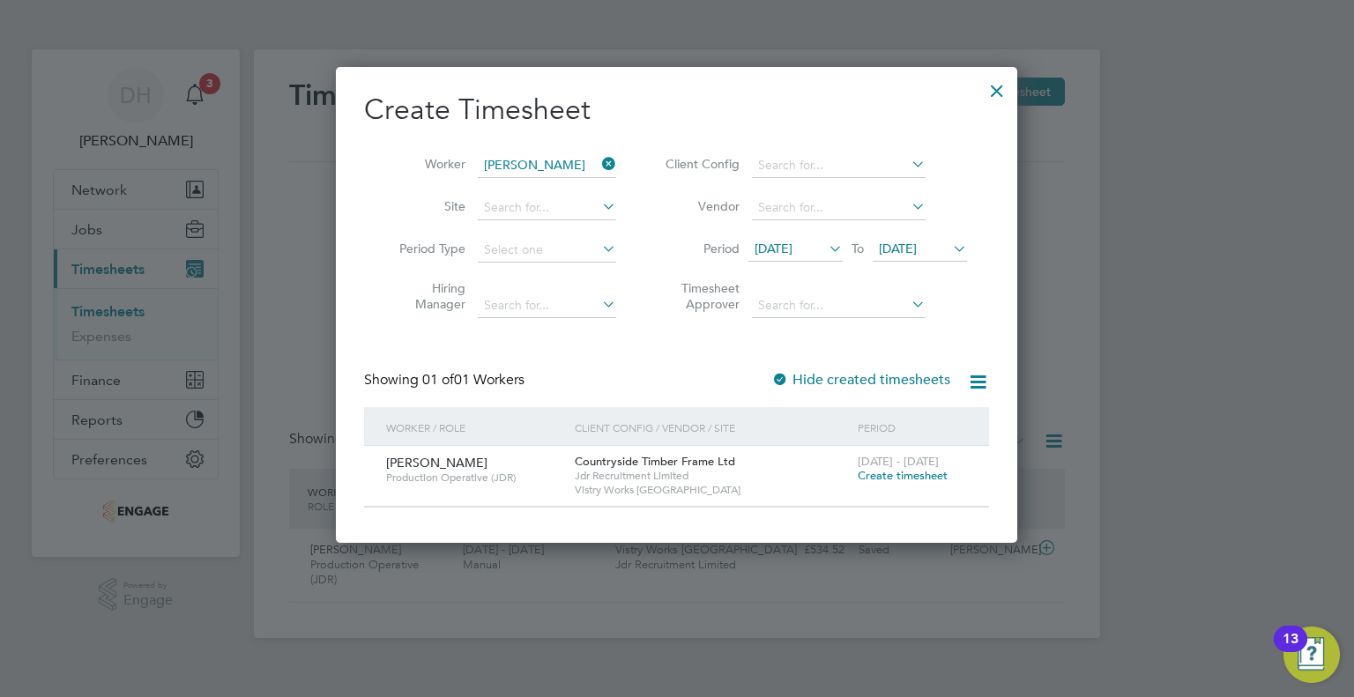
scroll to position [474, 682]
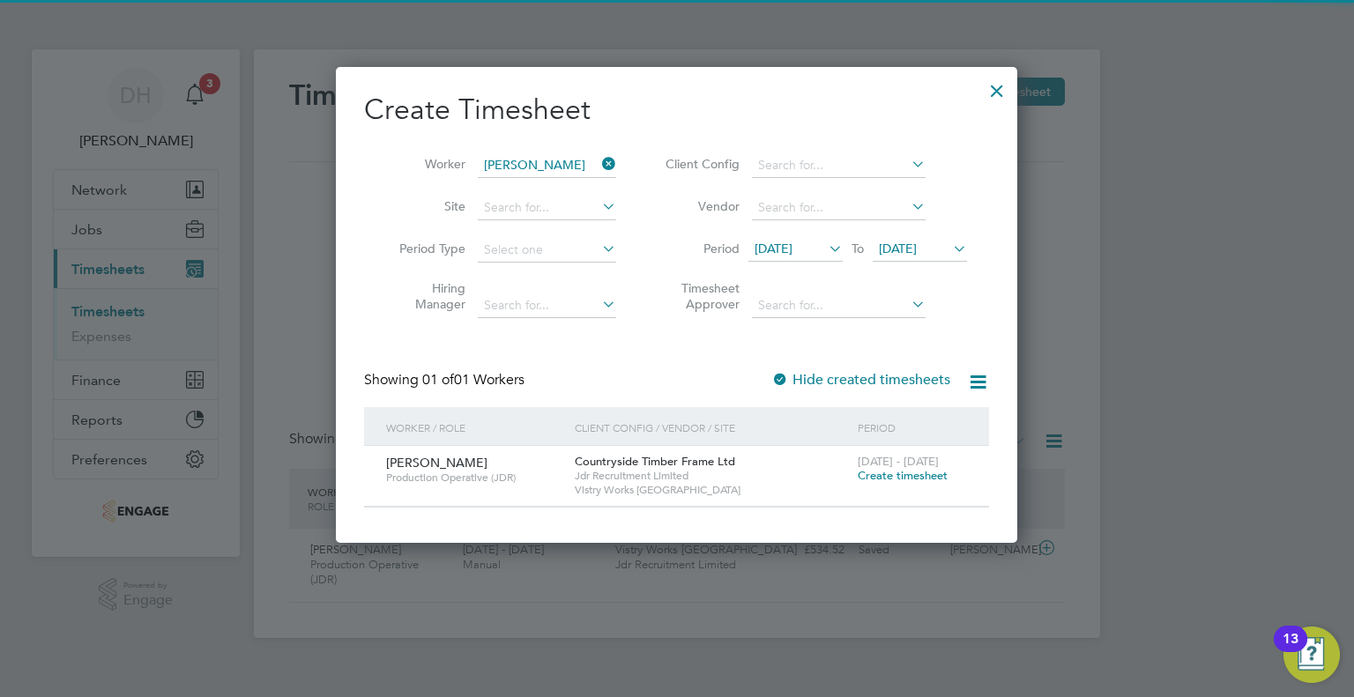
click at [825, 255] on icon at bounding box center [825, 248] width 0 height 25
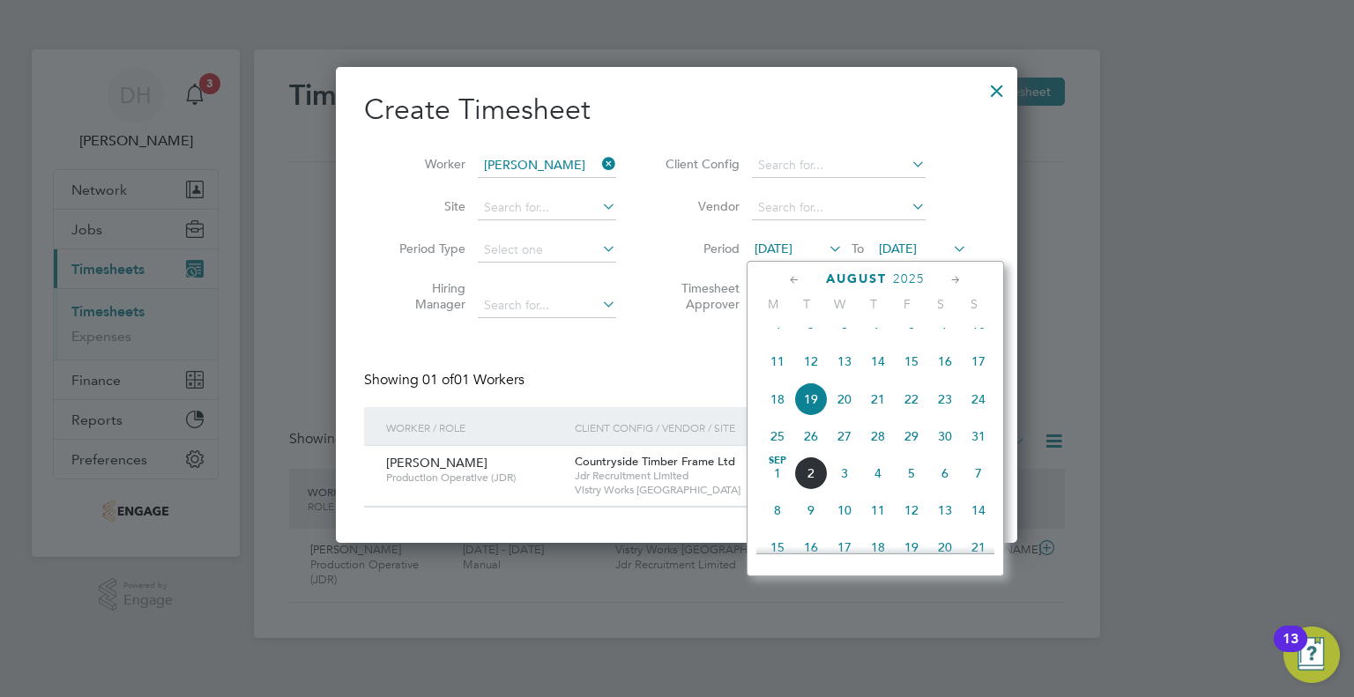
click at [780, 453] on span "25" at bounding box center [777, 436] width 33 height 33
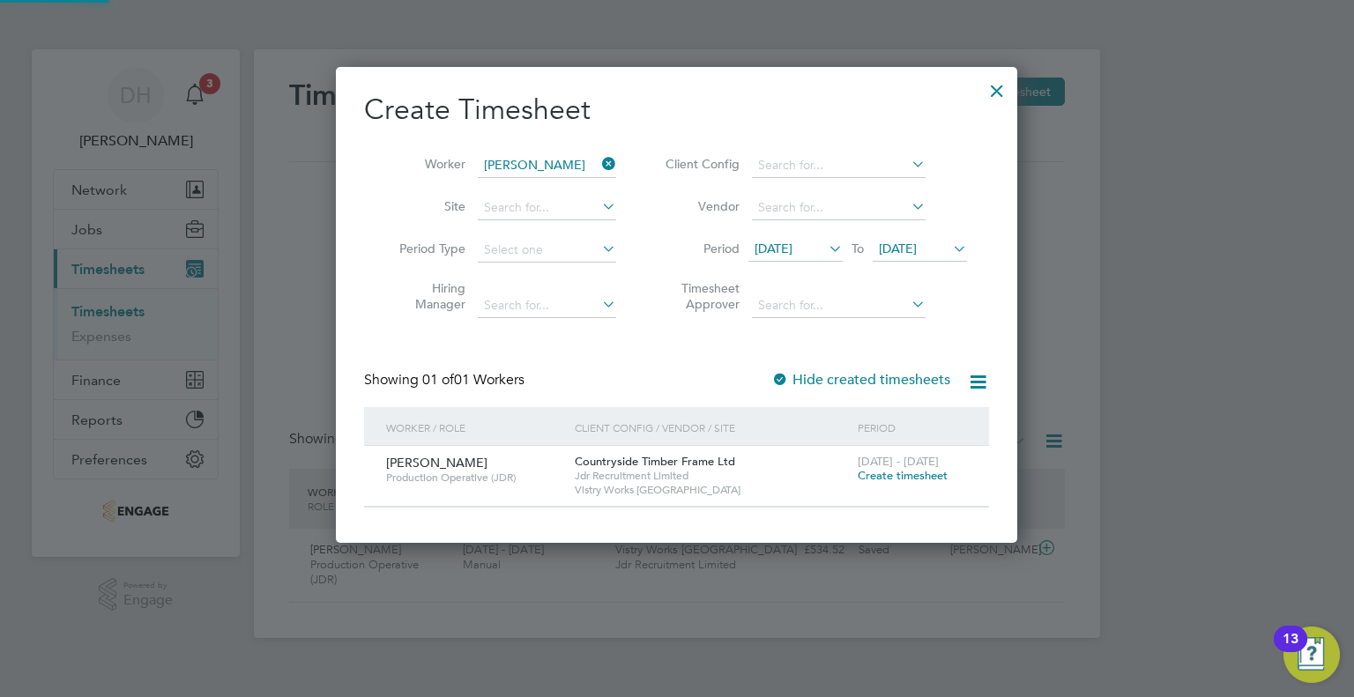
scroll to position [474, 682]
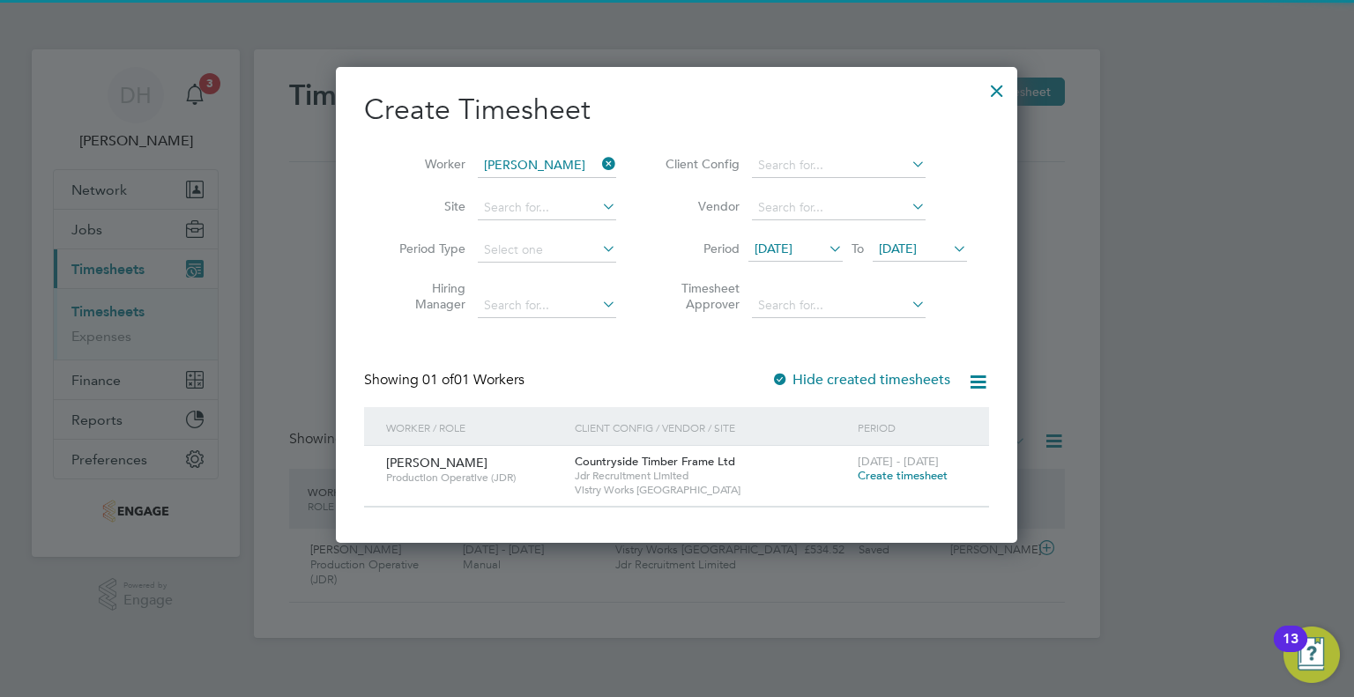
click at [949, 246] on icon at bounding box center [949, 248] width 0 height 25
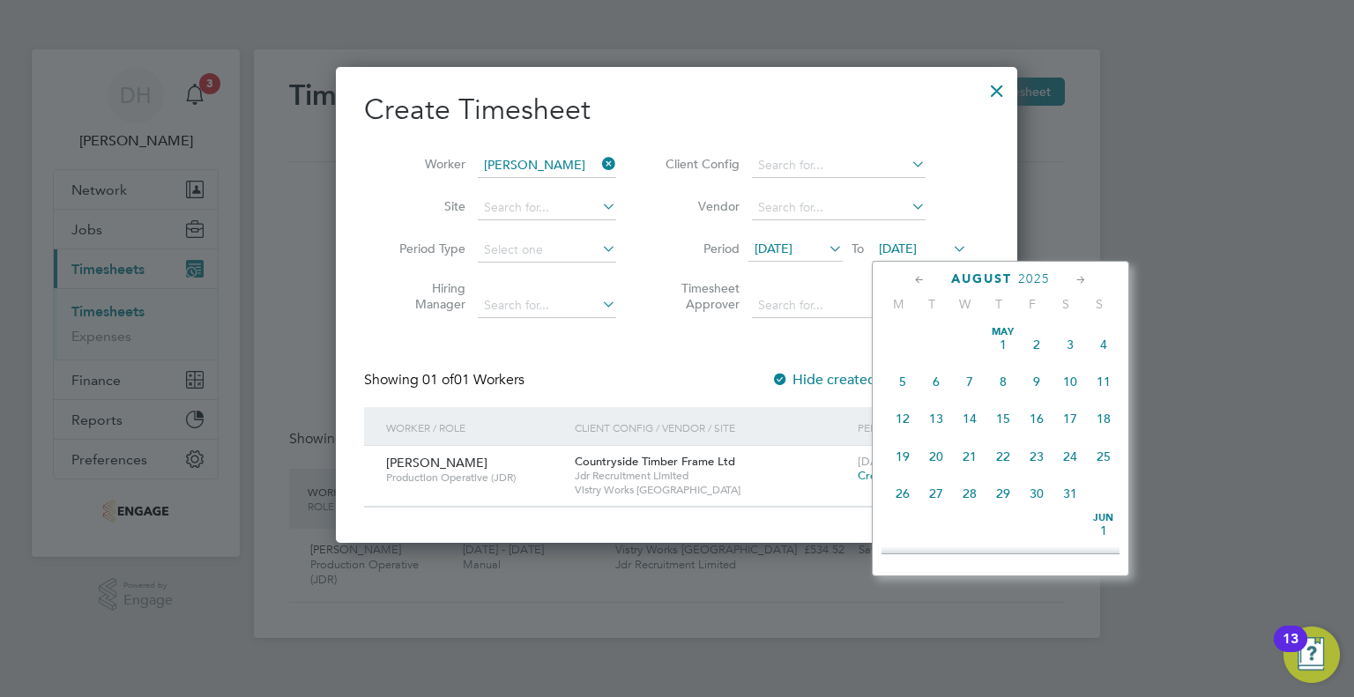
scroll to position [690, 0]
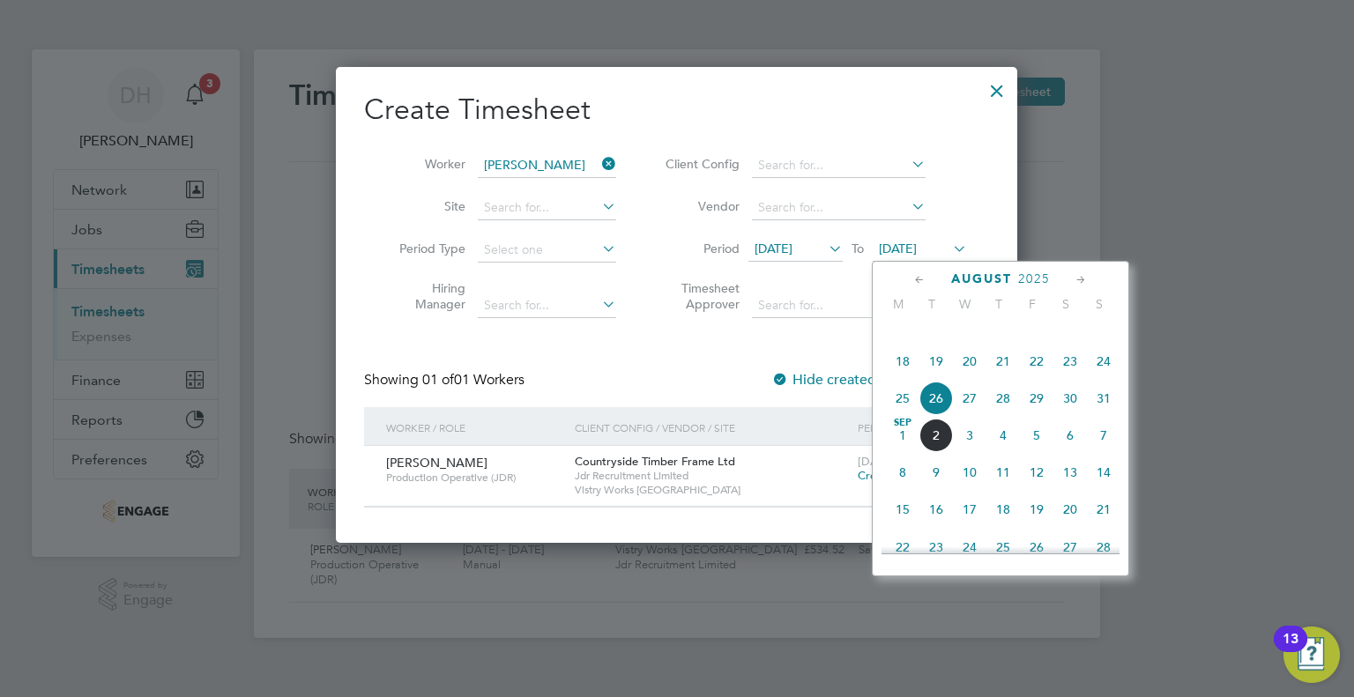
click at [1095, 415] on span "31" at bounding box center [1103, 398] width 33 height 33
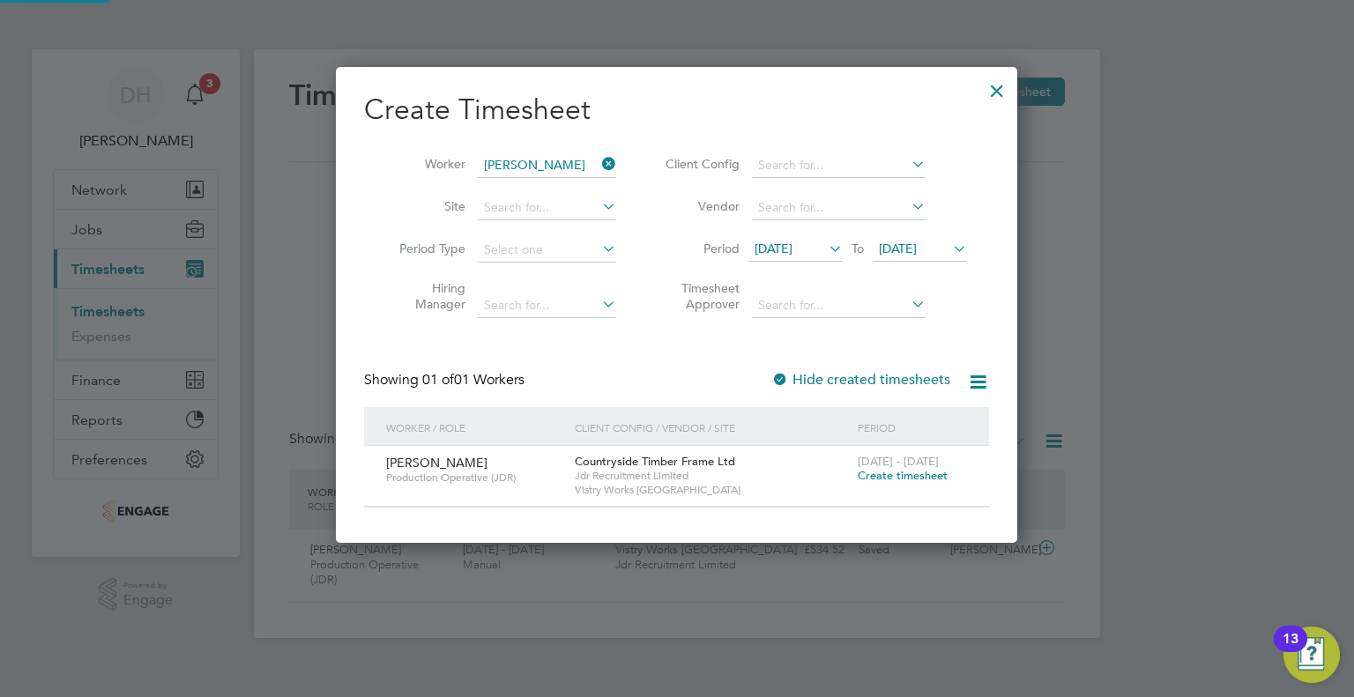
scroll to position [474, 682]
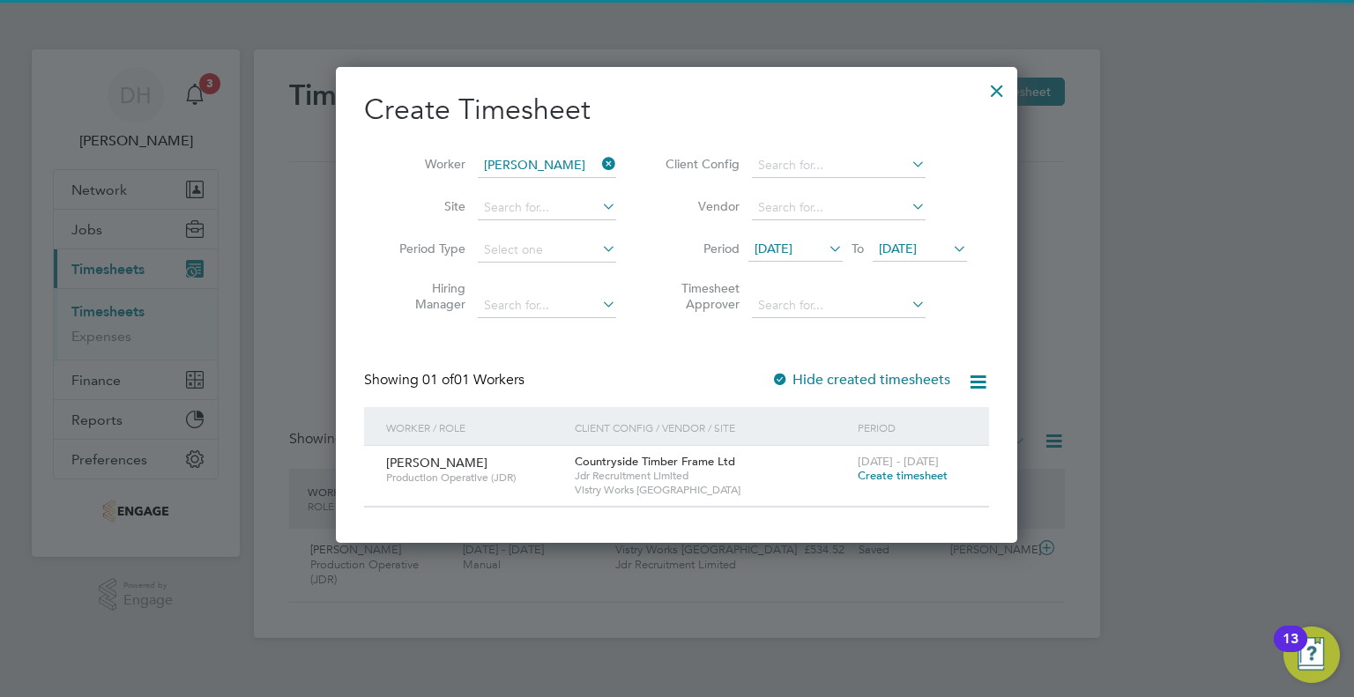
click at [918, 473] on span "Create timesheet" at bounding box center [903, 475] width 90 height 15
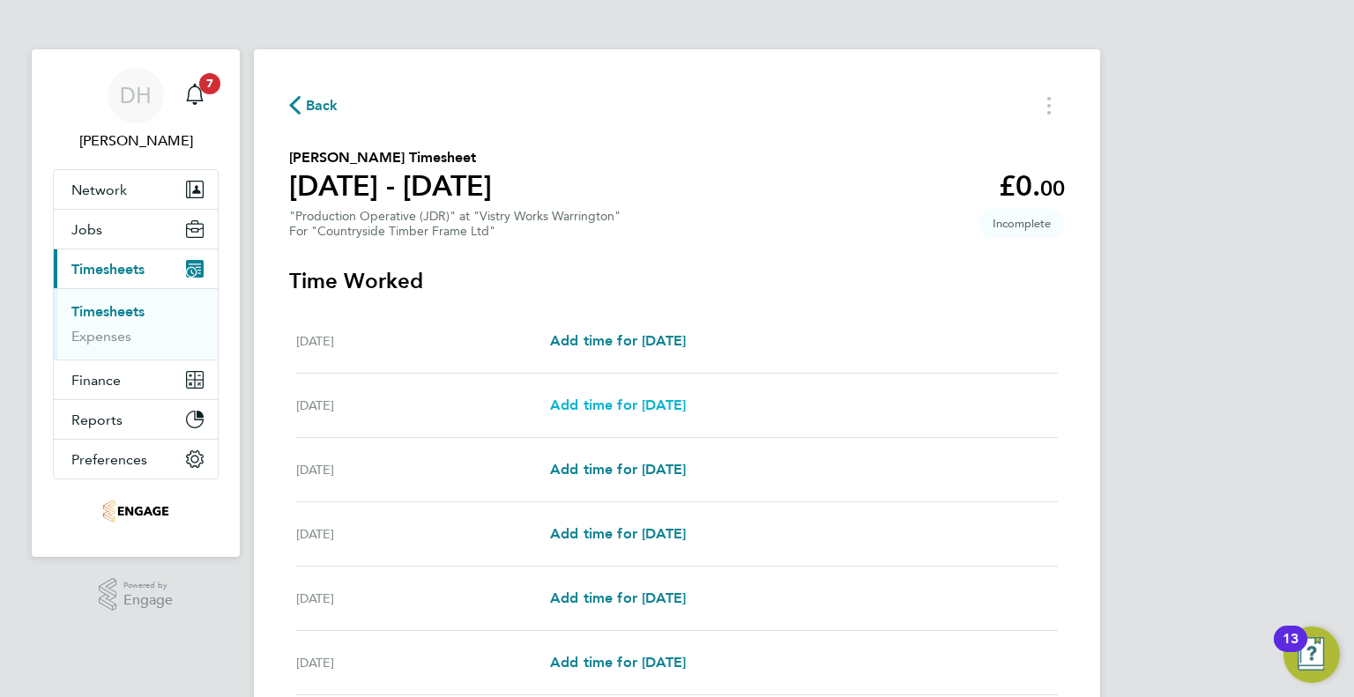
click at [565, 409] on span "Add time for [DATE]" at bounding box center [618, 405] width 136 height 17
select select "15"
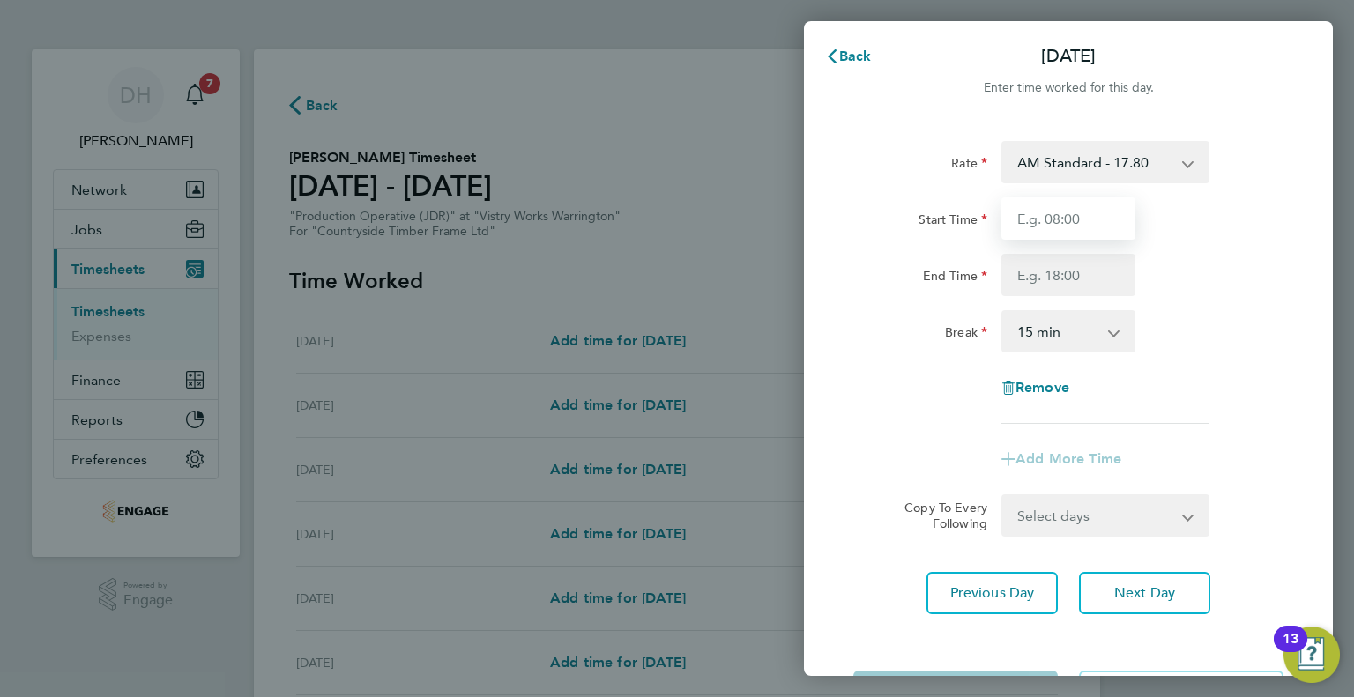
click at [1054, 213] on input "Start Time" at bounding box center [1068, 218] width 134 height 42
type input "06:00"
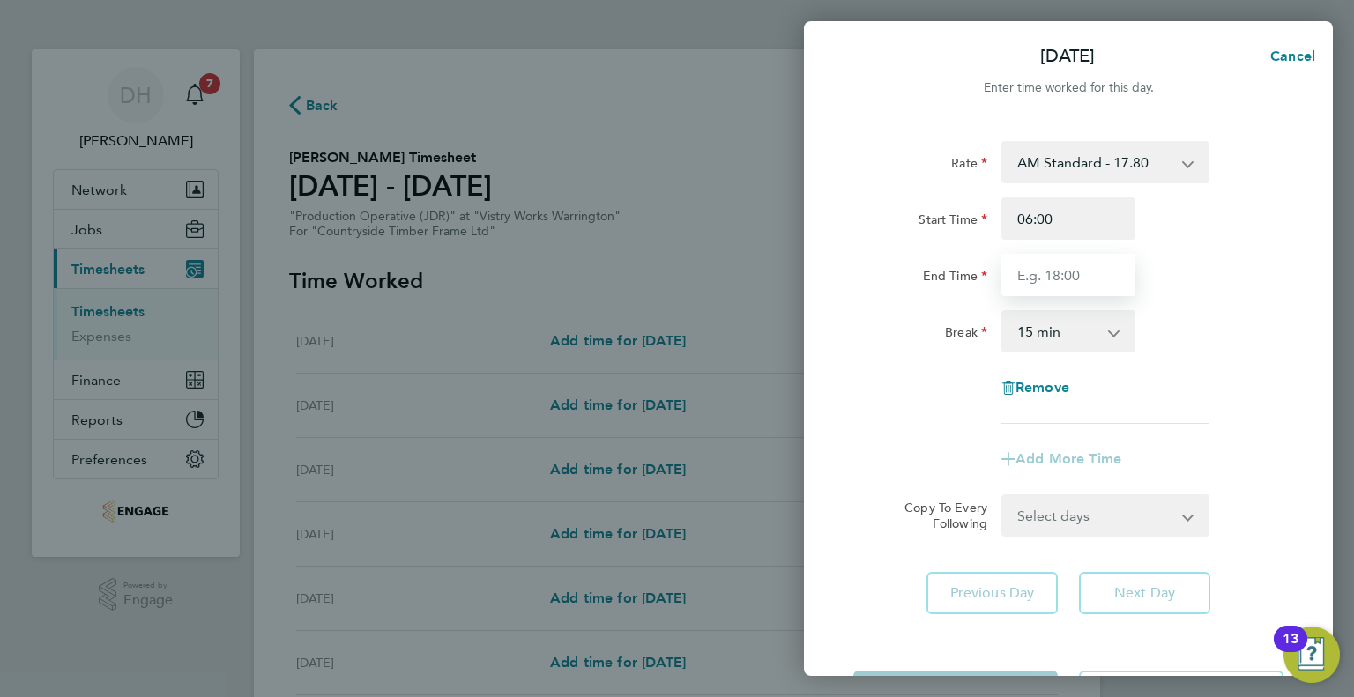
click at [1044, 269] on input "End Time" at bounding box center [1068, 275] width 134 height 42
type input "14:00"
click at [1026, 340] on select "0 min 15 min 30 min 45 min 60 min 75 min 90 min" at bounding box center [1057, 331] width 109 height 39
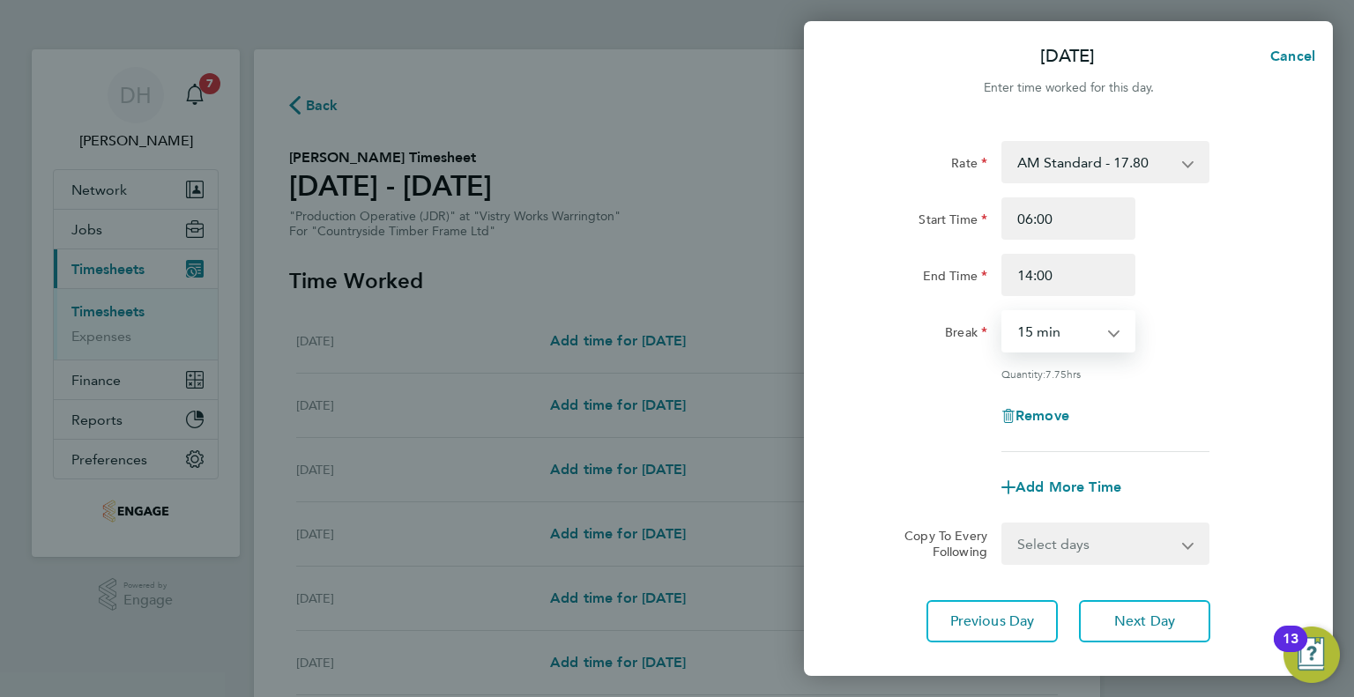
select select "30"
click at [1003, 312] on select "0 min 15 min 30 min 45 min 60 min 75 min 90 min" at bounding box center [1057, 331] width 109 height 39
click at [1103, 619] on button "Next Day" at bounding box center [1144, 621] width 131 height 42
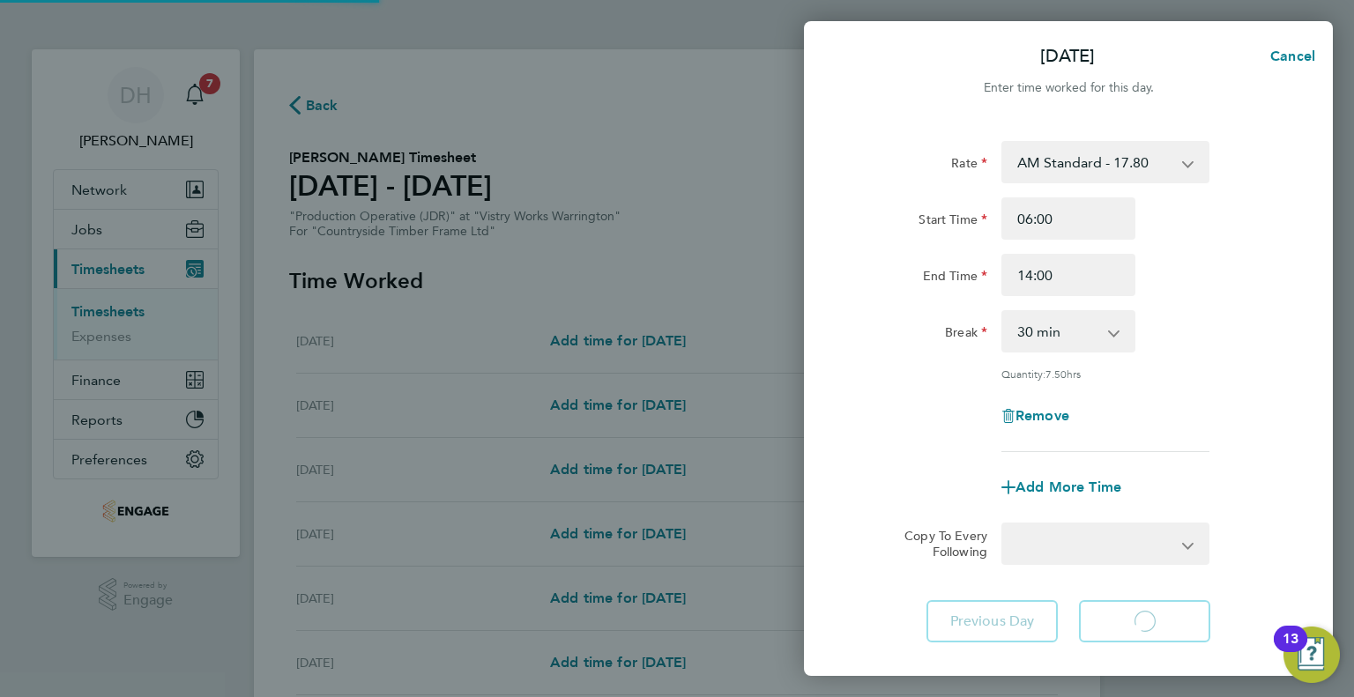
select select "15"
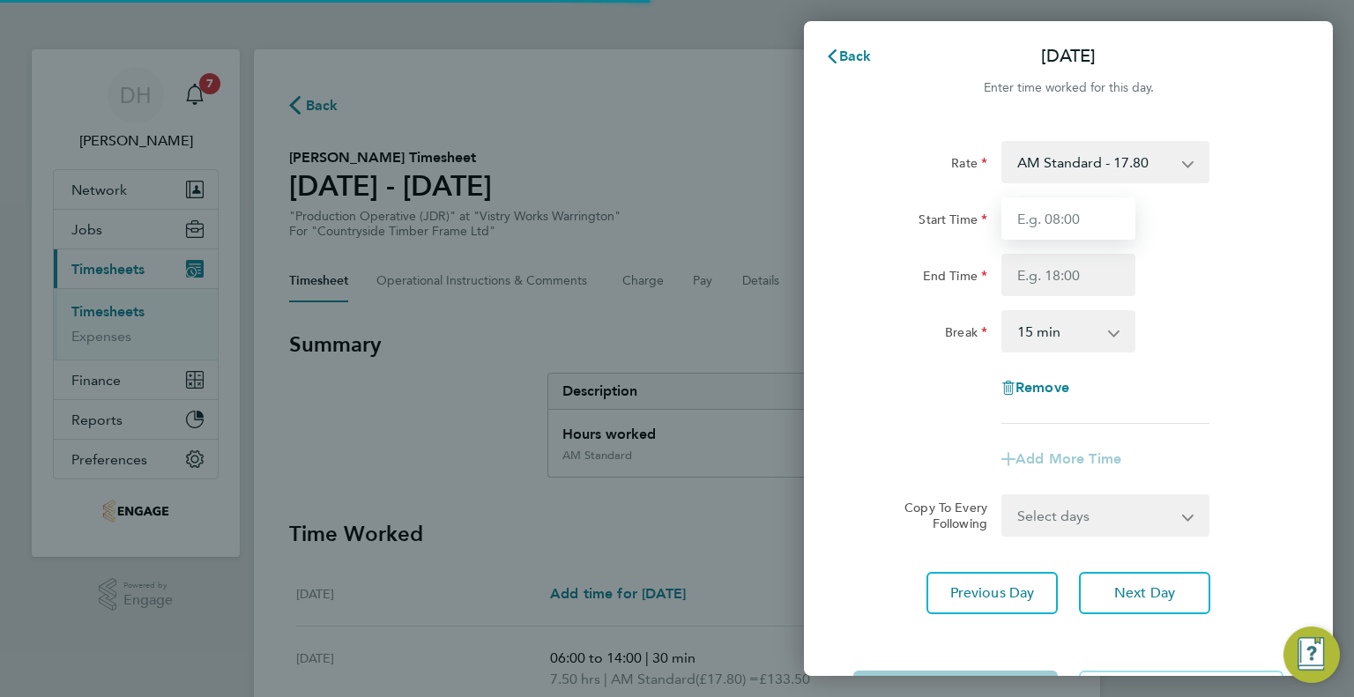
click at [1033, 229] on input "Start Time" at bounding box center [1068, 218] width 134 height 42
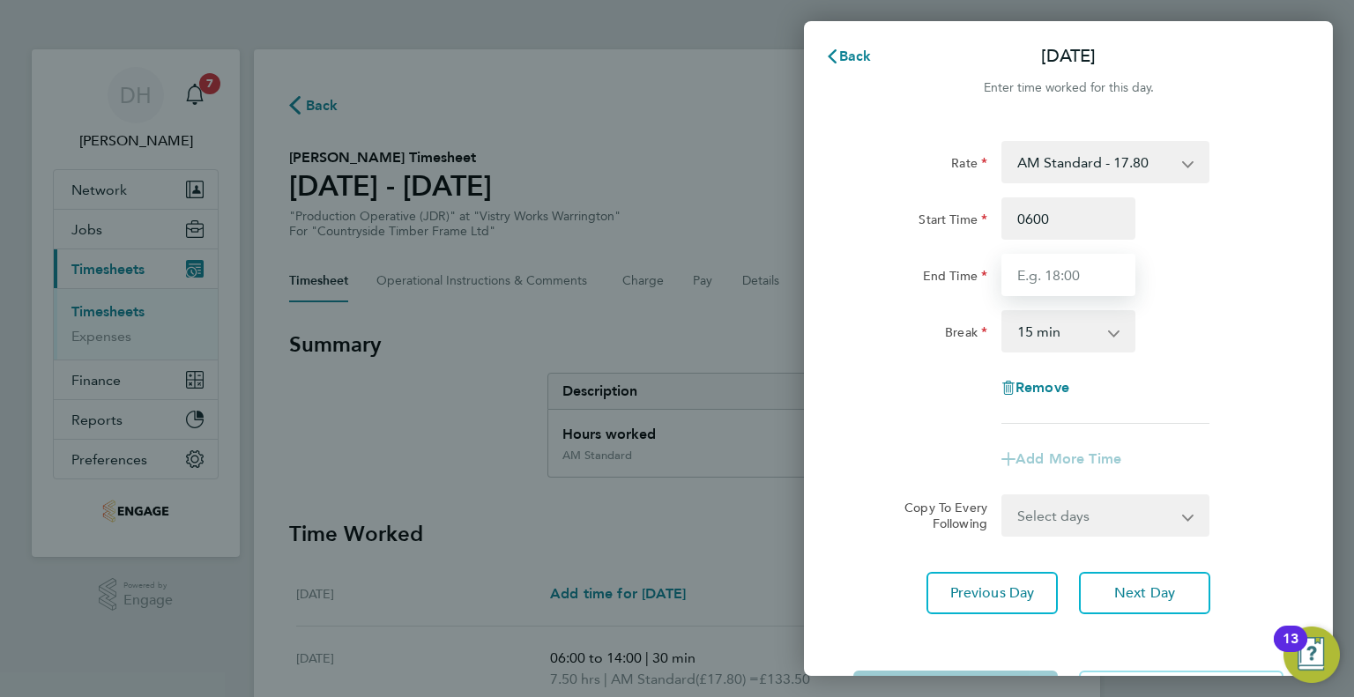
type input "06:00"
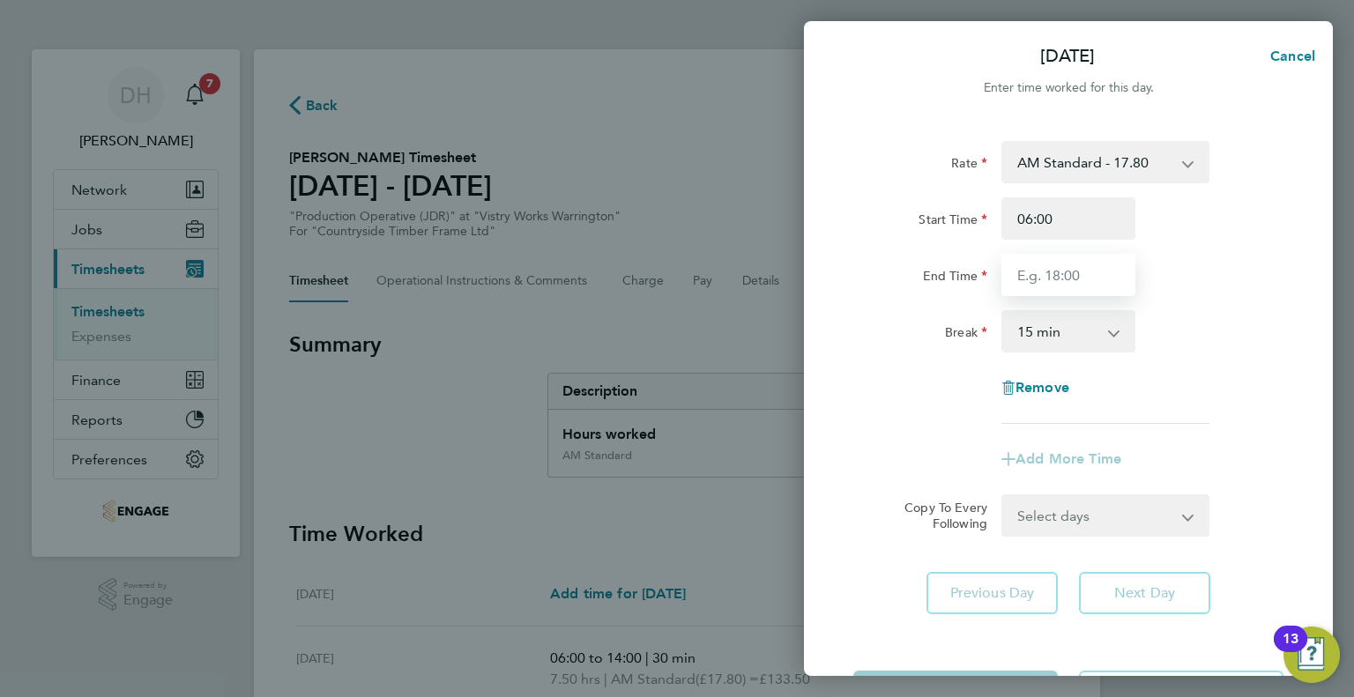
click at [1016, 260] on input "End Time" at bounding box center [1068, 275] width 134 height 42
type input "14:00"
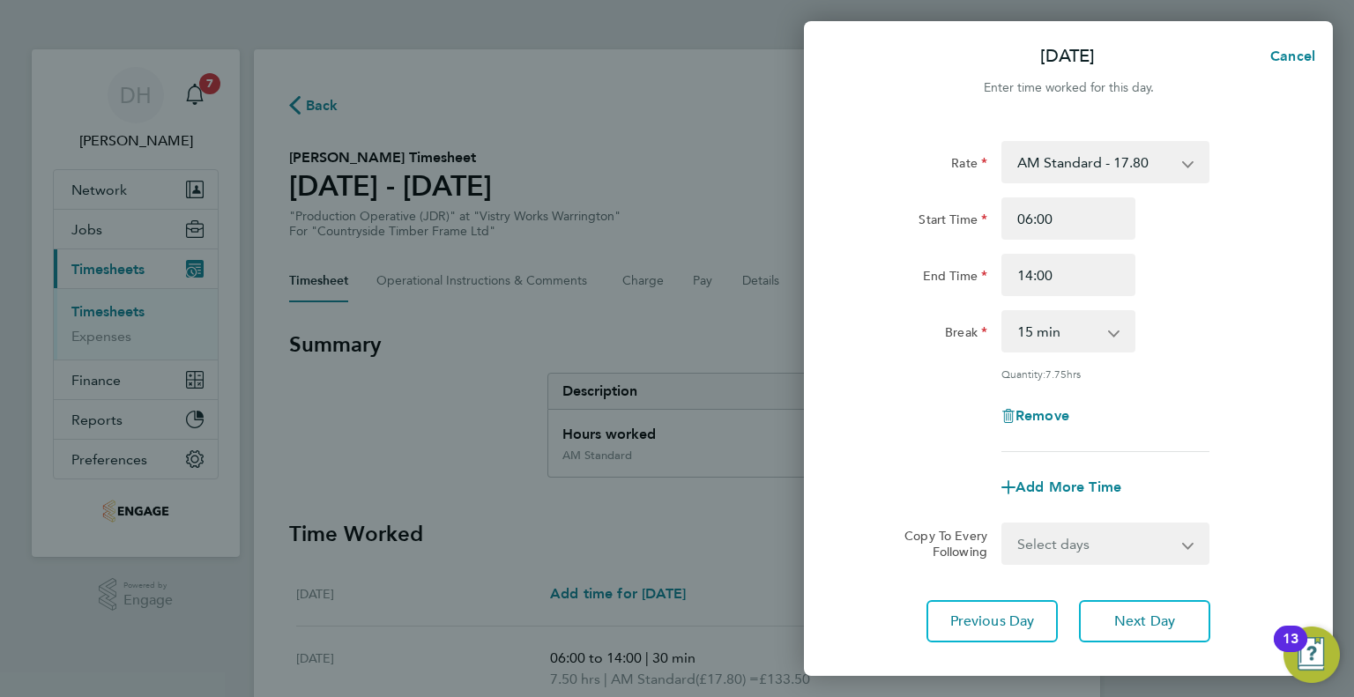
click at [1028, 310] on div "0 min 15 min 30 min 45 min 60 min 75 min 90 min" at bounding box center [1068, 331] width 134 height 42
click at [1015, 331] on select "0 min 15 min 30 min 45 min 60 min 75 min 90 min" at bounding box center [1057, 331] width 109 height 39
select select "30"
click at [1003, 312] on select "0 min 15 min 30 min 45 min 60 min 75 min 90 min" at bounding box center [1057, 331] width 109 height 39
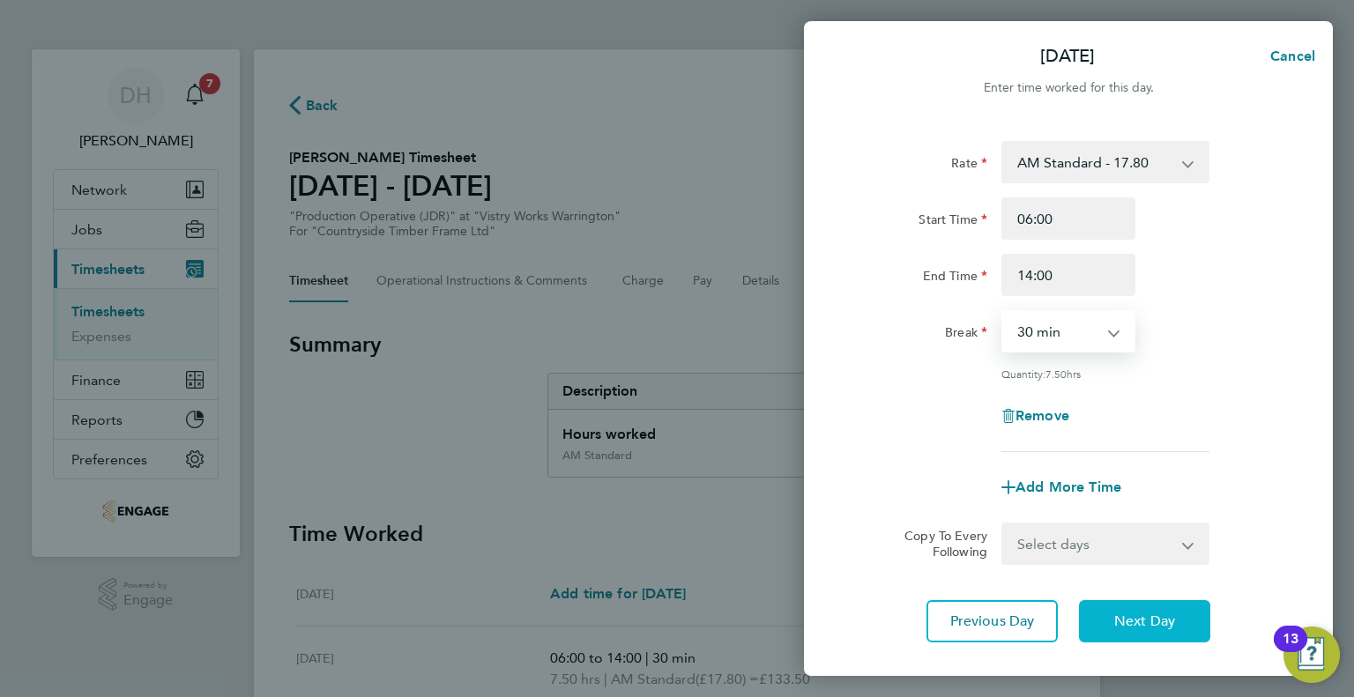
click at [1111, 620] on button "Next Day" at bounding box center [1144, 621] width 131 height 42
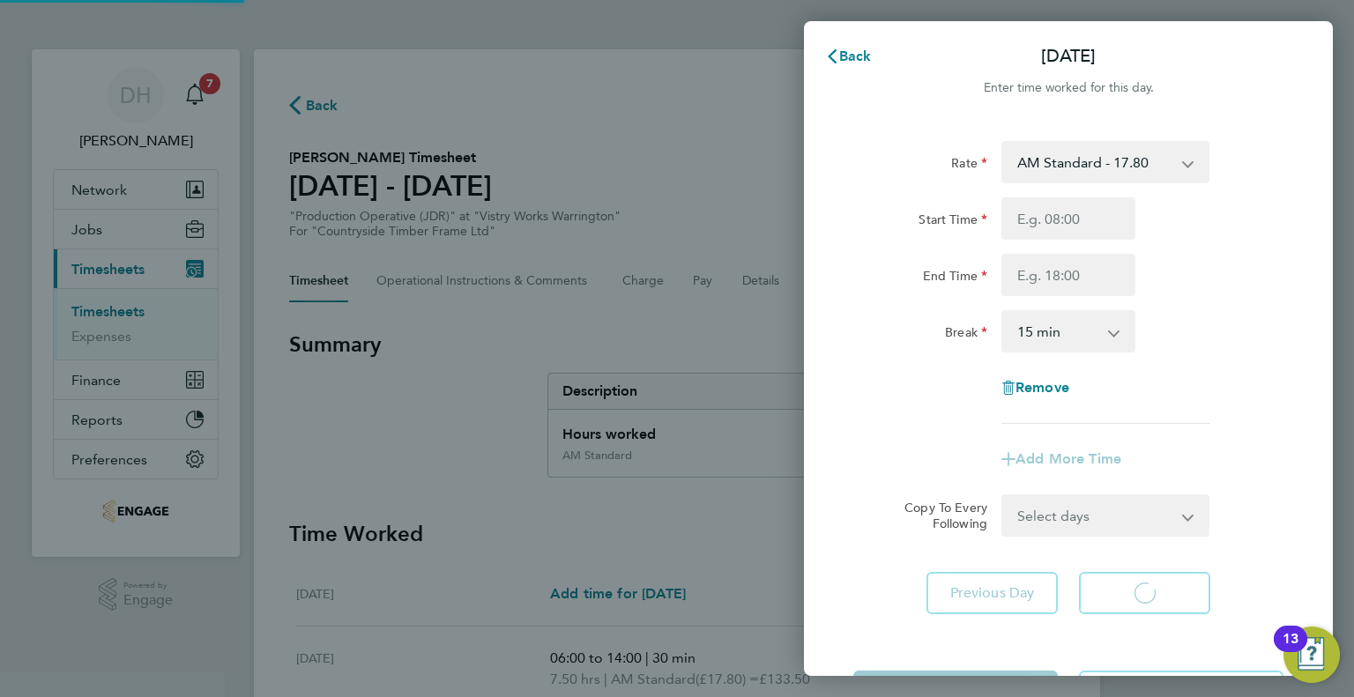
select select "15"
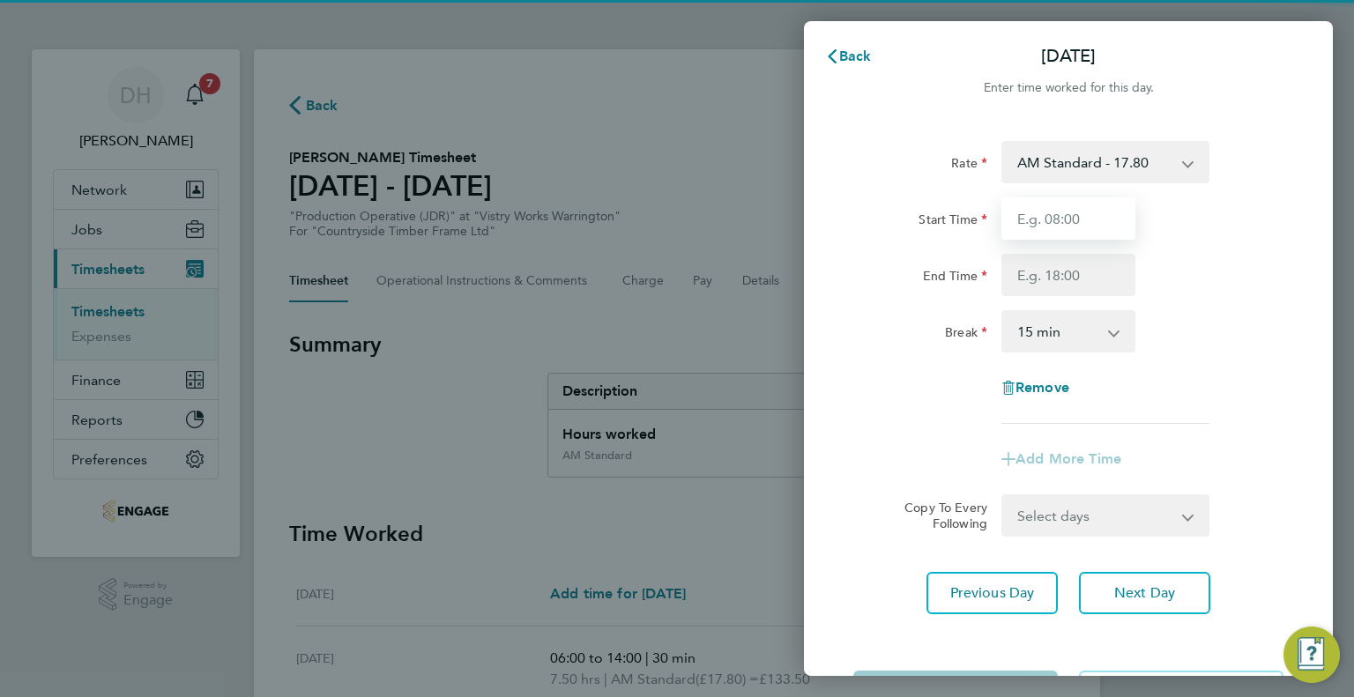
click at [1029, 225] on input "Start Time" at bounding box center [1068, 218] width 134 height 42
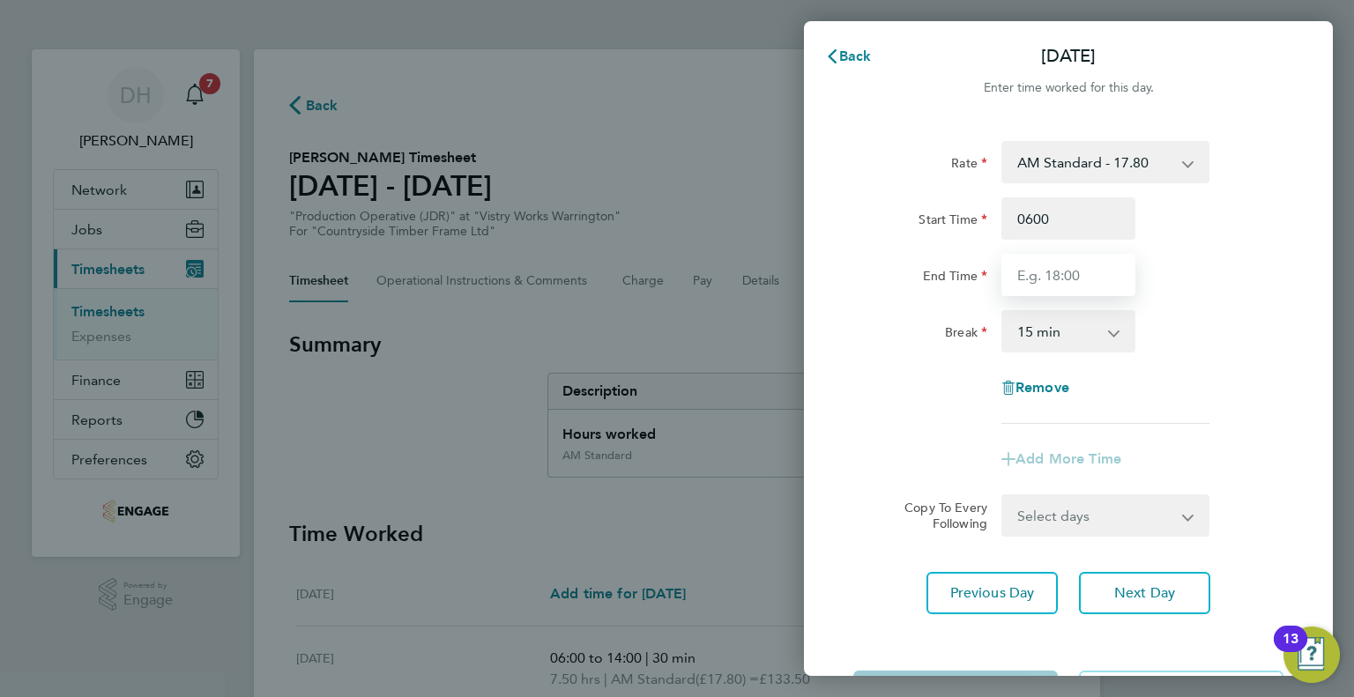
type input "06:00"
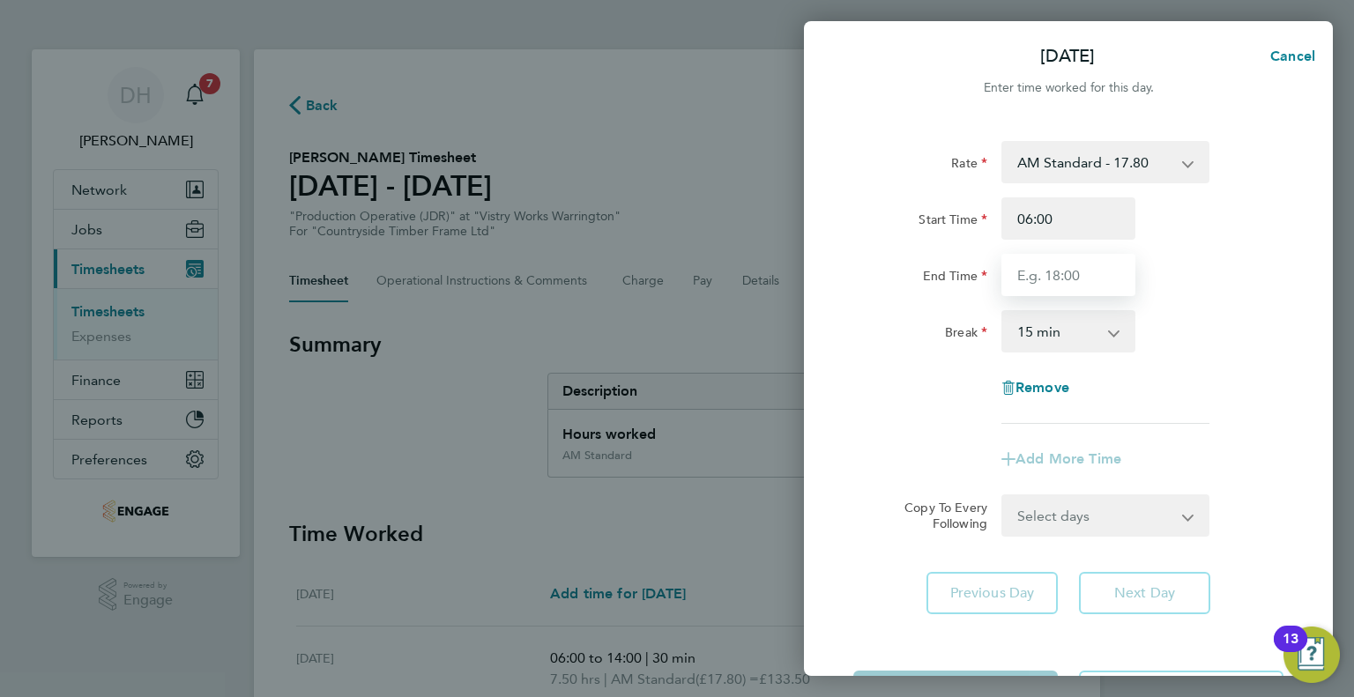
click at [1019, 259] on input "End Time" at bounding box center [1068, 275] width 134 height 42
type input "14:00"
click at [1009, 308] on div "Rate AM Standard - 17.80 BONUS - 13.50 AM OT2 - 35.60 PM OT1 - 28.64 AM OT1 - 2…" at bounding box center [1068, 282] width 430 height 283
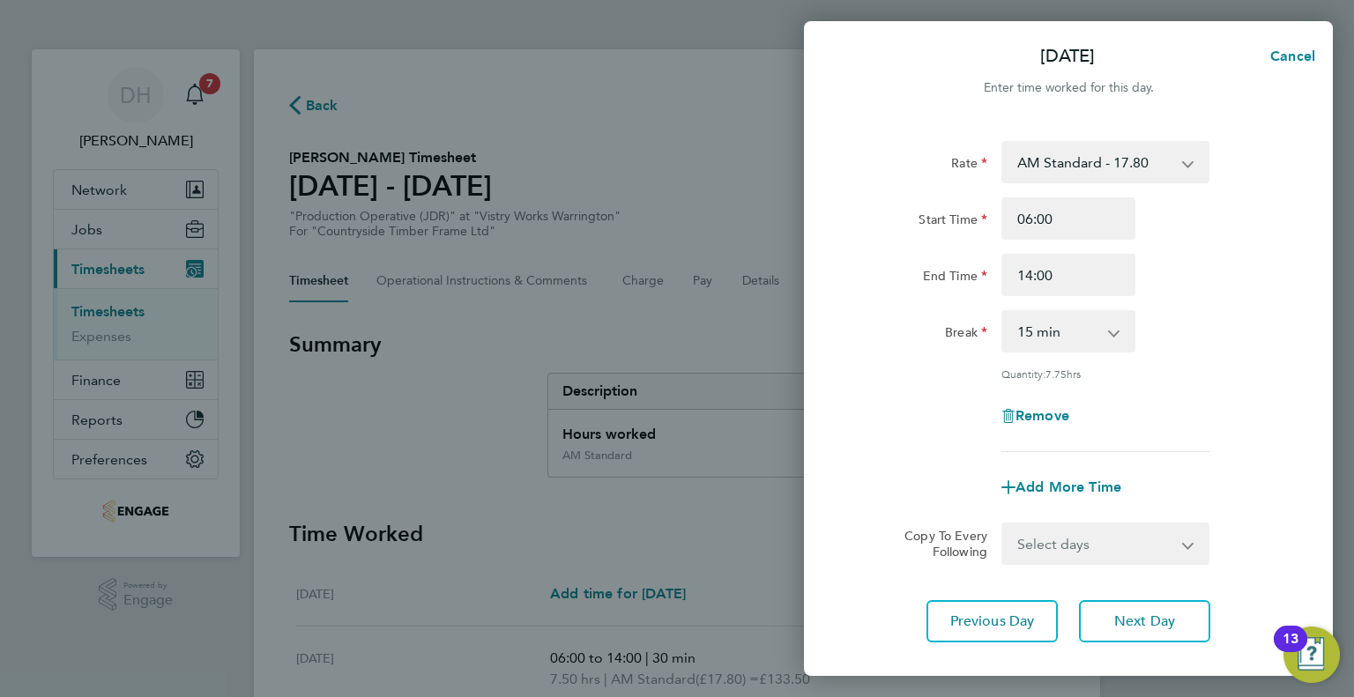
click at [1019, 342] on select "0 min 15 min 30 min 45 min 60 min 75 min 90 min" at bounding box center [1057, 331] width 109 height 39
select select "30"
click at [1003, 312] on select "0 min 15 min 30 min 45 min 60 min 75 min 90 min" at bounding box center [1057, 331] width 109 height 39
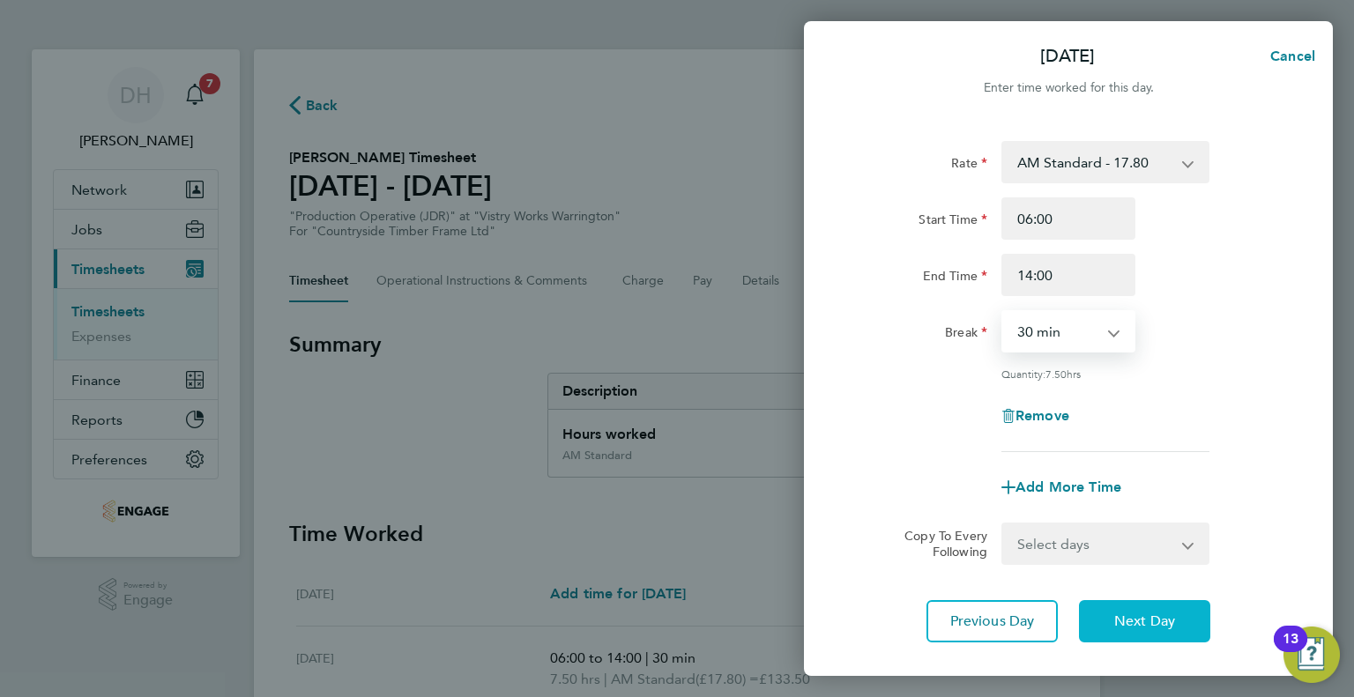
click at [1115, 636] on button "Next Day" at bounding box center [1144, 621] width 131 height 42
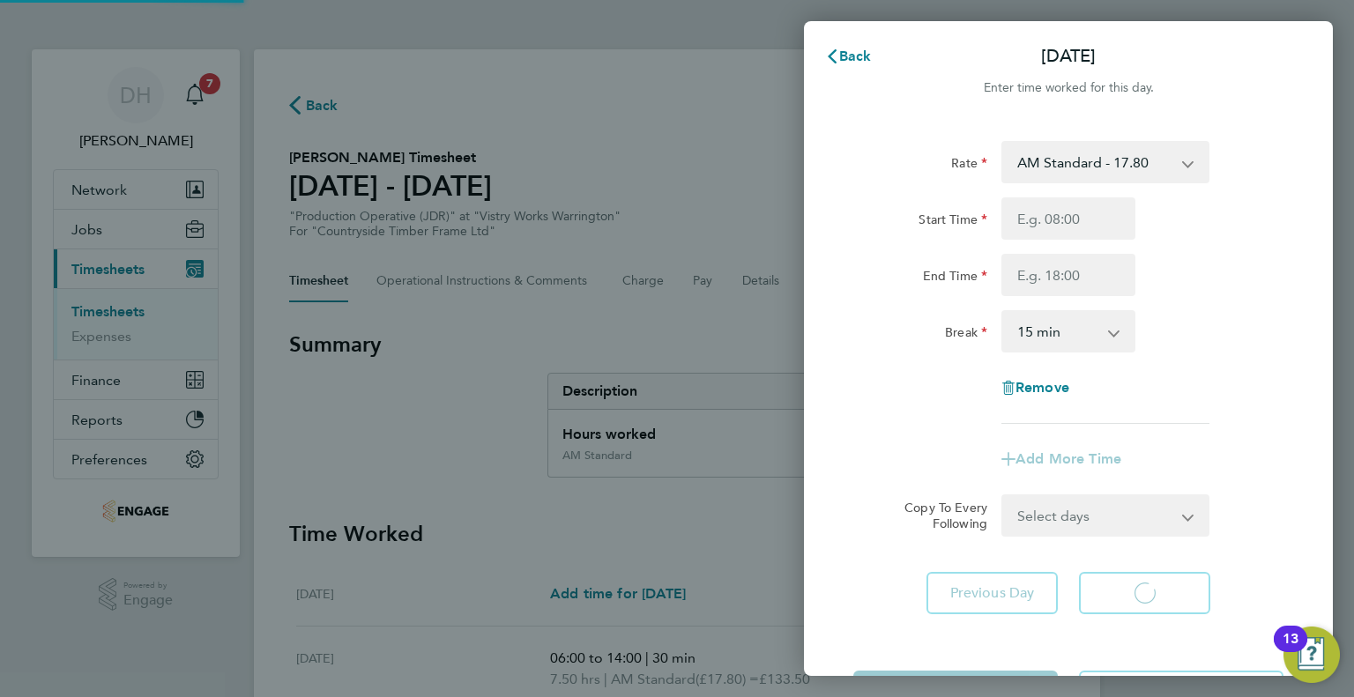
select select "15"
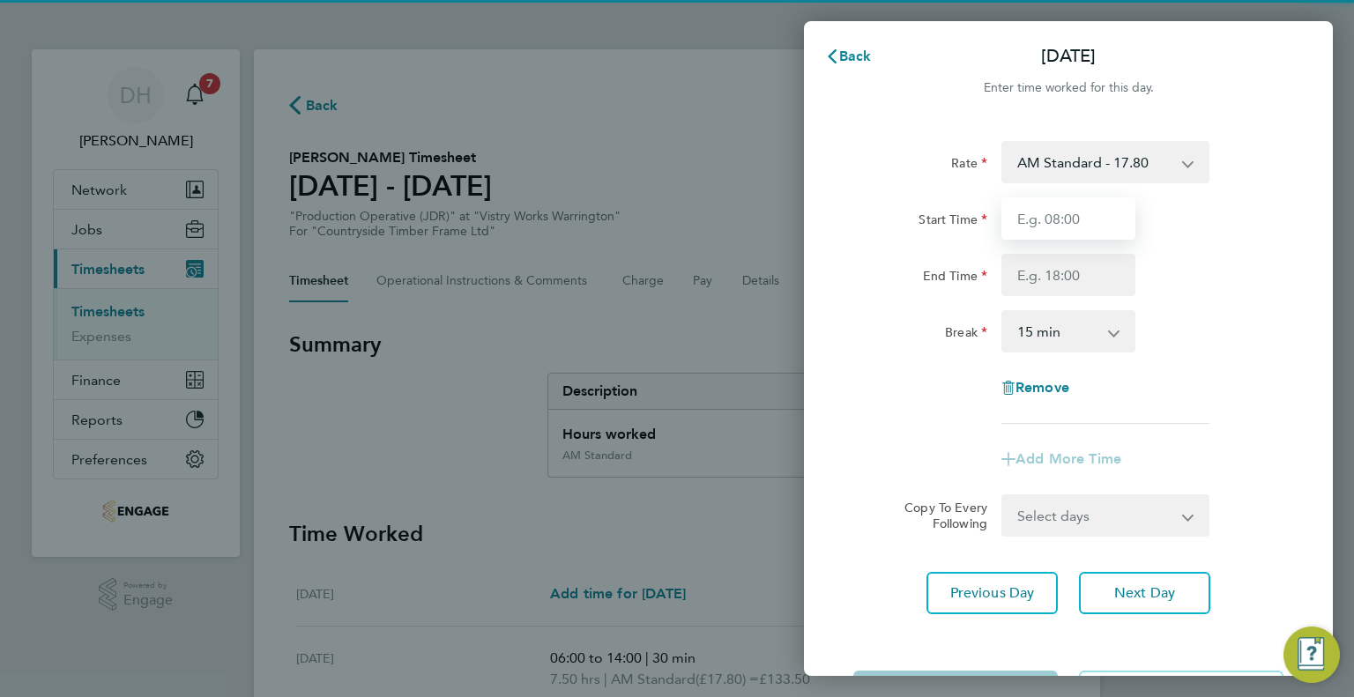
click at [1030, 213] on input "Start Time" at bounding box center [1068, 218] width 134 height 42
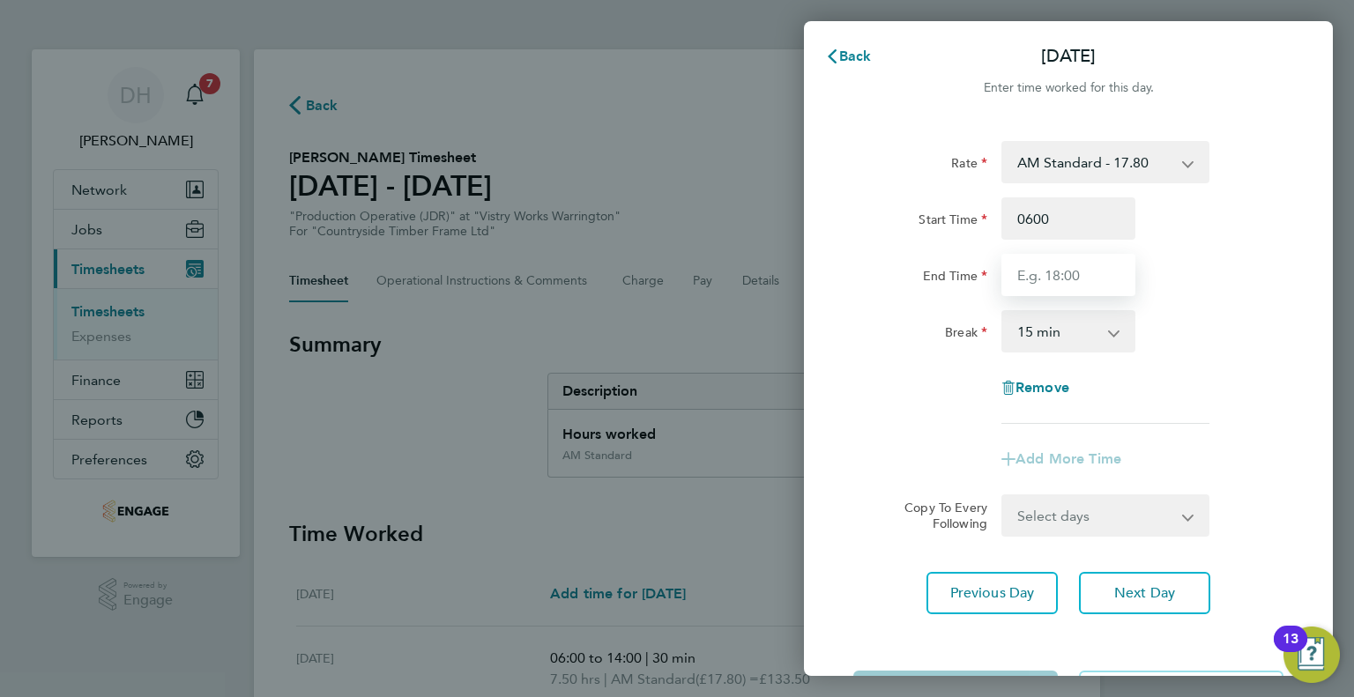
type input "06:00"
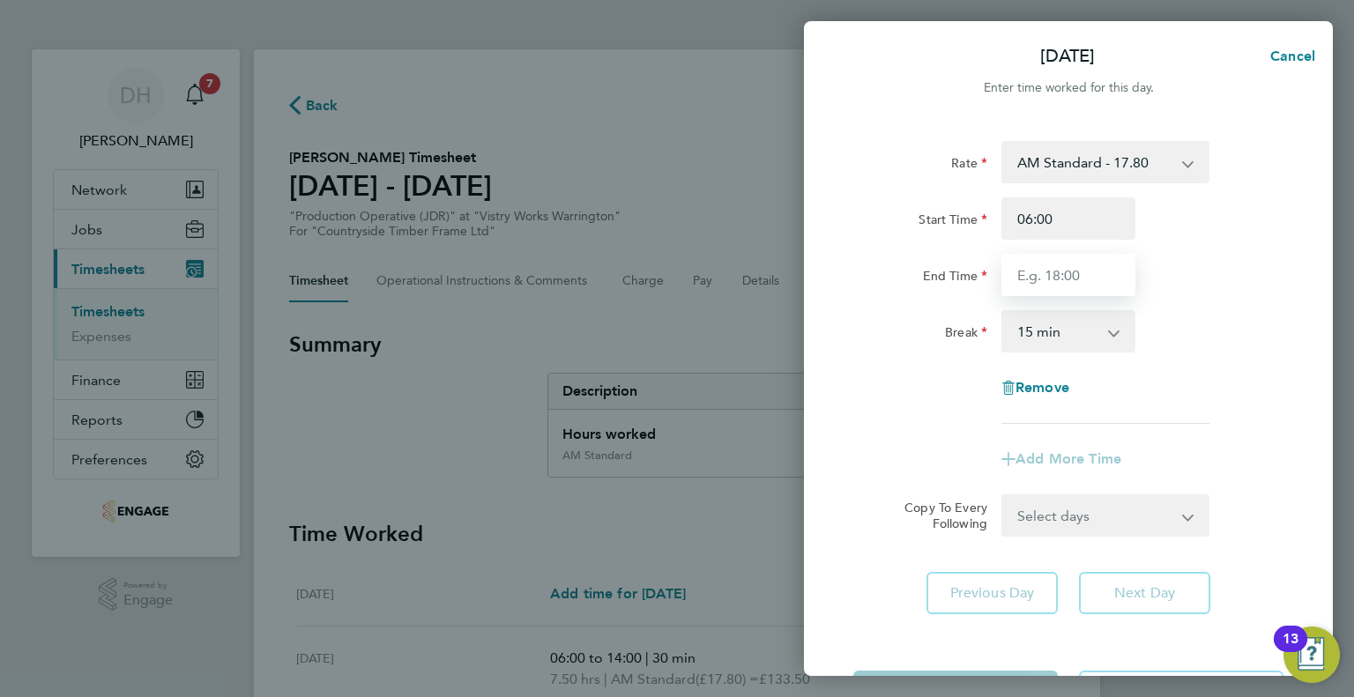
click at [1018, 264] on input "End Time" at bounding box center [1068, 275] width 134 height 42
type input "14:00"
click at [1015, 308] on div "Rate AM Standard - 17.80 BONUS - 13.50 AM OT2 - 35.60 PM OT1 - 28.64 AM OT1 - 2…" at bounding box center [1068, 282] width 430 height 283
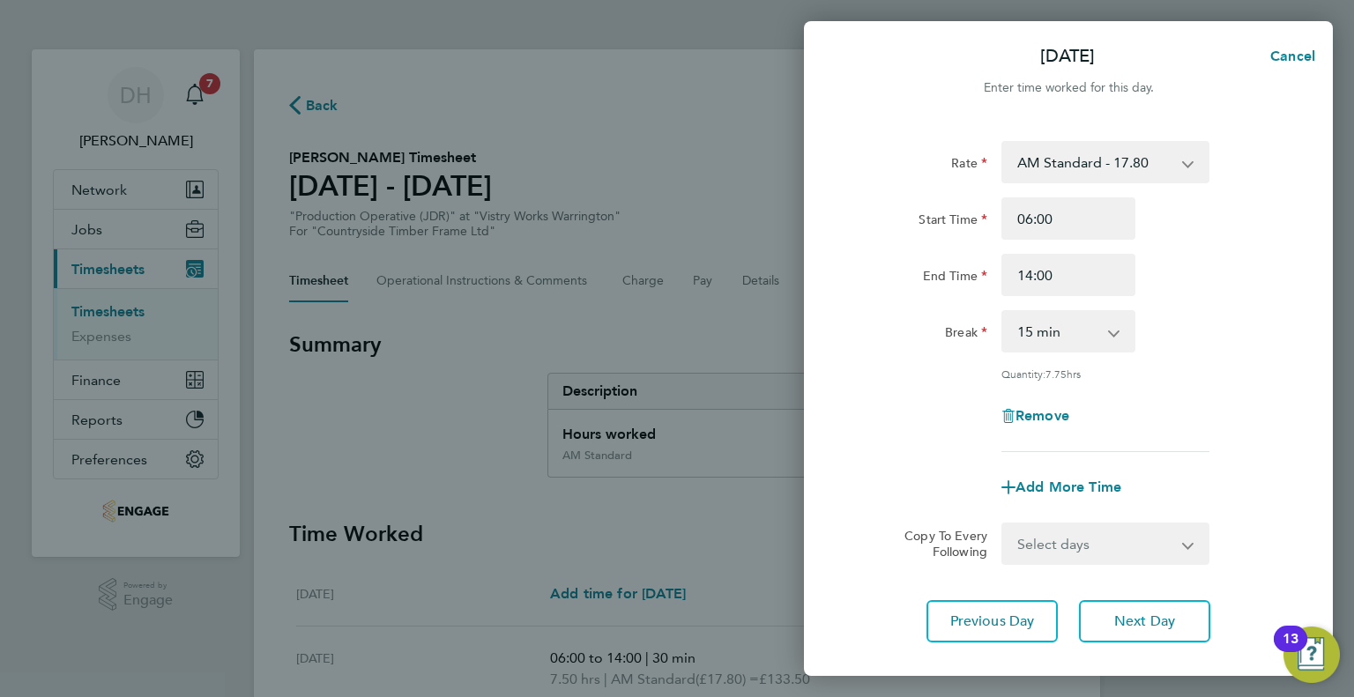
click at [1028, 339] on select "0 min 15 min 30 min 45 min 60 min 75 min 90 min" at bounding box center [1057, 331] width 109 height 39
click at [1003, 312] on select "0 min 15 min 30 min 45 min 60 min 75 min 90 min" at bounding box center [1057, 331] width 109 height 39
click at [1023, 340] on select "0 min 15 min 30 min 45 min 60 min 75 min 90 min" at bounding box center [1057, 331] width 109 height 39
select select "30"
click at [1003, 312] on select "0 min 15 min 30 min 45 min 60 min 75 min 90 min" at bounding box center [1057, 331] width 109 height 39
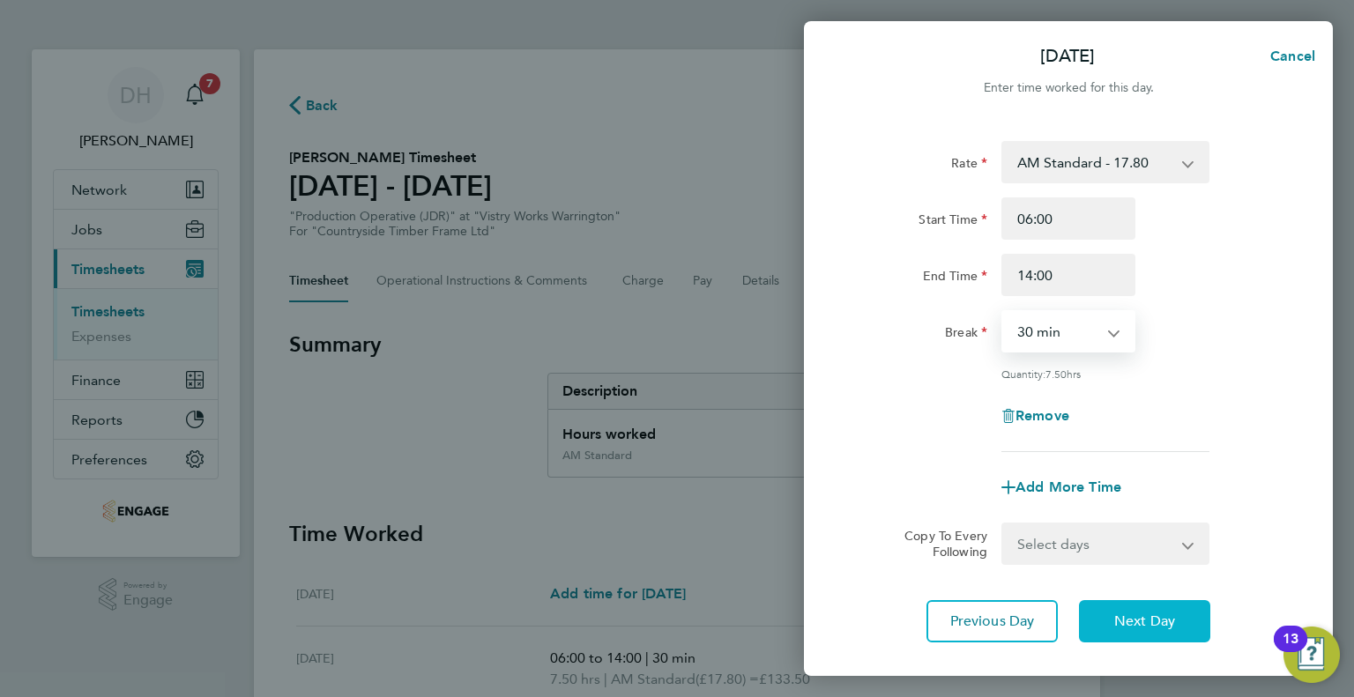
click at [1091, 614] on button "Next Day" at bounding box center [1144, 621] width 131 height 42
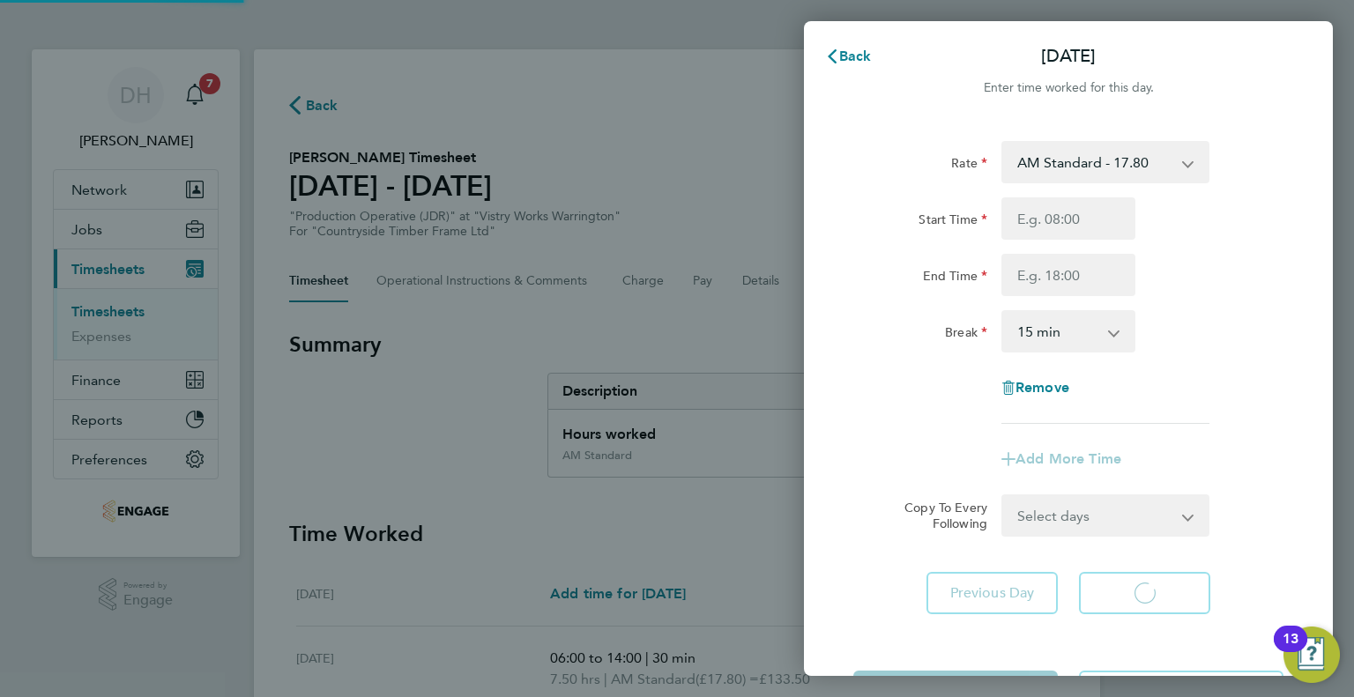
select select "15"
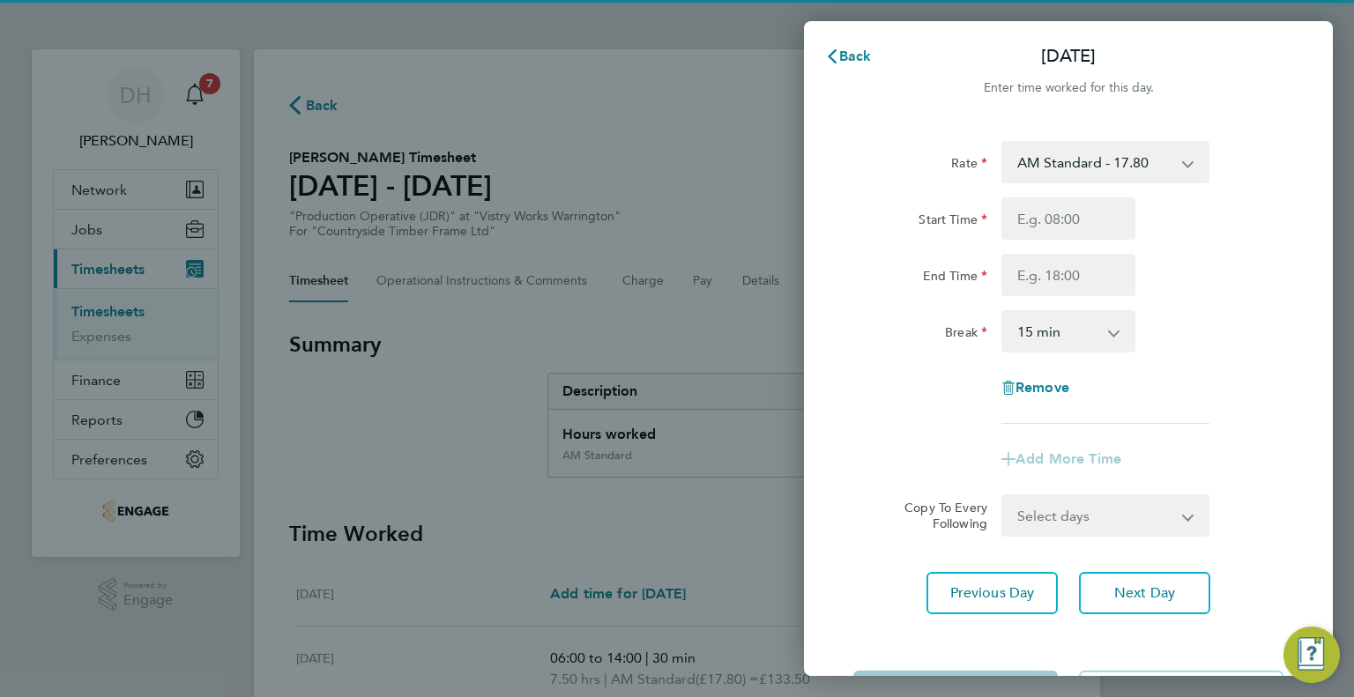
click at [1044, 168] on select "AM Standard - 17.80 BONUS - 13.50 AM OT2 - 35.60 PM OT1 - 28.64 AM OT1 - 26.70 …" at bounding box center [1094, 162] width 183 height 39
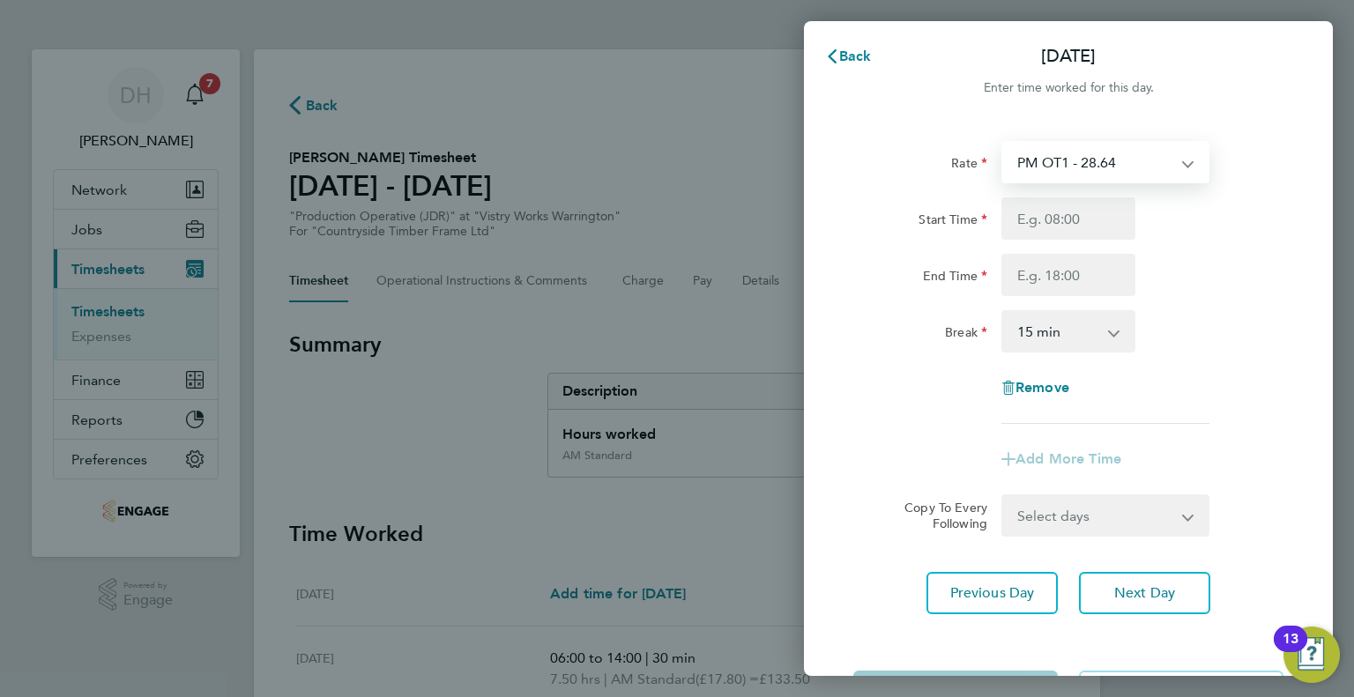
select select "15"
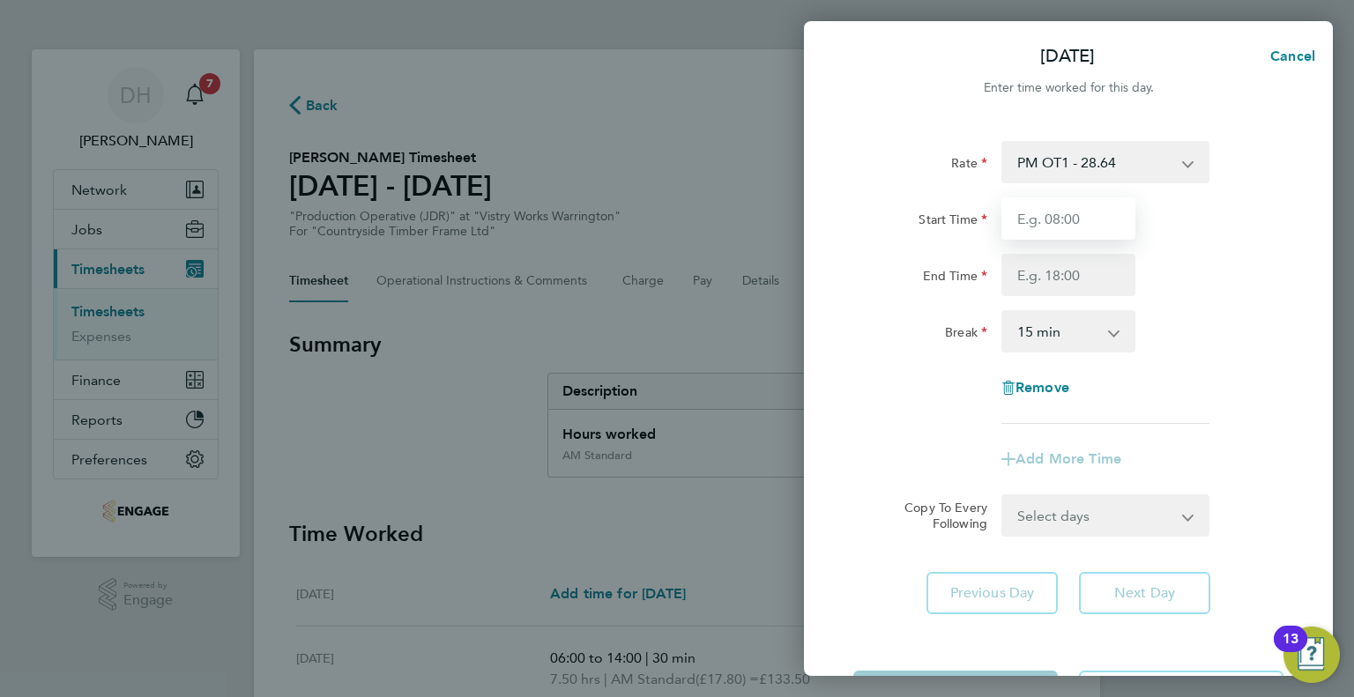
click at [1042, 234] on input "Start Time" at bounding box center [1068, 218] width 134 height 42
type input "06:00"
click at [1027, 259] on input "End Time" at bounding box center [1068, 275] width 134 height 42
click at [935, 347] on div "Break" at bounding box center [920, 331] width 148 height 42
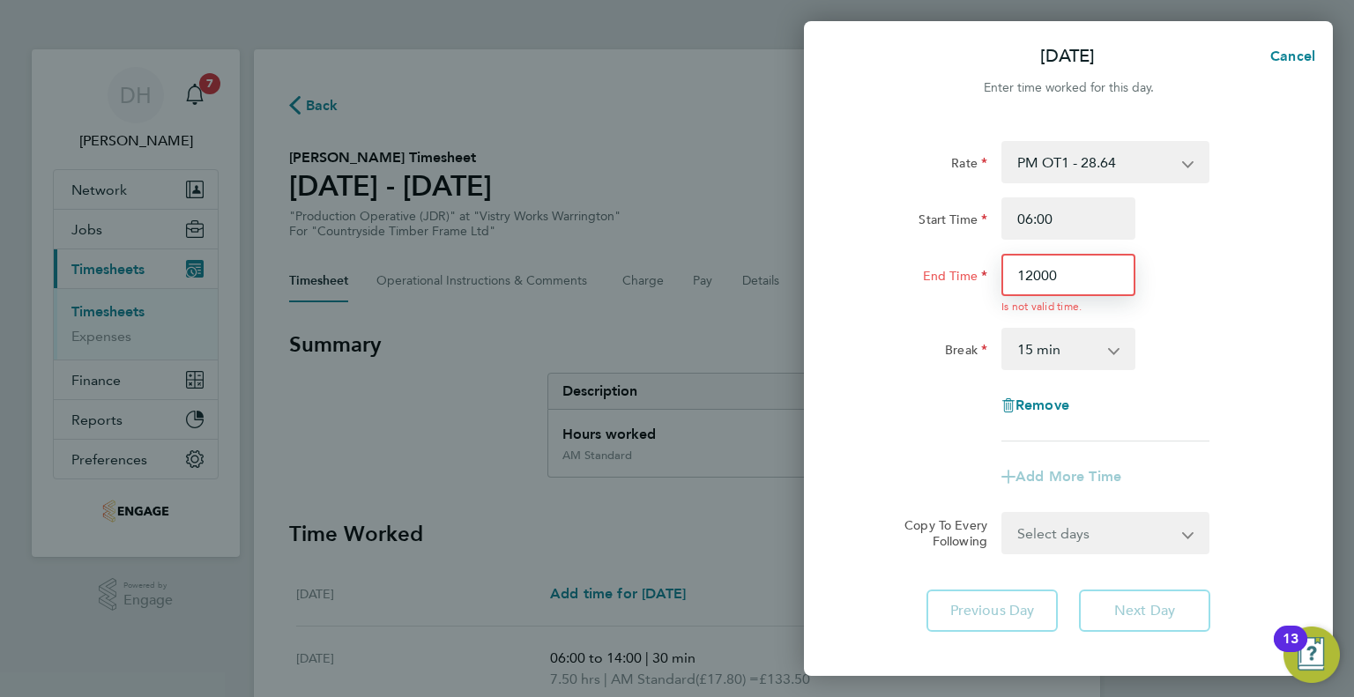
click at [1068, 273] on input "12000" at bounding box center [1068, 275] width 134 height 42
click at [952, 383] on div "Rate PM OT1 - 28.64 BONUS - 13.50 AM Standard - 17.80 AM OT2 - 35.60 AM OT1 - 2…" at bounding box center [1068, 291] width 430 height 301
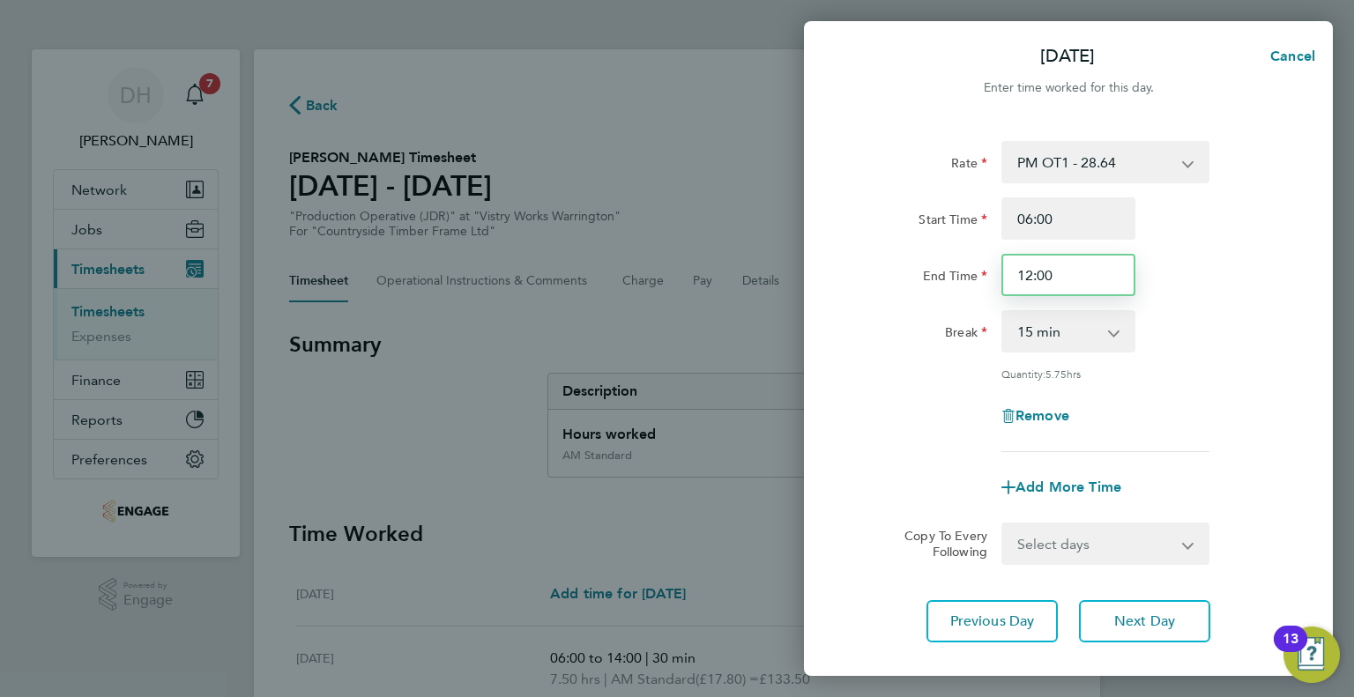
drag, startPoint x: 1059, startPoint y: 278, endPoint x: 1000, endPoint y: 281, distance: 59.2
click at [1000, 281] on div "12:00" at bounding box center [1068, 275] width 148 height 42
type input "12:15"
click at [947, 349] on div "Break" at bounding box center [920, 331] width 148 height 42
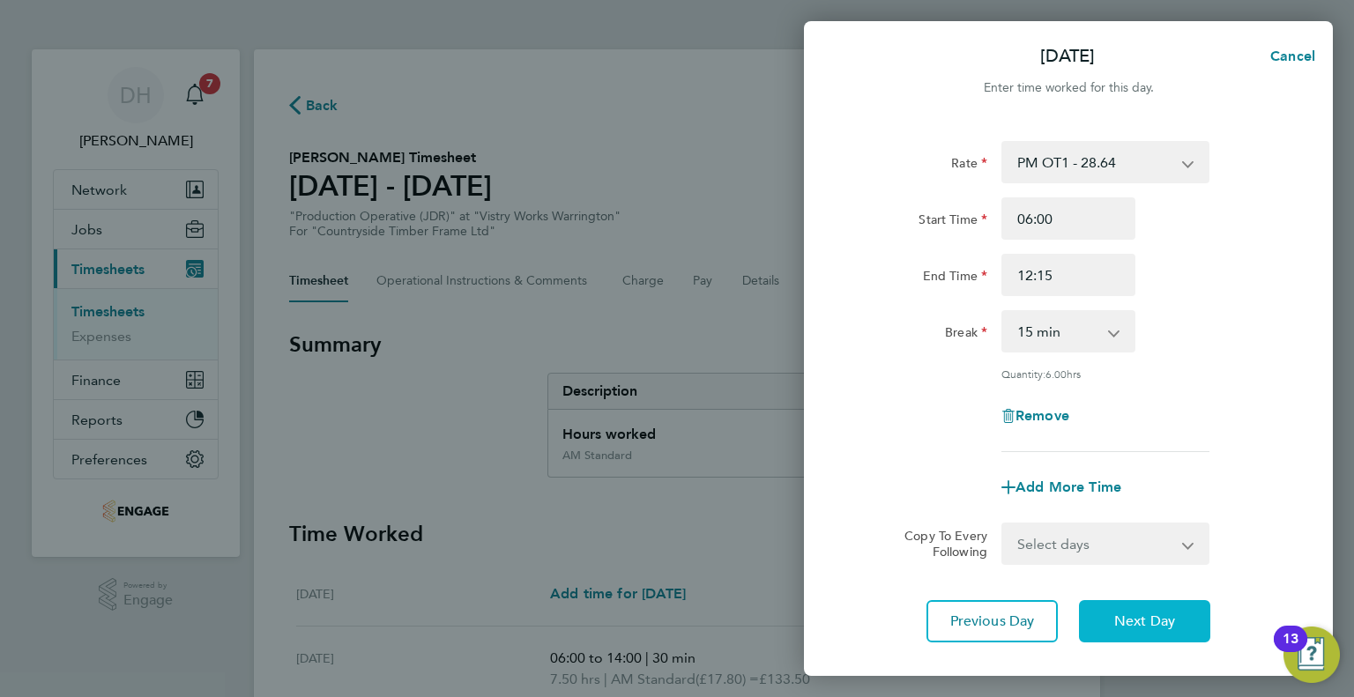
click at [1096, 616] on button "Next Day" at bounding box center [1144, 621] width 131 height 42
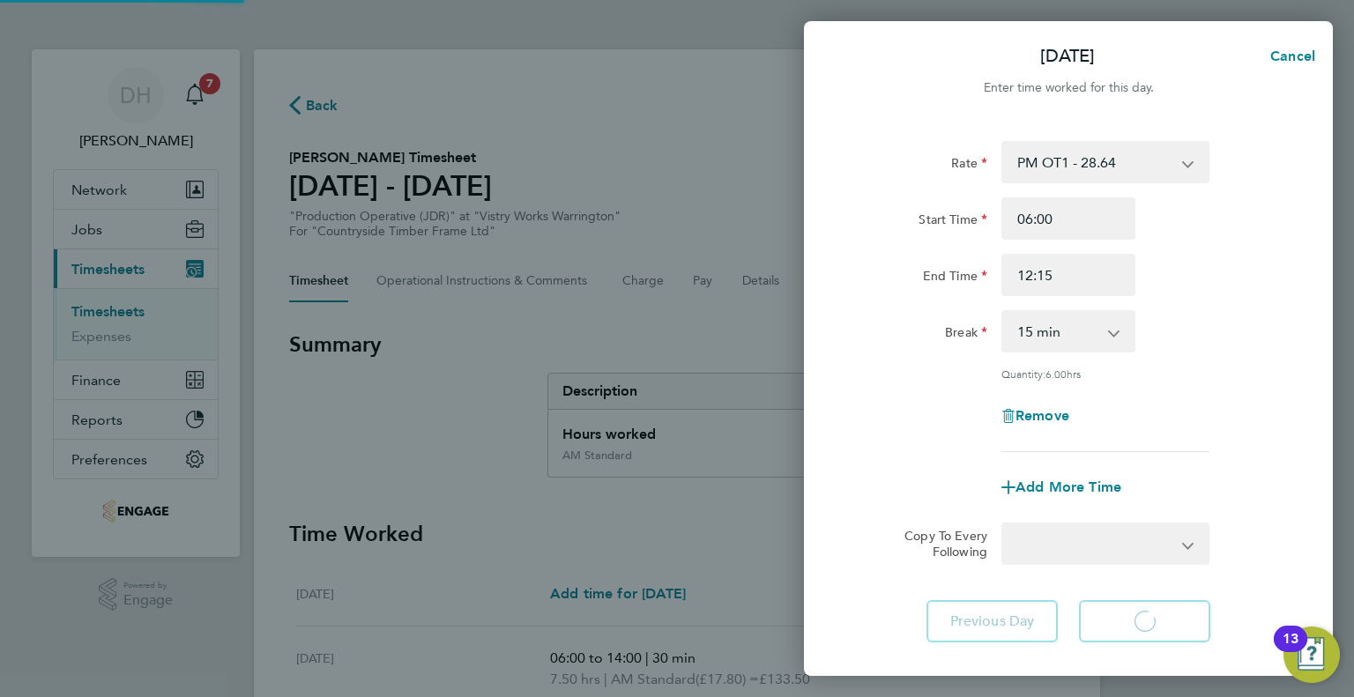
select select "15"
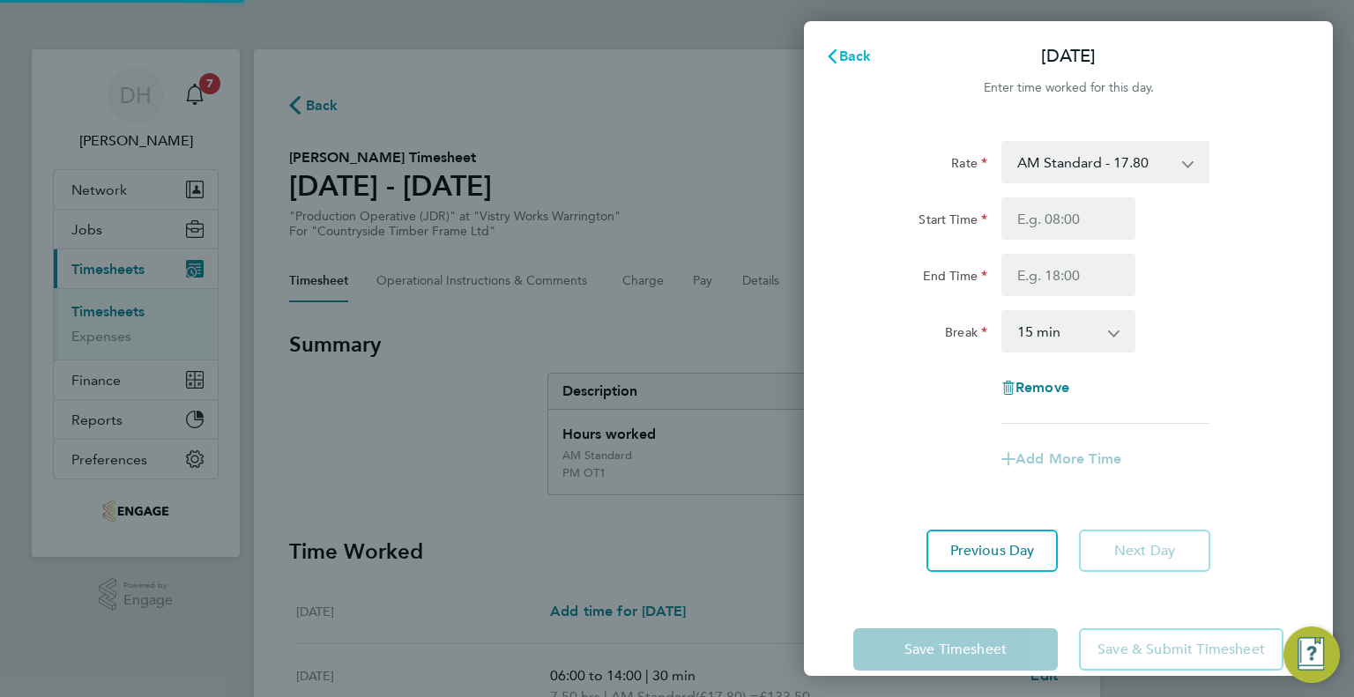
click at [846, 64] on span "Back" at bounding box center [855, 56] width 33 height 17
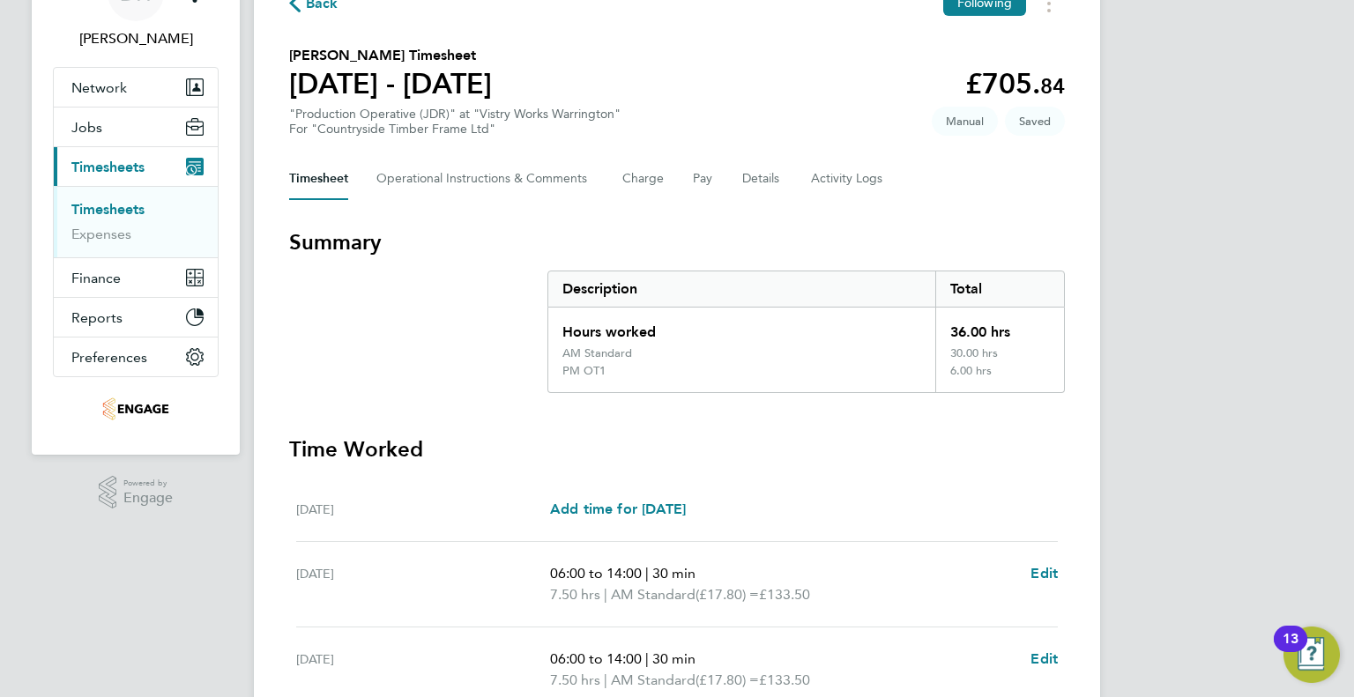
scroll to position [529, 0]
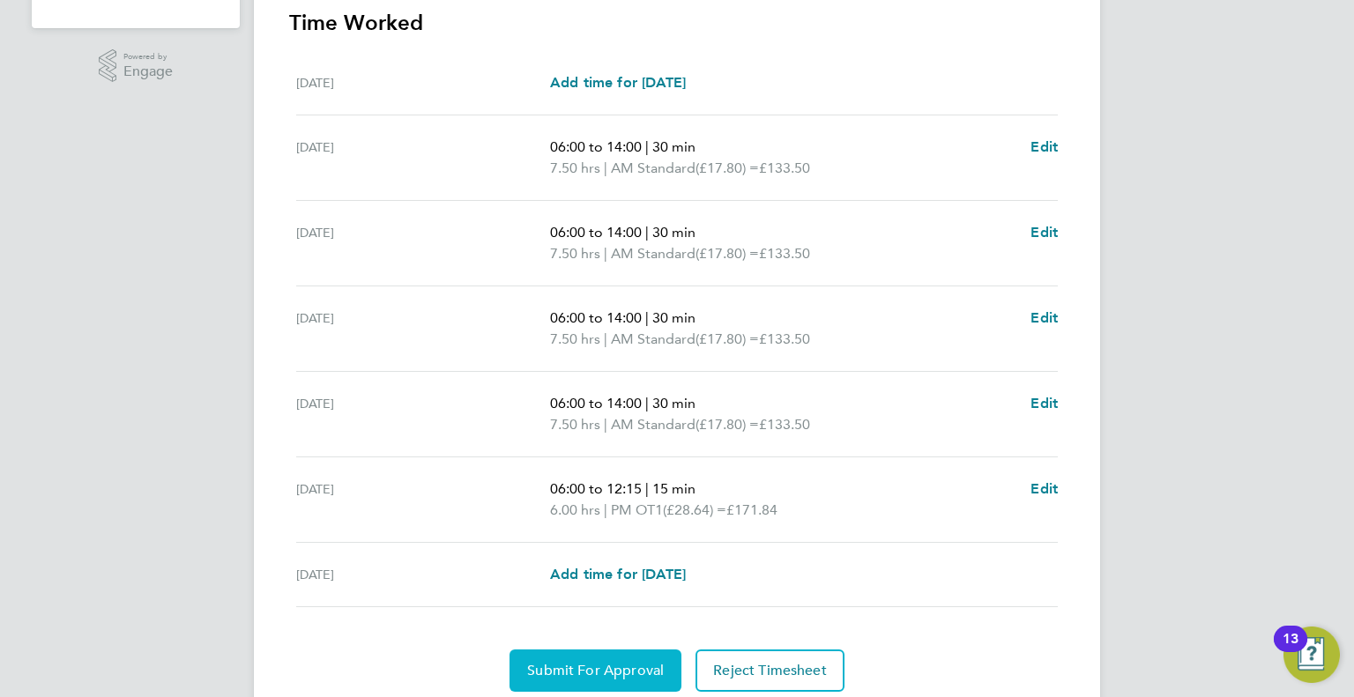
click at [549, 673] on span "Submit For Approval" at bounding box center [595, 671] width 137 height 18
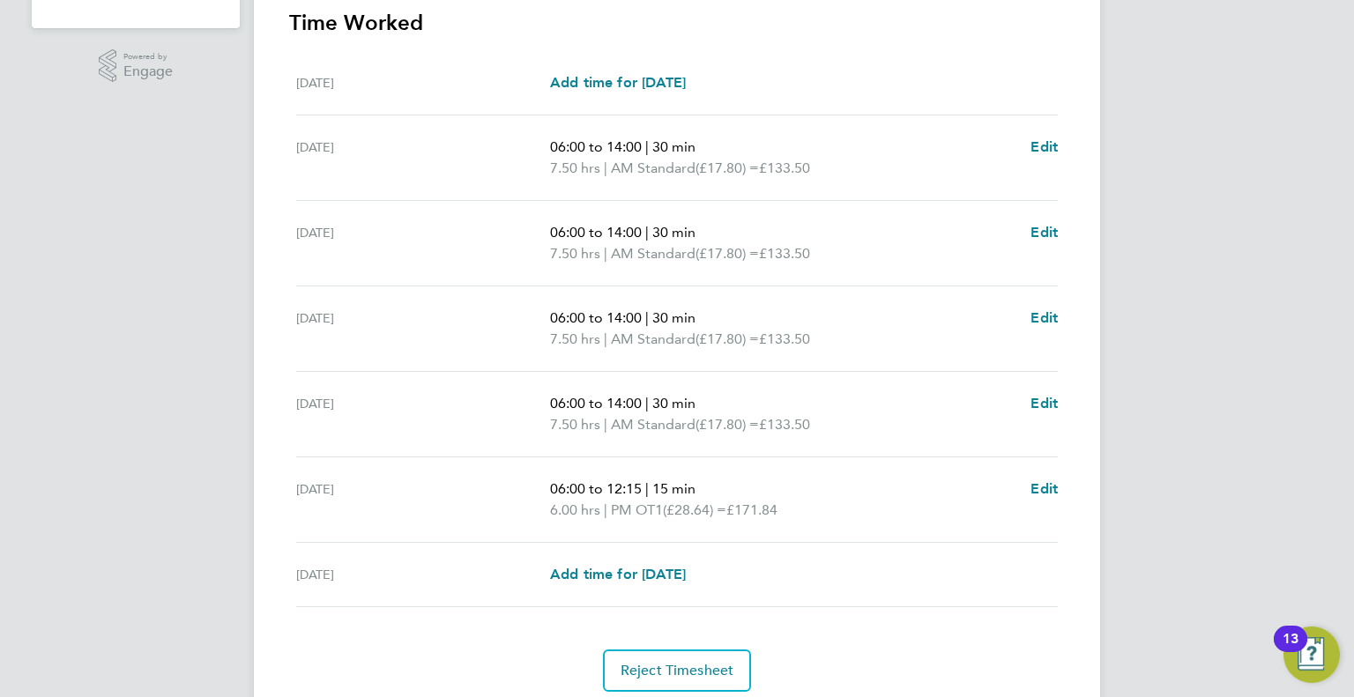
scroll to position [0, 0]
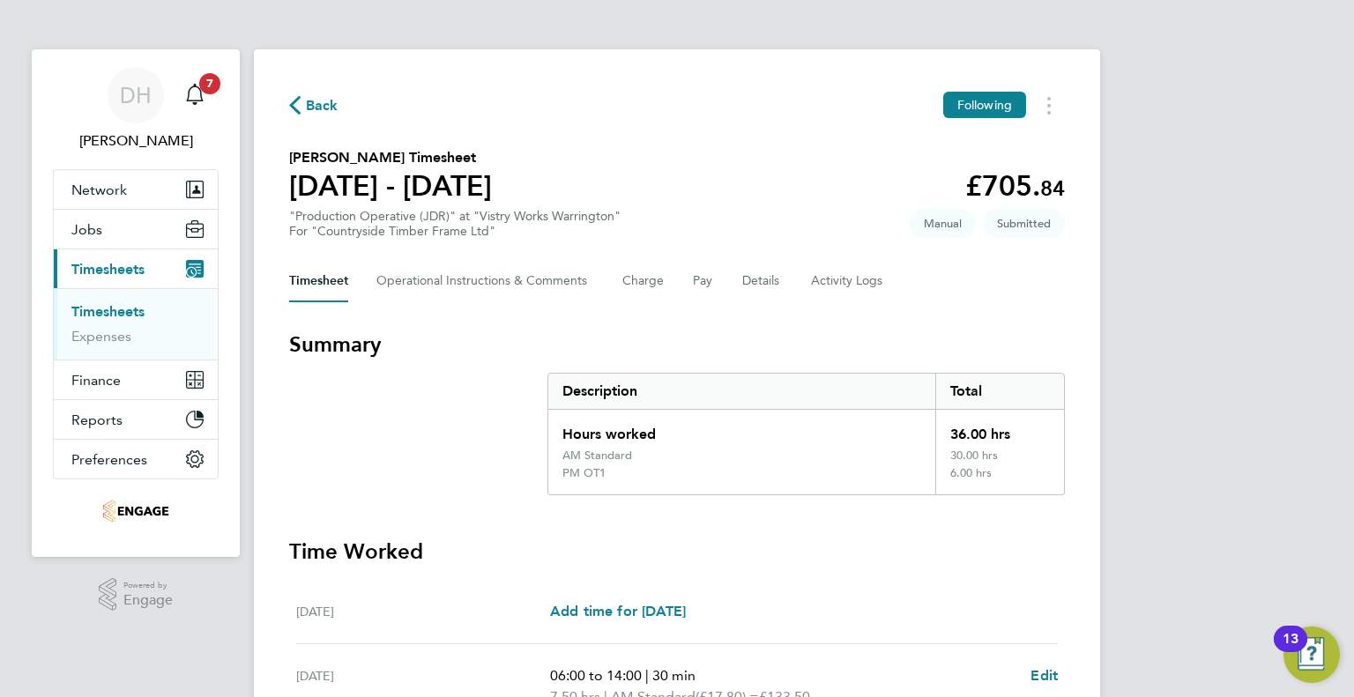
click at [327, 112] on span "Back" at bounding box center [322, 105] width 33 height 21
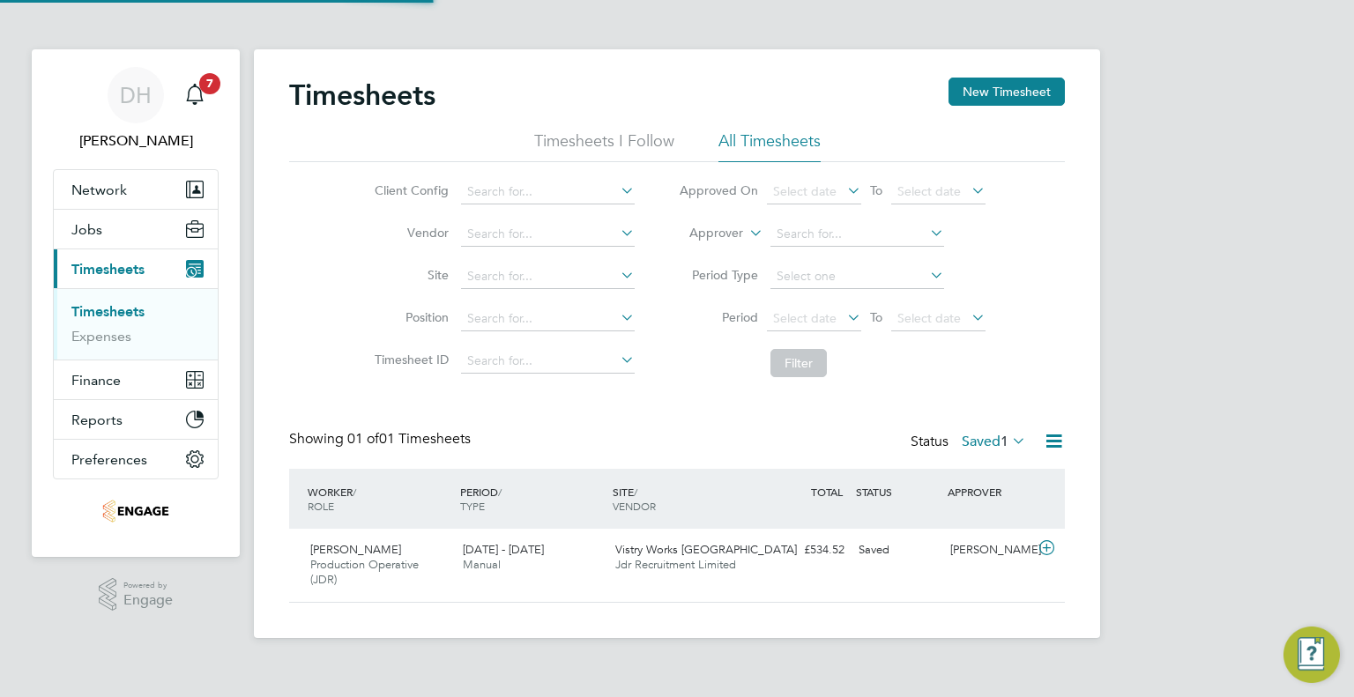
scroll to position [44, 153]
drag, startPoint x: 972, startPoint y: 104, endPoint x: 958, endPoint y: 104, distance: 14.1
click at [973, 104] on button "New Timesheet" at bounding box center [1006, 92] width 116 height 28
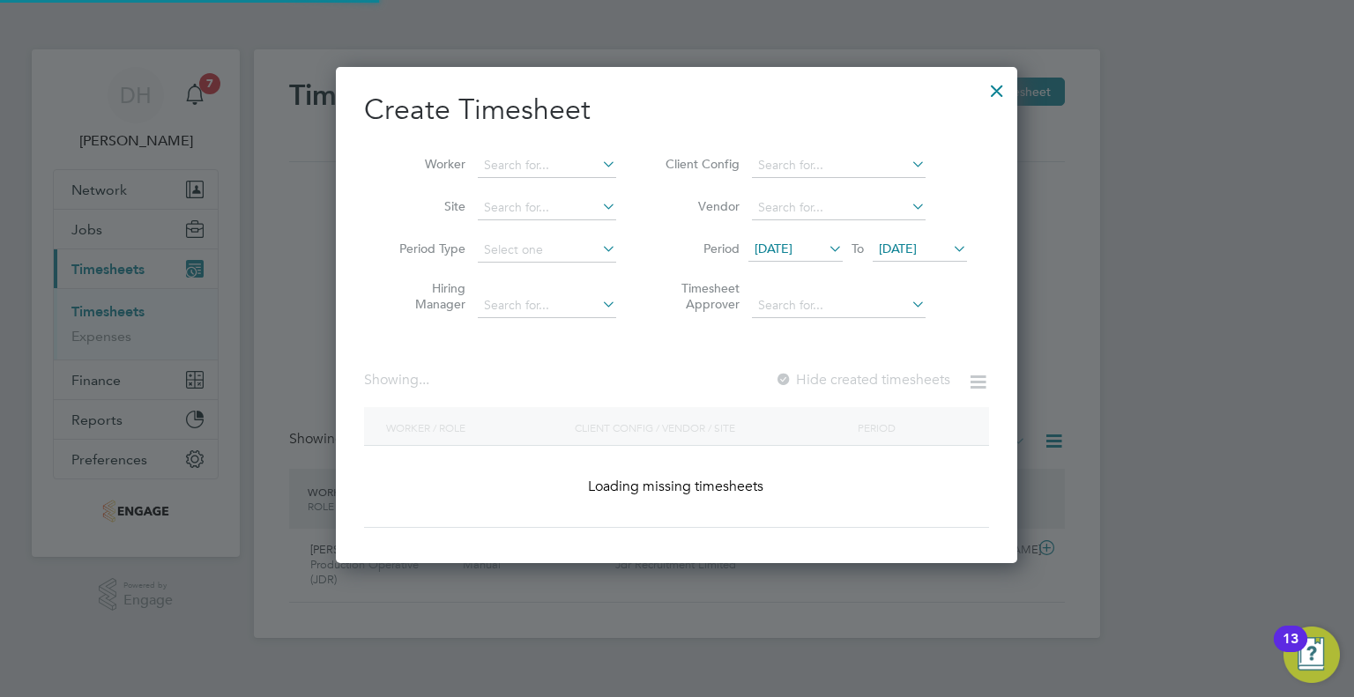
scroll to position [656, 682]
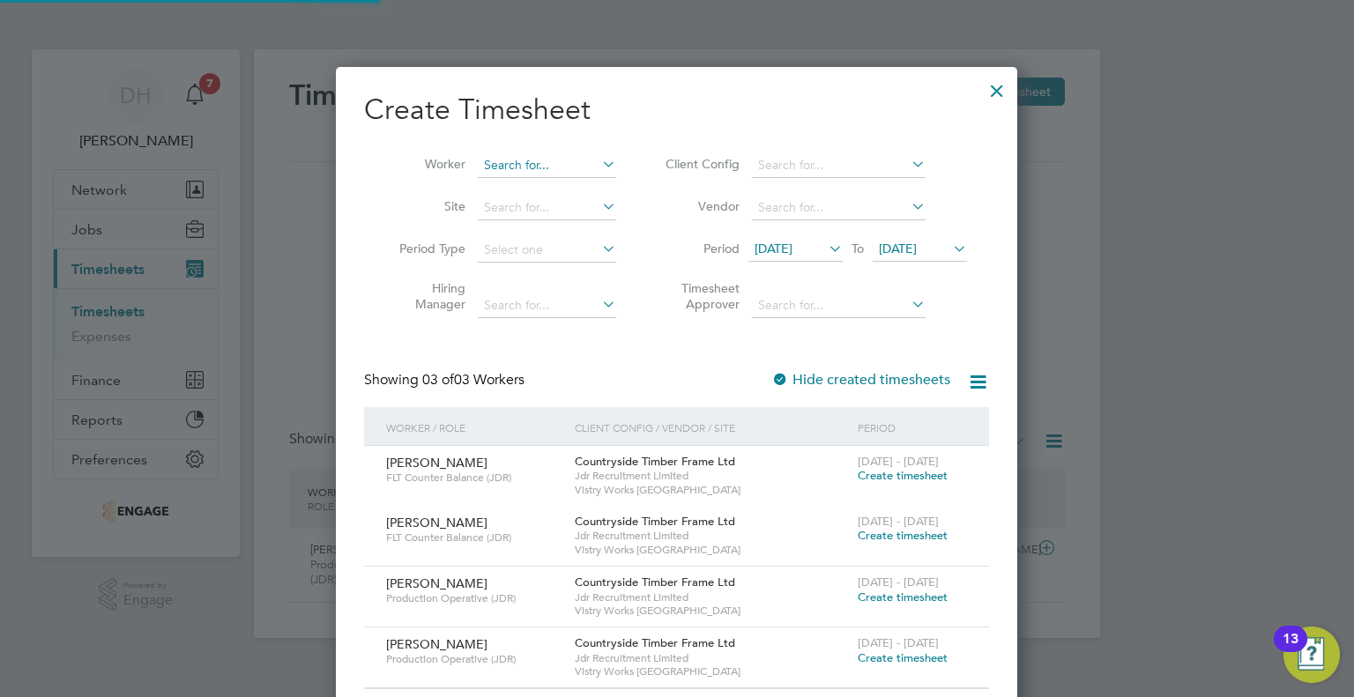
click at [525, 169] on input at bounding box center [547, 165] width 138 height 25
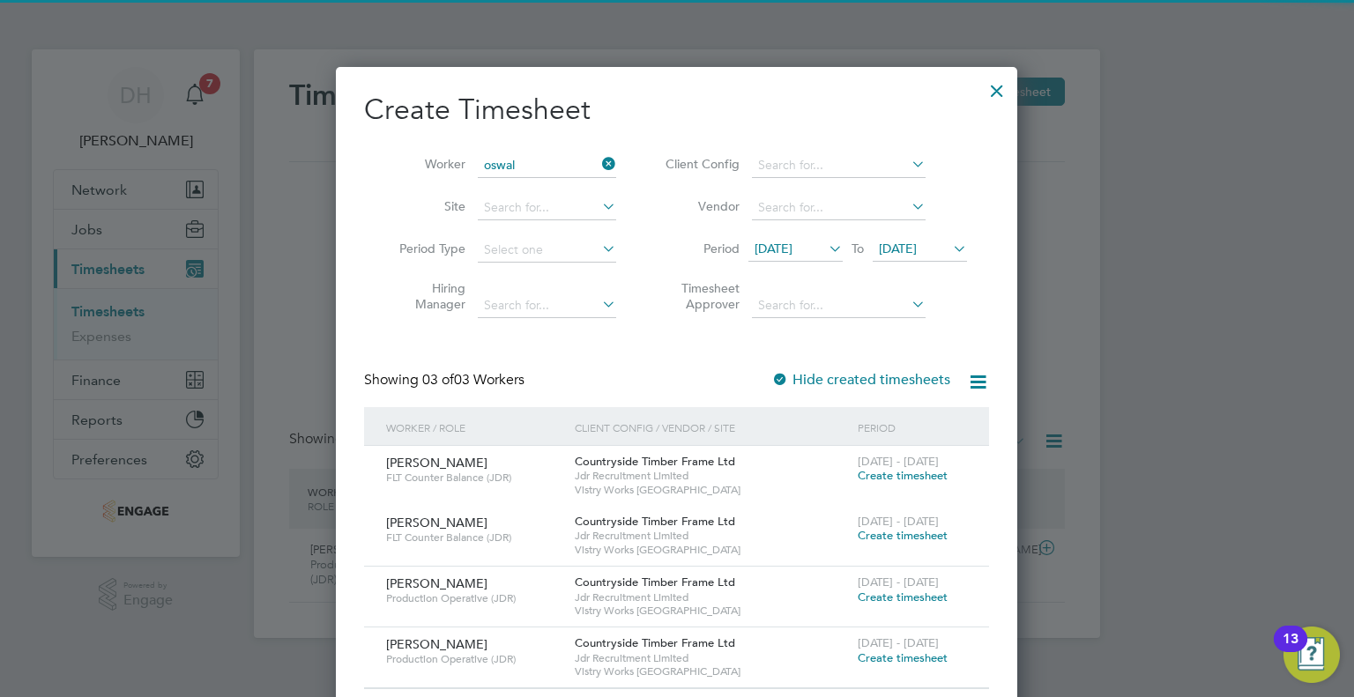
click at [527, 188] on li "[PERSON_NAME]" at bounding box center [554, 189] width 152 height 24
type input "[PERSON_NAME]"
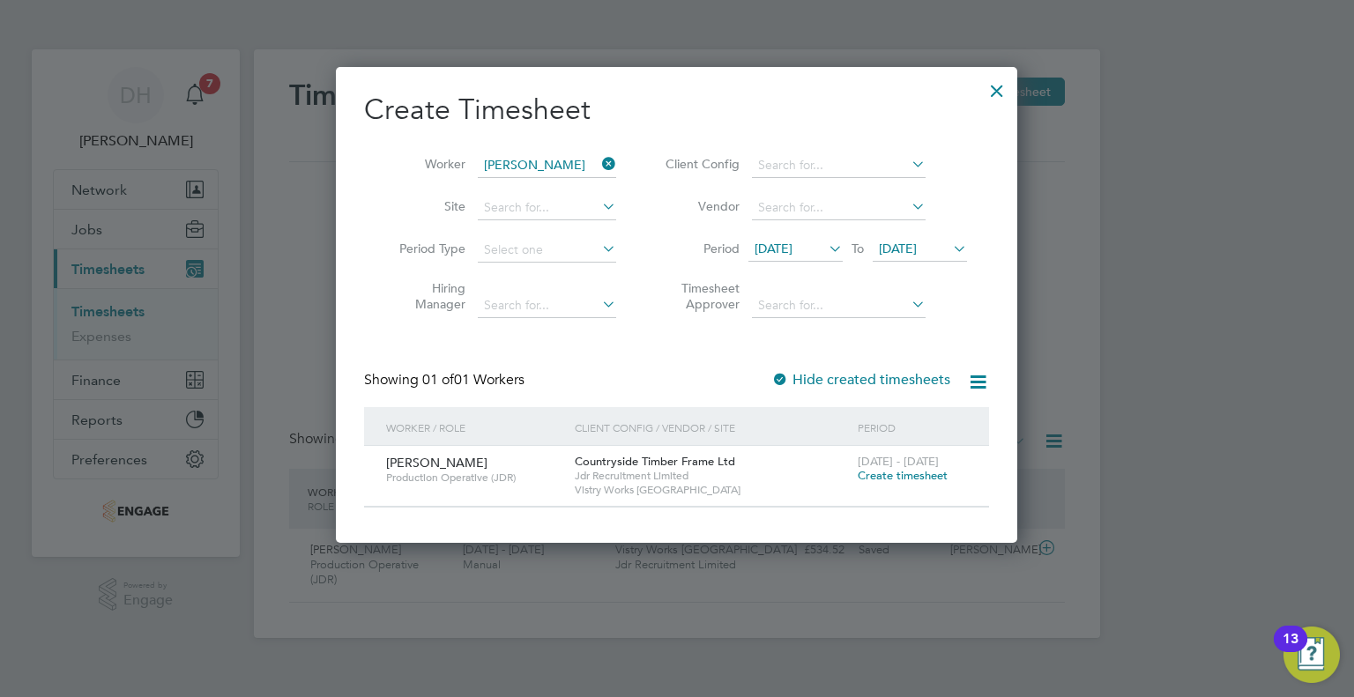
scroll to position [474, 682]
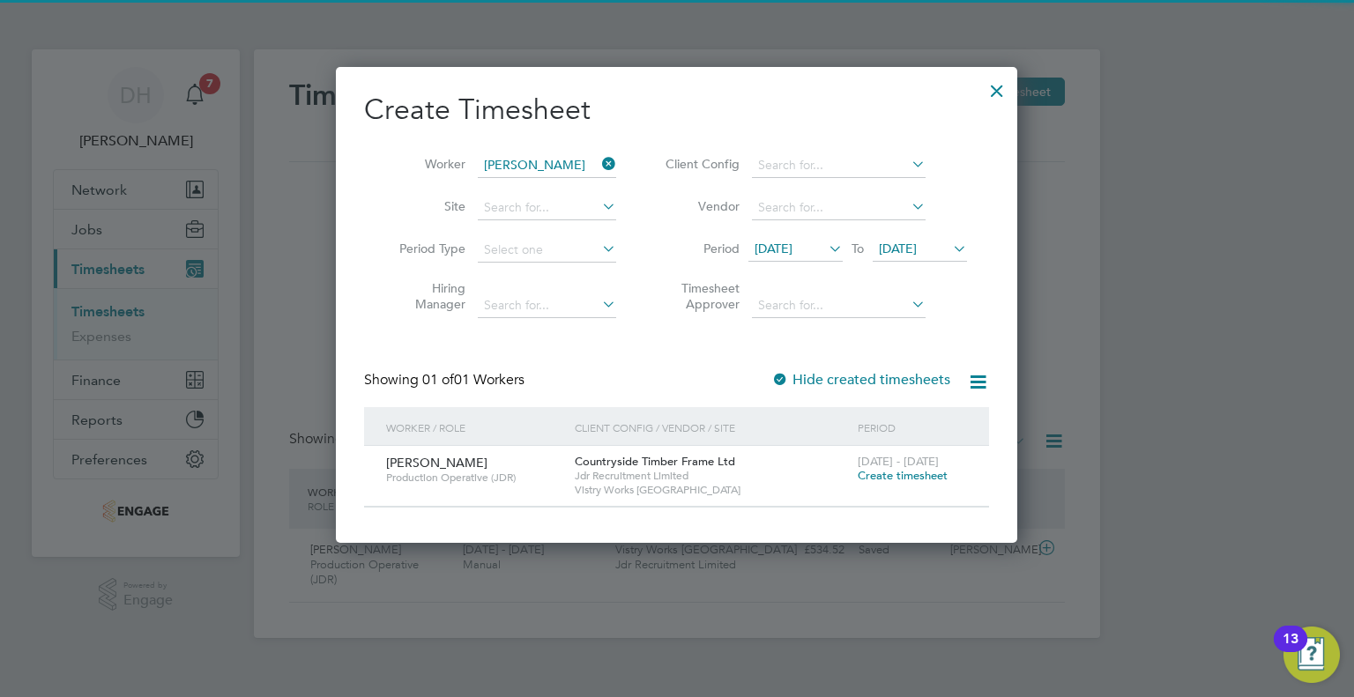
click at [825, 242] on icon at bounding box center [825, 248] width 0 height 25
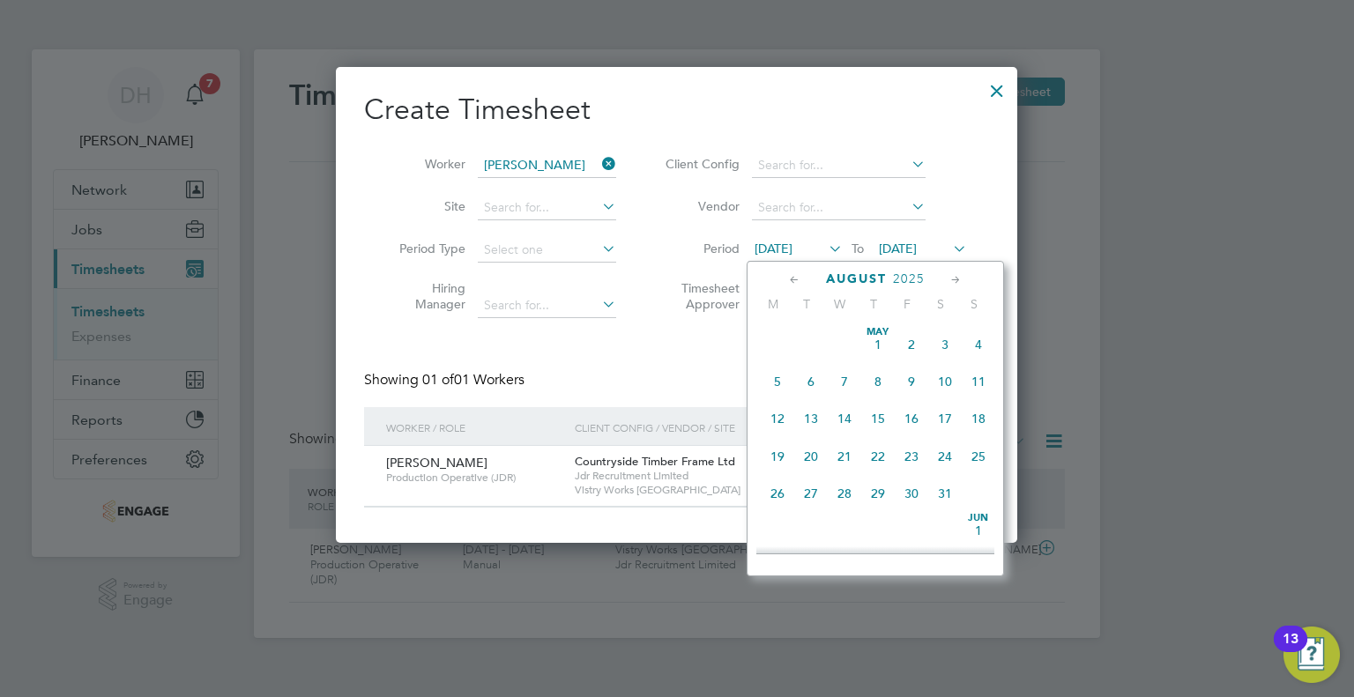
scroll to position [652, 0]
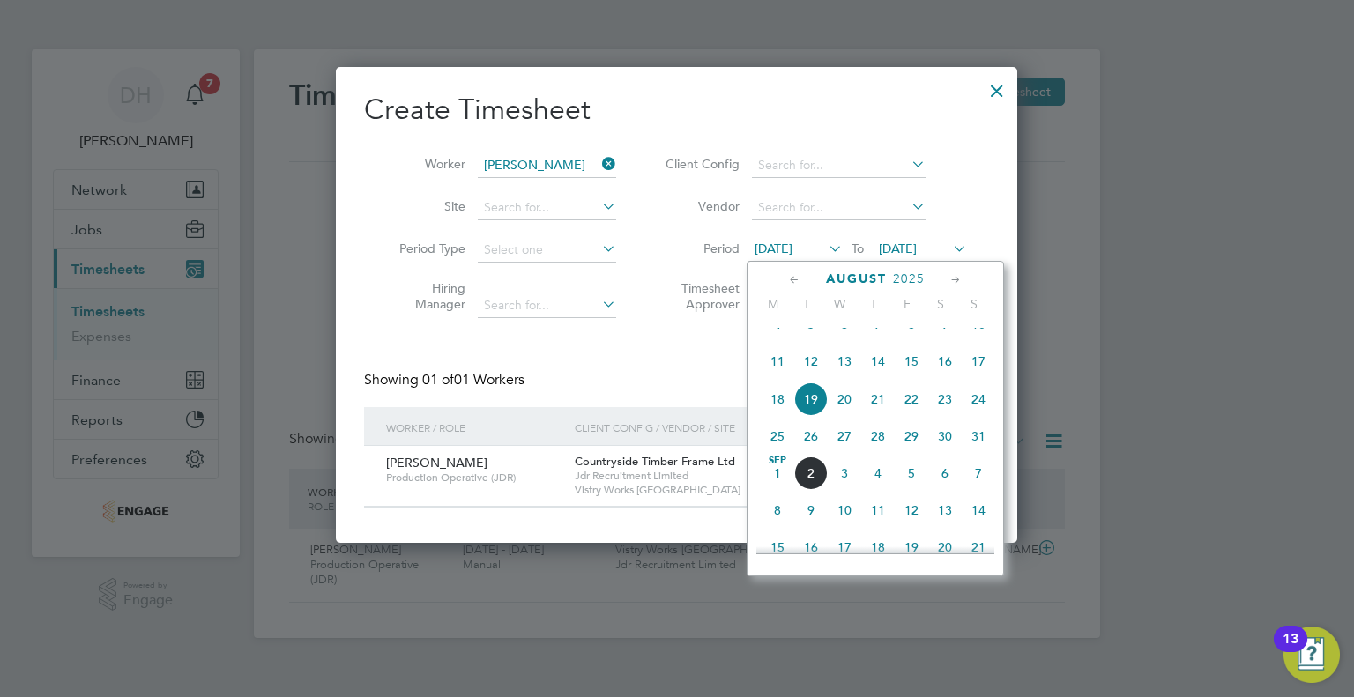
click at [775, 452] on span "25" at bounding box center [777, 436] width 33 height 33
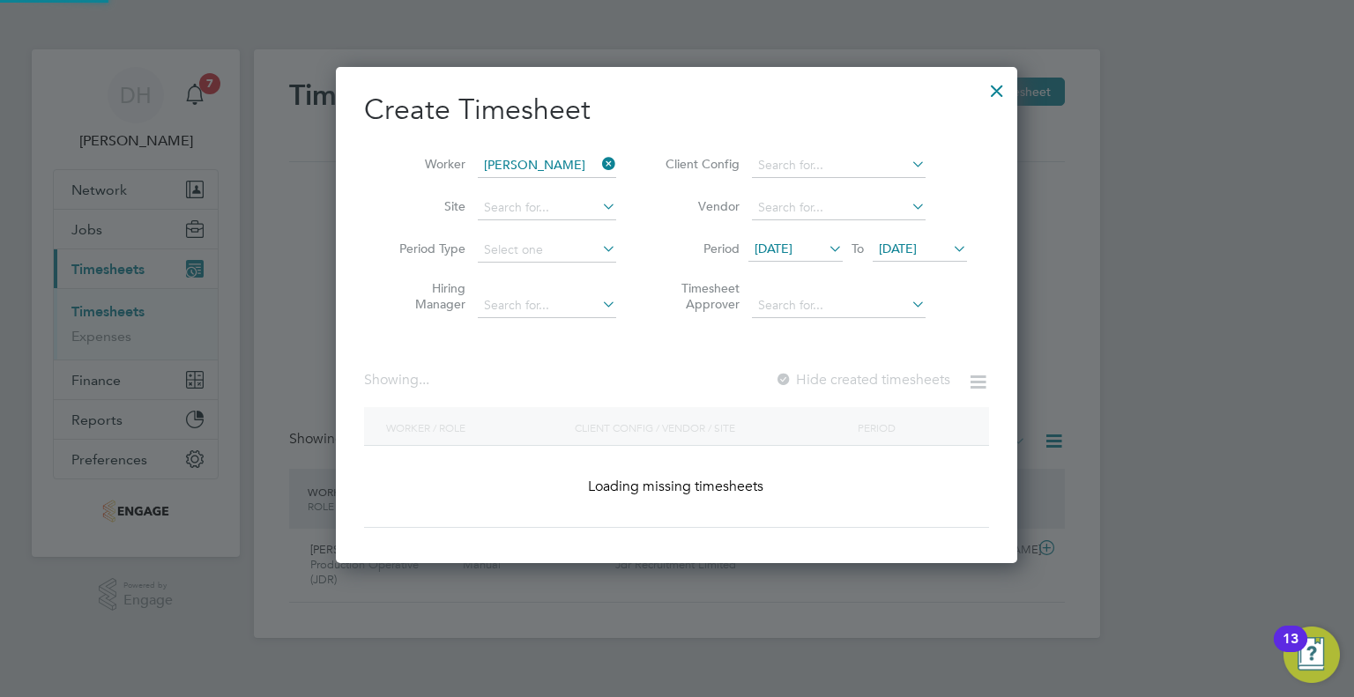
scroll to position [474, 682]
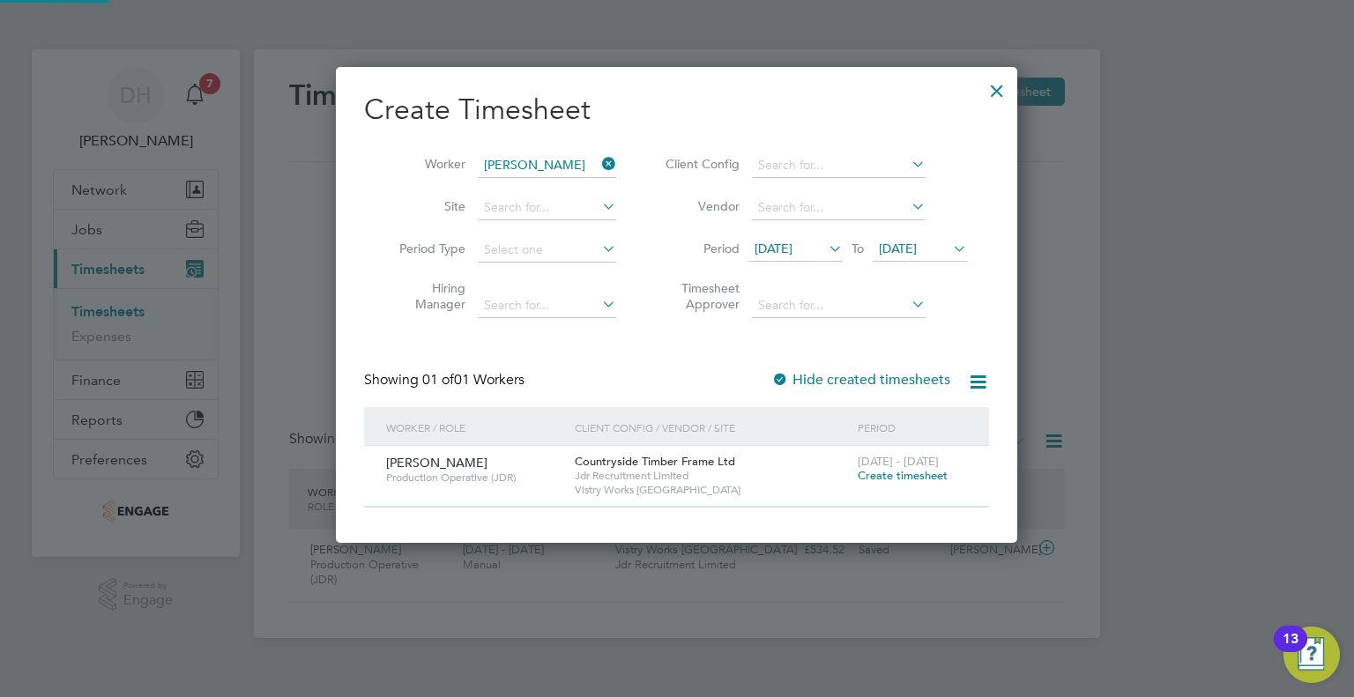
click at [949, 251] on icon at bounding box center [949, 248] width 0 height 25
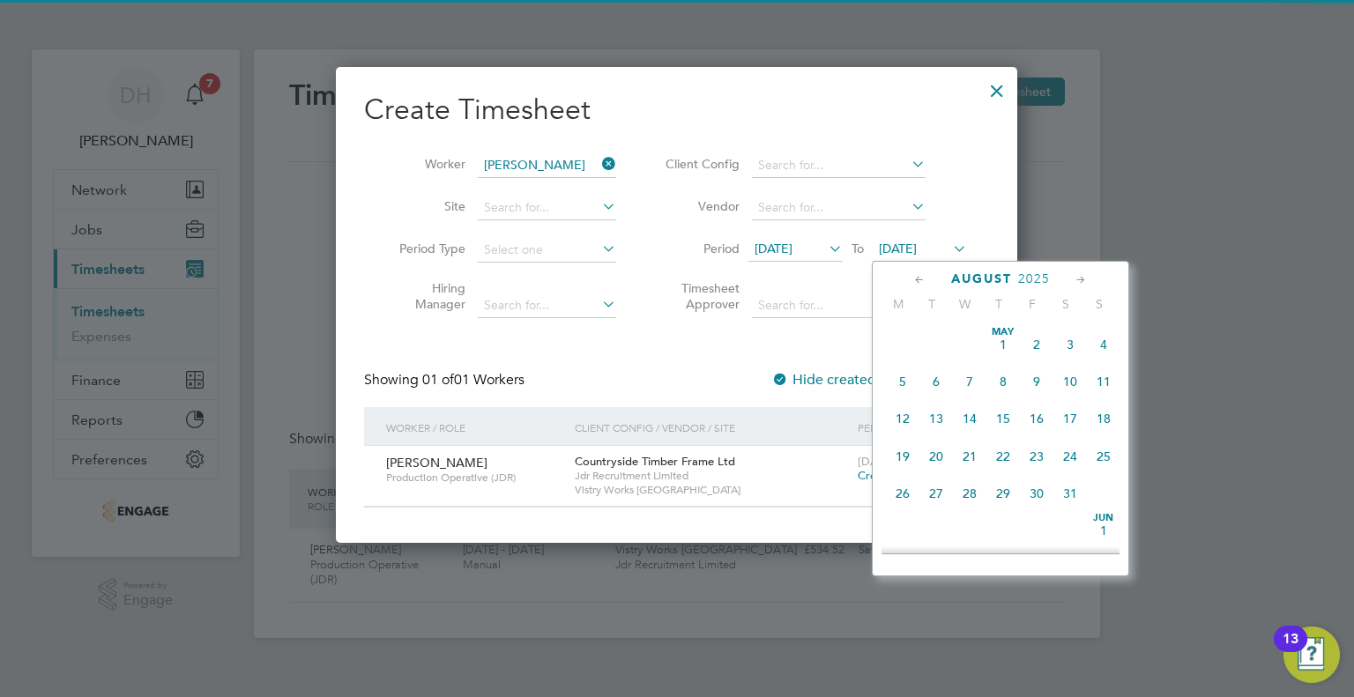
scroll to position [690, 0]
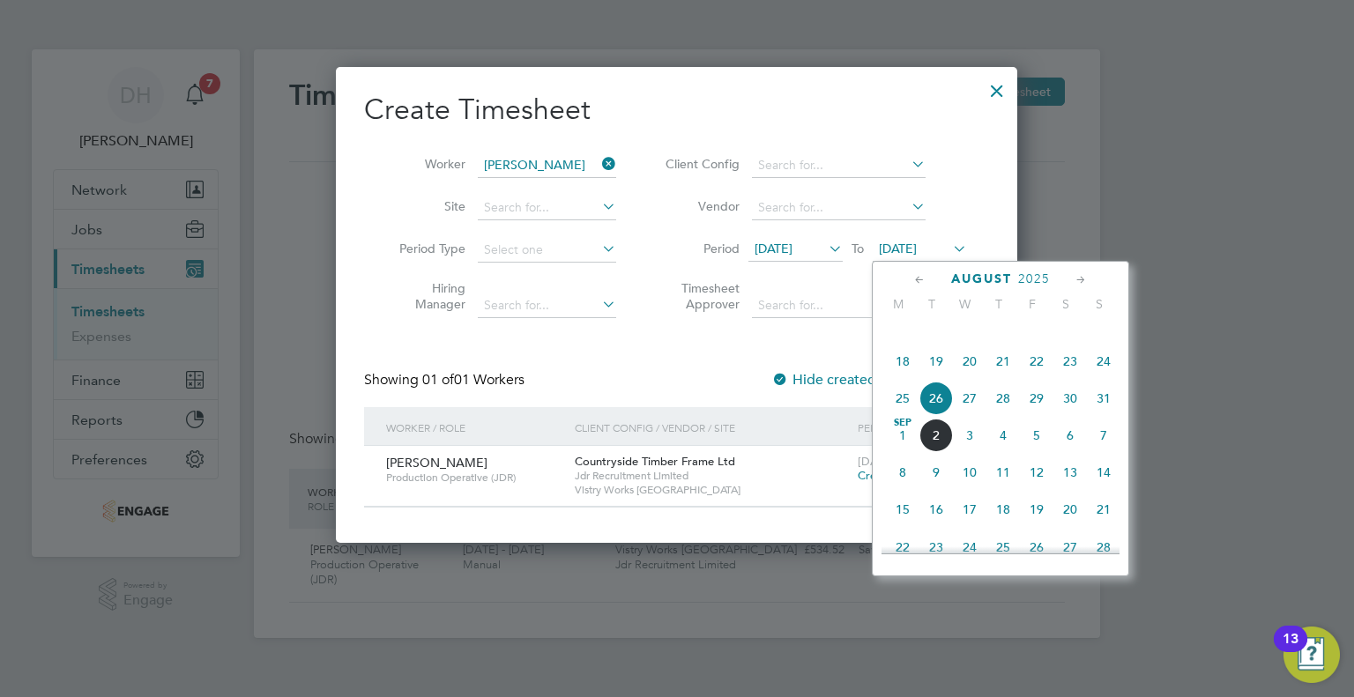
click at [1068, 415] on span "30" at bounding box center [1069, 398] width 33 height 33
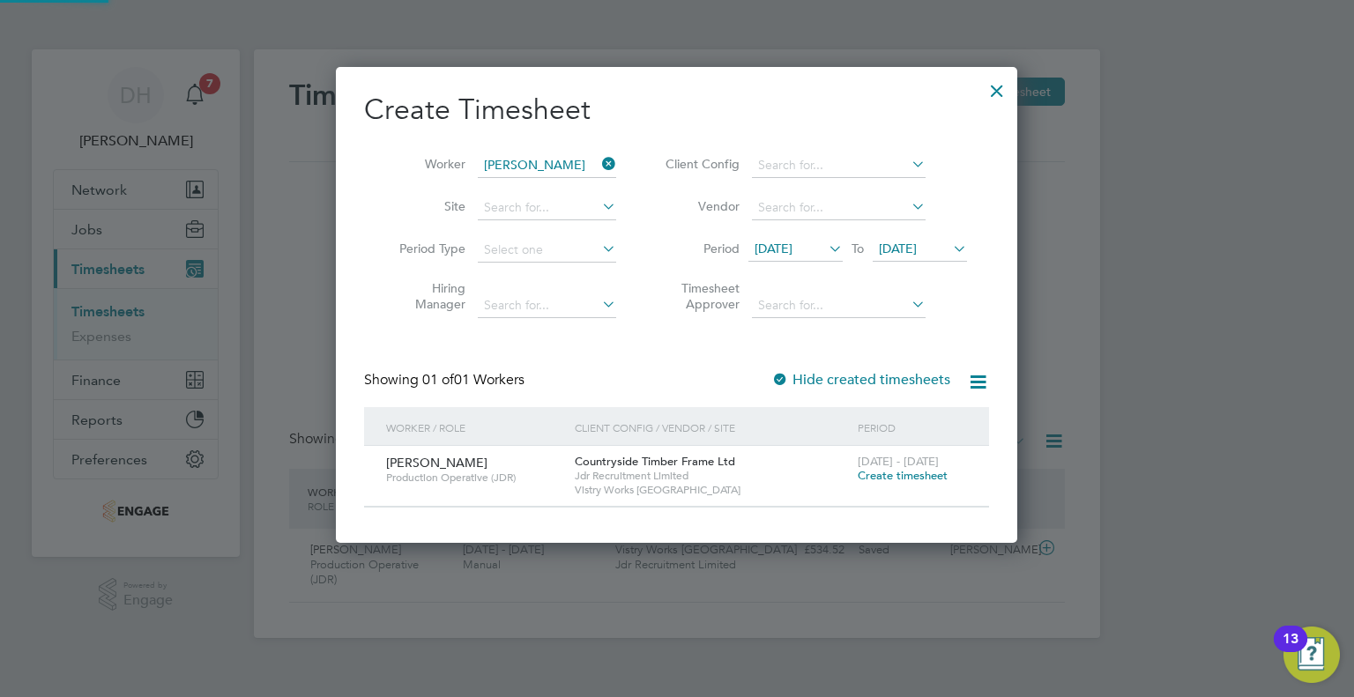
scroll to position [474, 682]
click at [949, 246] on icon at bounding box center [949, 248] width 0 height 25
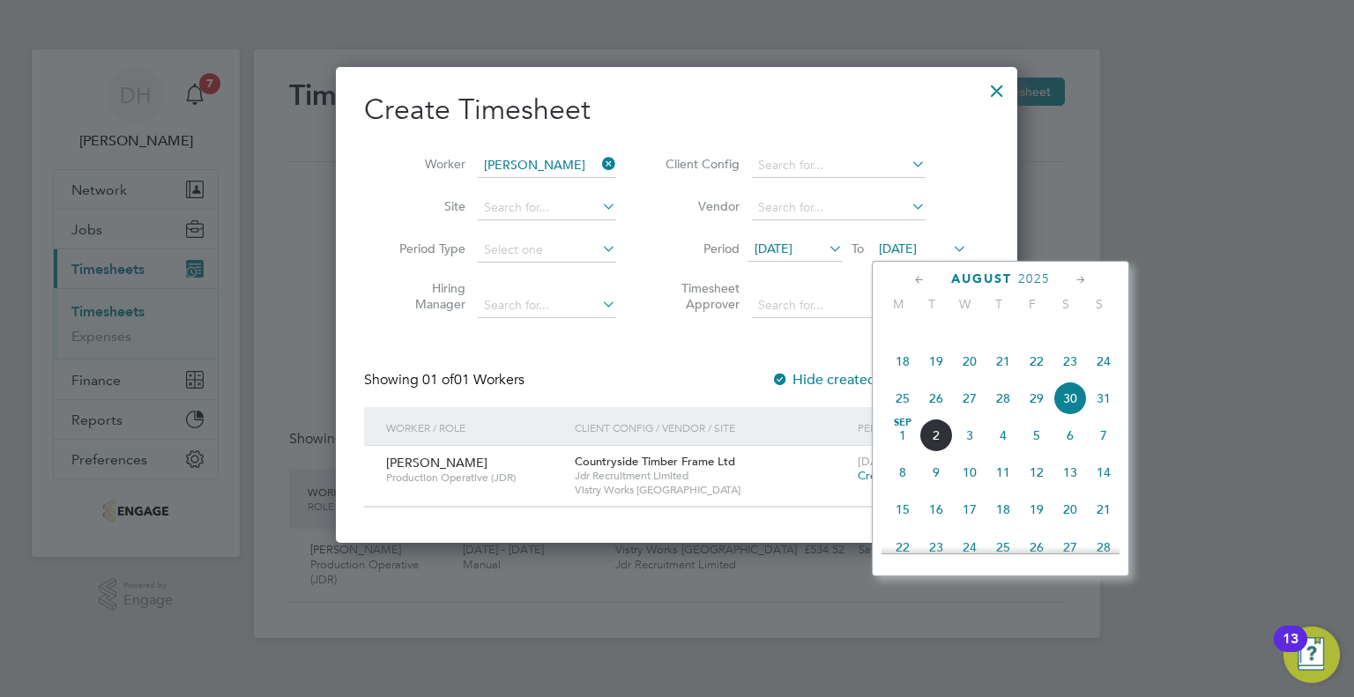
click at [1097, 415] on span "31" at bounding box center [1103, 398] width 33 height 33
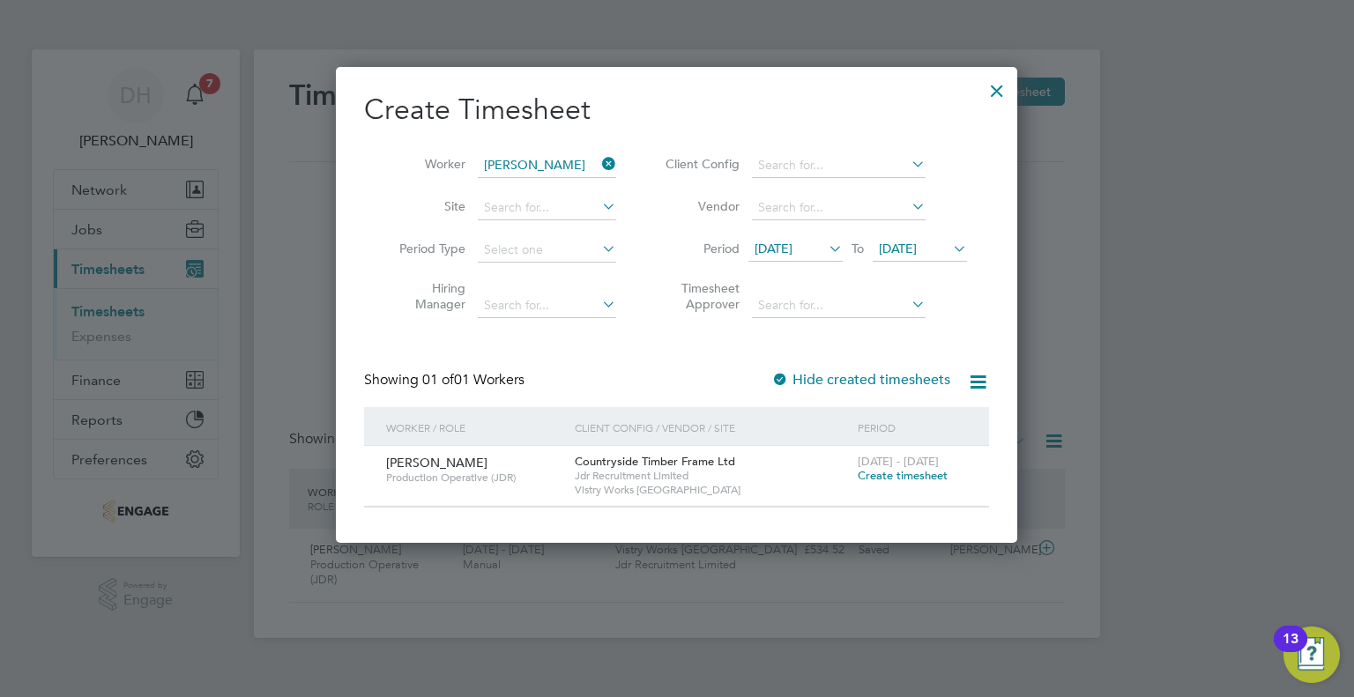
click at [899, 468] on span "Create timesheet" at bounding box center [903, 475] width 90 height 15
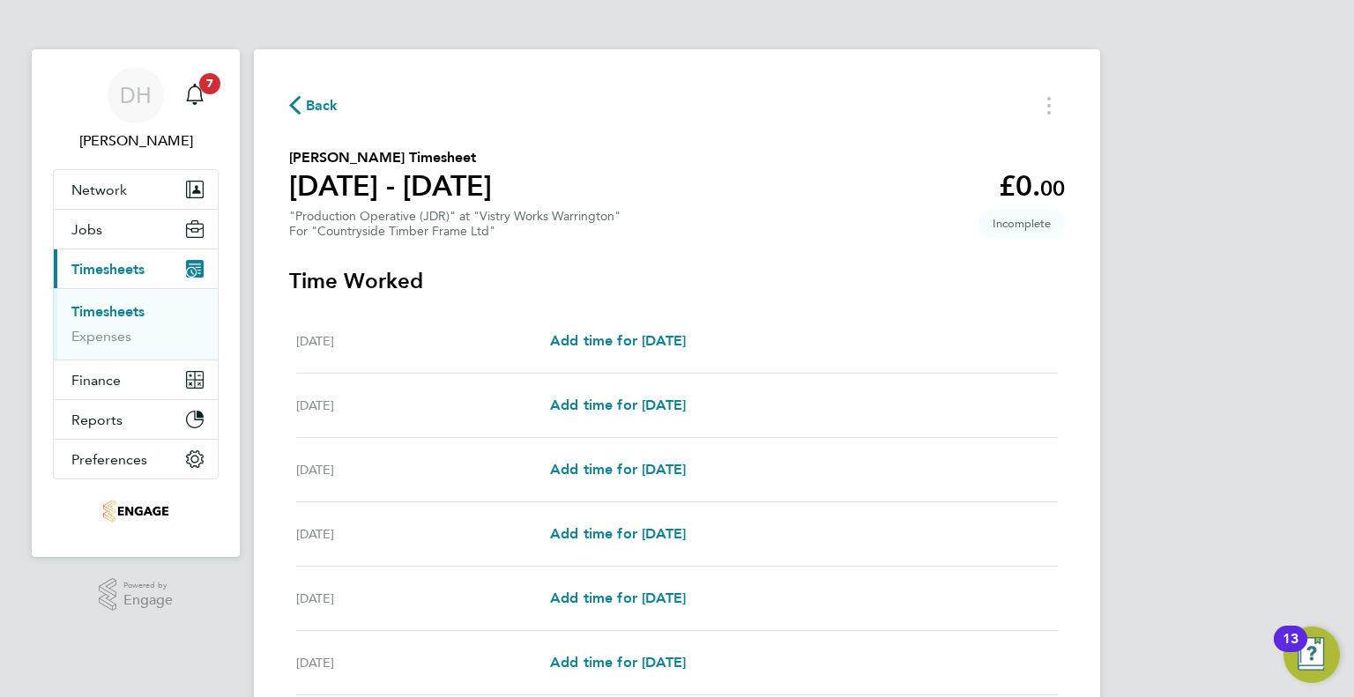
click at [582, 390] on div "[DATE] Add time for [DATE] Add time for [DATE]" at bounding box center [677, 406] width 762 height 64
click at [573, 346] on span "Add time for [DATE]" at bounding box center [618, 340] width 136 height 17
select select "15"
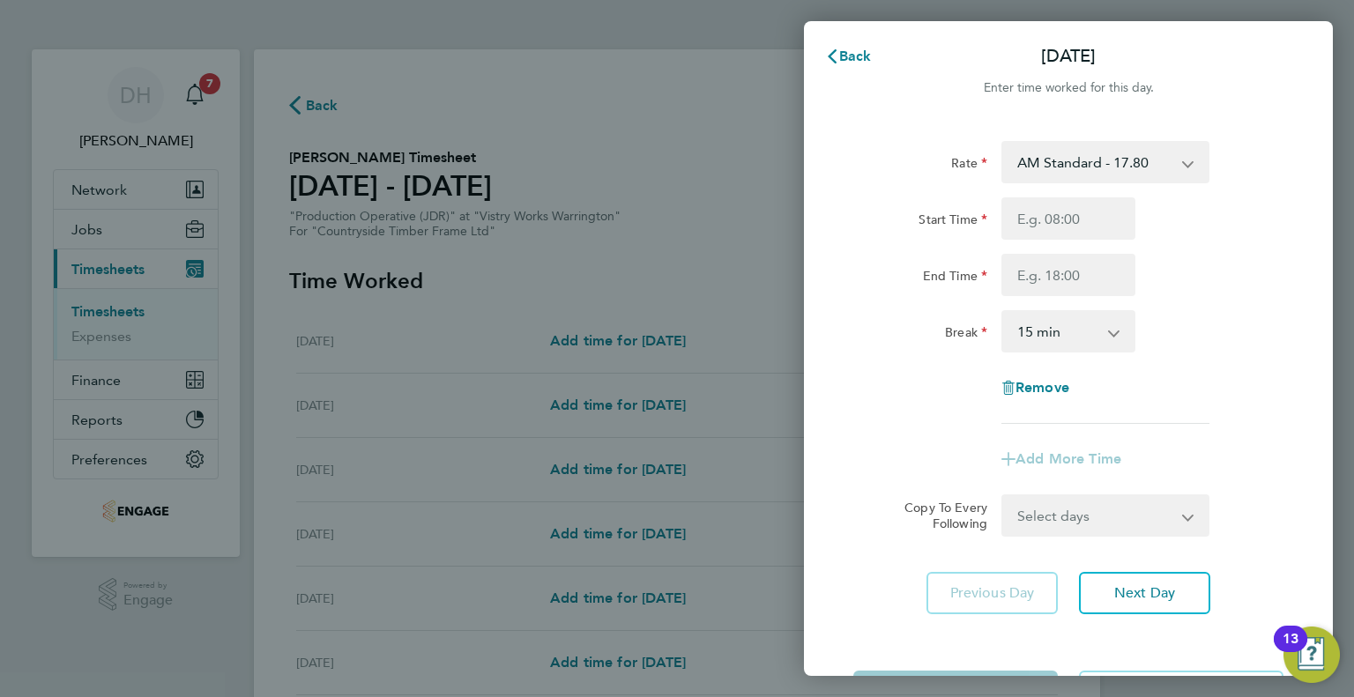
click at [1114, 153] on select "AM Standard - 17.80 AM OT1 - 26.70 AM OT2 - 35.60 PM OT2 - 38.18 PM OT1 - 28.64…" at bounding box center [1094, 162] width 183 height 39
select select "15"
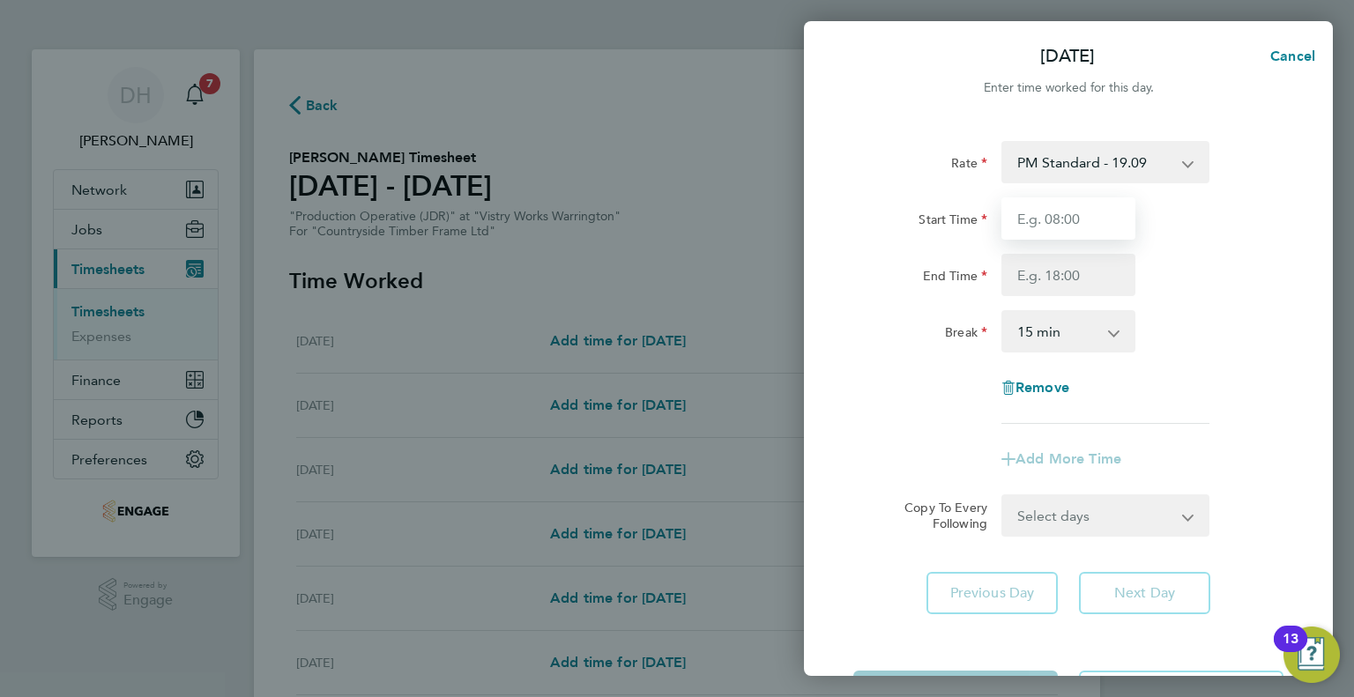
click at [1032, 214] on input "Start Time" at bounding box center [1068, 218] width 134 height 42
type input "14:00"
click at [1033, 292] on input "End Time" at bounding box center [1068, 275] width 134 height 42
type input "00:15"
drag, startPoint x: 1029, startPoint y: 329, endPoint x: 1029, endPoint y: 346, distance: 16.7
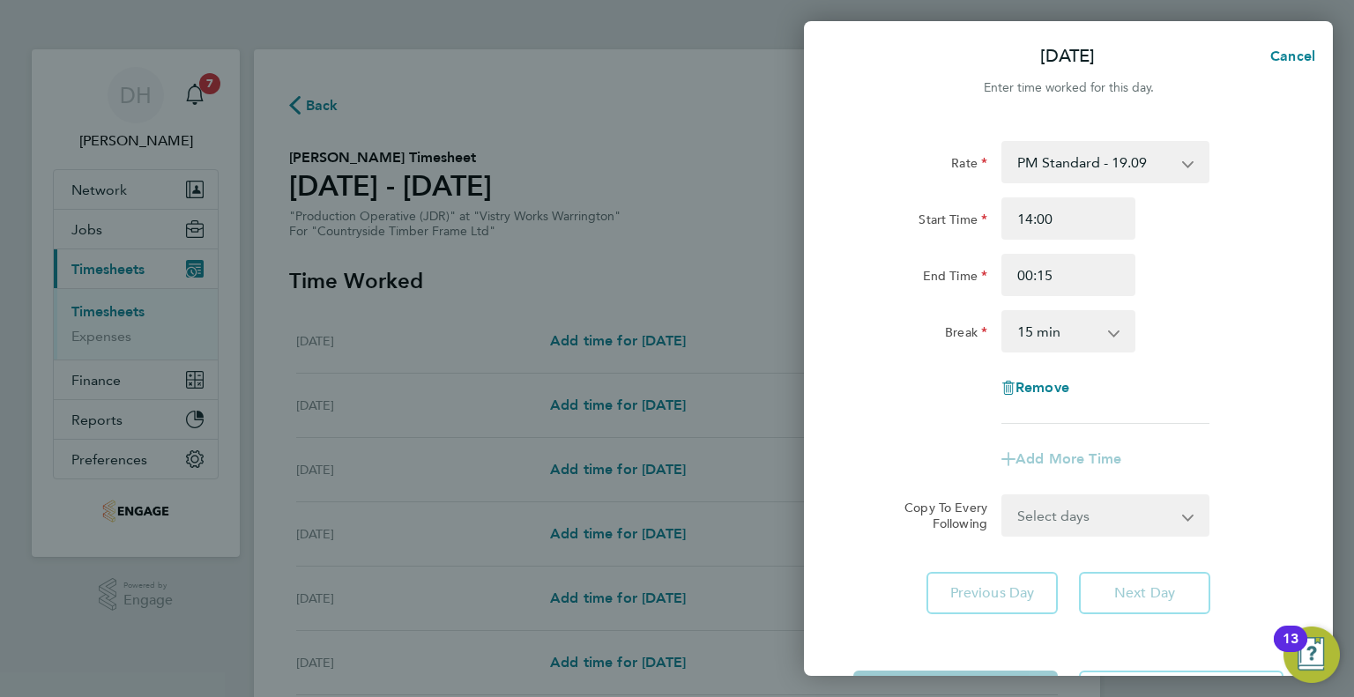
click at [1029, 329] on select "0 min 15 min 30 min 45 min 60 min 75 min 90 min" at bounding box center [1057, 331] width 109 height 39
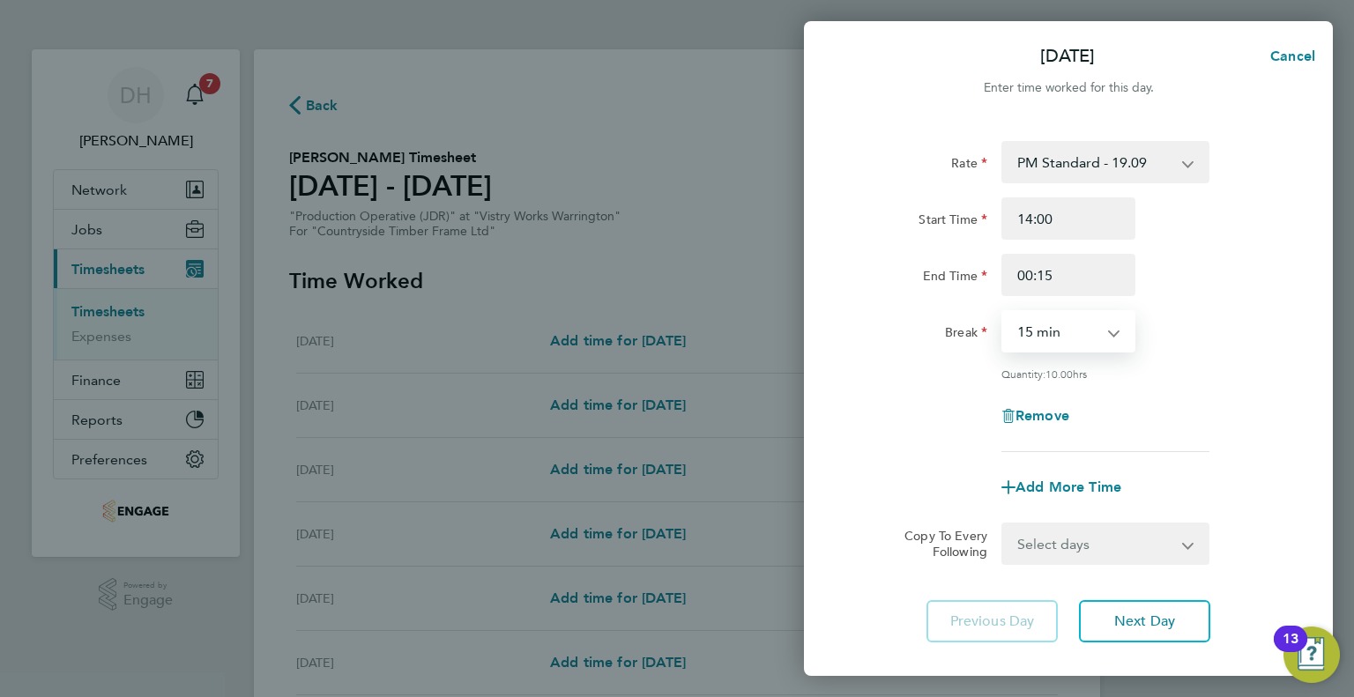
select select "45"
click at [1003, 312] on select "0 min 15 min 30 min 45 min 60 min 75 min 90 min" at bounding box center [1057, 331] width 109 height 39
click at [1101, 606] on button "Next Day" at bounding box center [1144, 621] width 131 height 42
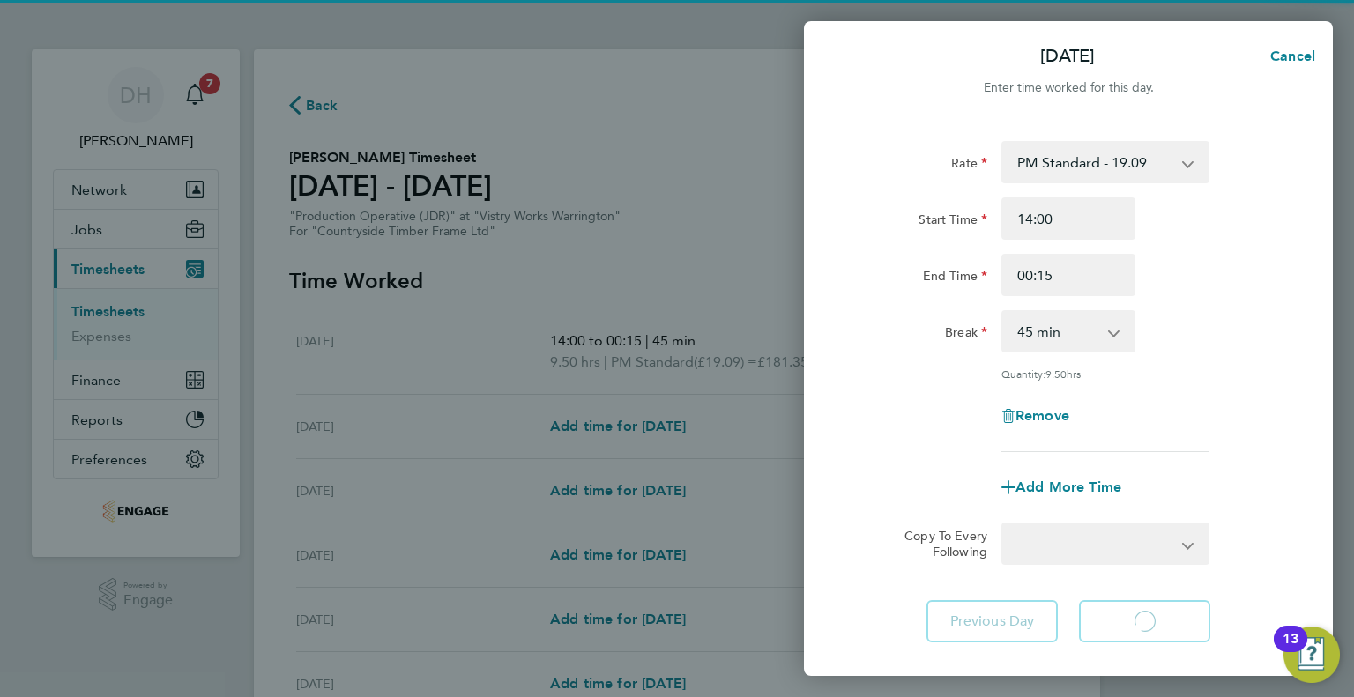
select select "15"
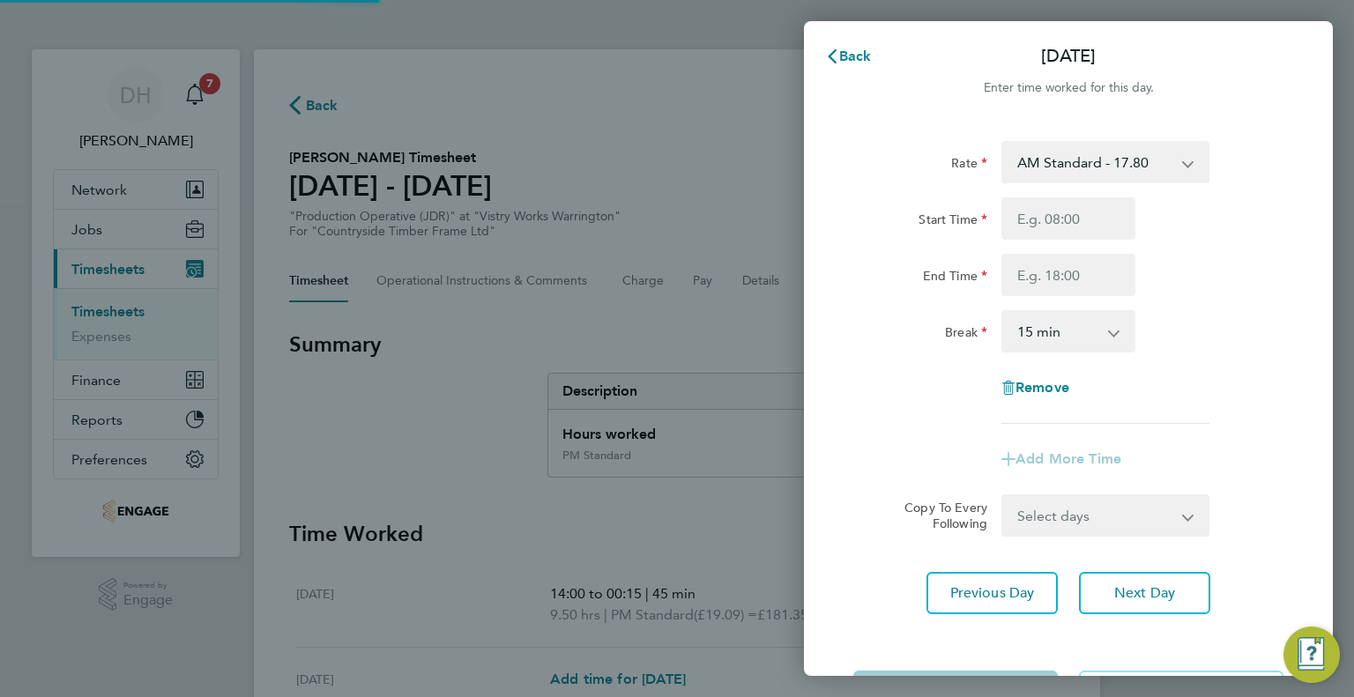
click at [1022, 172] on select "AM Standard - 17.80 AM OT1 - 26.70 AM OT2 - 35.60 PM OT2 - 38.18 PM OT1 - 28.64…" at bounding box center [1094, 162] width 183 height 39
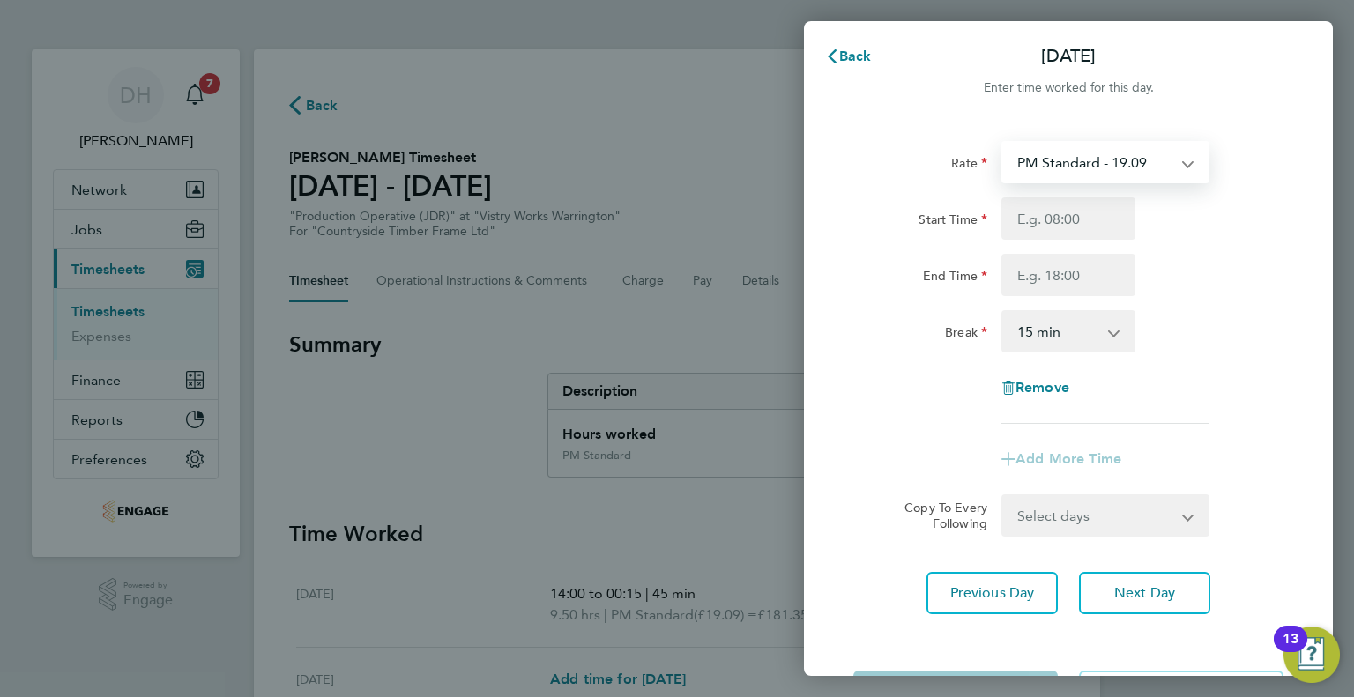
select select "15"
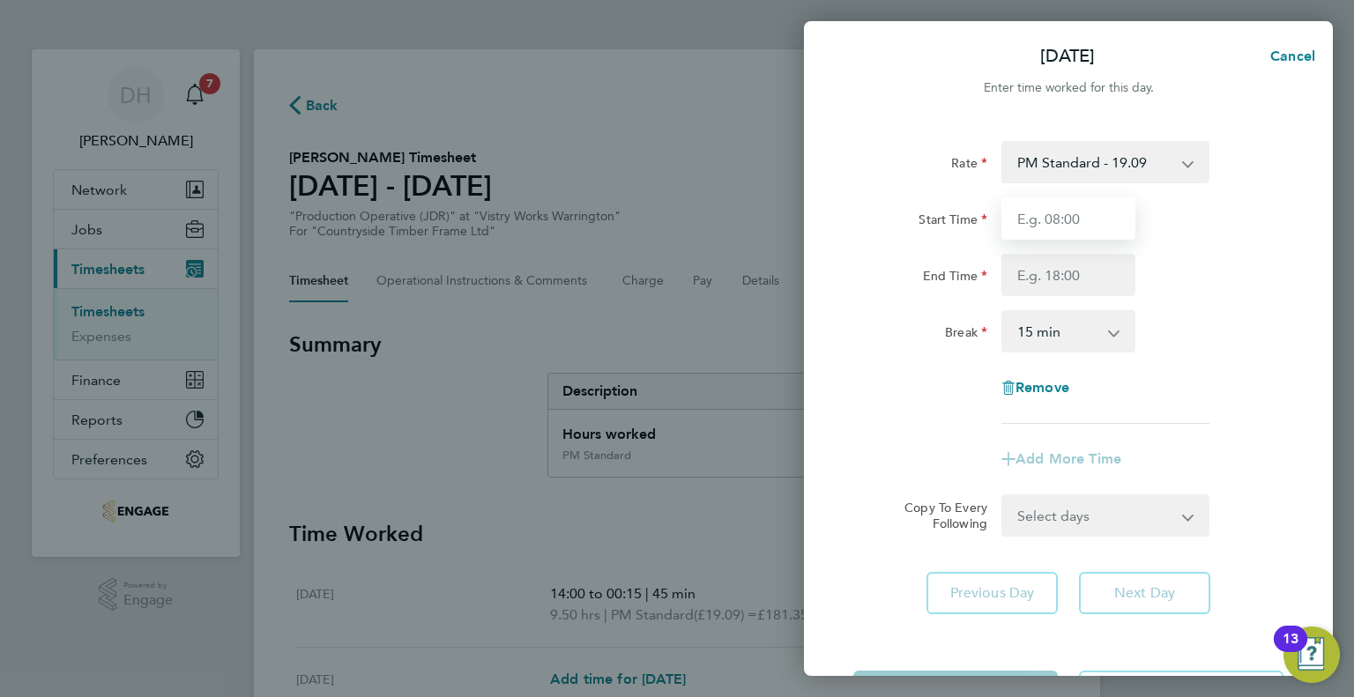
click at [1044, 204] on input "Start Time" at bounding box center [1068, 218] width 134 height 42
type input "14:00"
click at [1019, 281] on input "End Time" at bounding box center [1068, 275] width 134 height 42
type input "1"
type input "00:15"
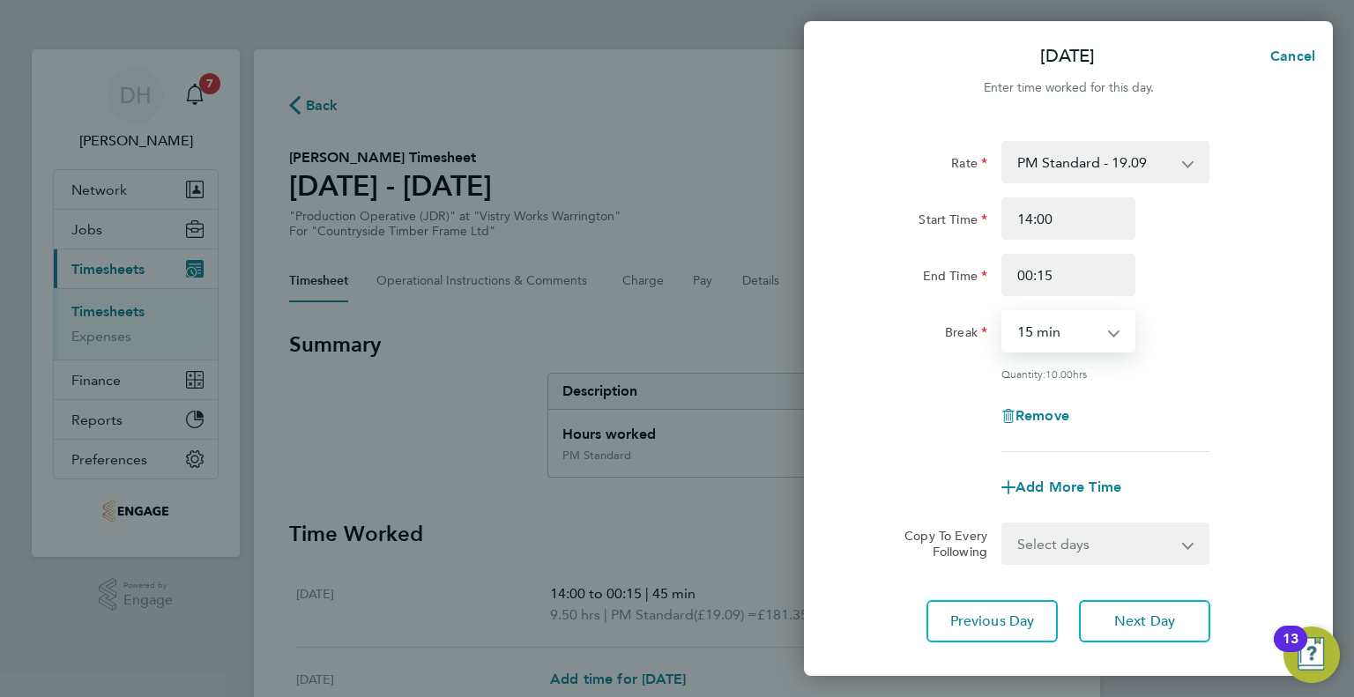
drag, startPoint x: 1016, startPoint y: 329, endPoint x: 1020, endPoint y: 346, distance: 17.1
click at [1016, 329] on select "0 min 15 min 30 min 45 min 60 min 75 min 90 min" at bounding box center [1057, 331] width 109 height 39
select select "45"
click at [1003, 312] on select "0 min 15 min 30 min 45 min 60 min 75 min 90 min" at bounding box center [1057, 331] width 109 height 39
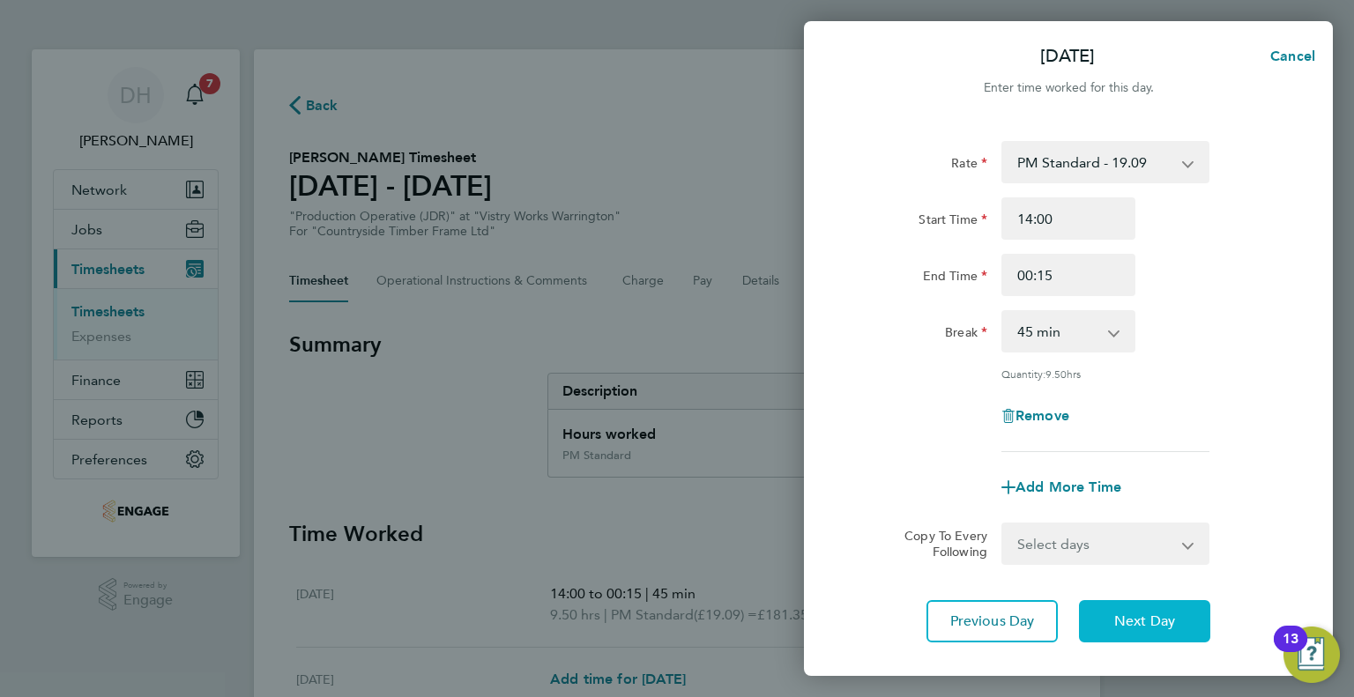
click at [1107, 614] on button "Next Day" at bounding box center [1144, 621] width 131 height 42
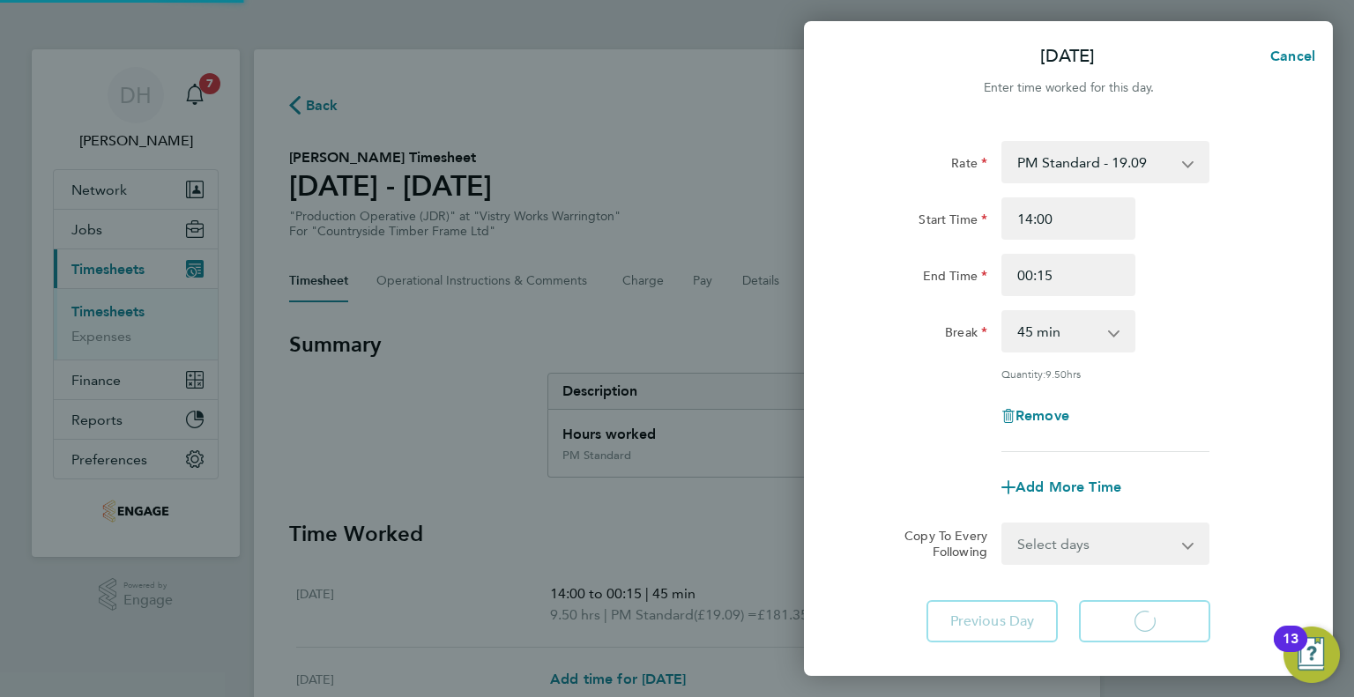
select select "15"
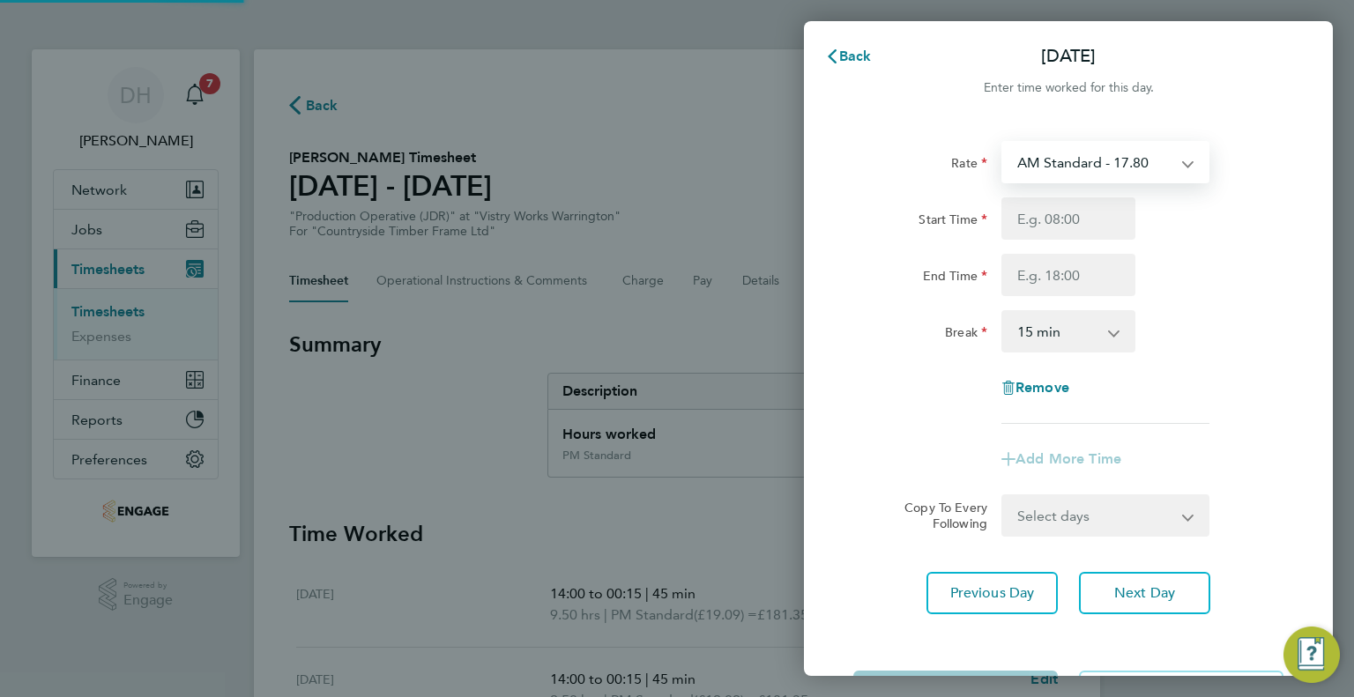
drag, startPoint x: 1055, startPoint y: 234, endPoint x: 1039, endPoint y: 154, distance: 81.8
click at [1039, 154] on select "AM Standard - 17.80 AM OT1 - 26.70 AM OT2 - 35.60 PM OT2 - 38.18 PM OT1 - 28.64…" at bounding box center [1094, 162] width 183 height 39
select select "15"
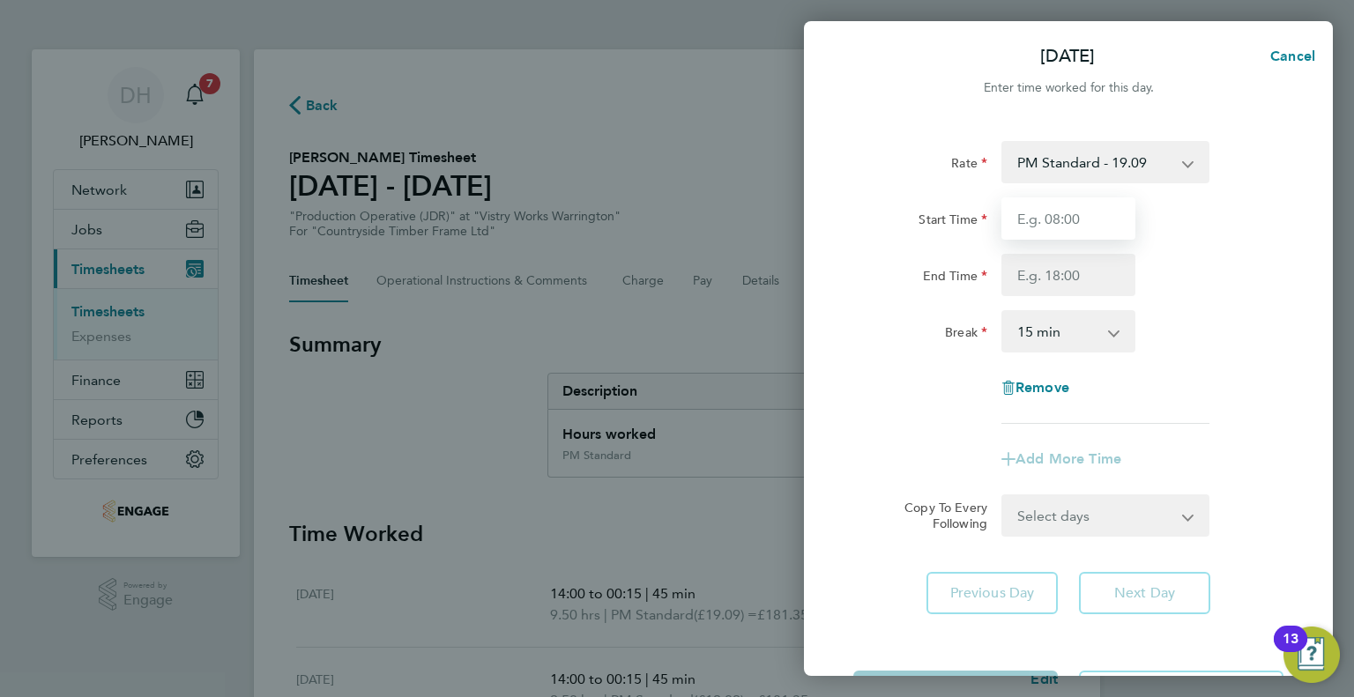
click at [1037, 226] on input "Start Time" at bounding box center [1068, 218] width 134 height 42
type input "14:00"
click at [1029, 268] on input "End Time" at bounding box center [1068, 275] width 134 height 42
type input "1"
type input "00:00"
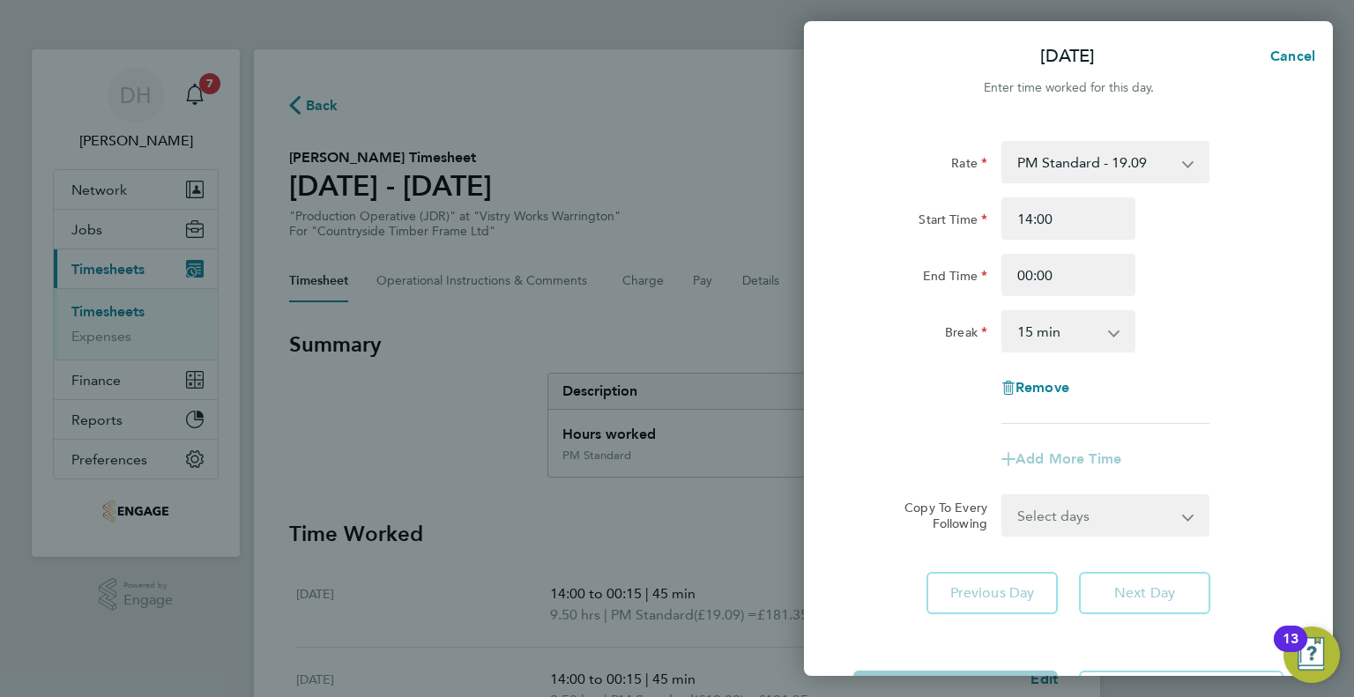
click at [946, 373] on div "Rate PM Standard - 19.09 AM Standard - 17.80 AM OT1 - 26.70 AM OT2 - 35.60 PM O…" at bounding box center [1068, 282] width 430 height 283
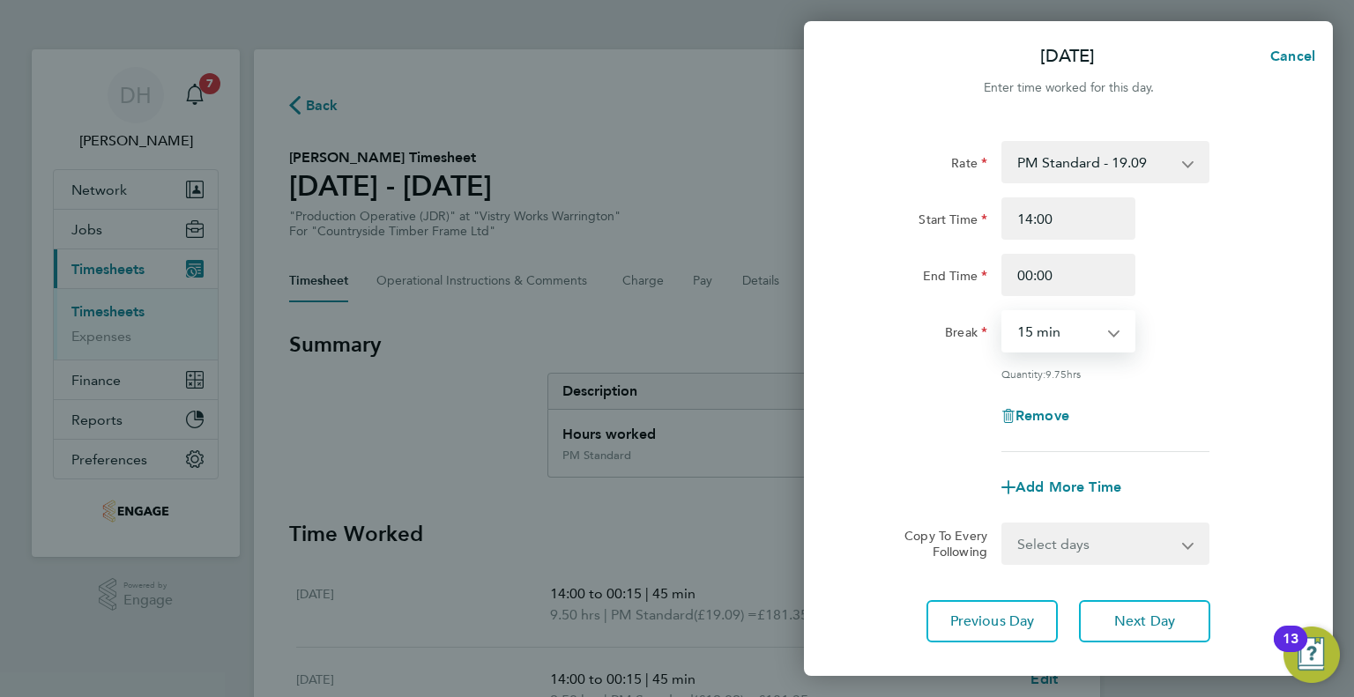
click at [1052, 348] on select "0 min 15 min 30 min 45 min 60 min 75 min 90 min" at bounding box center [1057, 331] width 109 height 39
select select "60"
click at [1003, 312] on select "0 min 15 min 30 min 45 min 60 min 75 min 90 min" at bounding box center [1057, 331] width 109 height 39
click at [1049, 269] on input "00:00" at bounding box center [1068, 275] width 134 height 42
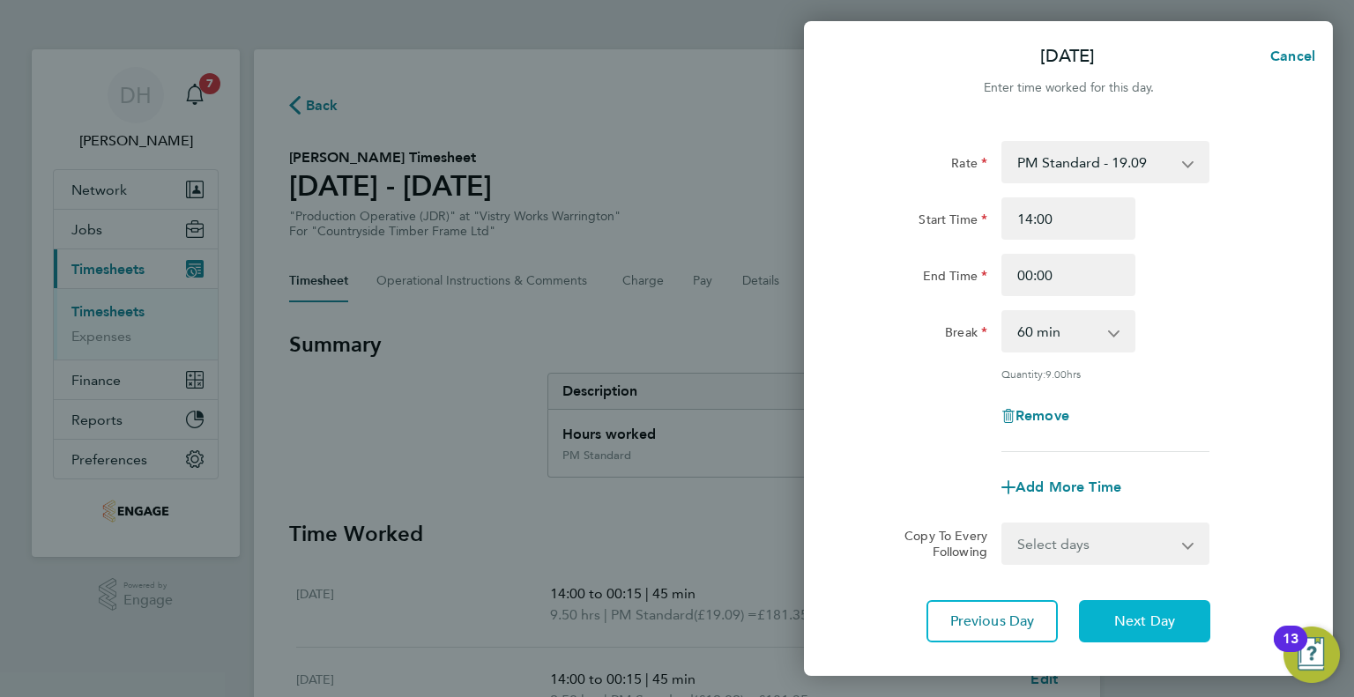
click at [1131, 603] on button "Next Day" at bounding box center [1144, 621] width 131 height 42
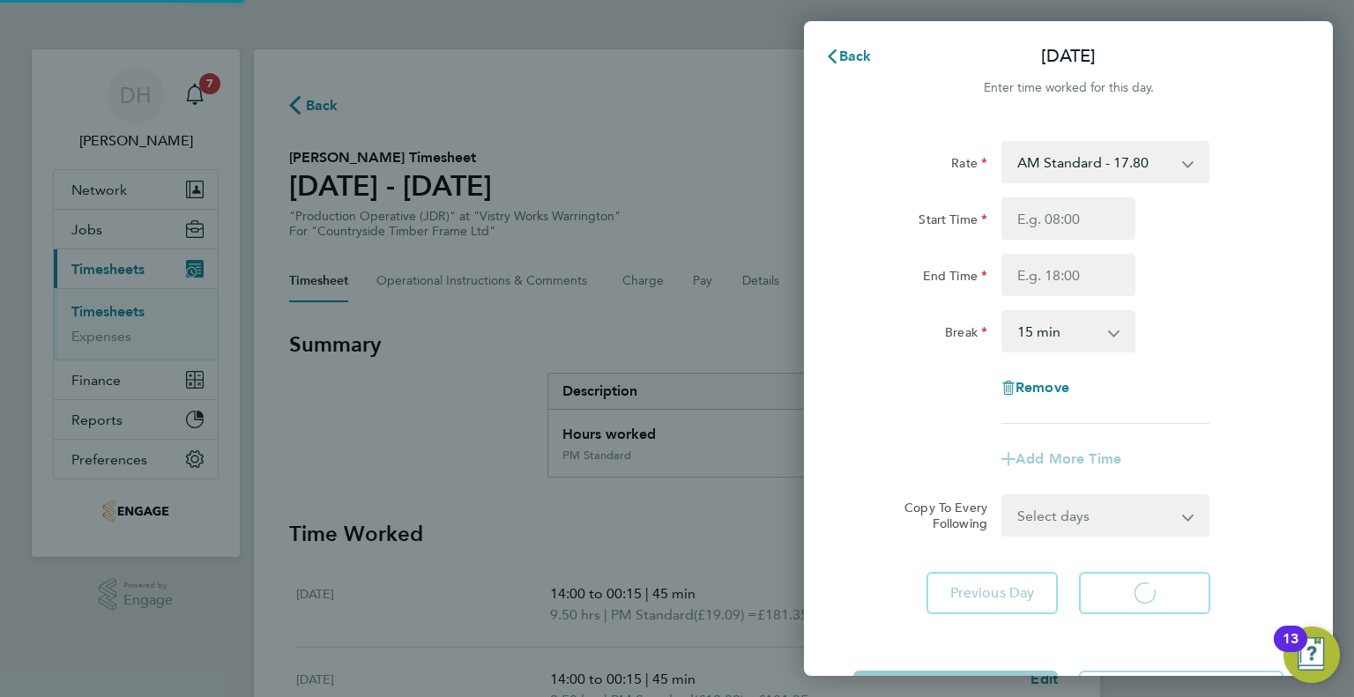
select select "15"
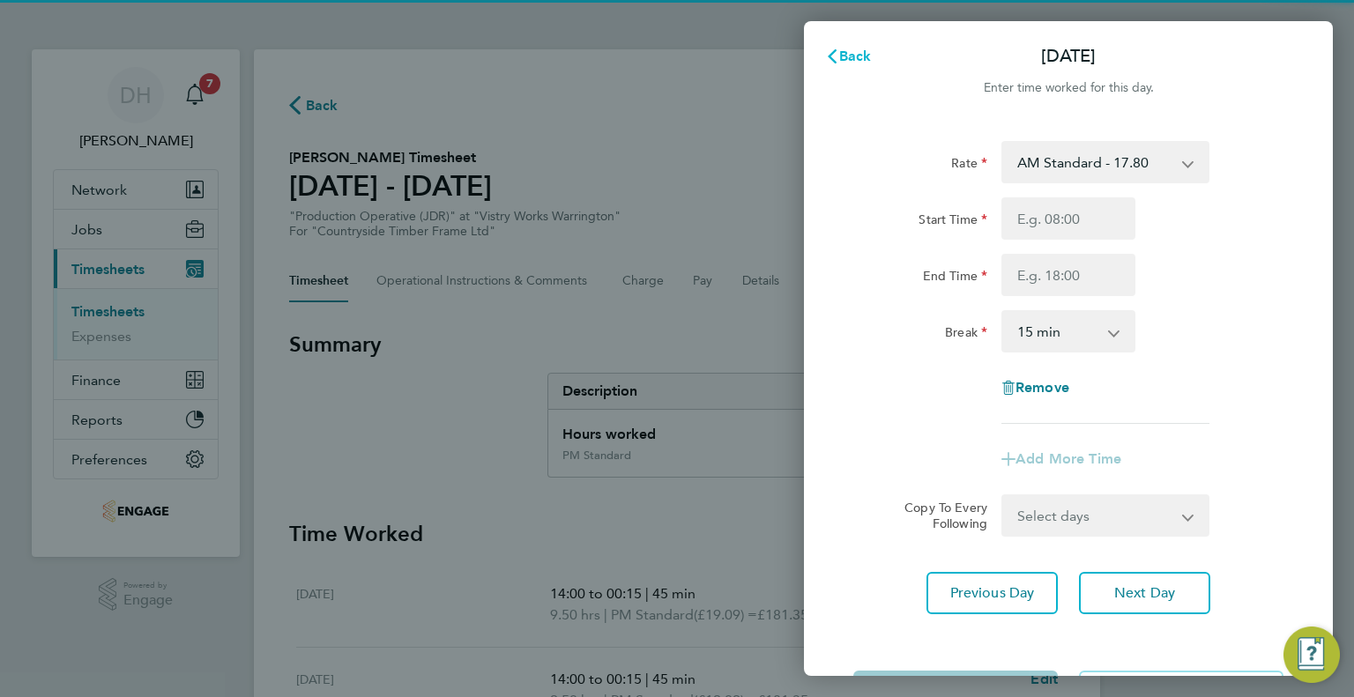
click at [866, 59] on span "Back" at bounding box center [855, 56] width 33 height 17
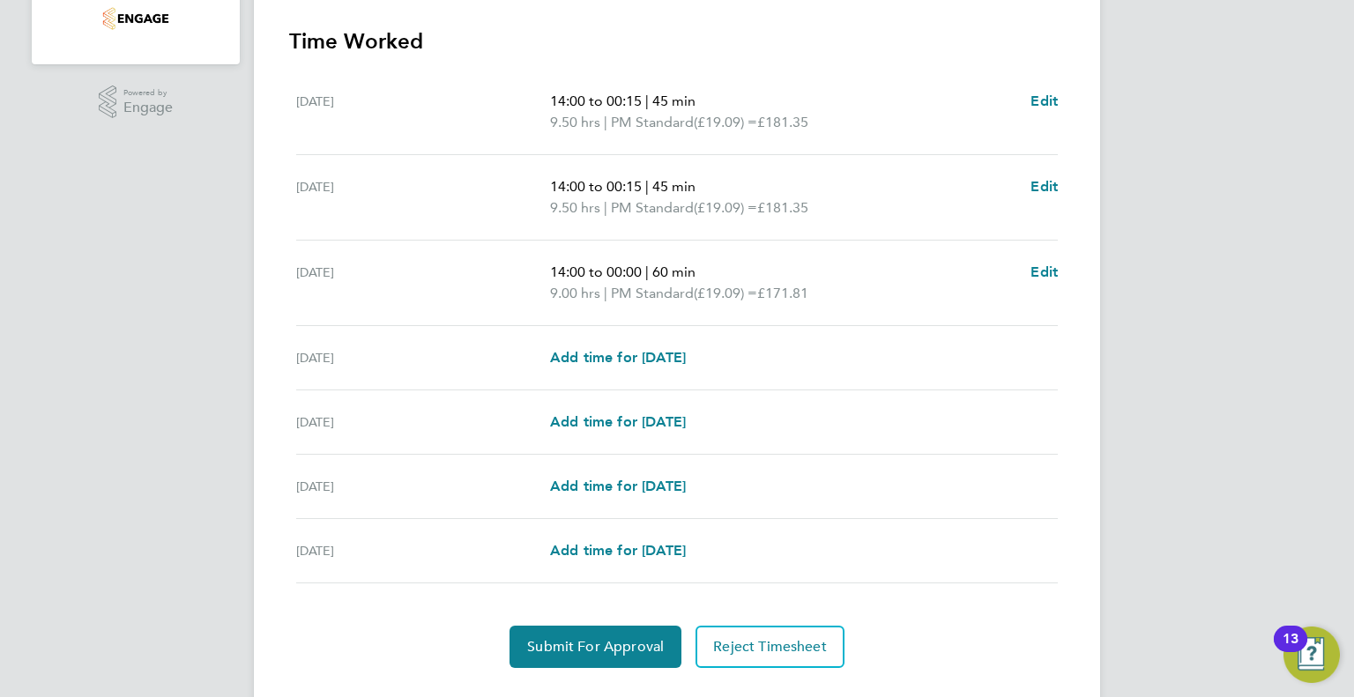
scroll to position [531, 0]
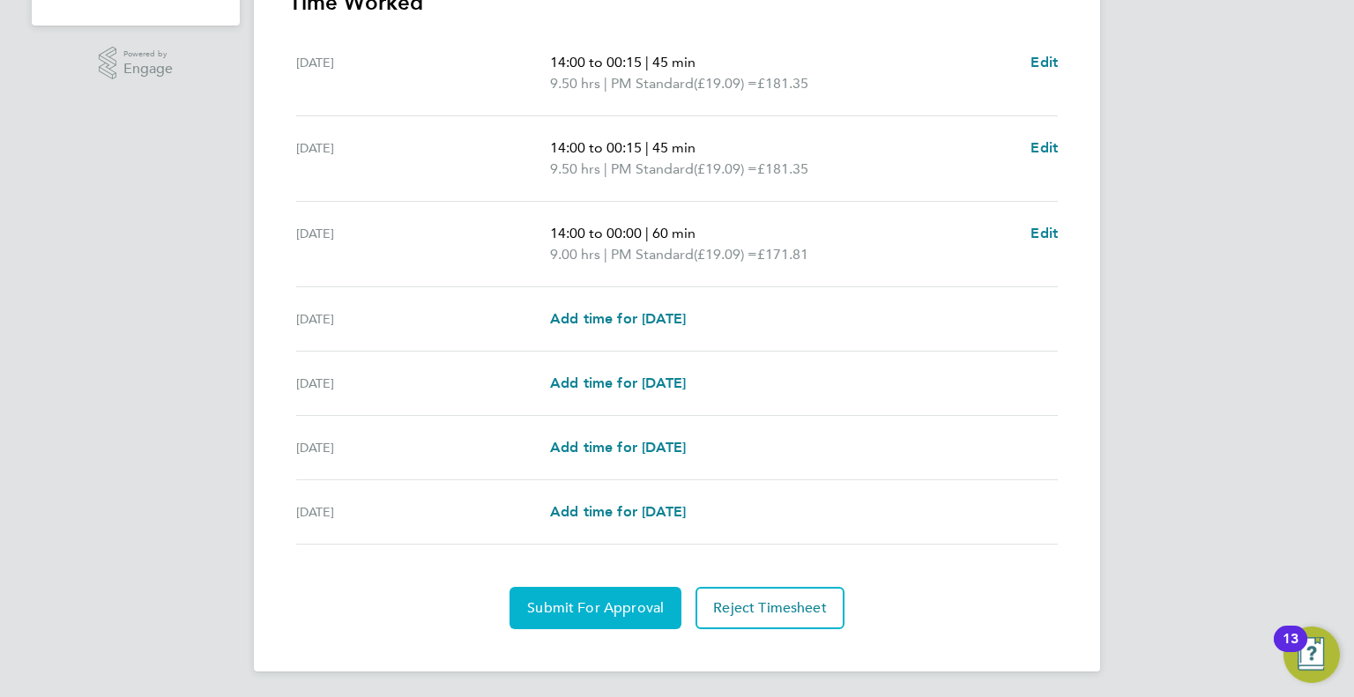
click at [554, 596] on button "Submit For Approval" at bounding box center [595, 608] width 172 height 42
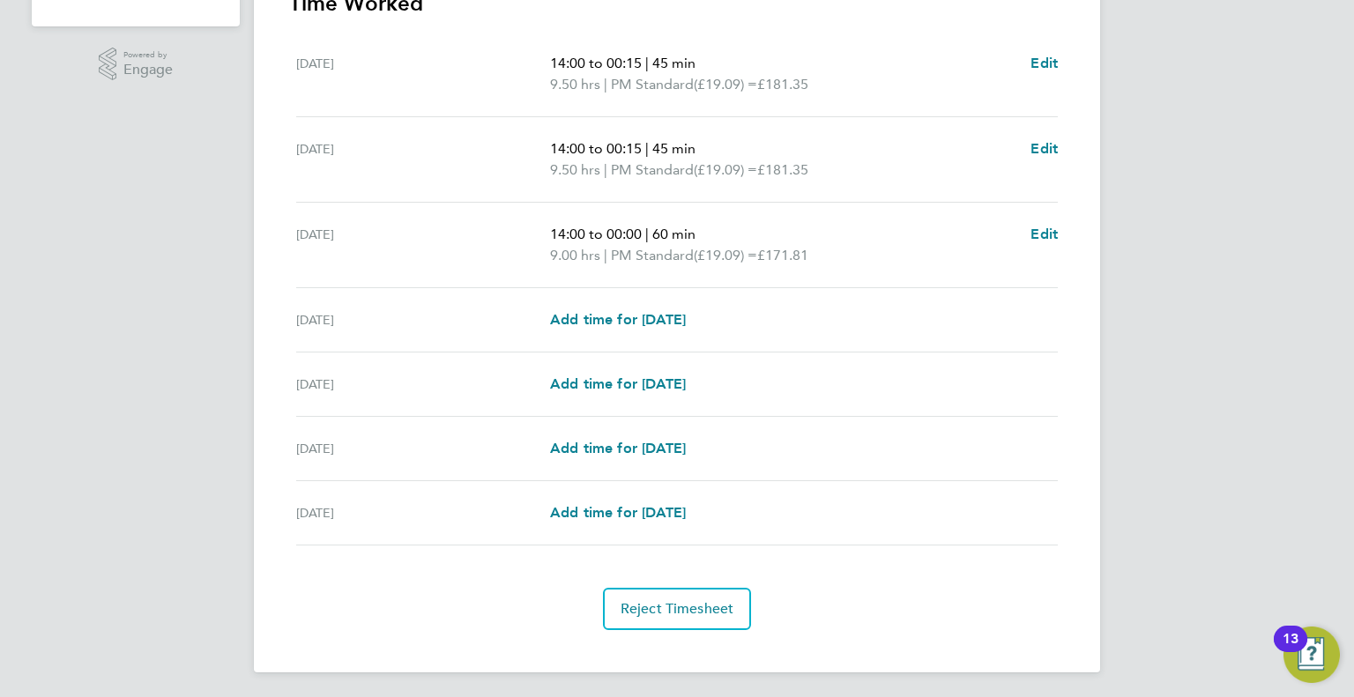
scroll to position [0, 0]
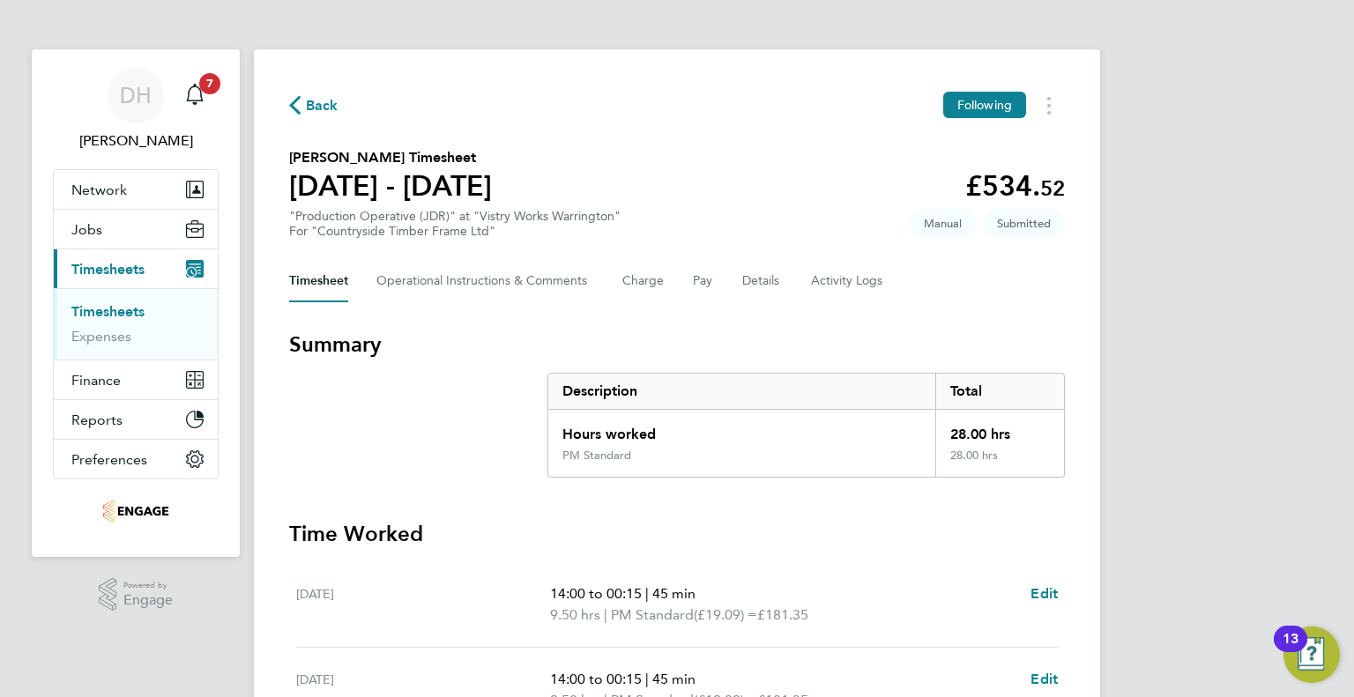
click at [303, 115] on button "Back" at bounding box center [313, 105] width 49 height 22
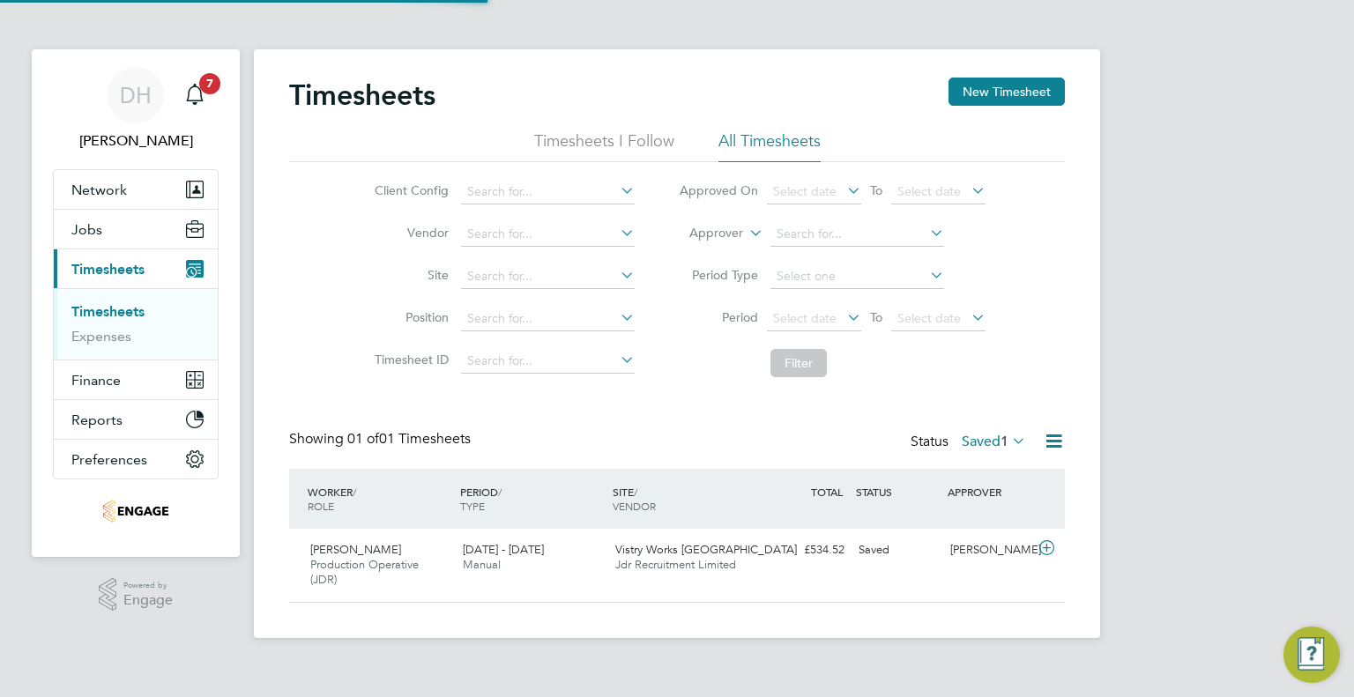
scroll to position [59, 153]
click at [997, 76] on div "Timesheets New Timesheet Timesheets I Follow All Timesheets Client Config Vendo…" at bounding box center [677, 343] width 846 height 589
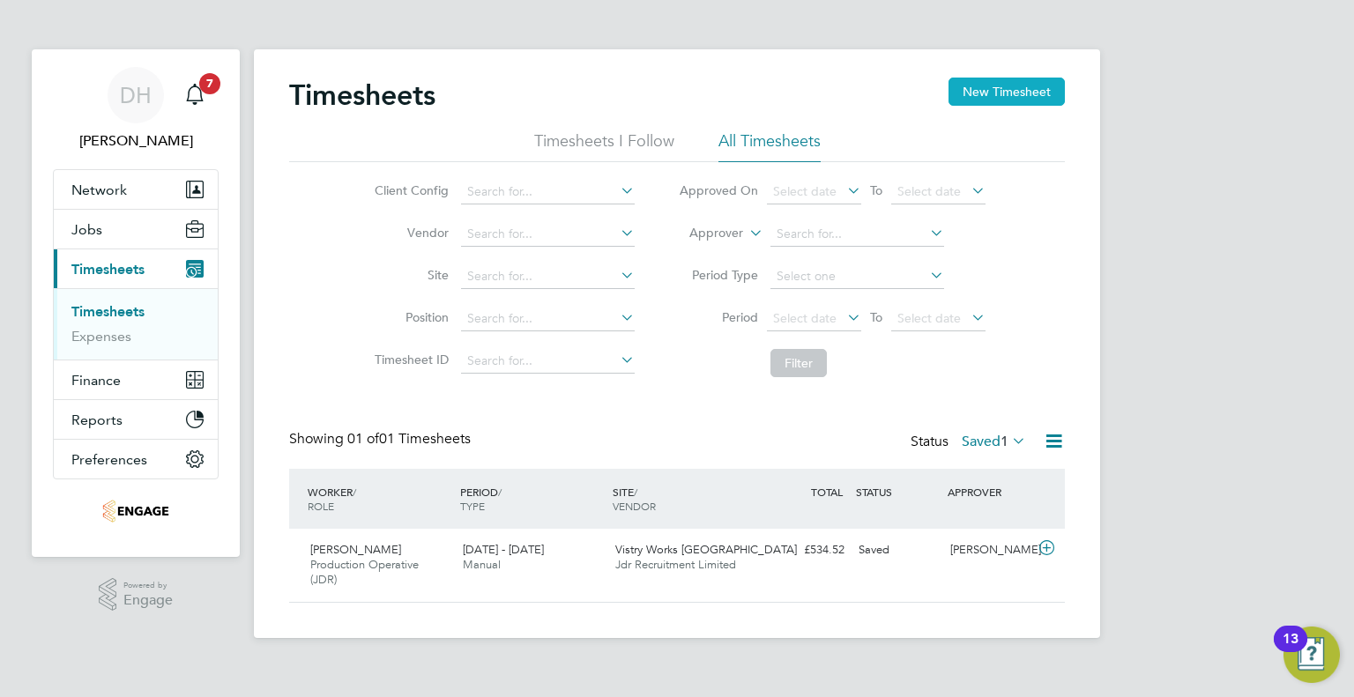
click at [962, 83] on button "New Timesheet" at bounding box center [1006, 92] width 116 height 28
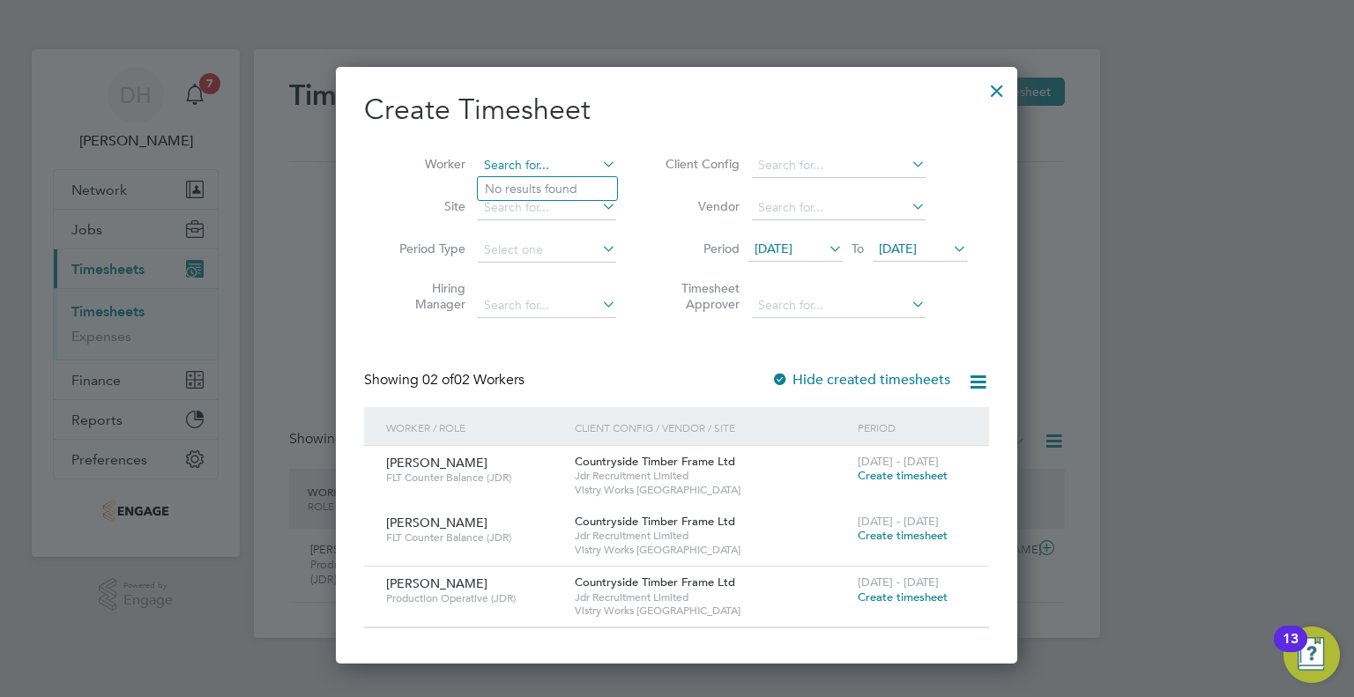
click at [563, 162] on input at bounding box center [547, 165] width 138 height 25
click at [557, 185] on li "[PERSON_NAME]" at bounding box center [562, 189] width 168 height 24
type input "[PERSON_NAME]"
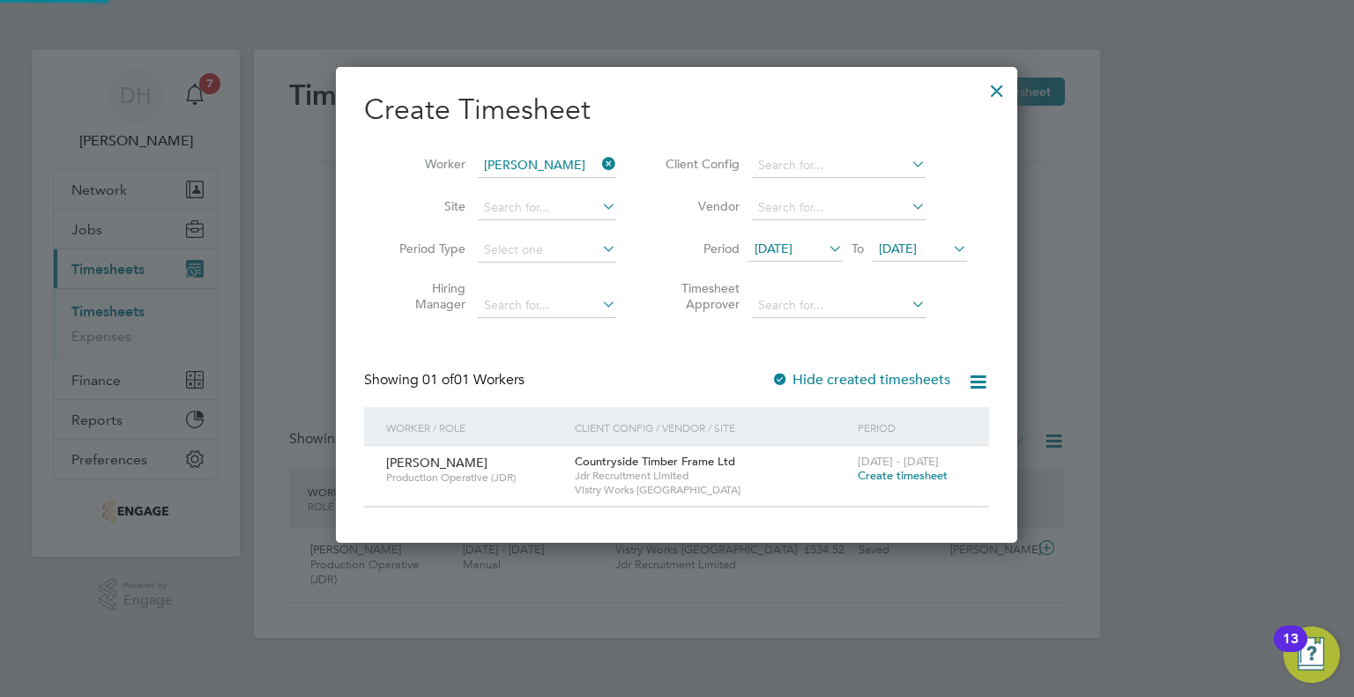
click at [825, 245] on icon at bounding box center [825, 248] width 0 height 25
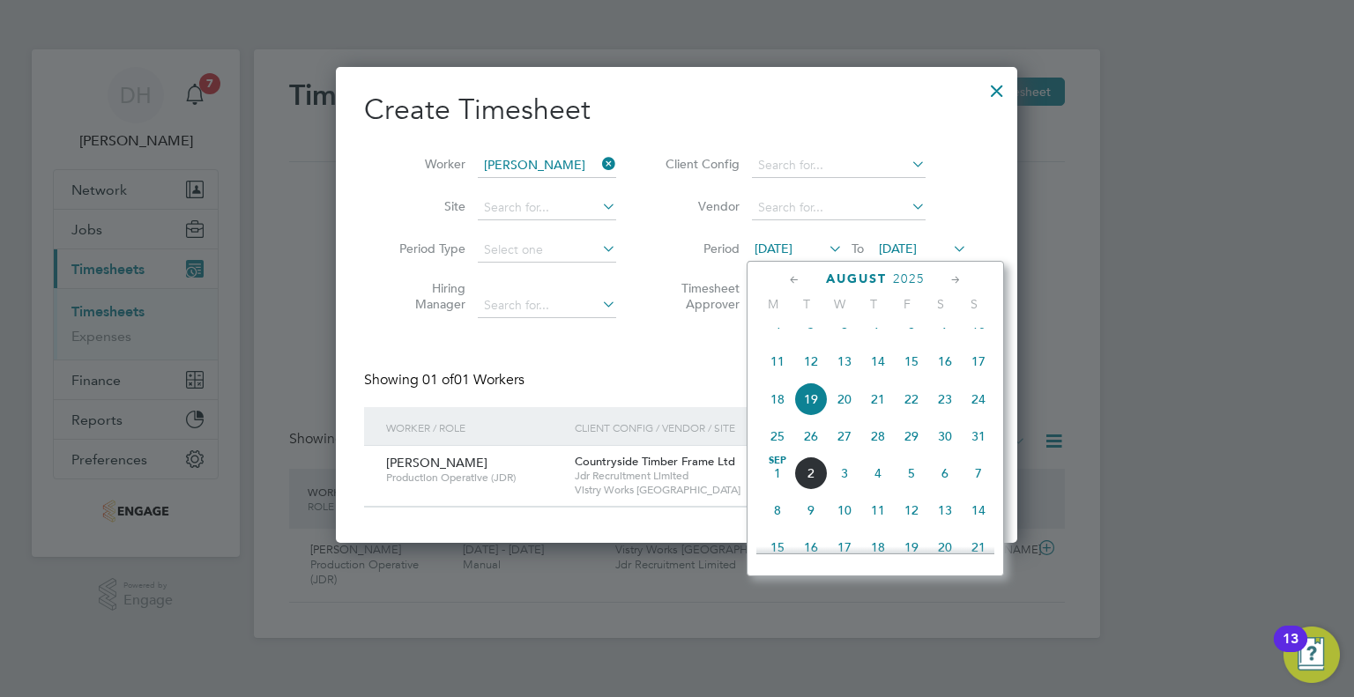
click at [780, 453] on span "25" at bounding box center [777, 436] width 33 height 33
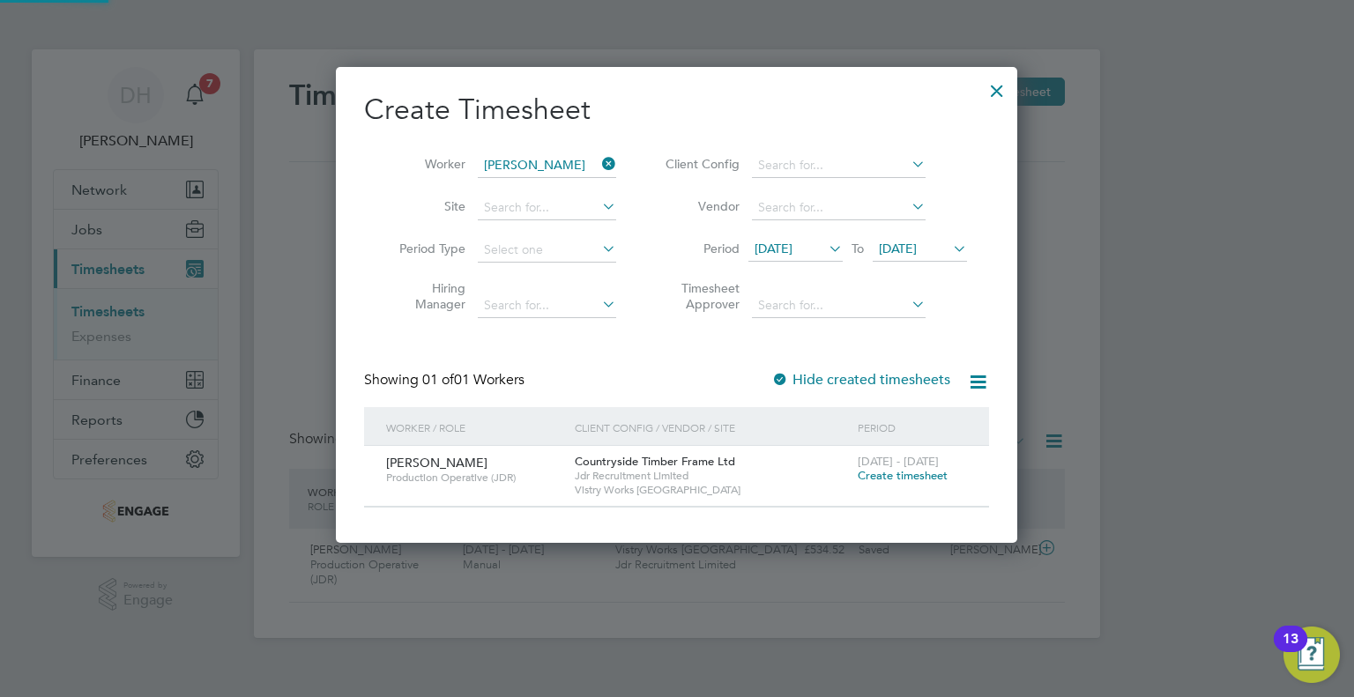
click at [949, 247] on icon at bounding box center [949, 248] width 0 height 25
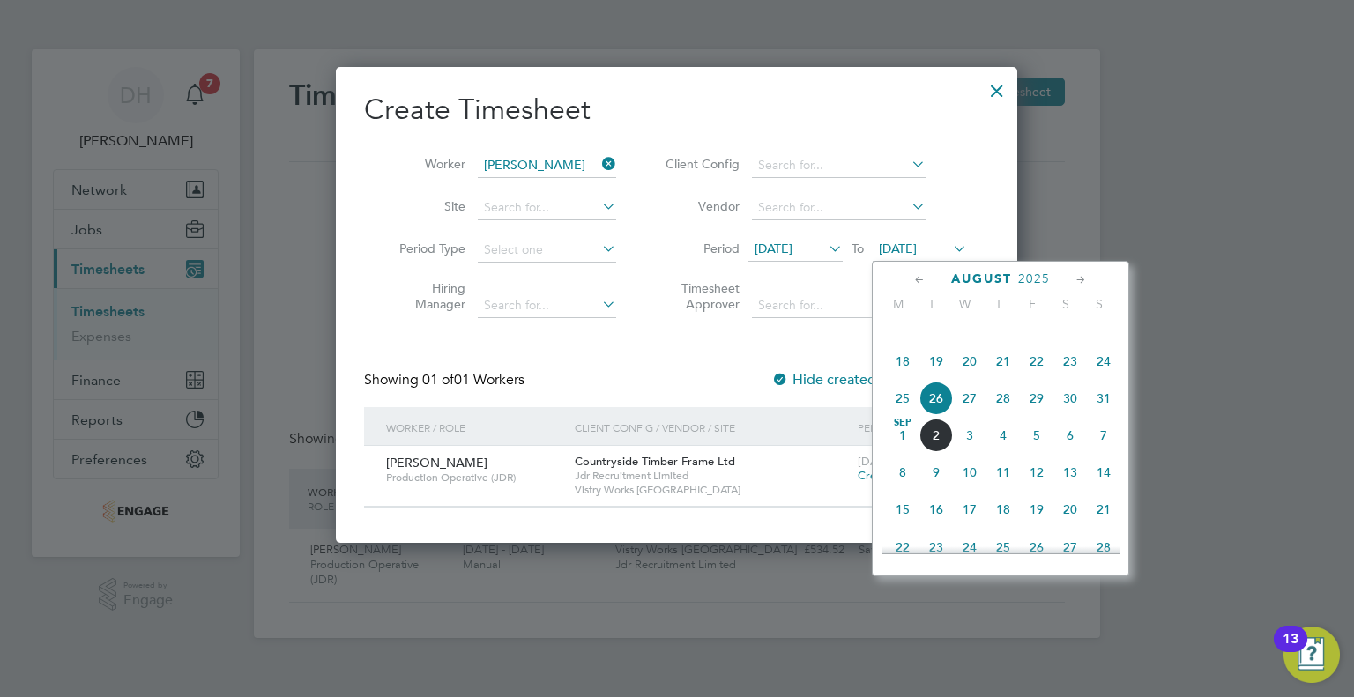
click at [1071, 415] on span "30" at bounding box center [1069, 398] width 33 height 33
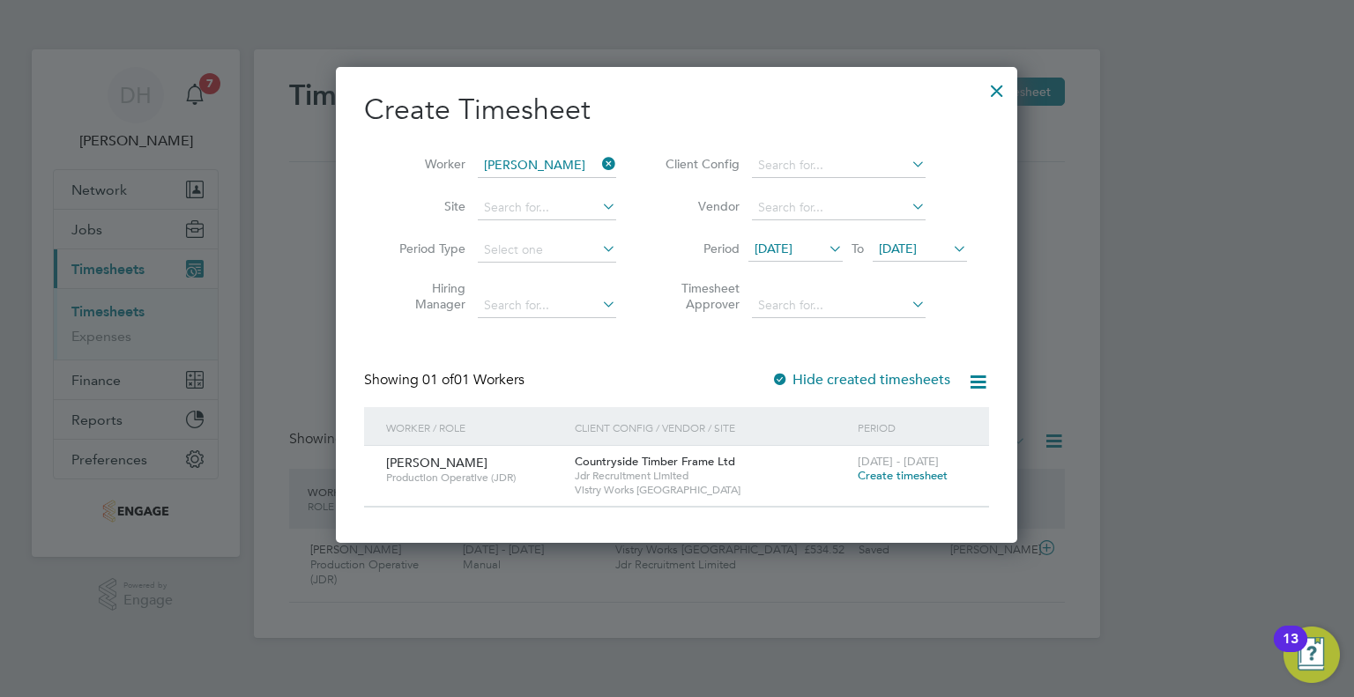
click at [949, 248] on icon at bounding box center [949, 248] width 0 height 25
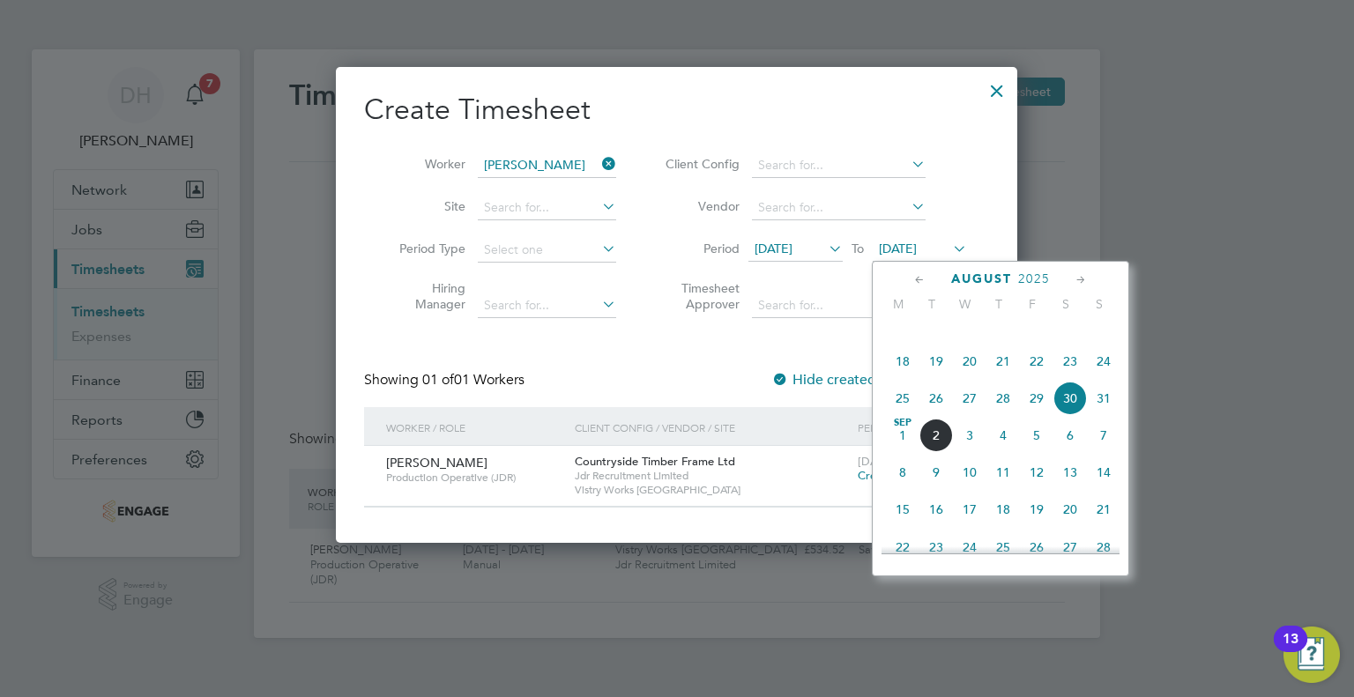
click at [1107, 404] on span "31" at bounding box center [1103, 398] width 33 height 33
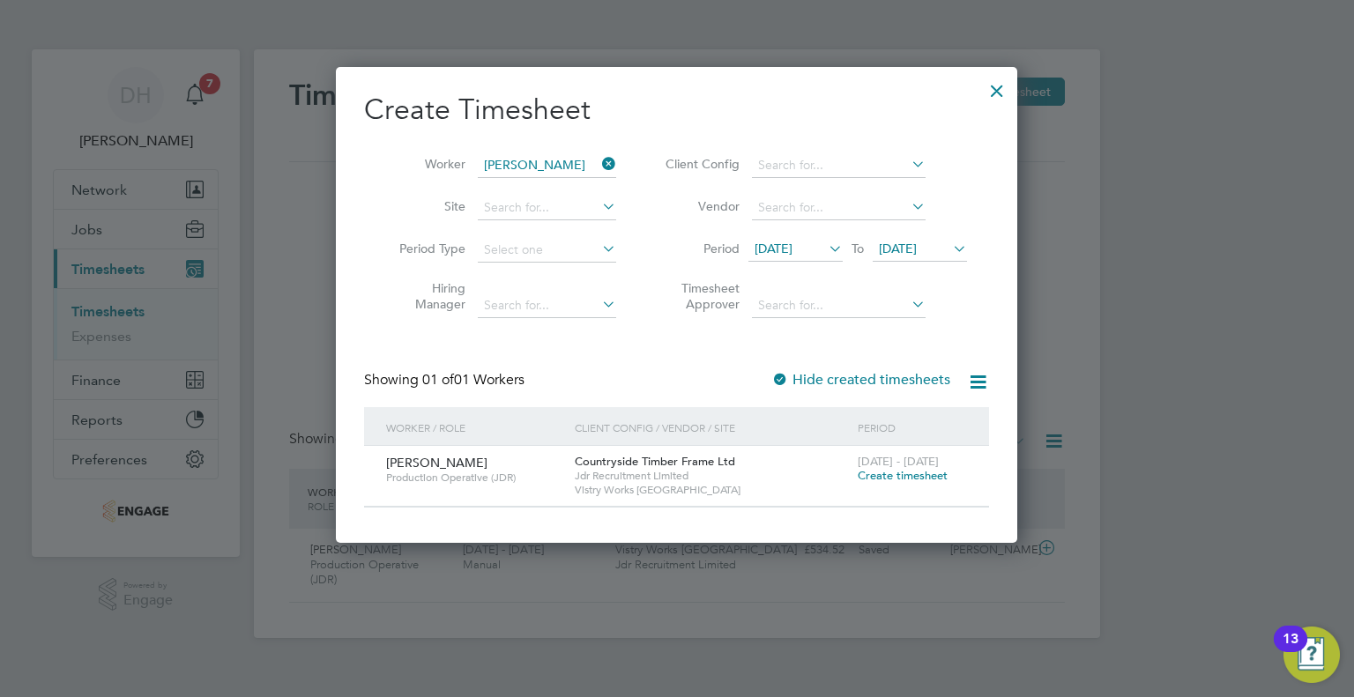
click at [866, 474] on span "Create timesheet" at bounding box center [903, 475] width 90 height 15
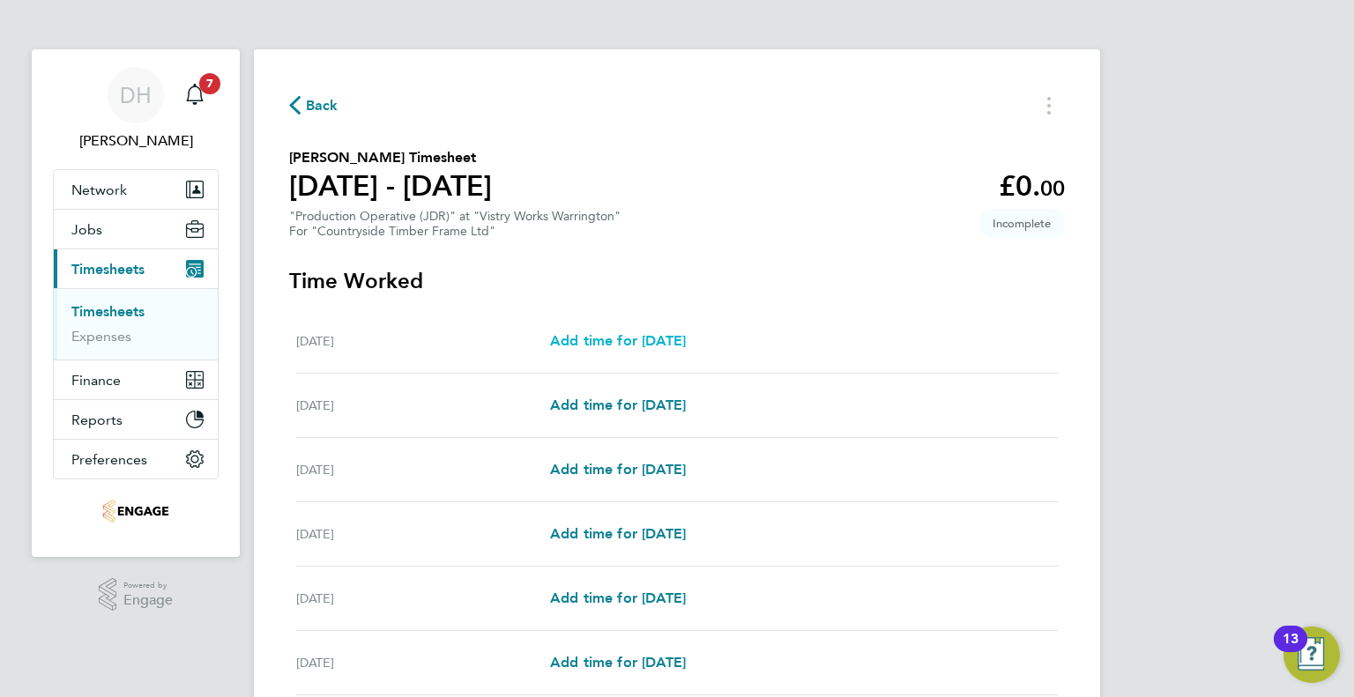
click at [585, 343] on span "Add time for [DATE]" at bounding box center [618, 340] width 136 height 17
select select "15"
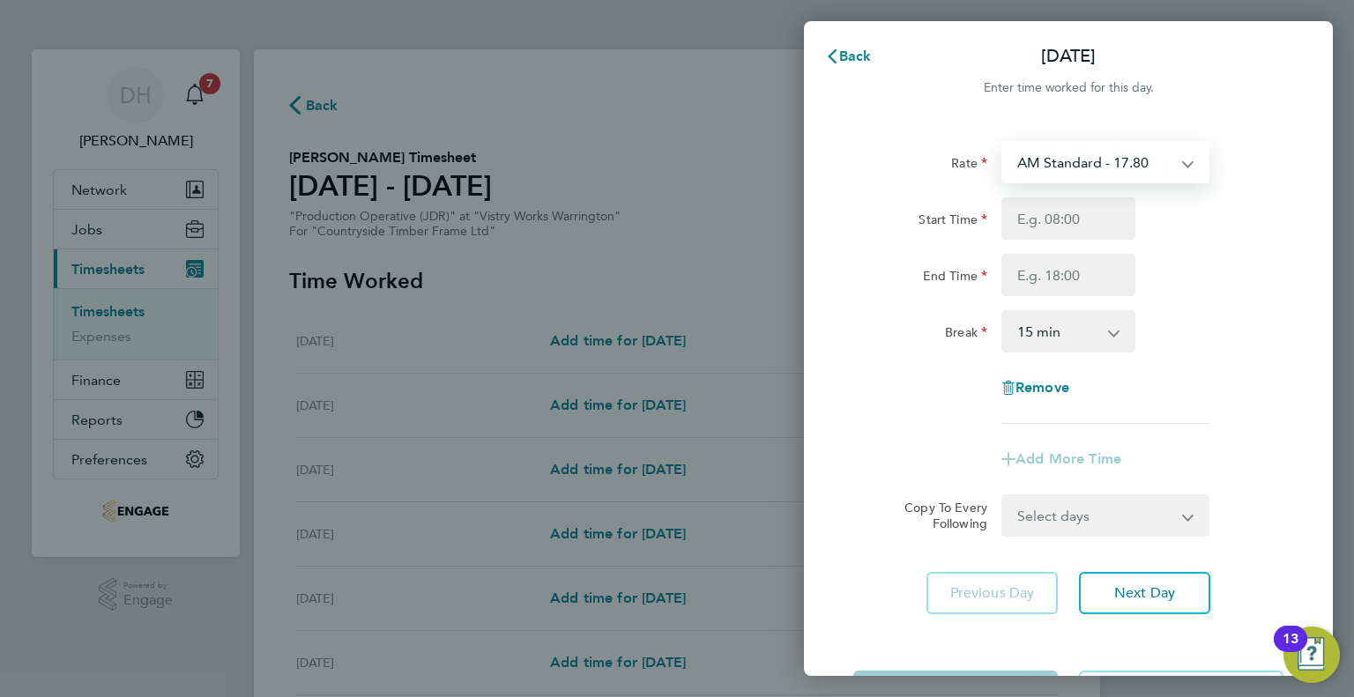
click at [1036, 182] on select "AM Standard - 17.80 BONUS - 13.50 PM OT1 - 28.64 AM OT2 - 35.60 AM OT1 - 26.70 …" at bounding box center [1094, 162] width 183 height 39
select select "15"
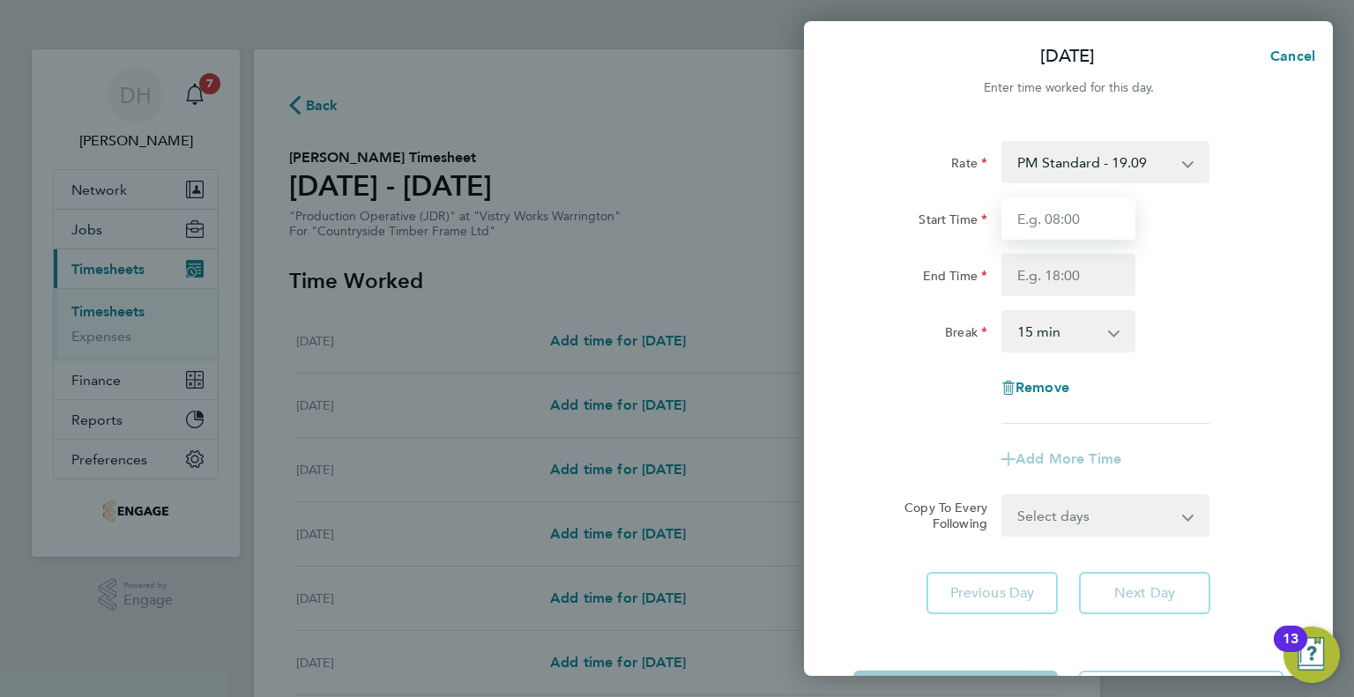
click at [1036, 226] on input "Start Time" at bounding box center [1068, 218] width 134 height 42
type input "14:00"
click at [1026, 274] on input "End Time" at bounding box center [1068, 275] width 134 height 42
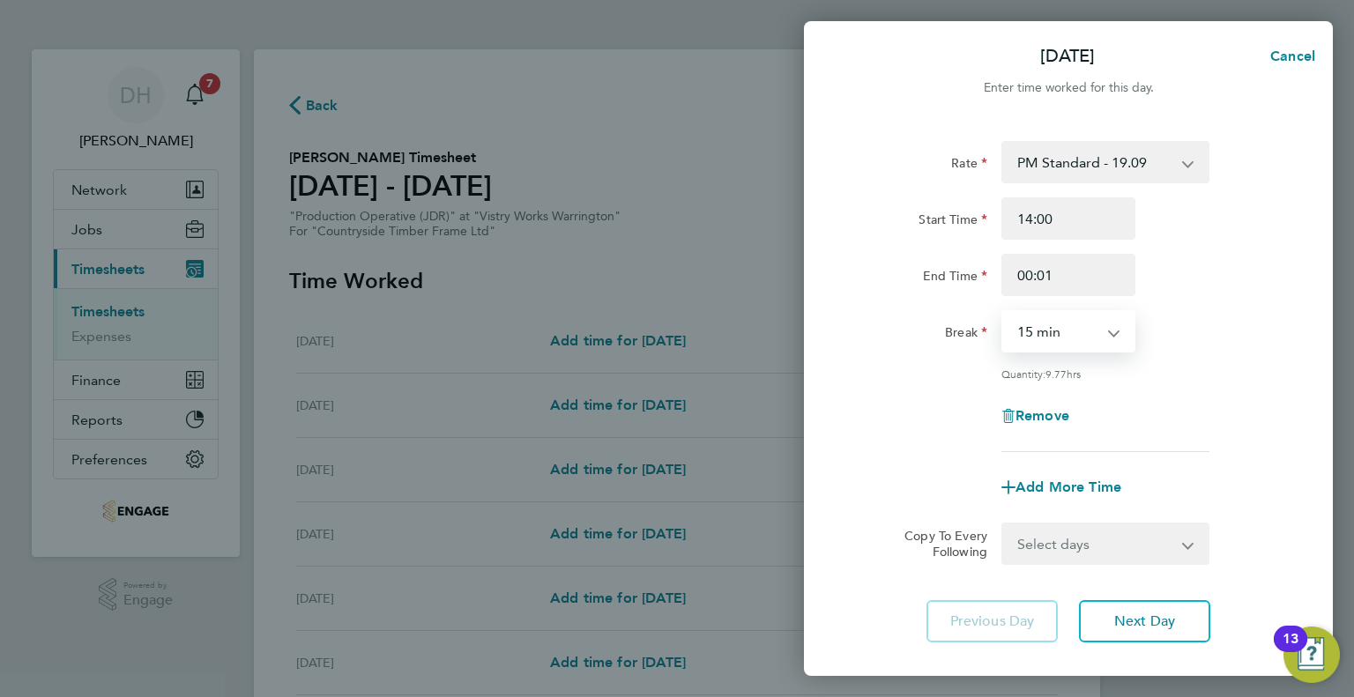
click at [1017, 328] on select "0 min 15 min 30 min 45 min 60 min 75 min 90 min" at bounding box center [1057, 331] width 109 height 39
drag, startPoint x: 1058, startPoint y: 277, endPoint x: 985, endPoint y: 285, distance: 72.7
click at [985, 285] on div "End Time 00:01" at bounding box center [1068, 275] width 444 height 42
type input "00:15"
click at [994, 312] on div "0 min 15 min 30 min 45 min 60 min 75 min 90 min" at bounding box center [1068, 331] width 148 height 42
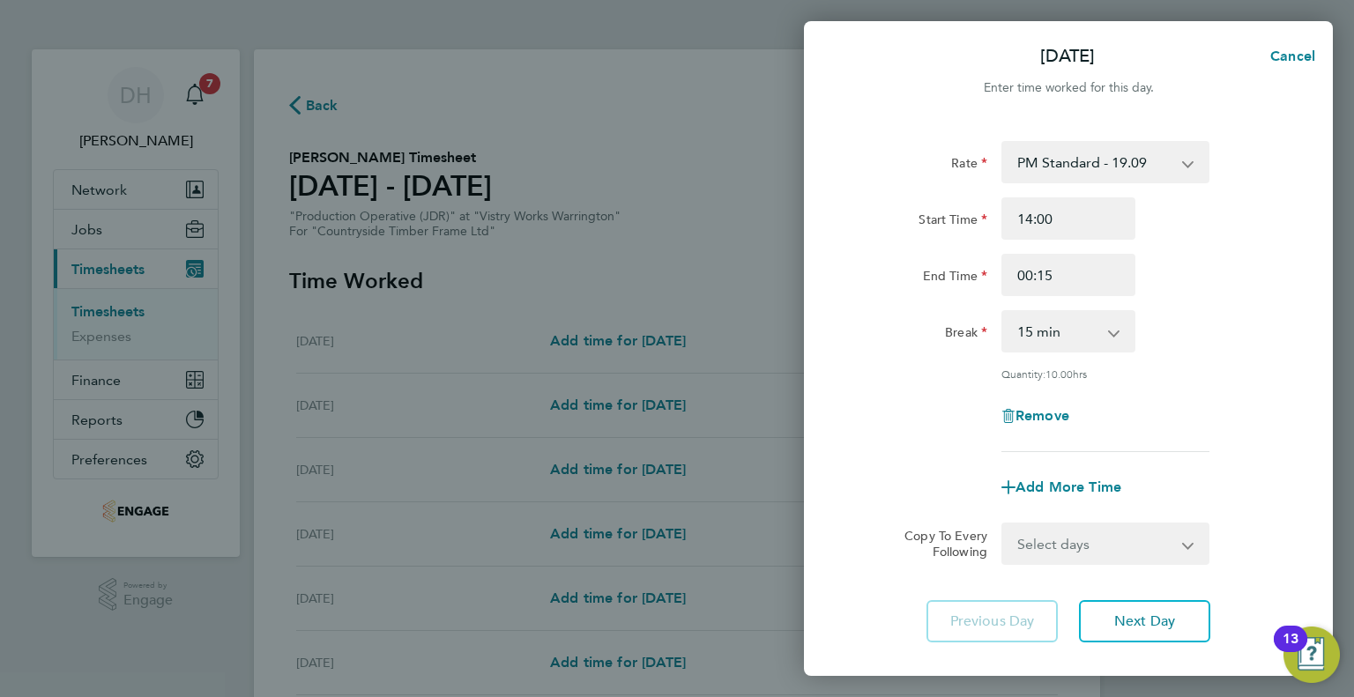
drag, startPoint x: 1015, startPoint y: 323, endPoint x: 1019, endPoint y: 343, distance: 19.7
click at [1015, 323] on select "0 min 15 min 30 min 45 min 60 min 75 min 90 min" at bounding box center [1057, 331] width 109 height 39
select select "45"
click at [1003, 312] on select "0 min 15 min 30 min 45 min 60 min 75 min 90 min" at bounding box center [1057, 331] width 109 height 39
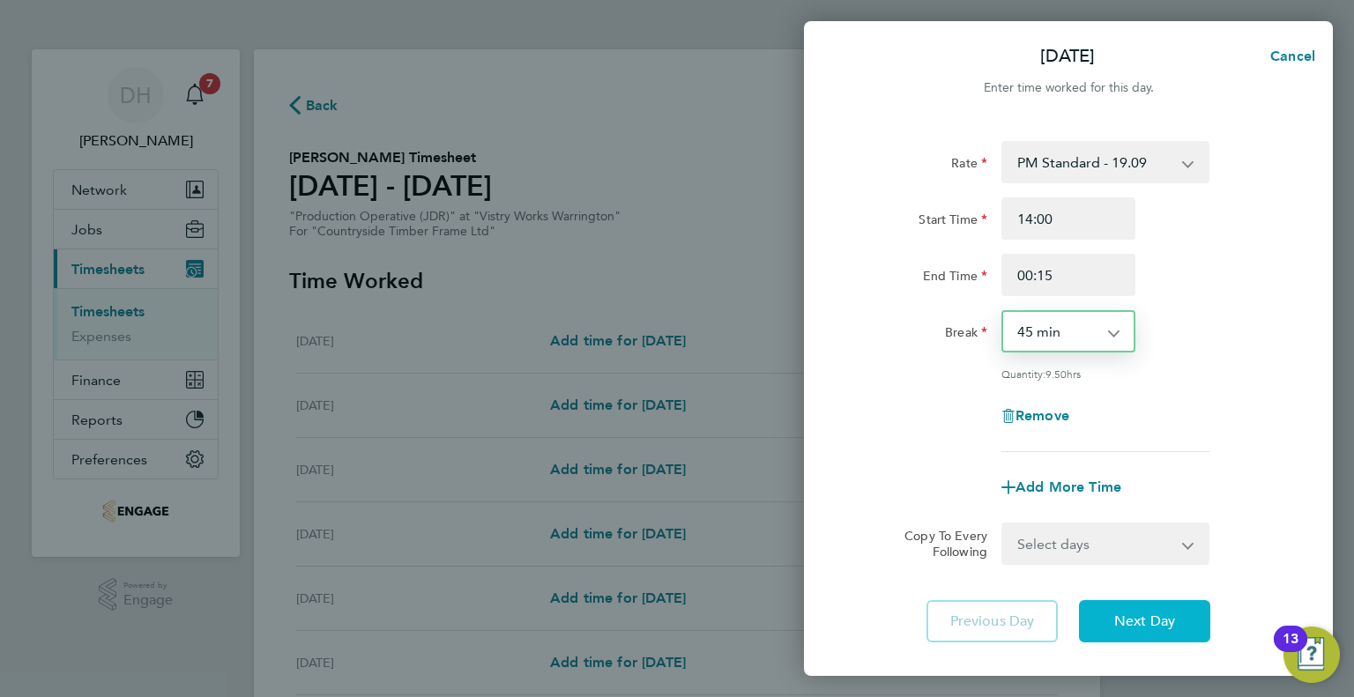
click at [1101, 629] on button "Next Day" at bounding box center [1144, 621] width 131 height 42
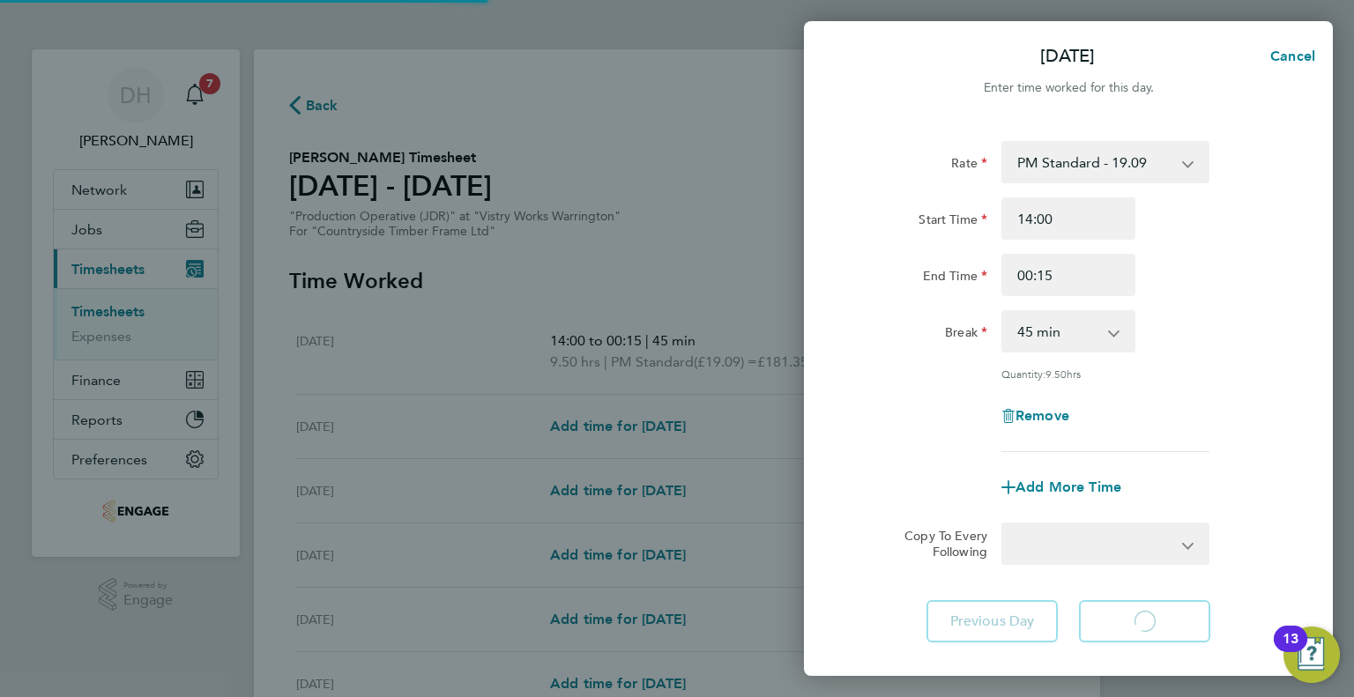
select select "15"
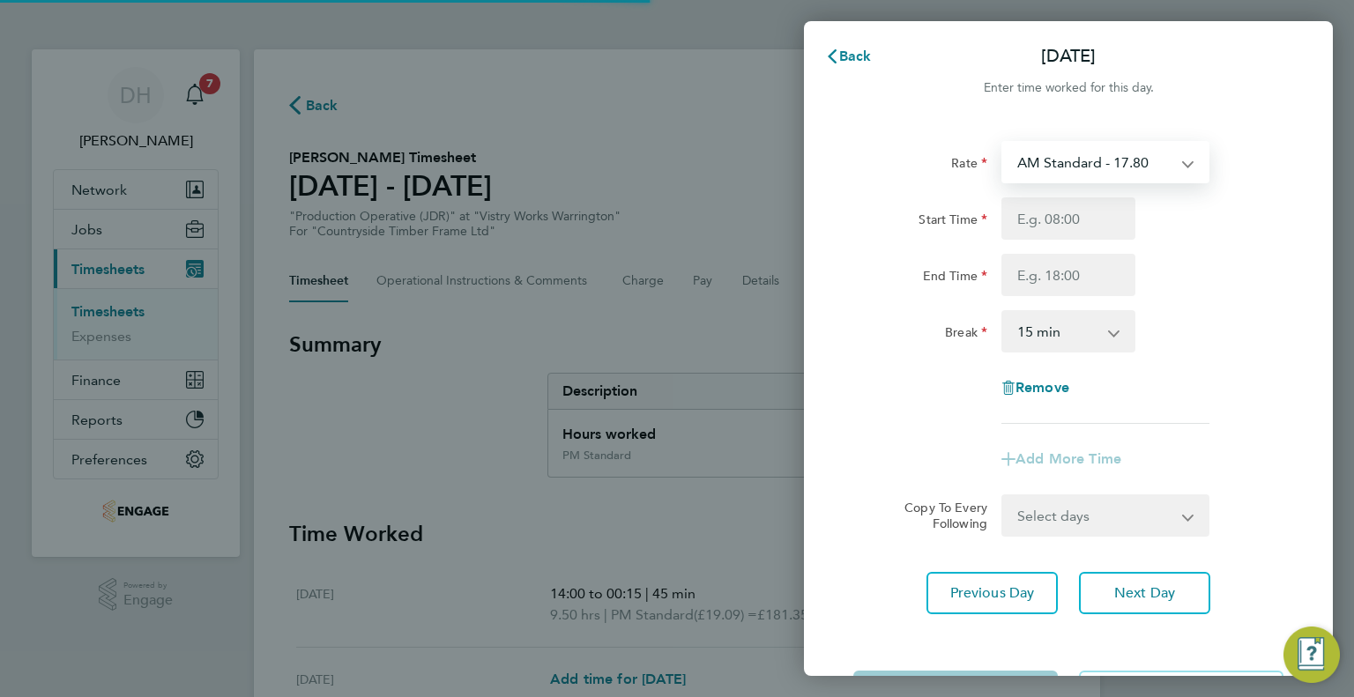
click at [1058, 165] on select "AM Standard - 17.80 BONUS - 13.50 PM OT1 - 28.64 AM OT2 - 35.60 AM OT1 - 26.70 …" at bounding box center [1094, 162] width 183 height 39
select select "15"
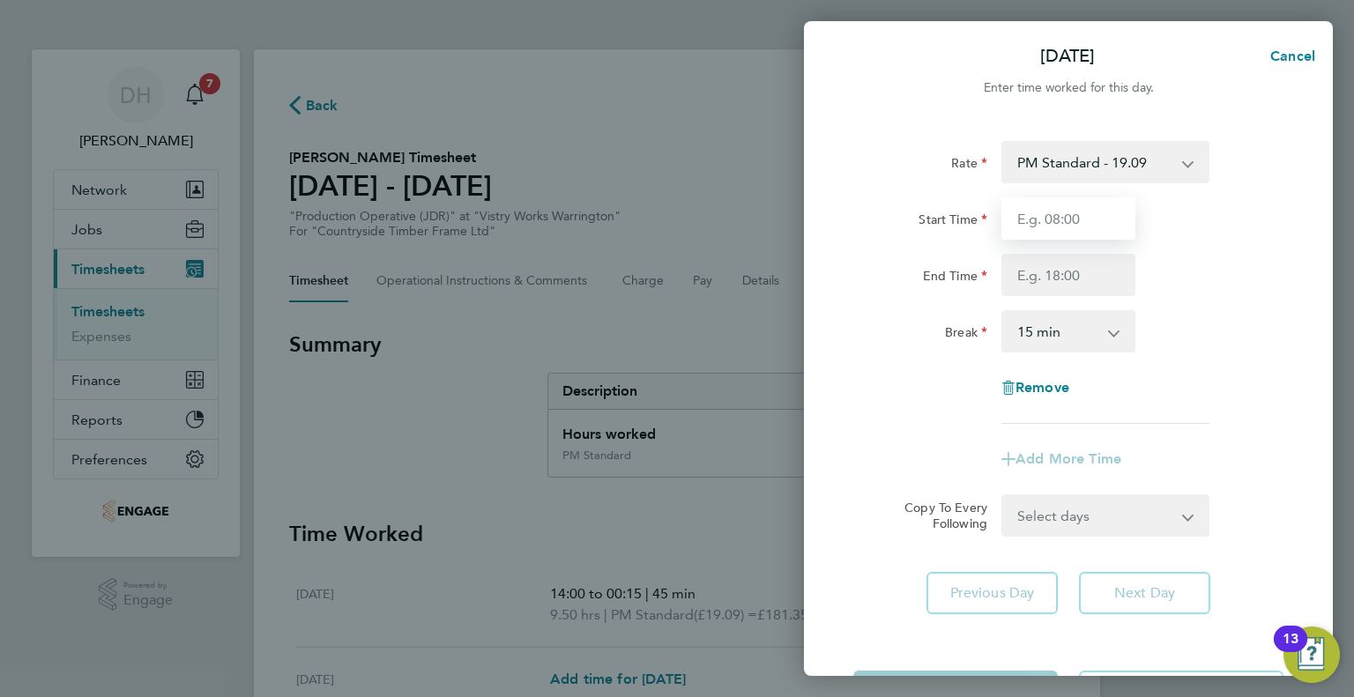
click at [1035, 217] on input "Start Time" at bounding box center [1068, 218] width 134 height 42
type input "4"
type input "14:00"
click at [1023, 285] on input "End Time" at bounding box center [1068, 275] width 134 height 42
type input "00:15"
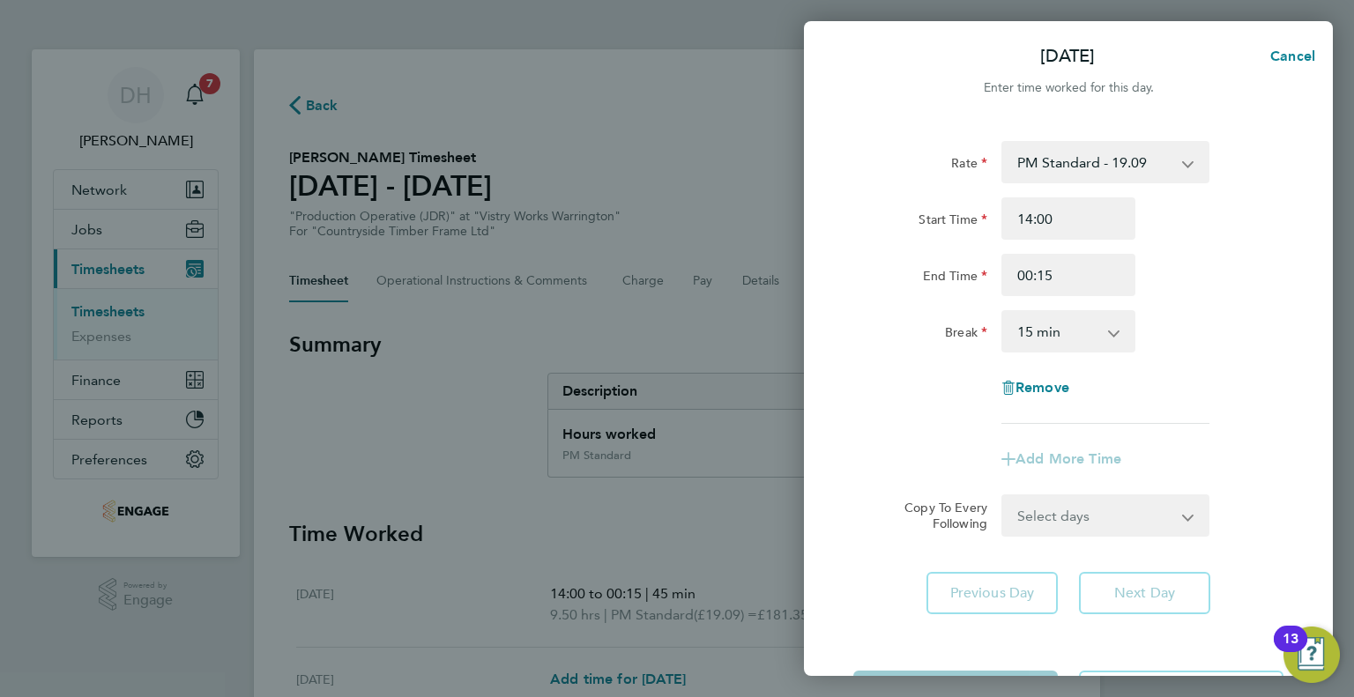
click at [1015, 323] on select "0 min 15 min 30 min 45 min 60 min 75 min 90 min" at bounding box center [1057, 331] width 109 height 39
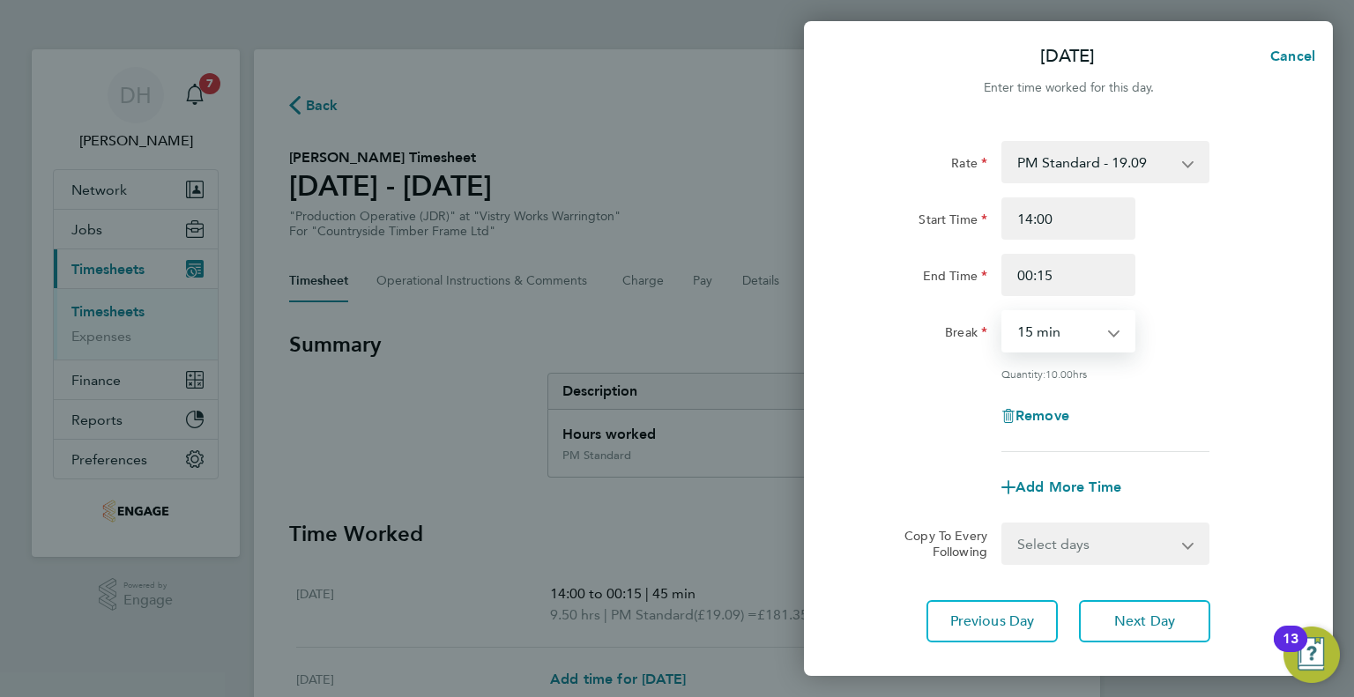
select select "45"
click at [1003, 312] on select "0 min 15 min 30 min 45 min 60 min 75 min 90 min" at bounding box center [1057, 331] width 109 height 39
click at [1122, 613] on span "Next Day" at bounding box center [1144, 622] width 61 height 18
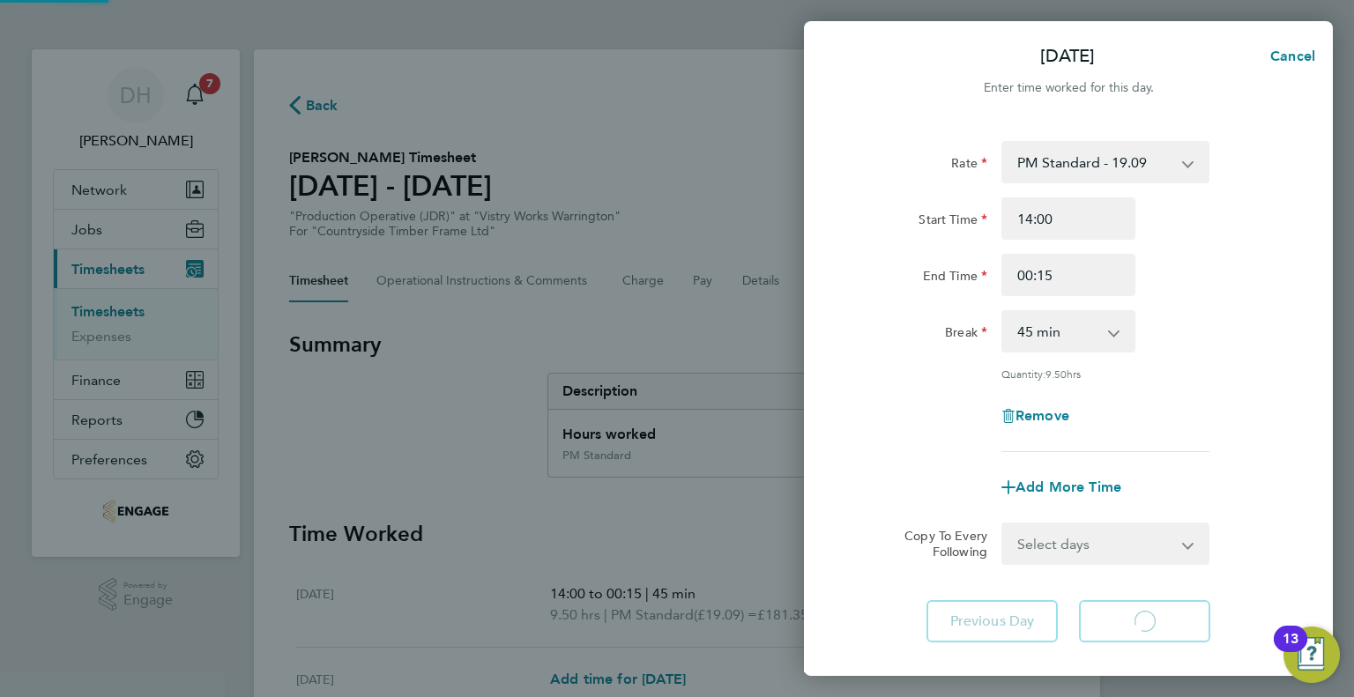
select select "15"
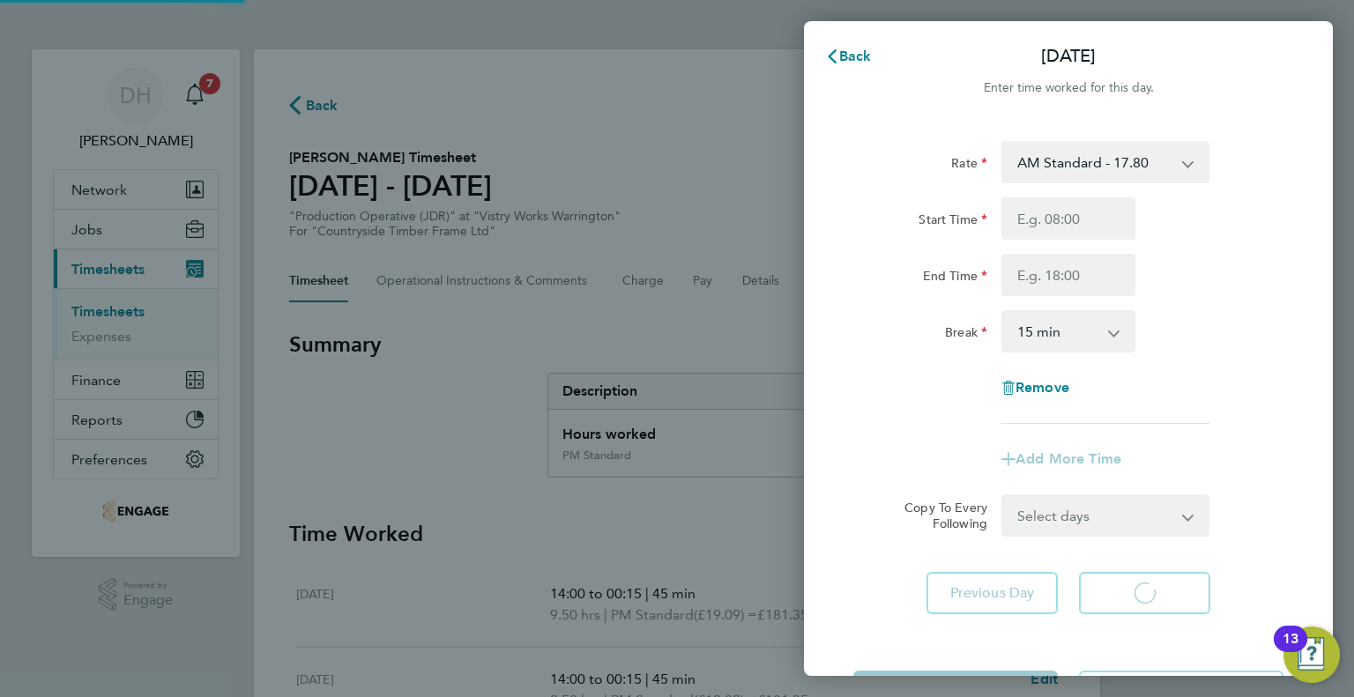
select select "15"
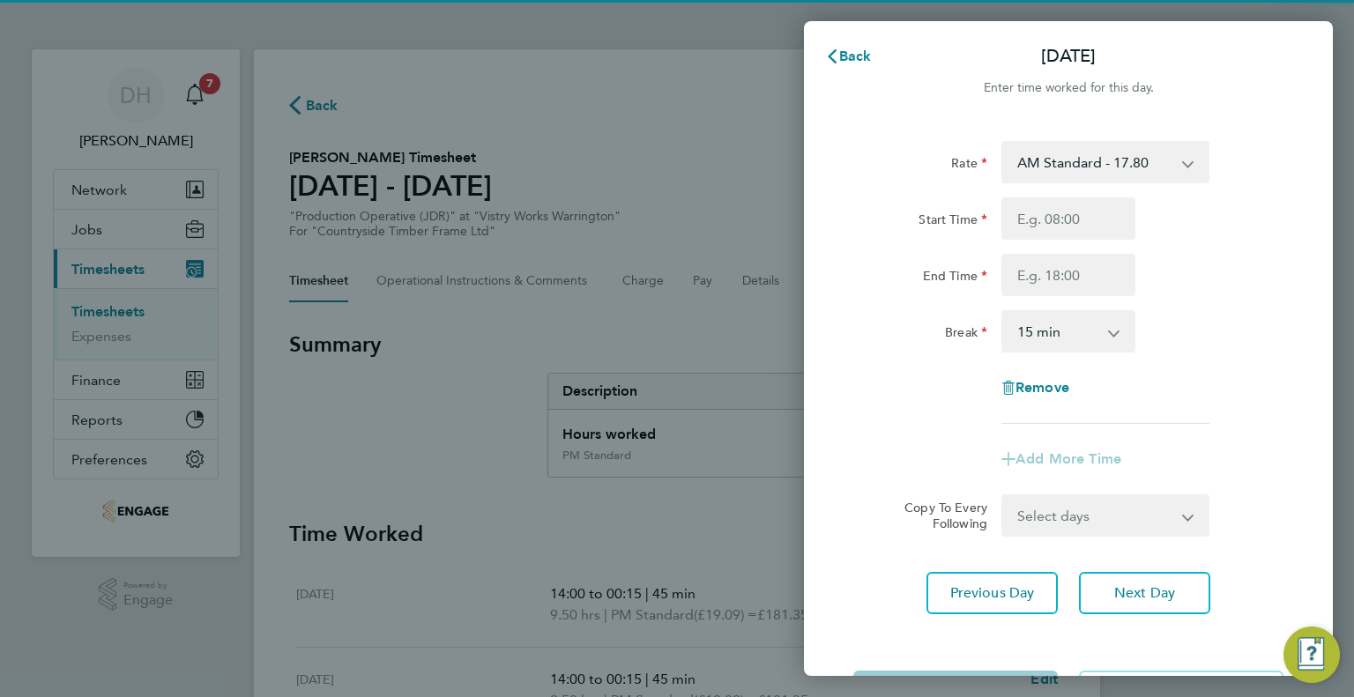
click at [1040, 161] on select "AM Standard - 17.80 BONUS - 13.50 PM OT1 - 28.64 AM OT2 - 35.60 AM OT1 - 26.70 …" at bounding box center [1094, 162] width 183 height 39
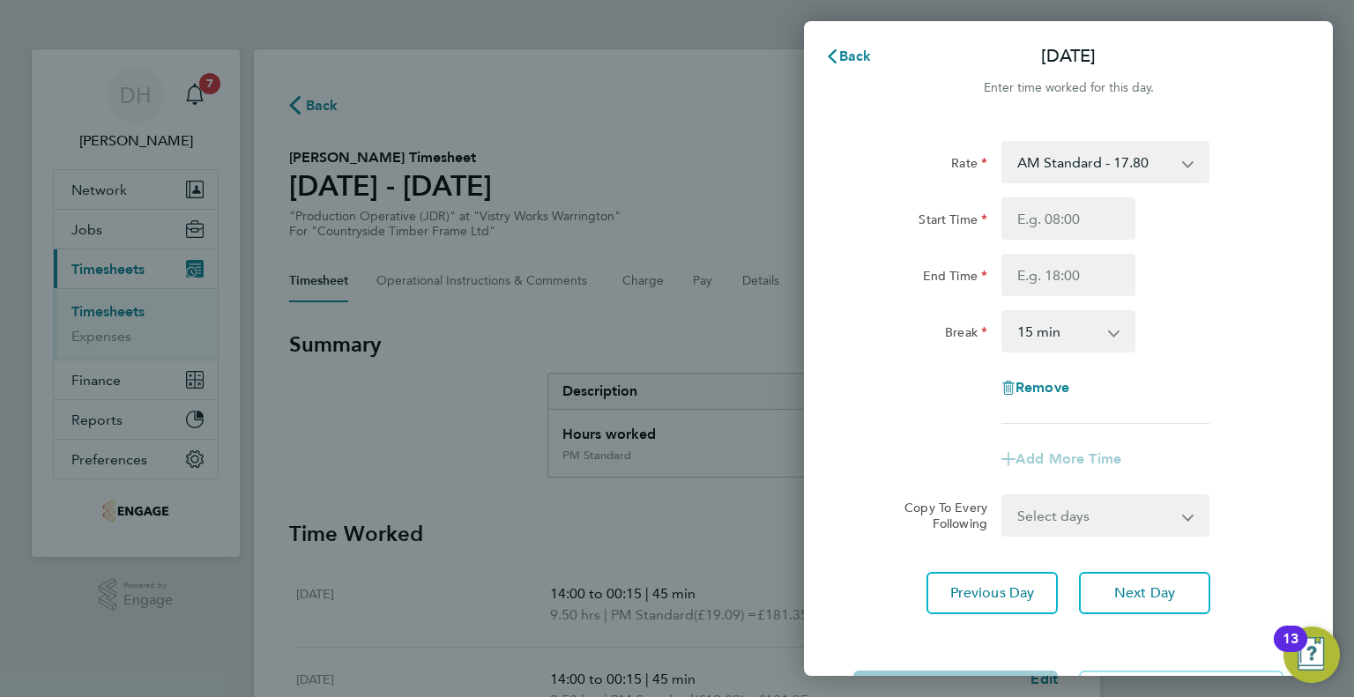
click at [1021, 367] on div "Remove" at bounding box center [1068, 388] width 148 height 42
click at [1029, 157] on select "AM Standard - 17.80 BONUS - 13.50 PM OT1 - 28.64 AM OT2 - 35.60 AM OT1 - 26.70 …" at bounding box center [1094, 162] width 183 height 39
select select "15"
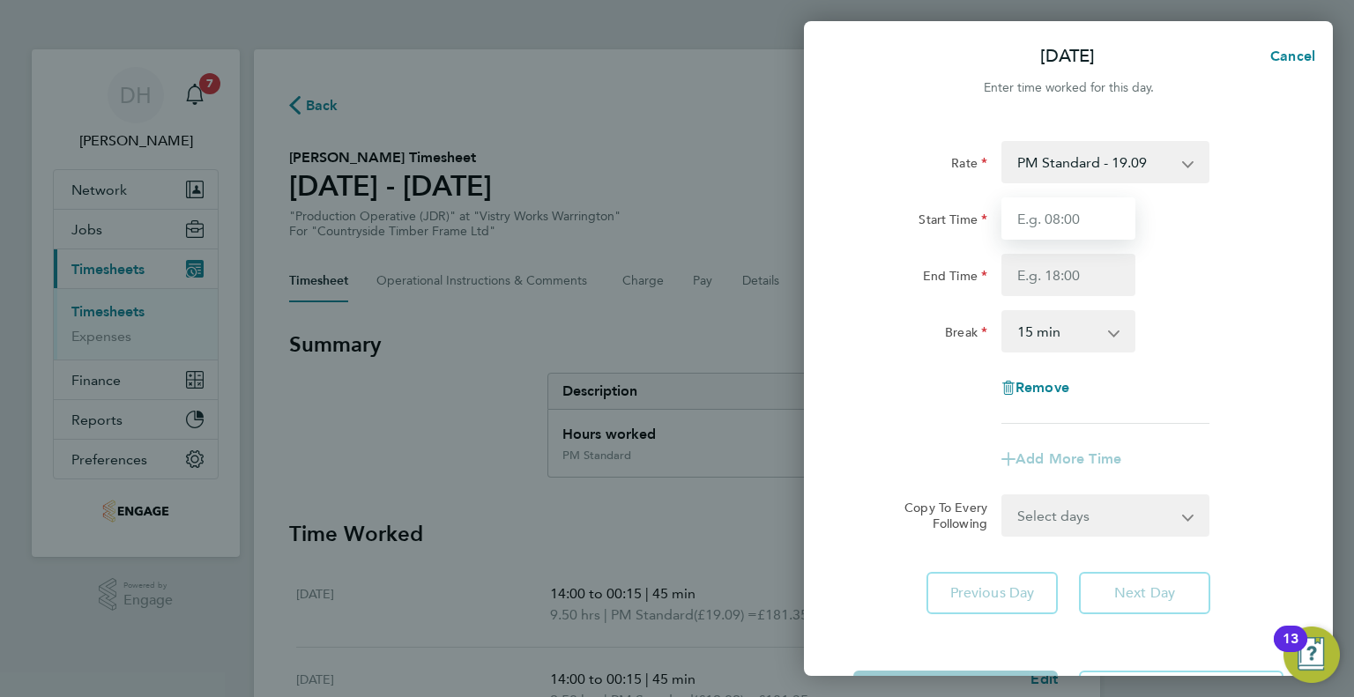
click at [1031, 216] on input "Start Time" at bounding box center [1068, 218] width 134 height 42
type input "14:00"
click at [1021, 274] on input "End Time" at bounding box center [1068, 275] width 134 height 42
type input "00:15"
click at [1046, 308] on div "Rate PM Standard - 19.09 BONUS - 13.50 AM Standard - 17.80 PM OT1 - 28.64 AM OT…" at bounding box center [1068, 282] width 430 height 283
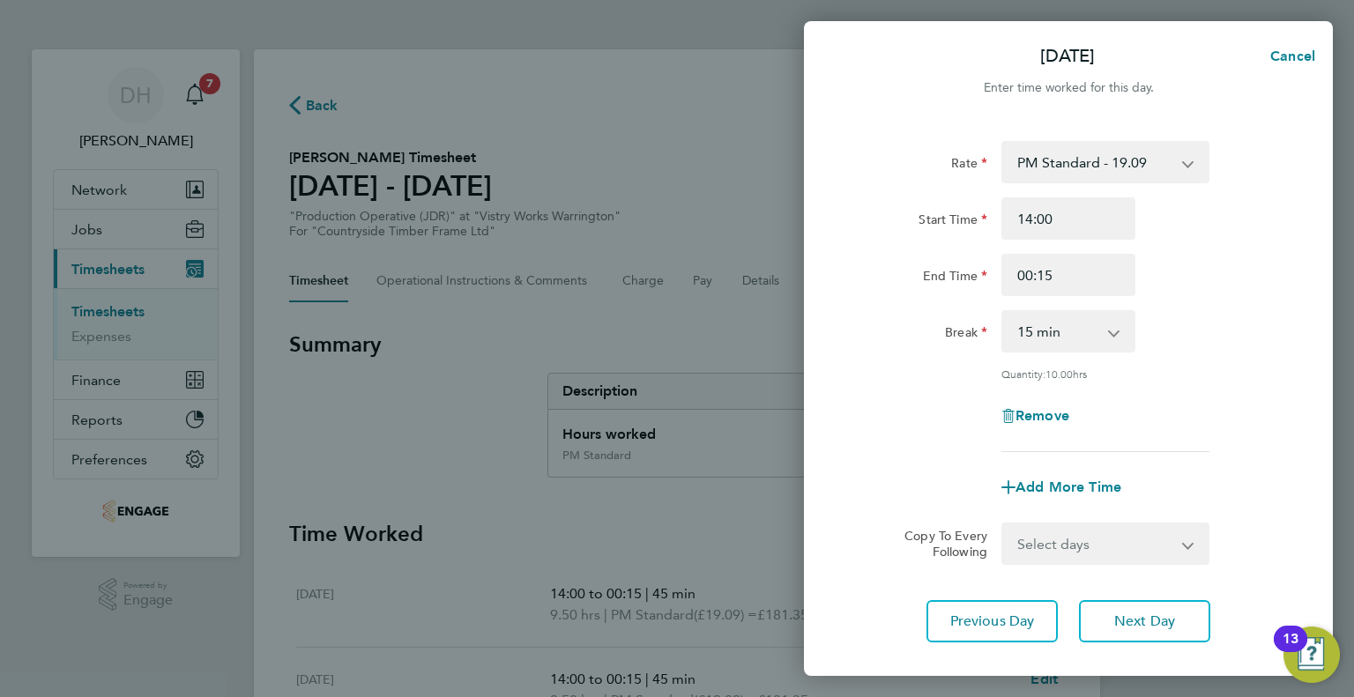
click at [1019, 336] on select "0 min 15 min 30 min 45 min 60 min 75 min 90 min" at bounding box center [1057, 331] width 109 height 39
select select "45"
click at [1003, 312] on select "0 min 15 min 30 min 45 min 60 min 75 min 90 min" at bounding box center [1057, 331] width 109 height 39
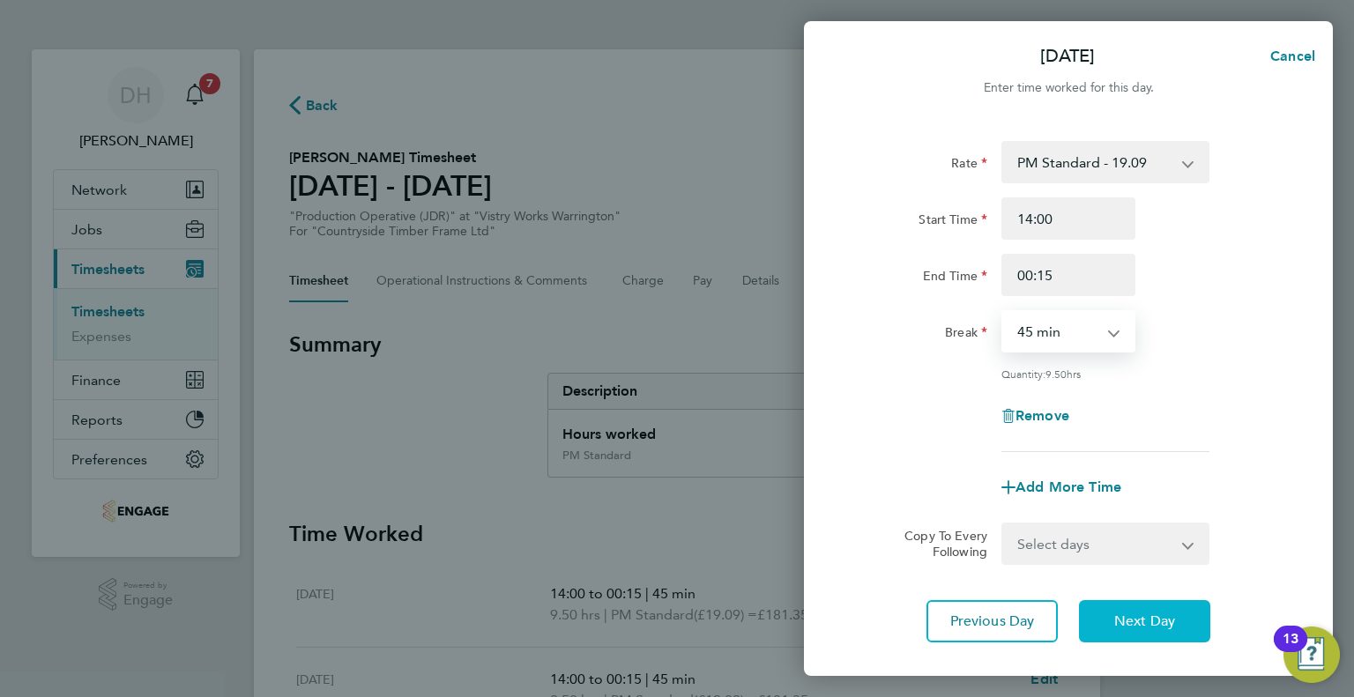
click at [1093, 626] on button "Next Day" at bounding box center [1144, 621] width 131 height 42
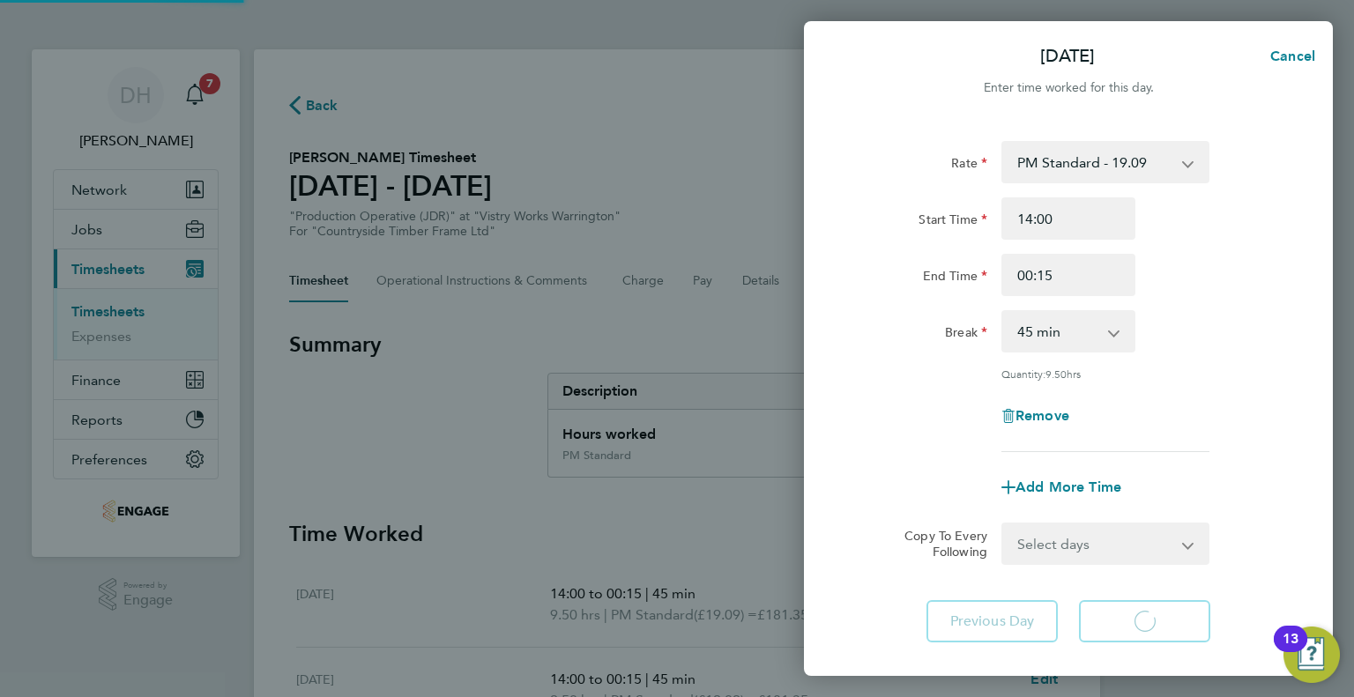
select select "15"
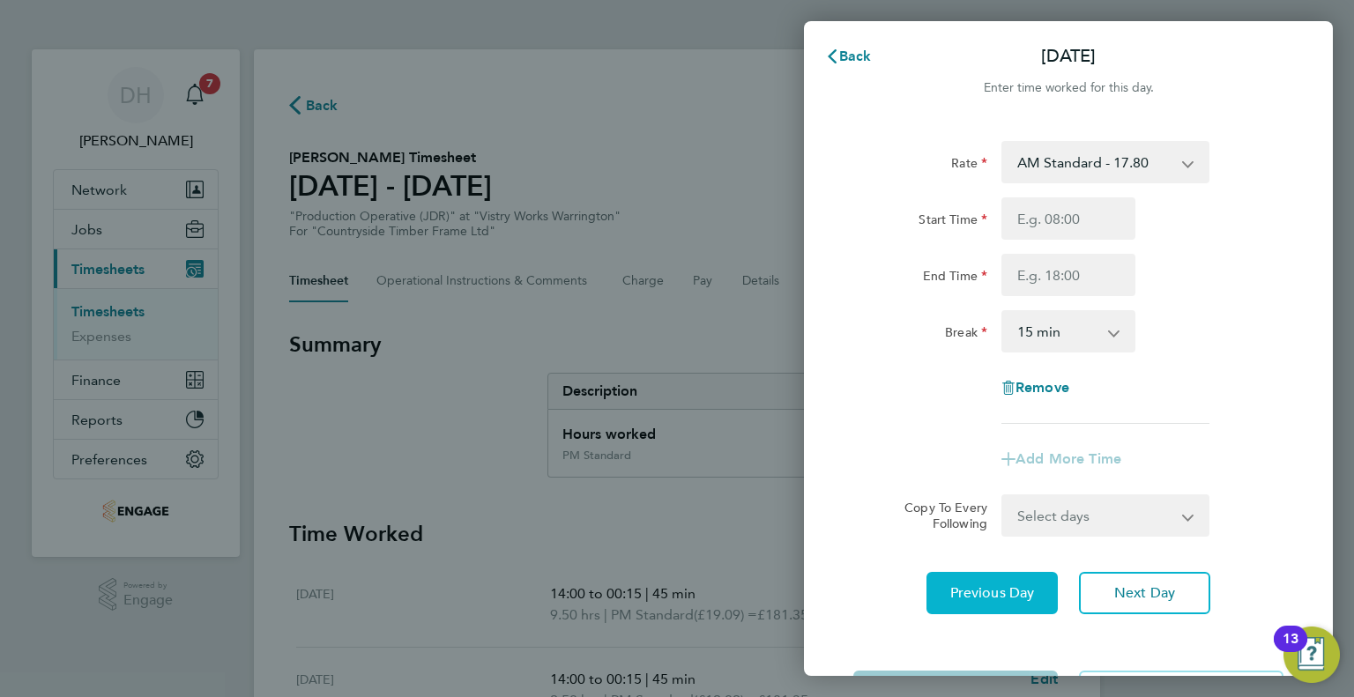
click at [953, 593] on span "Previous Day" at bounding box center [992, 593] width 85 height 18
select select "45"
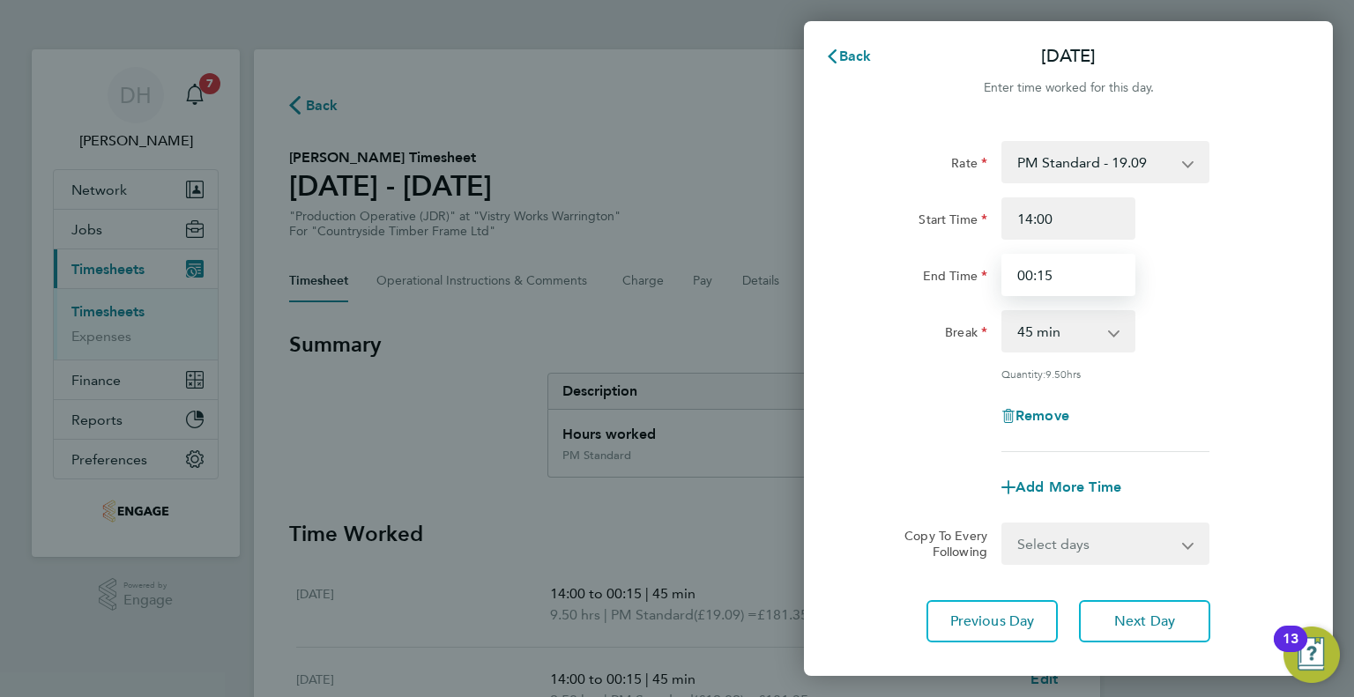
drag, startPoint x: 1065, startPoint y: 279, endPoint x: 977, endPoint y: 271, distance: 88.6
click at [977, 271] on div "End Time 00:15" at bounding box center [1068, 275] width 444 height 42
type input "00:00"
click at [1017, 329] on select "0 min 15 min 30 min 45 min 60 min 75 min 90 min" at bounding box center [1057, 331] width 109 height 39
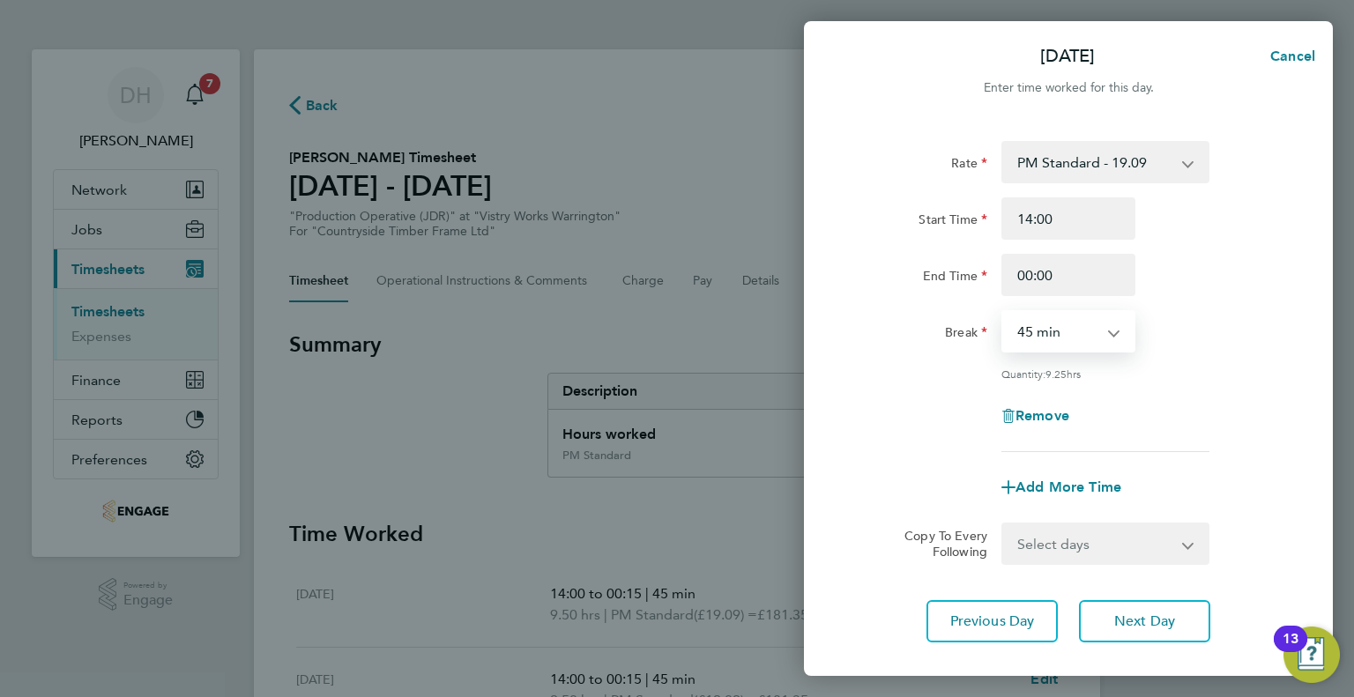
select select "60"
click at [1003, 312] on select "0 min 15 min 30 min 45 min 60 min 75 min 90 min" at bounding box center [1057, 331] width 109 height 39
click at [941, 454] on app-timesheet-line-form-group "Rate PM Standard - 19.09 BONUS - 13.50 AM Standard - 17.80 PM OT1 - 28.64 AM OT…" at bounding box center [1068, 325] width 430 height 368
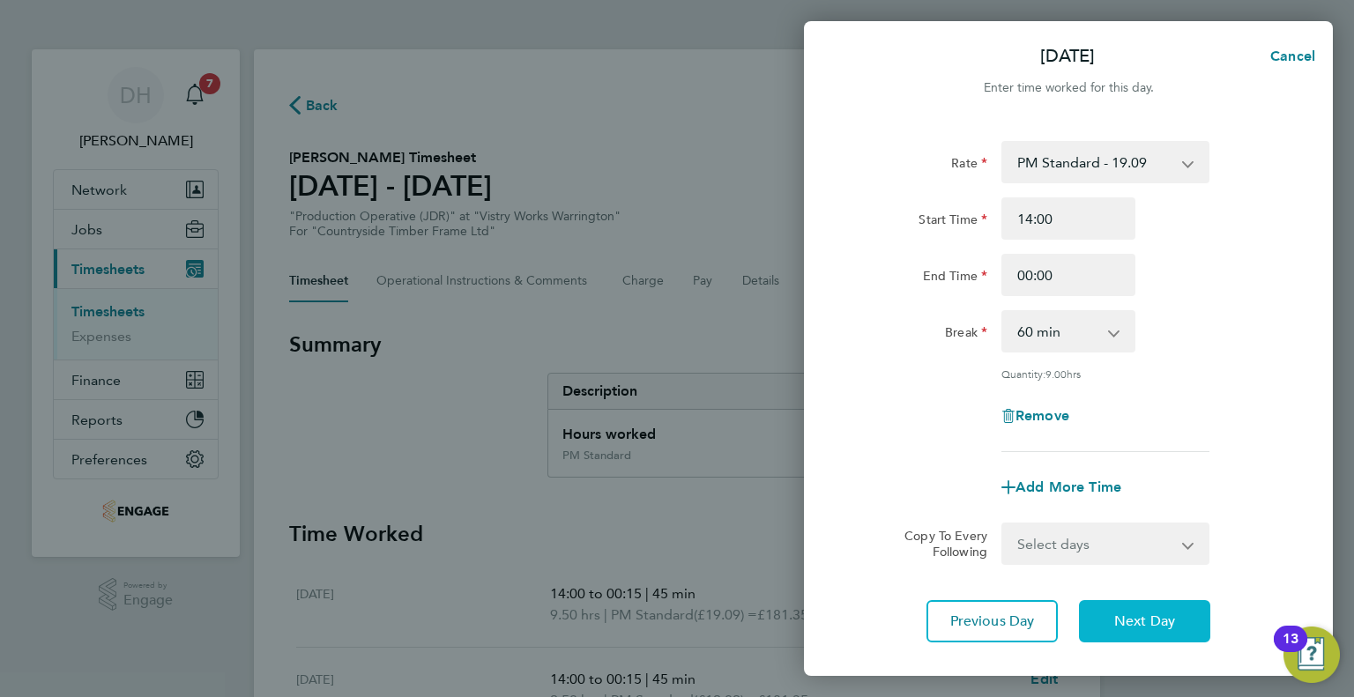
click at [1096, 606] on button "Next Day" at bounding box center [1144, 621] width 131 height 42
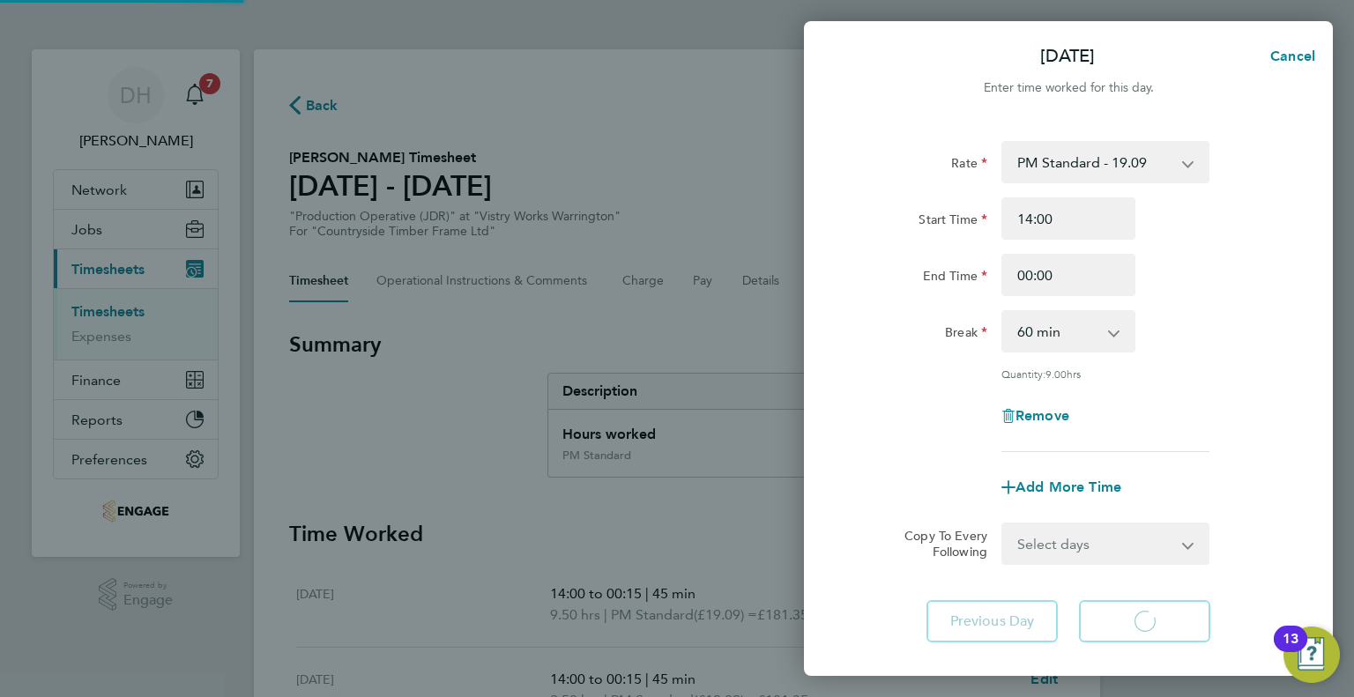
select select "15"
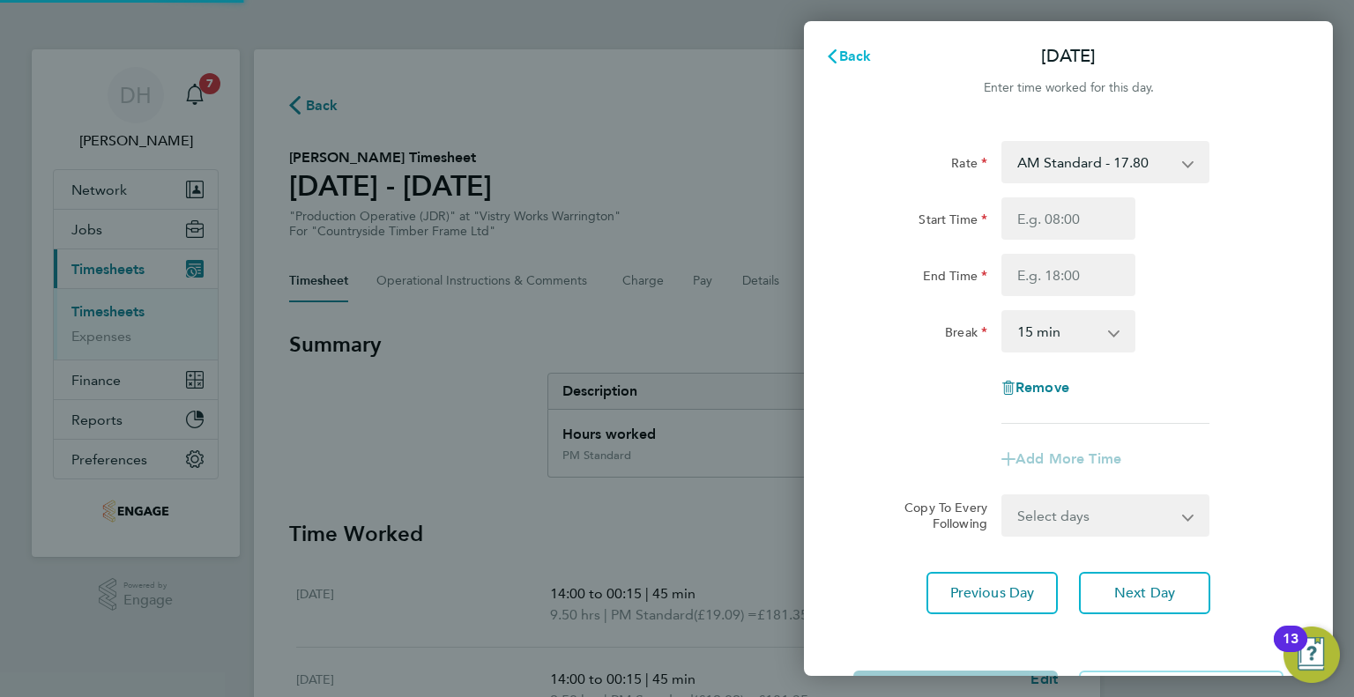
click at [856, 63] on span "Back" at bounding box center [855, 56] width 33 height 17
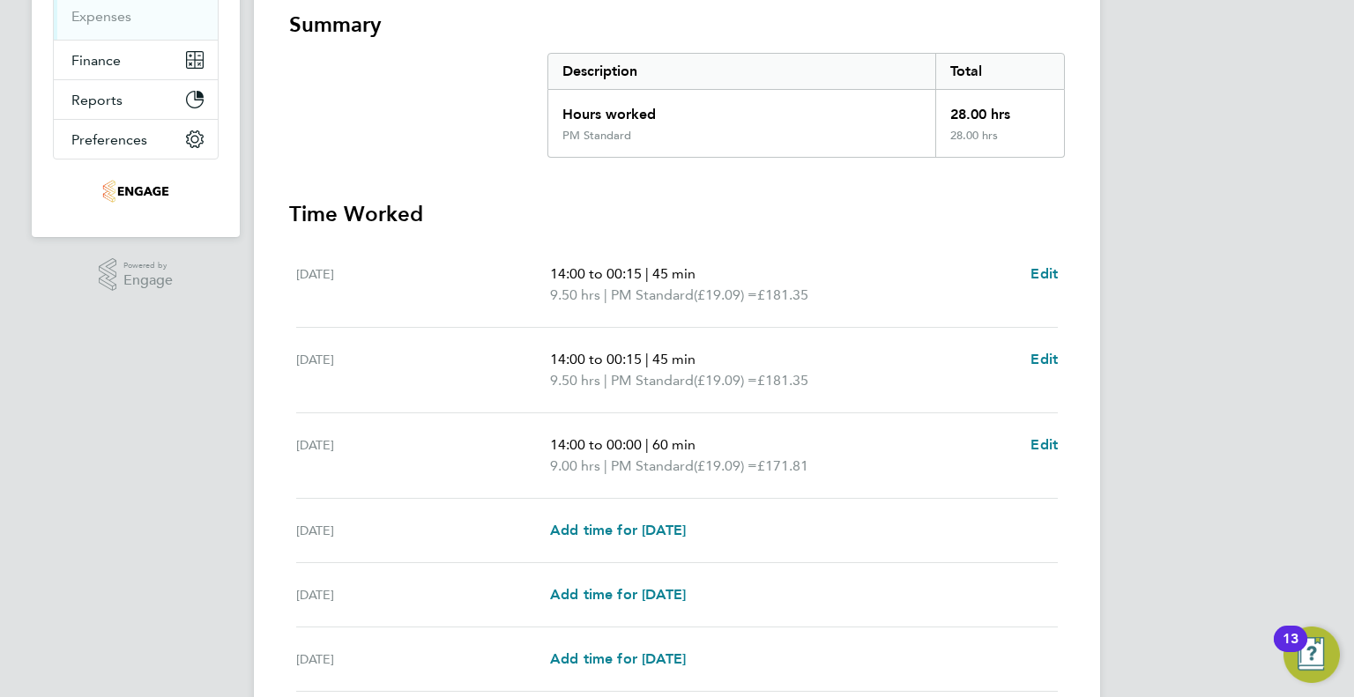
scroll to position [529, 0]
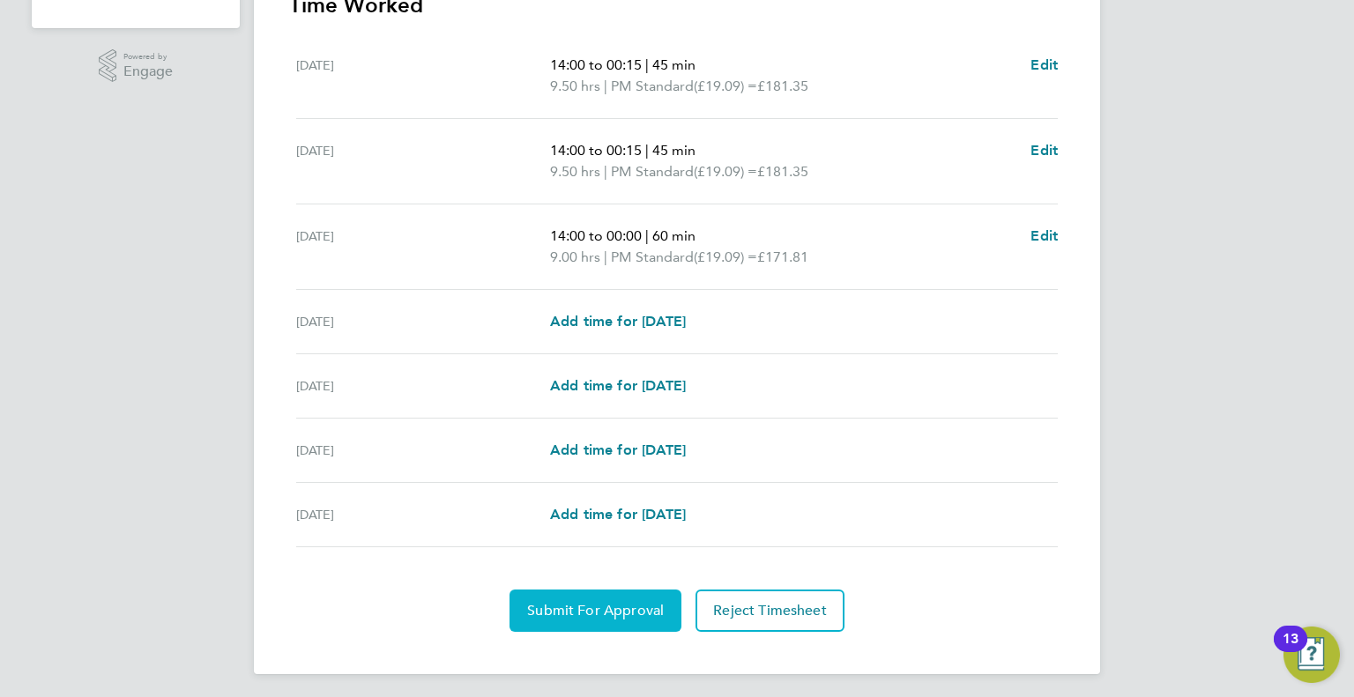
click at [580, 615] on span "Submit For Approval" at bounding box center [595, 611] width 137 height 18
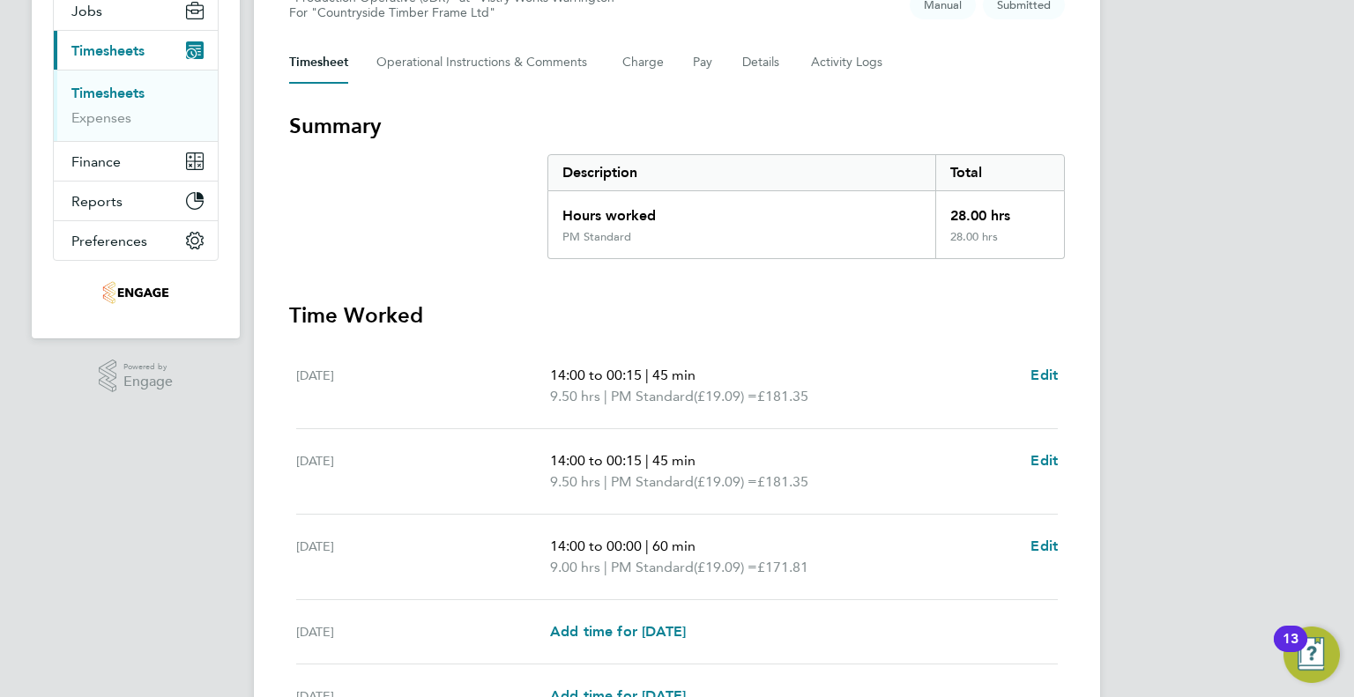
scroll to position [88, 0]
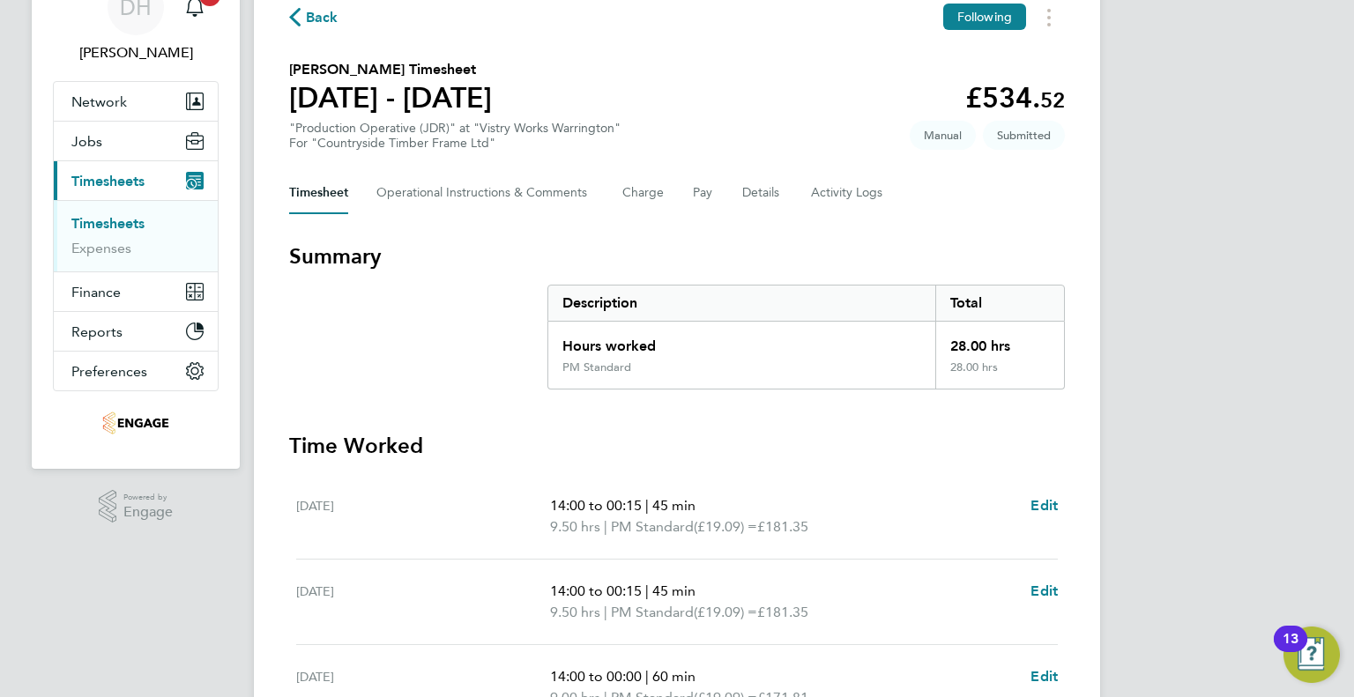
click at [322, 33] on div "Back Following [PERSON_NAME] Timesheet [DATE] - [DATE] £534. 52 "Production Ope…" at bounding box center [677, 538] width 846 height 1154
click at [318, 26] on span "Back" at bounding box center [322, 17] width 33 height 21
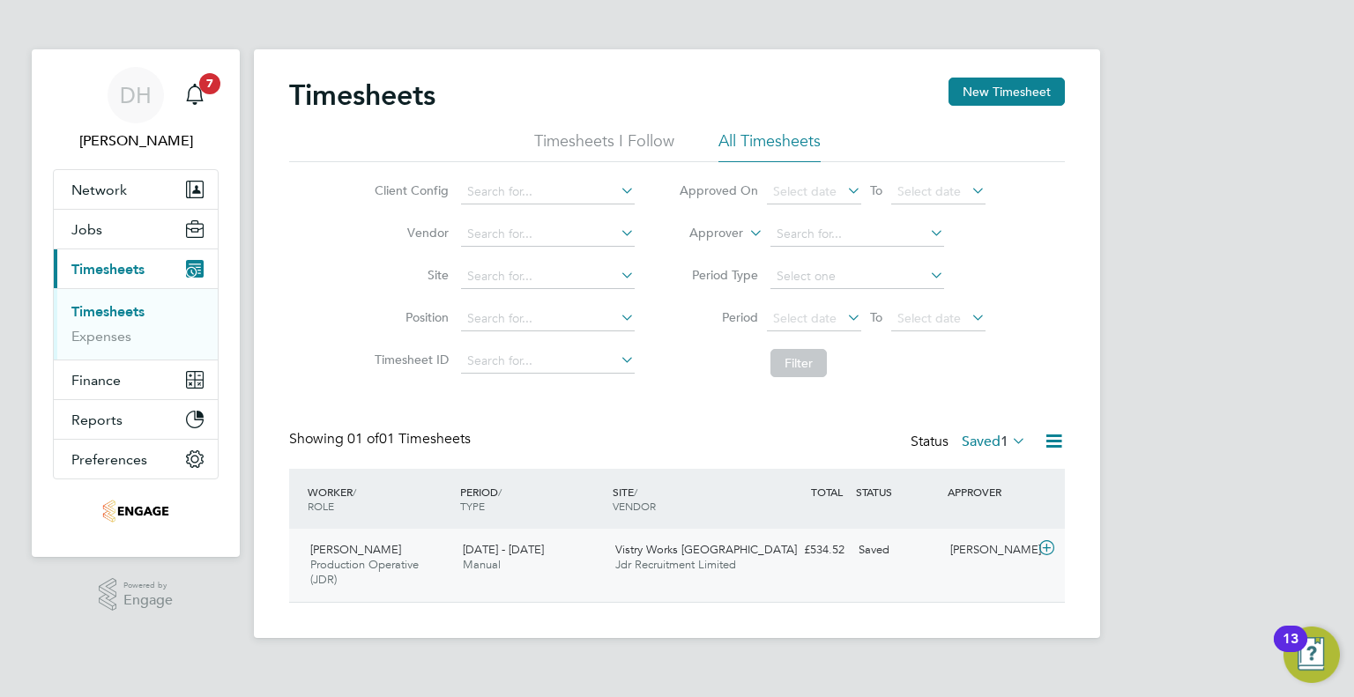
click at [1029, 553] on div "[PERSON_NAME]" at bounding box center [989, 550] width 92 height 29
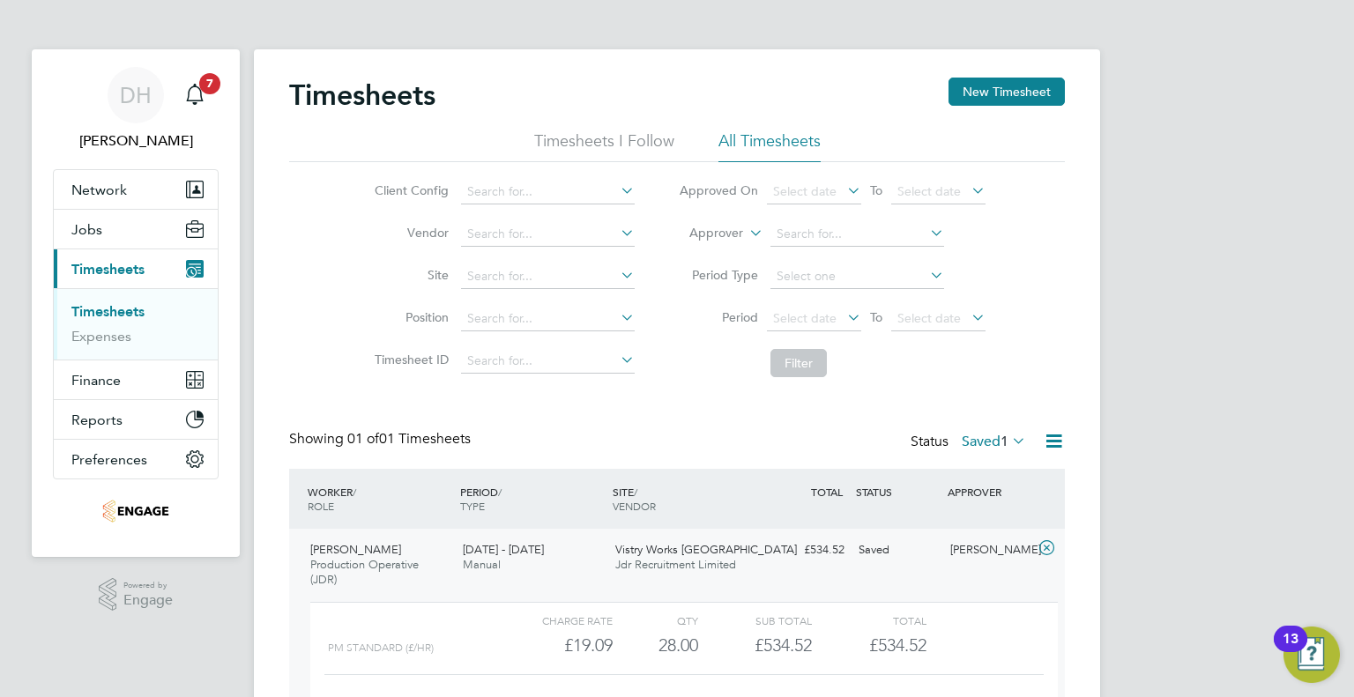
scroll to position [130, 0]
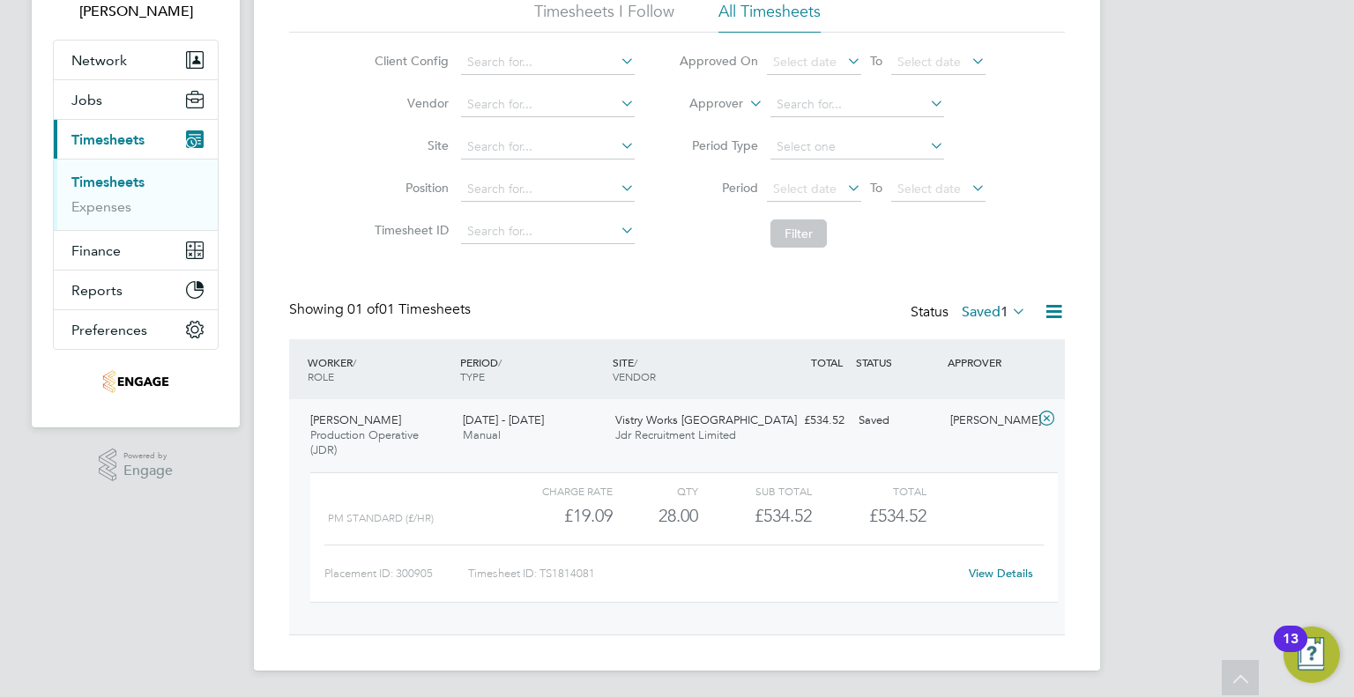
click at [980, 581] on div "View Details" at bounding box center [1000, 574] width 86 height 28
click at [980, 576] on link "View Details" at bounding box center [1001, 573] width 64 height 15
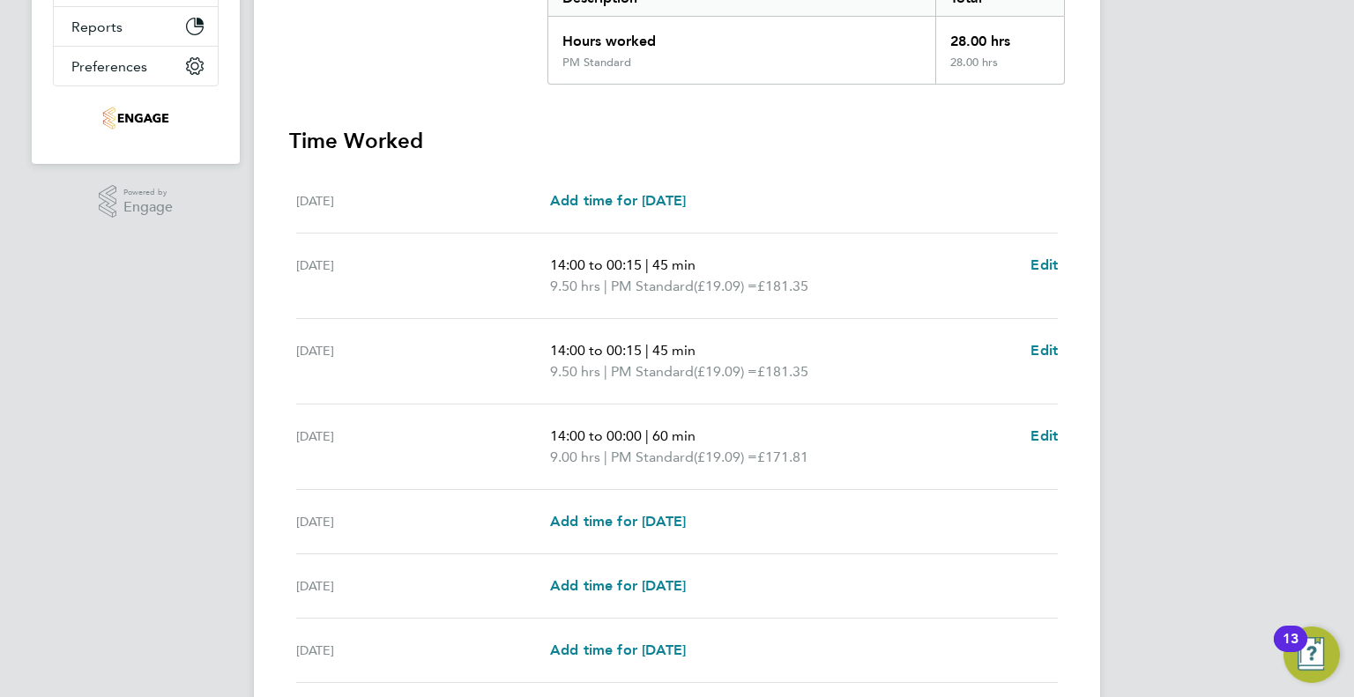
scroll to position [441, 0]
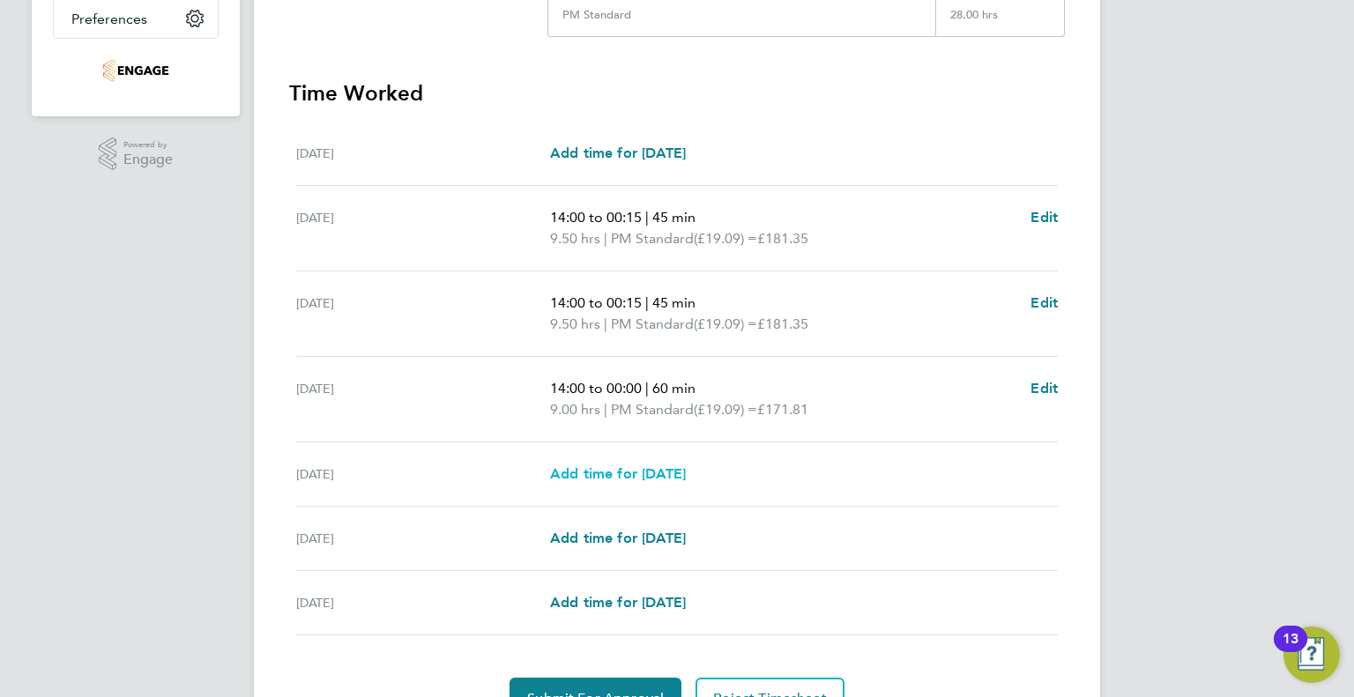
click at [575, 474] on span "Add time for [DATE]" at bounding box center [618, 473] width 136 height 17
select select "15"
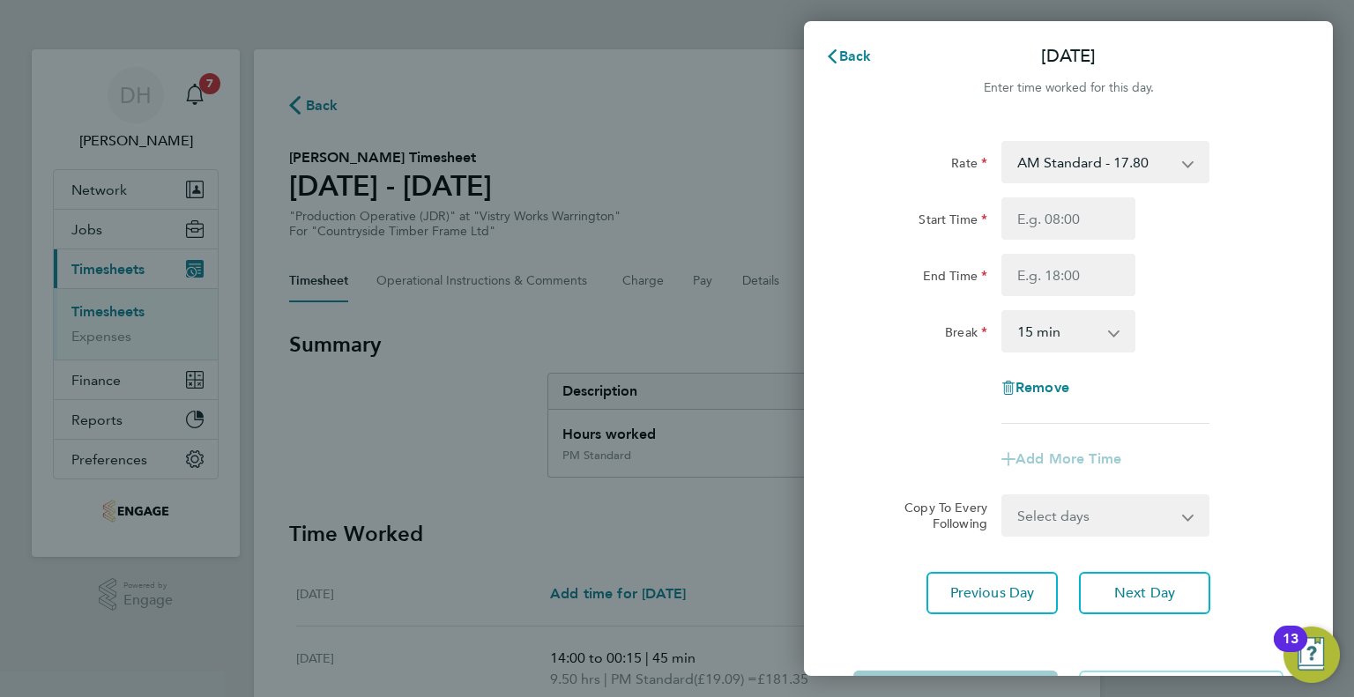
click at [1023, 160] on select "AM Standard - 17.80 BONUS - 13.50 PM OT1 - 28.64 AM OT2 - 35.60 PM Standard - 1…" at bounding box center [1094, 162] width 183 height 39
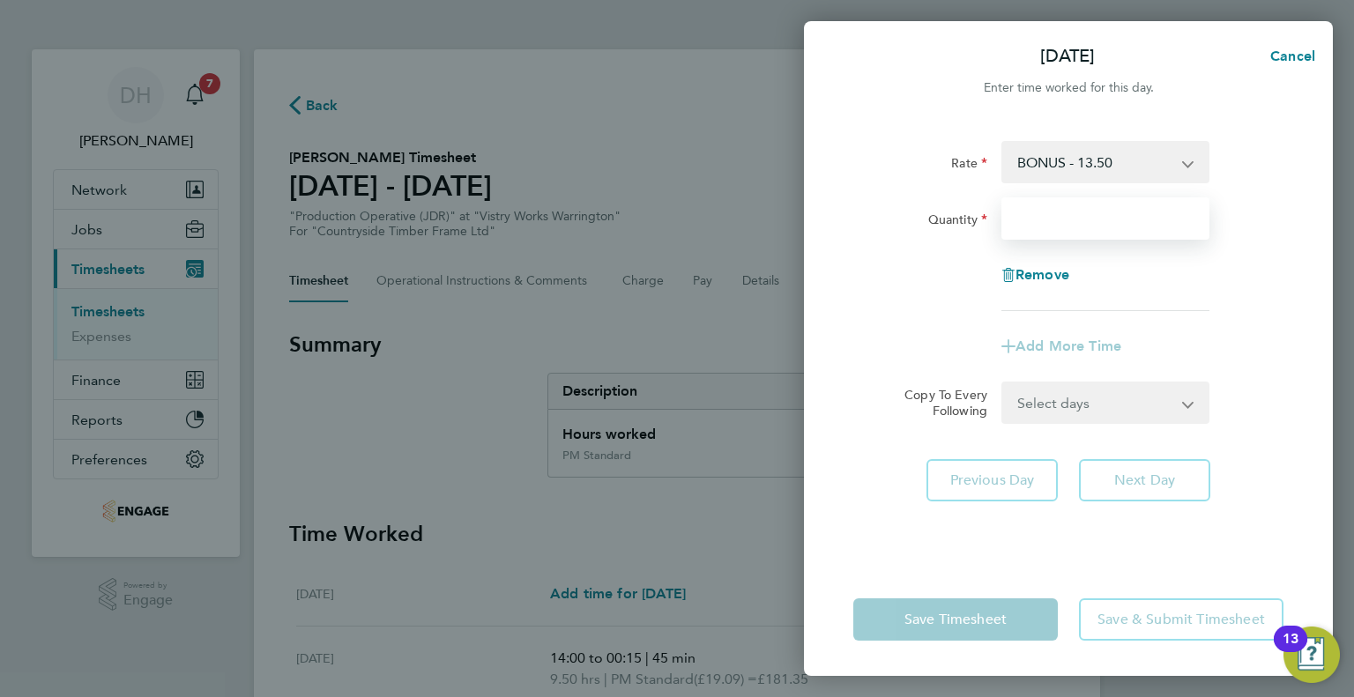
click at [1026, 225] on input "Quantity" at bounding box center [1105, 218] width 208 height 42
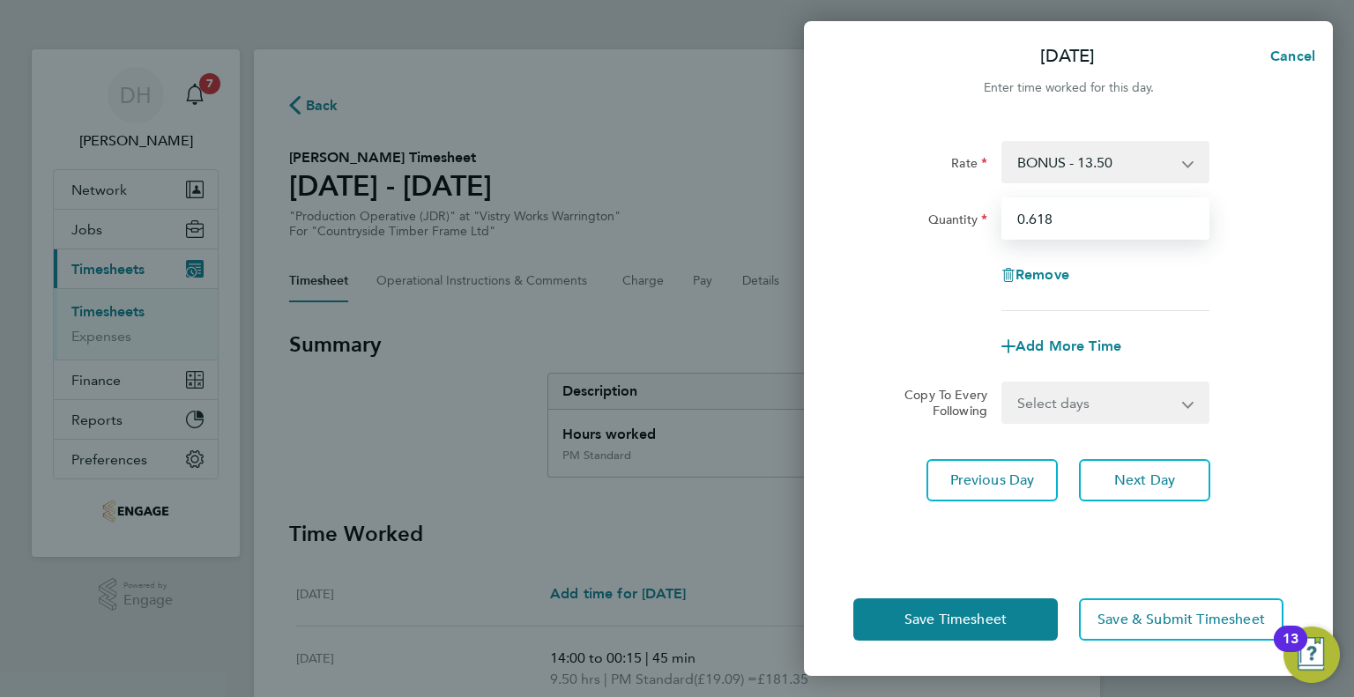
type input "0.618"
click at [874, 271] on div "Remove" at bounding box center [1068, 275] width 444 height 42
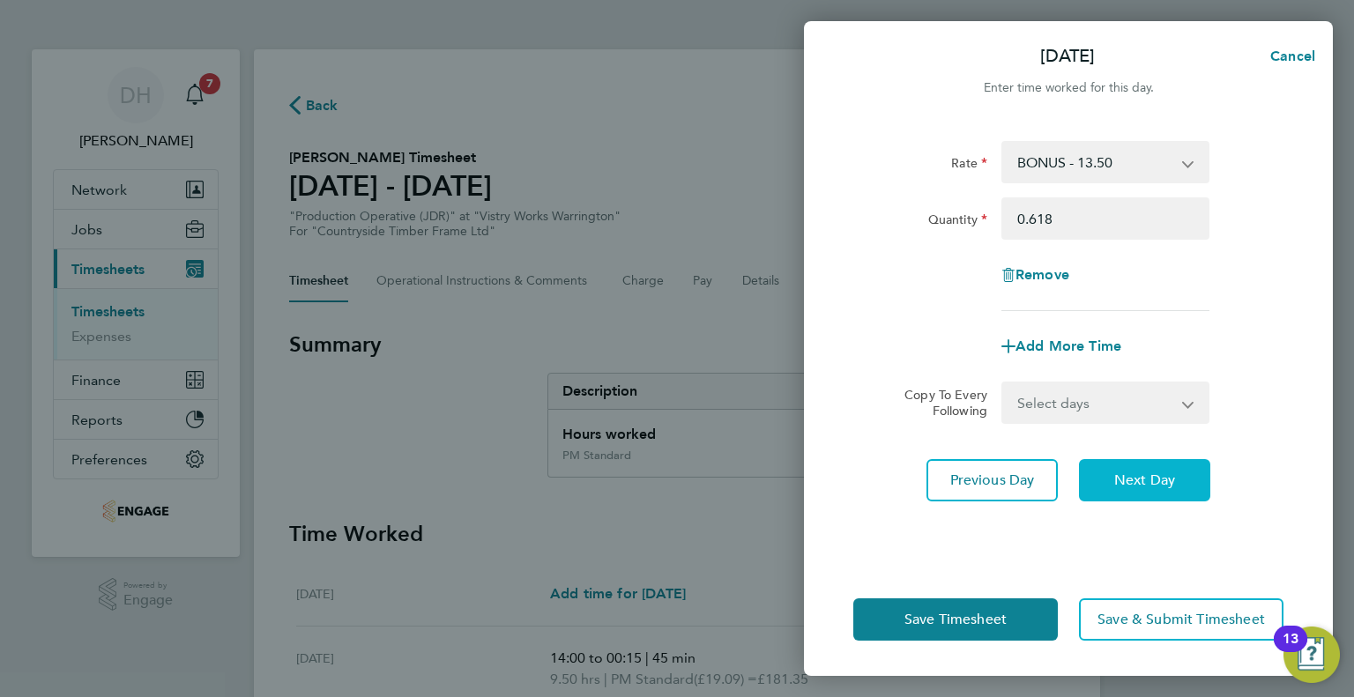
click at [1089, 482] on button "Next Day" at bounding box center [1144, 480] width 131 height 42
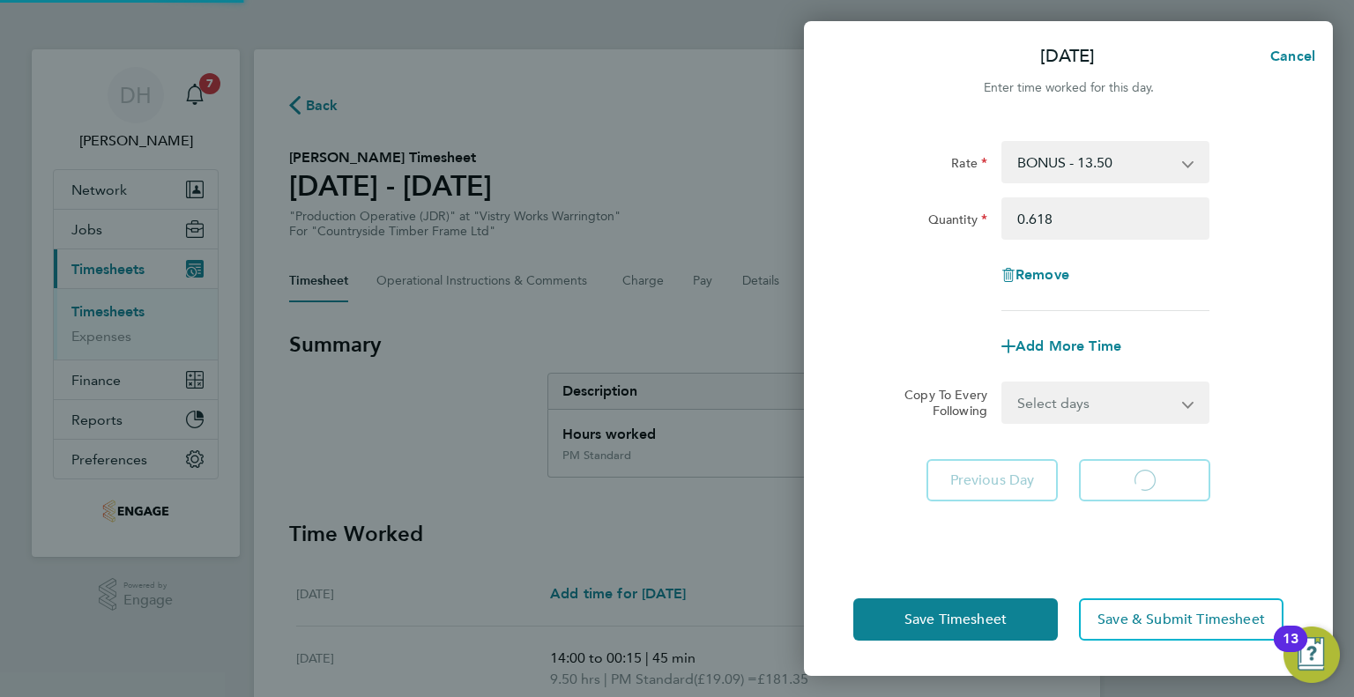
select select "15"
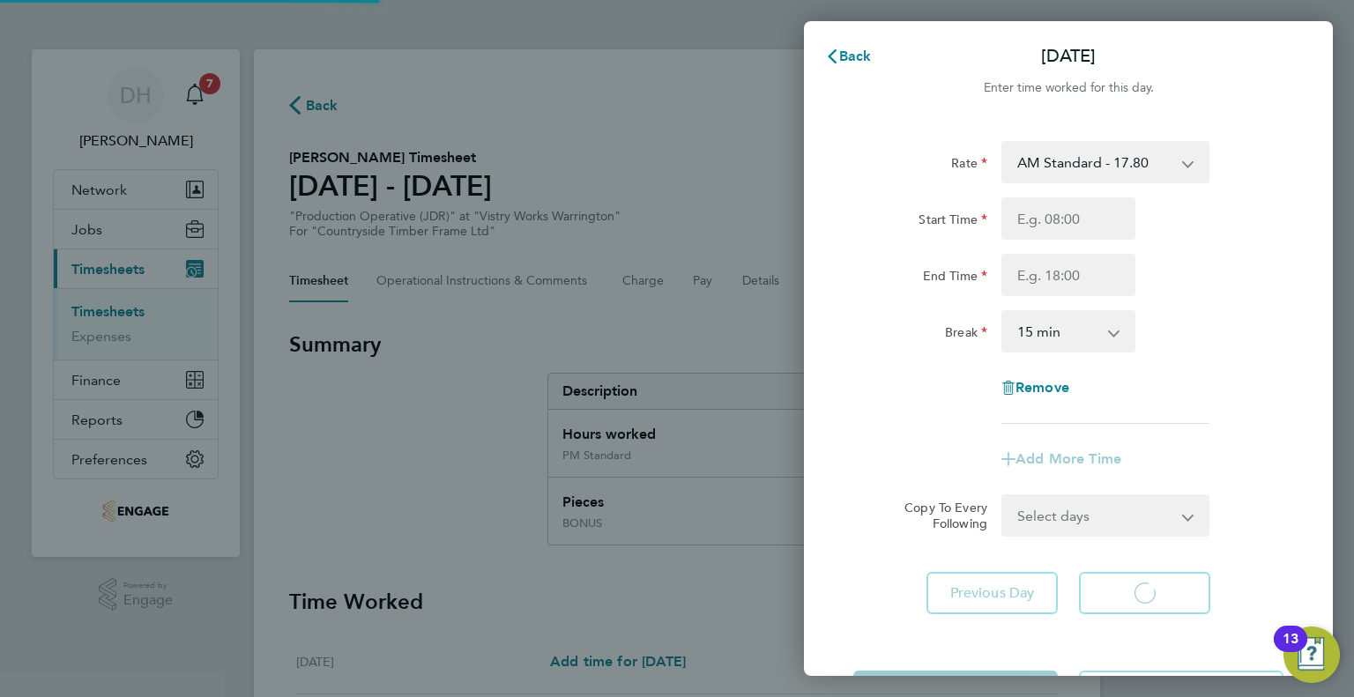
select select "15"
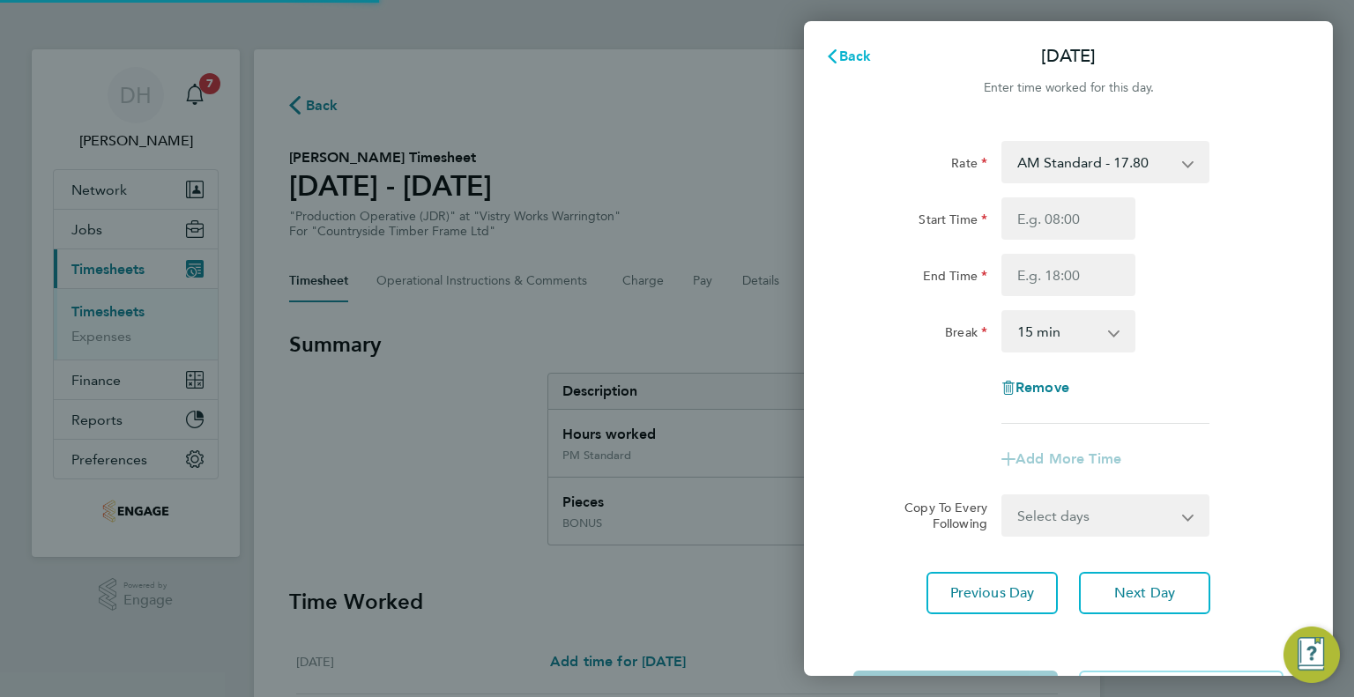
click at [844, 64] on span "Back" at bounding box center [855, 56] width 33 height 17
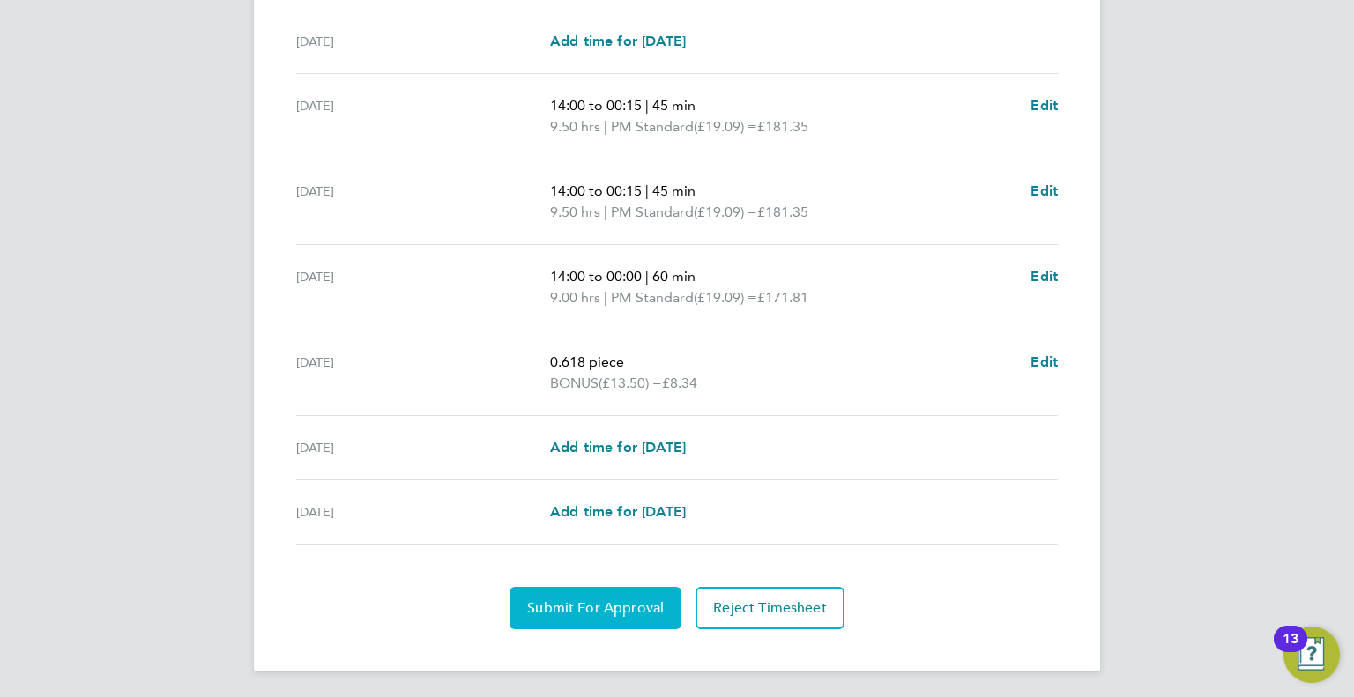
click at [571, 601] on span "Submit For Approval" at bounding box center [595, 608] width 137 height 18
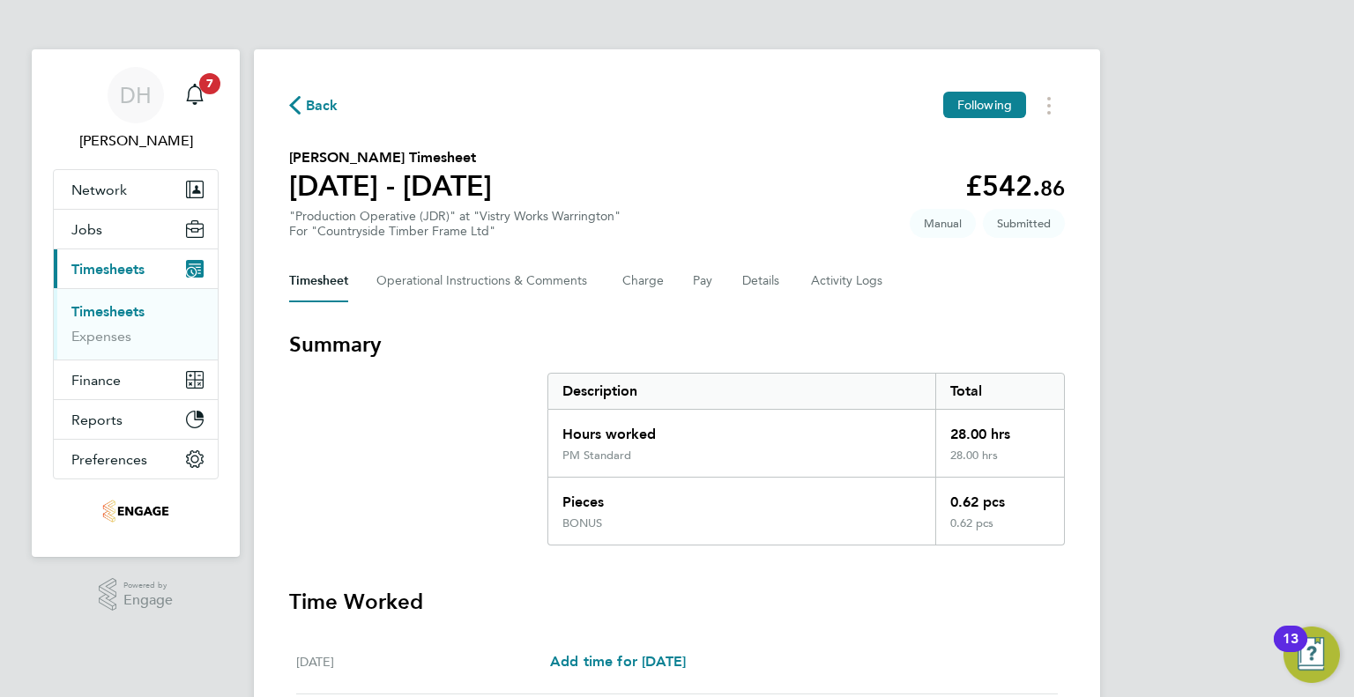
click at [307, 115] on span "Back" at bounding box center [322, 105] width 33 height 21
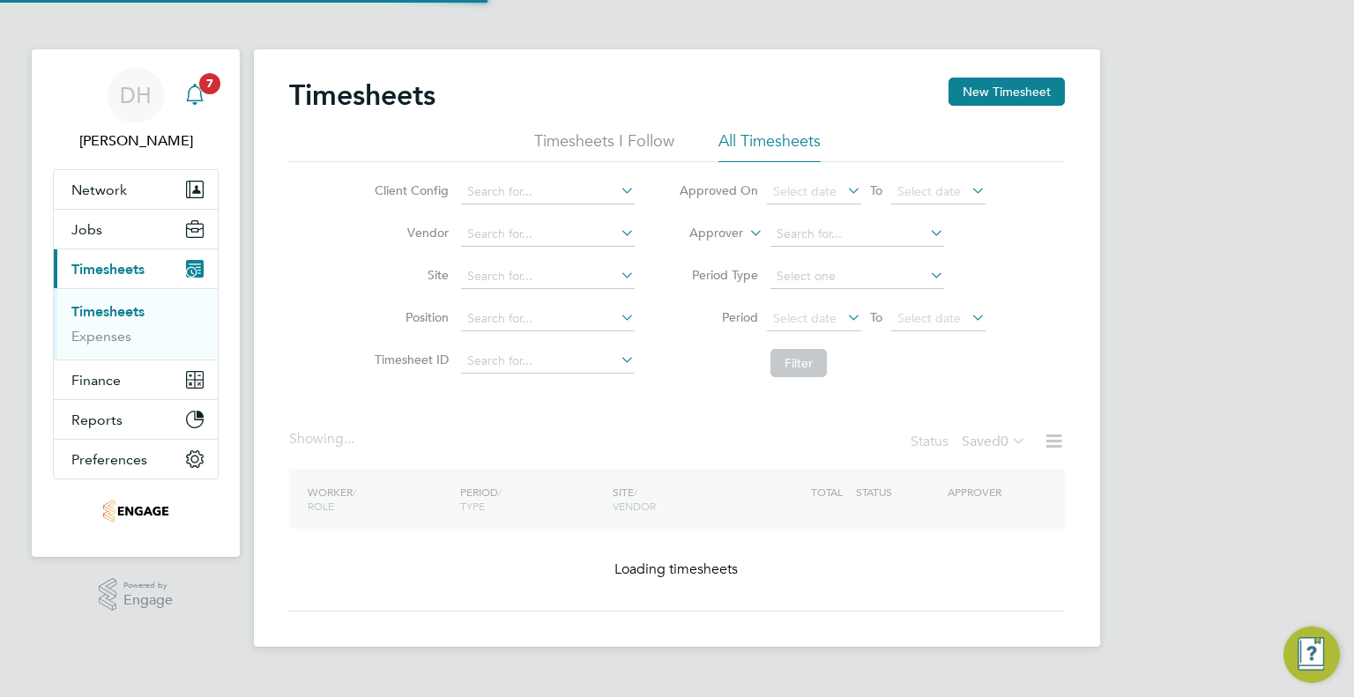
click at [197, 103] on icon "Main navigation" at bounding box center [194, 94] width 21 height 21
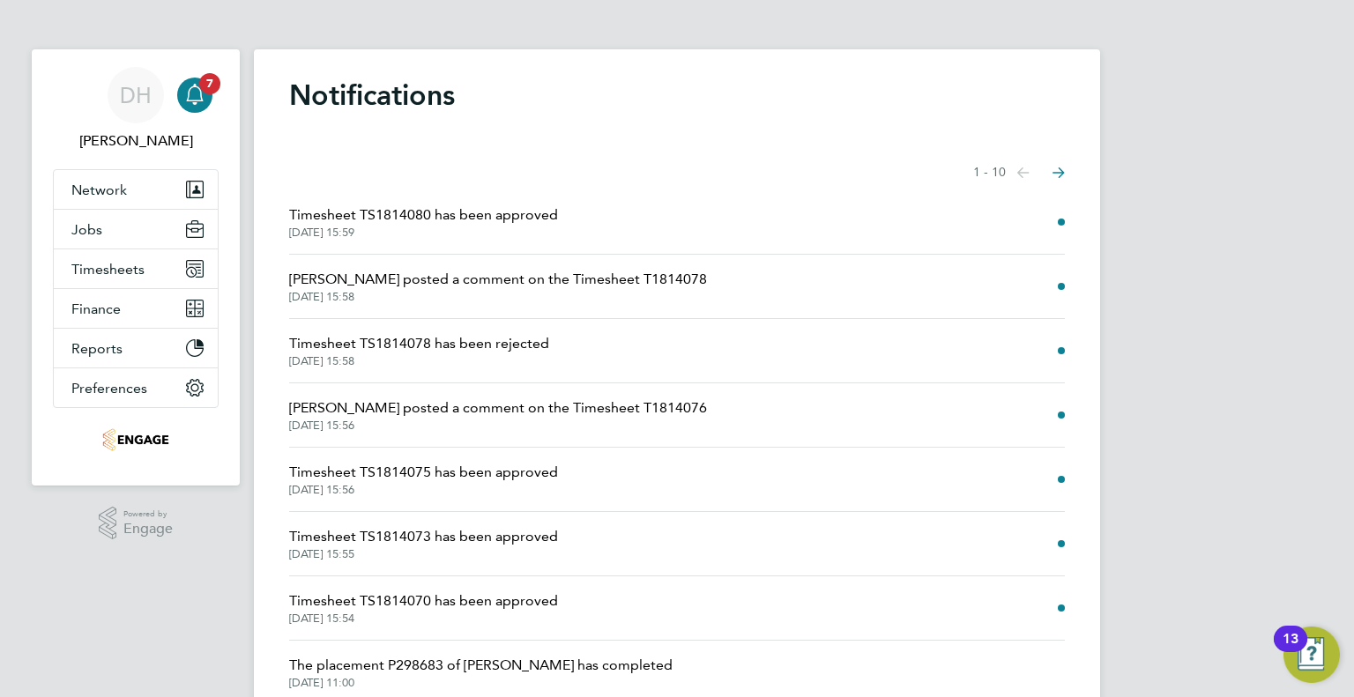
click at [380, 341] on span "Timesheet TS1814078 has been rejected" at bounding box center [419, 343] width 260 height 21
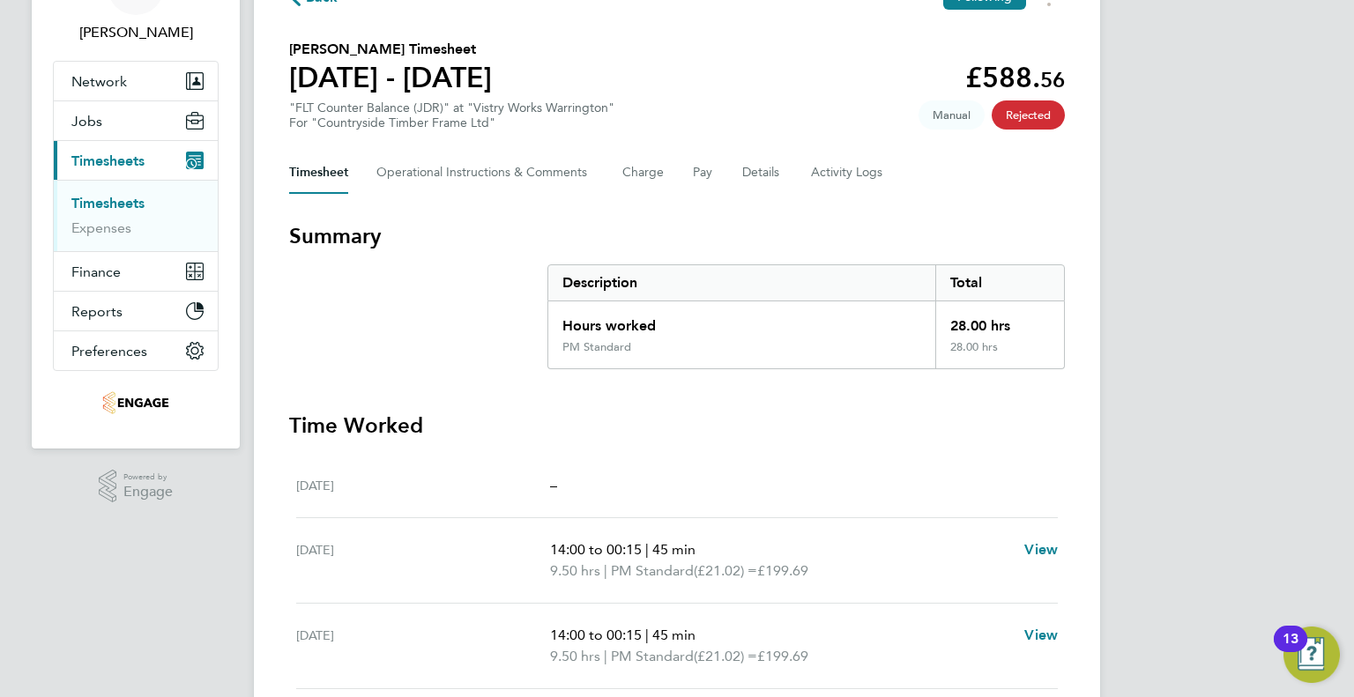
scroll to position [6, 0]
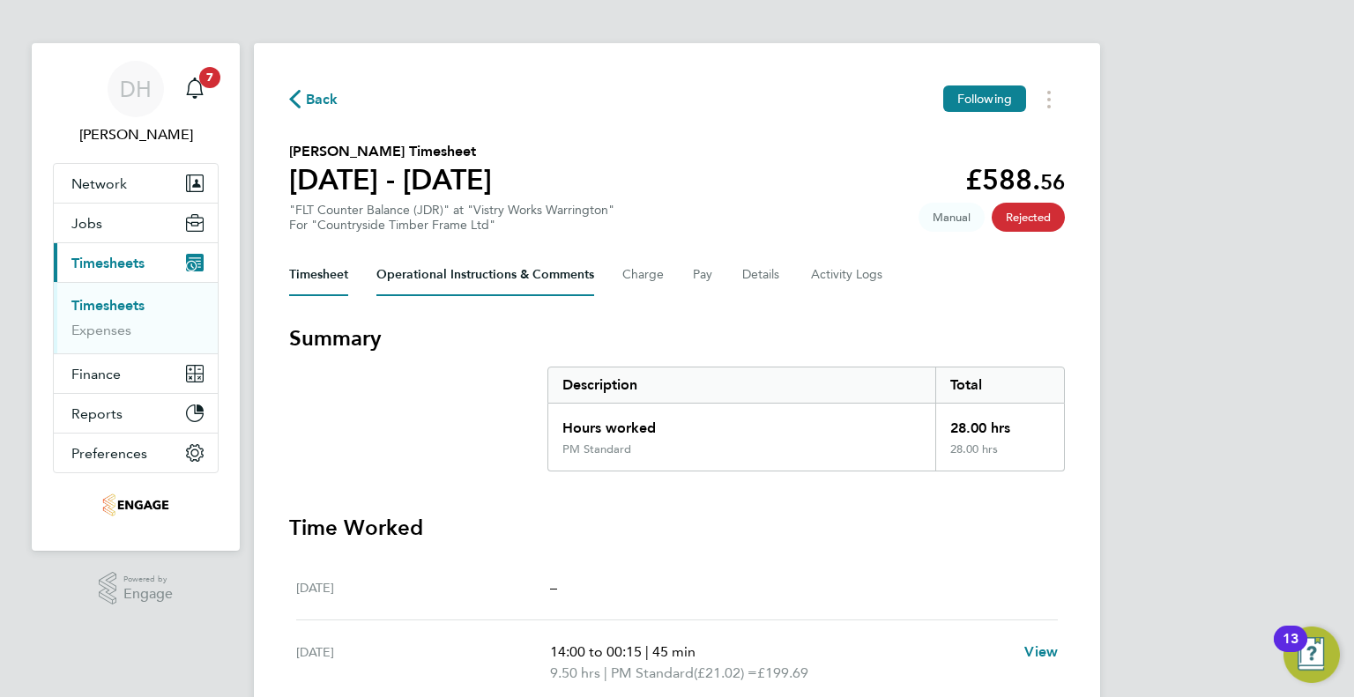
click at [567, 287] on Comments-tab "Operational Instructions & Comments" at bounding box center [485, 275] width 218 height 42
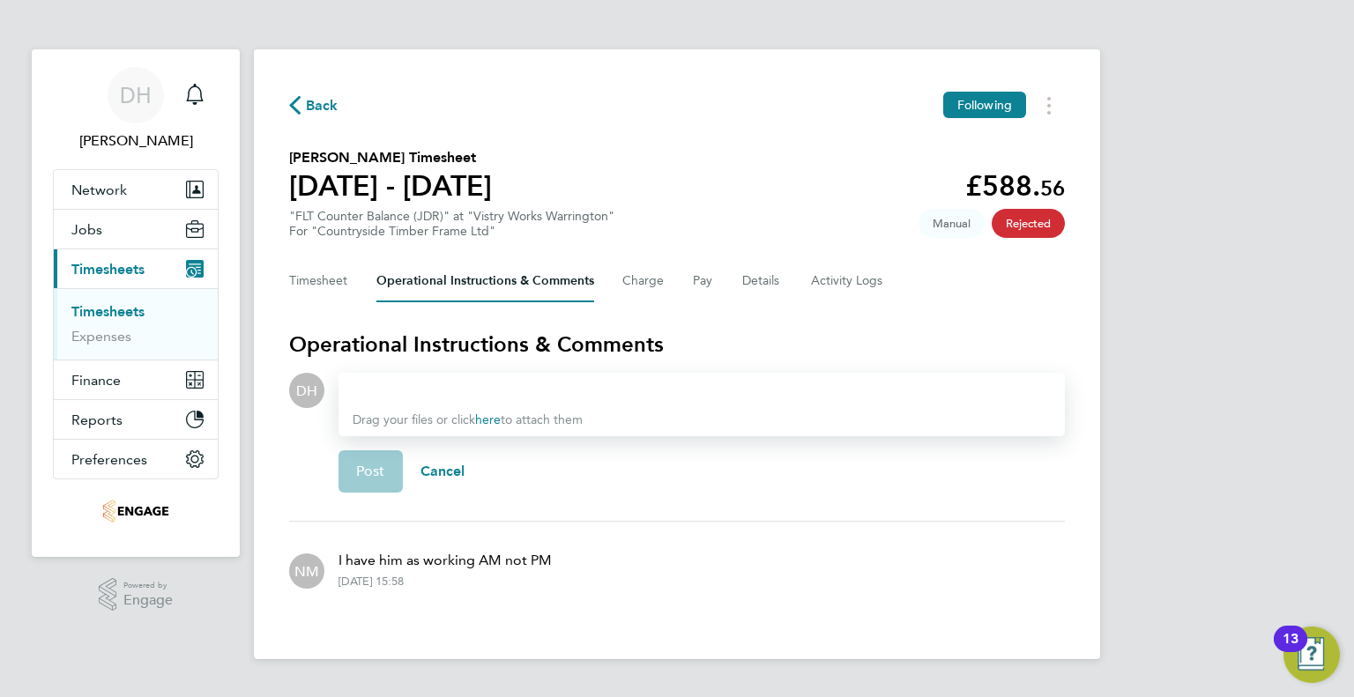
click at [441, 391] on div at bounding box center [702, 390] width 698 height 21
click at [362, 486] on button "Post" at bounding box center [370, 471] width 64 height 42
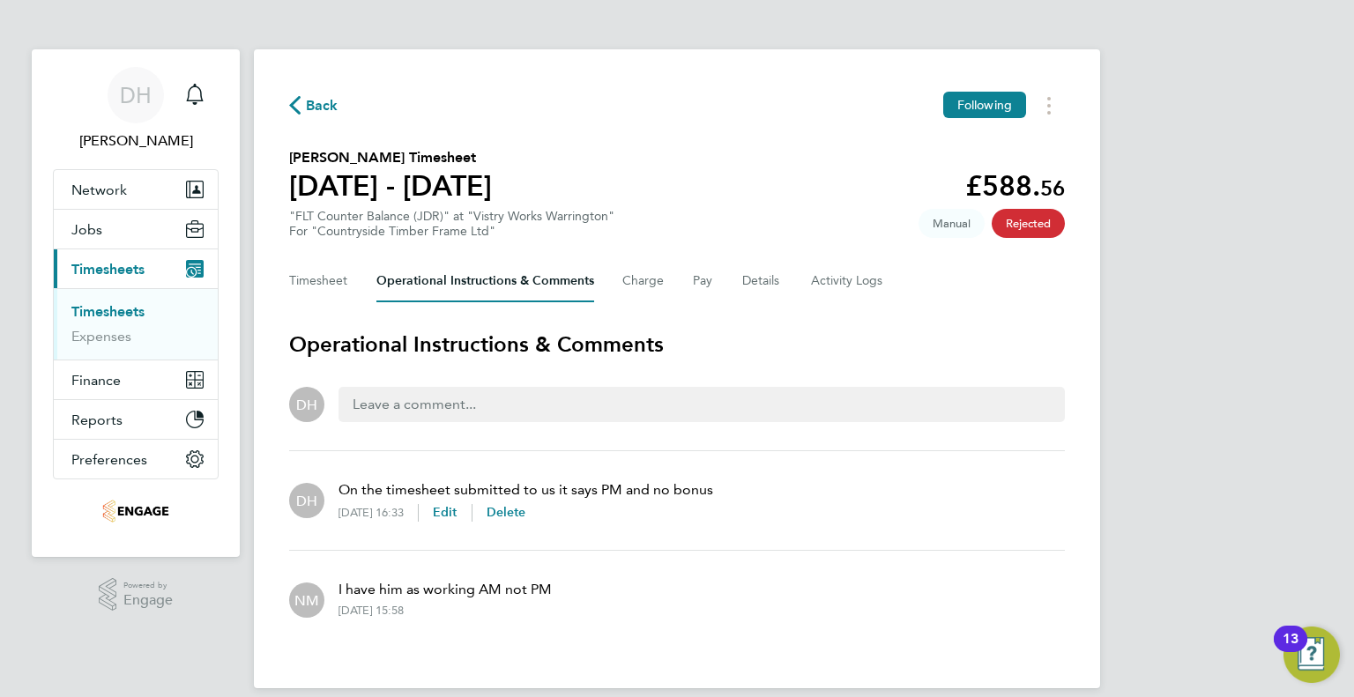
click at [317, 110] on span "Back" at bounding box center [322, 105] width 33 height 21
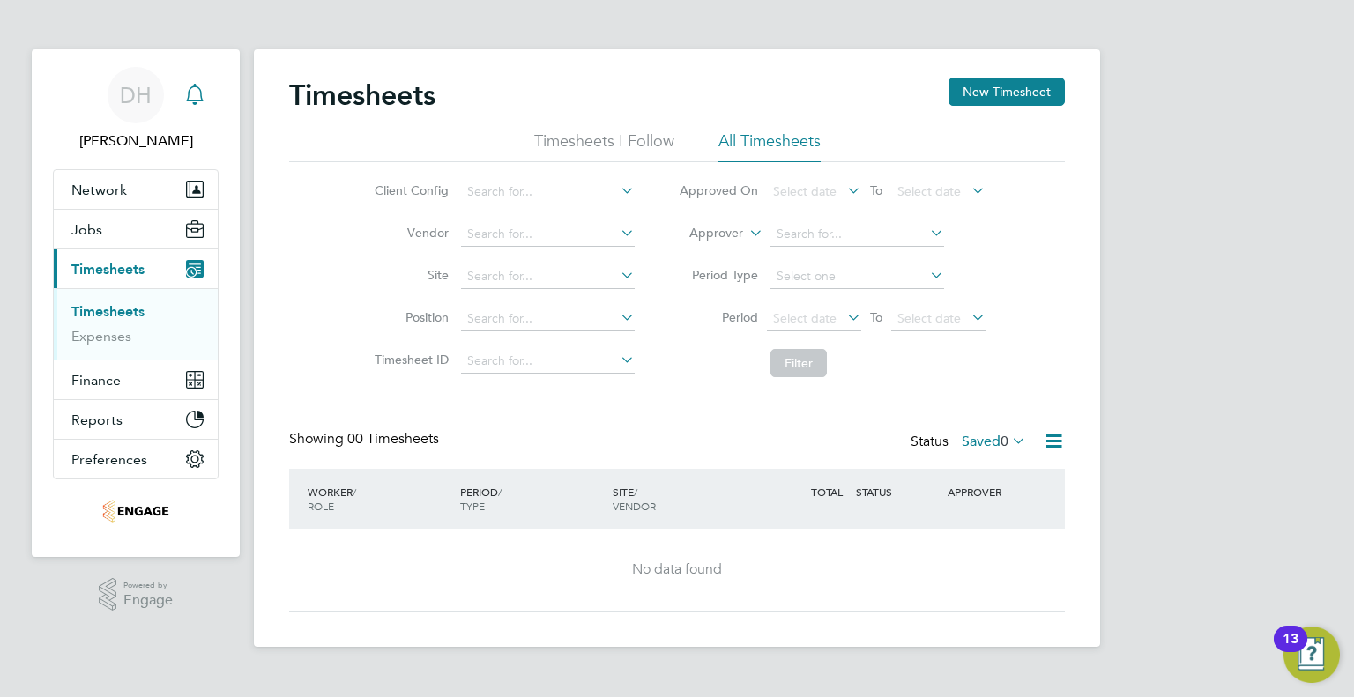
click at [203, 97] on icon "Main navigation" at bounding box center [194, 94] width 21 height 21
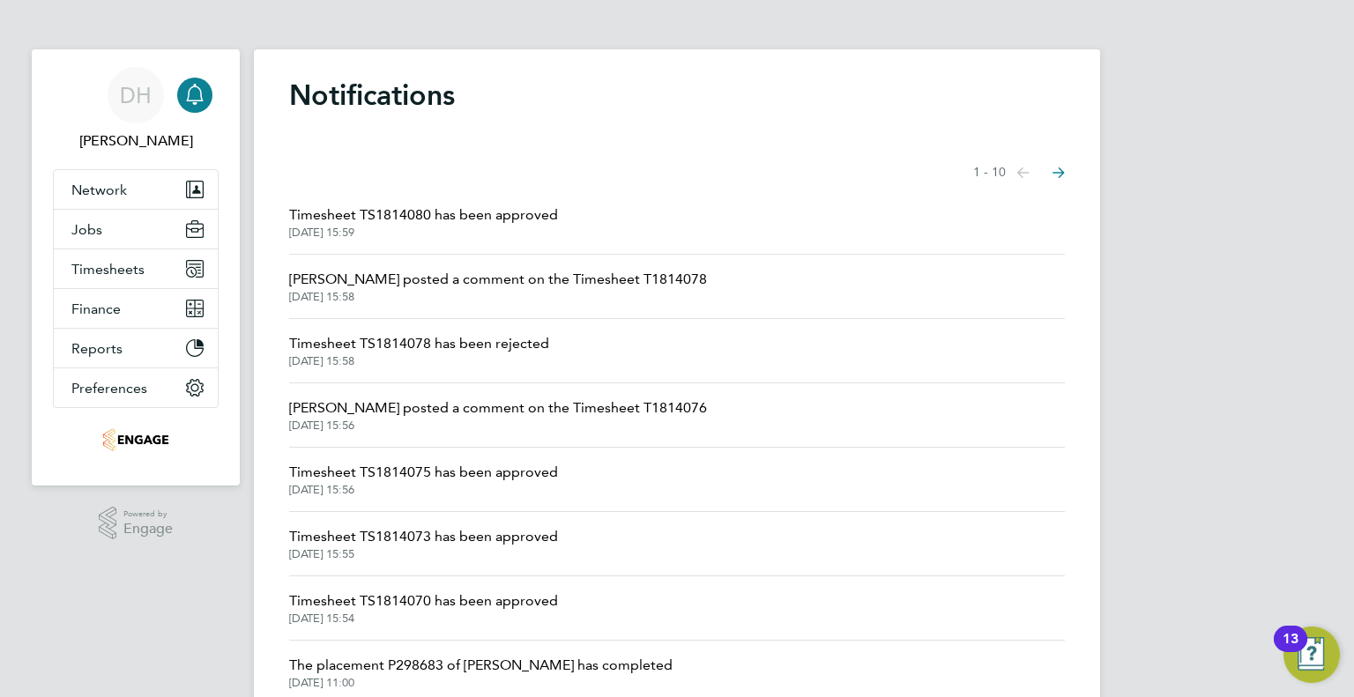
scroll to position [88, 0]
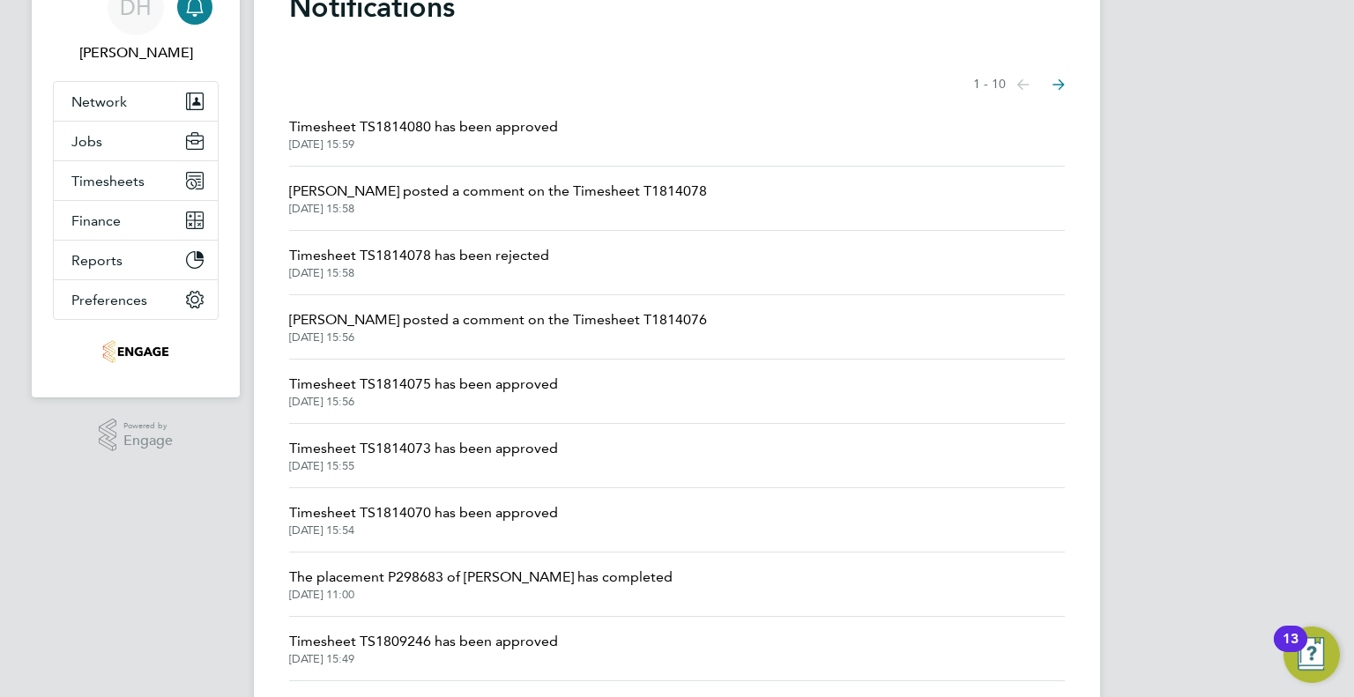
click at [548, 321] on span "Naomi Mutter posted a comment on the Timesheet T1814076" at bounding box center [498, 319] width 418 height 21
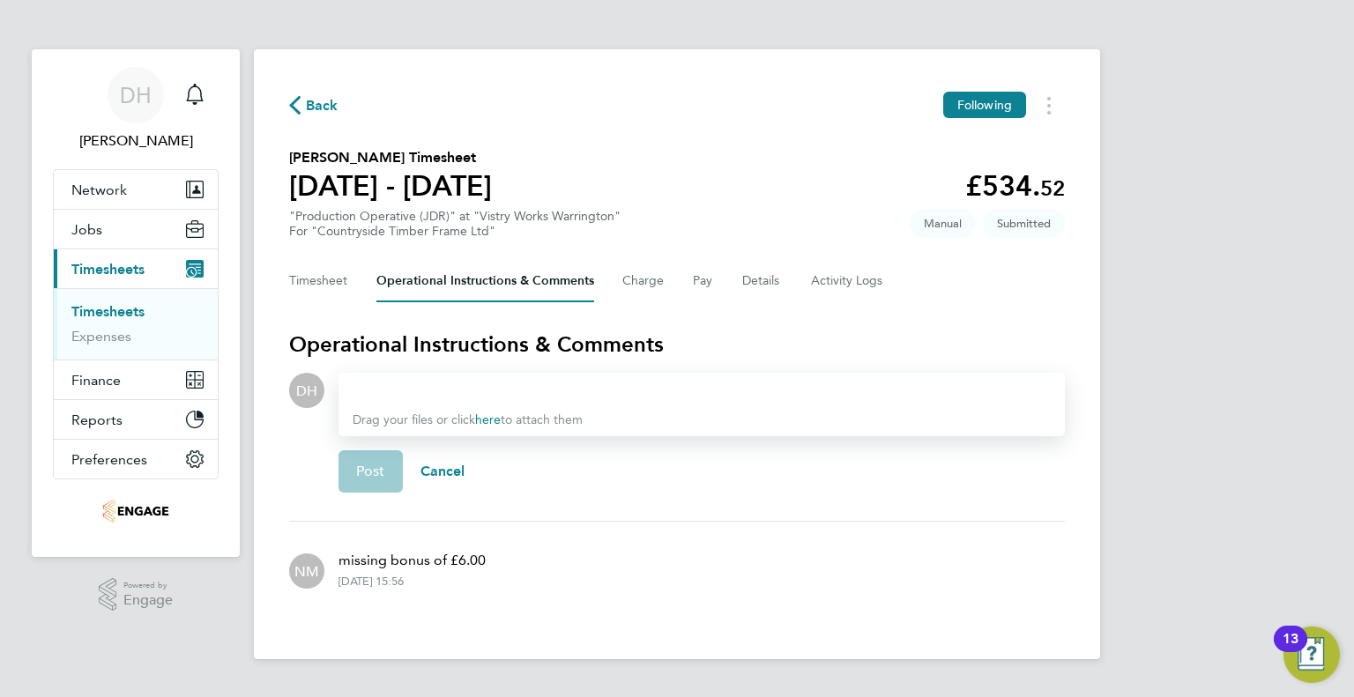
click at [279, 305] on div "Back Following Kacper Czarniecki's Timesheet 25 - 31 Aug 2025 £534. 52 "Product…" at bounding box center [677, 354] width 846 height 610
click at [303, 284] on button "Timesheet" at bounding box center [318, 281] width 59 height 42
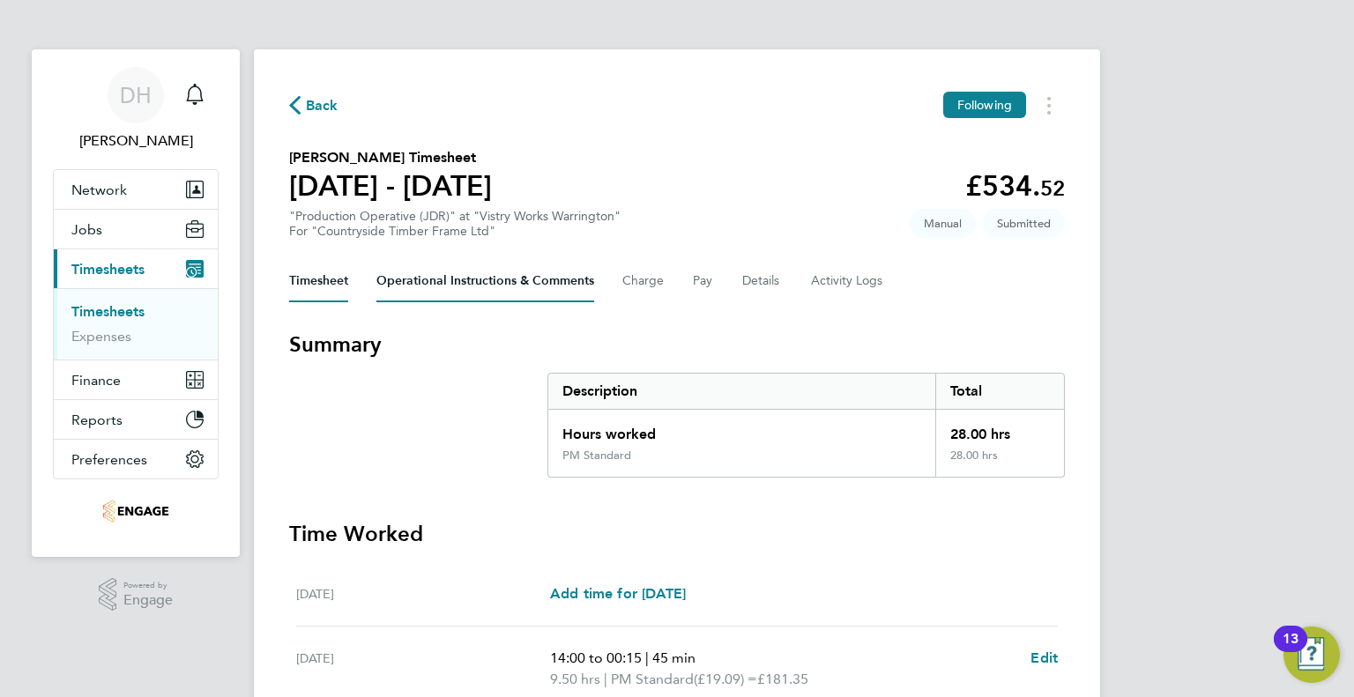
click at [451, 275] on Comments-tab "Operational Instructions & Comments" at bounding box center [485, 281] width 218 height 42
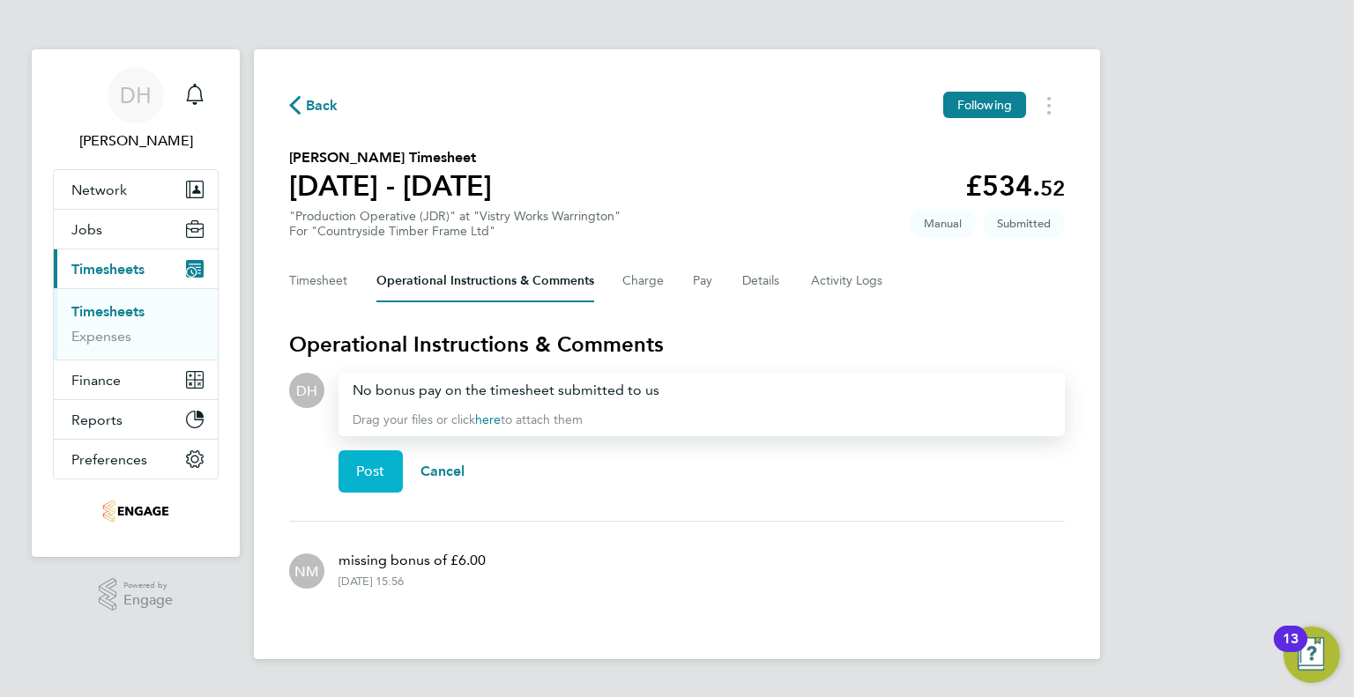
click at [356, 454] on button "Post" at bounding box center [370, 471] width 64 height 42
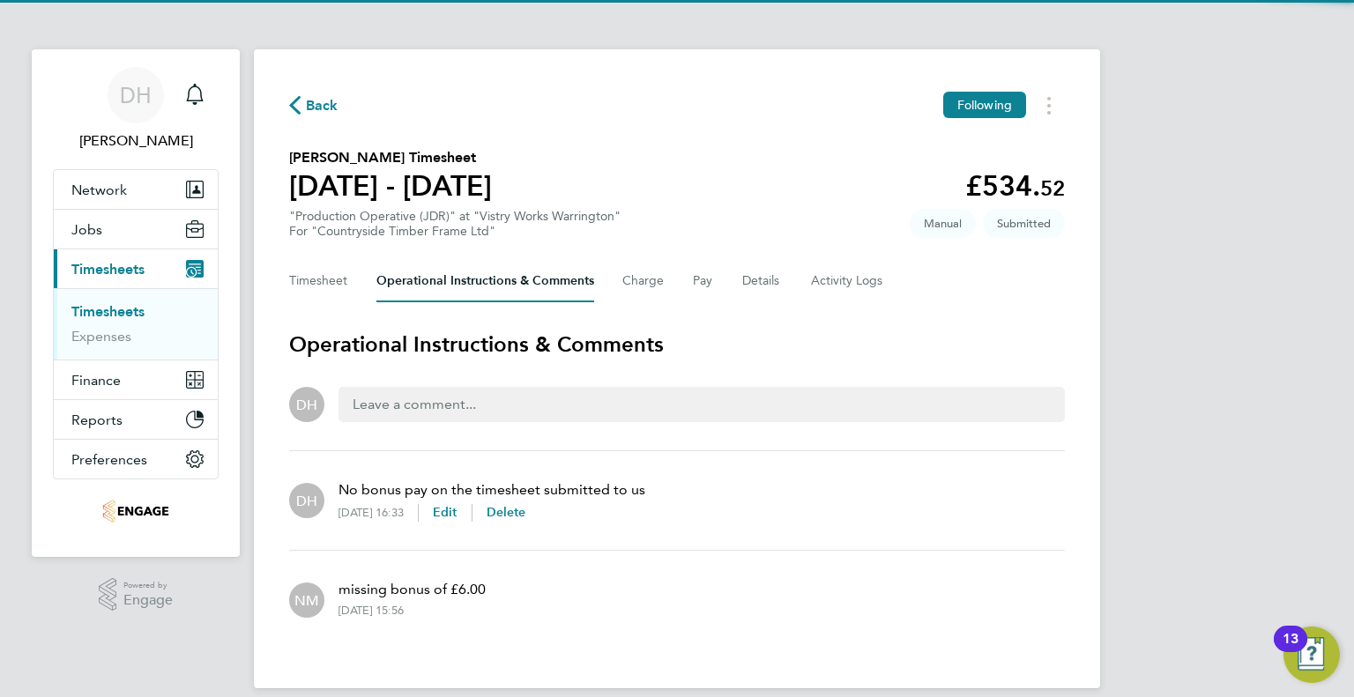
click at [314, 111] on span "Back" at bounding box center [322, 105] width 33 height 21
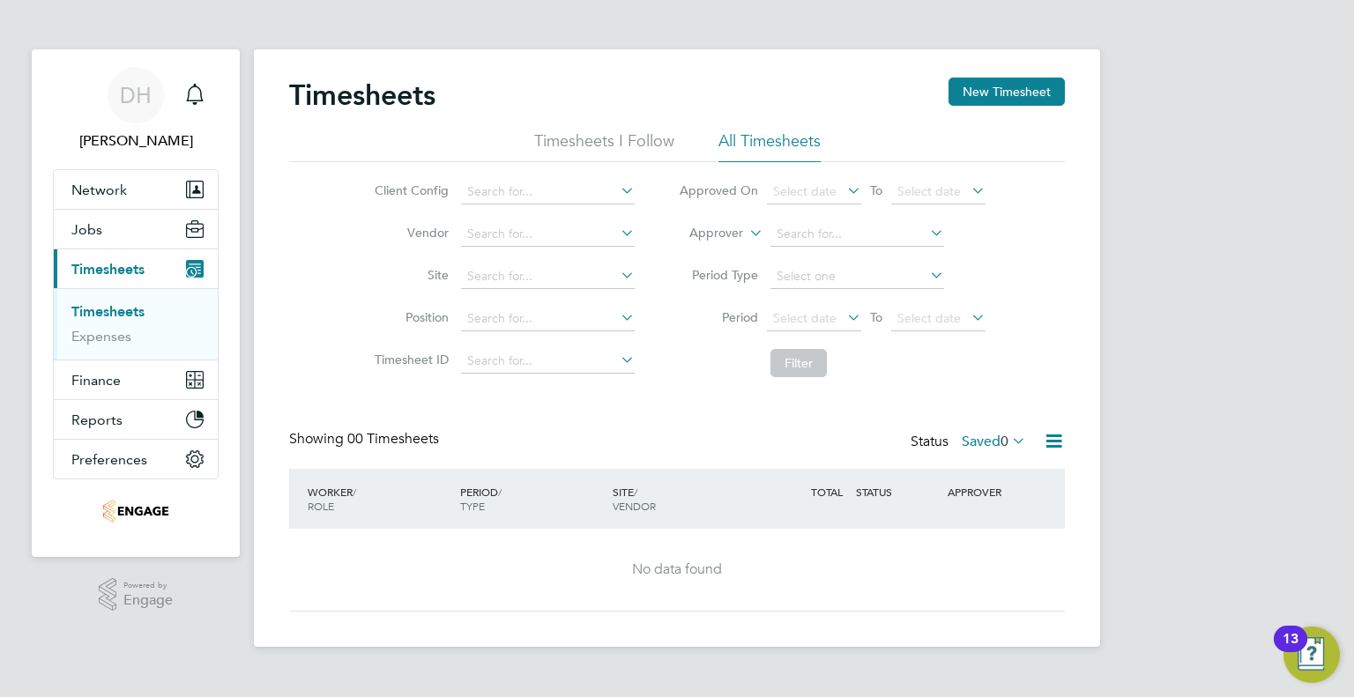
click at [107, 316] on link "Timesheets" at bounding box center [107, 311] width 73 height 17
